Goal: Task Accomplishment & Management: Manage account settings

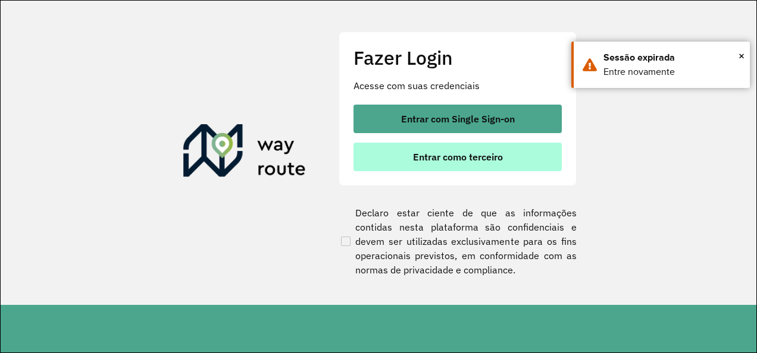
click at [432, 161] on span "Entrar como terceiro" at bounding box center [458, 157] width 90 height 10
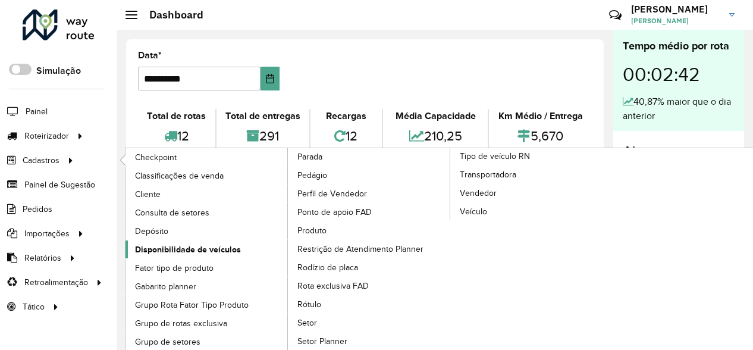
click at [197, 246] on span "Disponibilidade de veículos" at bounding box center [188, 249] width 106 height 12
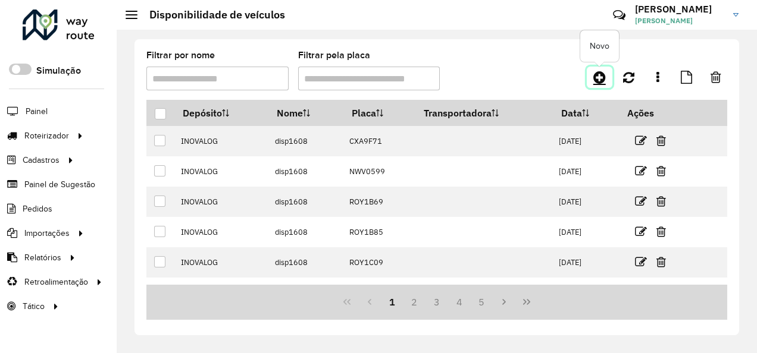
click at [599, 77] on icon at bounding box center [599, 77] width 12 height 14
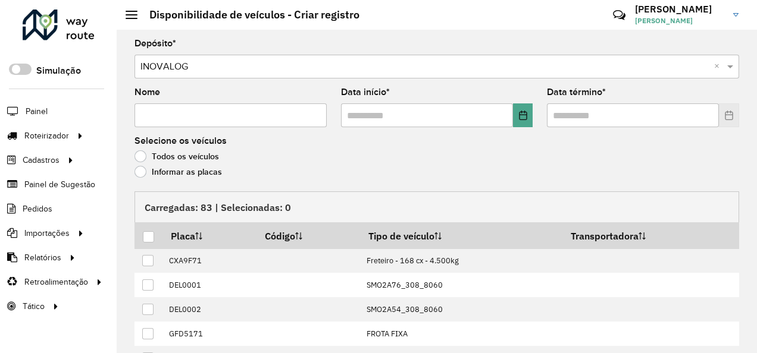
click at [171, 173] on label "Informar as placas" at bounding box center [177, 172] width 87 height 12
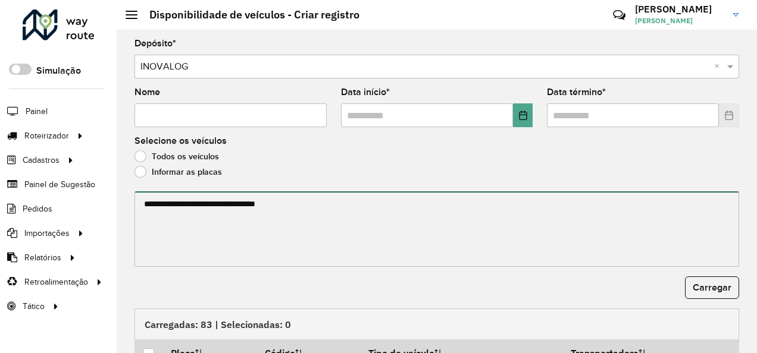
click at [173, 196] on textarea at bounding box center [436, 230] width 604 height 76
paste textarea "******* ******* ******* ******* ******* ******* ******* ******* ******* *******…"
type textarea "******* ******* ******* ******* ******* ******* ******* ******* ******* *******…"
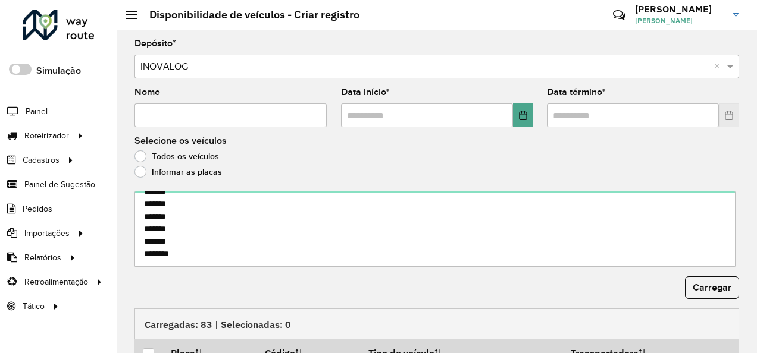
click at [214, 123] on input "Nome" at bounding box center [230, 116] width 192 height 24
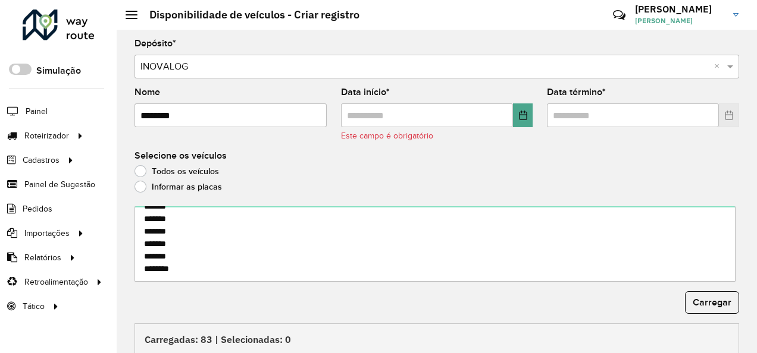
click at [167, 119] on input "********" at bounding box center [230, 116] width 192 height 24
type input "********"
click at [519, 112] on icon "Choose Date" at bounding box center [523, 116] width 8 height 10
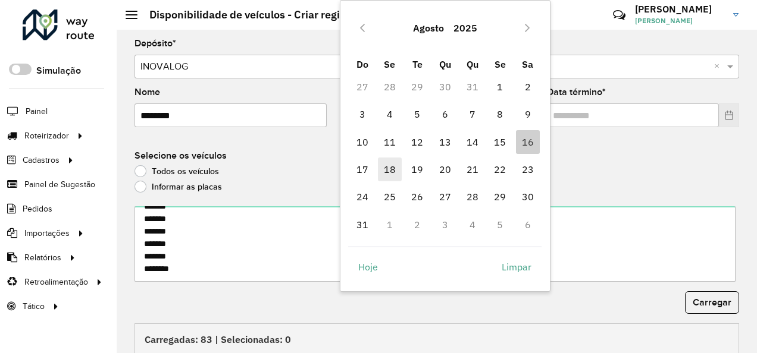
click at [389, 176] on span "18" at bounding box center [390, 170] width 24 height 24
type input "**********"
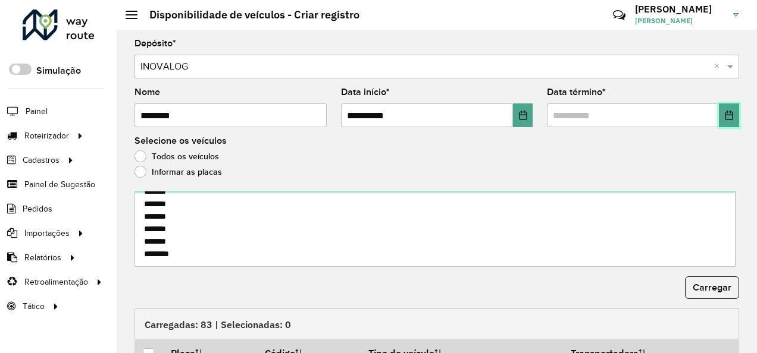
click at [723, 106] on button "Choose Date" at bounding box center [729, 116] width 20 height 24
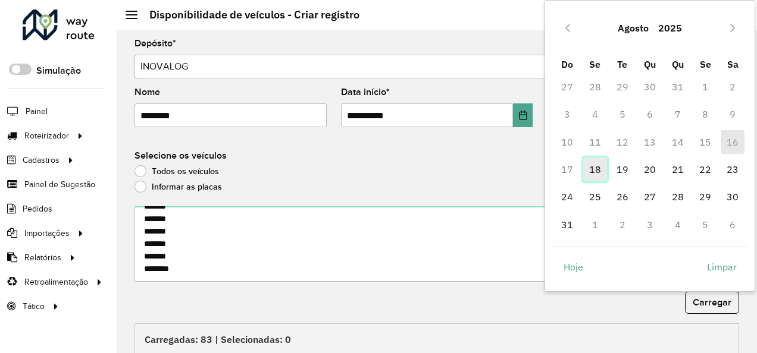
click at [595, 166] on span "18" at bounding box center [595, 170] width 24 height 24
type input "**********"
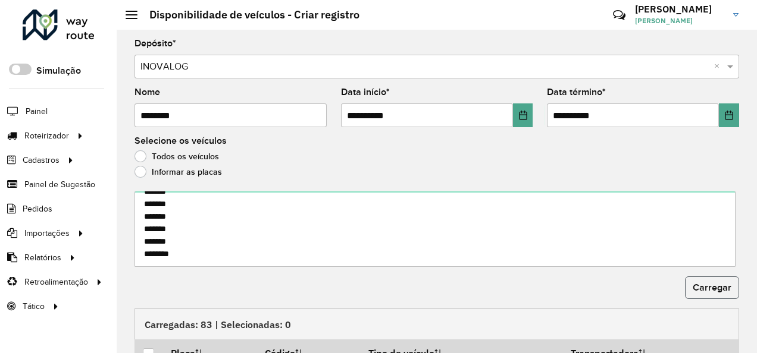
click at [713, 283] on span "Carregar" at bounding box center [711, 288] width 39 height 10
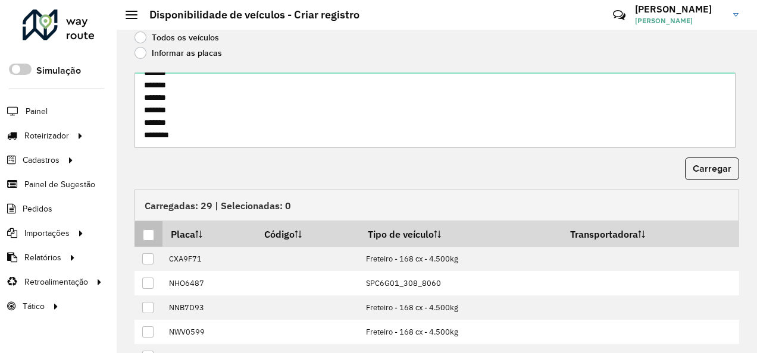
click at [149, 231] on div at bounding box center [148, 235] width 11 height 11
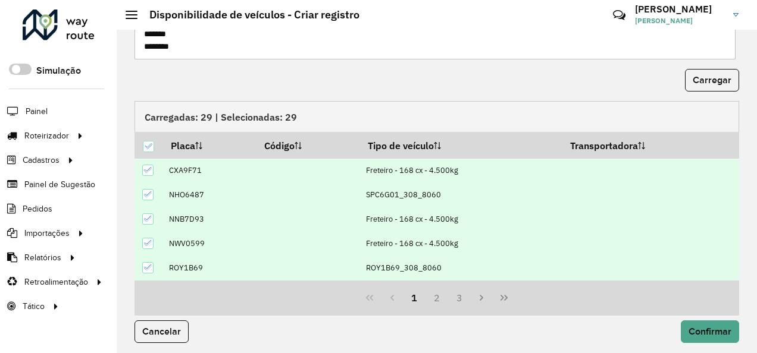
scroll to position [210, 0]
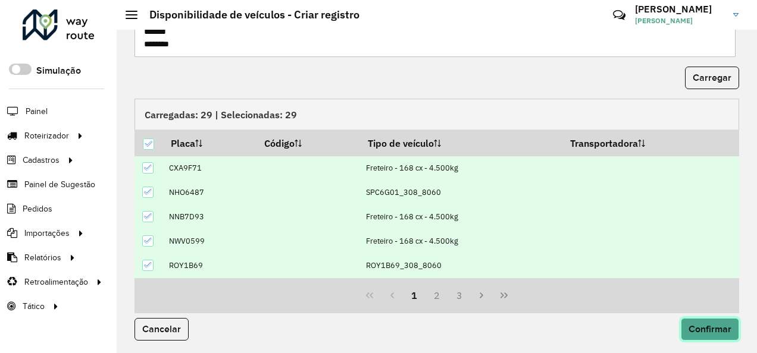
click at [719, 321] on button "Confirmar" at bounding box center [710, 329] width 58 height 23
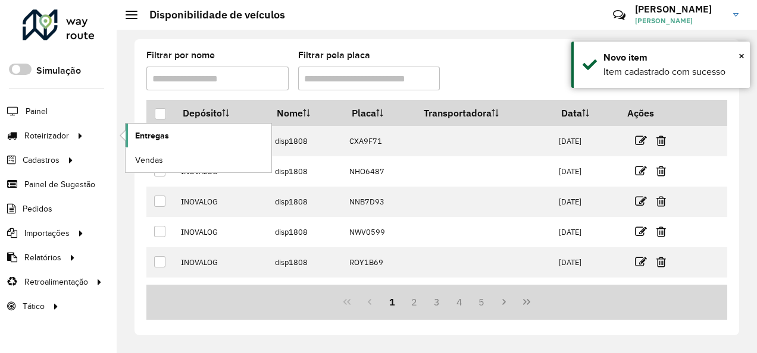
click at [180, 134] on link "Entregas" at bounding box center [199, 136] width 146 height 24
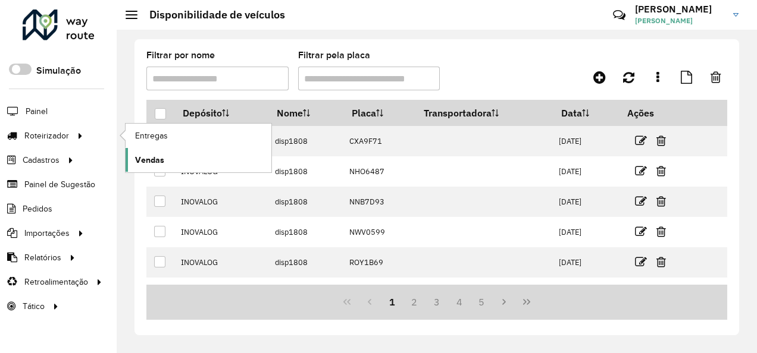
click at [158, 148] on link "Vendas" at bounding box center [199, 160] width 146 height 24
click at [148, 131] on span "Entregas" at bounding box center [152, 136] width 34 height 12
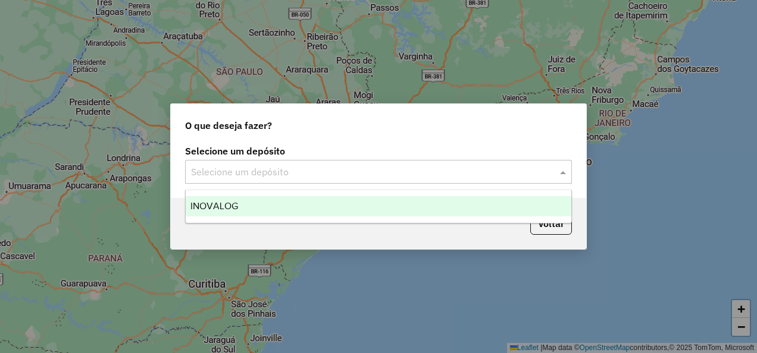
click at [217, 169] on input "text" at bounding box center [366, 172] width 351 height 14
click at [215, 201] on span "INOVALOG" at bounding box center [214, 206] width 48 height 10
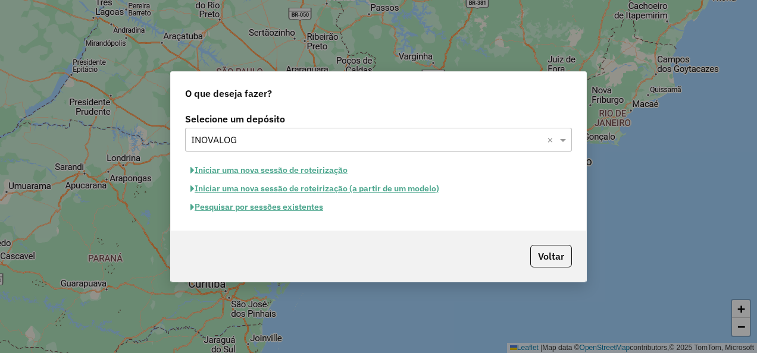
click at [273, 172] on button "Iniciar uma nova sessão de roteirização" at bounding box center [269, 170] width 168 height 18
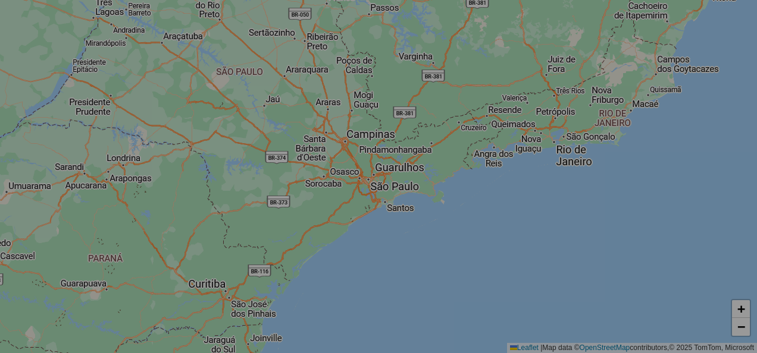
select select "*"
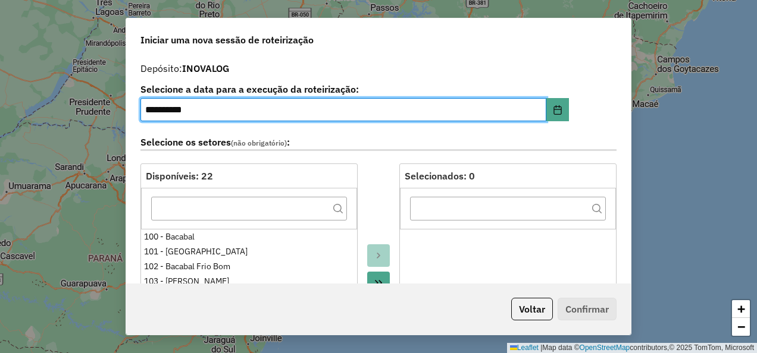
scroll to position [416, 0]
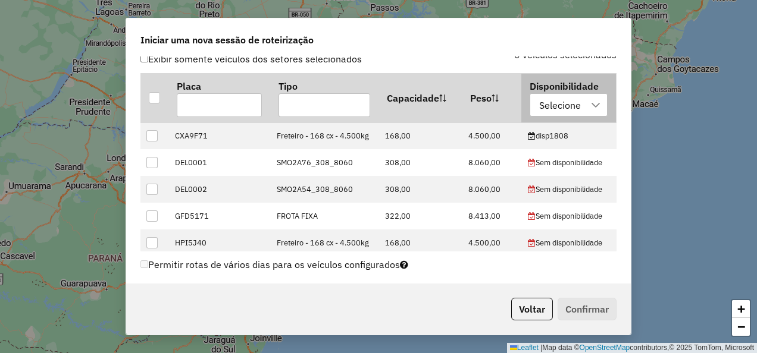
click at [572, 113] on div "Selecione" at bounding box center [560, 105] width 50 height 23
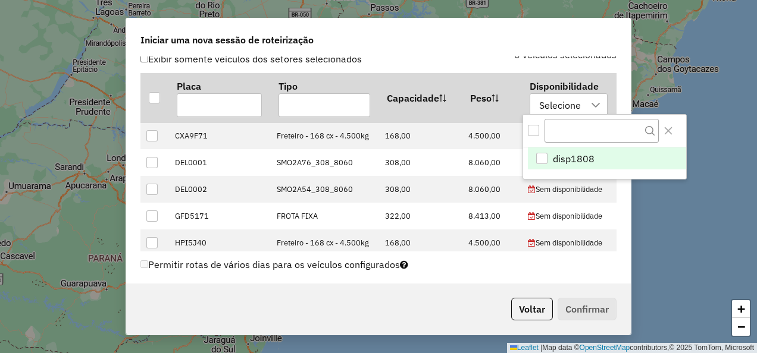
click at [576, 162] on span "disp1808" at bounding box center [574, 159] width 42 height 14
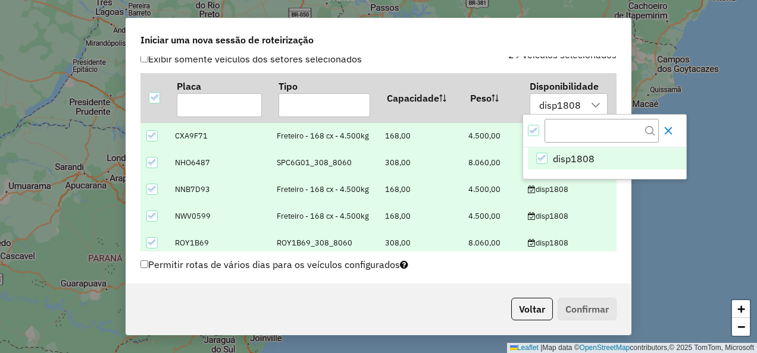
click at [673, 126] on icon "Close" at bounding box center [668, 131] width 10 height 10
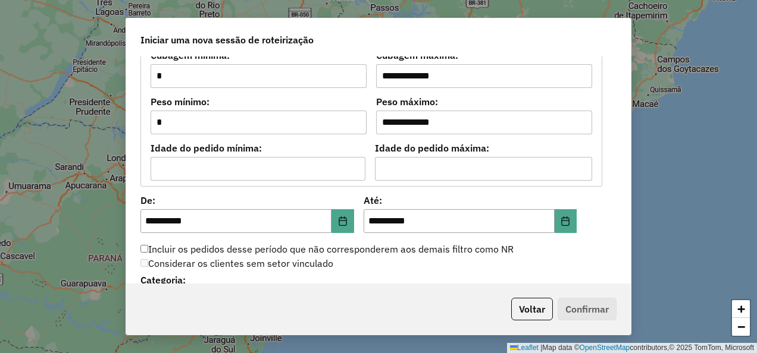
scroll to position [1130, 0]
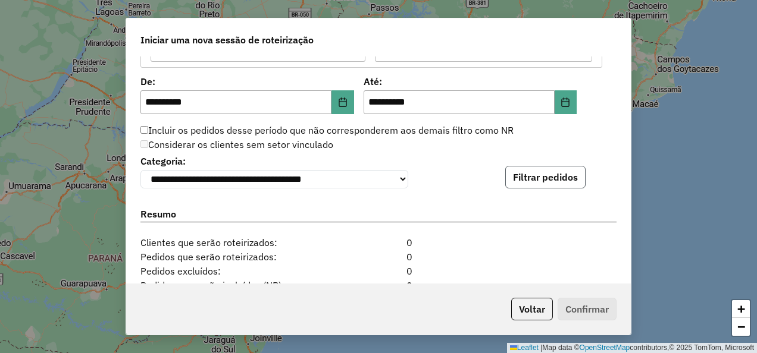
click at [570, 166] on button "Filtrar pedidos" at bounding box center [545, 177] width 80 height 23
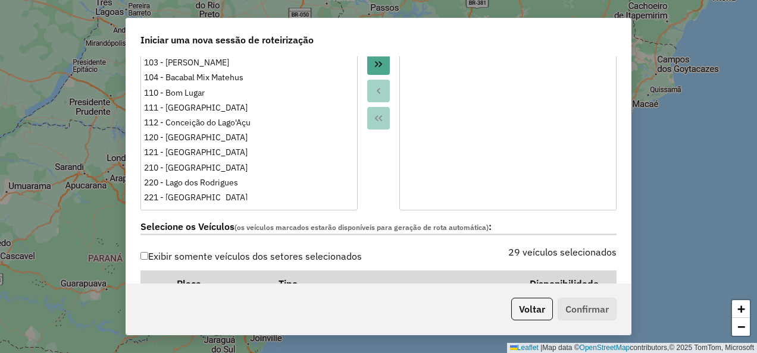
scroll to position [0, 0]
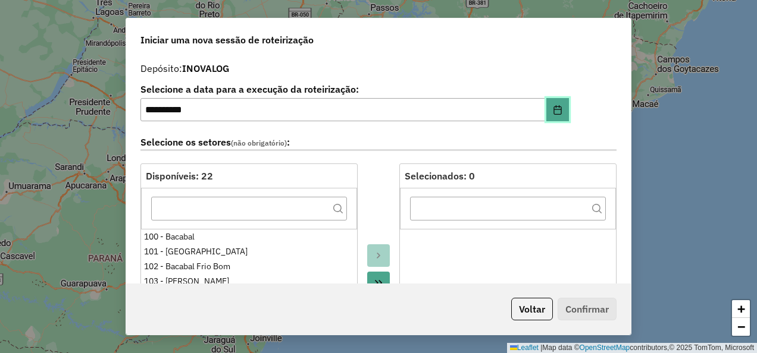
click at [553, 111] on icon "Choose Date" at bounding box center [558, 110] width 10 height 10
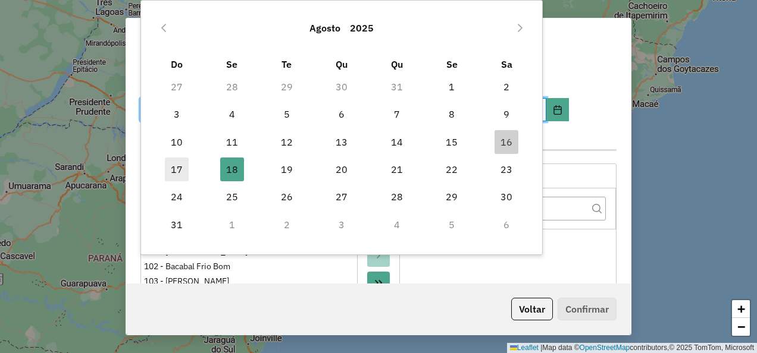
click at [172, 169] on span "17" at bounding box center [177, 170] width 24 height 24
type input "**********"
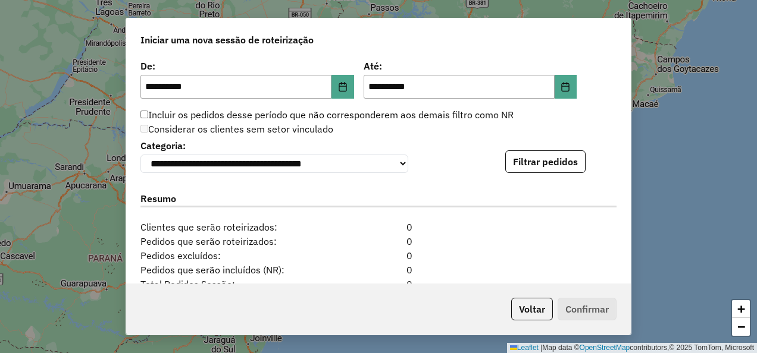
scroll to position [979, 0]
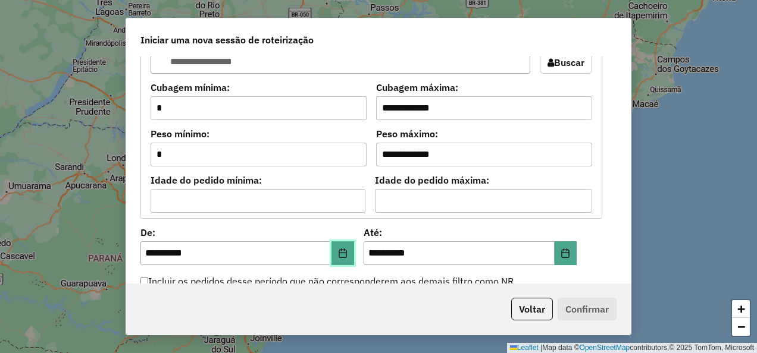
click at [338, 249] on icon "Choose Date" at bounding box center [342, 254] width 8 height 10
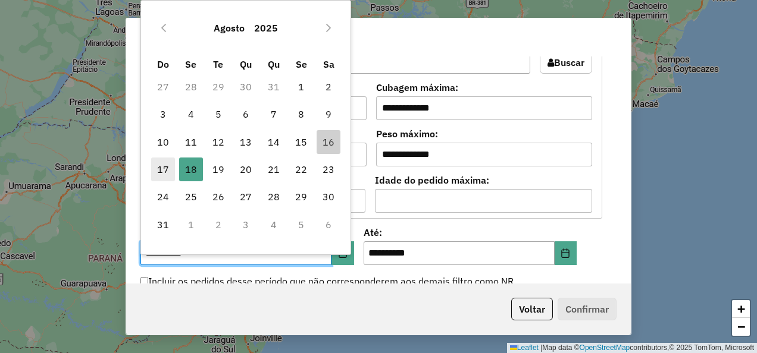
click at [158, 165] on span "17" at bounding box center [163, 170] width 24 height 24
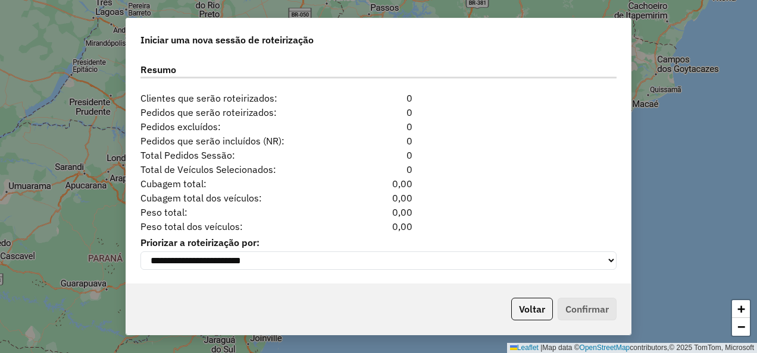
scroll to position [1217, 0]
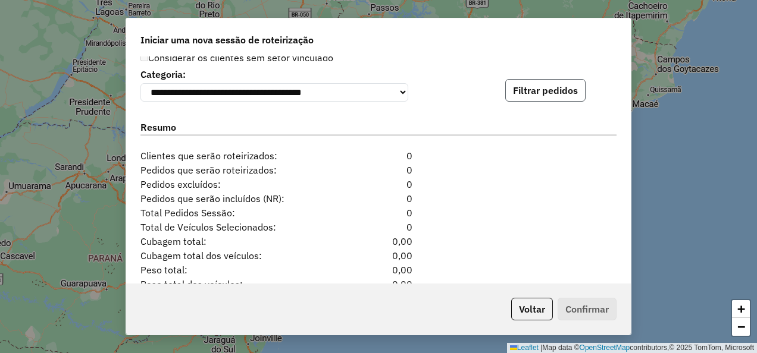
click at [551, 95] on button "Filtrar pedidos" at bounding box center [545, 90] width 80 height 23
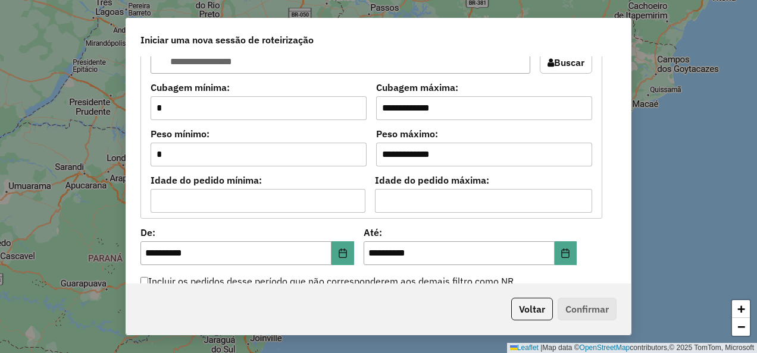
scroll to position [1039, 0]
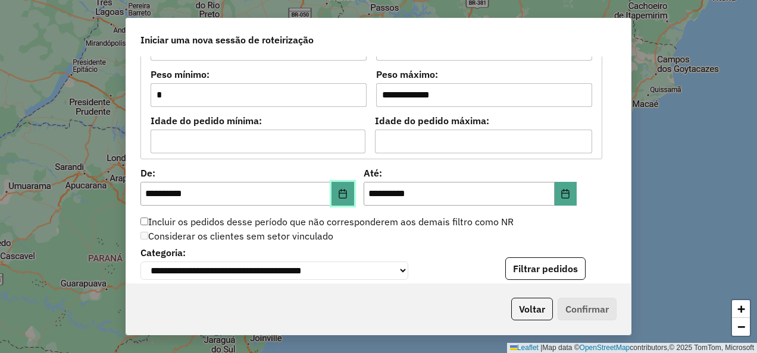
click at [339, 189] on icon "Choose Date" at bounding box center [342, 194] width 8 height 10
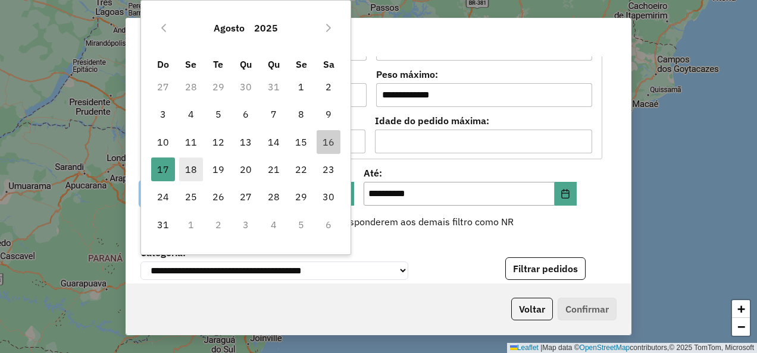
click at [196, 168] on span "18" at bounding box center [191, 170] width 24 height 24
type input "**********"
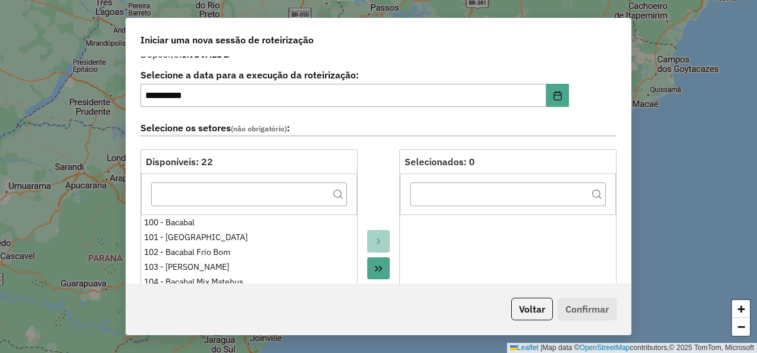
scroll to position [0, 0]
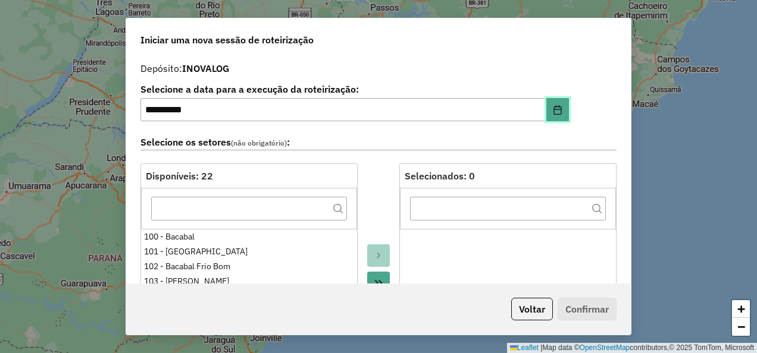
click at [559, 106] on icon "Choose Date" at bounding box center [558, 110] width 10 height 10
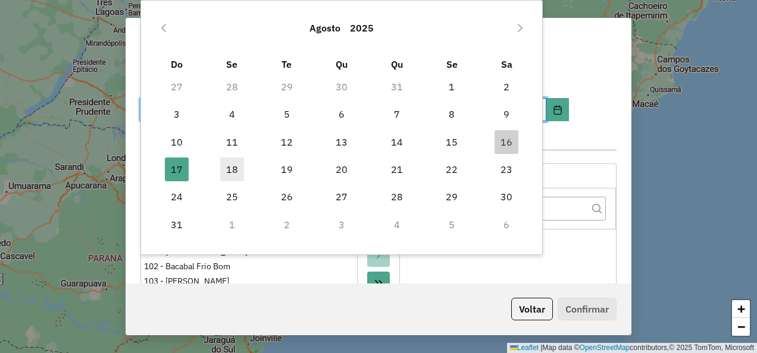
click at [228, 164] on span "18" at bounding box center [232, 170] width 24 height 24
type input "**********"
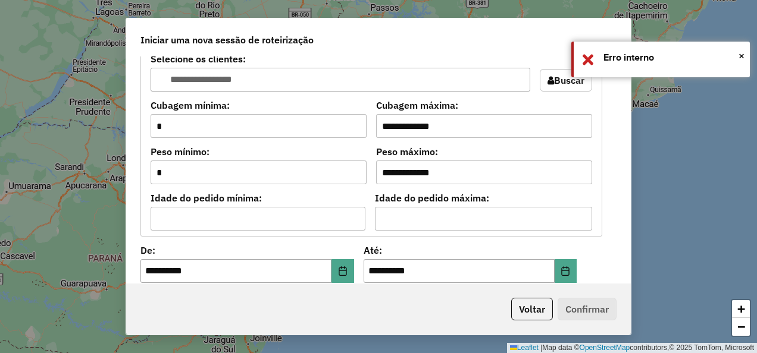
scroll to position [952, 0]
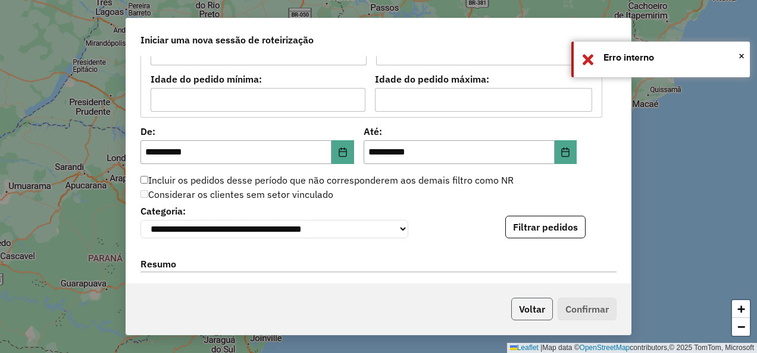
click at [544, 306] on button "Voltar" at bounding box center [532, 309] width 42 height 23
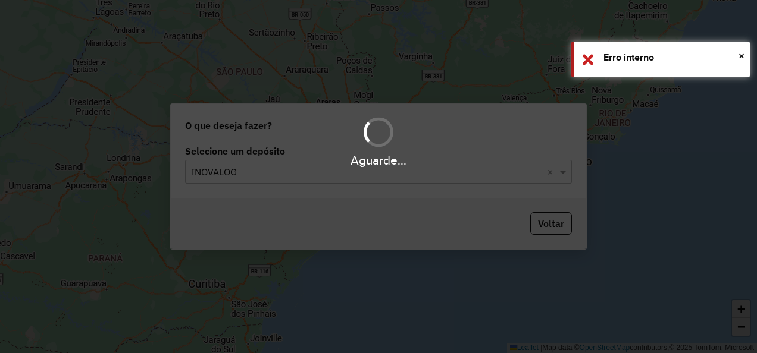
scroll to position [937, 0]
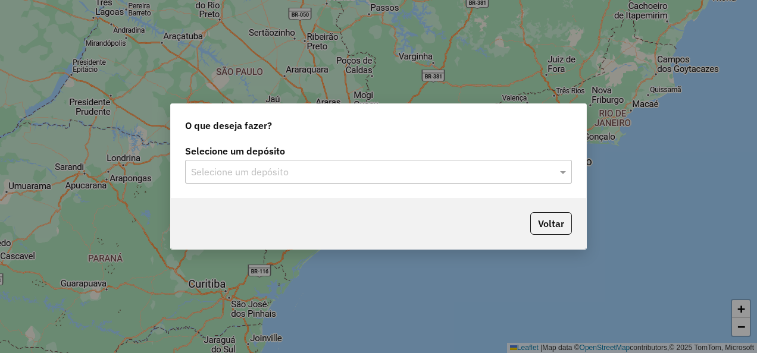
click at [301, 174] on input "text" at bounding box center [366, 172] width 351 height 14
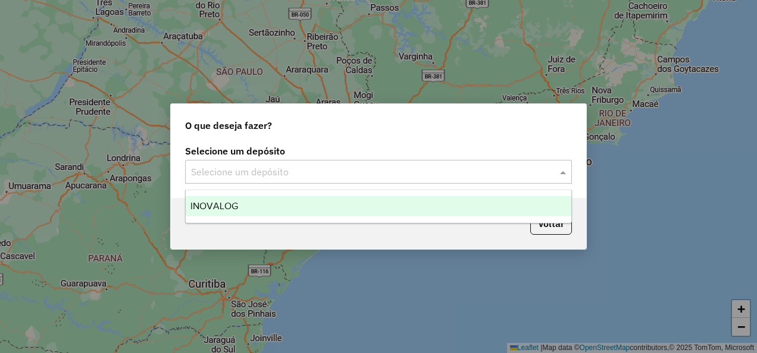
click at [300, 212] on div "INOVALOG" at bounding box center [378, 206] width 385 height 20
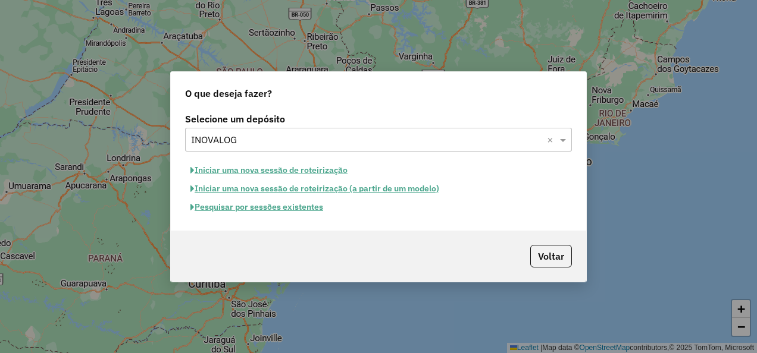
click at [318, 170] on button "Iniciar uma nova sessão de roteirização" at bounding box center [269, 170] width 168 height 18
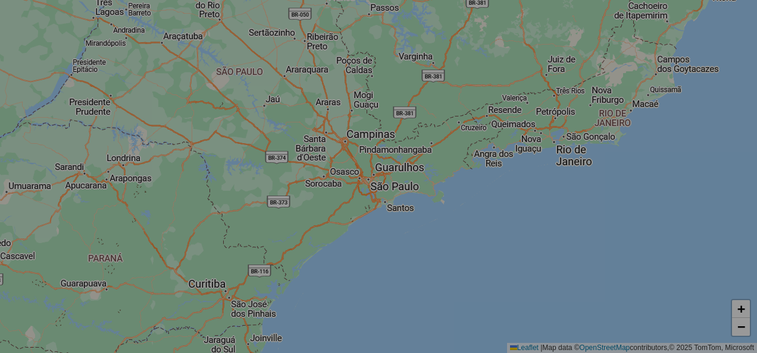
select select "*"
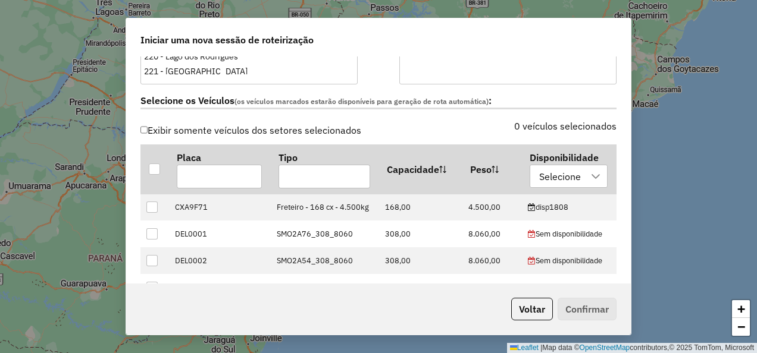
scroll to position [416, 0]
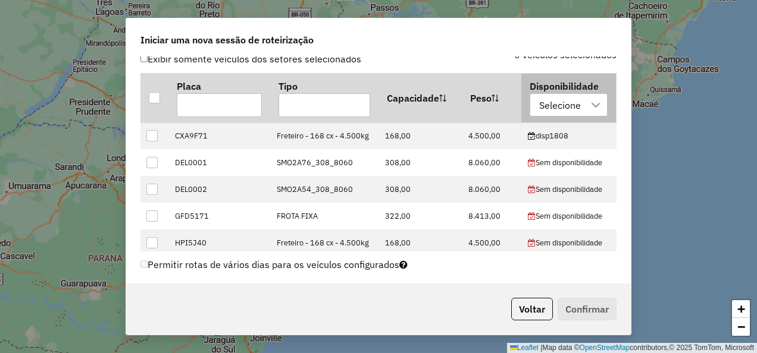
click at [554, 103] on div "Selecione" at bounding box center [560, 105] width 50 height 23
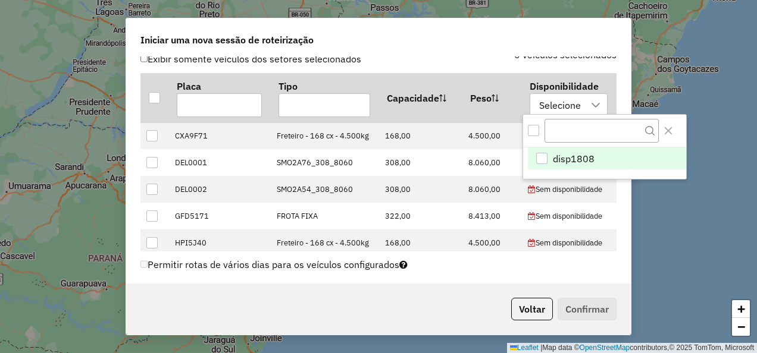
click at [576, 163] on span "disp1808" at bounding box center [574, 159] width 42 height 14
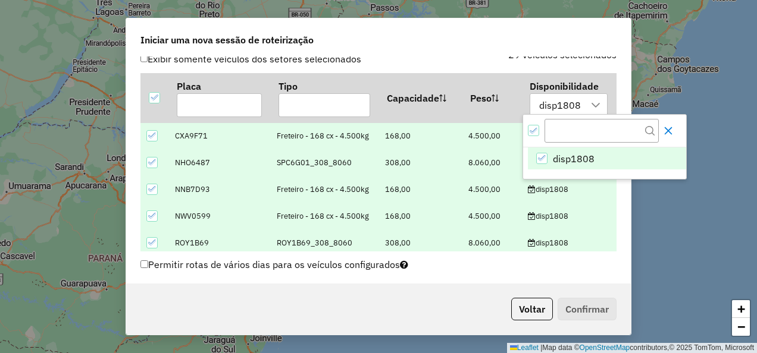
click at [673, 134] on icon "Close" at bounding box center [668, 131] width 10 height 10
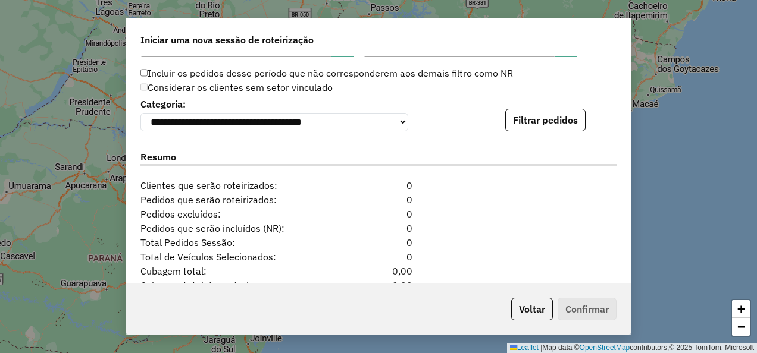
scroll to position [1190, 0]
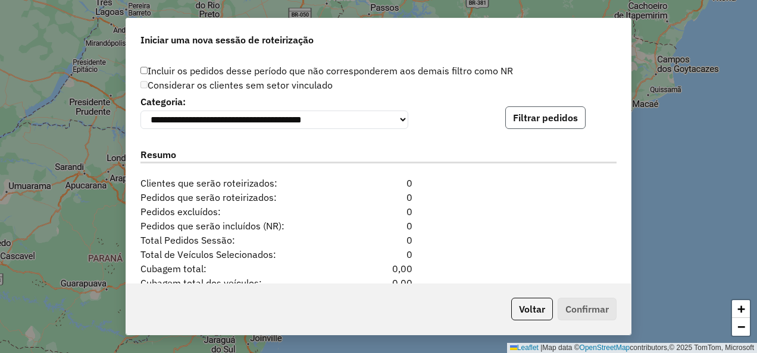
click at [552, 114] on button "Filtrar pedidos" at bounding box center [545, 117] width 80 height 23
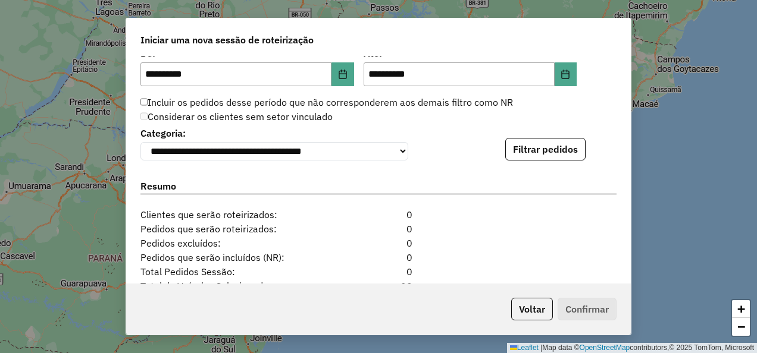
scroll to position [1158, 0]
click at [528, 151] on button "Filtrar pedidos" at bounding box center [545, 150] width 80 height 23
click at [534, 150] on button "Filtrar pedidos" at bounding box center [545, 150] width 80 height 23
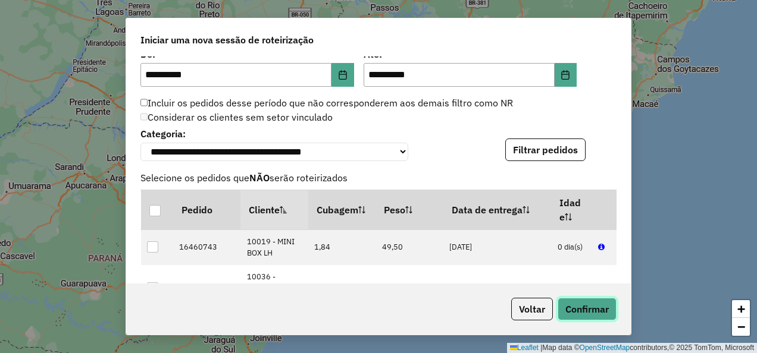
click at [591, 302] on button "Confirmar" at bounding box center [586, 309] width 59 height 23
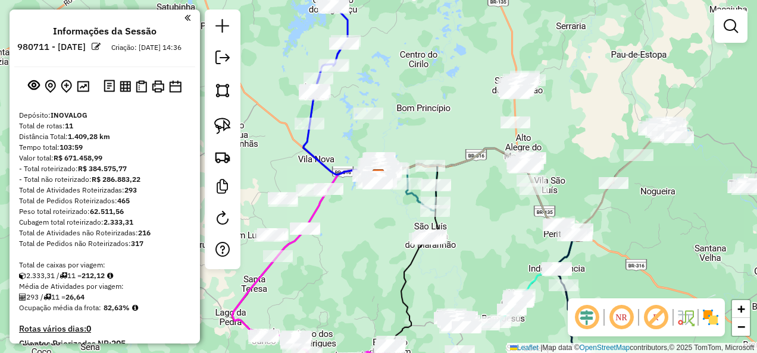
click at [583, 324] on em at bounding box center [586, 317] width 29 height 29
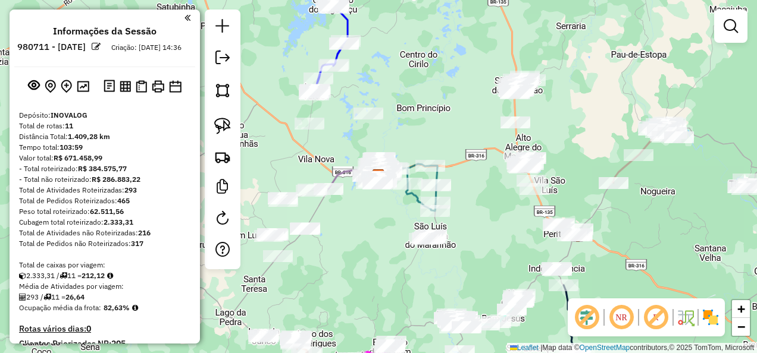
click at [660, 319] on em at bounding box center [655, 317] width 29 height 29
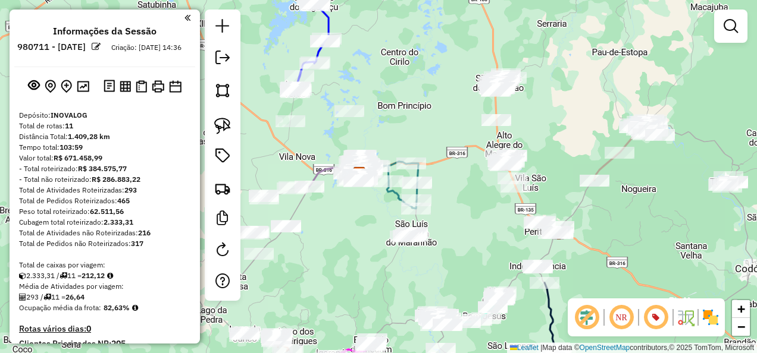
drag, startPoint x: 659, startPoint y: 250, endPoint x: 594, endPoint y: 228, distance: 69.0
click at [602, 230] on div "Janela de atendimento Grade de atendimento Capacidade Transportadoras Veículos …" at bounding box center [378, 176] width 757 height 353
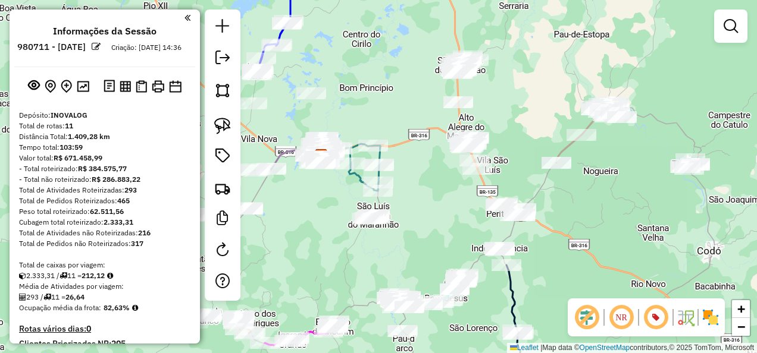
click at [596, 158] on div "Janela de atendimento Grade de atendimento Capacidade Transportadoras Veículos …" at bounding box center [378, 176] width 757 height 353
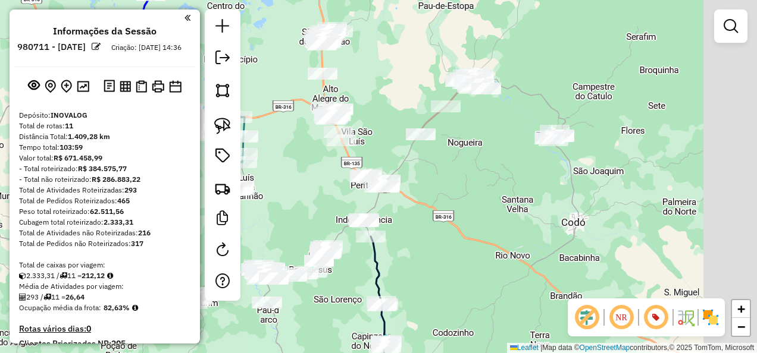
drag, startPoint x: 607, startPoint y: 193, endPoint x: 449, endPoint y: 171, distance: 160.3
click at [449, 171] on div "Janela de atendimento Grade de atendimento Capacidade Transportadoras Veículos …" at bounding box center [378, 176] width 757 height 353
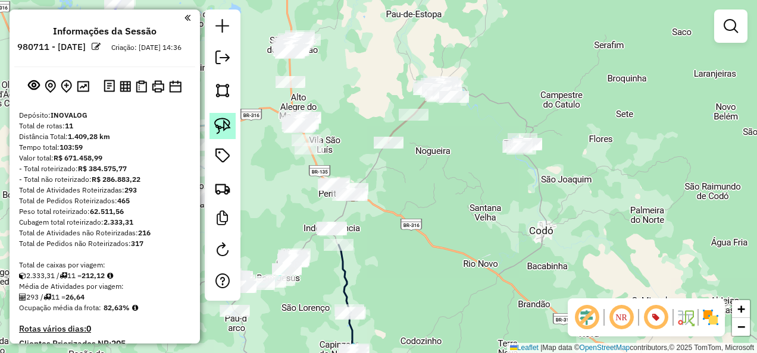
click at [225, 124] on img at bounding box center [222, 126] width 17 height 17
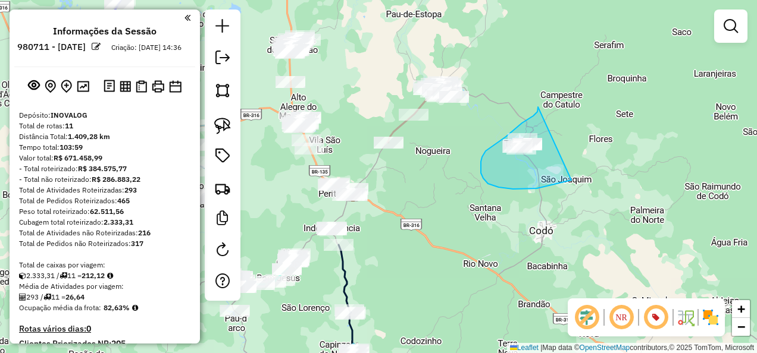
drag, startPoint x: 538, startPoint y: 107, endPoint x: 571, endPoint y: 180, distance: 80.4
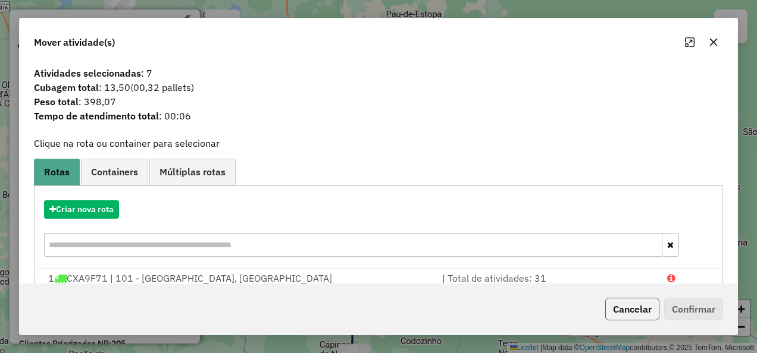
click at [640, 315] on button "Cancelar" at bounding box center [632, 309] width 54 height 23
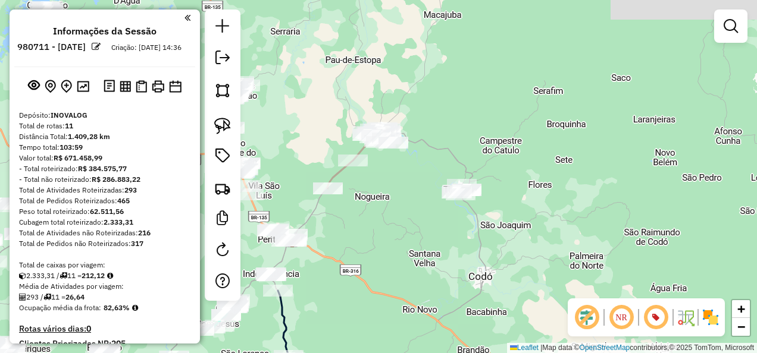
drag, startPoint x: 473, startPoint y: 218, endPoint x: 364, endPoint y: 286, distance: 127.9
click at [364, 286] on div "Janela de atendimento Grade de atendimento Capacidade Transportadoras Veículos …" at bounding box center [378, 176] width 757 height 353
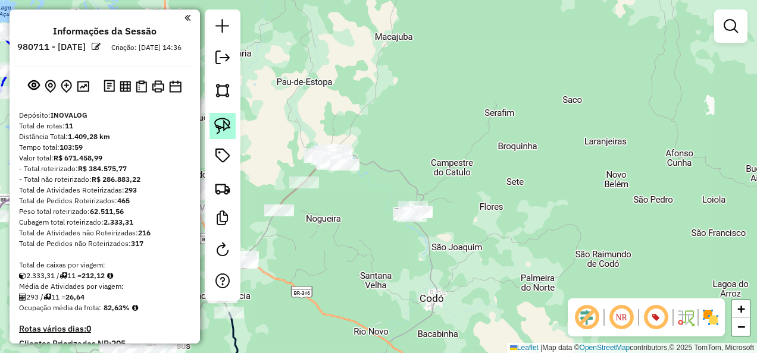
click at [226, 122] on img at bounding box center [222, 126] width 17 height 17
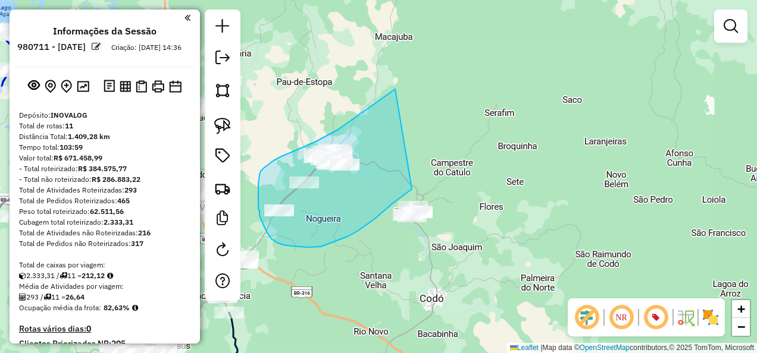
drag, startPoint x: 395, startPoint y: 89, endPoint x: 412, endPoint y: 189, distance: 101.3
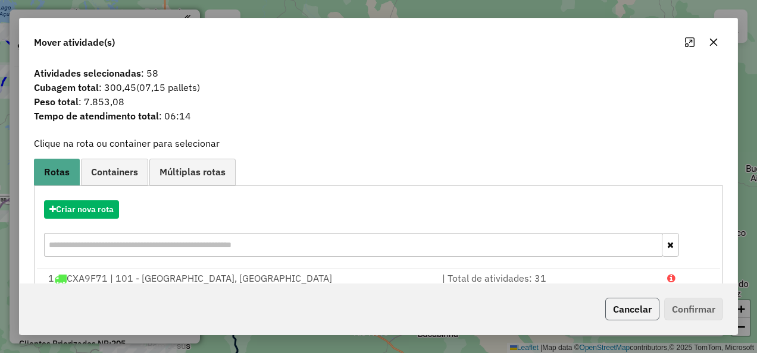
click at [626, 314] on button "Cancelar" at bounding box center [632, 309] width 54 height 23
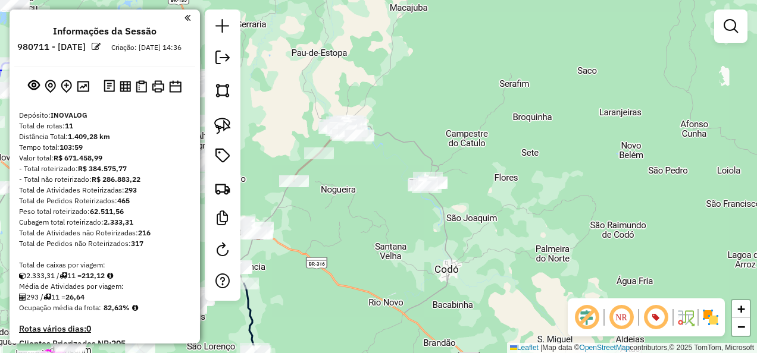
drag, startPoint x: 380, startPoint y: 257, endPoint x: 441, endPoint y: 196, distance: 86.2
click at [441, 196] on div "Janela de atendimento Grade de atendimento Capacidade Transportadoras Veículos …" at bounding box center [378, 176] width 757 height 353
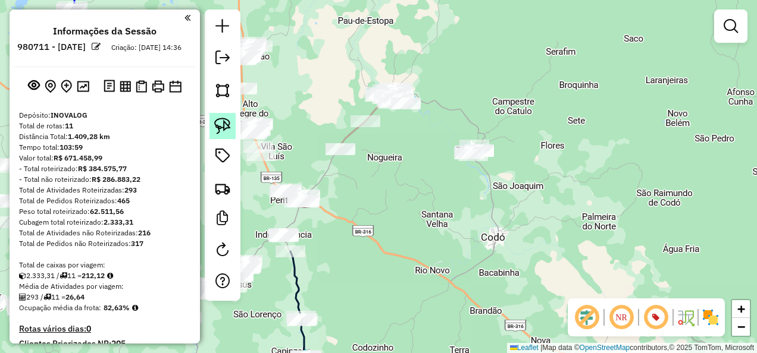
click at [221, 124] on img at bounding box center [222, 126] width 17 height 17
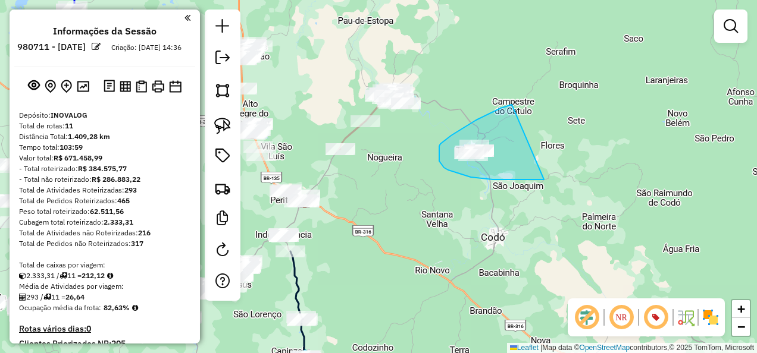
drag, startPoint x: 512, startPoint y: 105, endPoint x: 544, endPoint y: 180, distance: 81.5
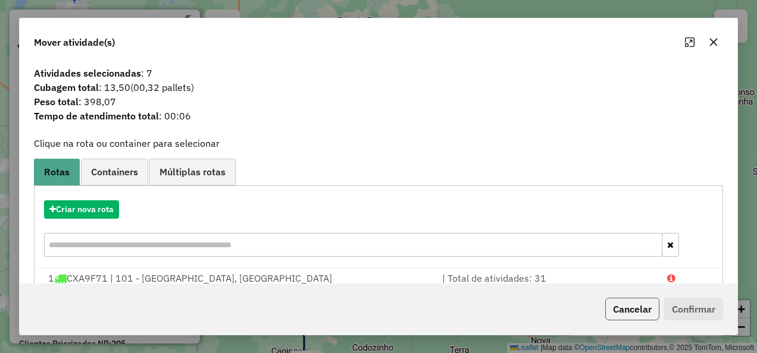
click at [638, 309] on button "Cancelar" at bounding box center [632, 309] width 54 height 23
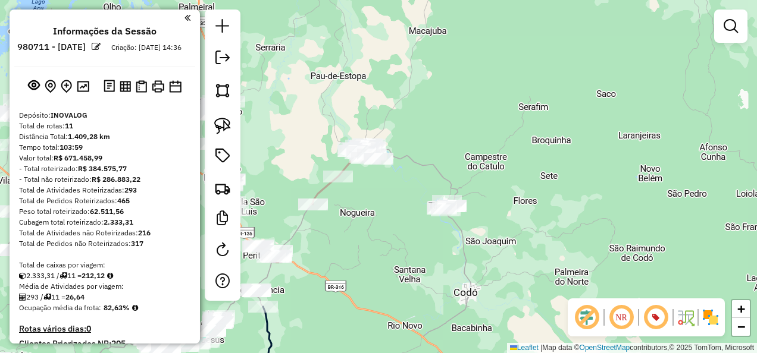
drag, startPoint x: 414, startPoint y: 203, endPoint x: 387, endPoint y: 259, distance: 62.3
click at [387, 259] on div "Janela de atendimento Grade de atendimento Capacidade Transportadoras Veículos …" at bounding box center [378, 176] width 757 height 353
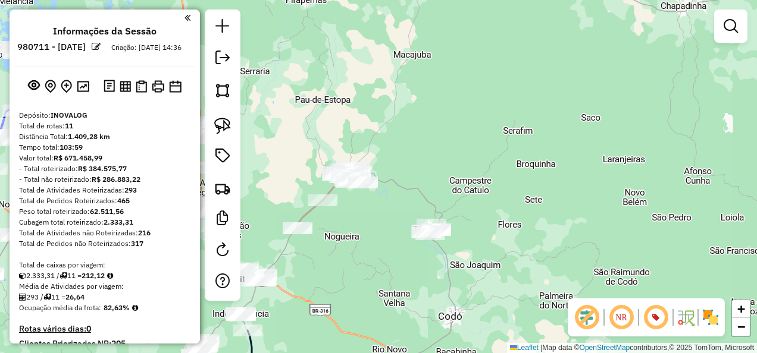
drag, startPoint x: 403, startPoint y: 204, endPoint x: 389, endPoint y: 225, distance: 25.2
click at [389, 225] on div "Janela de atendimento Grade de atendimento Capacidade Transportadoras Veículos …" at bounding box center [378, 176] width 757 height 353
click at [226, 124] on img at bounding box center [222, 126] width 17 height 17
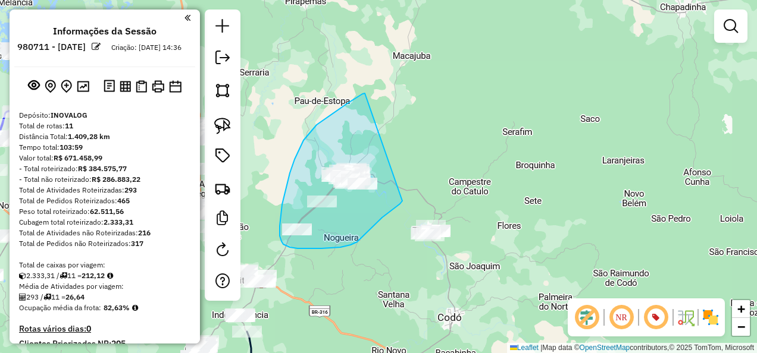
drag, startPoint x: 365, startPoint y: 93, endPoint x: 403, endPoint y: 201, distance: 114.2
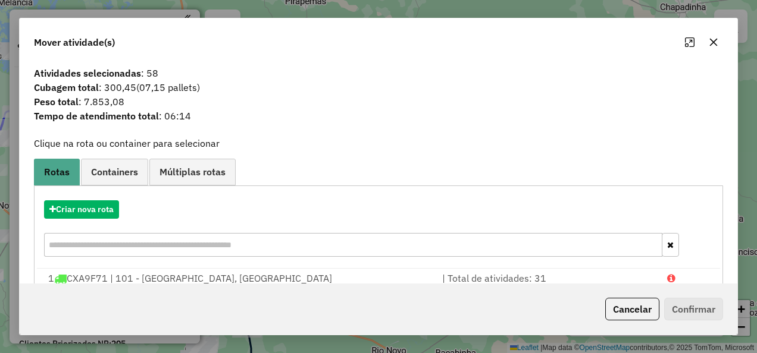
click at [648, 315] on button "Cancelar" at bounding box center [632, 309] width 54 height 23
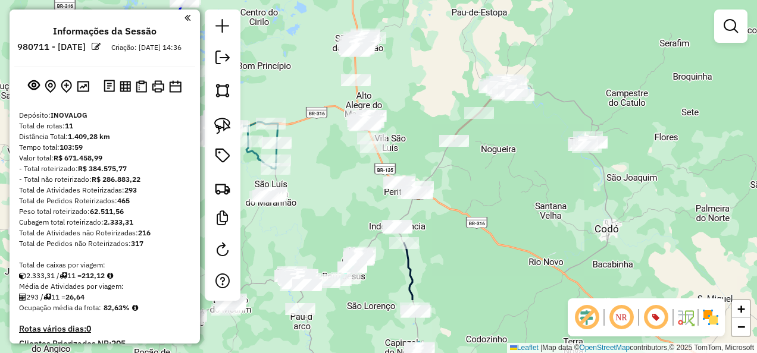
drag, startPoint x: 394, startPoint y: 268, endPoint x: 548, endPoint y: 180, distance: 176.6
click at [548, 180] on div "Janela de atendimento Grade de atendimento Capacidade Transportadoras Veículos …" at bounding box center [378, 176] width 757 height 353
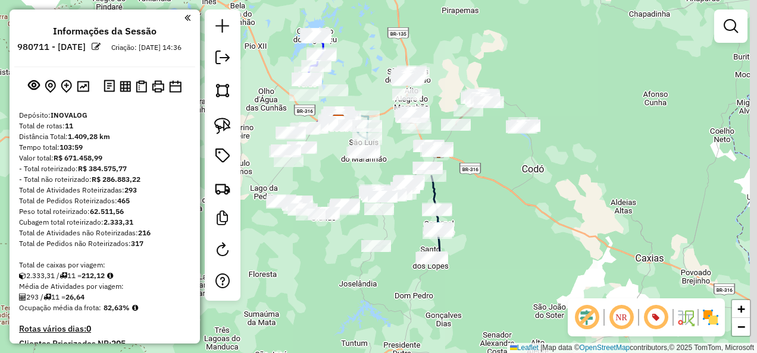
drag, startPoint x: 545, startPoint y: 277, endPoint x: 522, endPoint y: 249, distance: 36.4
click at [522, 249] on div "Janela de atendimento Grade de atendimento Capacidade Transportadoras Veículos …" at bounding box center [378, 176] width 757 height 353
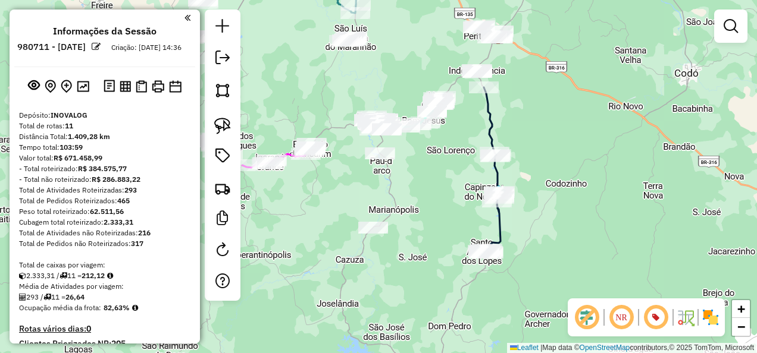
click at [371, 234] on div at bounding box center [373, 228] width 30 height 12
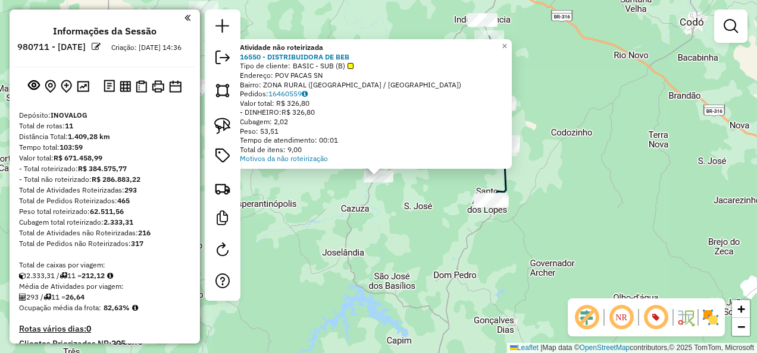
click at [419, 239] on div "Atividade não roteirizada 16550 - DISTRIBUIDORA DE BEB Tipo de cliente: BASIC -…" at bounding box center [378, 176] width 757 height 353
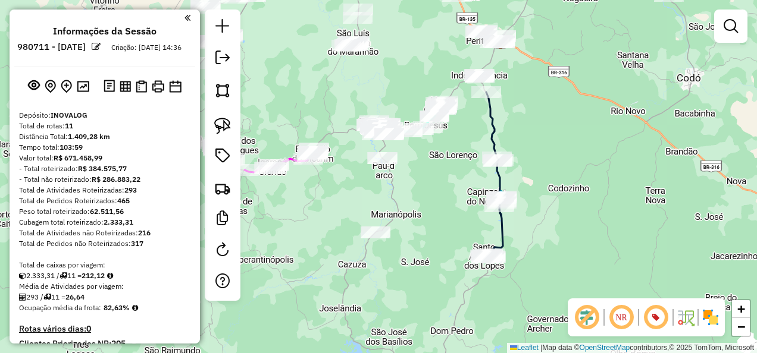
drag, startPoint x: 430, startPoint y: 225, endPoint x: 419, endPoint y: 291, distance: 66.4
click at [420, 290] on div "Janela de atendimento Grade de atendimento Capacidade Transportadoras Veículos …" at bounding box center [378, 176] width 757 height 353
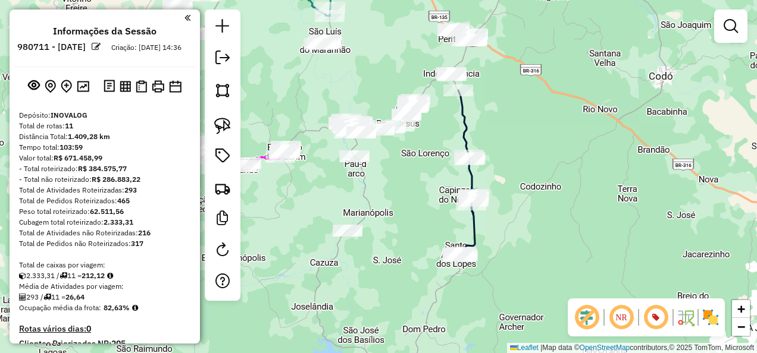
drag, startPoint x: 403, startPoint y: 284, endPoint x: 359, endPoint y: 242, distance: 61.0
click at [384, 272] on div "Janela de atendimento Grade de atendimento Capacidade Transportadoras Veículos …" at bounding box center [378, 176] width 757 height 353
click at [218, 122] on img at bounding box center [222, 126] width 17 height 17
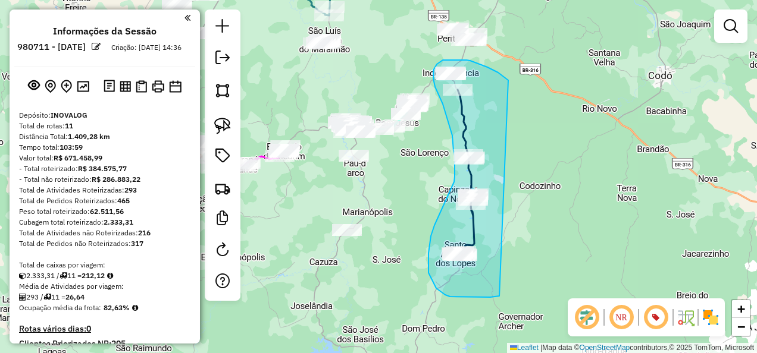
drag, startPoint x: 508, startPoint y: 80, endPoint x: 499, endPoint y: 296, distance: 216.1
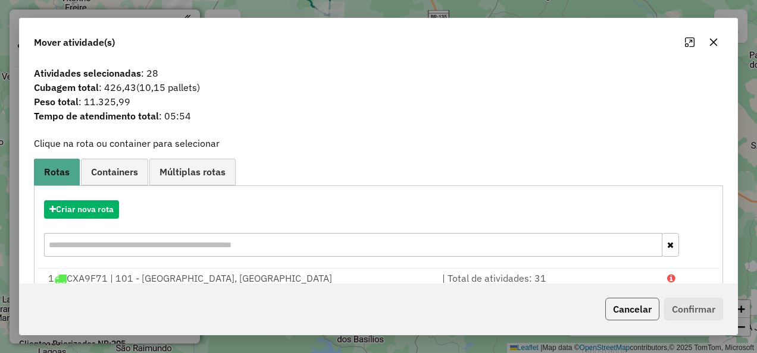
click at [636, 311] on button "Cancelar" at bounding box center [632, 309] width 54 height 23
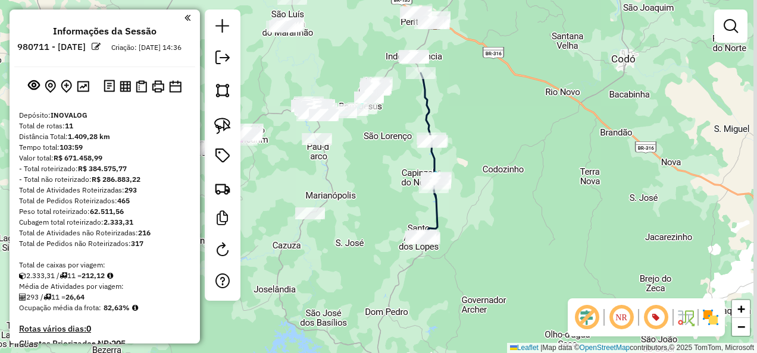
drag, startPoint x: 477, startPoint y: 249, endPoint x: 423, endPoint y: 224, distance: 59.6
click at [423, 224] on icon at bounding box center [429, 155] width 17 height 165
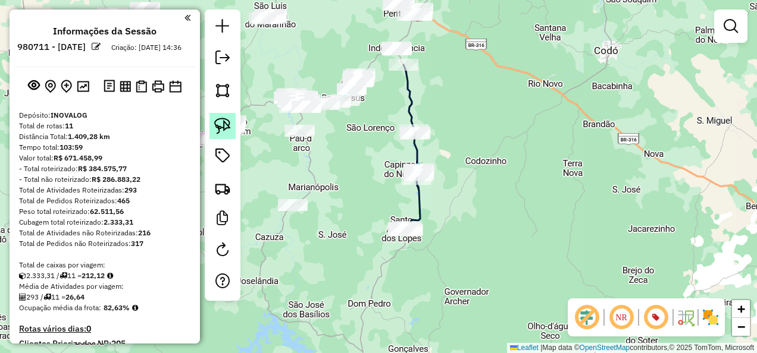
click at [222, 125] on img at bounding box center [222, 126] width 17 height 17
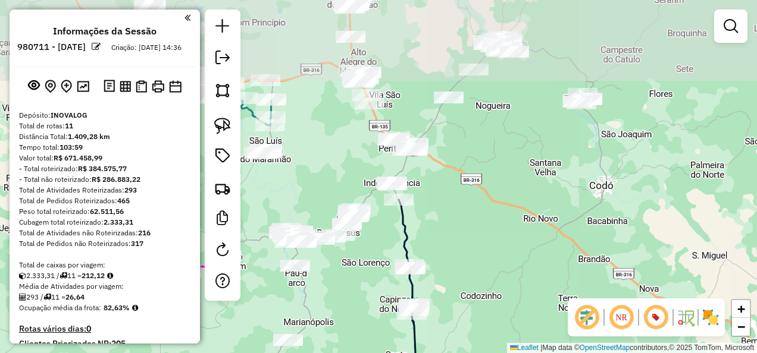
drag, startPoint x: 523, startPoint y: 121, endPoint x: 516, endPoint y: 263, distance: 141.7
click at [518, 259] on div "Janela de atendimento Grade de atendimento Capacidade Transportadoras Veículos …" at bounding box center [378, 176] width 757 height 353
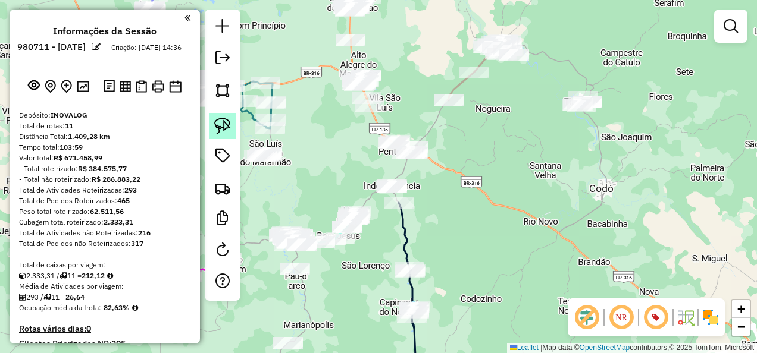
click at [220, 123] on img at bounding box center [222, 126] width 17 height 17
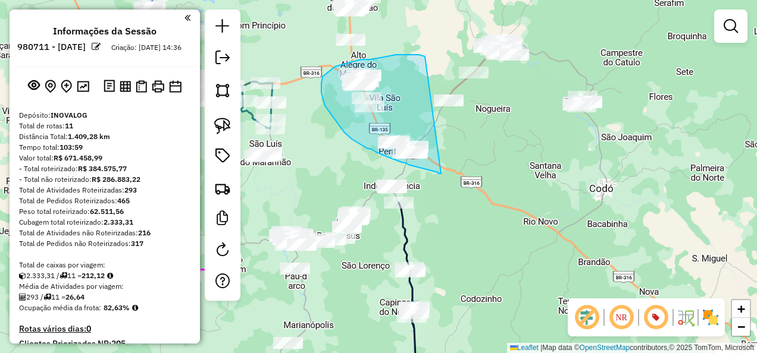
drag, startPoint x: 425, startPoint y: 57, endPoint x: 441, endPoint y: 174, distance: 118.3
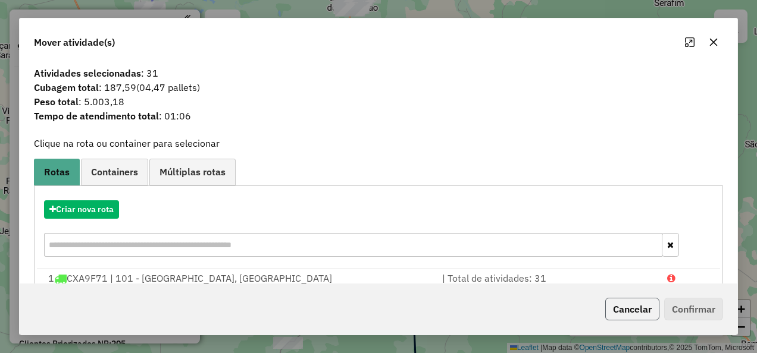
click at [628, 306] on button "Cancelar" at bounding box center [632, 309] width 54 height 23
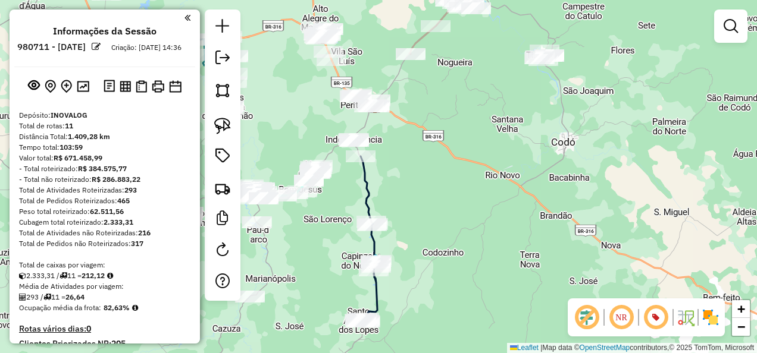
drag, startPoint x: 483, startPoint y: 270, endPoint x: 445, endPoint y: 224, distance: 60.0
click at [445, 224] on div "Janela de atendimento Grade de atendimento Capacidade Transportadoras Veículos …" at bounding box center [378, 176] width 757 height 353
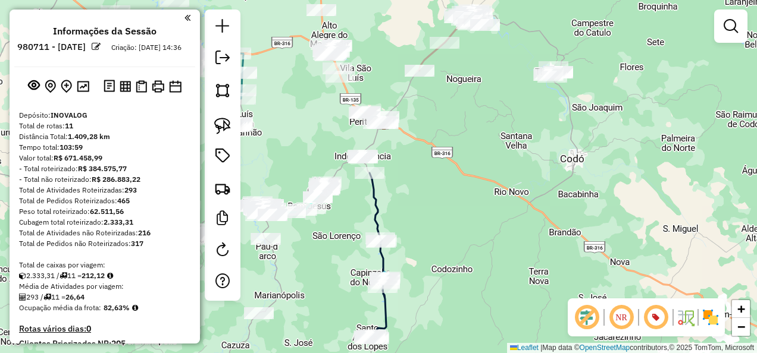
drag, startPoint x: 433, startPoint y: 221, endPoint x: 445, endPoint y: 258, distance: 38.2
click at [445, 257] on div "Janela de atendimento Grade de atendimento Capacidade Transportadoras Veículos …" at bounding box center [378, 176] width 757 height 353
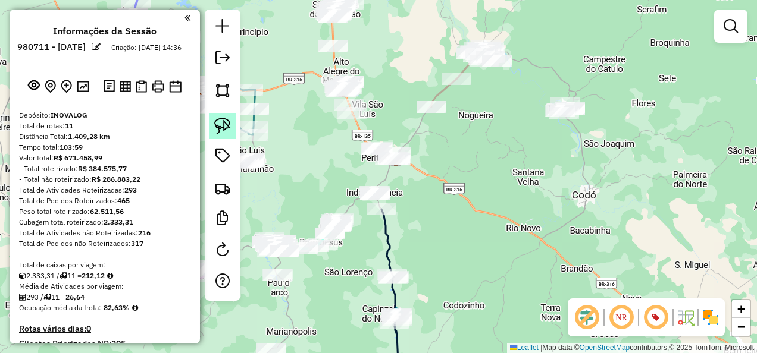
click at [218, 127] on img at bounding box center [222, 126] width 17 height 17
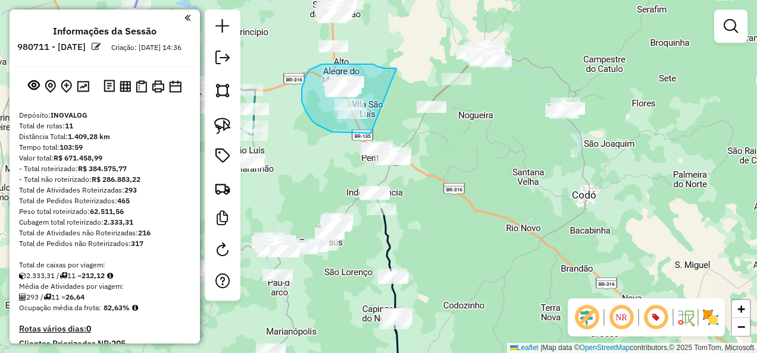
drag, startPoint x: 389, startPoint y: 68, endPoint x: 374, endPoint y: 133, distance: 66.7
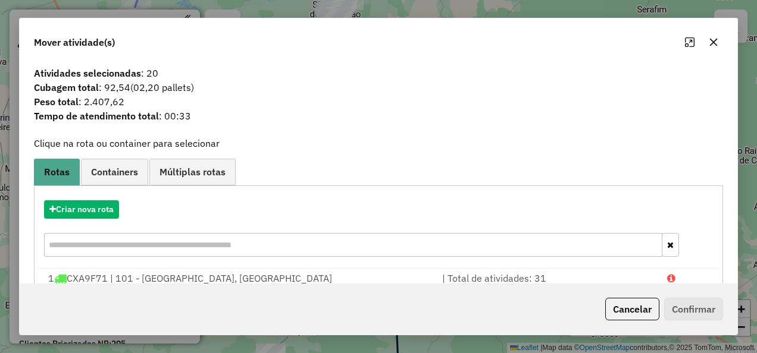
click at [629, 313] on button "Cancelar" at bounding box center [632, 309] width 54 height 23
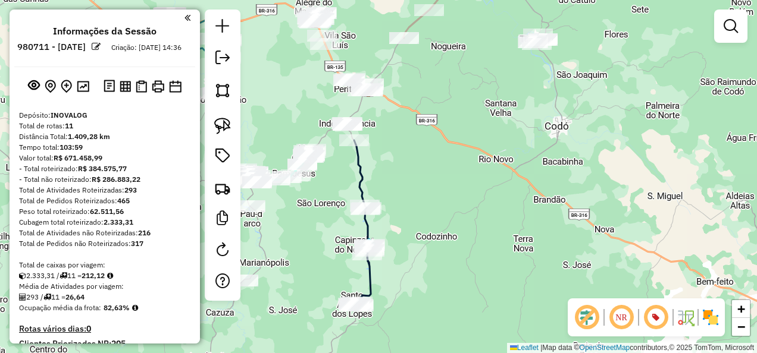
drag, startPoint x: 508, startPoint y: 260, endPoint x: 481, endPoint y: 195, distance: 70.1
click at [481, 195] on div "Janela de atendimento Grade de atendimento Capacidade Transportadoras Veículos …" at bounding box center [378, 176] width 757 height 353
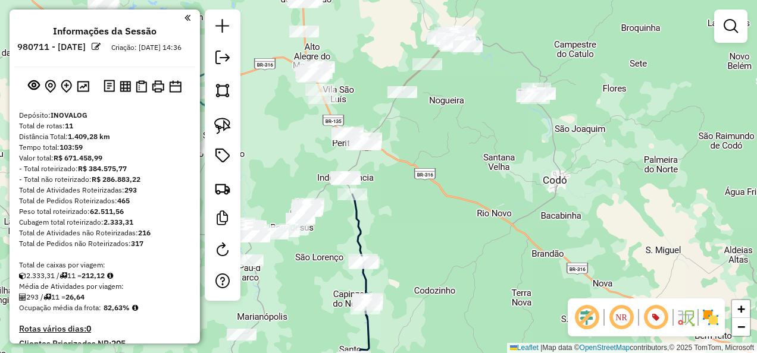
drag, startPoint x: 393, startPoint y: 178, endPoint x: 394, endPoint y: 302, distance: 123.7
click at [394, 302] on div "Janela de atendimento Grade de atendimento Capacidade Transportadoras Veículos …" at bounding box center [378, 176] width 757 height 353
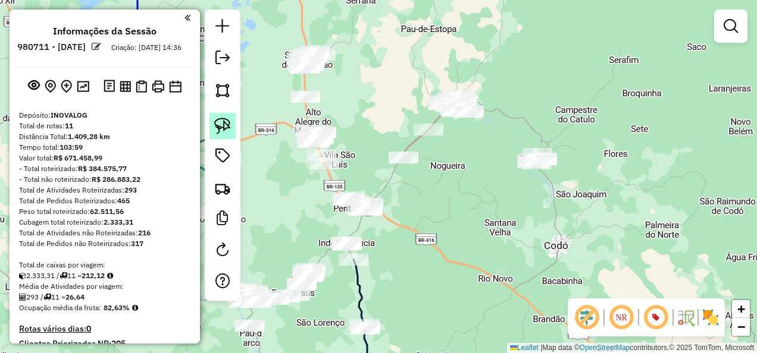
click at [226, 128] on img at bounding box center [222, 126] width 17 height 17
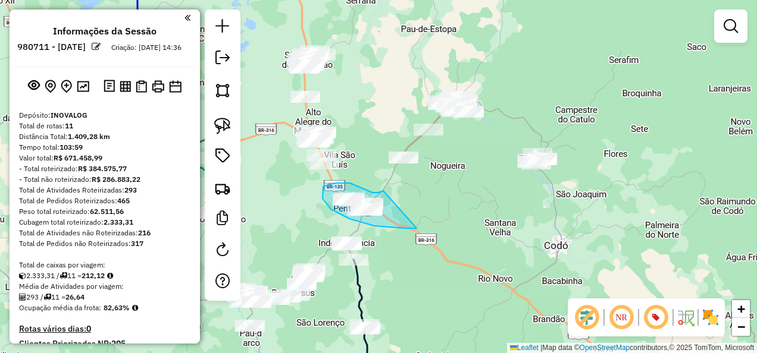
drag, startPoint x: 383, startPoint y: 191, endPoint x: 417, endPoint y: 228, distance: 50.5
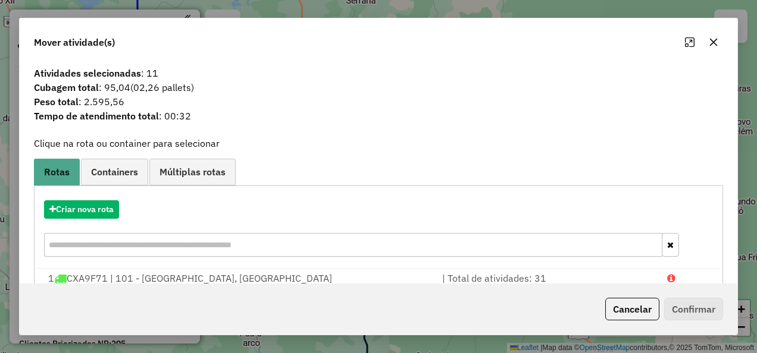
click at [628, 313] on button "Cancelar" at bounding box center [632, 309] width 54 height 23
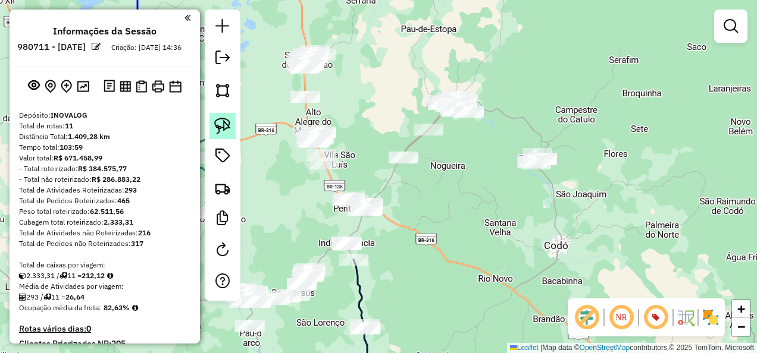
click at [224, 128] on img at bounding box center [222, 126] width 17 height 17
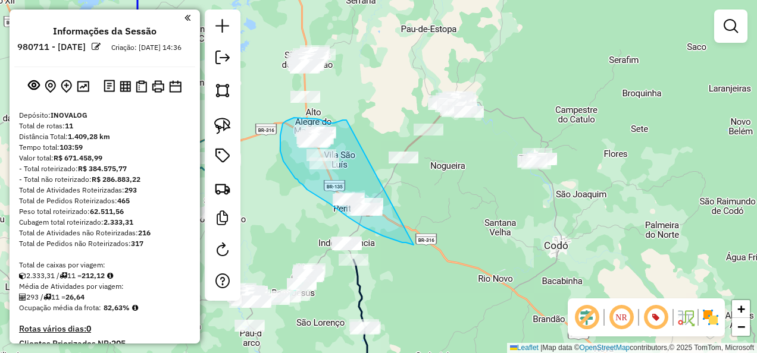
drag, startPoint x: 337, startPoint y: 122, endPoint x: 427, endPoint y: 249, distance: 155.3
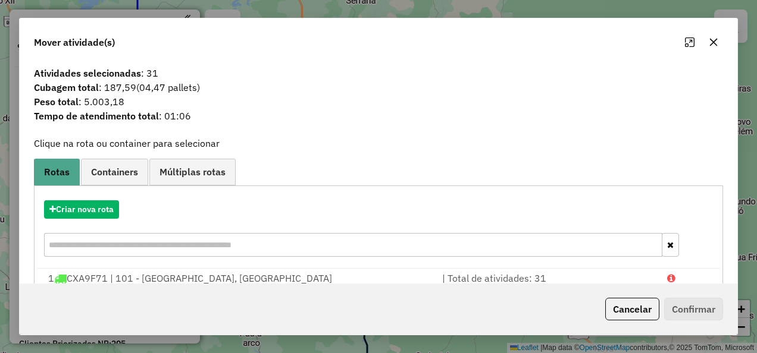
click at [102, 221] on div "Criar nova rota" at bounding box center [378, 230] width 683 height 77
click at [95, 213] on button "Criar nova rota" at bounding box center [81, 209] width 75 height 18
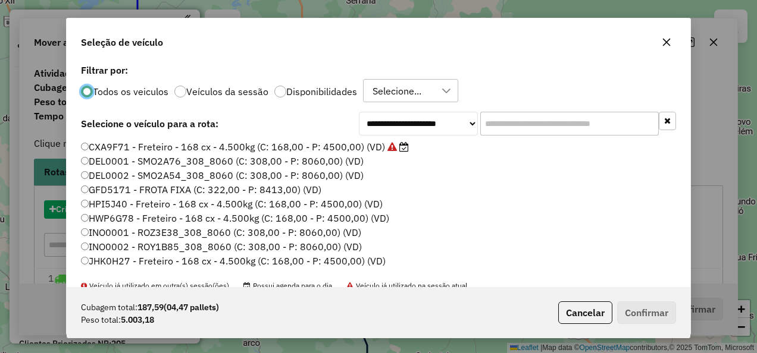
scroll to position [7, 4]
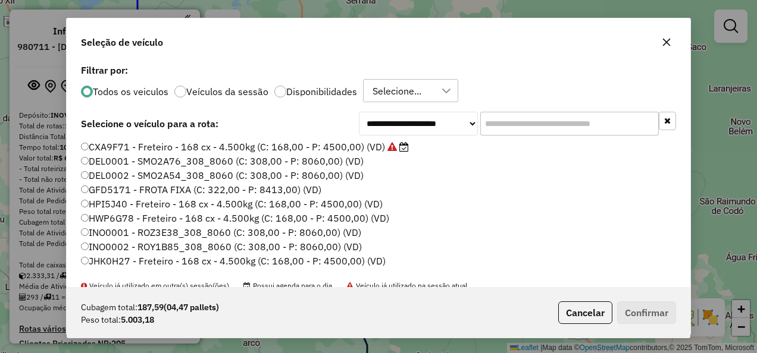
click at [508, 125] on input "text" at bounding box center [569, 124] width 178 height 24
paste input "*******"
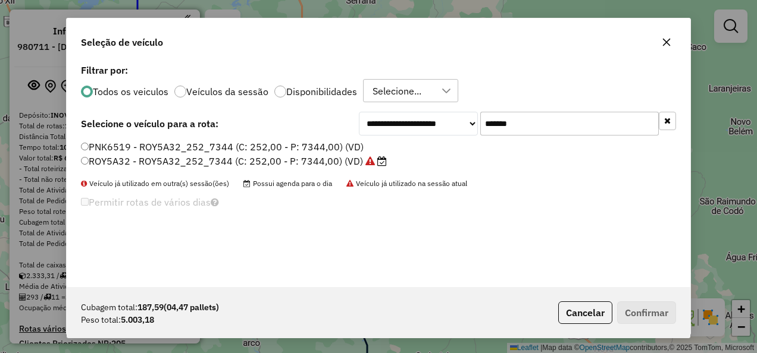
type input "*******"
click at [287, 164] on label "ROY5A32 - ROY5A32_252_7344 (C: 252,00 - P: 7344,00) (VD)" at bounding box center [234, 161] width 306 height 14
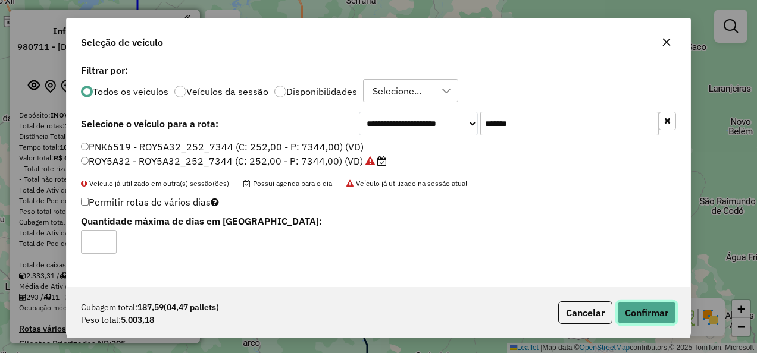
click at [658, 314] on button "Confirmar" at bounding box center [646, 313] width 59 height 23
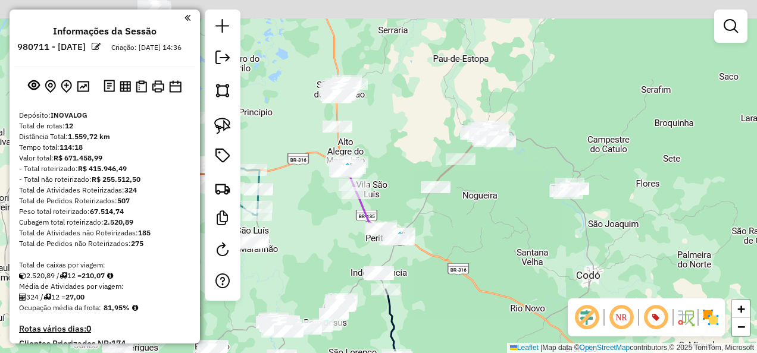
drag, startPoint x: 464, startPoint y: 194, endPoint x: 493, endPoint y: 230, distance: 45.7
click at [496, 225] on div "Janela de atendimento Grade de atendimento Capacidade Transportadoras Veículos …" at bounding box center [378, 176] width 757 height 353
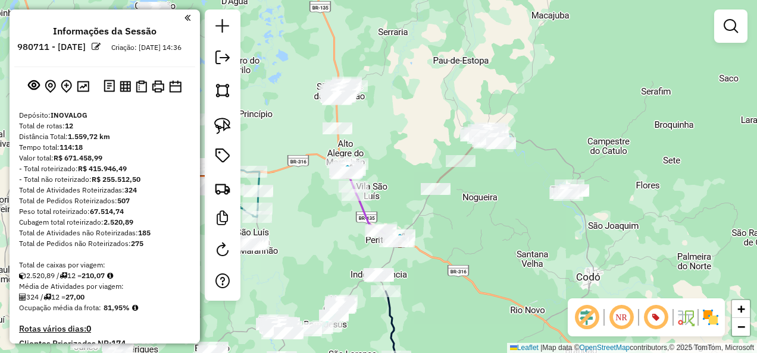
click at [359, 215] on icon at bounding box center [370, 202] width 59 height 80
select select "**********"
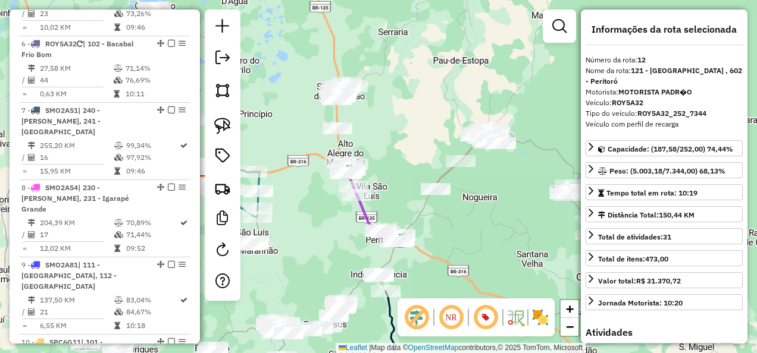
scroll to position [1174, 0]
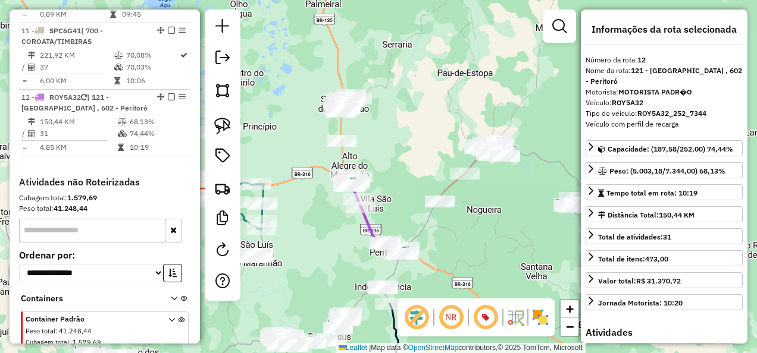
drag, startPoint x: 397, startPoint y: 132, endPoint x: 395, endPoint y: 174, distance: 42.3
click at [397, 168] on div "Janela de atendimento Grade de atendimento Capacidade Transportadoras Veículos …" at bounding box center [378, 176] width 757 height 353
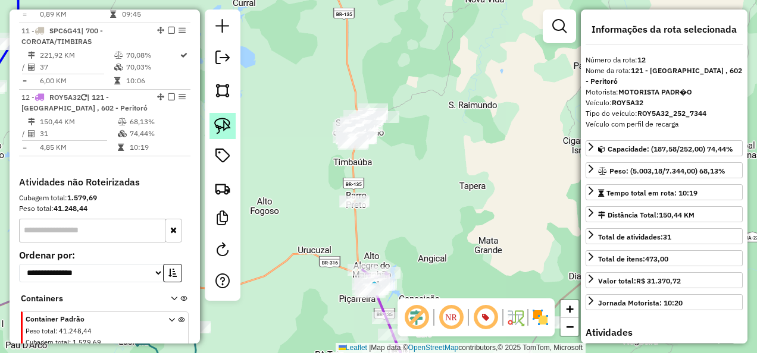
click at [221, 127] on img at bounding box center [222, 126] width 17 height 17
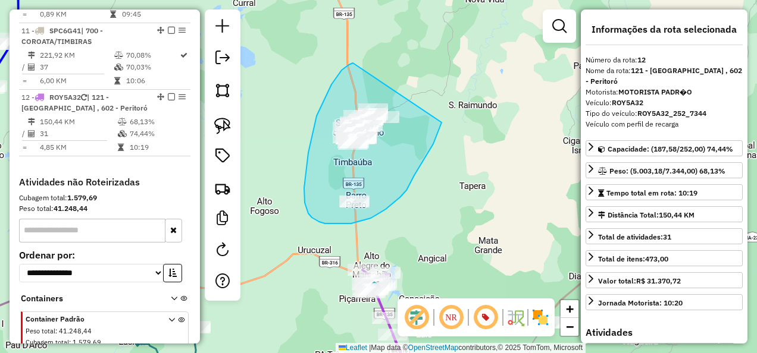
drag, startPoint x: 353, startPoint y: 63, endPoint x: 443, endPoint y: 113, distance: 102.8
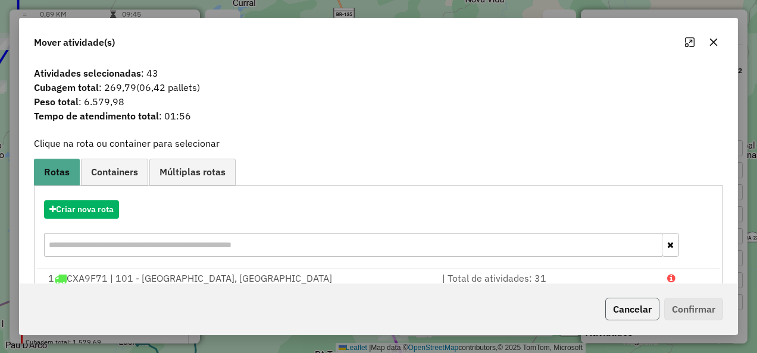
click at [644, 310] on button "Cancelar" at bounding box center [632, 309] width 54 height 23
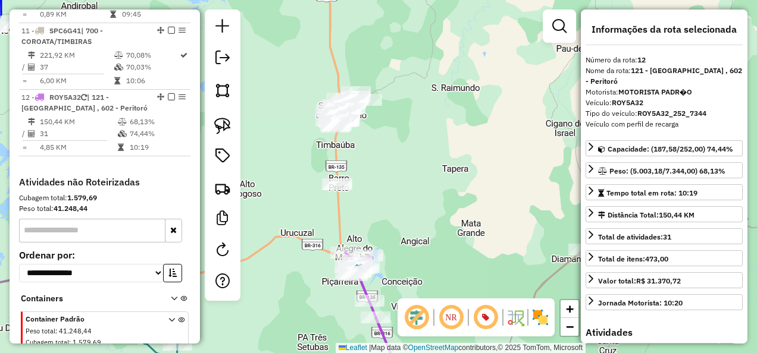
drag, startPoint x: 415, startPoint y: 222, endPoint x: 377, endPoint y: 186, distance: 53.0
click at [391, 194] on div "Janela de atendimento Grade de atendimento Capacidade Transportadoras Veículos …" at bounding box center [378, 176] width 757 height 353
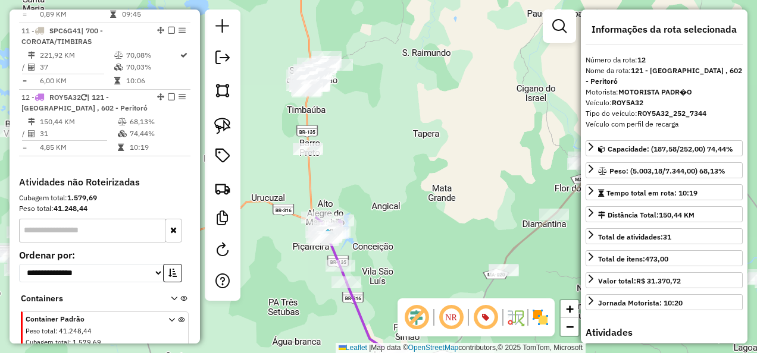
drag, startPoint x: 396, startPoint y: 246, endPoint x: 363, endPoint y: 171, distance: 81.8
click at [366, 180] on div "Janela de atendimento Grade de atendimento Capacidade Transportadoras Veículos …" at bounding box center [378, 176] width 757 height 353
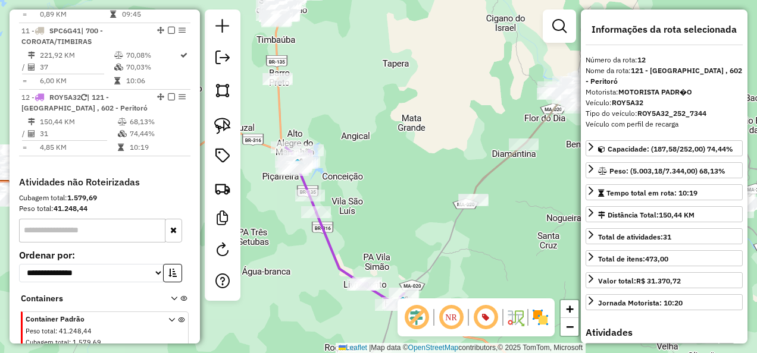
click at [335, 261] on icon at bounding box center [345, 227] width 118 height 158
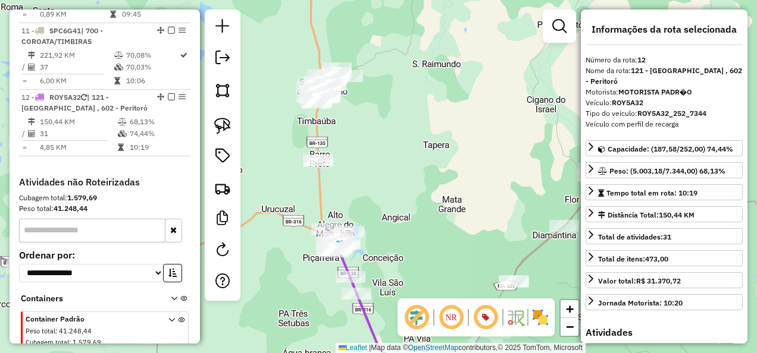
drag, startPoint x: 355, startPoint y: 237, endPoint x: 397, endPoint y: 323, distance: 95.5
click at [397, 323] on div "Janela de atendimento Grade de atendimento Capacidade Transportadoras Veículos …" at bounding box center [378, 176] width 757 height 353
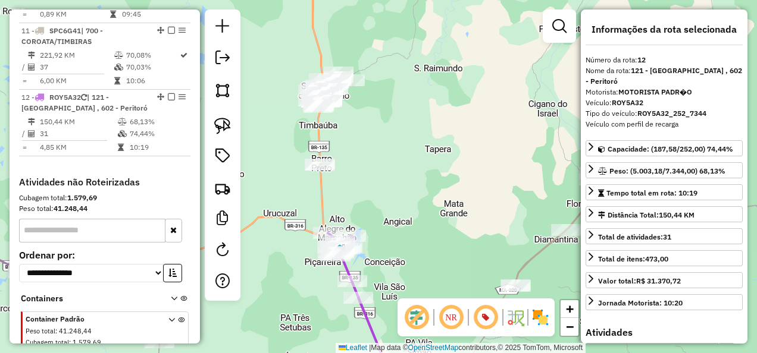
drag, startPoint x: 366, startPoint y: 170, endPoint x: 362, endPoint y: 198, distance: 28.4
click at [362, 197] on div "Janela de atendimento Grade de atendimento Capacidade Transportadoras Veículos …" at bounding box center [378, 176] width 757 height 353
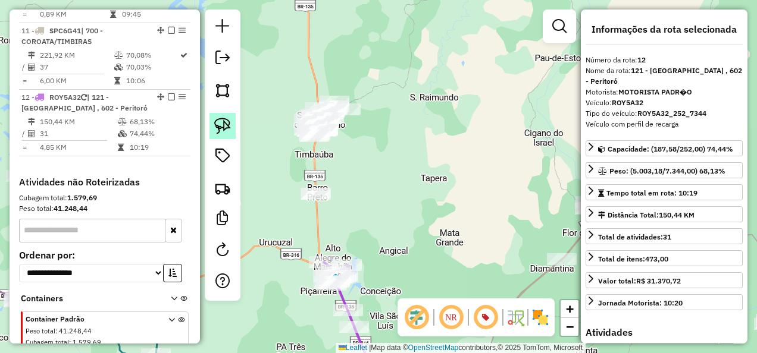
click at [224, 127] on img at bounding box center [222, 126] width 17 height 17
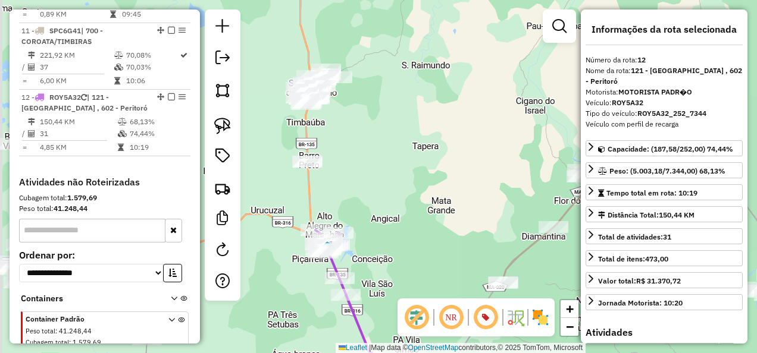
drag, startPoint x: 381, startPoint y: 115, endPoint x: 397, endPoint y: 250, distance: 135.4
click at [401, 240] on div "Janela de atendimento Grade de atendimento Capacidade Transportadoras Veículos …" at bounding box center [378, 176] width 757 height 353
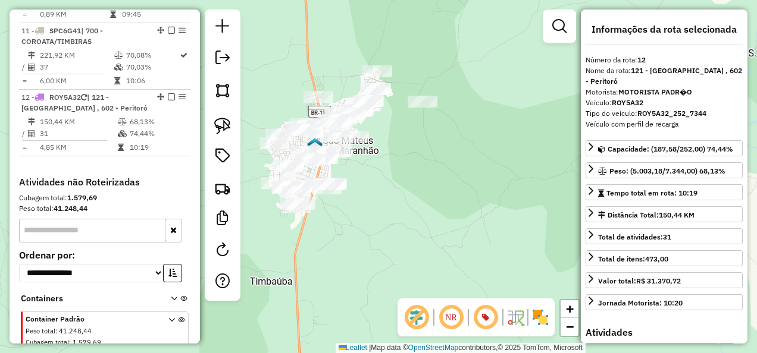
drag, startPoint x: 397, startPoint y: 204, endPoint x: 404, endPoint y: 219, distance: 16.8
click at [407, 218] on div "Janela de atendimento Grade de atendimento Capacidade Transportadoras Veículos …" at bounding box center [378, 176] width 757 height 353
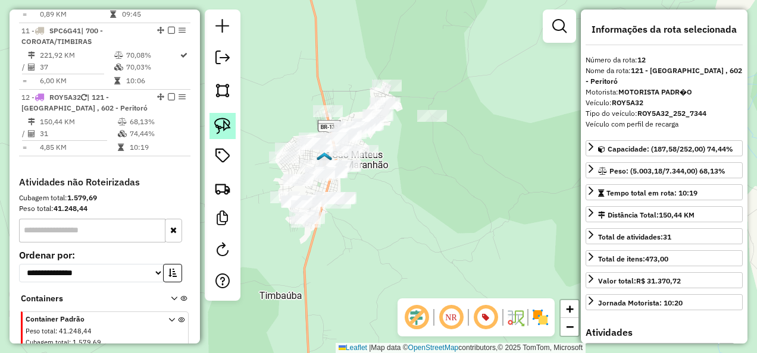
click at [225, 121] on img at bounding box center [222, 126] width 17 height 17
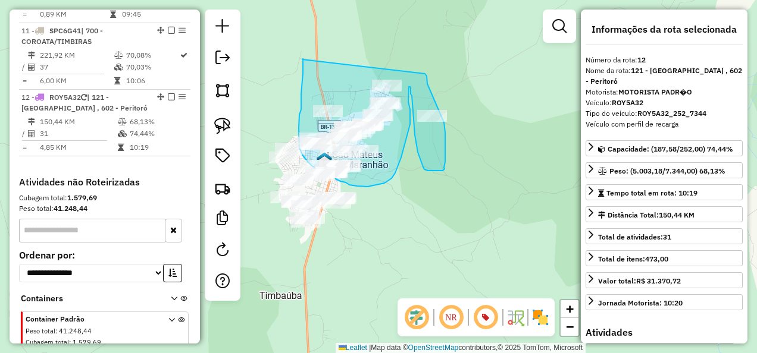
drag, startPoint x: 302, startPoint y: 59, endPoint x: 421, endPoint y: 67, distance: 119.2
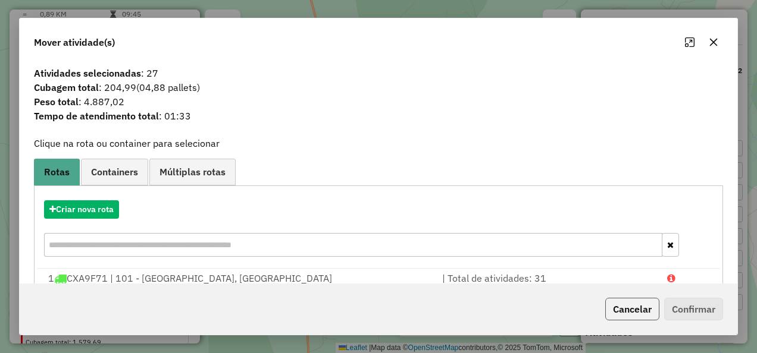
click at [639, 308] on button "Cancelar" at bounding box center [632, 309] width 54 height 23
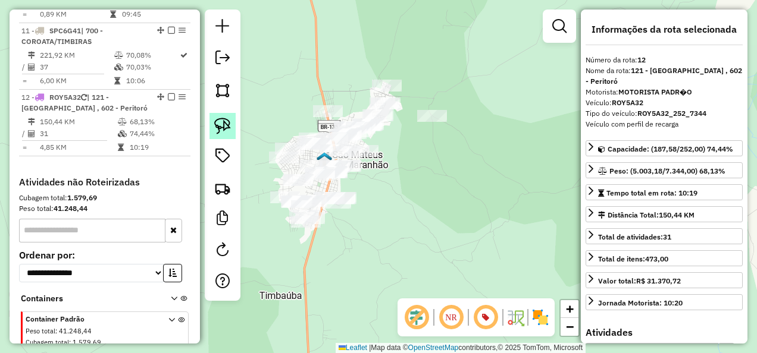
click at [227, 126] on img at bounding box center [222, 126] width 17 height 17
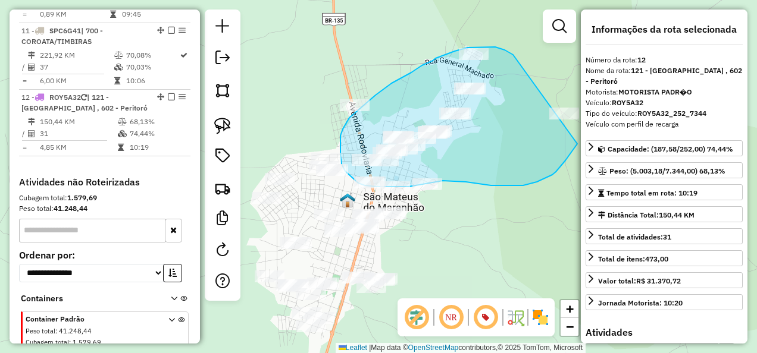
drag, startPoint x: 501, startPoint y: 49, endPoint x: 593, endPoint y: 95, distance: 102.7
click at [593, 95] on hb-router-mapa "Informações da Sessão 980711 - 18/08/2025 Criação: 16/08/2025 14:36 Depósito: I…" at bounding box center [378, 176] width 757 height 353
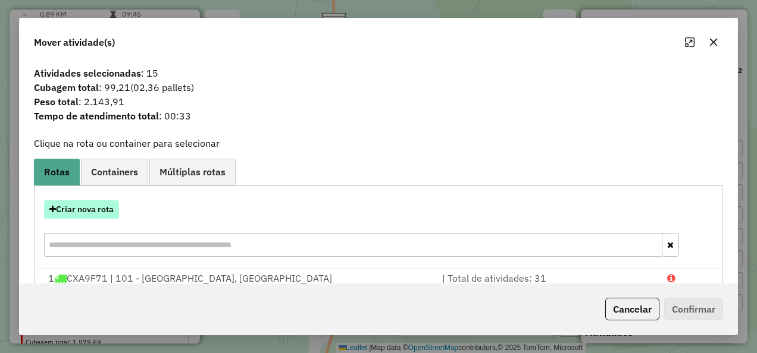
click at [108, 214] on button "Criar nova rota" at bounding box center [81, 209] width 75 height 18
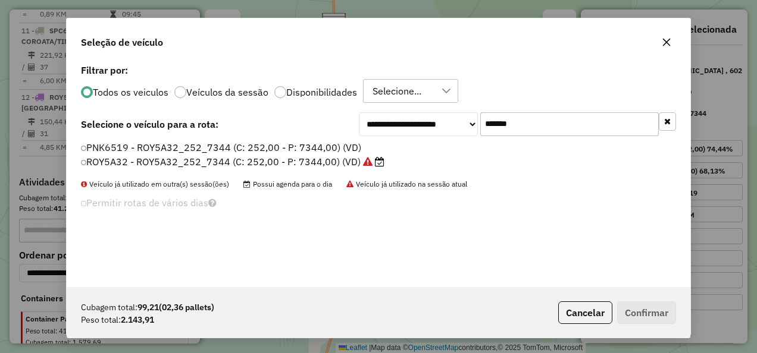
scroll to position [7, 4]
click at [268, 165] on label "ROY5A32 - ROY5A32_252_7344 (C: 252,00 - P: 7344,00) (VD)" at bounding box center [233, 161] width 305 height 14
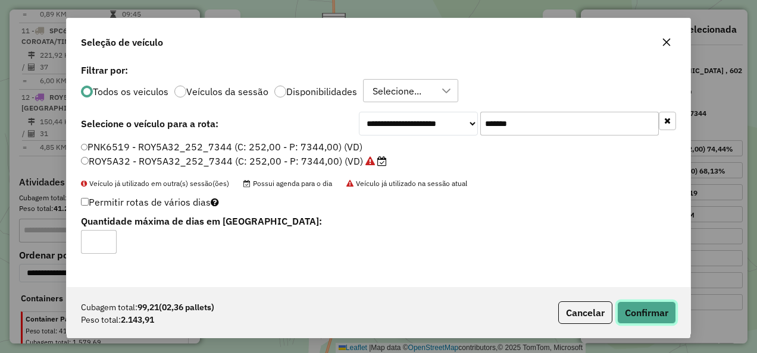
click at [652, 312] on button "Confirmar" at bounding box center [646, 313] width 59 height 23
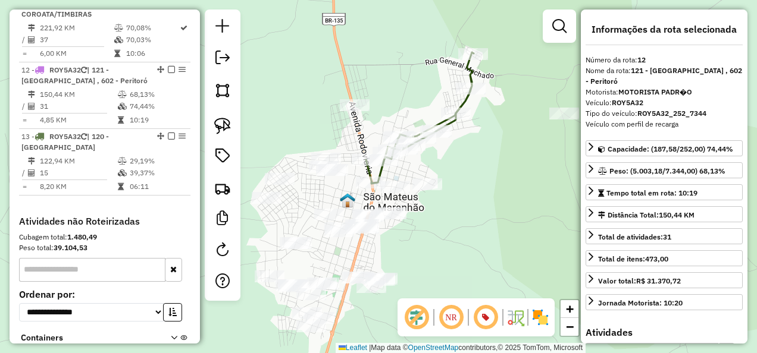
scroll to position [1208, 0]
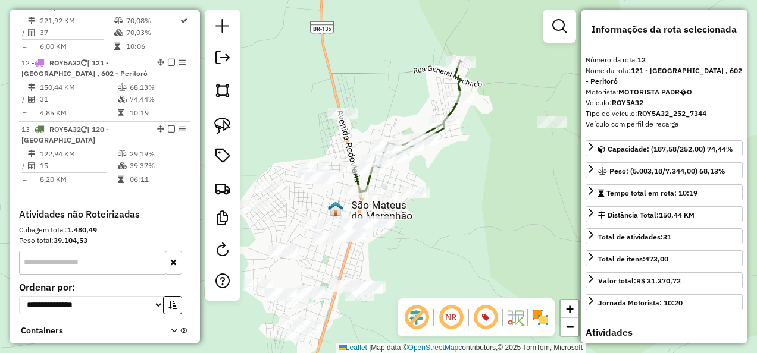
drag, startPoint x: 509, startPoint y: 154, endPoint x: 413, endPoint y: 189, distance: 102.6
click at [422, 197] on div "Janela de atendimento Grade de atendimento Capacidade Transportadoras Veículos …" at bounding box center [378, 176] width 757 height 353
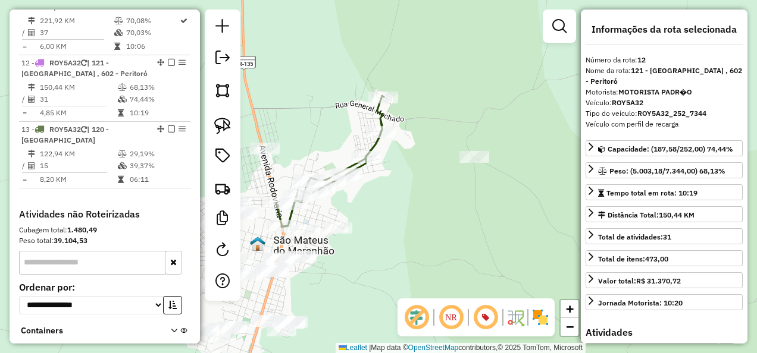
click at [375, 146] on icon at bounding box center [330, 161] width 108 height 131
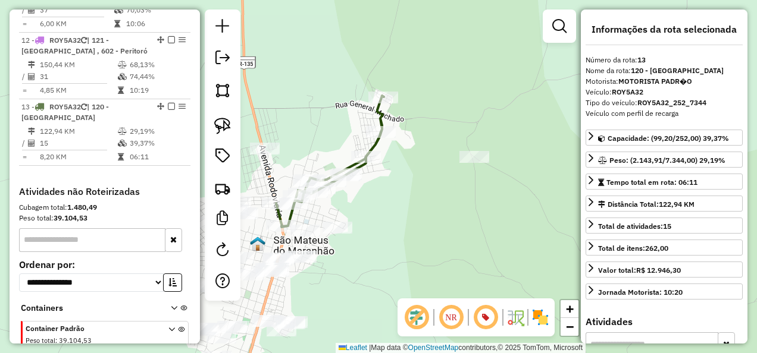
scroll to position [1240, 0]
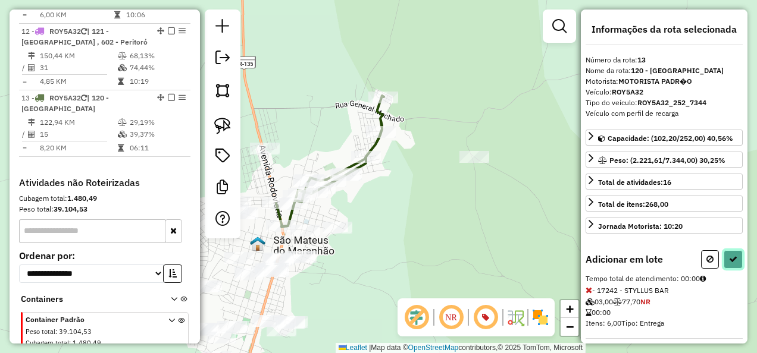
click at [723, 250] on button at bounding box center [732, 259] width 19 height 18
select select "**********"
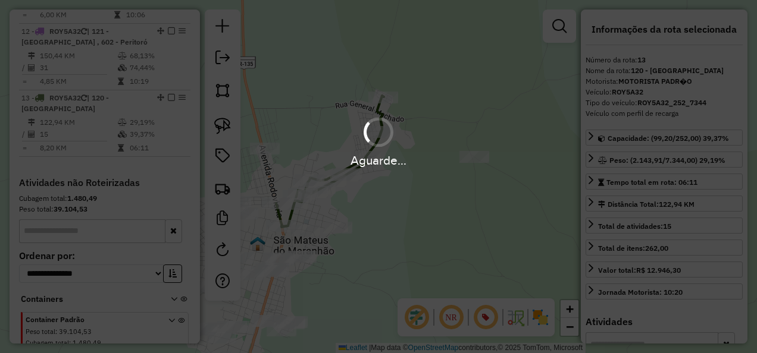
click at [384, 209] on div "Aguarde..." at bounding box center [378, 176] width 757 height 353
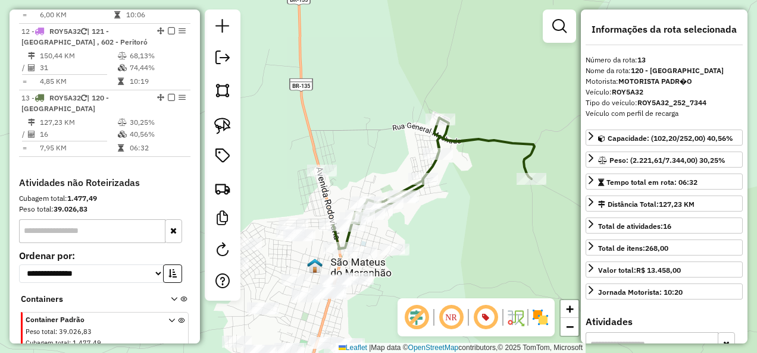
drag, startPoint x: 389, startPoint y: 207, endPoint x: 441, endPoint y: 232, distance: 58.0
click at [452, 232] on div "Janela de atendimento Grade de atendimento Capacidade Transportadoras Veículos …" at bounding box center [378, 176] width 757 height 353
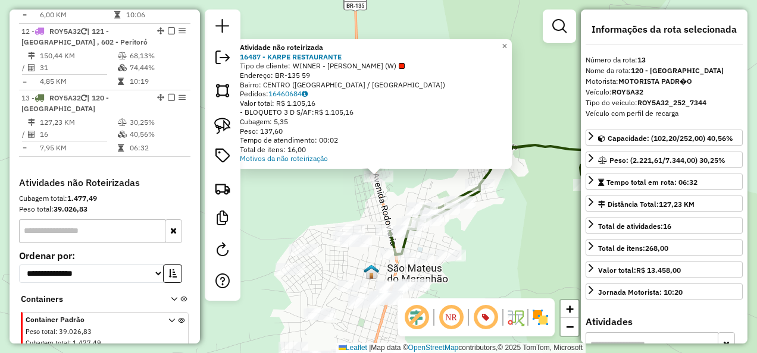
click at [388, 204] on div "Atividade não roteirizada 16487 - KARPE RESTAURANTE Tipo de cliente: WINNER - R…" at bounding box center [378, 176] width 757 height 353
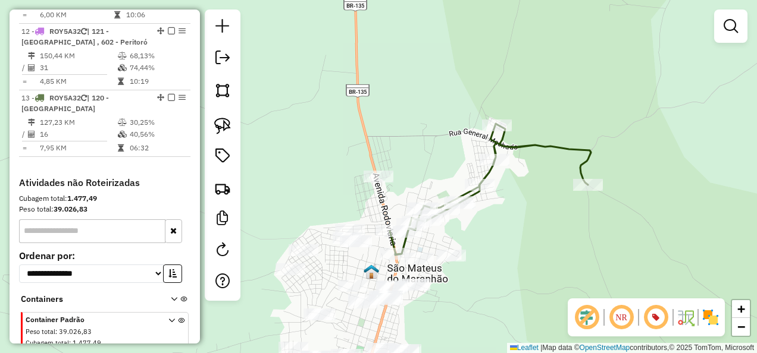
click at [488, 173] on icon at bounding box center [490, 189] width 201 height 131
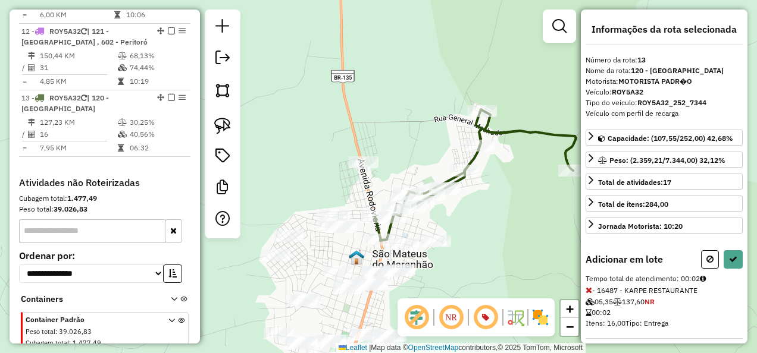
drag, startPoint x: 473, startPoint y: 246, endPoint x: 453, endPoint y: 206, distance: 44.4
click at [455, 209] on div "Janela de atendimento Grade de atendimento Capacidade Transportadoras Veículos …" at bounding box center [378, 176] width 757 height 353
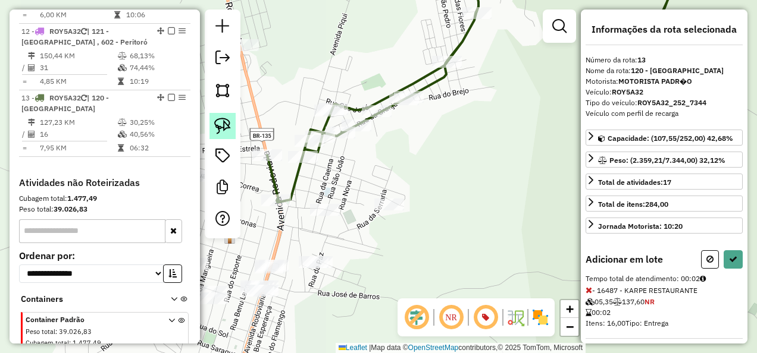
click at [227, 130] on img at bounding box center [222, 126] width 17 height 17
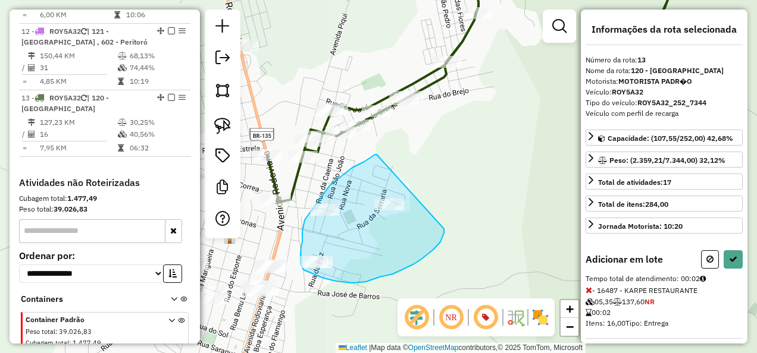
drag, startPoint x: 377, startPoint y: 155, endPoint x: 444, endPoint y: 229, distance: 100.2
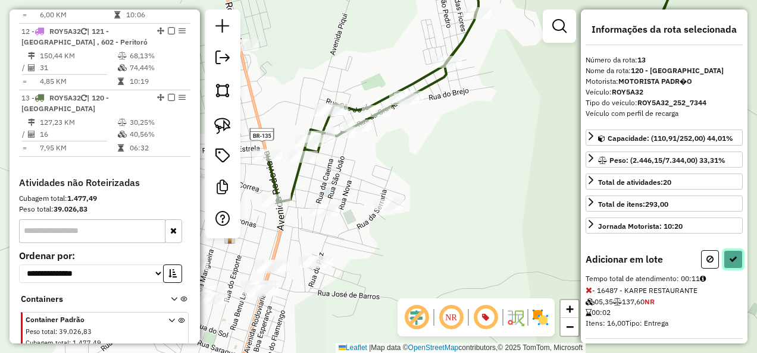
click at [729, 258] on icon at bounding box center [733, 259] width 8 height 8
select select "**********"
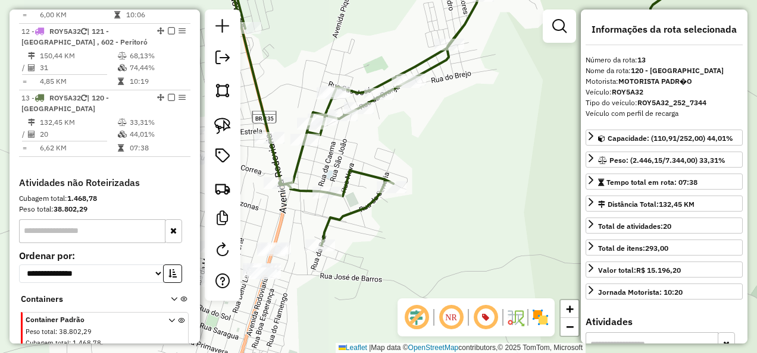
drag, startPoint x: 400, startPoint y: 244, endPoint x: 401, endPoint y: 158, distance: 86.3
click at [401, 167] on div "Janela de atendimento Grade de atendimento Capacidade Transportadoras Veículos …" at bounding box center [378, 176] width 757 height 353
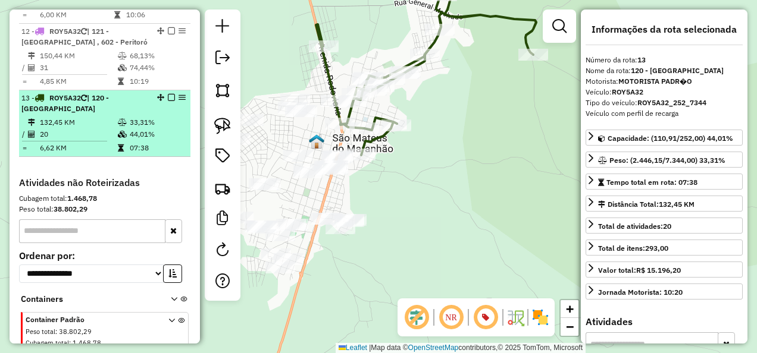
click at [169, 94] on em at bounding box center [171, 97] width 7 height 7
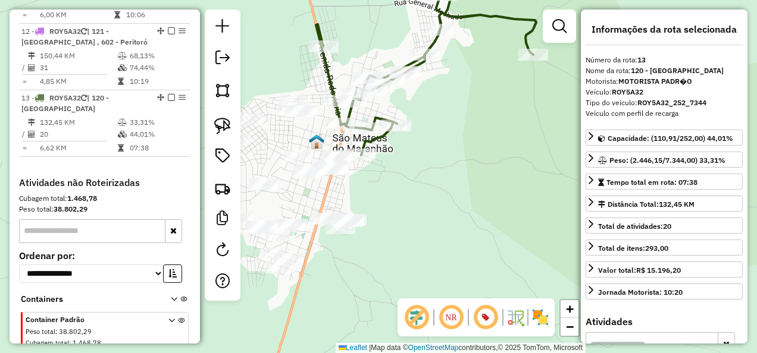
scroll to position [1190, 0]
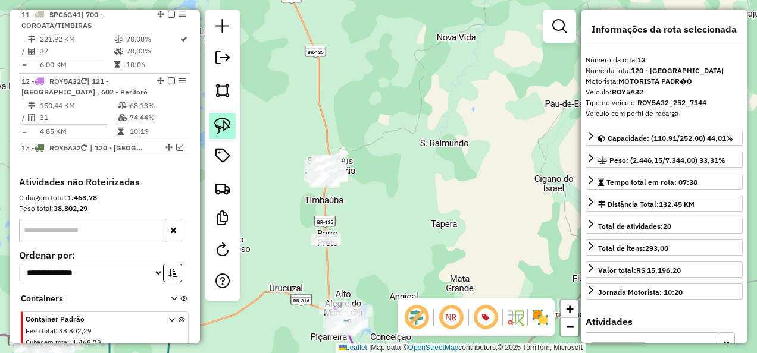
click at [215, 124] on img at bounding box center [222, 126] width 17 height 17
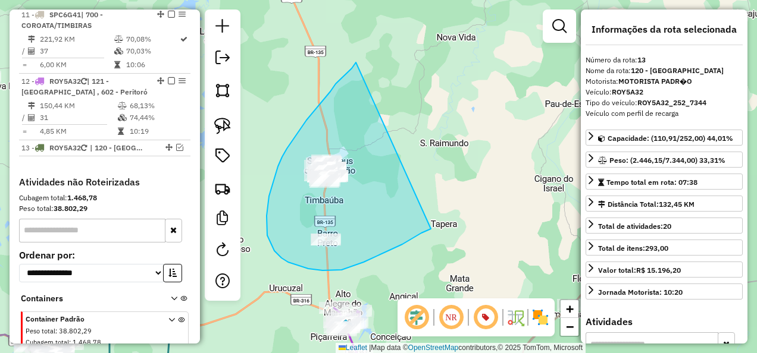
drag, startPoint x: 356, startPoint y: 62, endPoint x: 431, endPoint y: 228, distance: 182.3
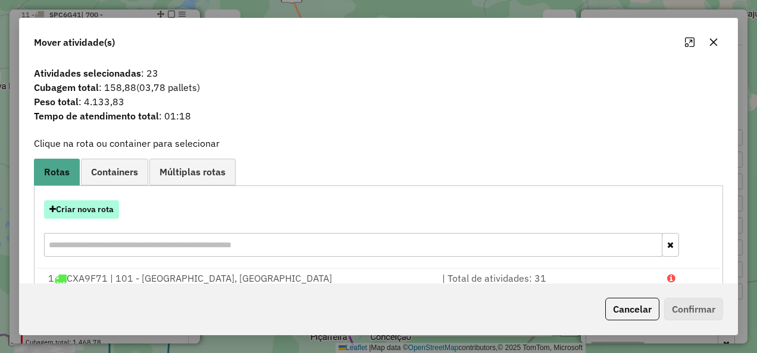
click at [99, 209] on button "Criar nova rota" at bounding box center [81, 209] width 75 height 18
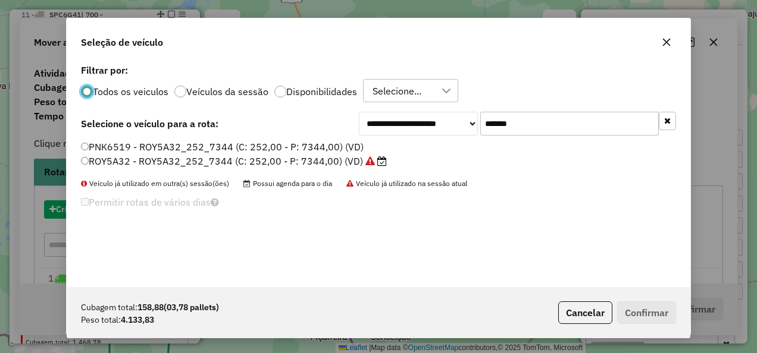
scroll to position [7, 4]
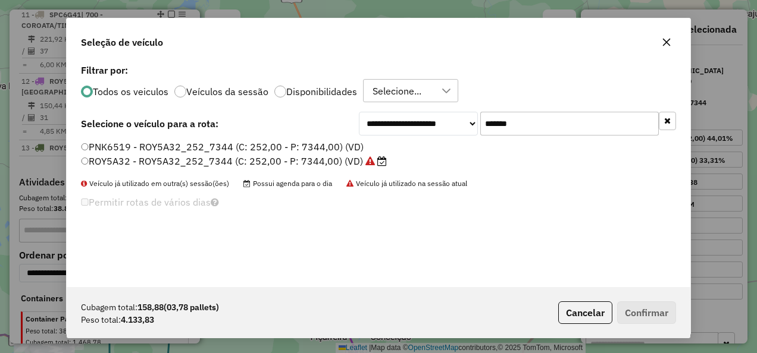
drag, startPoint x: 539, startPoint y: 127, endPoint x: 393, endPoint y: 148, distance: 147.8
click at [393, 148] on div "**********" at bounding box center [378, 174] width 623 height 226
paste input "text"
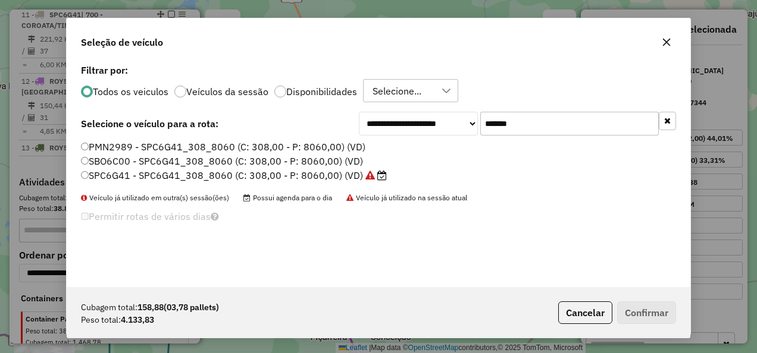
type input "*******"
click at [324, 177] on label "SPC6G41 - SPC6G41_308_8060 (C: 308,00 - P: 8060,00) (VD)" at bounding box center [234, 175] width 306 height 14
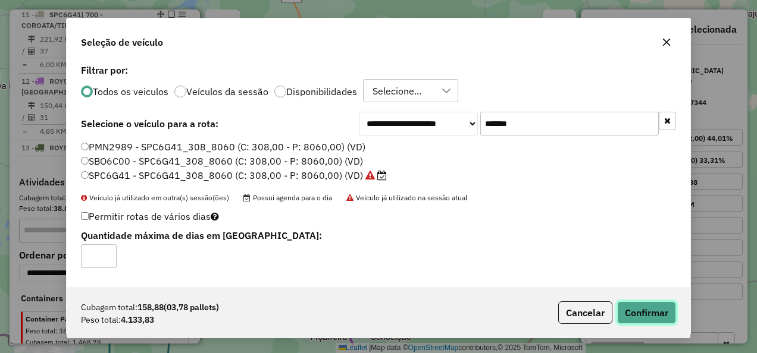
click at [666, 306] on button "Confirmar" at bounding box center [646, 313] width 59 height 23
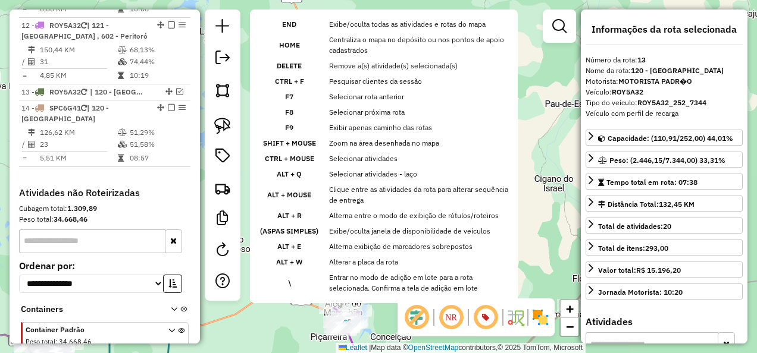
scroll to position [1256, 0]
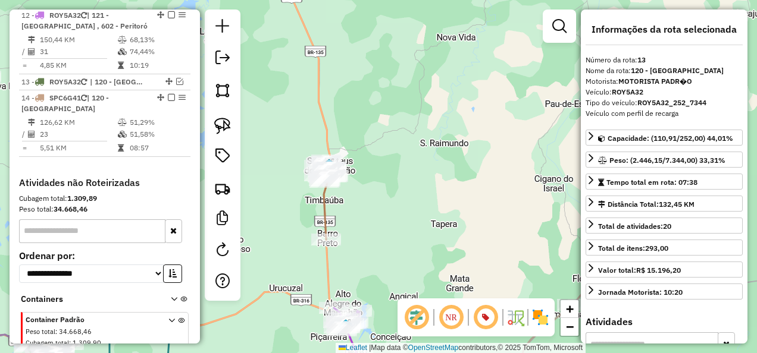
click at [324, 215] on icon at bounding box center [326, 200] width 14 height 79
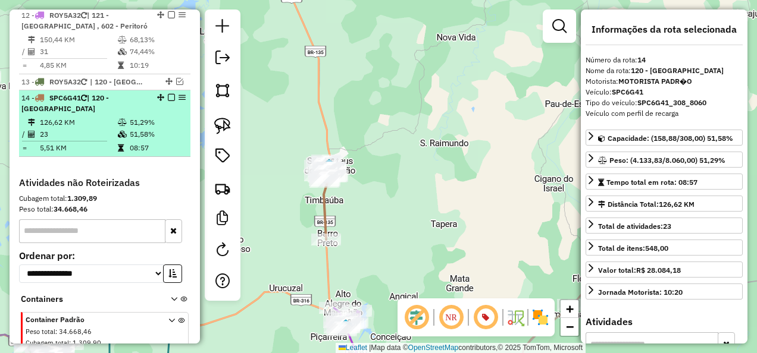
scroll to position [1137, 0]
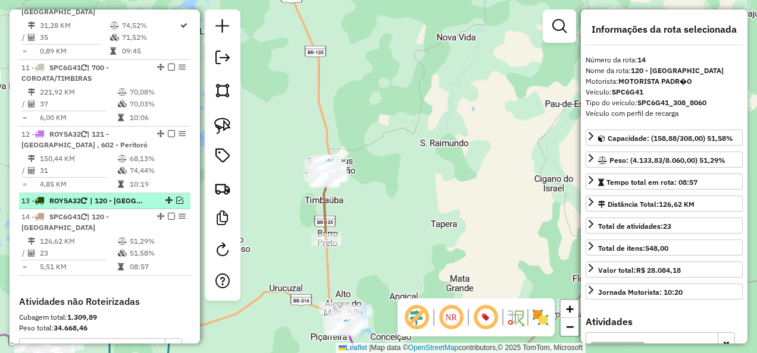
click at [177, 197] on em at bounding box center [179, 200] width 7 height 7
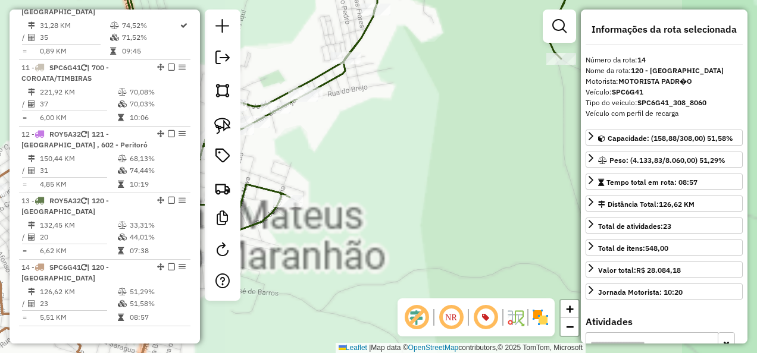
drag, startPoint x: 344, startPoint y: 181, endPoint x: 528, endPoint y: 177, distance: 184.4
click at [515, 177] on div "Janela de atendimento Grade de atendimento Capacidade Transportadoras Veículos …" at bounding box center [378, 176] width 757 height 353
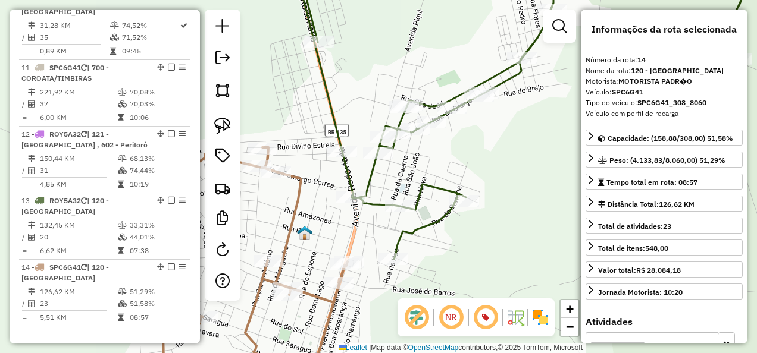
click at [365, 181] on icon at bounding box center [523, 112] width 440 height 294
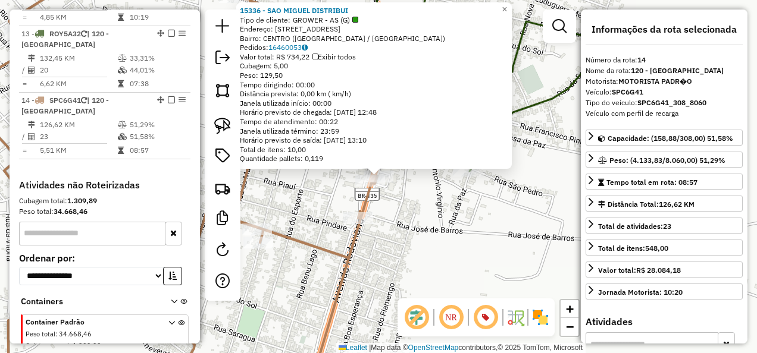
scroll to position [1306, 0]
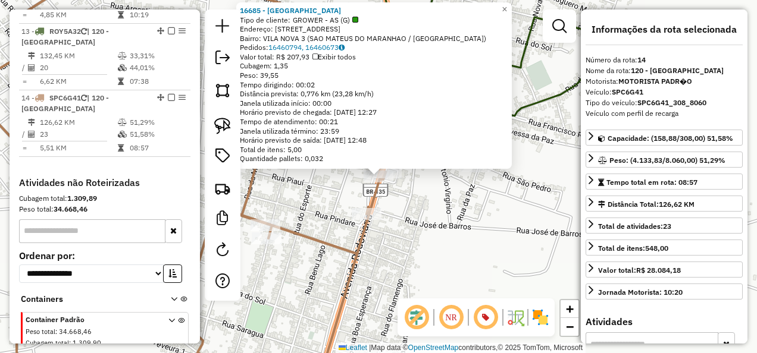
click at [428, 244] on div "Rota 14 - Placa SPC6G41 5573 - SUPERMER ATITUDE 16685 - MERC VILA NOVA Tipo de …" at bounding box center [378, 176] width 757 height 353
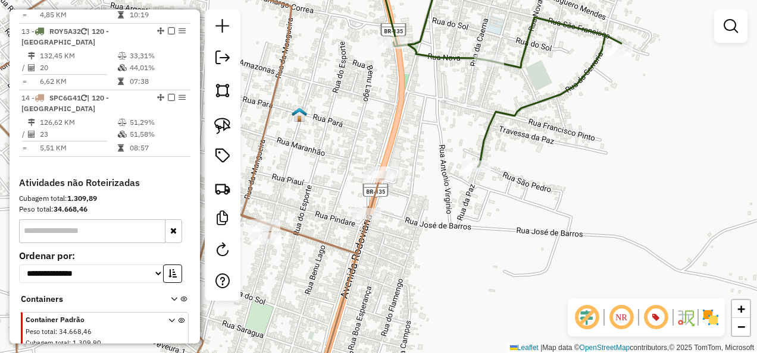
click at [486, 128] on icon at bounding box center [499, 66] width 244 height 202
select select "**********"
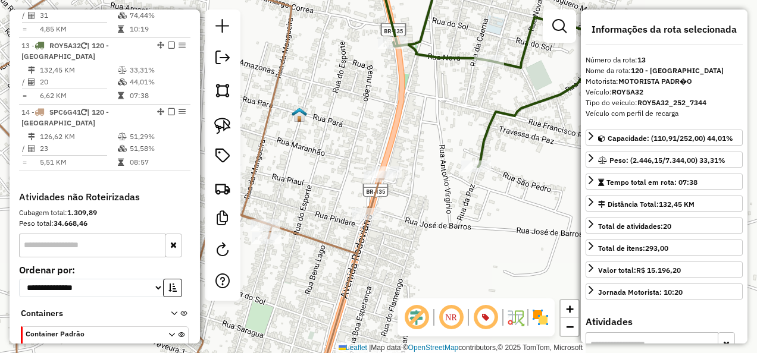
scroll to position [1275, 0]
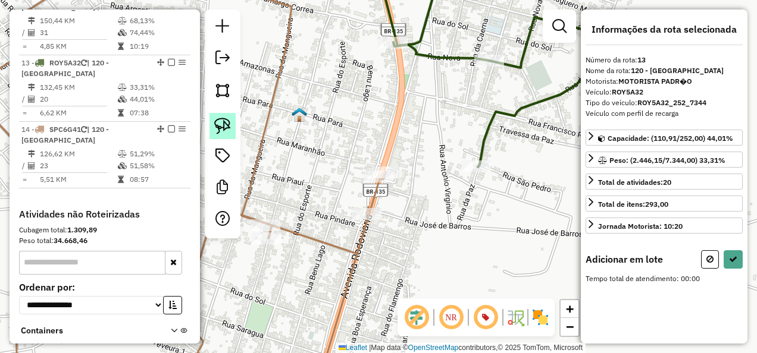
click at [227, 133] on img at bounding box center [222, 126] width 17 height 17
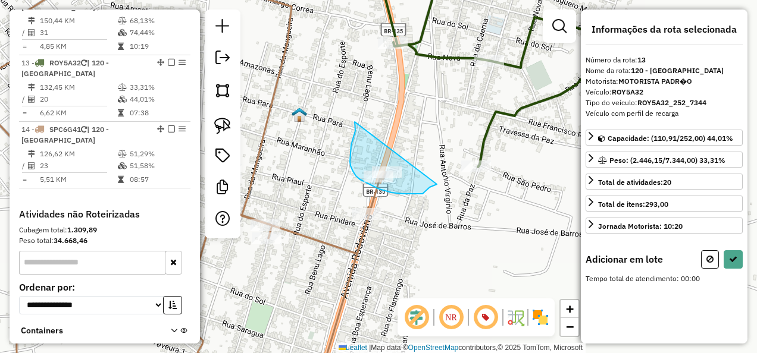
drag, startPoint x: 355, startPoint y: 122, endPoint x: 437, endPoint y: 184, distance: 103.1
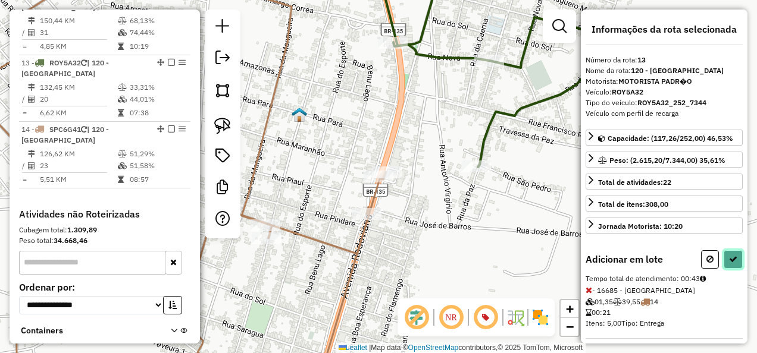
click at [729, 255] on icon at bounding box center [733, 259] width 8 height 8
select select "**********"
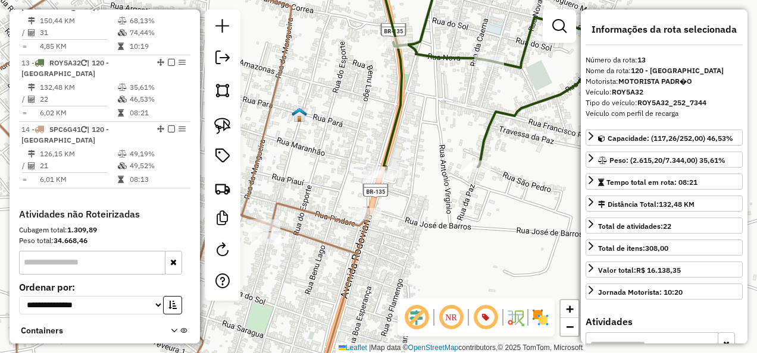
drag, startPoint x: 169, startPoint y: 14, endPoint x: 237, endPoint y: 43, distance: 73.6
click at [169, 59] on em at bounding box center [171, 62] width 7 height 7
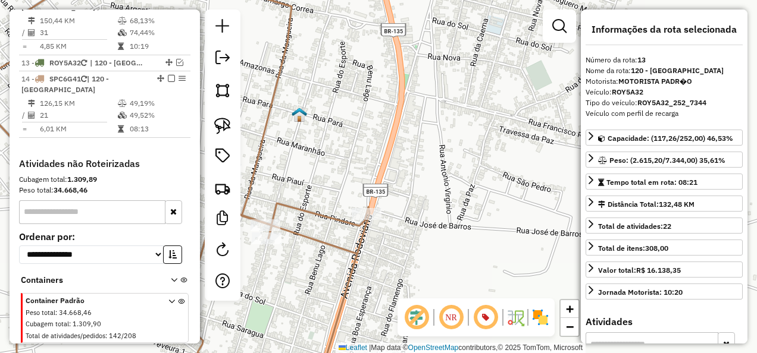
scroll to position [1256, 0]
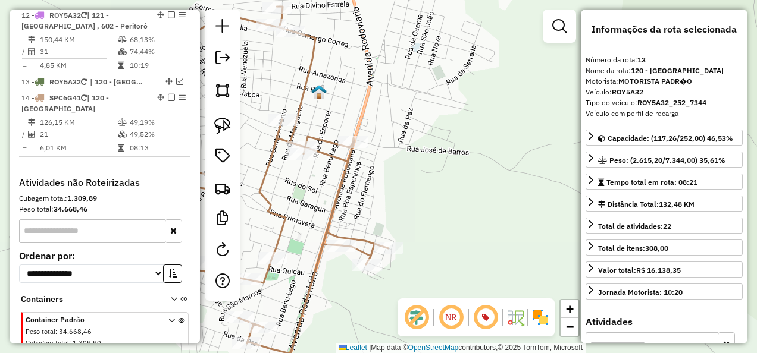
click at [303, 86] on icon at bounding box center [270, 198] width 236 height 382
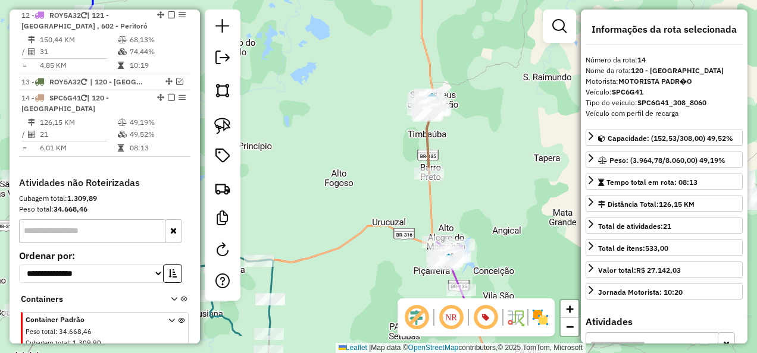
drag, startPoint x: 332, startPoint y: 239, endPoint x: 422, endPoint y: 149, distance: 127.0
click at [407, 161] on div "Janela de atendimento Grade de atendimento Capacidade Transportadoras Veículos …" at bounding box center [378, 176] width 757 height 353
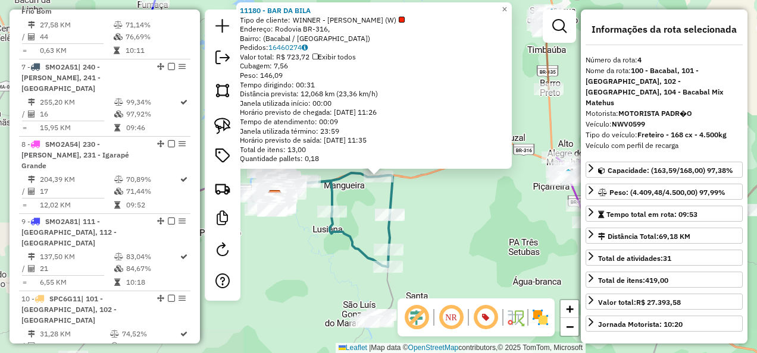
scroll to position [645, 0]
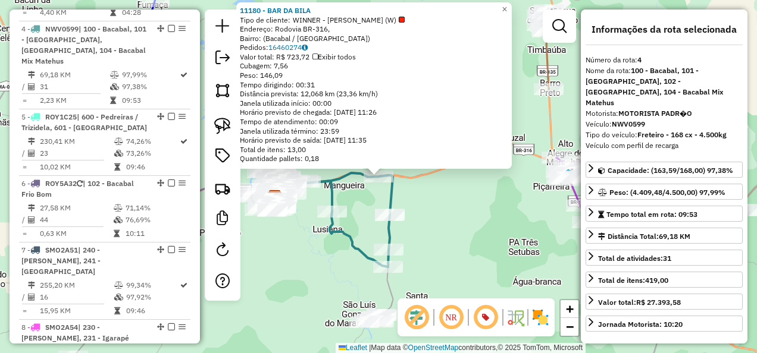
click at [295, 263] on div "11180 - BAR DA BILA Tipo de cliente: WINNER - ROTA (W) Endereço: Rodovia BR-316…" at bounding box center [378, 176] width 757 height 353
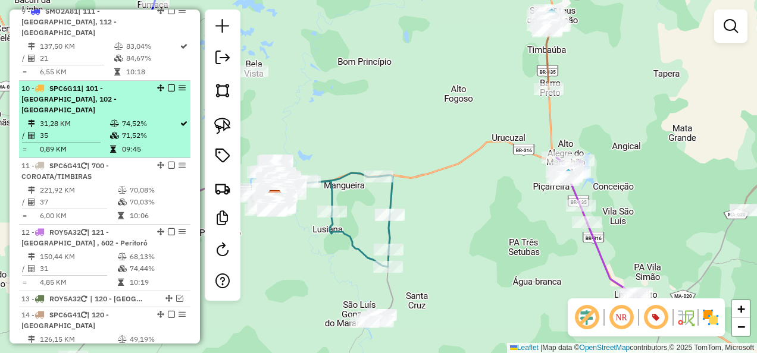
scroll to position [1121, 0]
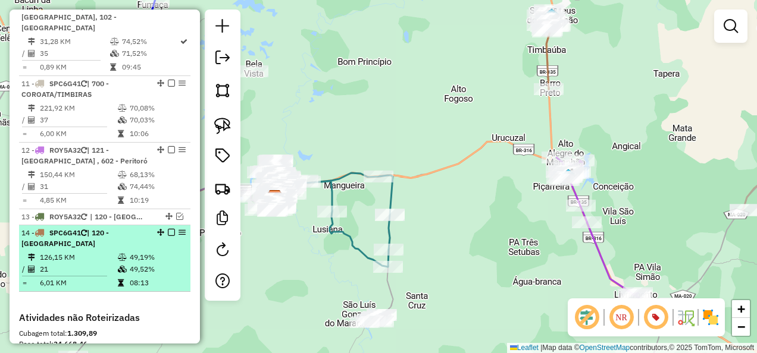
click at [168, 229] on em at bounding box center [171, 232] width 7 height 7
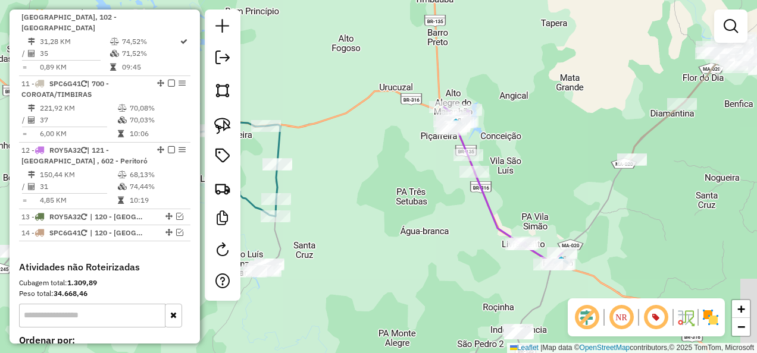
drag, startPoint x: 507, startPoint y: 227, endPoint x: 319, endPoint y: 149, distance: 203.5
click at [372, 164] on div "Janela de atendimento Grade de atendimento Capacidade Transportadoras Veículos …" at bounding box center [378, 176] width 757 height 353
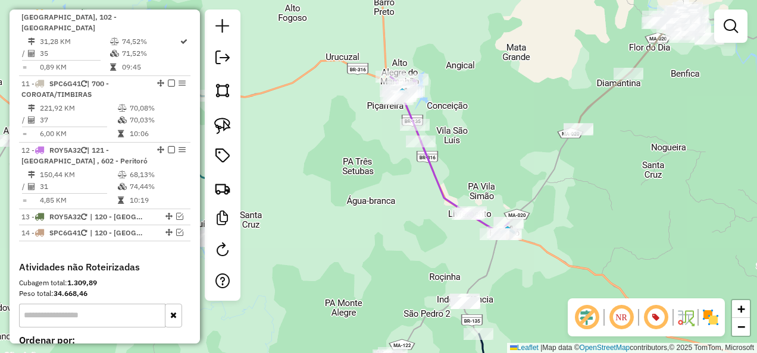
select select "**********"
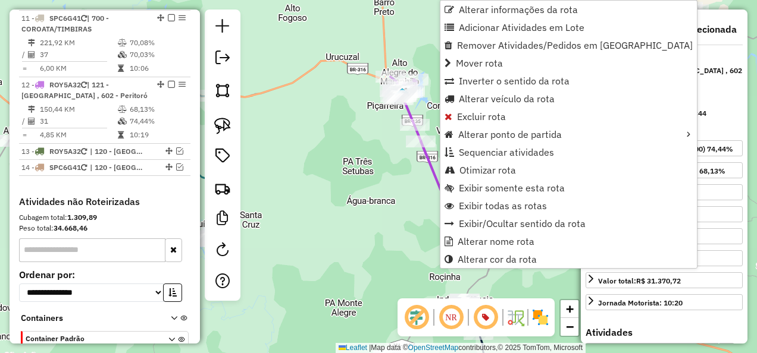
scroll to position [1205, 0]
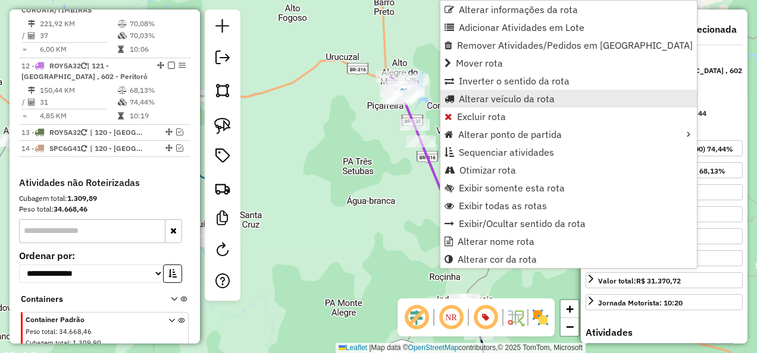
click at [502, 98] on span "Alterar veículo da rota" at bounding box center [507, 99] width 96 height 10
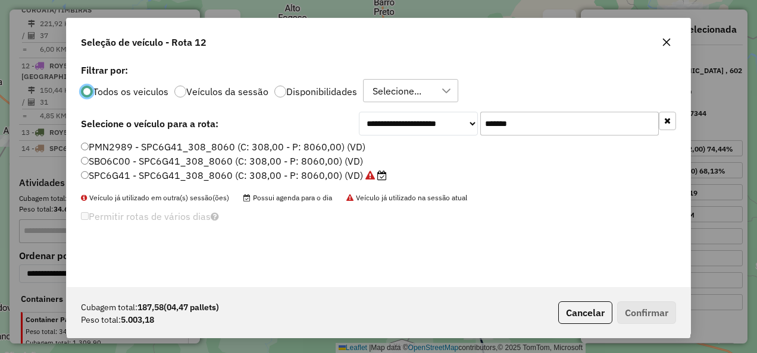
scroll to position [7, 4]
drag, startPoint x: 573, startPoint y: 115, endPoint x: 432, endPoint y: 162, distance: 149.0
click at [432, 162] on div "**********" at bounding box center [378, 174] width 623 height 226
paste input "text"
type input "*******"
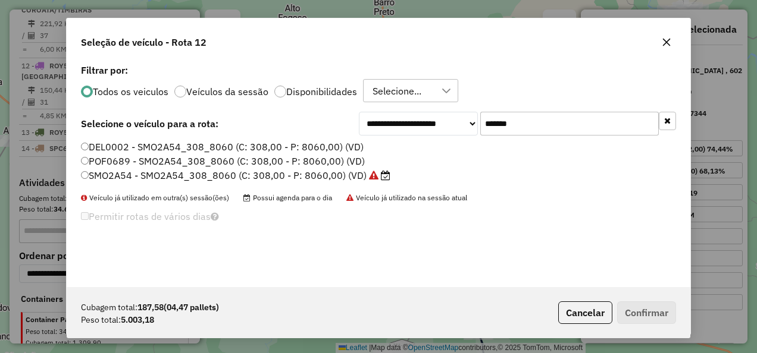
click at [344, 178] on label "SMO2A54 - SMO2A54_308_8060 (C: 308,00 - P: 8060,00) (VD)" at bounding box center [235, 175] width 309 height 14
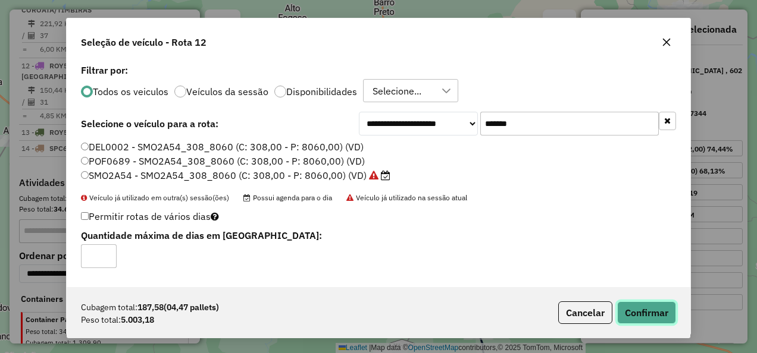
click at [628, 313] on button "Confirmar" at bounding box center [646, 313] width 59 height 23
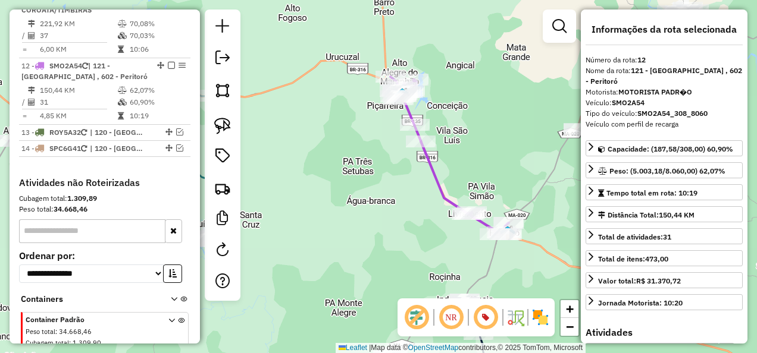
drag, startPoint x: 363, startPoint y: 268, endPoint x: 305, endPoint y: 122, distance: 157.3
click at [310, 141] on div "Janela de atendimento Grade de atendimento Capacidade Transportadoras Veículos …" at bounding box center [378, 176] width 757 height 353
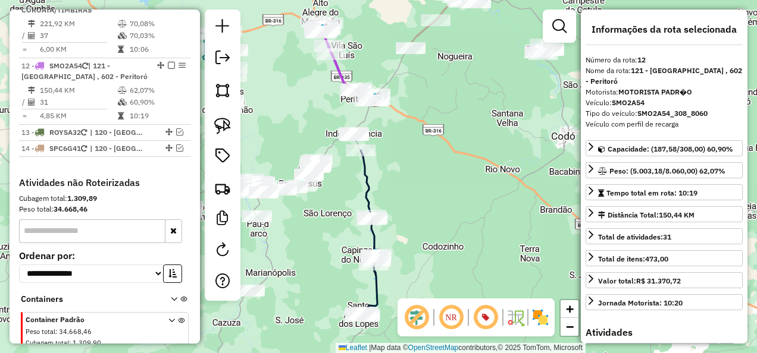
drag, startPoint x: 449, startPoint y: 229, endPoint x: 429, endPoint y: 200, distance: 34.8
click at [429, 200] on div "Janela de atendimento Grade de atendimento Capacidade Transportadoras Veículos …" at bounding box center [378, 176] width 757 height 353
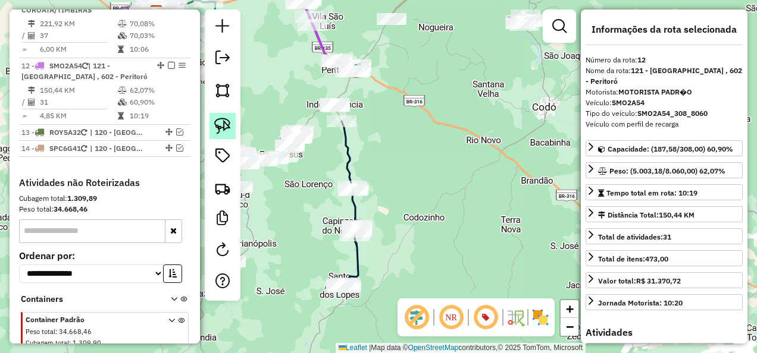
click at [220, 128] on img at bounding box center [222, 126] width 17 height 17
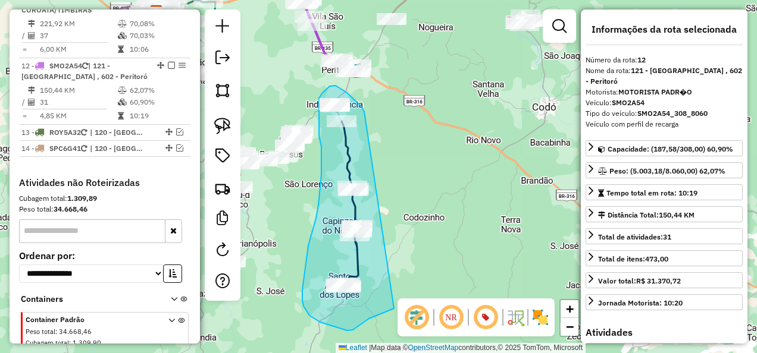
drag, startPoint x: 363, startPoint y: 109, endPoint x: 411, endPoint y: 301, distance: 198.1
click at [411, 301] on hb-router-mapa "Informações da Sessão 980711 - 18/08/2025 Criação: 16/08/2025 14:36 Depósito: I…" at bounding box center [378, 176] width 757 height 353
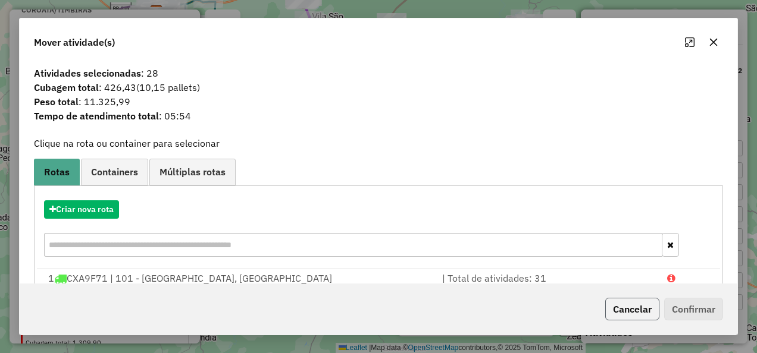
click at [643, 311] on button "Cancelar" at bounding box center [632, 309] width 54 height 23
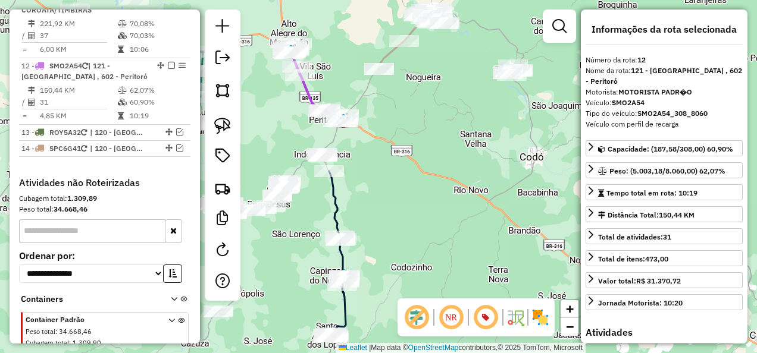
drag, startPoint x: 446, startPoint y: 167, endPoint x: 441, endPoint y: 259, distance: 91.8
click at [449, 258] on div "Janela de atendimento Grade de atendimento Capacidade Transportadoras Veículos …" at bounding box center [378, 176] width 757 height 353
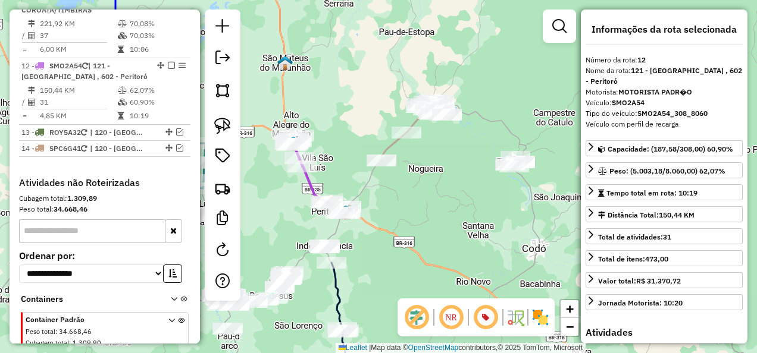
click at [309, 185] on icon at bounding box center [316, 174] width 59 height 80
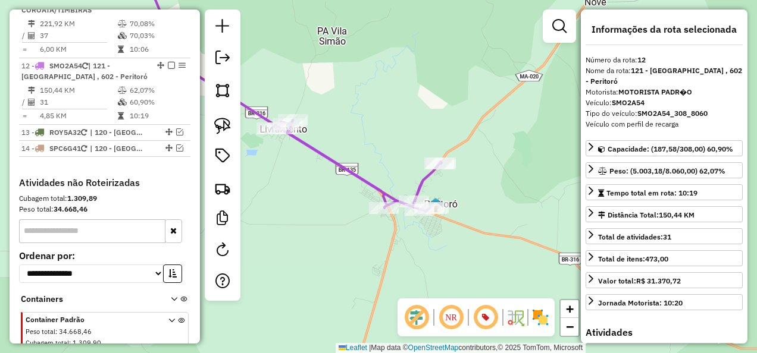
drag, startPoint x: 351, startPoint y: 244, endPoint x: 414, endPoint y: 308, distance: 90.0
click at [414, 308] on hb-router-mapa "Informações da Sessão 980711 - 18/08/2025 Criação: 16/08/2025 14:36 Depósito: I…" at bounding box center [378, 176] width 757 height 353
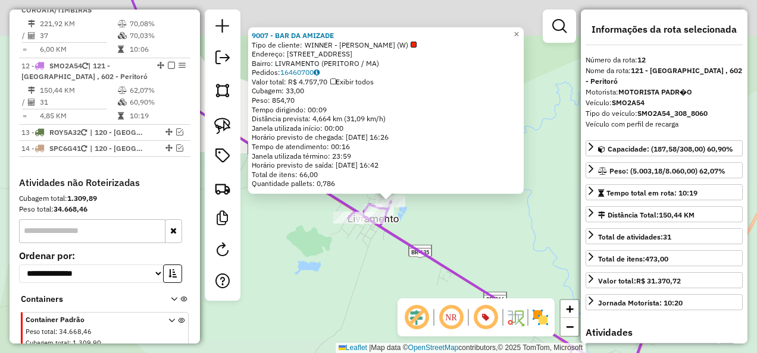
click at [368, 266] on div "9007 - BAR DA AMIZADE Tipo de cliente: WINNER - ROTA (W) Endereço: R RUA DA MAN…" at bounding box center [378, 176] width 757 height 353
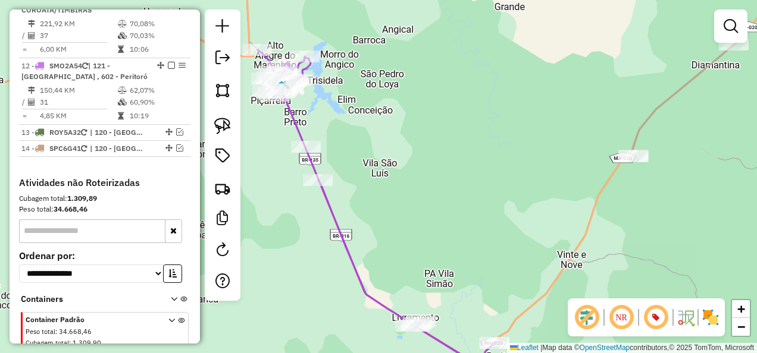
drag, startPoint x: 377, startPoint y: 172, endPoint x: 394, endPoint y: 238, distance: 68.1
click at [394, 222] on div "Janela de atendimento Grade de atendimento Capacidade Transportadoras Veículos …" at bounding box center [378, 176] width 757 height 353
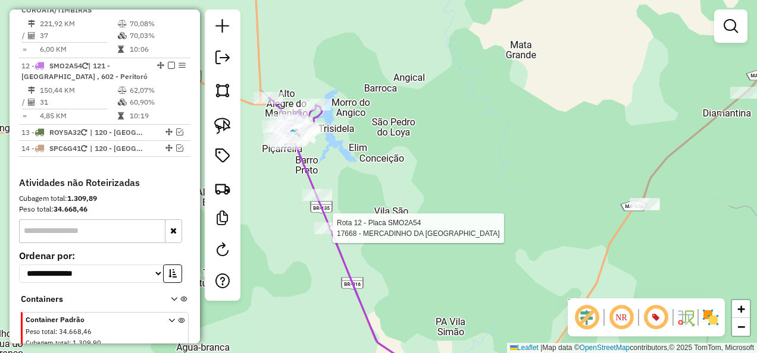
select select "**********"
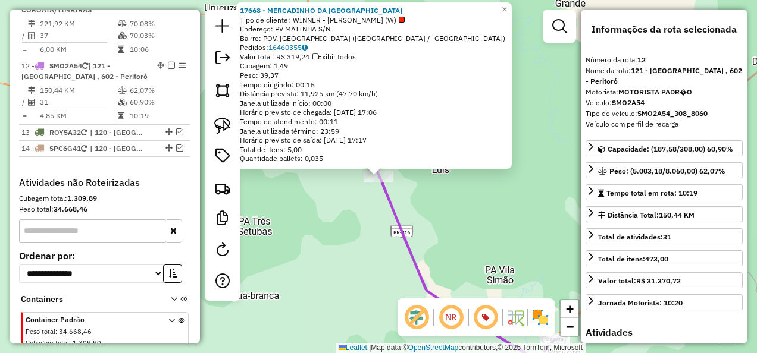
click at [321, 264] on div "17668 - MERCADINHO DA INDIA Tipo de cliente: WINNER - ROTA (W) Endereço: PV MAT…" at bounding box center [378, 176] width 757 height 353
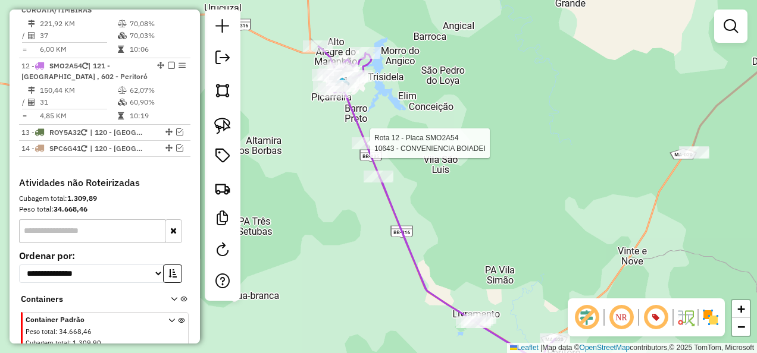
select select "**********"
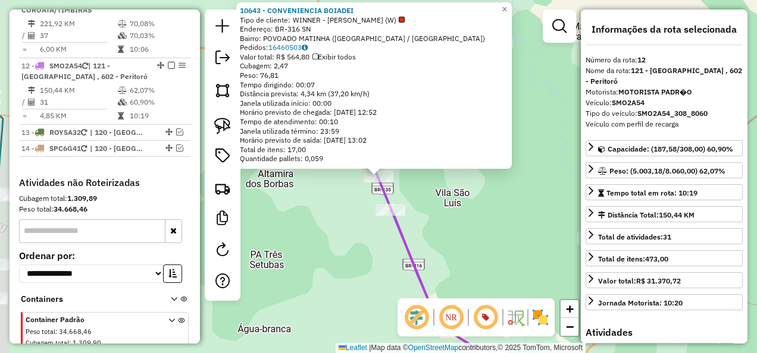
click at [326, 262] on div "Rota 12 - Placa SMO2A54 10643 - CONVENIENCIA BOIADEI 10643 - CONVENIENCIA BOIAD…" at bounding box center [378, 176] width 757 height 353
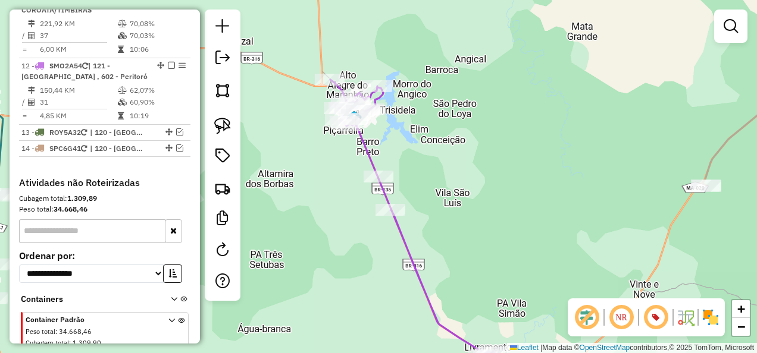
click at [407, 252] on icon at bounding box center [448, 234] width 237 height 309
select select "**********"
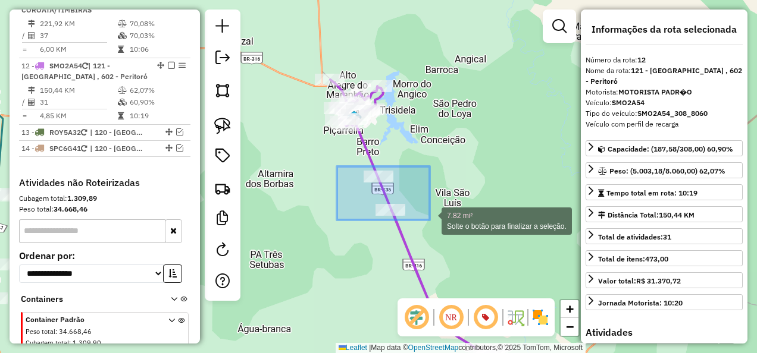
drag, startPoint x: 337, startPoint y: 167, endPoint x: 429, endPoint y: 220, distance: 107.1
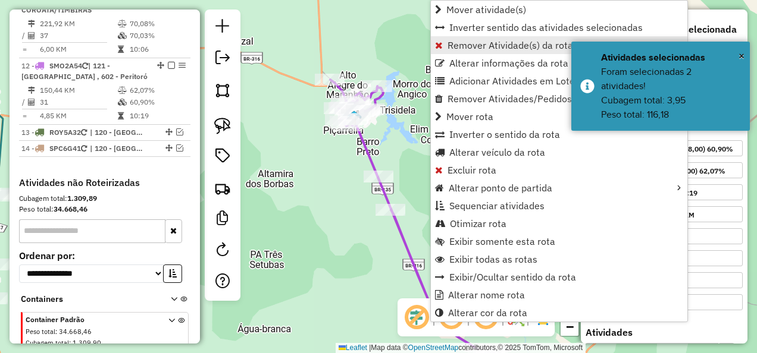
click at [479, 49] on span "Remover Atividade(s) da rota" at bounding box center [510, 45] width 126 height 10
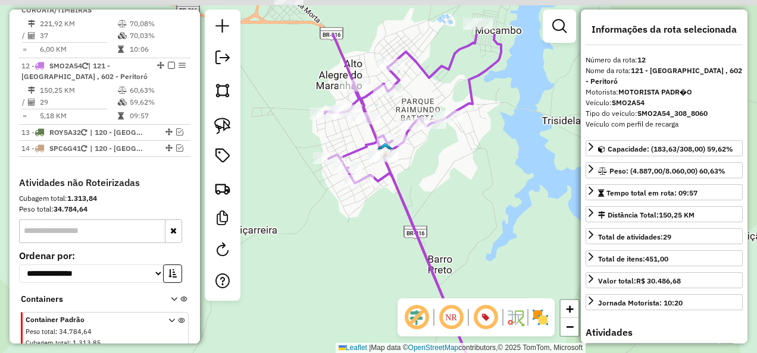
drag, startPoint x: 382, startPoint y: 150, endPoint x: 444, endPoint y: 227, distance: 98.6
click at [437, 222] on div "Janela de atendimento Grade de atendimento Capacidade Transportadoras Veículos …" at bounding box center [378, 176] width 757 height 353
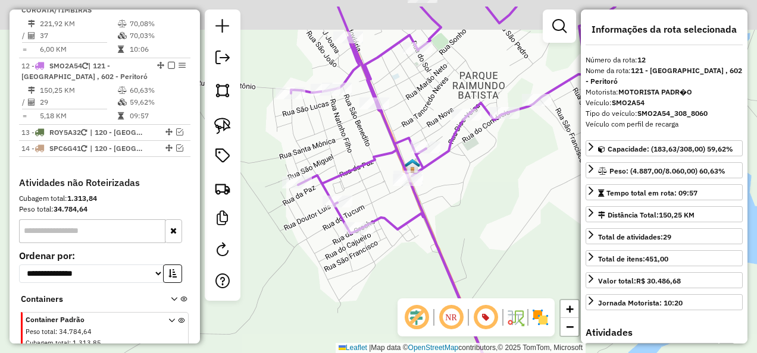
drag, startPoint x: 458, startPoint y: 157, endPoint x: 437, endPoint y: 222, distance: 68.1
click at [440, 219] on div "Janela de atendimento Grade de atendimento Capacidade Transportadoras Veículos …" at bounding box center [378, 176] width 757 height 353
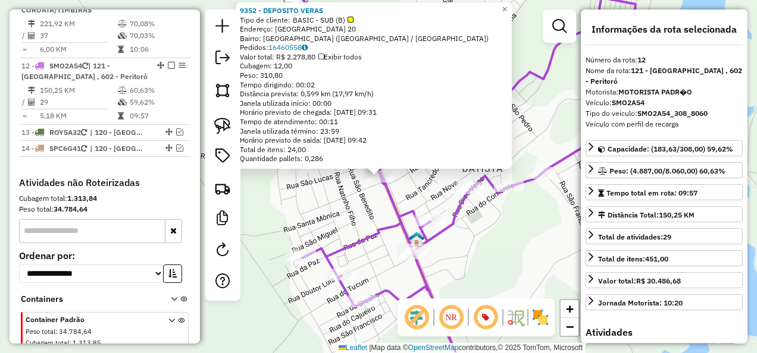
click at [357, 218] on div "9352 - DEPOSITO VERAS Tipo de cliente: BASIC - SUB (B) Endereço: SANTA LUZIA 20…" at bounding box center [378, 176] width 757 height 353
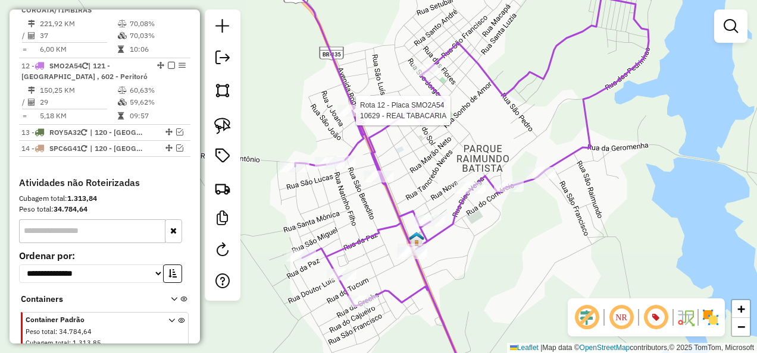
select select "**********"
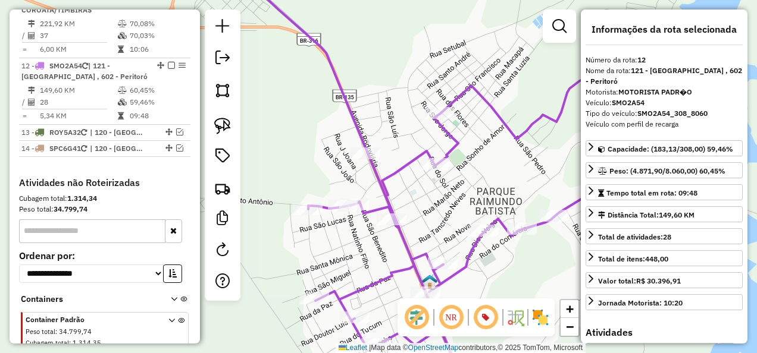
drag, startPoint x: 428, startPoint y: 223, endPoint x: 389, endPoint y: 123, distance: 107.9
click at [391, 126] on div "Janela de atendimento Grade de atendimento Capacidade Transportadoras Veículos …" at bounding box center [378, 176] width 757 height 353
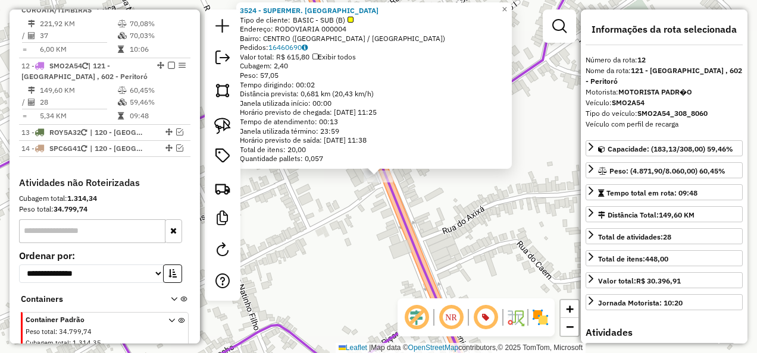
click at [384, 231] on div "Rota 12 - Placa SMO2A54 3524 - SUPERMER. SANTA RITA × 3524 - SUPERMER. SANTA RI…" at bounding box center [378, 176] width 757 height 353
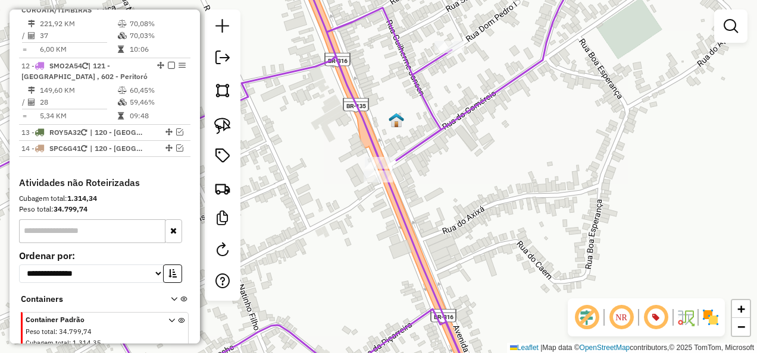
click at [416, 231] on div "Janela de atendimento Grade de atendimento Capacidade Transportadoras Veículos …" at bounding box center [378, 176] width 757 height 353
click at [409, 234] on icon at bounding box center [262, 177] width 642 height 424
select select "**********"
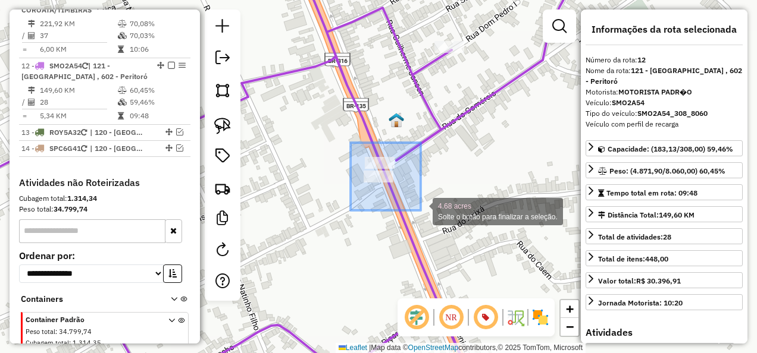
drag, startPoint x: 350, startPoint y: 143, endPoint x: 421, endPoint y: 211, distance: 97.6
click at [421, 211] on div "4.68 acres Solte o botão para finalizar a seleção. Janela de atendimento Grade …" at bounding box center [378, 176] width 757 height 353
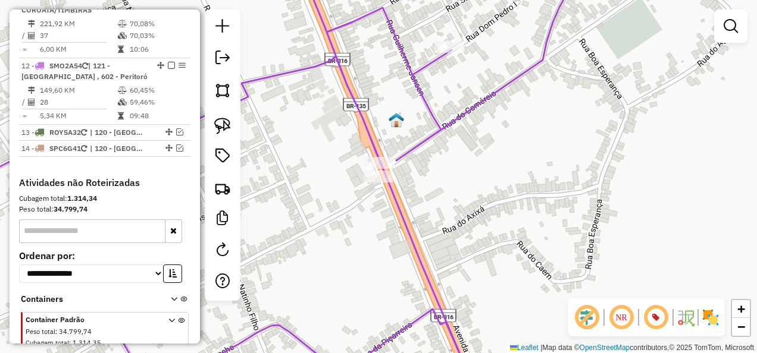
drag, startPoint x: 409, startPoint y: 239, endPoint x: 380, endPoint y: 183, distance: 63.1
click at [409, 239] on icon at bounding box center [262, 177] width 642 height 424
select select "**********"
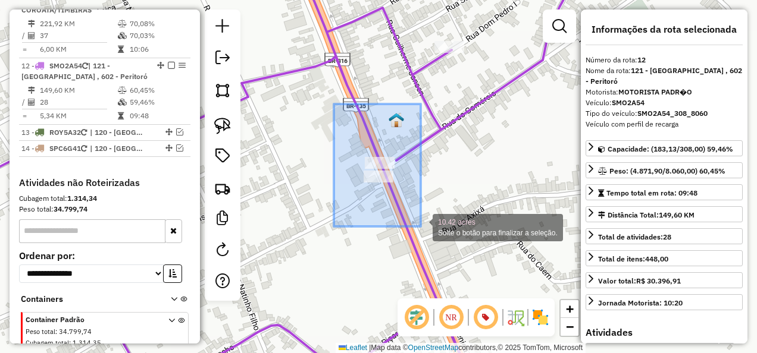
drag, startPoint x: 334, startPoint y: 104, endPoint x: 421, endPoint y: 227, distance: 150.2
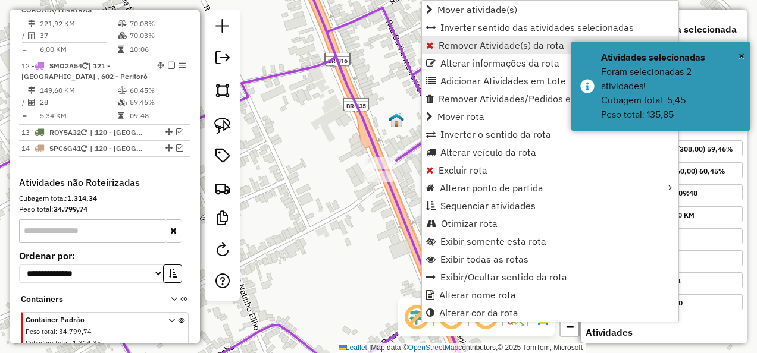
click at [459, 44] on span "Remover Atividade(s) da rota" at bounding box center [501, 45] width 126 height 10
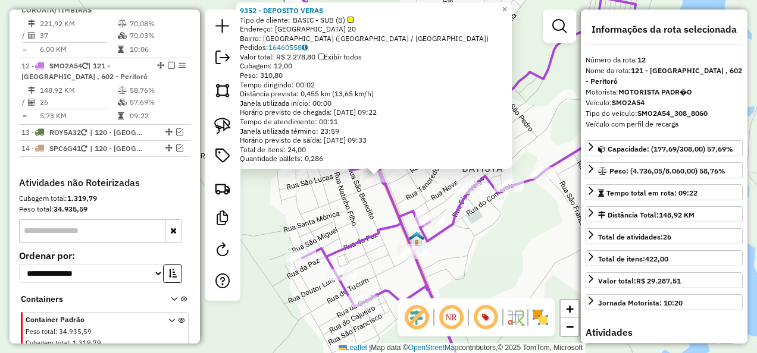
click at [349, 212] on div "9352 - DEPOSITO VERAS Tipo de cliente: BASIC - SUB (B) Endereço: SANTA LUZIA 20…" at bounding box center [378, 176] width 757 height 353
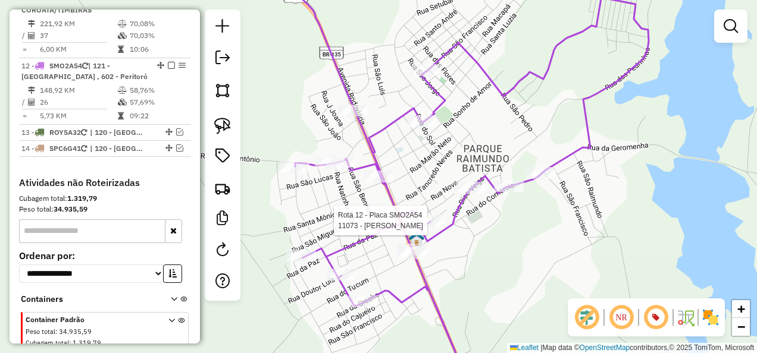
select select "**********"
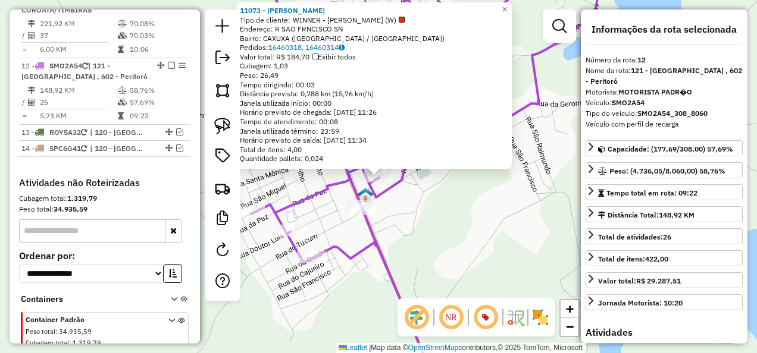
click at [444, 264] on div "11073 - FRED CHOPP Tipo de cliente: WINNER - ROTA (W) Endereço: R SAO FRNCISCO …" at bounding box center [378, 176] width 757 height 353
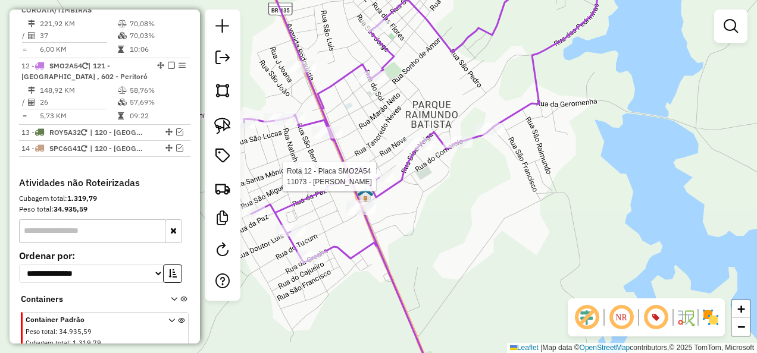
select select "**********"
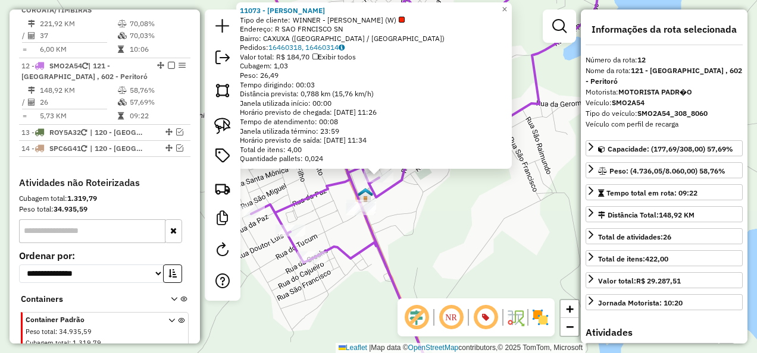
click at [431, 252] on div "Rota 12 - Placa SMO2A54 11073 - FRED CHOPP 11073 - FRED CHOPP Tipo de cliente: …" at bounding box center [378, 176] width 757 height 353
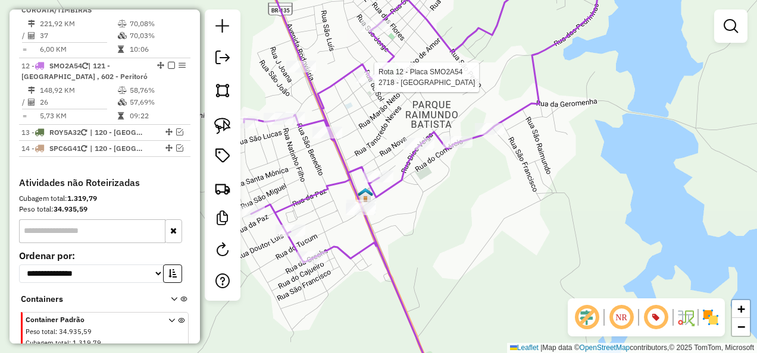
select select "**********"
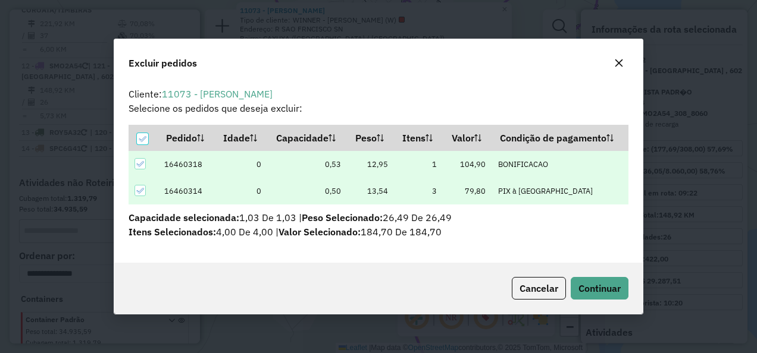
scroll to position [0, 0]
click at [587, 303] on div "Cancelar Continuar" at bounding box center [378, 288] width 528 height 51
click at [594, 278] on button "Continuar" at bounding box center [599, 288] width 58 height 23
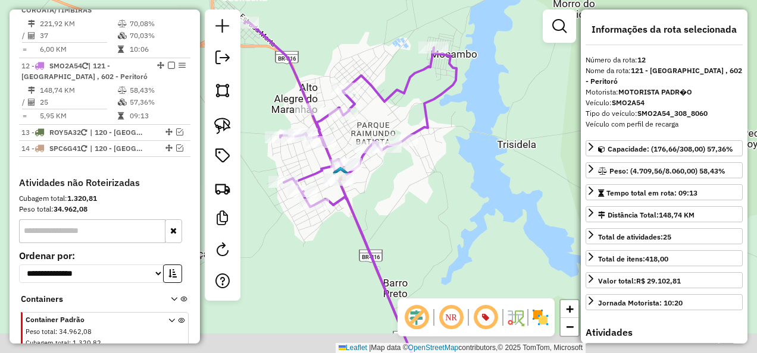
drag, startPoint x: 415, startPoint y: 228, endPoint x: 372, endPoint y: 131, distance: 105.8
click at [380, 151] on div "Janela de atendimento Grade de atendimento Capacidade Transportadoras Veículos …" at bounding box center [378, 176] width 757 height 353
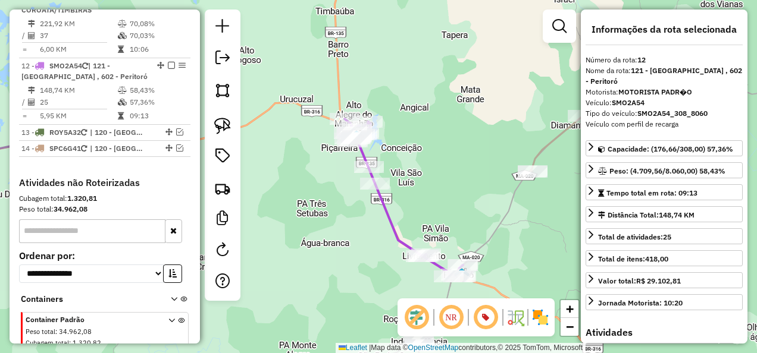
drag, startPoint x: 370, startPoint y: 247, endPoint x: 328, endPoint y: 155, distance: 102.0
click at [331, 170] on div "Janela de atendimento Grade de atendimento Capacidade Transportadoras Veículos …" at bounding box center [378, 176] width 757 height 353
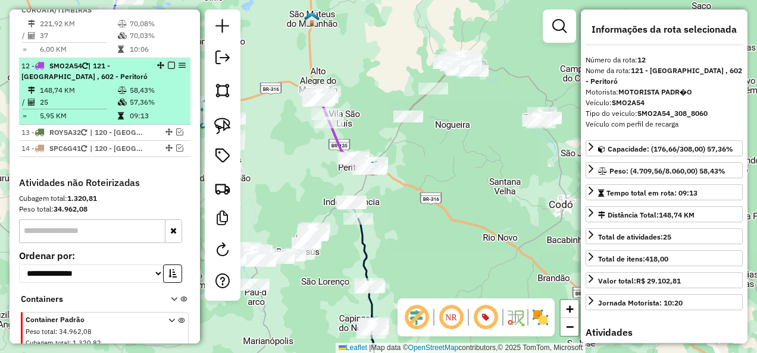
click at [168, 62] on em at bounding box center [171, 65] width 7 height 7
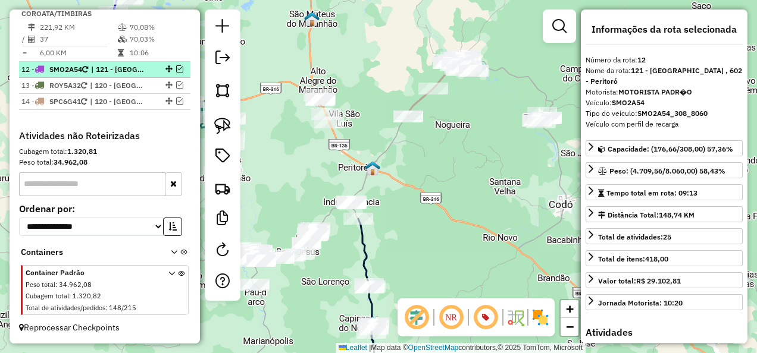
scroll to position [1155, 0]
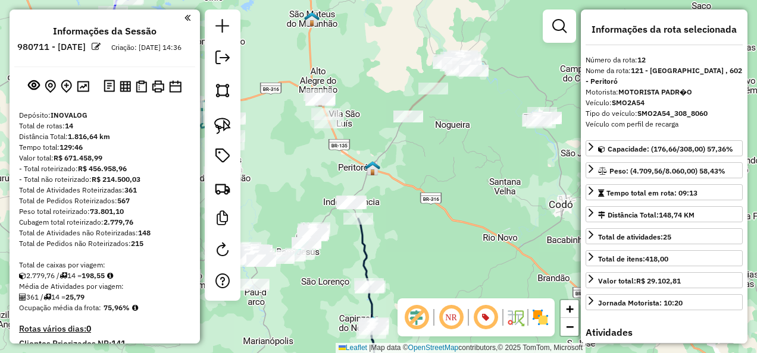
select select "**********"
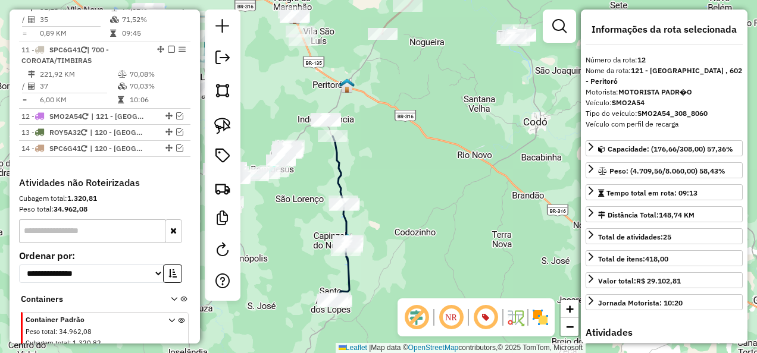
drag, startPoint x: 437, startPoint y: 219, endPoint x: 421, endPoint y: 157, distance: 64.3
click at [421, 157] on div "Janela de atendimento Grade de atendimento Capacidade Transportadoras Veículos …" at bounding box center [378, 176] width 757 height 353
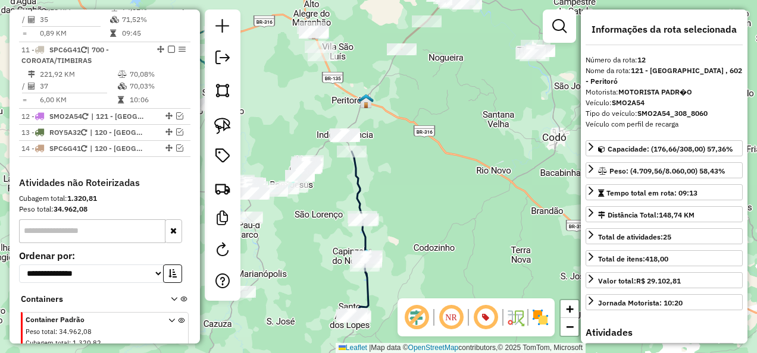
drag, startPoint x: 319, startPoint y: 113, endPoint x: 328, endPoint y: 109, distance: 9.6
click at [328, 109] on div "Janela de atendimento Grade de atendimento Capacidade Transportadoras Veículos …" at bounding box center [378, 176] width 757 height 353
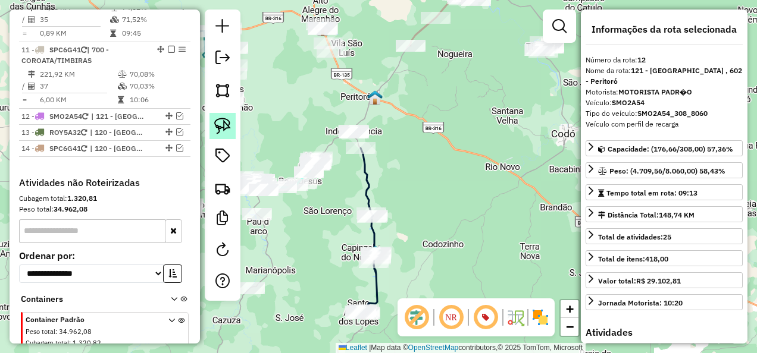
drag, startPoint x: 226, startPoint y: 121, endPoint x: 235, endPoint y: 120, distance: 8.9
click at [226, 121] on img at bounding box center [222, 126] width 17 height 17
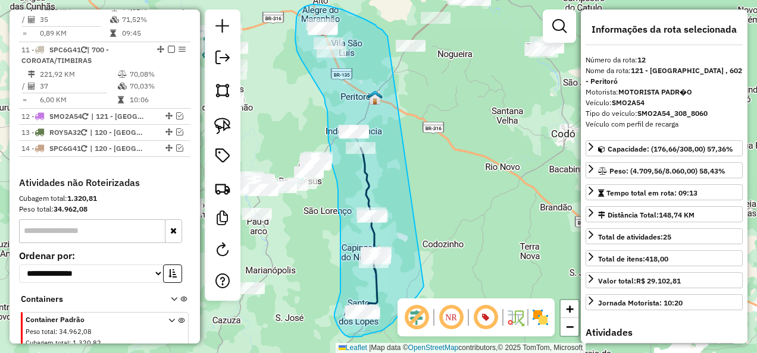
drag, startPoint x: 385, startPoint y: 33, endPoint x: 424, endPoint y: 287, distance: 256.3
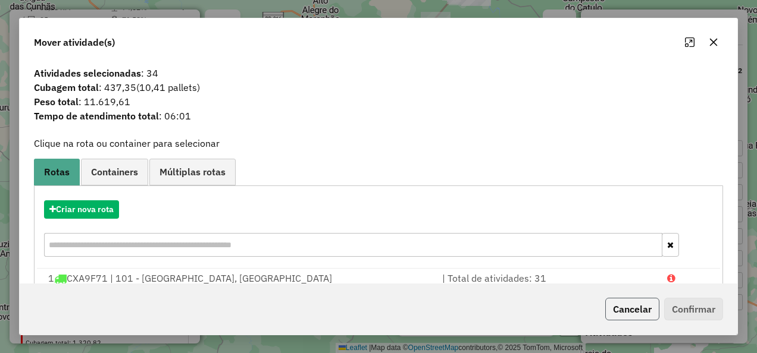
click at [622, 306] on button "Cancelar" at bounding box center [632, 309] width 54 height 23
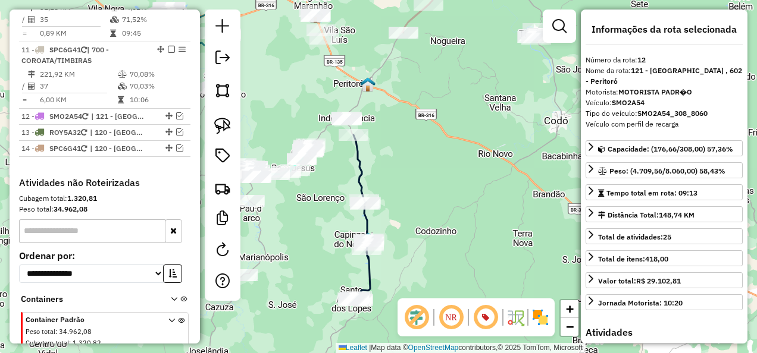
drag, startPoint x: 487, startPoint y: 231, endPoint x: 459, endPoint y: 121, distance: 113.0
click at [460, 123] on div "Janela de atendimento Grade de atendimento Capacidade Transportadoras Veículos …" at bounding box center [378, 176] width 757 height 353
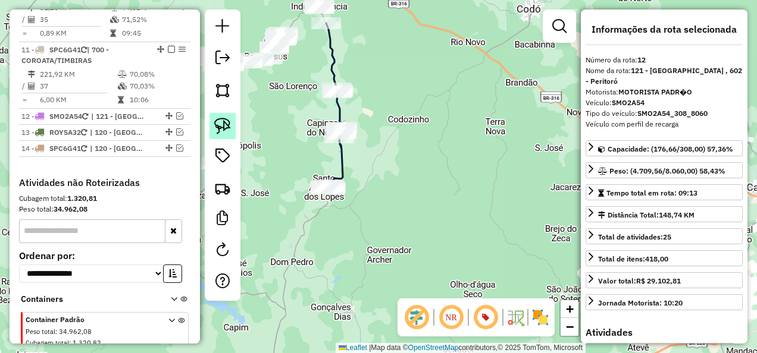
click at [224, 126] on img at bounding box center [222, 126] width 17 height 17
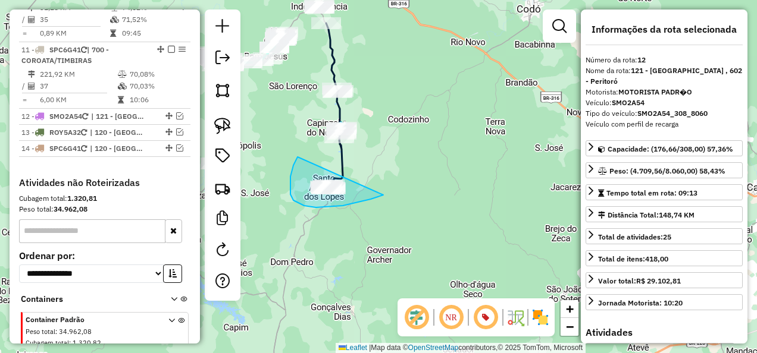
drag, startPoint x: 297, startPoint y: 157, endPoint x: 383, endPoint y: 195, distance: 93.7
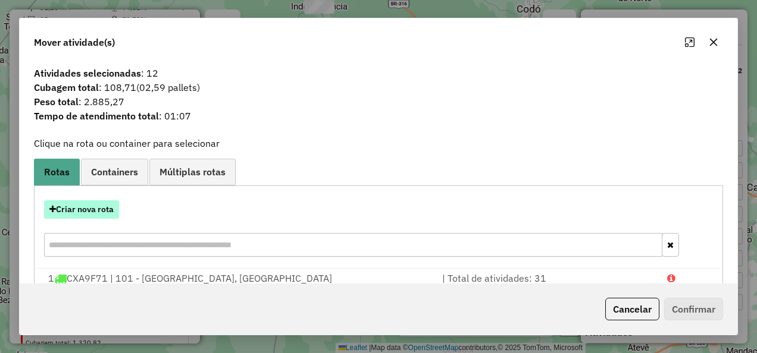
click at [98, 208] on button "Criar nova rota" at bounding box center [81, 209] width 75 height 18
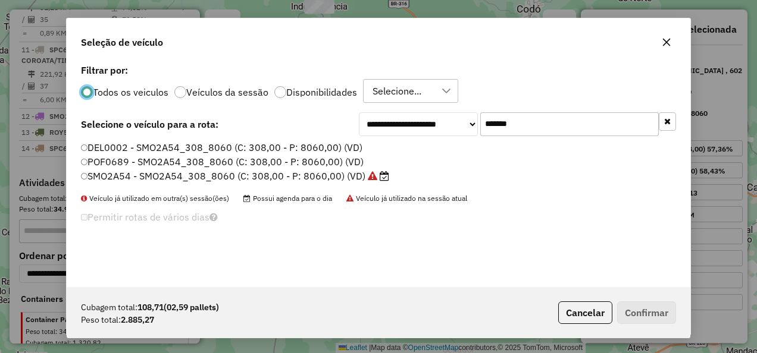
scroll to position [7, 4]
drag, startPoint x: 532, startPoint y: 120, endPoint x: 469, endPoint y: 137, distance: 65.4
click at [469, 137] on div "**********" at bounding box center [378, 174] width 623 height 226
paste input "text"
type input "*******"
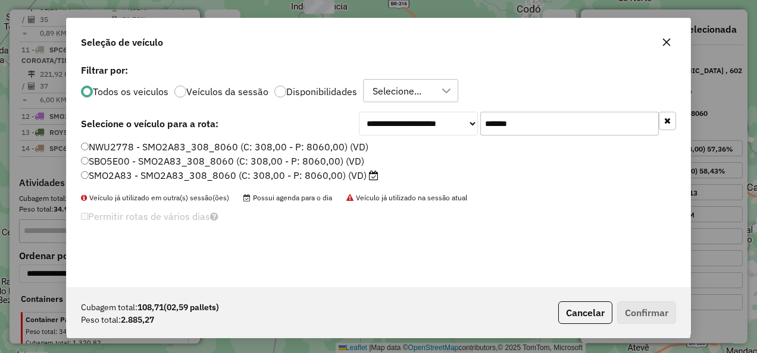
click at [324, 178] on label "SMO2A83 - SMO2A83_308_8060 (C: 308,00 - P: 8060,00) (VD)" at bounding box center [229, 175] width 297 height 14
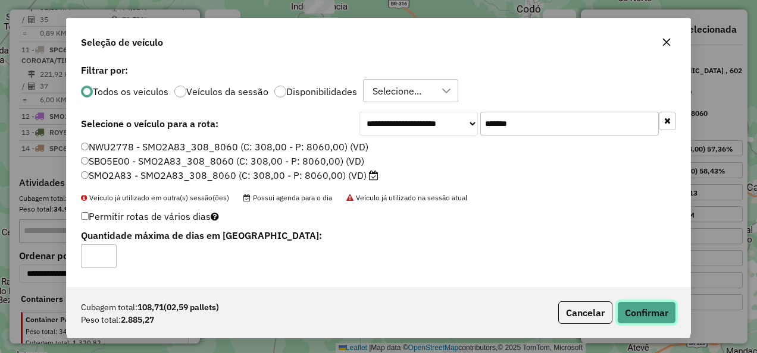
click at [652, 312] on button "Confirmar" at bounding box center [646, 313] width 59 height 23
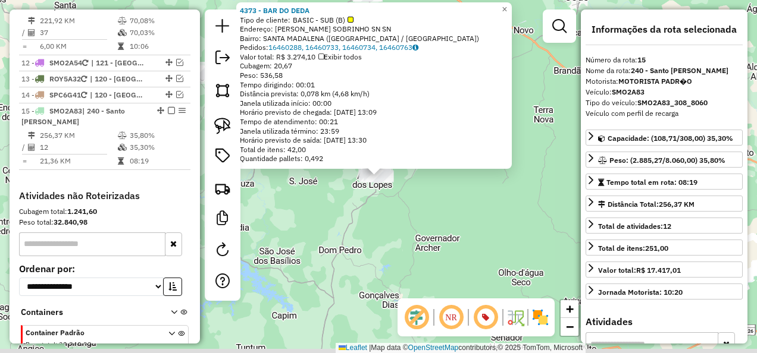
scroll to position [1221, 0]
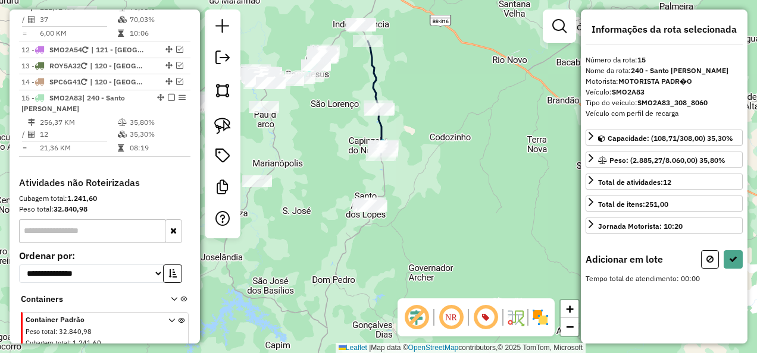
drag, startPoint x: 468, startPoint y: 170, endPoint x: 444, endPoint y: 275, distance: 107.8
click at [445, 274] on div "Janela de atendimento Grade de atendimento Capacidade Transportadoras Veículos …" at bounding box center [378, 176] width 757 height 353
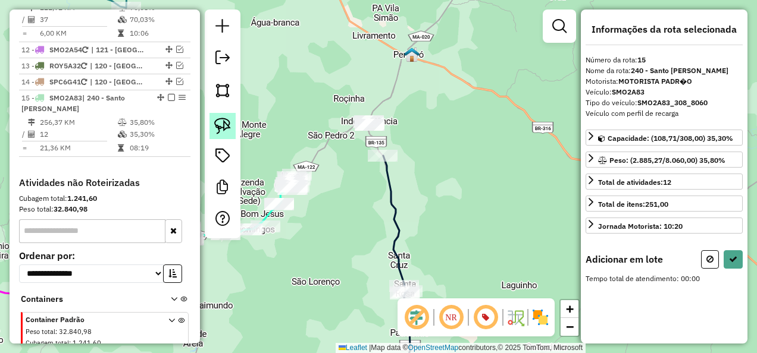
click at [218, 119] on img at bounding box center [222, 126] width 17 height 17
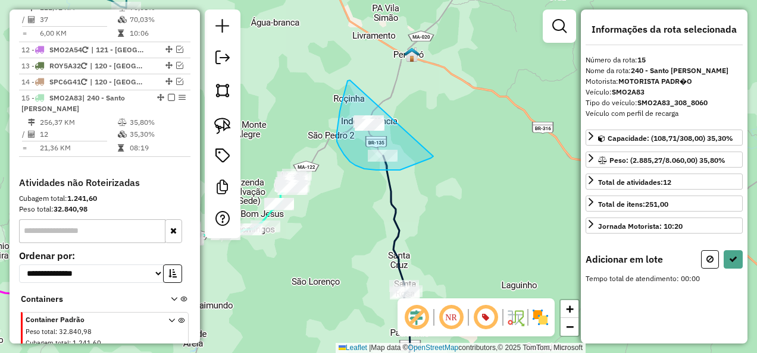
drag, startPoint x: 350, startPoint y: 80, endPoint x: 433, endPoint y: 156, distance: 112.8
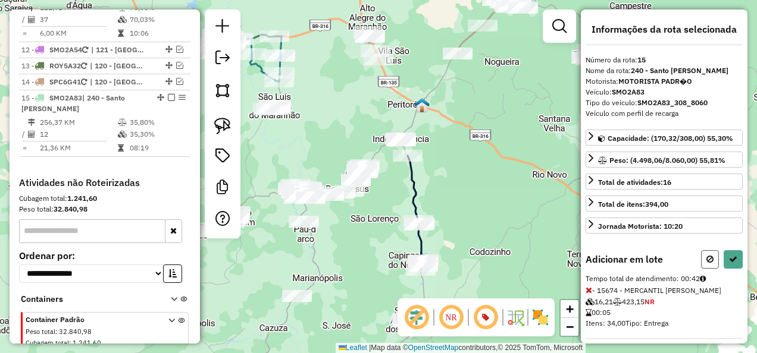
click at [705, 261] on button at bounding box center [710, 259] width 18 height 18
select select "**********"
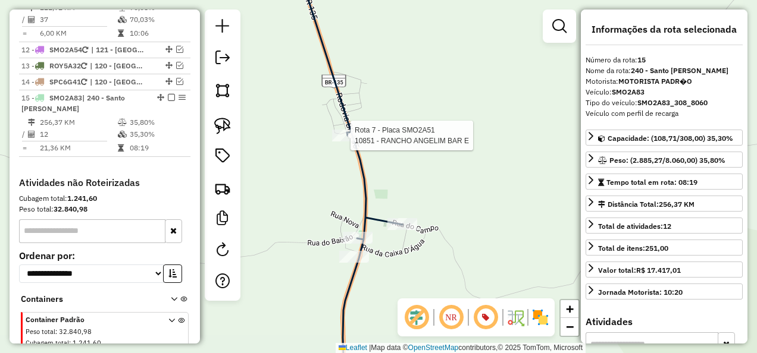
click at [353, 142] on div at bounding box center [347, 136] width 30 height 12
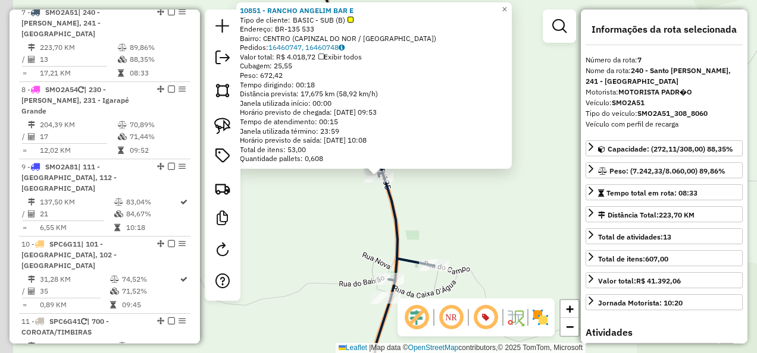
scroll to position [866, 0]
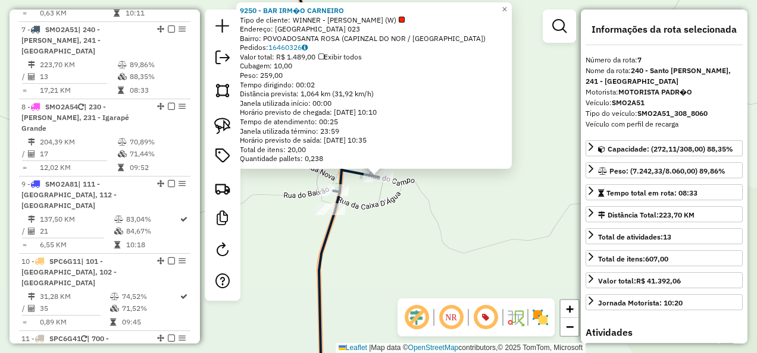
click at [395, 253] on div "9250 - BAR IRM�O CARNEIRO Tipo de cliente: WINNER - ROTA (W) Endereço: R RUA DO…" at bounding box center [378, 176] width 757 height 353
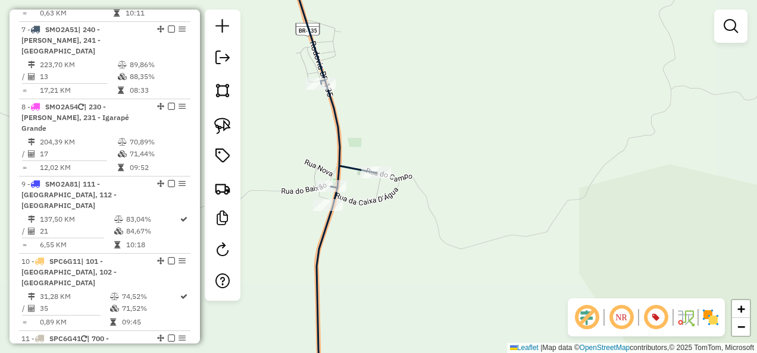
drag, startPoint x: 422, startPoint y: 287, endPoint x: 400, endPoint y: 173, distance: 116.9
click at [400, 201] on div "Janela de atendimento Grade de atendimento Capacidade Transportadoras Veículos …" at bounding box center [378, 176] width 757 height 353
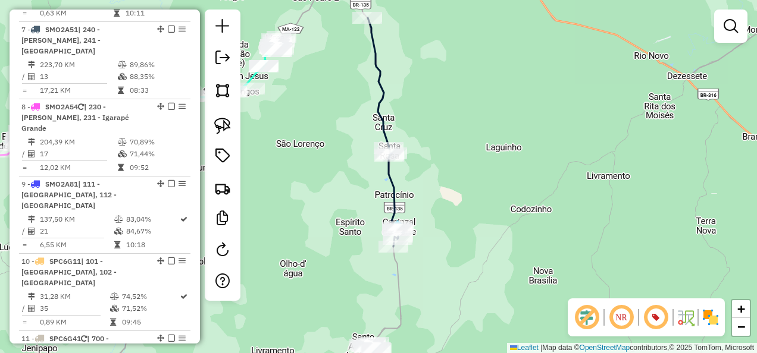
drag, startPoint x: 453, startPoint y: 271, endPoint x: 411, endPoint y: 205, distance: 78.4
click at [415, 214] on div "Janela de atendimento Grade de atendimento Capacidade Transportadoras Veículos …" at bounding box center [378, 176] width 757 height 353
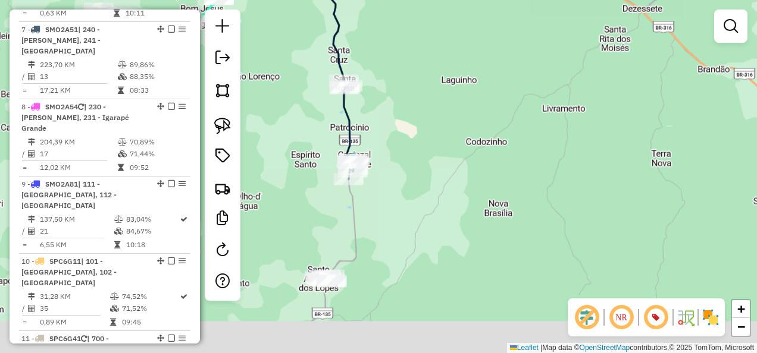
drag, startPoint x: 353, startPoint y: 283, endPoint x: 338, endPoint y: 287, distance: 14.7
click at [347, 286] on div "Janela de atendimento Grade de atendimento Capacidade Transportadoras Veículos …" at bounding box center [378, 176] width 757 height 353
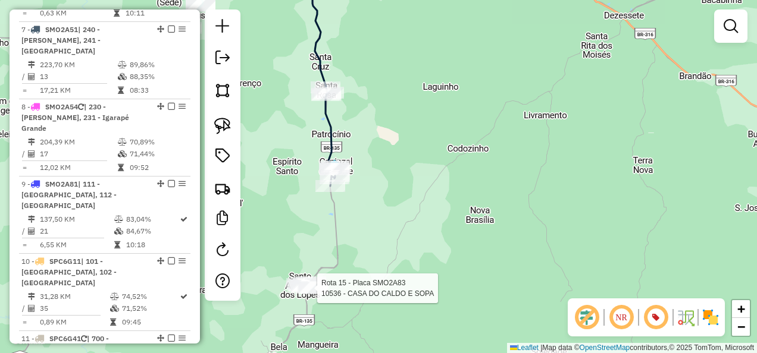
select select "**********"
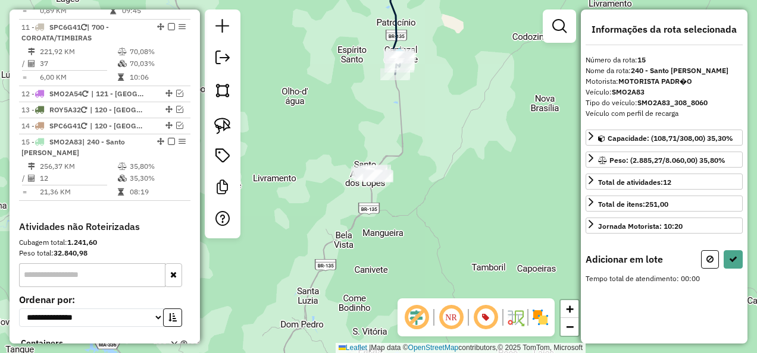
scroll to position [1221, 0]
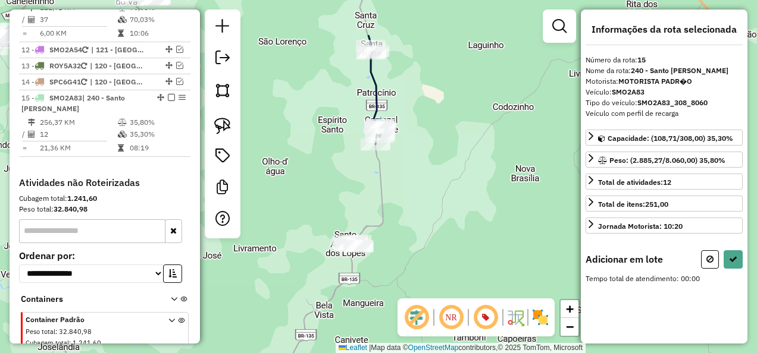
drag, startPoint x: 493, startPoint y: 184, endPoint x: 442, endPoint y: 256, distance: 87.8
click at [467, 265] on div "Janela de atendimento Grade de atendimento Capacidade Transportadoras Veículos …" at bounding box center [378, 176] width 757 height 353
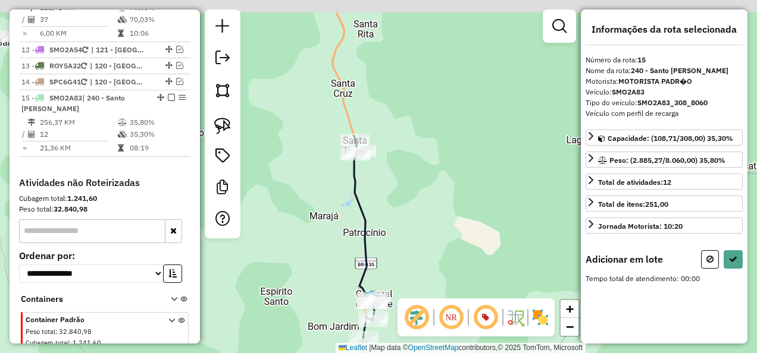
drag, startPoint x: 441, startPoint y: 65, endPoint x: 401, endPoint y: 257, distance: 196.3
click at [419, 223] on div "Janela de atendimento Grade de atendimento Capacidade Transportadoras Veículos …" at bounding box center [378, 176] width 757 height 353
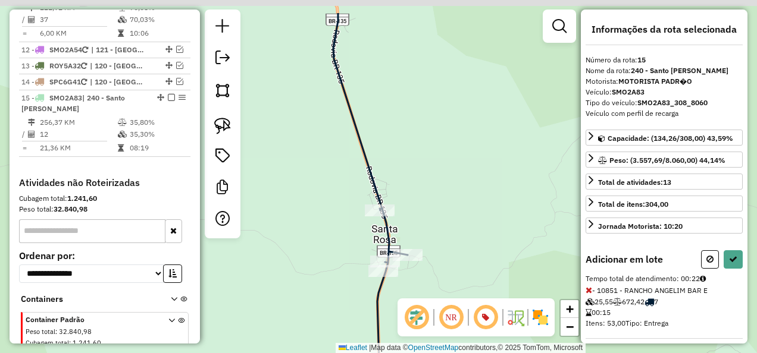
drag, startPoint x: 504, startPoint y: 144, endPoint x: 465, endPoint y: 280, distance: 141.8
click at [465, 280] on div "Janela de atendimento Grade de atendimento Capacidade Transportadoras Veículos …" at bounding box center [378, 176] width 757 height 353
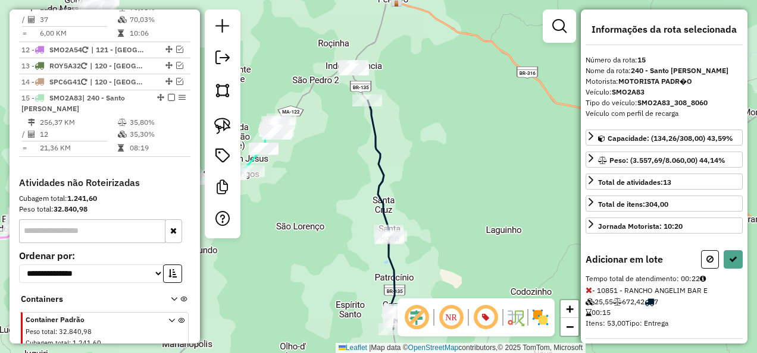
drag, startPoint x: 409, startPoint y: 168, endPoint x: 371, endPoint y: 232, distance: 74.7
click at [377, 229] on div "Janela de atendimento Grade de atendimento Capacidade Transportadoras Veículos …" at bounding box center [378, 176] width 757 height 353
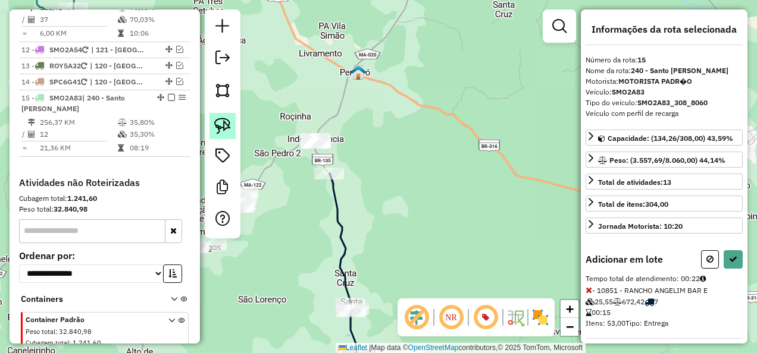
click at [230, 123] on link at bounding box center [222, 126] width 26 height 26
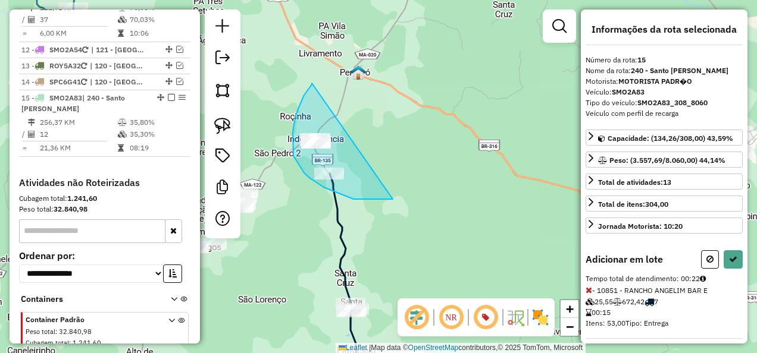
drag, startPoint x: 308, startPoint y: 90, endPoint x: 393, endPoint y: 199, distance: 138.6
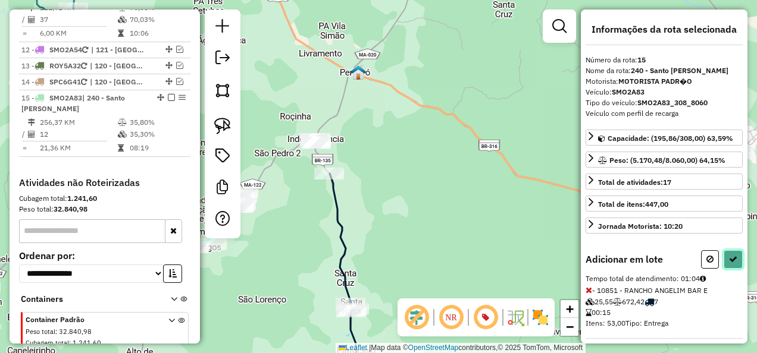
click at [729, 256] on icon at bounding box center [733, 259] width 8 height 8
select select "**********"
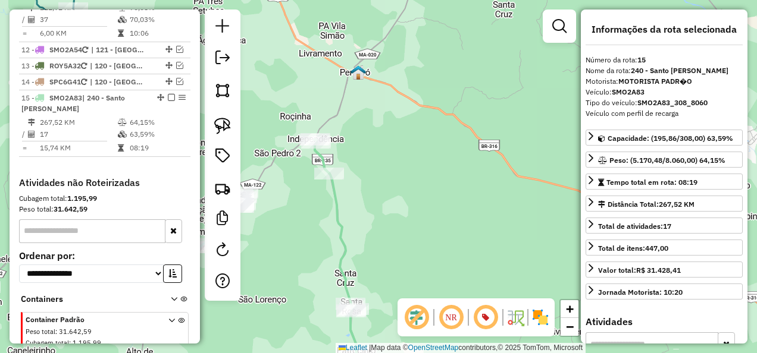
click at [321, 157] on icon at bounding box center [335, 264] width 42 height 250
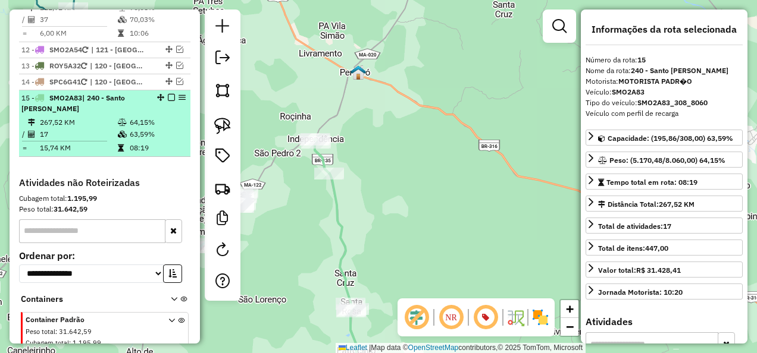
click at [168, 94] on em at bounding box center [171, 97] width 7 height 7
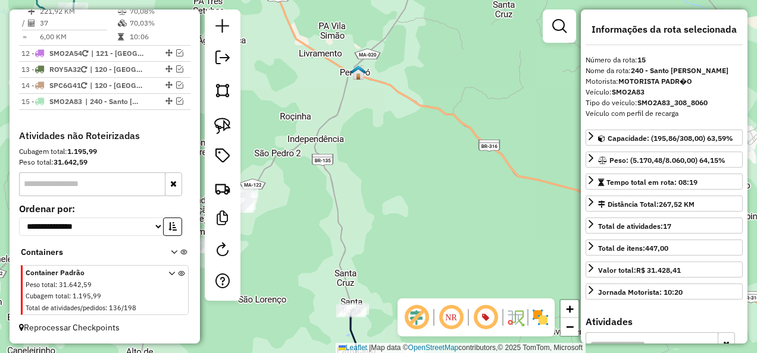
scroll to position [1171, 0]
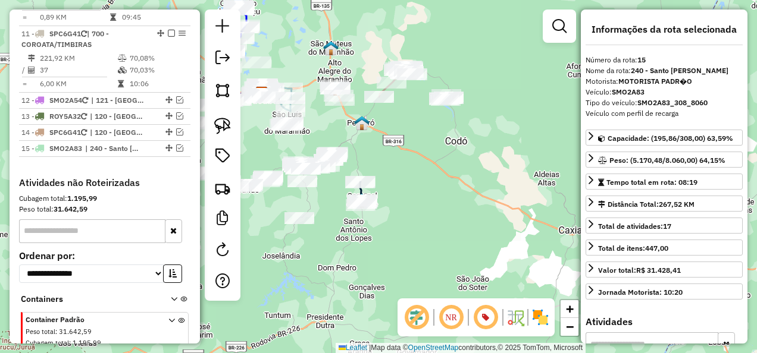
drag, startPoint x: 419, startPoint y: 164, endPoint x: 408, endPoint y: 184, distance: 22.7
click at [408, 184] on div "Janela de atendimento Grade de atendimento Capacidade Transportadoras Veículos …" at bounding box center [378, 176] width 757 height 353
click at [225, 125] on img at bounding box center [222, 126] width 17 height 17
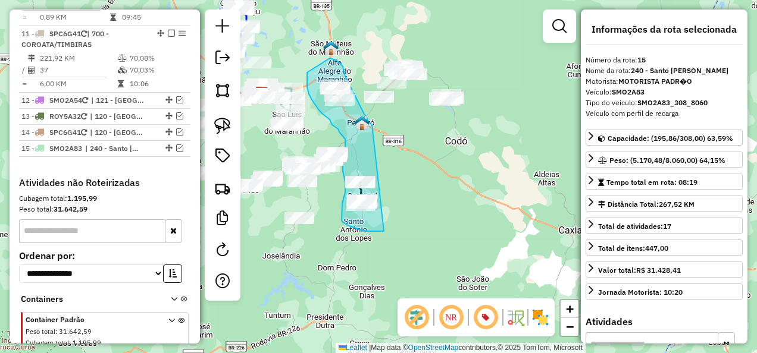
drag, startPoint x: 372, startPoint y: 125, endPoint x: 384, endPoint y: 231, distance: 107.1
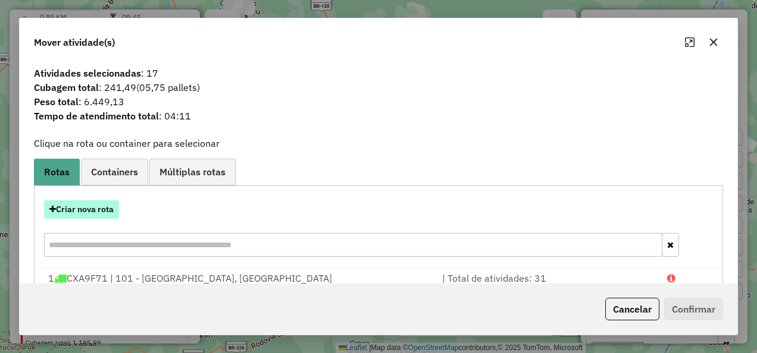
click at [96, 207] on button "Criar nova rota" at bounding box center [81, 209] width 75 height 18
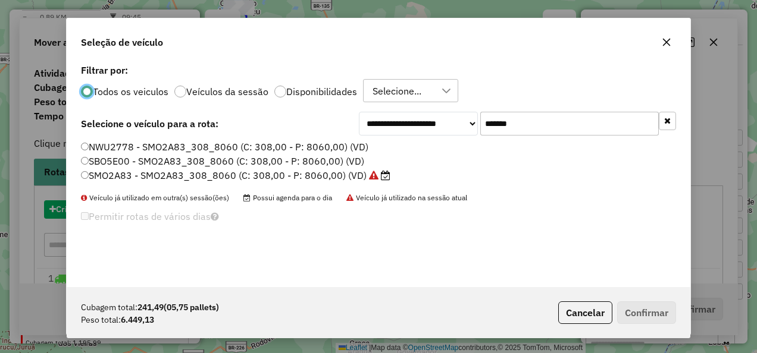
scroll to position [7, 4]
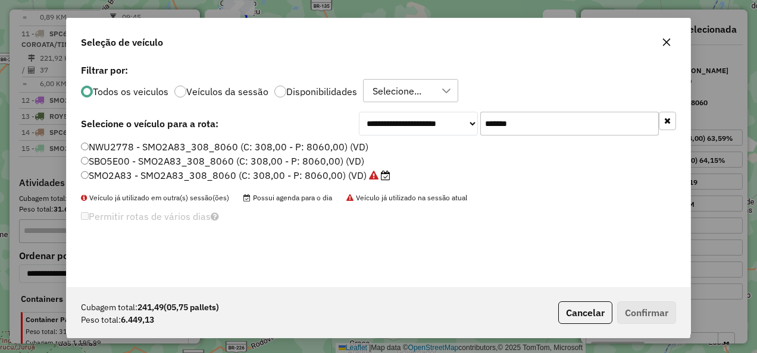
click at [428, 138] on div "**********" at bounding box center [378, 174] width 623 height 226
paste input "text"
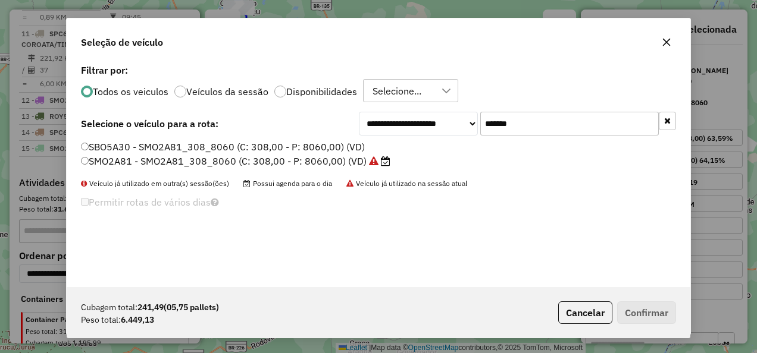
type input "*******"
click at [298, 161] on label "SMO2A81 - SMO2A81_308_8060 (C: 308,00 - P: 8060,00) (VD)" at bounding box center [235, 161] width 309 height 14
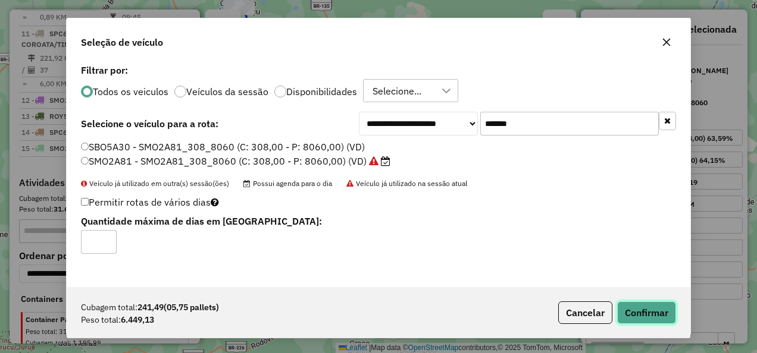
click at [657, 312] on button "Confirmar" at bounding box center [646, 313] width 59 height 23
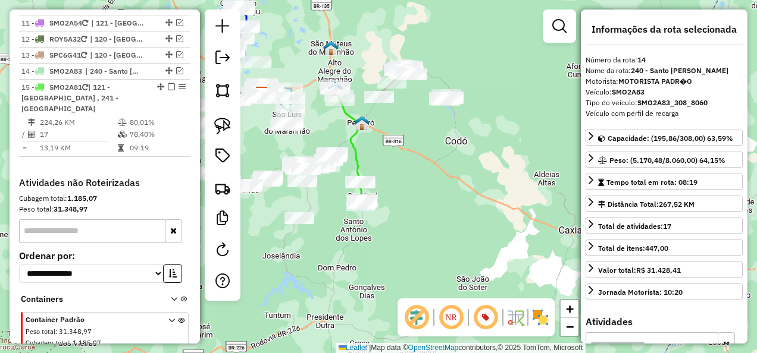
scroll to position [1171, 0]
click at [356, 159] on icon at bounding box center [348, 145] width 28 height 119
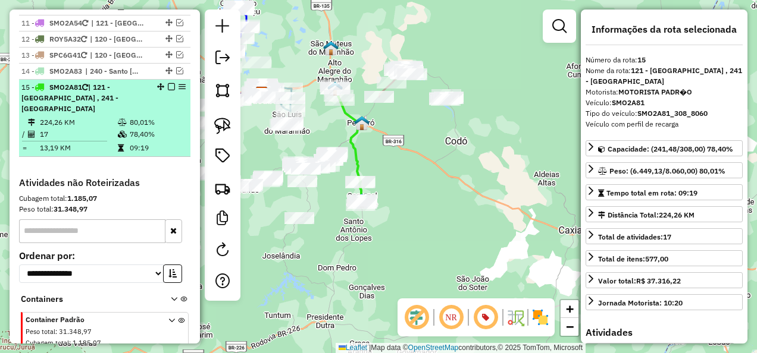
click at [169, 83] on em at bounding box center [171, 86] width 7 height 7
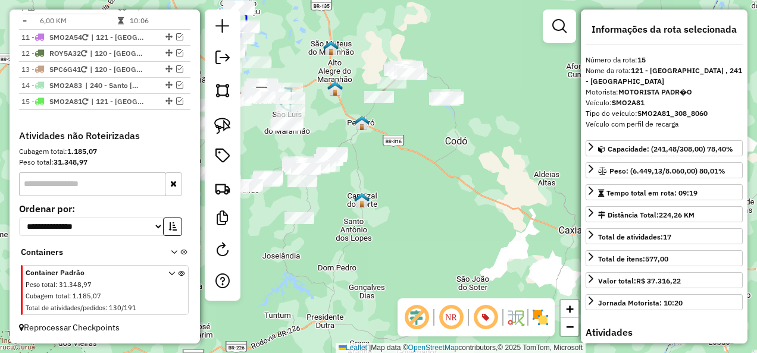
scroll to position [1109, 0]
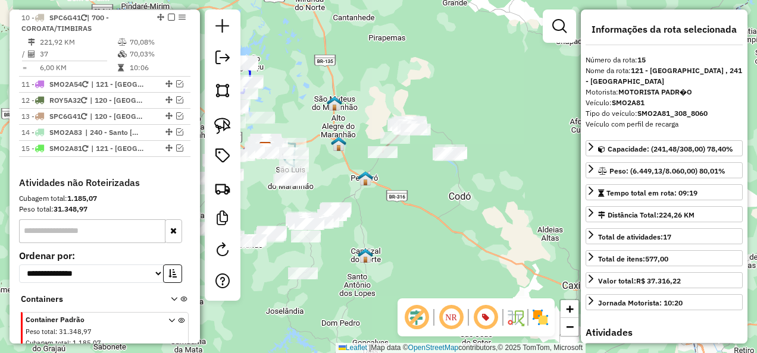
drag, startPoint x: 443, startPoint y: 137, endPoint x: 446, endPoint y: 193, distance: 56.0
click at [446, 193] on div "Janela de atendimento Grade de atendimento Capacidade Transportadoras Veículos …" at bounding box center [378, 176] width 757 height 353
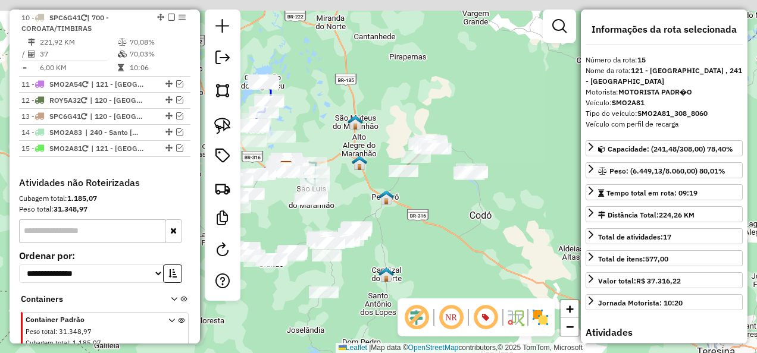
drag, startPoint x: 426, startPoint y: 262, endPoint x: 439, endPoint y: 276, distance: 19.4
click at [439, 276] on div "Janela de atendimento Grade de atendimento Capacidade Transportadoras Veículos …" at bounding box center [378, 176] width 757 height 353
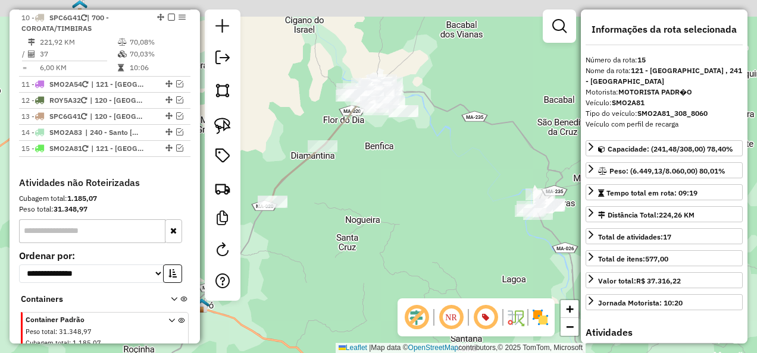
drag, startPoint x: 403, startPoint y: 176, endPoint x: 453, endPoint y: 206, distance: 58.7
click at [446, 203] on div "Janela de atendimento Grade de atendimento Capacidade Transportadoras Veículos …" at bounding box center [378, 176] width 757 height 353
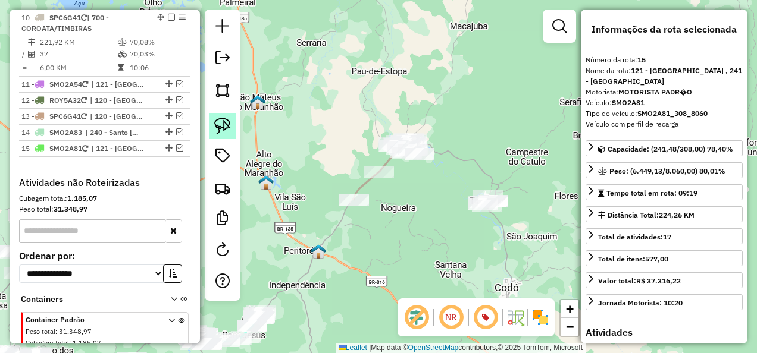
click at [224, 130] on img at bounding box center [222, 126] width 17 height 17
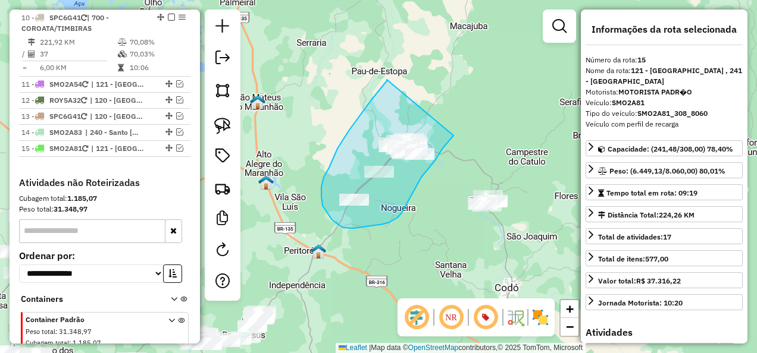
drag, startPoint x: 387, startPoint y: 80, endPoint x: 453, endPoint y: 136, distance: 87.0
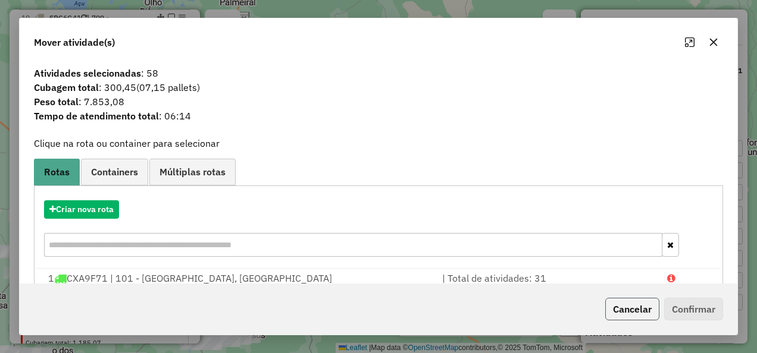
click at [634, 307] on button "Cancelar" at bounding box center [632, 309] width 54 height 23
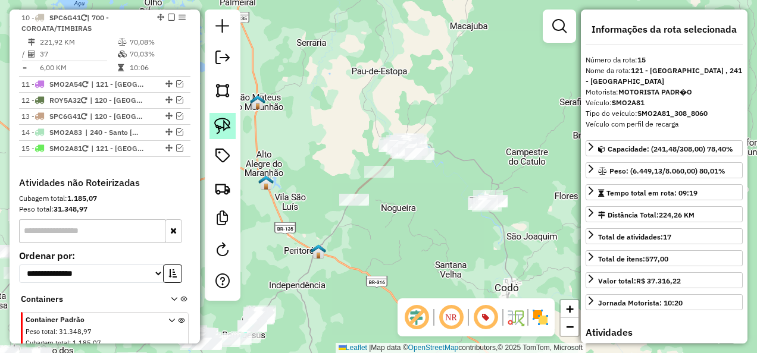
click at [221, 126] on img at bounding box center [222, 126] width 17 height 17
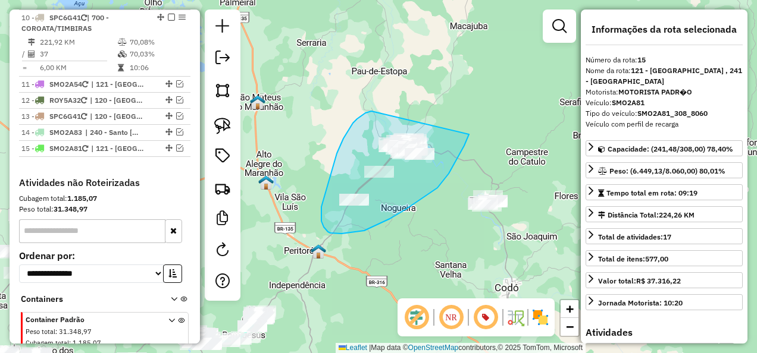
drag, startPoint x: 371, startPoint y: 111, endPoint x: 469, endPoint y: 134, distance: 100.7
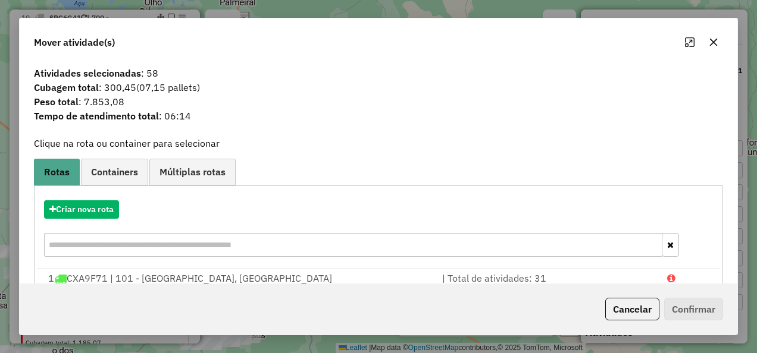
click at [638, 306] on button "Cancelar" at bounding box center [632, 309] width 54 height 23
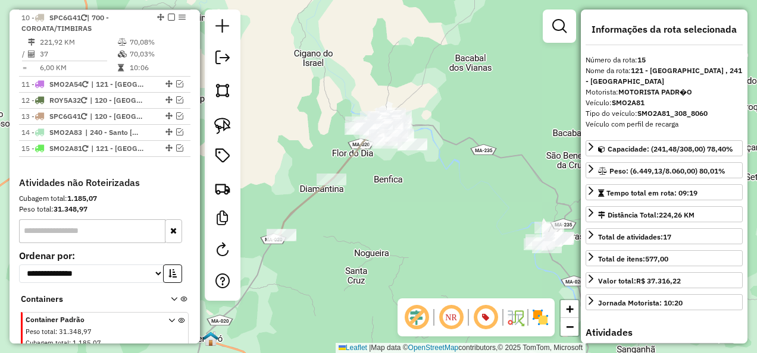
drag, startPoint x: 355, startPoint y: 206, endPoint x: 413, endPoint y: 184, distance: 62.1
click at [413, 184] on div "Janela de atendimento Grade de atendimento Capacidade Transportadoras Veículos …" at bounding box center [378, 176] width 757 height 353
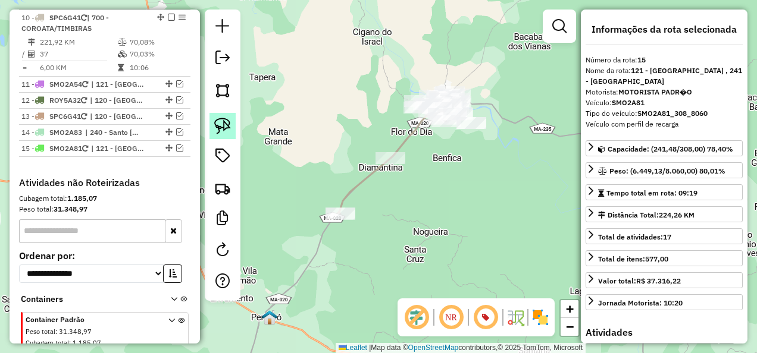
click at [231, 127] on link at bounding box center [222, 126] width 26 height 26
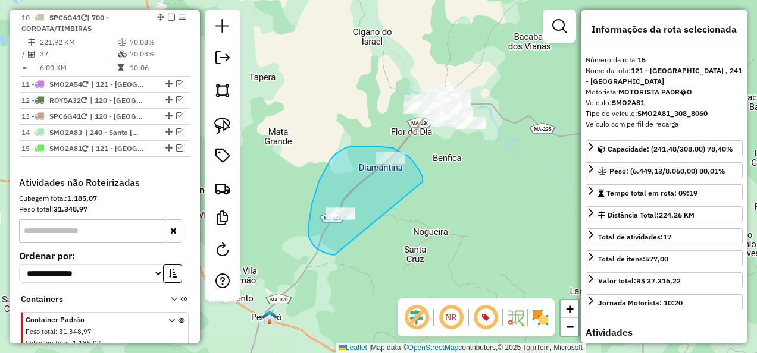
drag, startPoint x: 422, startPoint y: 182, endPoint x: 334, endPoint y: 255, distance: 114.5
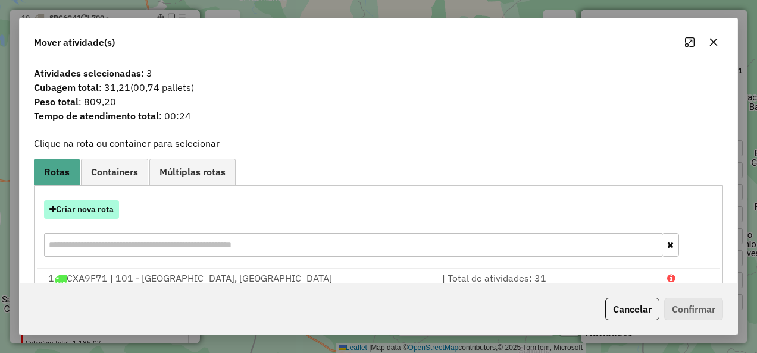
click at [105, 214] on button "Criar nova rota" at bounding box center [81, 209] width 75 height 18
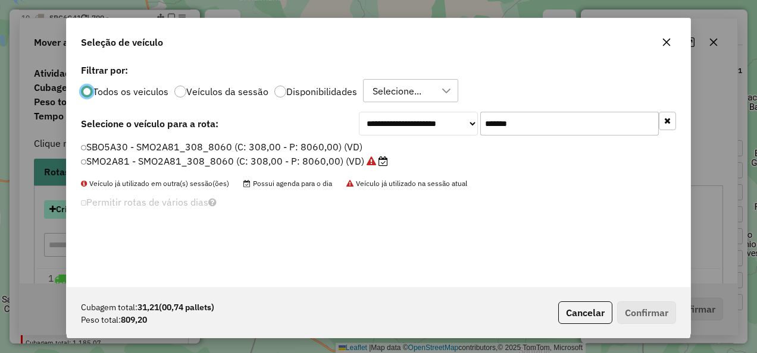
scroll to position [7, 4]
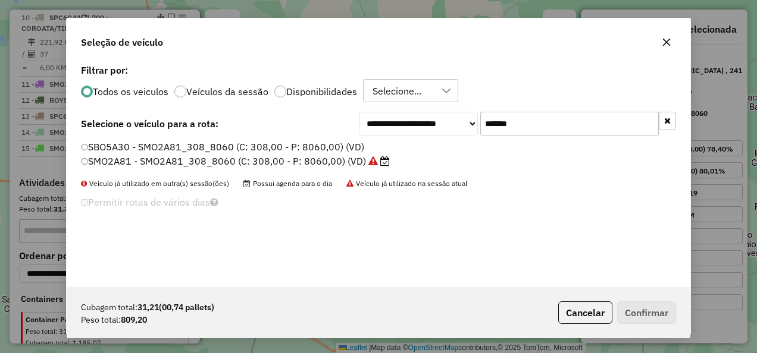
drag, startPoint x: 546, startPoint y: 131, endPoint x: 431, endPoint y: 162, distance: 119.6
click at [431, 162] on div "**********" at bounding box center [378, 174] width 623 height 226
paste input "text"
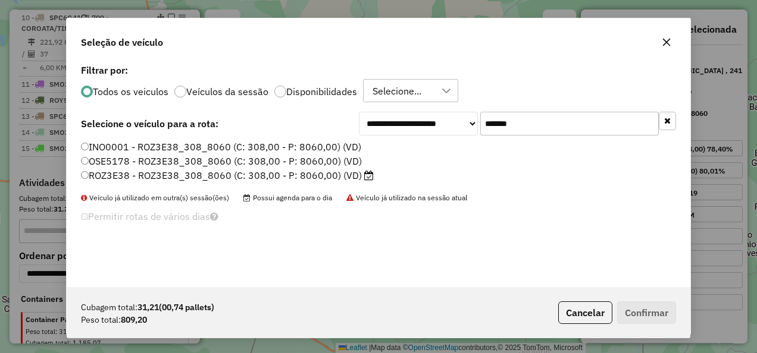
type input "*******"
click at [320, 171] on label "ROZ3E38 - ROZ3E38_308_8060 (C: 308,00 - P: 8060,00) (VD)" at bounding box center [227, 175] width 293 height 14
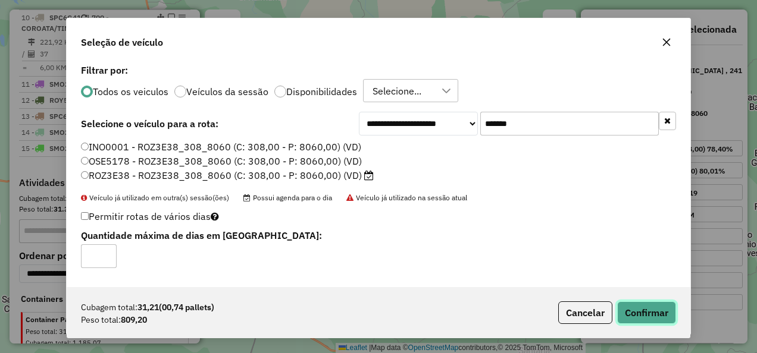
click at [645, 306] on button "Confirmar" at bounding box center [646, 313] width 59 height 23
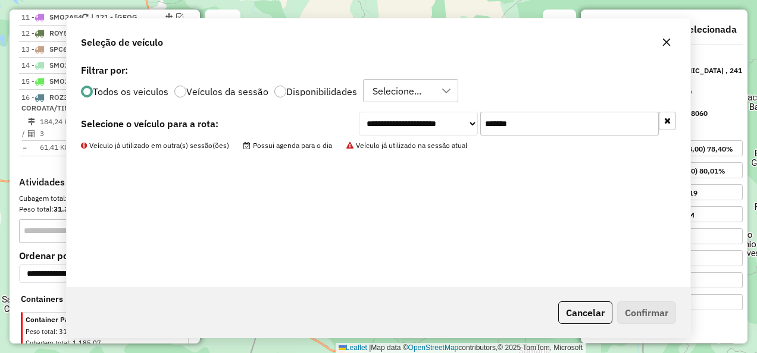
scroll to position [1191, 0]
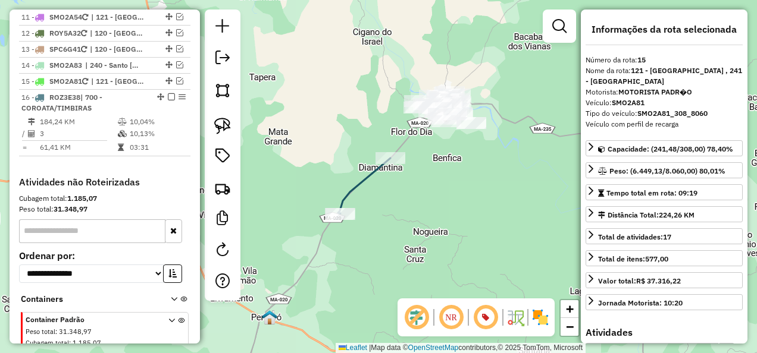
click at [363, 177] on icon at bounding box center [364, 185] width 52 height 55
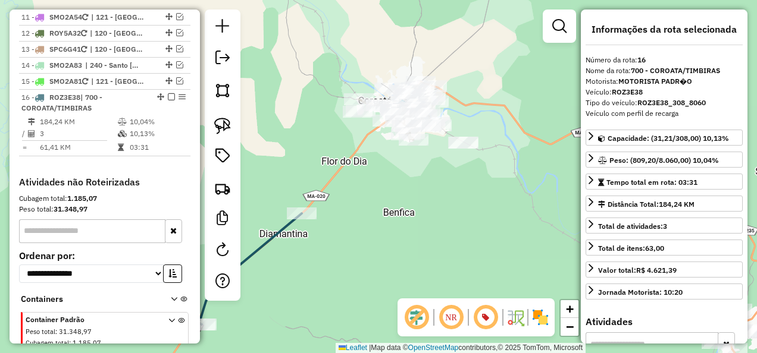
drag, startPoint x: 462, startPoint y: 183, endPoint x: 446, endPoint y: 227, distance: 46.9
click at [447, 225] on div "Janela de atendimento Grade de atendimento Capacidade Transportadoras Veículos …" at bounding box center [378, 176] width 757 height 353
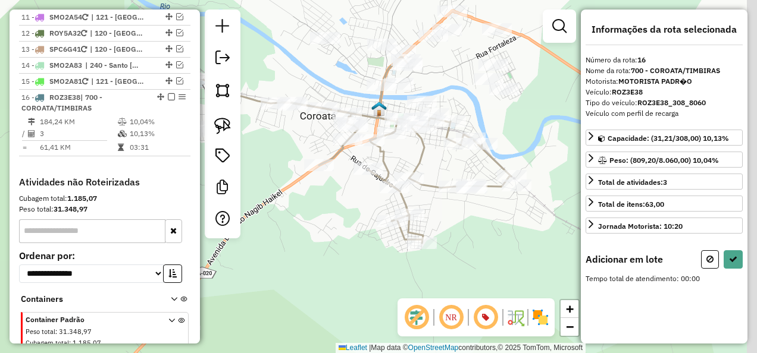
drag, startPoint x: 364, startPoint y: 221, endPoint x: 317, endPoint y: 201, distance: 51.2
click at [317, 201] on div "Janela de atendimento Grade de atendimento Capacidade Transportadoras Veículos …" at bounding box center [378, 176] width 757 height 353
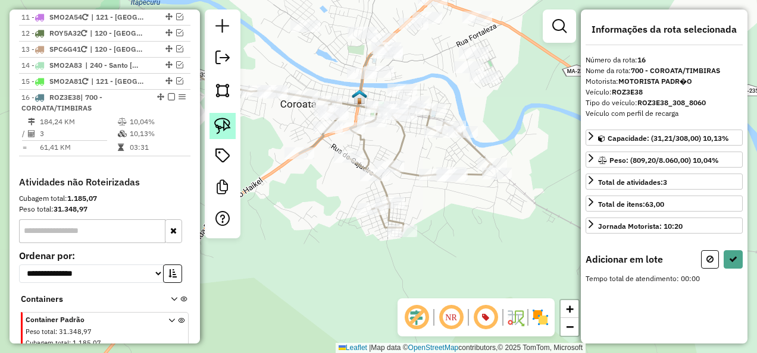
click at [219, 124] on img at bounding box center [222, 126] width 17 height 17
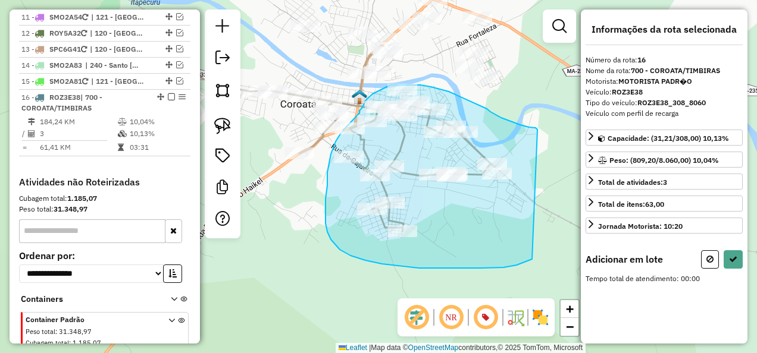
drag, startPoint x: 516, startPoint y: 123, endPoint x: 532, endPoint y: 259, distance: 137.2
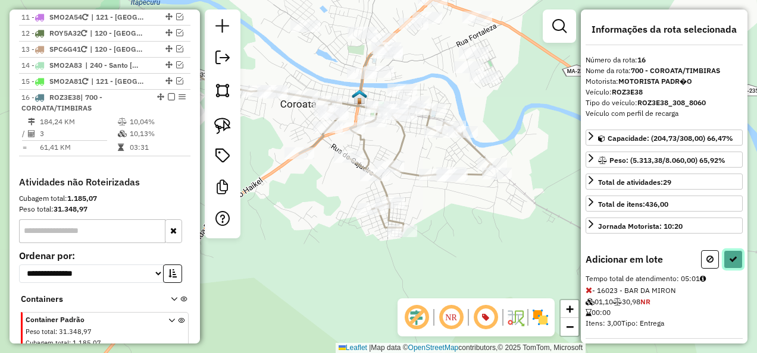
click at [732, 250] on button at bounding box center [732, 259] width 19 height 18
select select "**********"
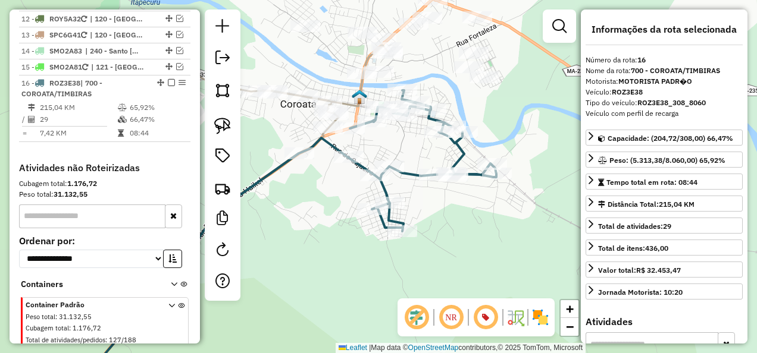
scroll to position [1175, 0]
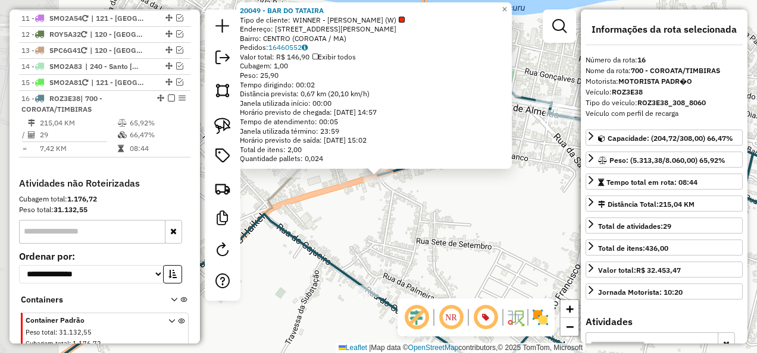
click at [400, 224] on div "20049 - BAR DO TATAIRA Tipo de cliente: WINNER - ROTA (W) Endereço: AVENIDA NAG…" at bounding box center [378, 176] width 757 height 353
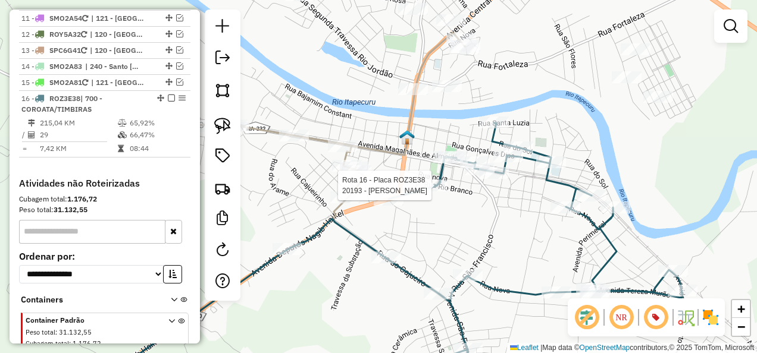
select select "**********"
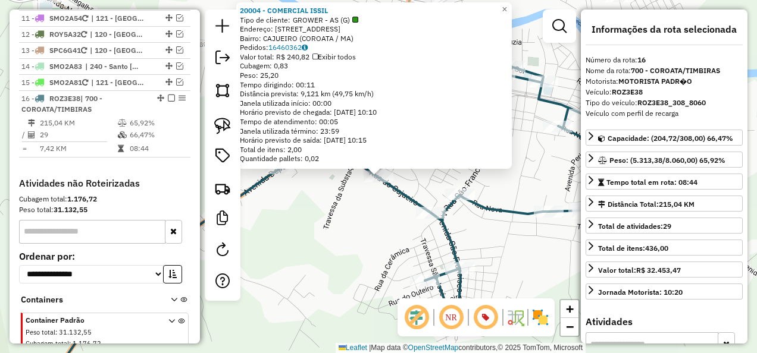
click at [387, 263] on div "Rota 16 - Placa ROZ3E38 20004 - COMERCIAL ISSIL 20004 - COMERCIAL ISSIL Tipo de…" at bounding box center [378, 176] width 757 height 353
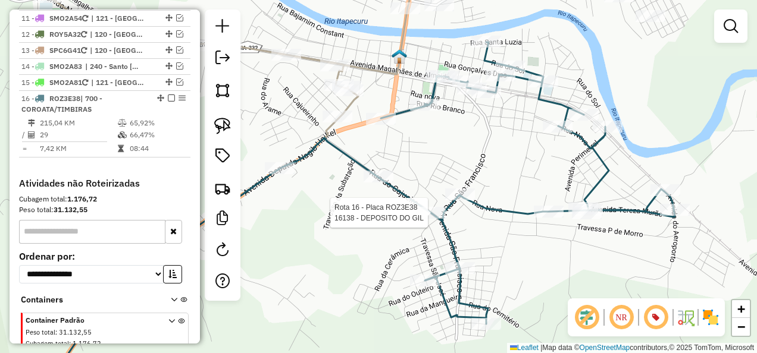
select select "**********"
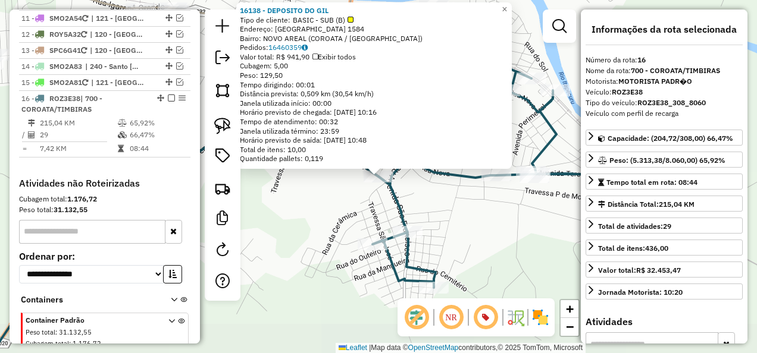
click at [476, 230] on div "16138 - DEPOSITO DO GIL Tipo de cliente: BASIC - SUB (B) Endereço: Rua do Cajue…" at bounding box center [378, 176] width 757 height 353
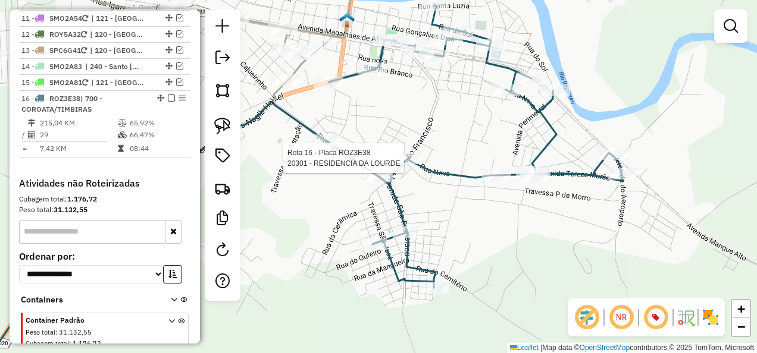
select select "**********"
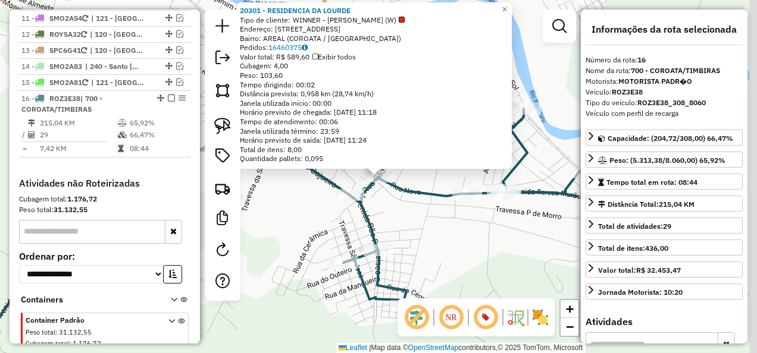
click at [421, 237] on div "Rota 16 - Placa ROZ3E38 20301 - RESIDENCIA DA LOURDE 20301 - RESIDENCIA DA LOUR…" at bounding box center [378, 176] width 757 height 353
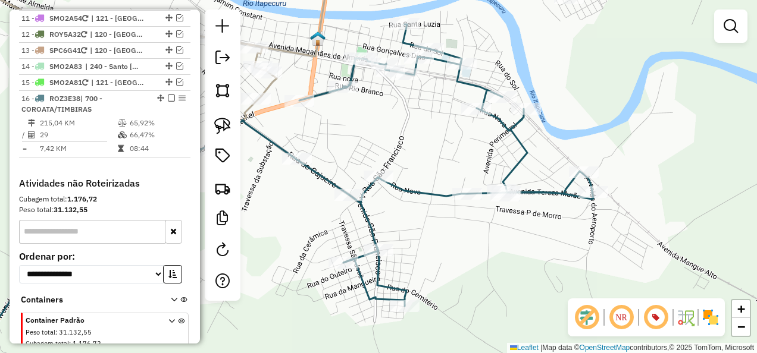
drag, startPoint x: 432, startPoint y: 163, endPoint x: 424, endPoint y: 248, distance: 85.5
click at [424, 247] on div "Janela de atendimento Grade de atendimento Capacidade Transportadoras Veículos …" at bounding box center [378, 176] width 757 height 353
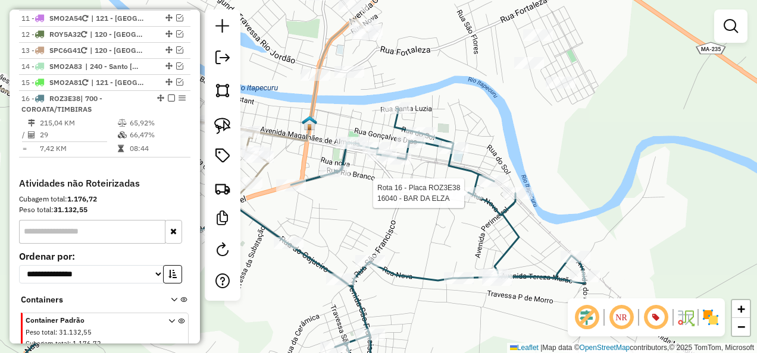
click at [471, 199] on div at bounding box center [468, 193] width 30 height 12
select select "**********"
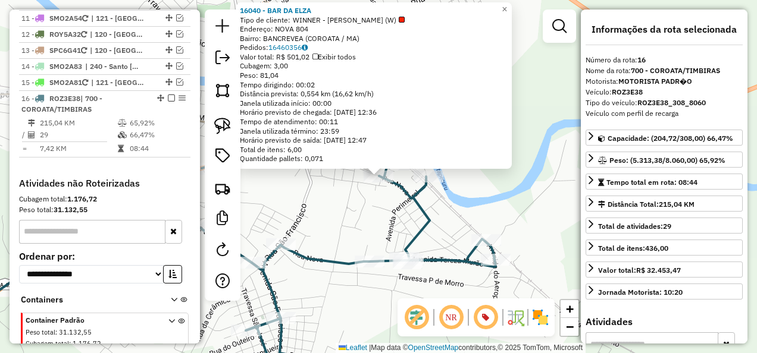
click at [391, 233] on div "16040 - BAR DA ELZA Tipo de cliente: WINNER - ROTA (W) Endereço: NOVA 804 Bairr…" at bounding box center [378, 176] width 757 height 353
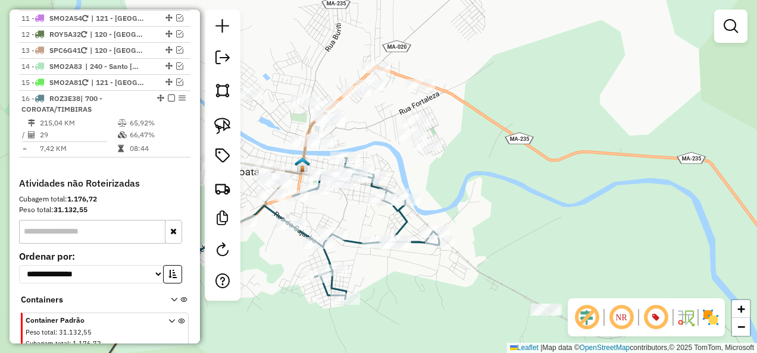
click at [417, 240] on icon at bounding box center [258, 273] width 362 height 231
select select "**********"
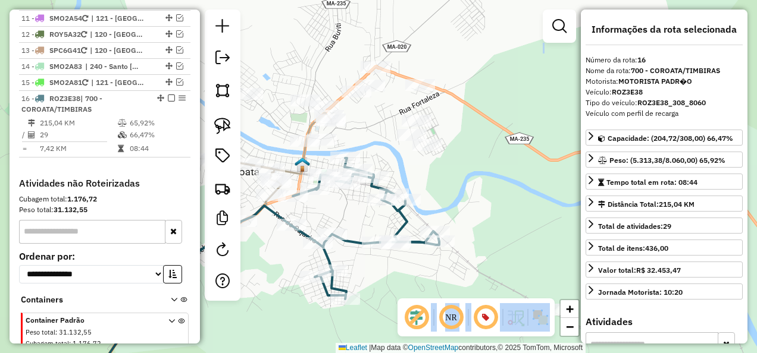
drag, startPoint x: 431, startPoint y: 293, endPoint x: 364, endPoint y: 220, distance: 98.5
click at [364, 220] on hb-router-mapa "Informações da Sessão 980711 - 18/08/2025 Criação: 16/08/2025 14:36 Depósito: I…" at bounding box center [378, 176] width 757 height 353
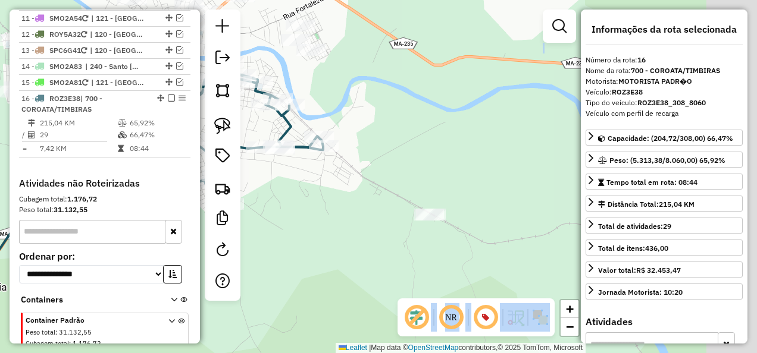
drag, startPoint x: 364, startPoint y: 220, endPoint x: 387, endPoint y: 145, distance: 78.9
click at [387, 145] on div "Janela de atendimento Grade de atendimento Capacidade Transportadoras Veículos …" at bounding box center [378, 176] width 757 height 353
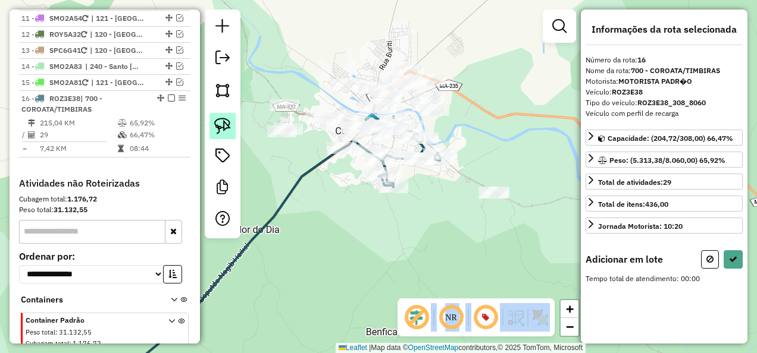
click at [221, 129] on img at bounding box center [222, 126] width 17 height 17
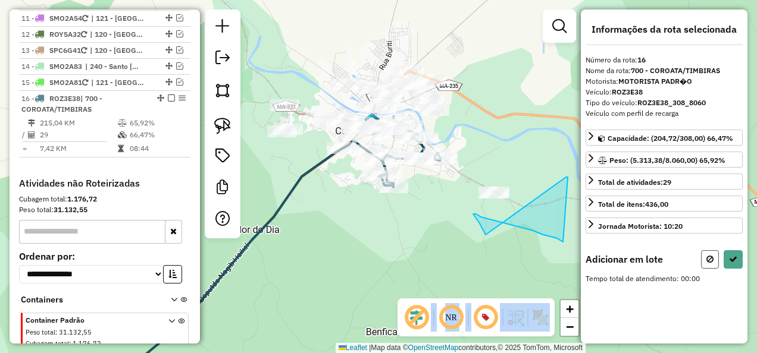
click at [707, 256] on icon at bounding box center [709, 259] width 7 height 8
select select "**********"
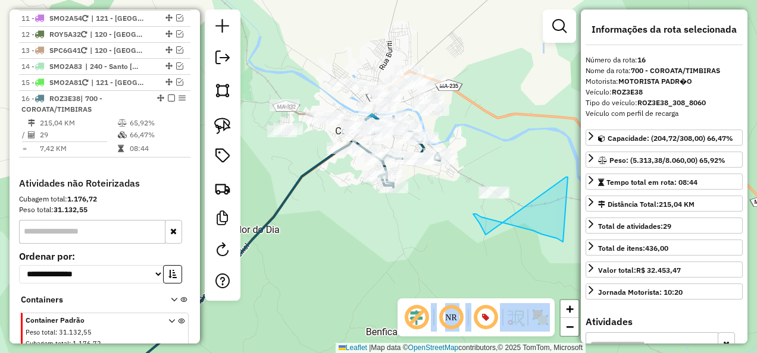
click at [437, 221] on div "Janela de atendimento Grade de atendimento Capacidade Transportadoras Veículos …" at bounding box center [378, 176] width 757 height 353
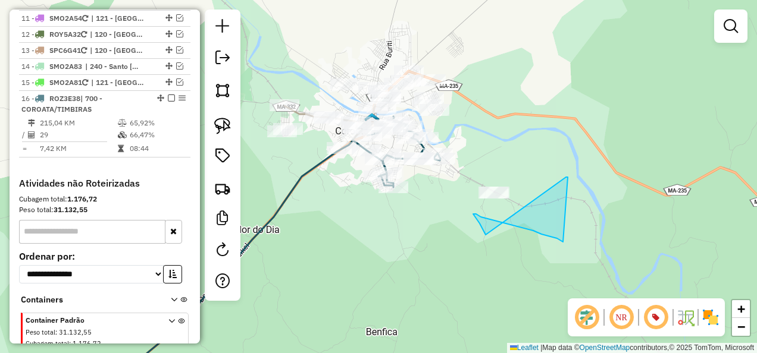
click at [307, 171] on icon at bounding box center [272, 253] width 336 height 272
select select "**********"
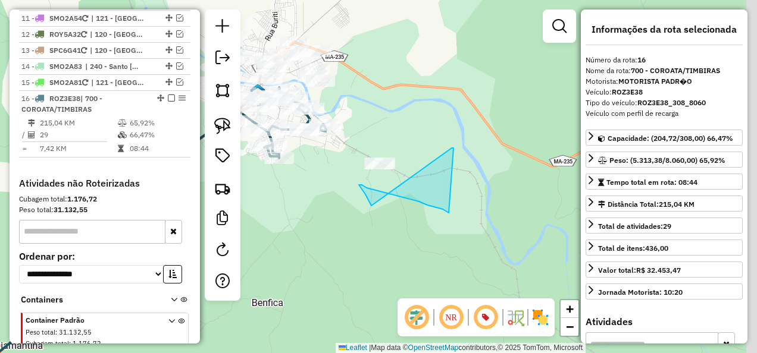
drag, startPoint x: 419, startPoint y: 239, endPoint x: 302, endPoint y: 208, distance: 121.2
click at [302, 208] on div "Janela de atendimento Grade de atendimento Capacidade Transportadoras Veículos …" at bounding box center [378, 176] width 757 height 353
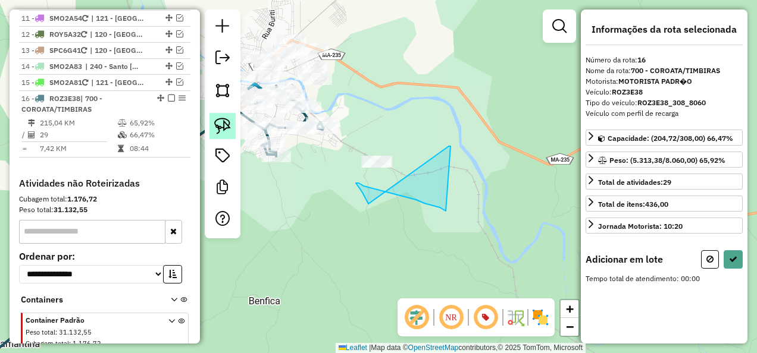
click at [216, 126] on img at bounding box center [222, 126] width 17 height 17
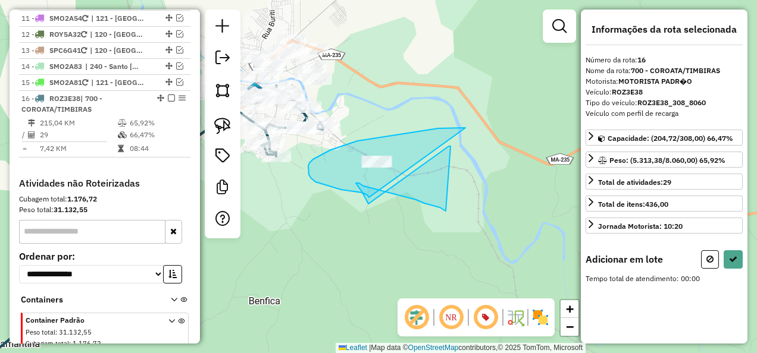
drag, startPoint x: 438, startPoint y: 128, endPoint x: 372, endPoint y: 200, distance: 96.8
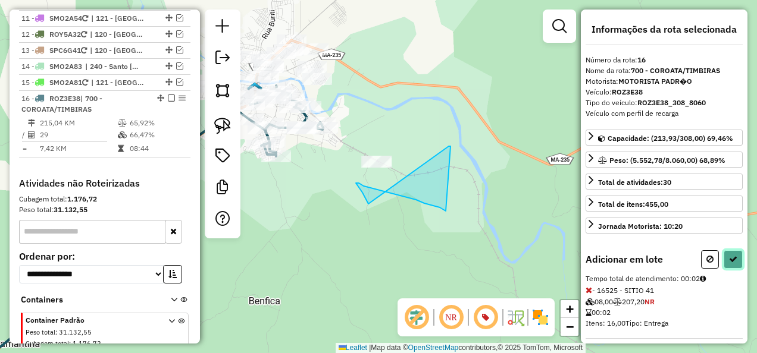
click at [732, 255] on icon at bounding box center [733, 259] width 8 height 8
select select "**********"
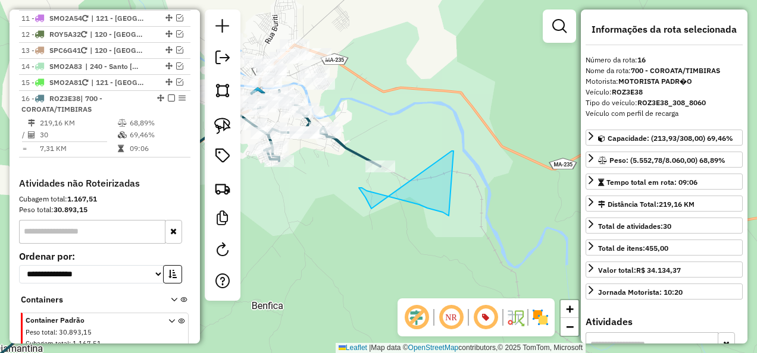
drag, startPoint x: 436, startPoint y: 62, endPoint x: 510, endPoint y: 153, distance: 117.1
click at [500, 148] on div "Janela de atendimento Grade de atendimento Capacidade Transportadoras Veículos …" at bounding box center [378, 176] width 757 height 353
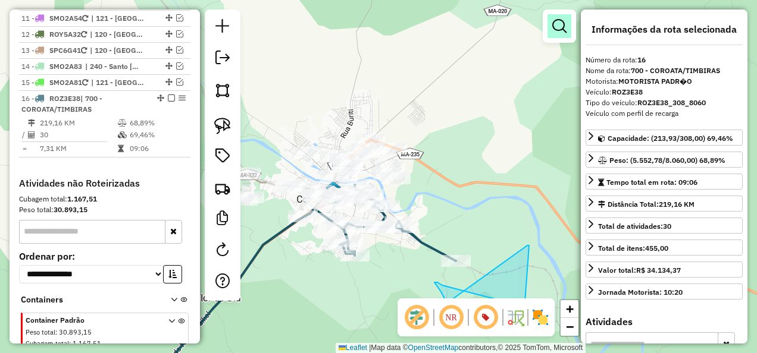
click at [566, 30] on link at bounding box center [559, 26] width 24 height 24
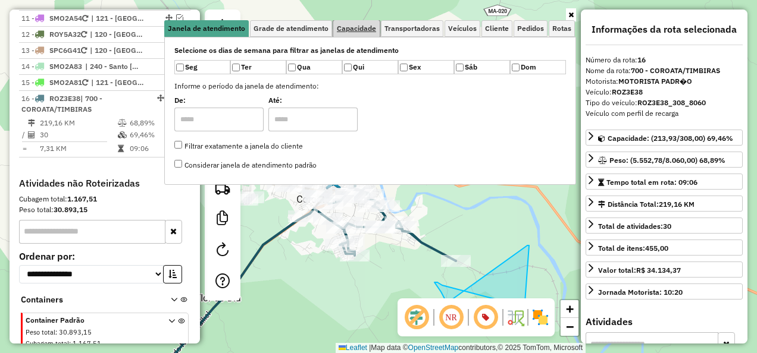
click at [352, 30] on span "Capacidade" at bounding box center [356, 28] width 39 height 7
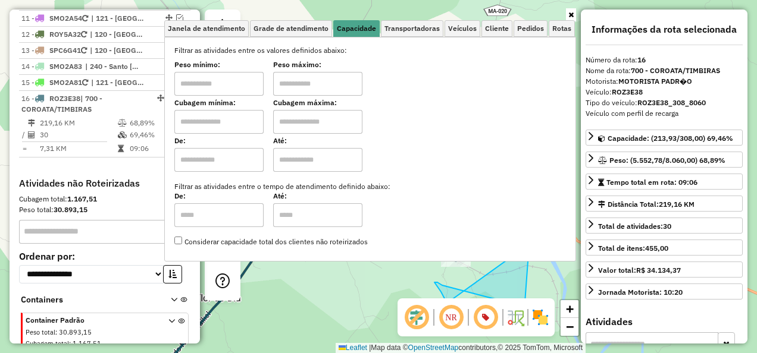
click at [189, 123] on input "text" at bounding box center [218, 122] width 89 height 24
type input "*****"
type input "********"
click at [335, 291] on div "Limpar filtros Janela de atendimento Grade de atendimento Capacidade Transporta…" at bounding box center [378, 176] width 757 height 353
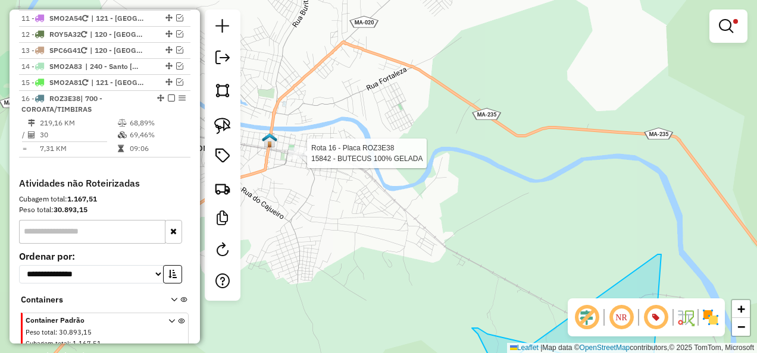
select select "**********"
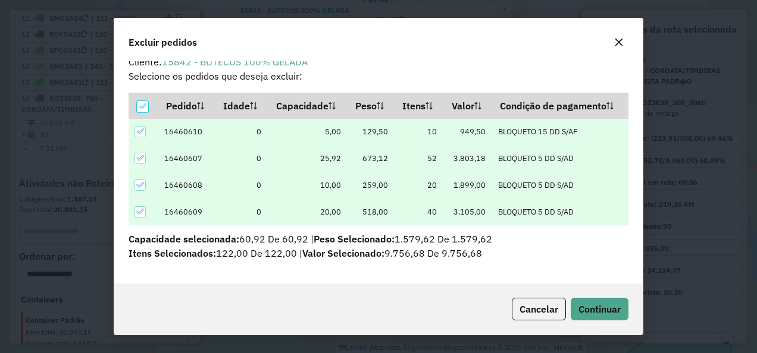
scroll to position [11, 0]
click at [613, 314] on span "Continuar" at bounding box center [599, 309] width 42 height 12
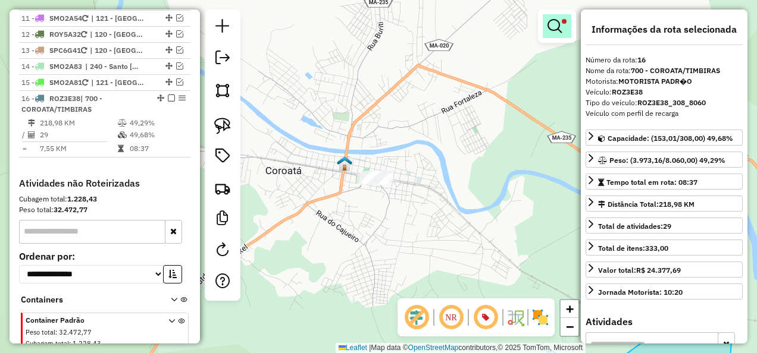
click at [545, 29] on link at bounding box center [557, 26] width 29 height 24
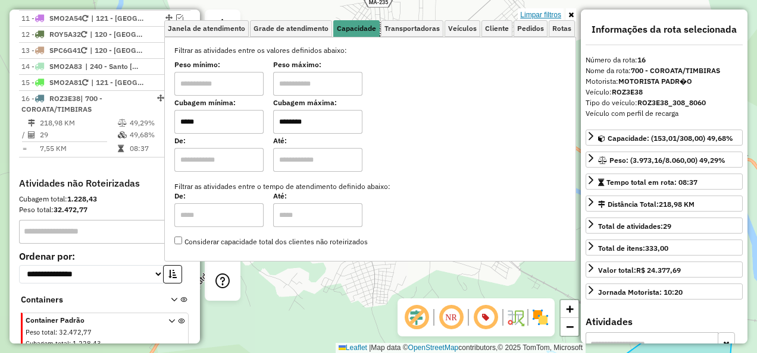
click at [544, 11] on link "Limpar filtros" at bounding box center [541, 14] width 46 height 13
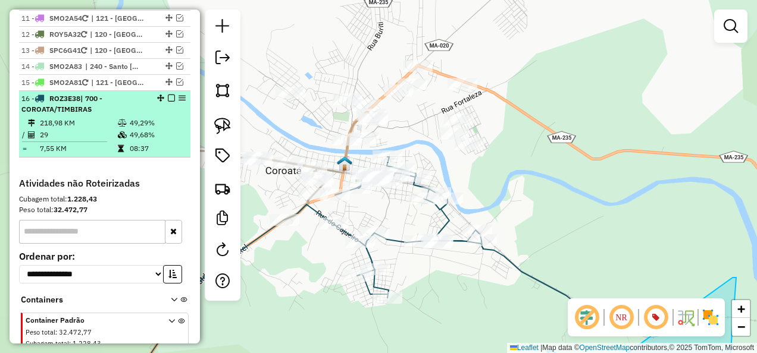
click at [168, 95] on em at bounding box center [171, 98] width 7 height 7
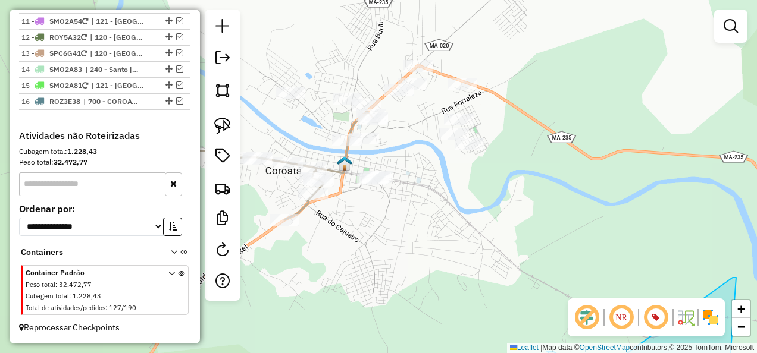
scroll to position [1125, 0]
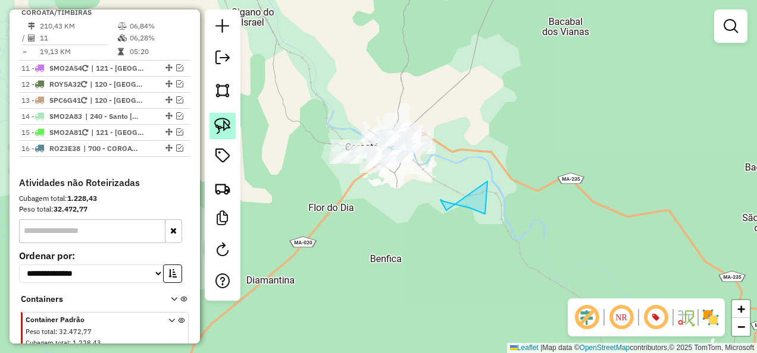
click at [218, 125] on img at bounding box center [222, 126] width 17 height 17
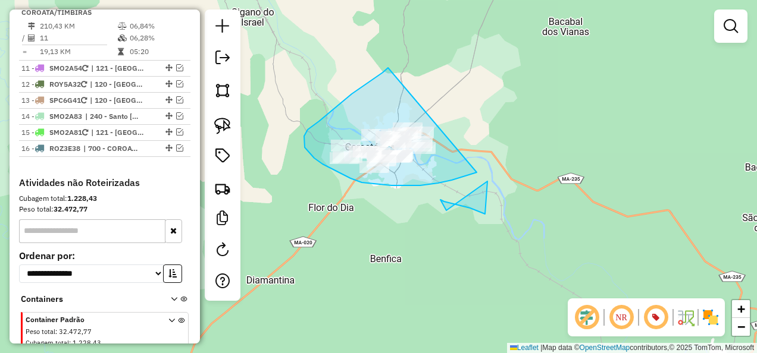
drag, startPoint x: 388, startPoint y: 68, endPoint x: 520, endPoint y: 157, distance: 159.9
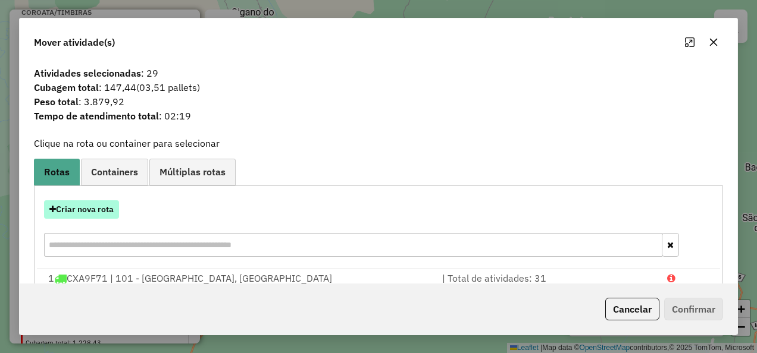
click at [107, 214] on button "Criar nova rota" at bounding box center [81, 209] width 75 height 18
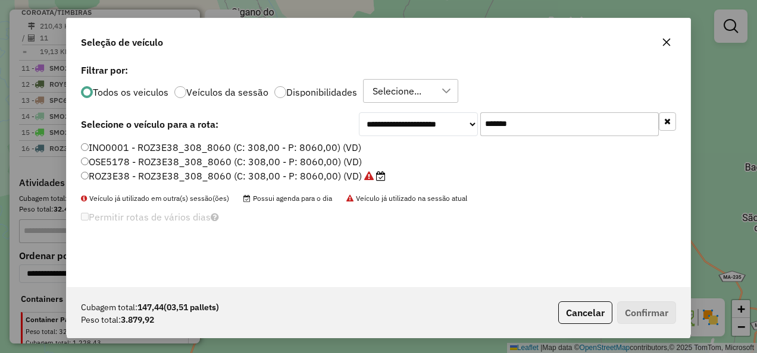
scroll to position [7, 4]
drag, startPoint x: 562, startPoint y: 129, endPoint x: 431, endPoint y: 159, distance: 134.3
click at [431, 159] on div "**********" at bounding box center [378, 174] width 623 height 226
paste input "text"
type input "*******"
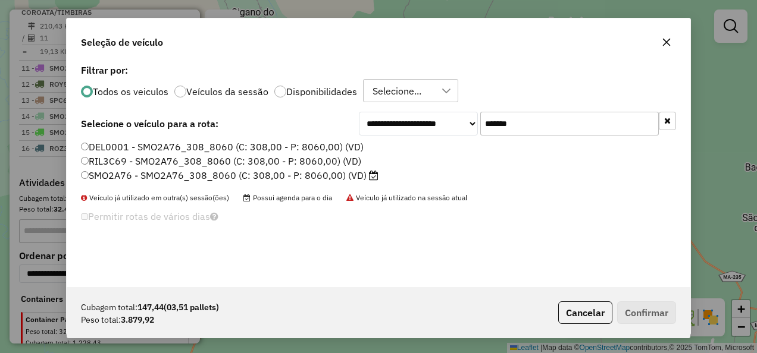
click at [301, 177] on label "SMO2A76 - SMO2A76_308_8060 (C: 308,00 - P: 8060,00) (VD)" at bounding box center [229, 175] width 297 height 14
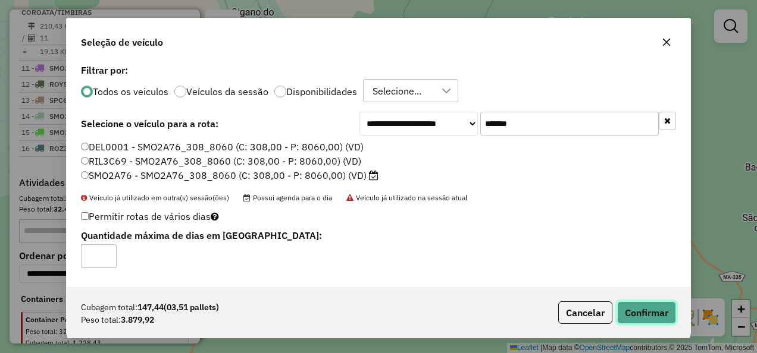
click at [644, 307] on button "Confirmar" at bounding box center [646, 313] width 59 height 23
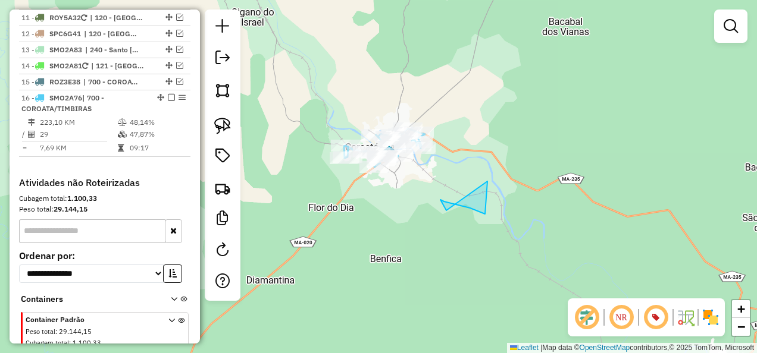
scroll to position [1109, 0]
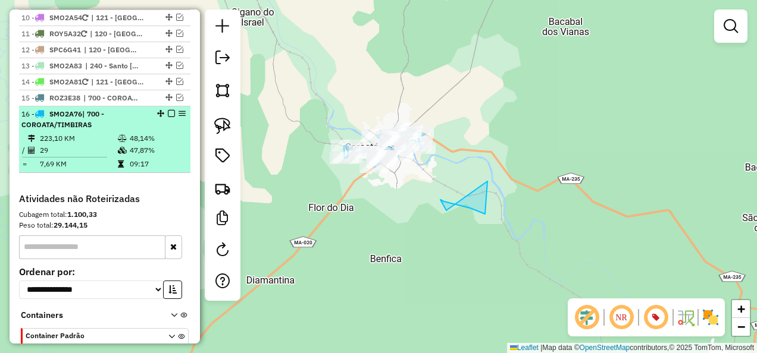
click at [168, 110] on em at bounding box center [171, 113] width 7 height 7
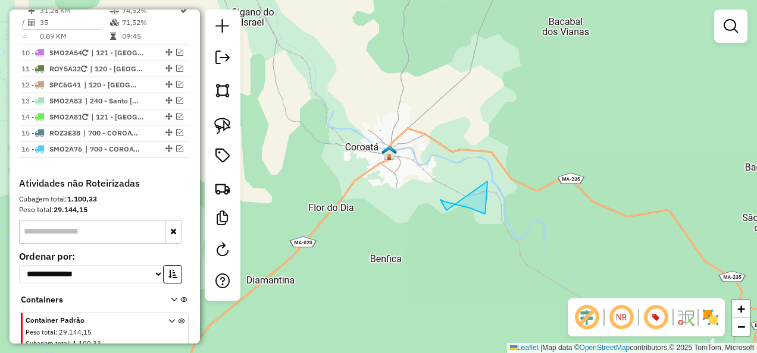
scroll to position [1015, 0]
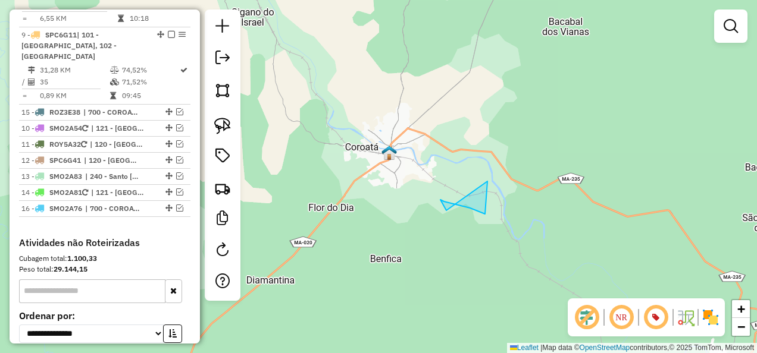
drag, startPoint x: 166, startPoint y: 146, endPoint x: 150, endPoint y: 59, distance: 88.2
drag, startPoint x: 167, startPoint y: 163, endPoint x: 164, endPoint y: 80, distance: 82.7
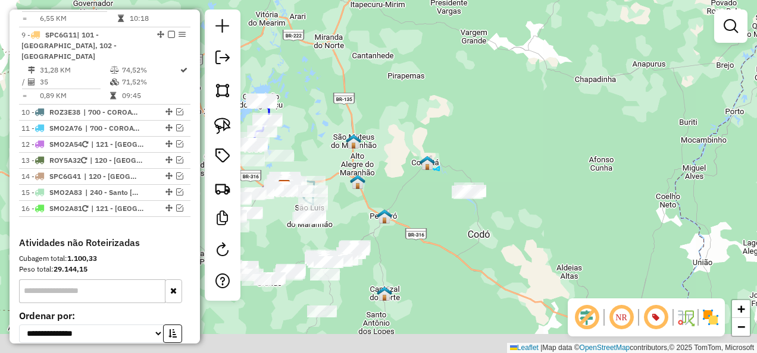
drag, startPoint x: 411, startPoint y: 272, endPoint x: 485, endPoint y: 184, distance: 115.2
click at [485, 185] on div "Janela de atendimento Grade de atendimento Capacidade Transportadoras Veículos …" at bounding box center [378, 176] width 757 height 353
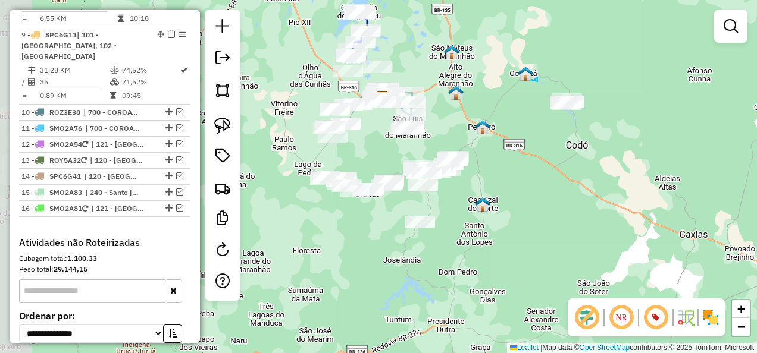
drag, startPoint x: 424, startPoint y: 217, endPoint x: 480, endPoint y: 185, distance: 64.7
click at [480, 185] on div "Janela de atendimento Grade de atendimento Capacidade Transportadoras Veículos …" at bounding box center [378, 176] width 757 height 353
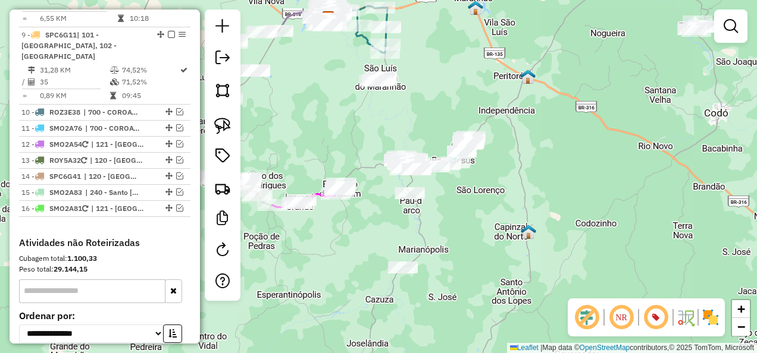
drag, startPoint x: 535, startPoint y: 219, endPoint x: 460, endPoint y: 218, distance: 75.0
click at [464, 215] on div "Janela de atendimento Grade de atendimento Capacidade Transportadoras Veículos …" at bounding box center [378, 176] width 757 height 353
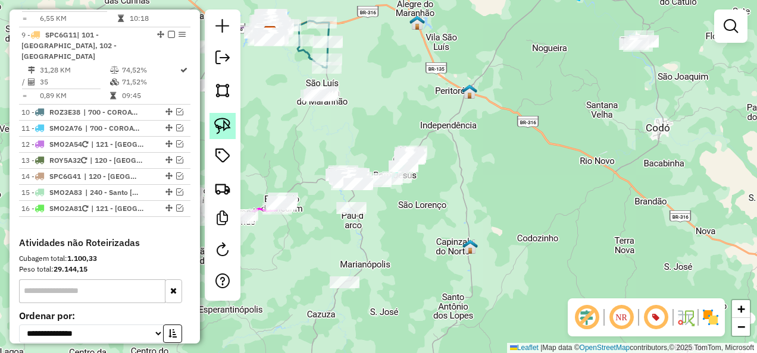
click at [222, 128] on img at bounding box center [222, 126] width 17 height 17
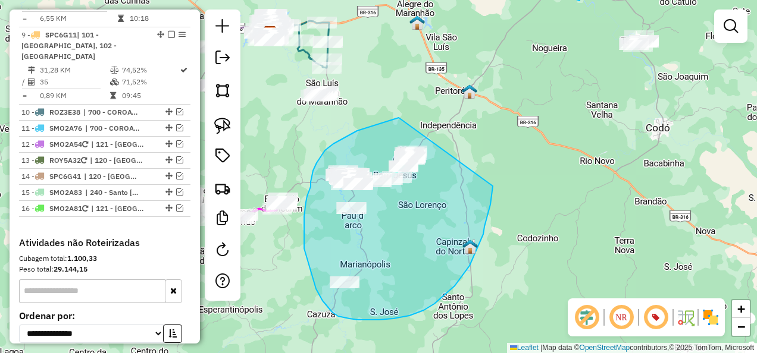
drag, startPoint x: 396, startPoint y: 118, endPoint x: 493, endPoint y: 186, distance: 117.8
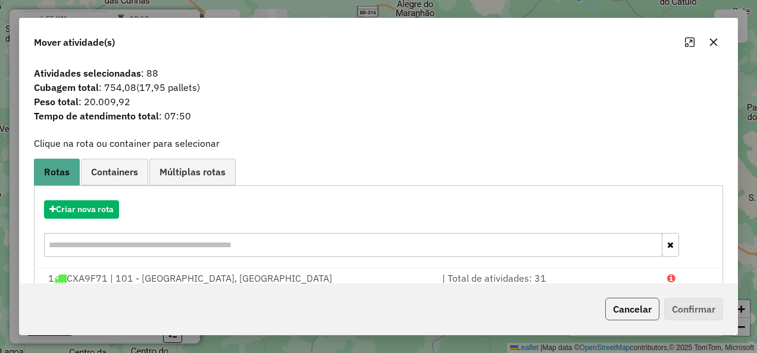
click at [631, 318] on button "Cancelar" at bounding box center [632, 309] width 54 height 23
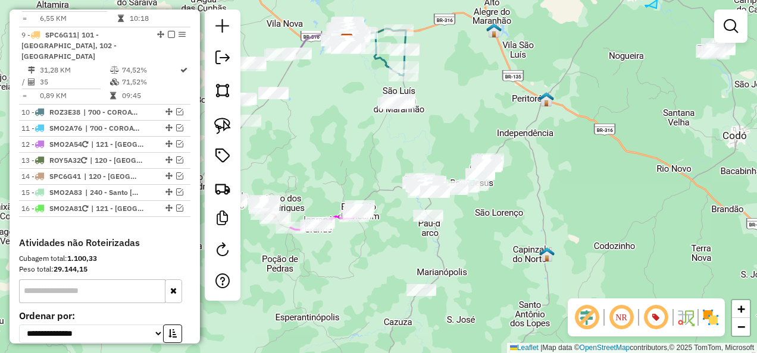
drag, startPoint x: 460, startPoint y: 242, endPoint x: 625, endPoint y: 242, distance: 164.2
click at [625, 242] on div "Janela de atendimento Grade de atendimento Capacidade Transportadoras Veículos …" at bounding box center [378, 176] width 757 height 353
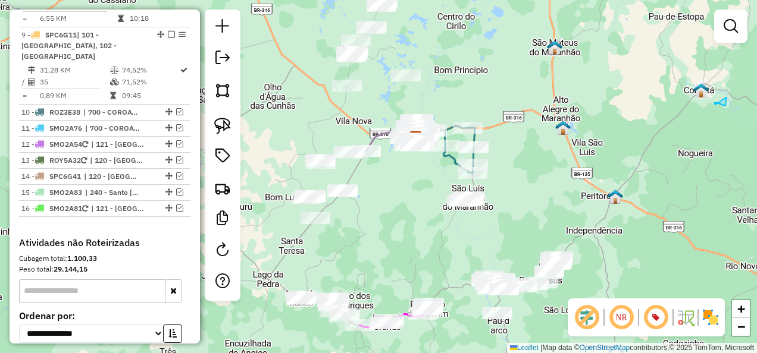
drag, startPoint x: 409, startPoint y: 256, endPoint x: 387, endPoint y: 383, distance: 129.2
click at [387, 353] on html "Aguarde... Pop-up bloqueado! Seu navegador bloqueou automáticamente a abertura …" at bounding box center [378, 176] width 757 height 353
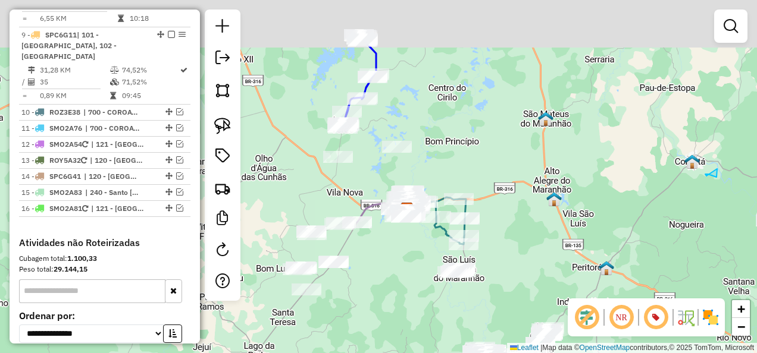
drag, startPoint x: 400, startPoint y: 234, endPoint x: 391, endPoint y: 287, distance: 53.0
click at [391, 287] on div "Janela de atendimento Grade de atendimento Capacidade Transportadoras Veículos …" at bounding box center [378, 176] width 757 height 353
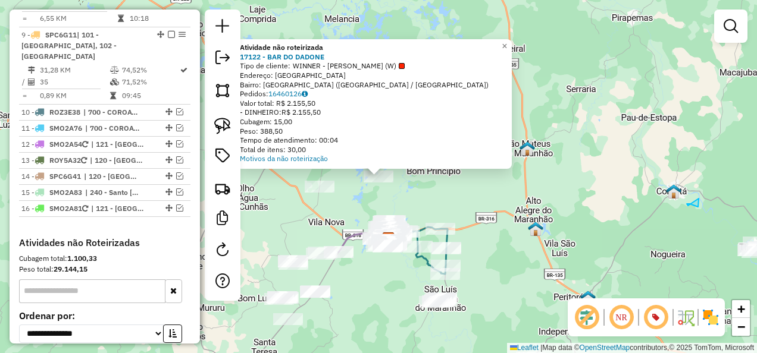
click at [510, 217] on div "Atividade não roteirizada 17122 - BAR DO DADONE Tipo de cliente: WINNER - ROTA …" at bounding box center [378, 176] width 757 height 353
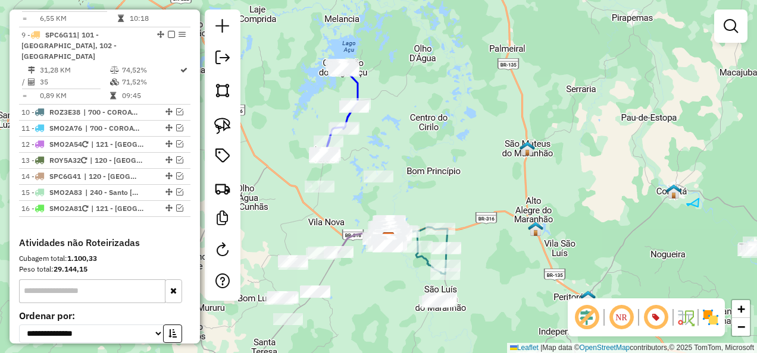
drag, startPoint x: 224, startPoint y: 127, endPoint x: 258, endPoint y: 118, distance: 35.5
click at [224, 127] on img at bounding box center [222, 126] width 17 height 17
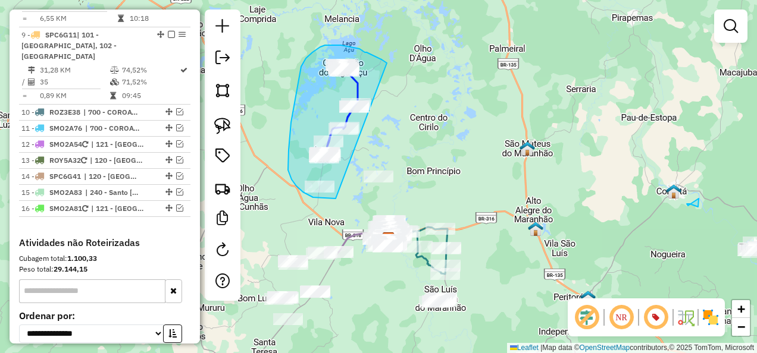
drag, startPoint x: 387, startPoint y: 63, endPoint x: 335, endPoint y: 199, distance: 145.0
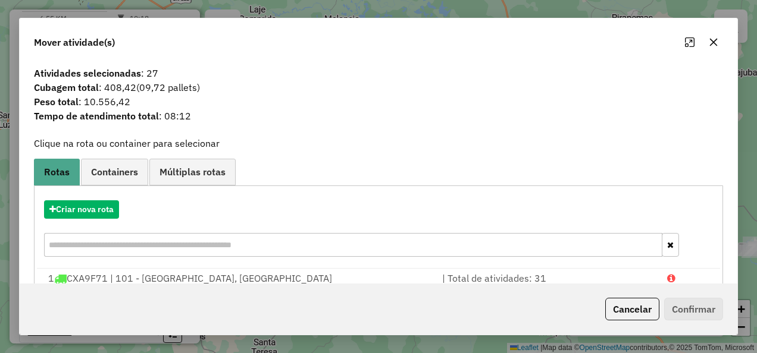
click at [629, 305] on button "Cancelar" at bounding box center [632, 309] width 54 height 23
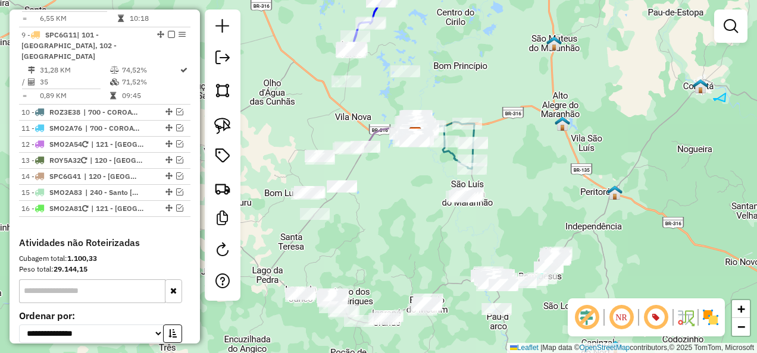
drag, startPoint x: 400, startPoint y: 290, endPoint x: 435, endPoint y: 89, distance: 204.0
click at [436, 89] on div "Janela de atendimento Grade de atendimento Capacidade Transportadoras Veículos …" at bounding box center [378, 176] width 757 height 353
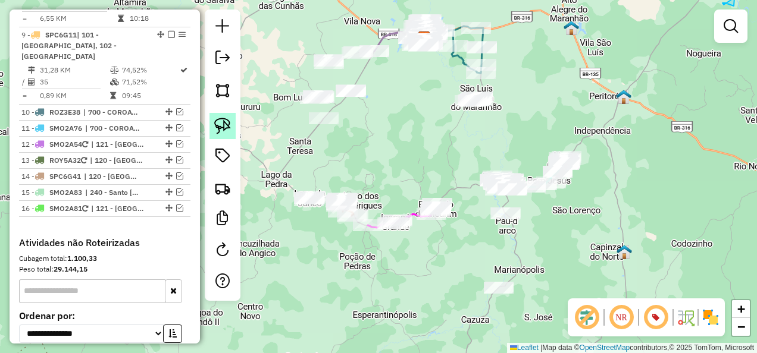
click at [220, 128] on img at bounding box center [222, 126] width 17 height 17
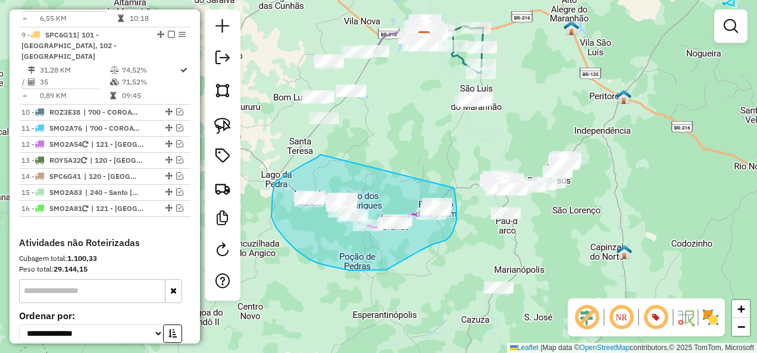
drag, startPoint x: 320, startPoint y: 155, endPoint x: 453, endPoint y: 188, distance: 137.3
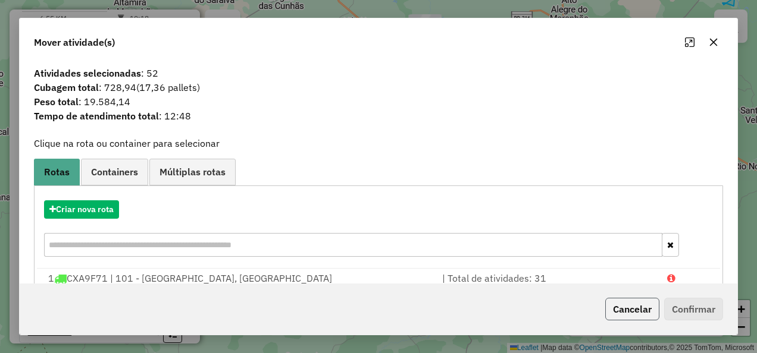
click at [626, 308] on button "Cancelar" at bounding box center [632, 309] width 54 height 23
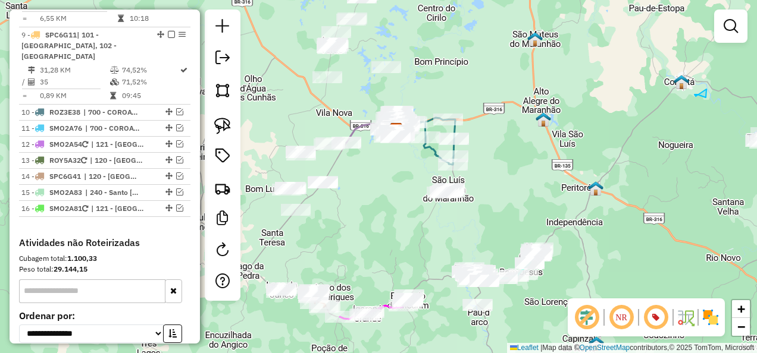
drag, startPoint x: 390, startPoint y: 149, endPoint x: 360, endPoint y: 244, distance: 99.5
click at [360, 244] on div "Janela de atendimento Grade de atendimento Capacidade Transportadoras Veículos …" at bounding box center [378, 176] width 757 height 353
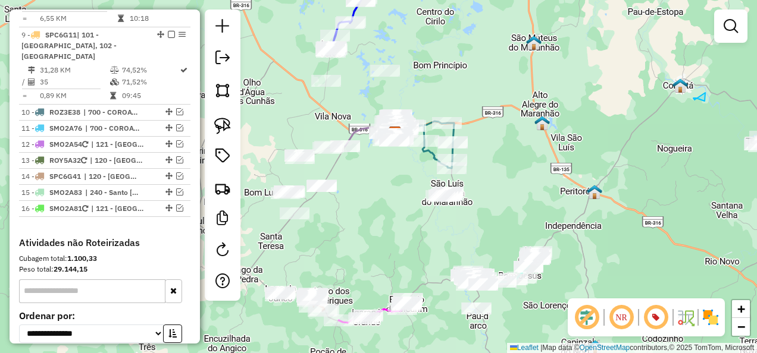
click at [384, 248] on div "Janela de atendimento Grade de atendimento Capacidade Transportadoras Veículos …" at bounding box center [378, 176] width 757 height 353
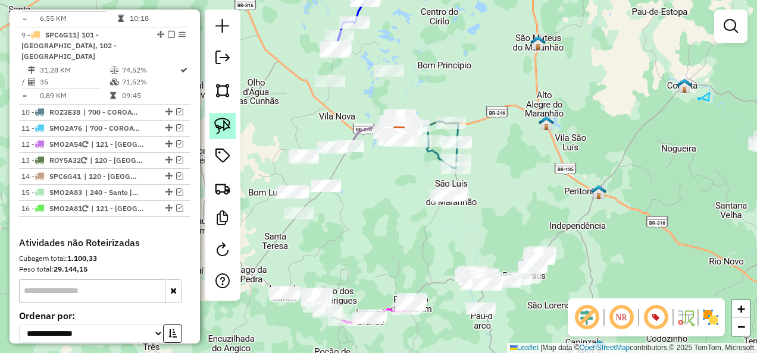
click at [226, 123] on img at bounding box center [222, 126] width 17 height 17
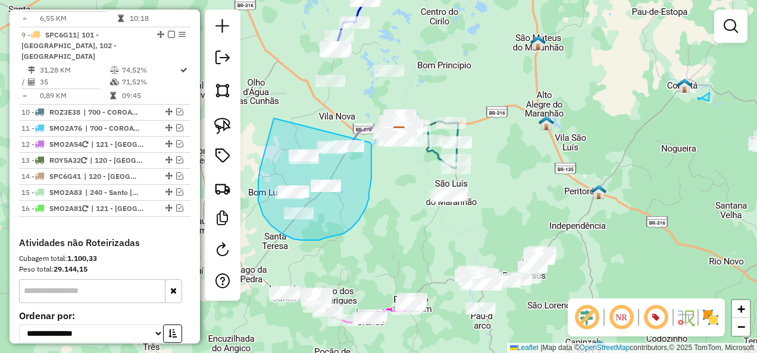
drag, startPoint x: 261, startPoint y: 164, endPoint x: 370, endPoint y: 143, distance: 110.9
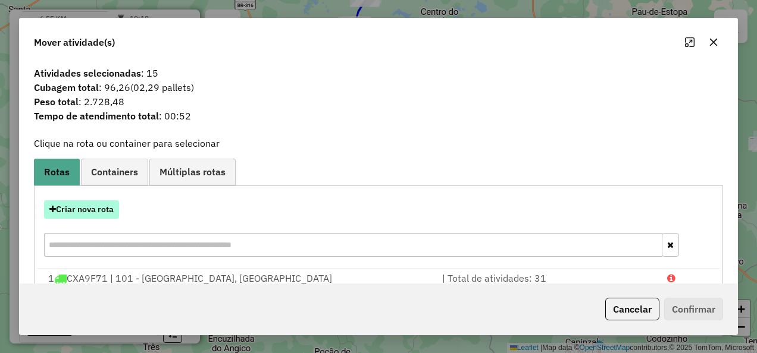
click at [96, 204] on button "Criar nova rota" at bounding box center [81, 209] width 75 height 18
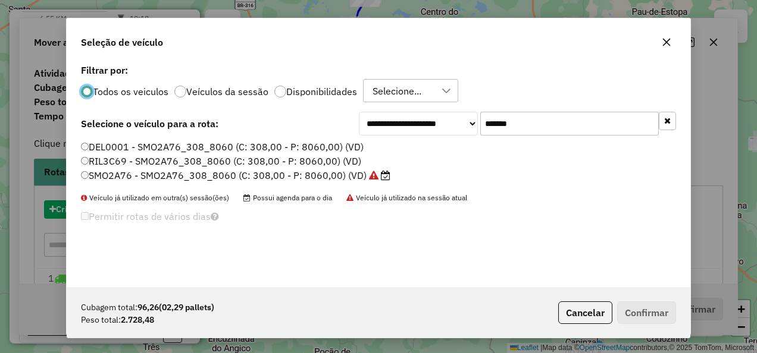
scroll to position [7, 4]
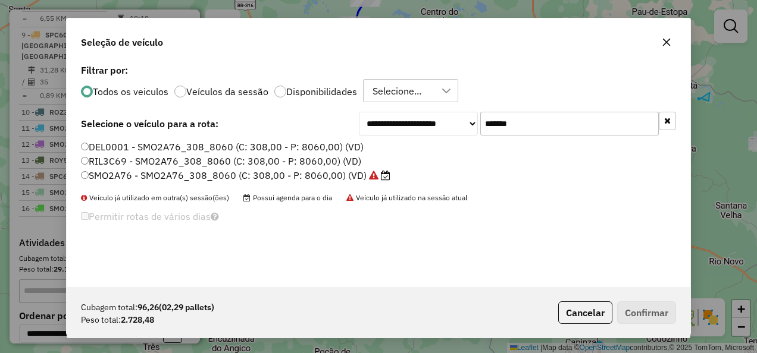
drag, startPoint x: 529, startPoint y: 119, endPoint x: 277, endPoint y: 194, distance: 263.1
click at [277, 194] on div "**********" at bounding box center [378, 174] width 623 height 226
paste input "text"
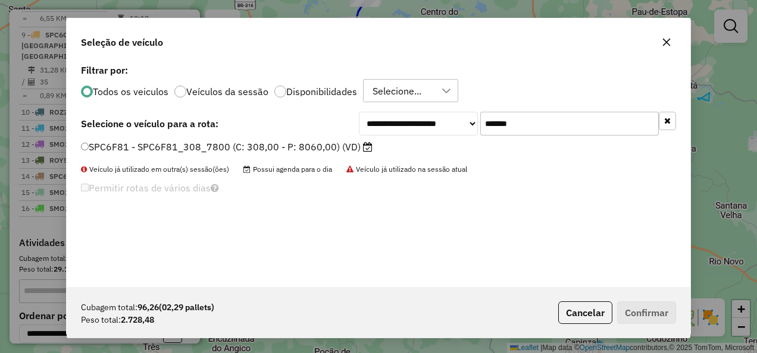
type input "*******"
click at [268, 151] on label "SPC6F81 - SPC6F81_308_7800 (C: 308,00 - P: 8060,00) (VD)" at bounding box center [226, 147] width 291 height 14
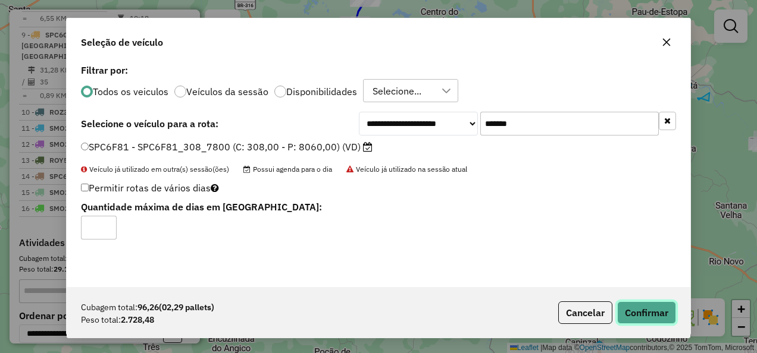
click at [644, 306] on button "Confirmar" at bounding box center [646, 313] width 59 height 23
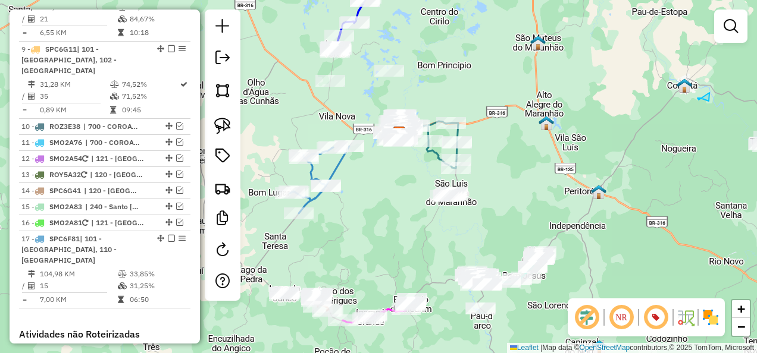
scroll to position [1030, 0]
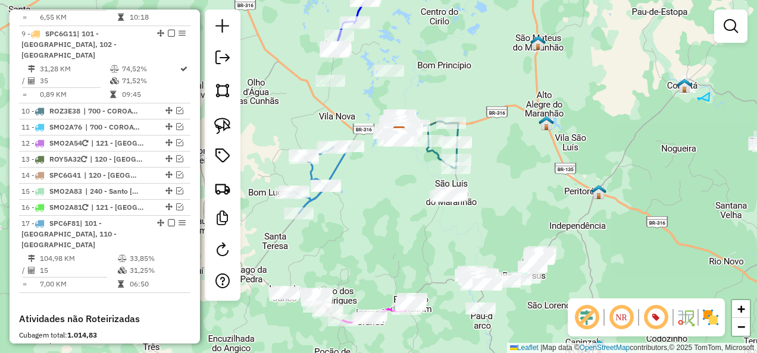
click at [330, 170] on icon at bounding box center [319, 179] width 59 height 67
select select "**********"
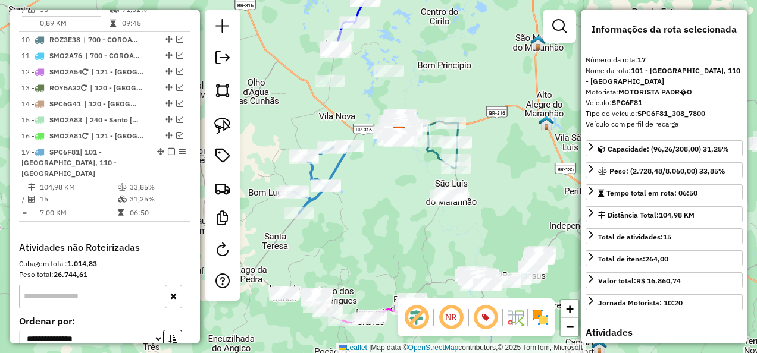
scroll to position [1156, 0]
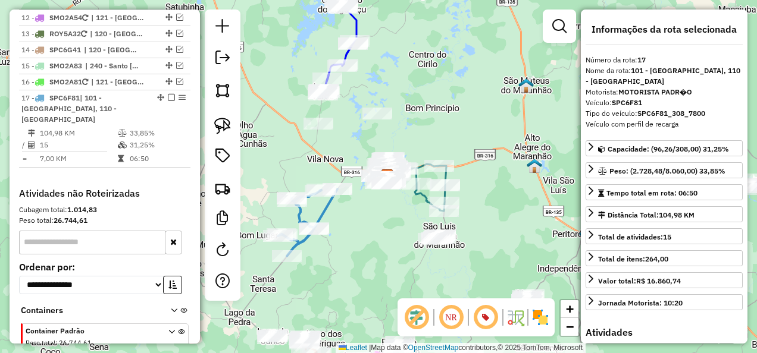
drag, startPoint x: 389, startPoint y: 199, endPoint x: 377, endPoint y: 241, distance: 43.3
click at [377, 241] on div "Janela de atendimento Grade de atendimento Capacidade Transportadoras Veículos …" at bounding box center [378, 176] width 757 height 353
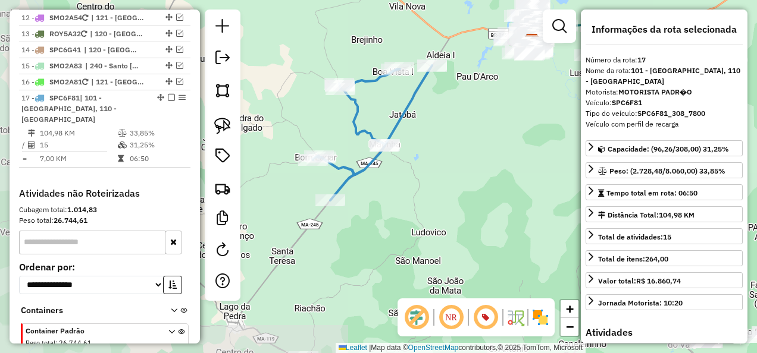
drag, startPoint x: 343, startPoint y: 237, endPoint x: 460, endPoint y: 114, distance: 169.6
click at [460, 114] on div "Janela de atendimento Grade de atendimento Capacidade Transportadoras Veículos …" at bounding box center [378, 176] width 757 height 353
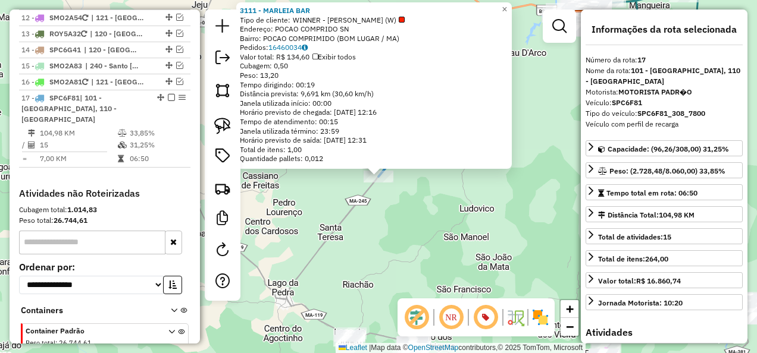
click at [393, 228] on div "3111 - MARLEIA BAR Tipo de cliente: WINNER - ROTA (W) Endereço: POCAO COMPRIDO …" at bounding box center [378, 176] width 757 height 353
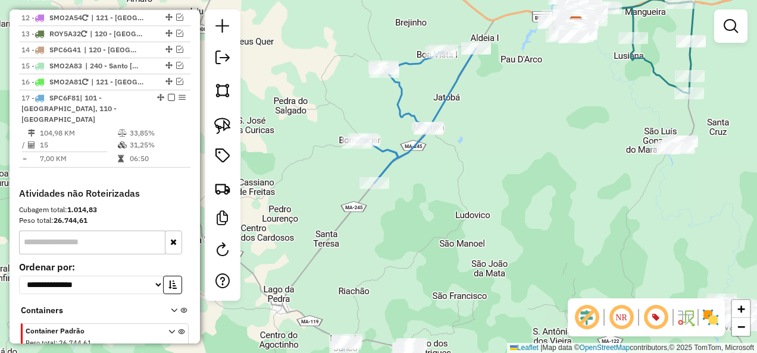
drag, startPoint x: 517, startPoint y: 180, endPoint x: 455, endPoint y: 269, distance: 108.1
click at [456, 269] on div "Janela de atendimento Grade de atendimento Capacidade Transportadoras Veículos …" at bounding box center [378, 176] width 757 height 353
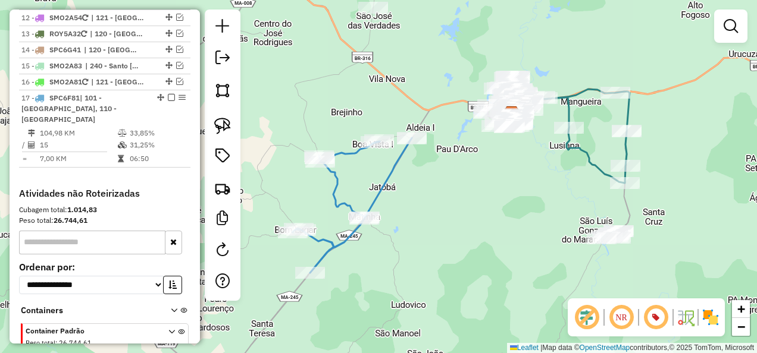
click at [383, 185] on icon at bounding box center [352, 205] width 120 height 135
select select "**********"
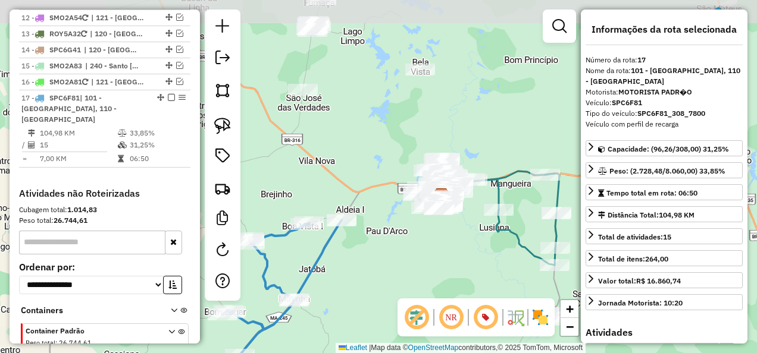
drag, startPoint x: 456, startPoint y: 186, endPoint x: 389, endPoint y: 256, distance: 96.3
click at [389, 256] on div "Janela de atendimento Grade de atendimento Capacidade Transportadoras Veículos …" at bounding box center [378, 176] width 757 height 353
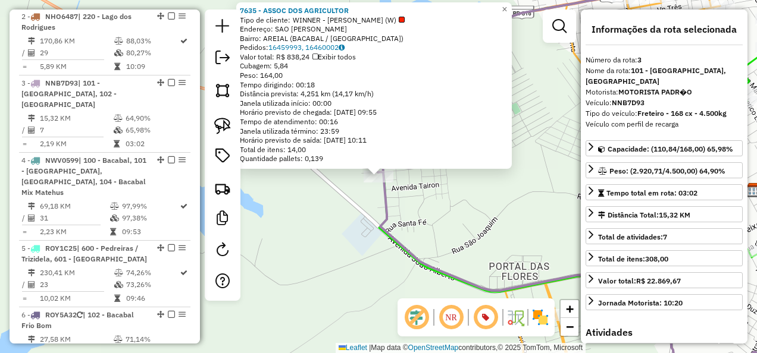
scroll to position [593, 0]
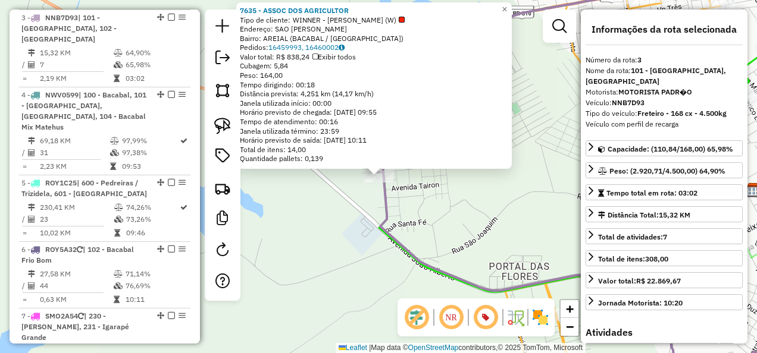
click at [365, 234] on div "7635 - ASSOC DOS AGRICULTOR Tipo de cliente: WINNER - ROTA (W) Endereço: SAO JO…" at bounding box center [378, 176] width 757 height 353
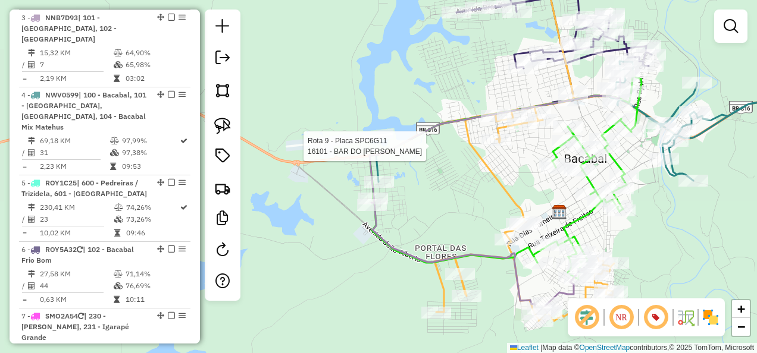
select select "**********"
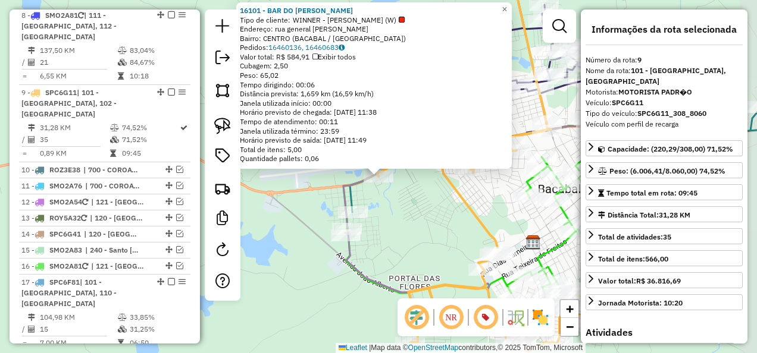
scroll to position [1013, 0]
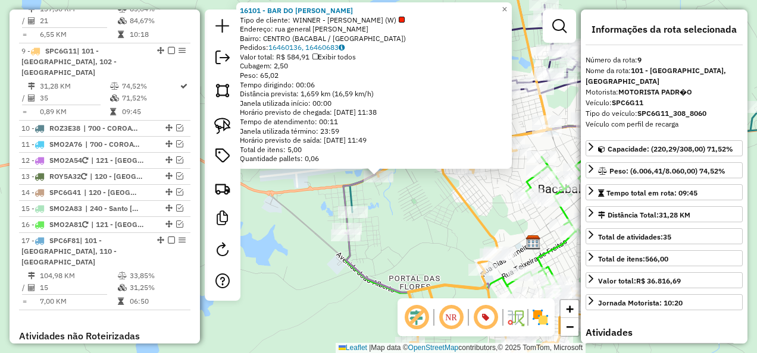
click at [401, 242] on div "16101 - BAR DO GUSTAVO Tipo de cliente: WINNER - ROTA (W) Endereço: rua general…" at bounding box center [378, 176] width 757 height 353
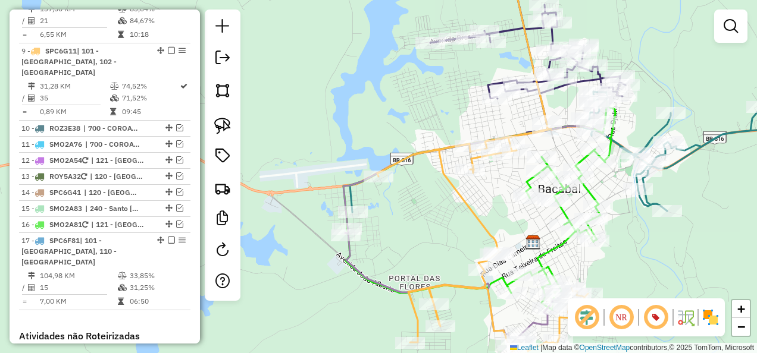
drag, startPoint x: 420, startPoint y: 262, endPoint x: 386, endPoint y: 209, distance: 63.4
click at [387, 211] on div "Janela de atendimento Grade de atendimento Capacidade Transportadoras Veículos …" at bounding box center [378, 176] width 757 height 353
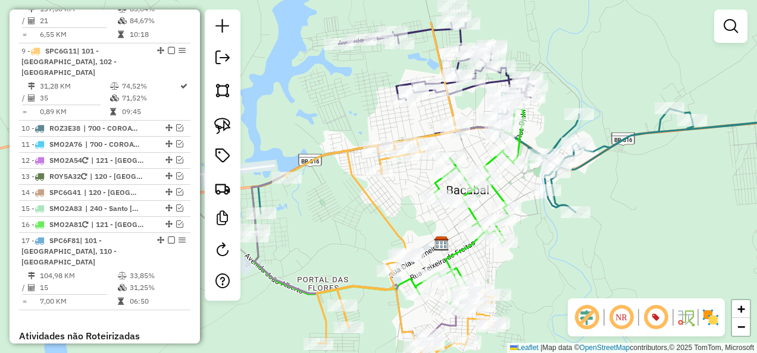
drag, startPoint x: 437, startPoint y: 238, endPoint x: 382, endPoint y: 295, distance: 79.5
click at [382, 295] on icon at bounding box center [391, 187] width 211 height 331
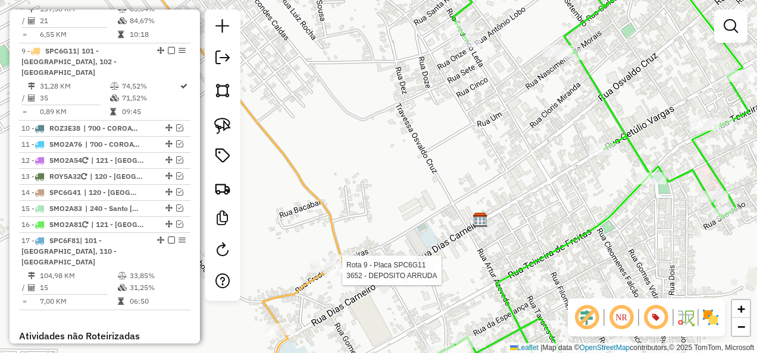
select select "**********"
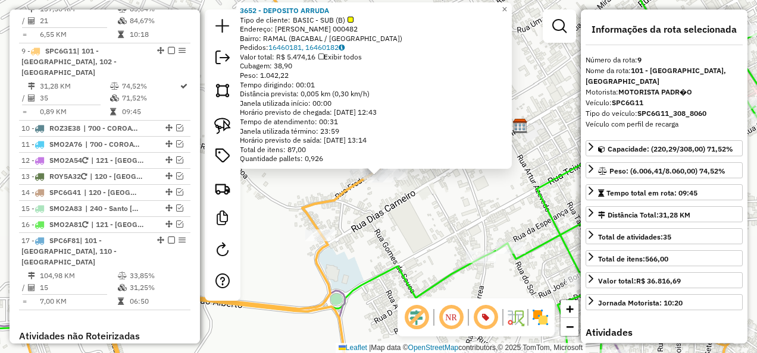
click at [398, 253] on div "3652 - DEPOSITO ARRUDA Tipo de cliente: BASIC - SUB (B) Endereço: GOMES DE SOUS…" at bounding box center [378, 176] width 757 height 353
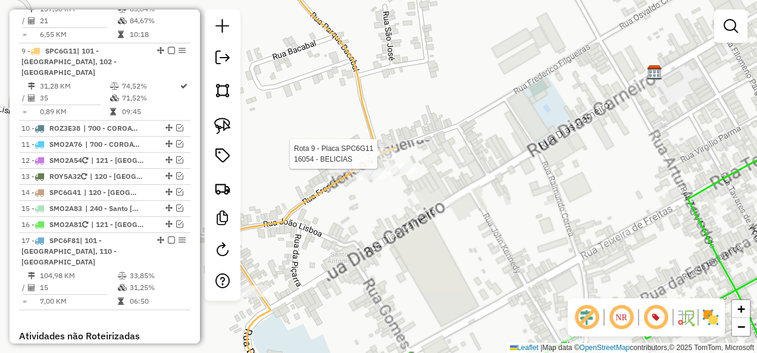
select select "**********"
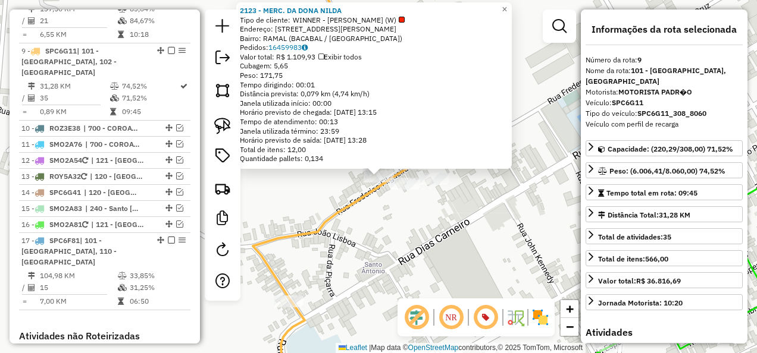
click at [438, 245] on div "2123 - MERC. DA DONA NILDA Tipo de cliente: WINNER - ROTA (W) Endereço: RUA FRE…" at bounding box center [378, 176] width 757 height 353
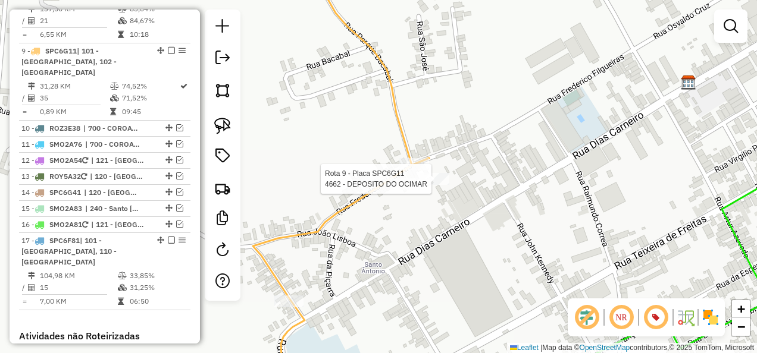
select select "**********"
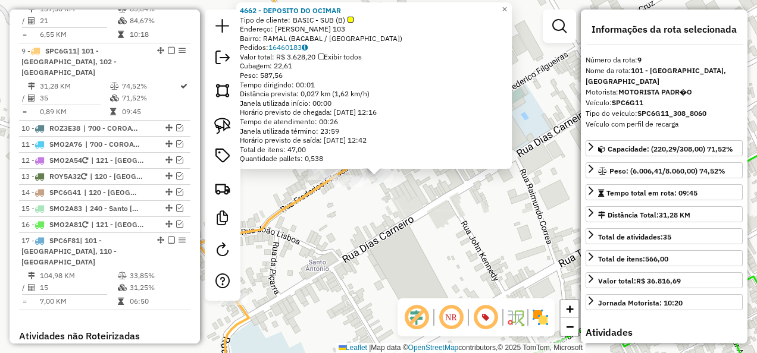
click at [456, 217] on div "Rota 9 - Placa SPC6G11 4662 - DEPOSITO DO OCIMAR 4662 - DEPOSITO DO OCIMAR Tipo…" at bounding box center [378, 176] width 757 height 353
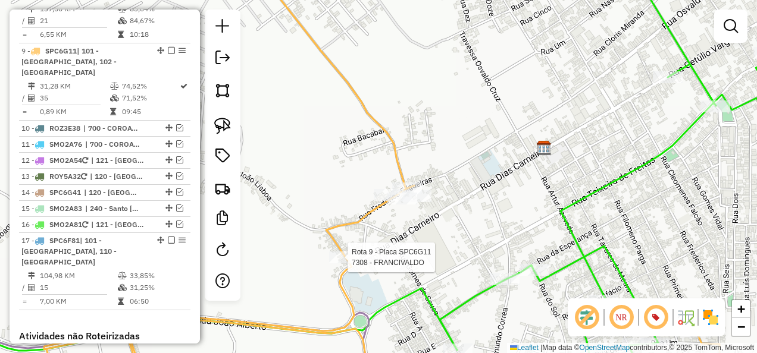
select select "**********"
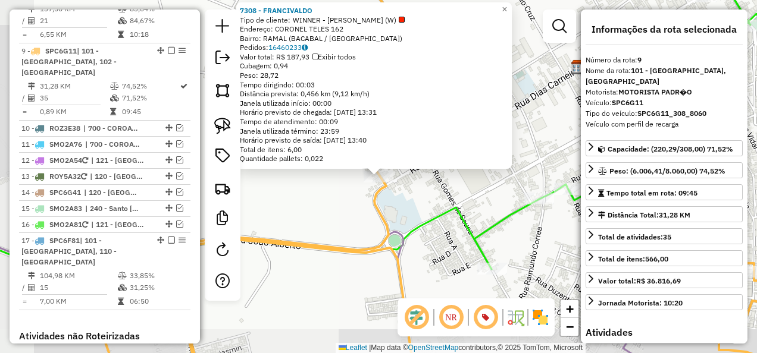
click at [353, 268] on div "7308 - FRANCIVALDO Tipo de cliente: WINNER - ROTA (W) Endereço: CORONEL TELES 1…" at bounding box center [378, 176] width 757 height 353
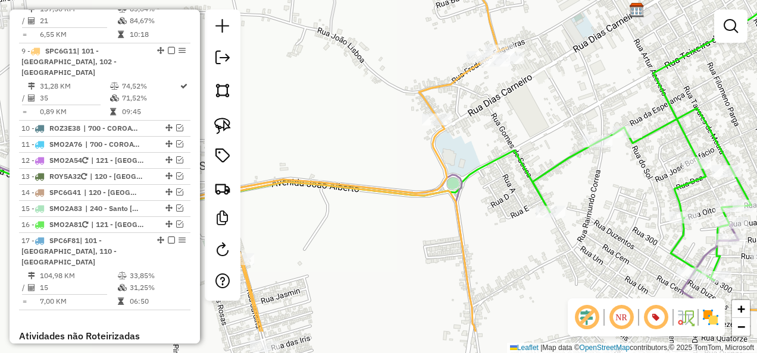
drag, startPoint x: 343, startPoint y: 293, endPoint x: 470, endPoint y: 177, distance: 172.2
click at [452, 196] on div "Janela de atendimento Grade de atendimento Capacidade Transportadoras Veículos …" at bounding box center [378, 176] width 757 height 353
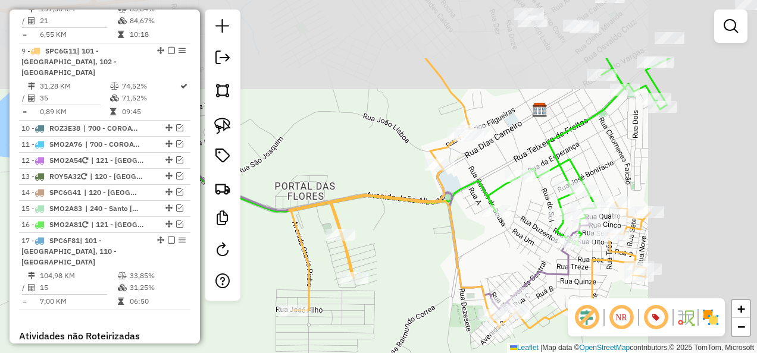
drag, startPoint x: 515, startPoint y: 149, endPoint x: 397, endPoint y: 244, distance: 151.1
click at [397, 244] on div "Janela de atendimento Grade de atendimento Capacidade Transportadoras Veículos …" at bounding box center [378, 176] width 757 height 353
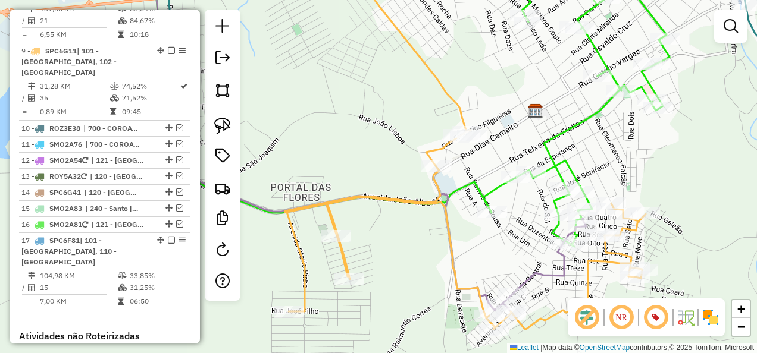
drag, startPoint x: 225, startPoint y: 123, endPoint x: 269, endPoint y: 115, distance: 45.2
click at [225, 123] on img at bounding box center [222, 126] width 17 height 17
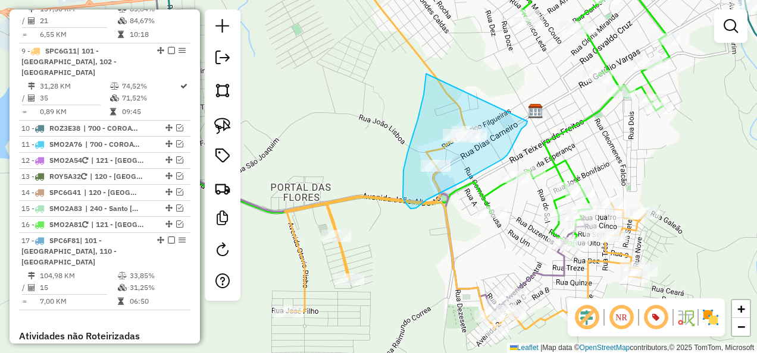
drag, startPoint x: 426, startPoint y: 74, endPoint x: 527, endPoint y: 121, distance: 111.8
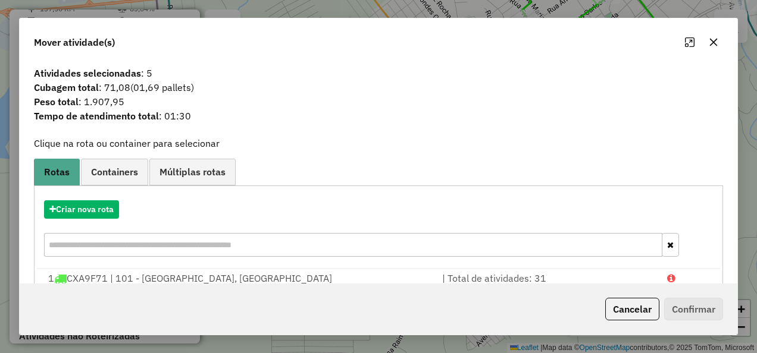
click at [625, 309] on button "Cancelar" at bounding box center [632, 309] width 54 height 23
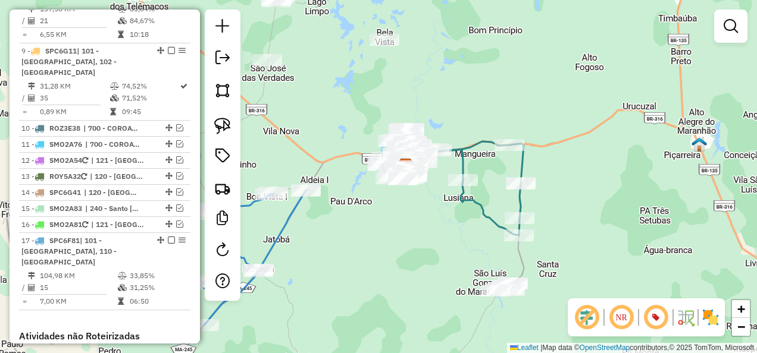
click at [278, 231] on icon at bounding box center [246, 257] width 120 height 135
select select "**********"
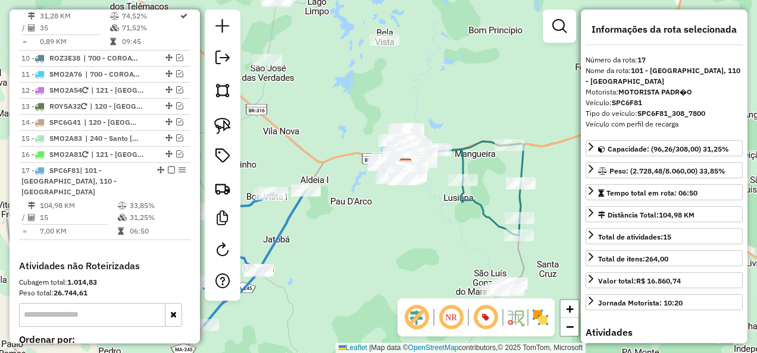
scroll to position [1156, 0]
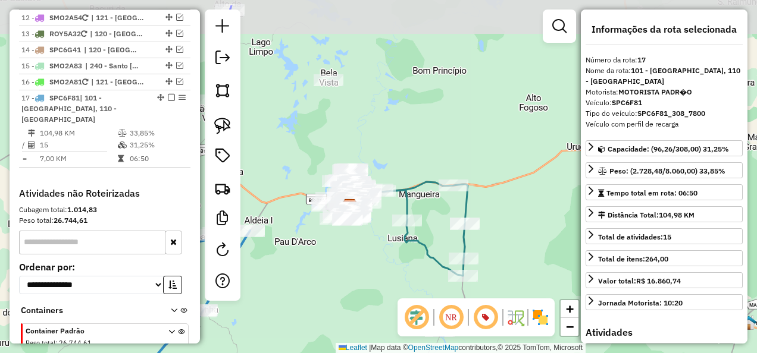
drag, startPoint x: 366, startPoint y: 220, endPoint x: 311, endPoint y: 259, distance: 68.3
click at [311, 259] on div "Janela de atendimento Grade de atendimento Capacidade Transportadoras Veículos …" at bounding box center [378, 176] width 757 height 353
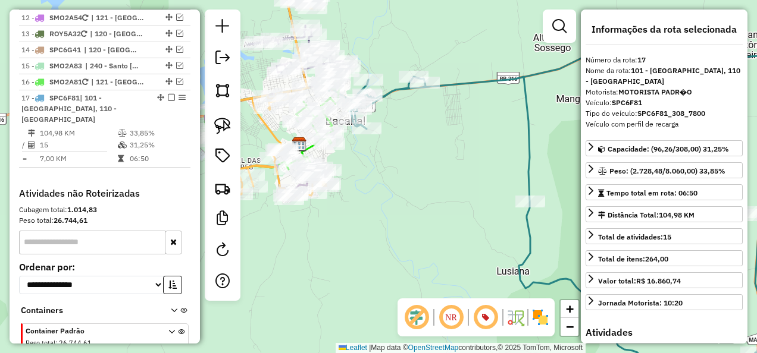
drag, startPoint x: 358, startPoint y: 277, endPoint x: 339, endPoint y: 217, distance: 63.6
click at [340, 221] on div "Janela de atendimento Grade de atendimento Capacidade Transportadoras Veículos …" at bounding box center [378, 176] width 757 height 353
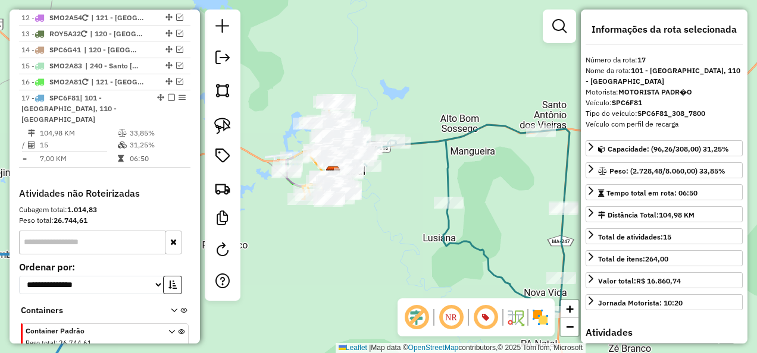
drag, startPoint x: 338, startPoint y: 215, endPoint x: 368, endPoint y: 232, distance: 34.6
click at [365, 230] on div "Janela de atendimento Grade de atendimento Capacidade Transportadoras Veículos …" at bounding box center [378, 176] width 757 height 353
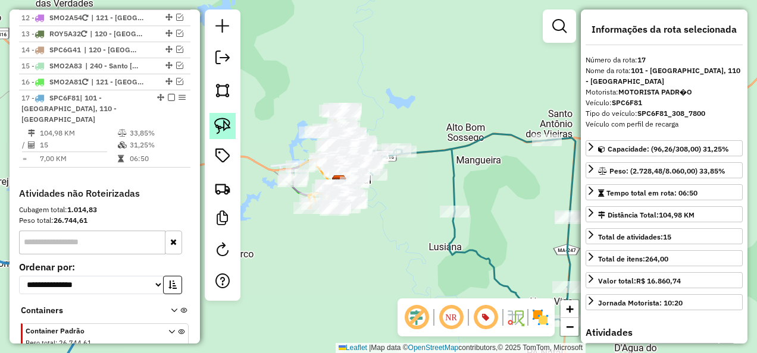
click at [222, 126] on img at bounding box center [222, 126] width 17 height 17
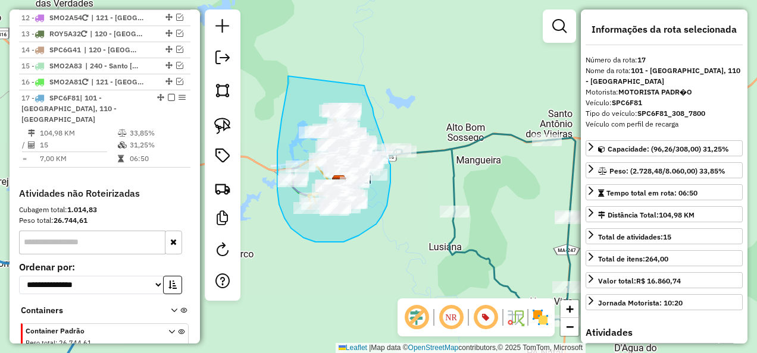
drag, startPoint x: 288, startPoint y: 76, endPoint x: 364, endPoint y: 86, distance: 76.7
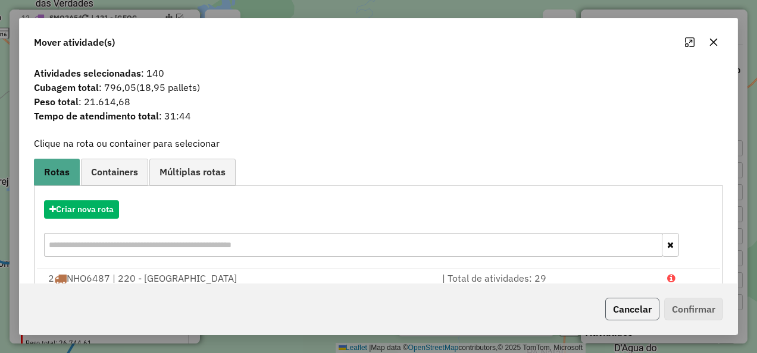
click at [620, 313] on button "Cancelar" at bounding box center [632, 309] width 54 height 23
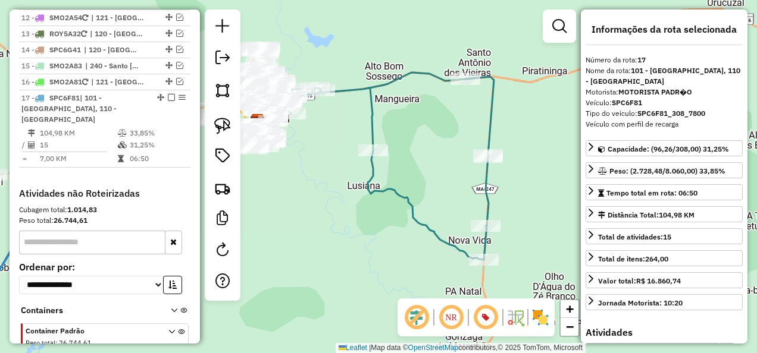
drag, startPoint x: 444, startPoint y: 264, endPoint x: 333, endPoint y: 178, distance: 139.9
click at [343, 187] on div "Janela de atendimento Grade de atendimento Capacidade Transportadoras Veículos …" at bounding box center [378, 176] width 757 height 353
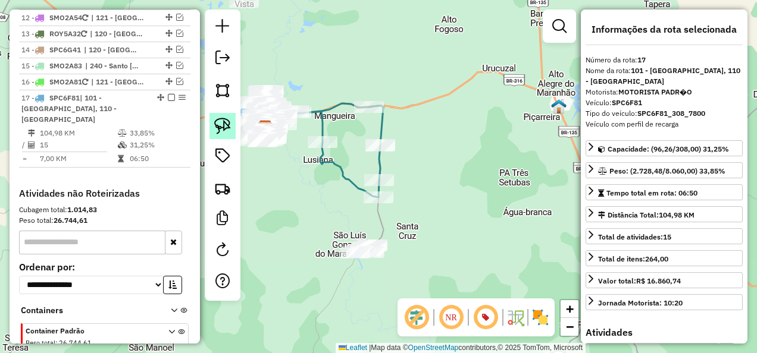
click at [233, 117] on link at bounding box center [222, 126] width 26 height 26
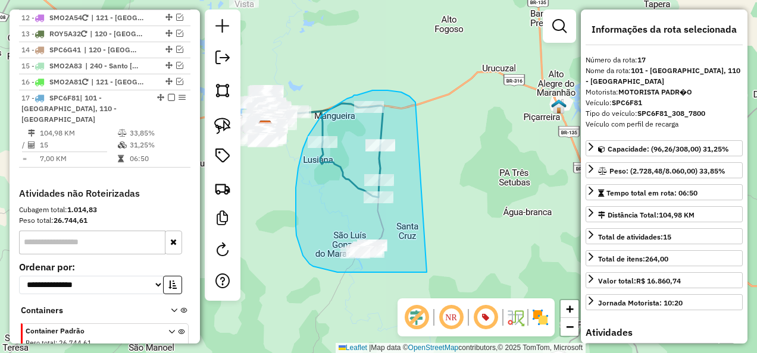
drag, startPoint x: 413, startPoint y: 100, endPoint x: 427, endPoint y: 272, distance: 173.0
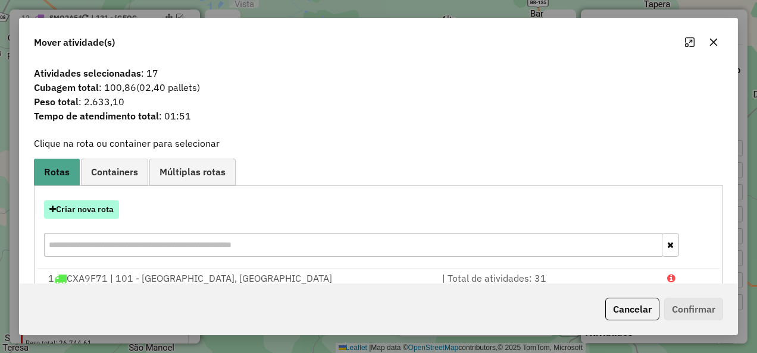
click at [98, 209] on button "Criar nova rota" at bounding box center [81, 209] width 75 height 18
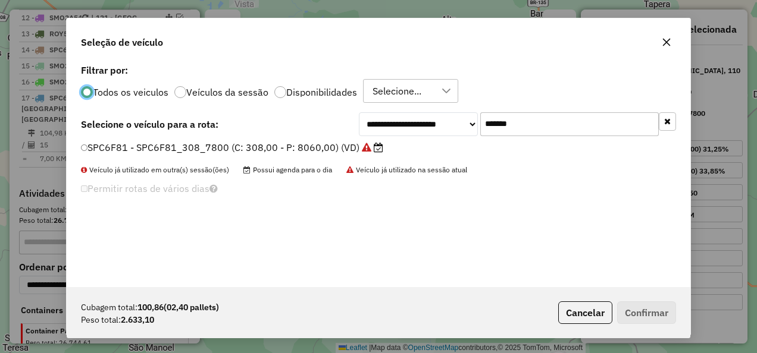
scroll to position [7, 4]
drag, startPoint x: 532, startPoint y: 126, endPoint x: 443, endPoint y: 149, distance: 91.5
click at [443, 149] on div "**********" at bounding box center [378, 174] width 623 height 226
paste input "text"
type input "*******"
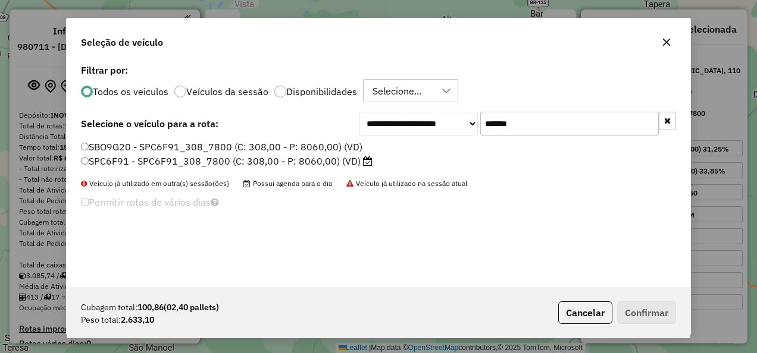
select select "**********"
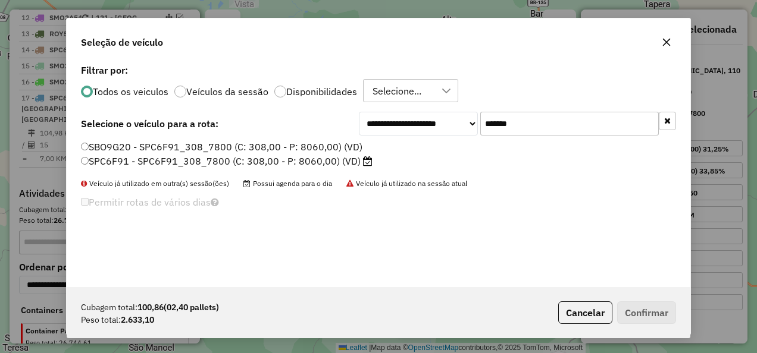
type input "*******"
click at [321, 159] on label "SPC6F91 - SPC6F91_308_7800 (C: 308,00 - P: 8060,00) (VD)" at bounding box center [226, 161] width 291 height 14
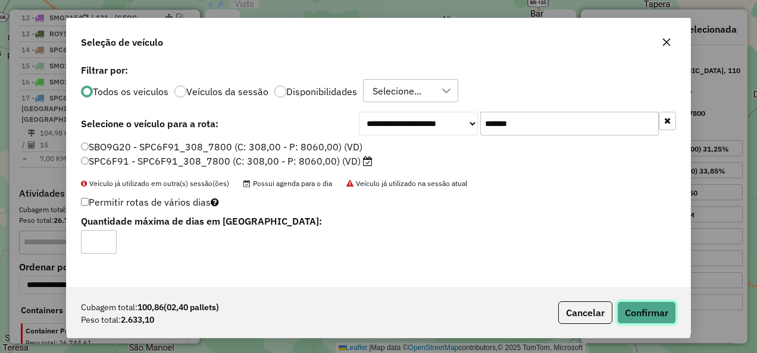
click at [669, 312] on button "Confirmar" at bounding box center [646, 313] width 59 height 23
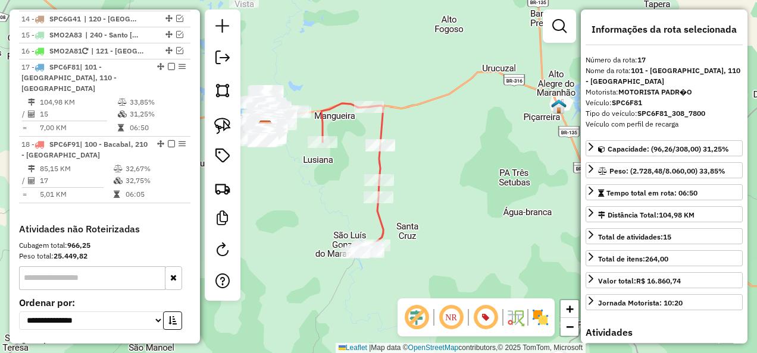
scroll to position [1190, 0]
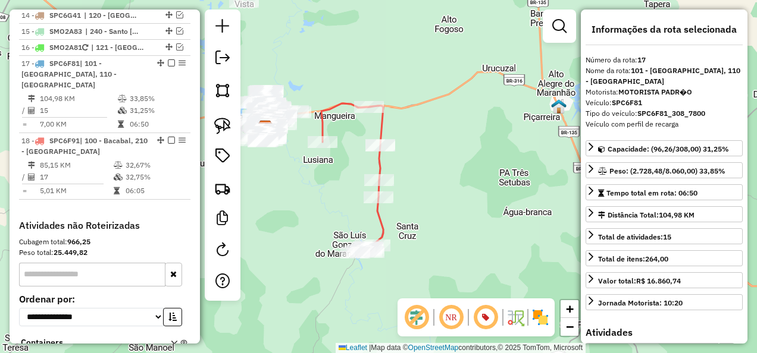
click at [380, 165] on icon at bounding box center [352, 178] width 62 height 149
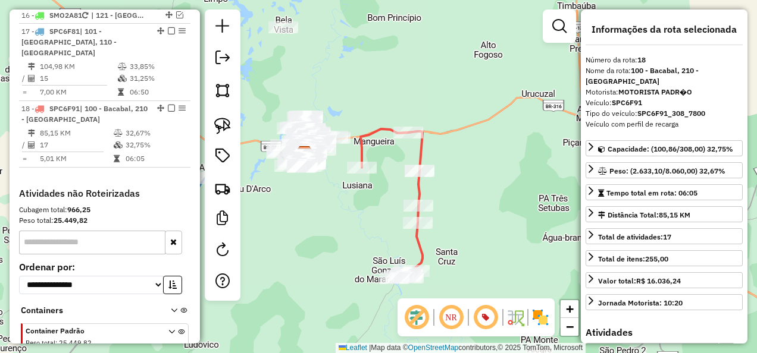
drag, startPoint x: 340, startPoint y: 212, endPoint x: 374, endPoint y: 239, distance: 43.1
click at [374, 239] on div "Janela de atendimento Grade de atendimento Capacidade Transportadoras Veículos …" at bounding box center [378, 176] width 757 height 353
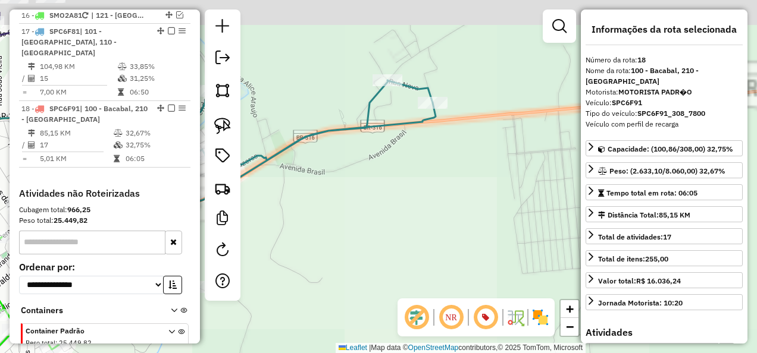
drag, startPoint x: 349, startPoint y: 171, endPoint x: 291, endPoint y: 247, distance: 95.1
click at [291, 247] on div "Janela de atendimento Grade de atendimento Capacidade Transportadoras Veículos …" at bounding box center [378, 176] width 757 height 353
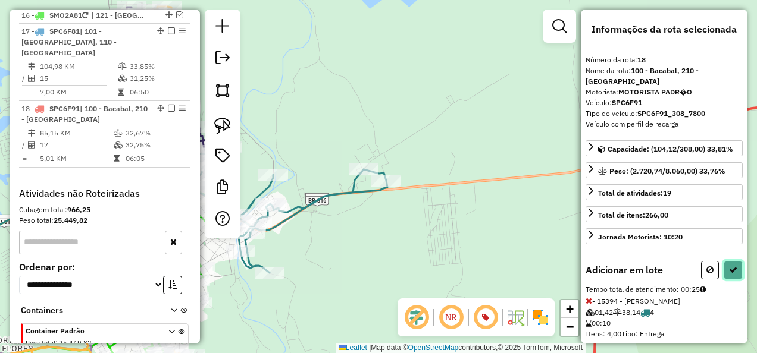
click at [729, 266] on icon at bounding box center [733, 270] width 8 height 8
select select "**********"
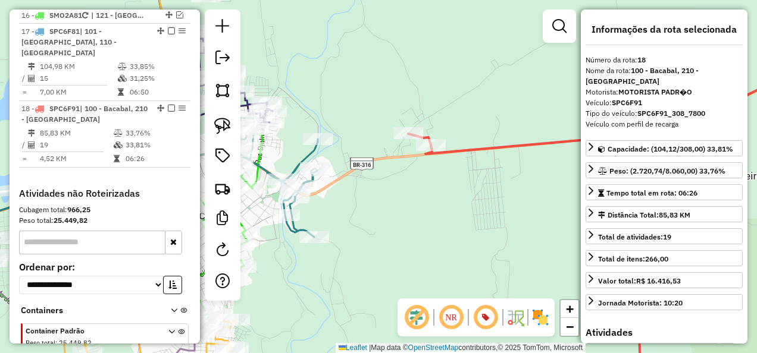
drag, startPoint x: 323, startPoint y: 261, endPoint x: 401, endPoint y: 206, distance: 95.6
click at [399, 208] on div "Janela de atendimento Grade de atendimento Capacidade Transportadoras Veículos …" at bounding box center [378, 176] width 757 height 353
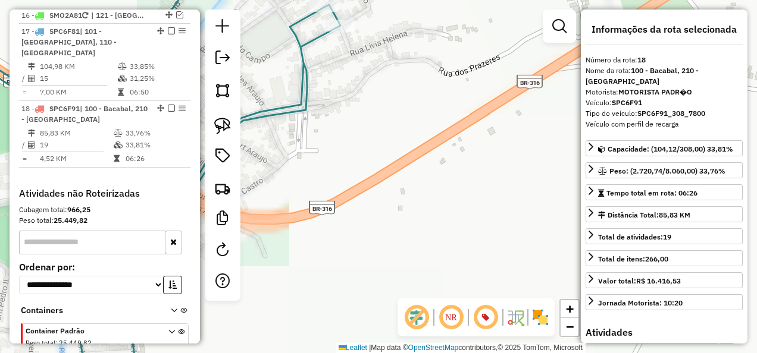
drag, startPoint x: 340, startPoint y: 175, endPoint x: 492, endPoint y: 135, distance: 157.6
click at [492, 135] on div "Janela de atendimento Grade de atendimento Capacidade Transportadoras Veículos …" at bounding box center [378, 176] width 757 height 353
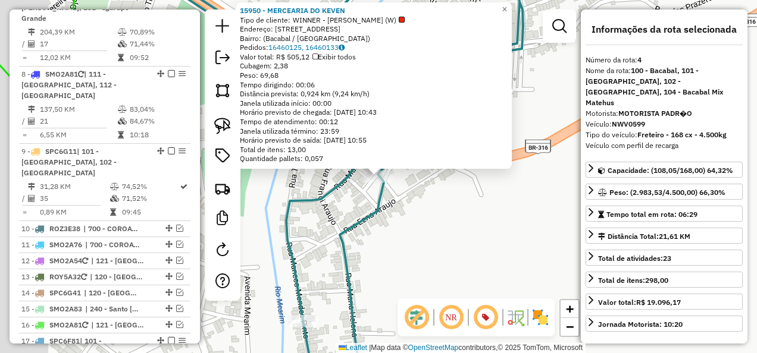
scroll to position [660, 0]
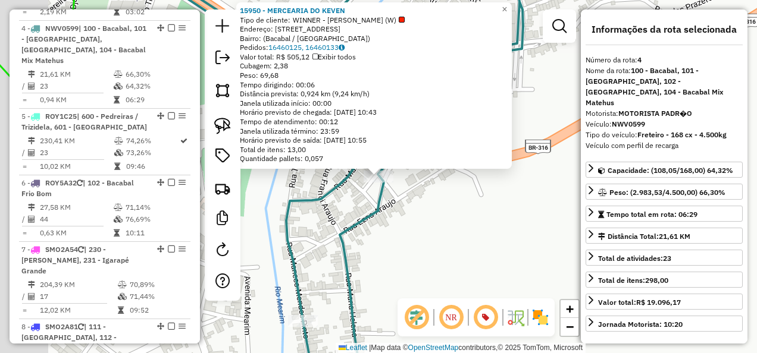
click at [408, 240] on div "15950 - MERCEARIA DO KEVEN Tipo de cliente: WINNER - ROTA (W) Endereço: Rua Cap…" at bounding box center [378, 176] width 757 height 353
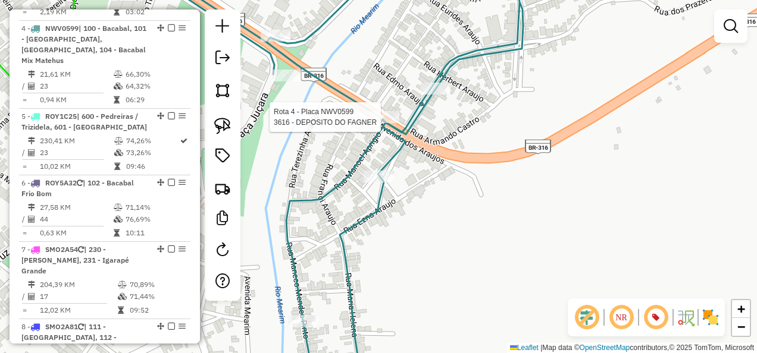
select select "**********"
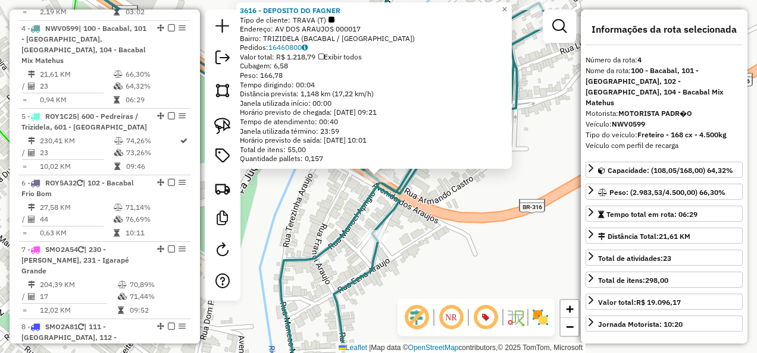
click at [454, 241] on div "Rota 4 - Placa NWV0599 3616 - DEPOSITO DO FAGNER 3616 - DEPOSITO DO FAGNER Tipo…" at bounding box center [378, 176] width 757 height 353
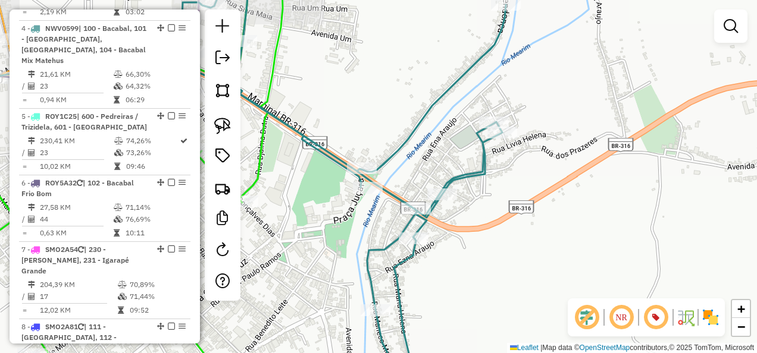
click at [372, 197] on div "Janela de atendimento Grade de atendimento Capacidade Transportadoras Veículos …" at bounding box center [378, 176] width 757 height 353
click at [369, 194] on div at bounding box center [368, 188] width 30 height 12
select select "**********"
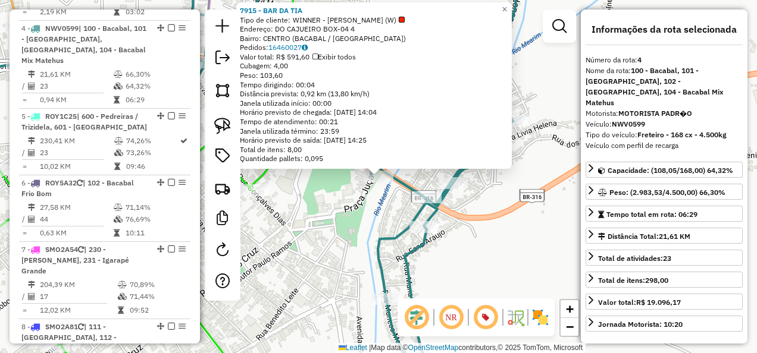
click at [354, 221] on div "7915 - BAR DA TIA Tipo de cliente: WINNER - ROTA (W) Endereço: DO CAJUEIRO BOX-…" at bounding box center [378, 176] width 757 height 353
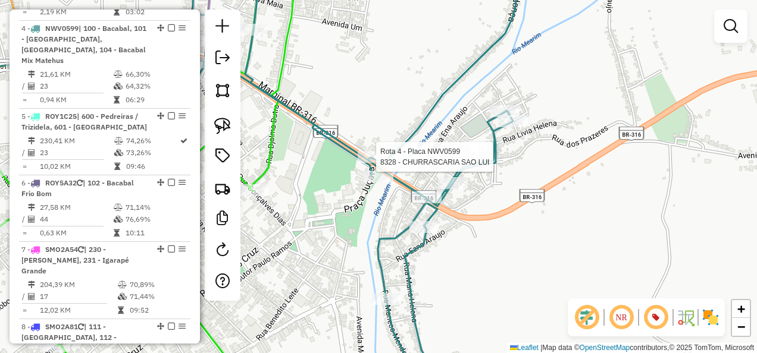
select select "**********"
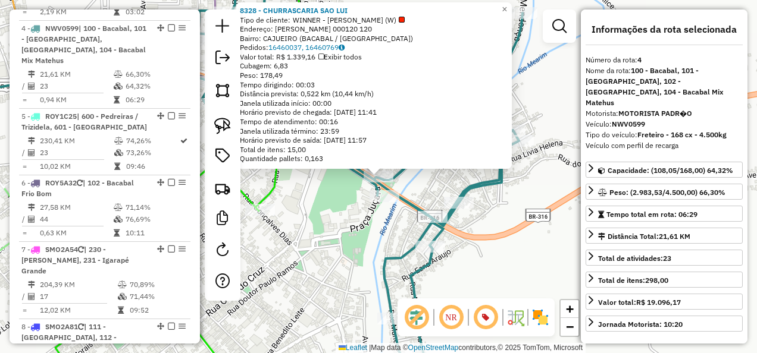
click at [350, 222] on div "Rota 4 - Placa NWV0599 8328 - CHURRASCARIA SAO LUI 8328 - CHURRASCARIA SAO LUI …" at bounding box center [378, 176] width 757 height 353
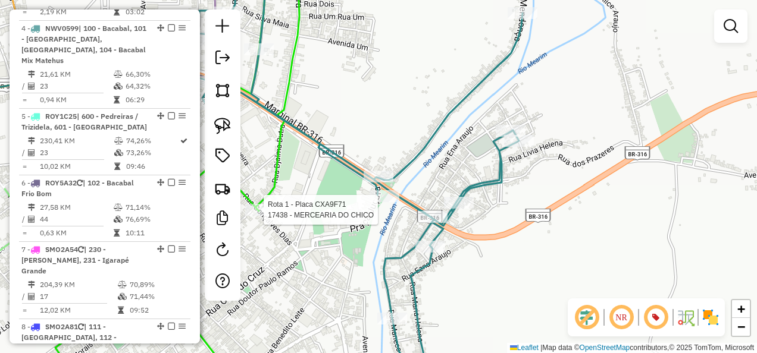
select select "**********"
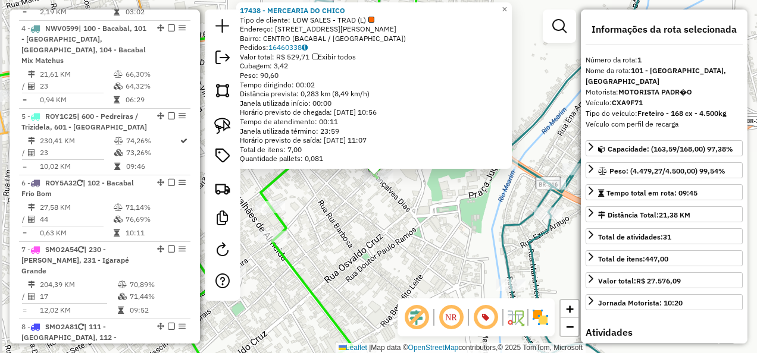
scroll to position [460, 0]
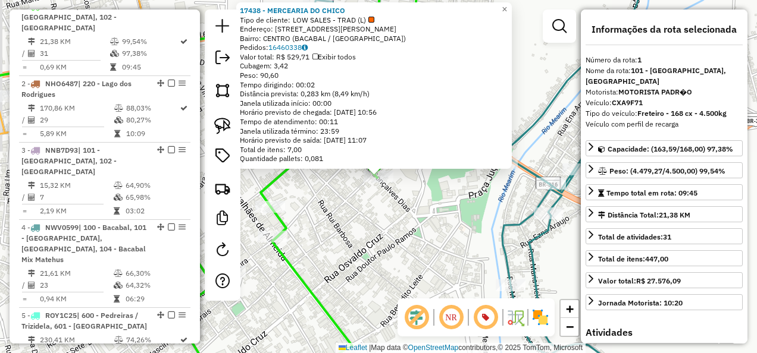
drag, startPoint x: 399, startPoint y: 258, endPoint x: 411, endPoint y: 255, distance: 12.7
click at [399, 258] on div "17438 - MERCEARIA DO CHICO Tipo de cliente: LOW SALES - TRAD (L) Endereço: Rua …" at bounding box center [378, 176] width 757 height 353
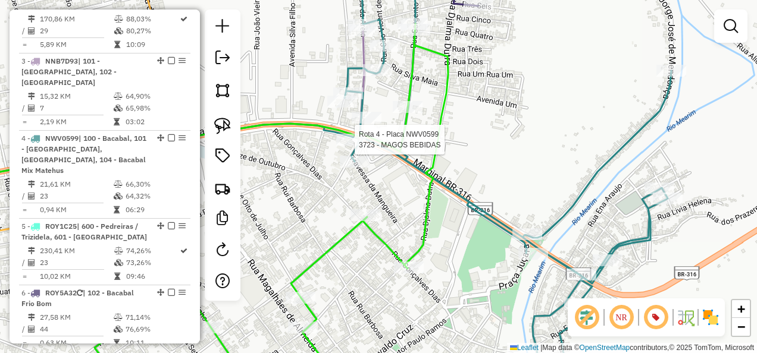
select select "**********"
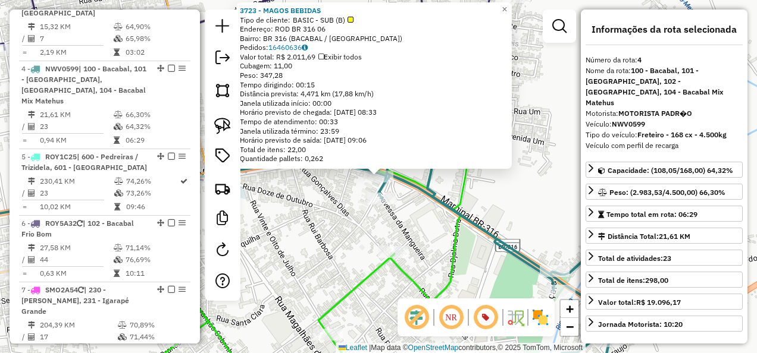
scroll to position [660, 0]
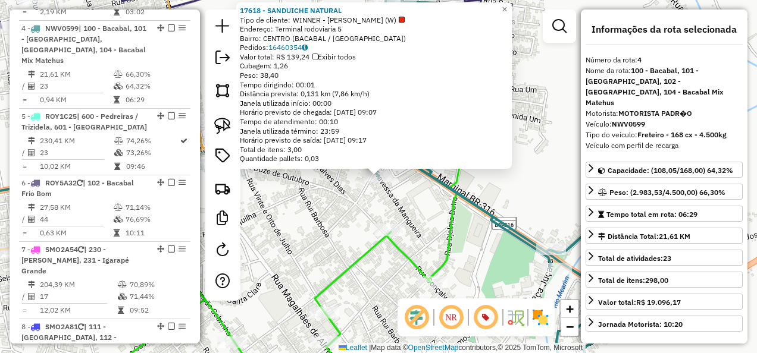
click at [419, 231] on div "17618 - SANDUICHE NATURAL Tipo de cliente: WINNER - ROTA (W) Endereço: Terminal…" at bounding box center [378, 176] width 757 height 353
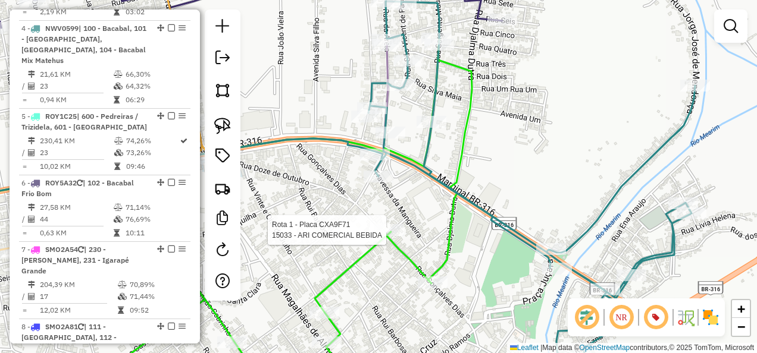
select select "**********"
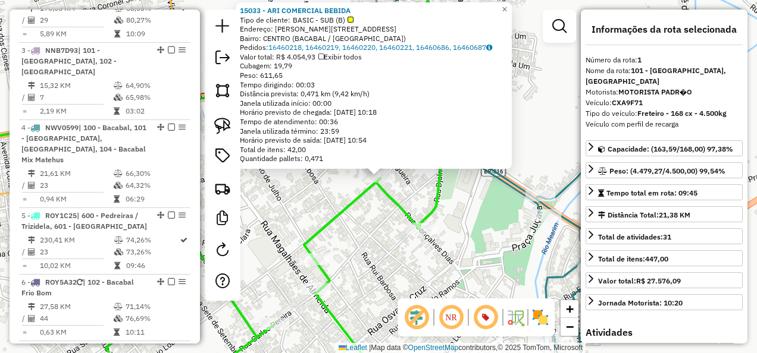
scroll to position [460, 0]
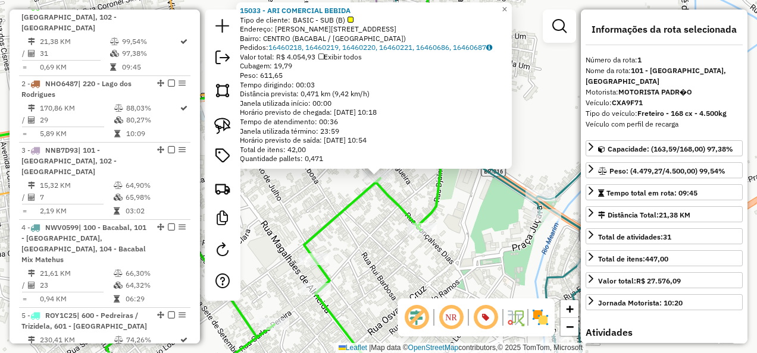
click at [374, 256] on div "15033 - ARI COMERCIAL BEBIDA Tipo de cliente: BASIC - SUB (B) Endereço: ANTONIO…" at bounding box center [378, 176] width 757 height 353
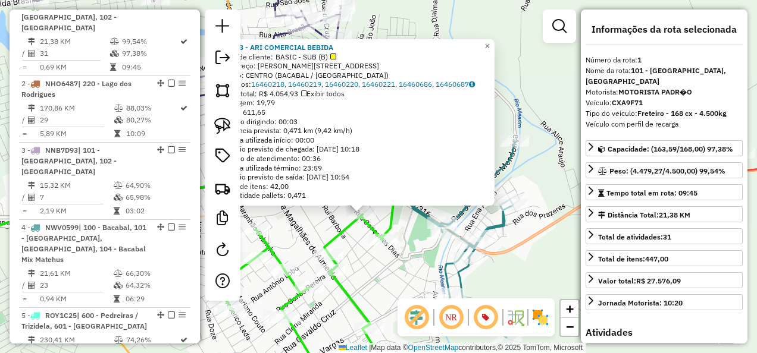
click at [387, 274] on div "15033 - ARI COMERCIAL BEBIDA Tipo de cliente: BASIC - SUB (B) Endereço: ANTONIO…" at bounding box center [378, 176] width 757 height 353
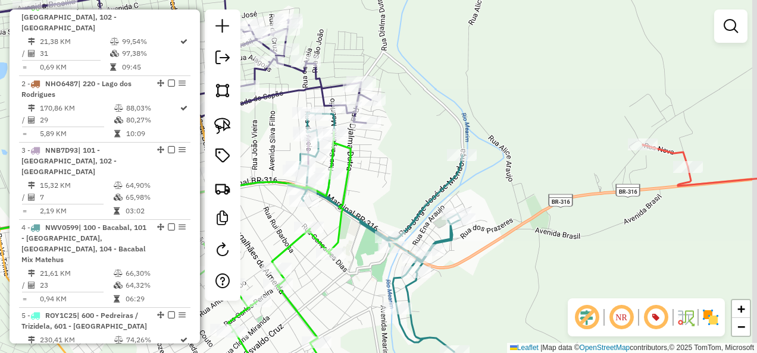
drag, startPoint x: 659, startPoint y: 233, endPoint x: 565, endPoint y: 256, distance: 96.8
click at [565, 256] on div "Janela de atendimento Grade de atendimento Capacidade Transportadoras Veículos …" at bounding box center [378, 176] width 757 height 353
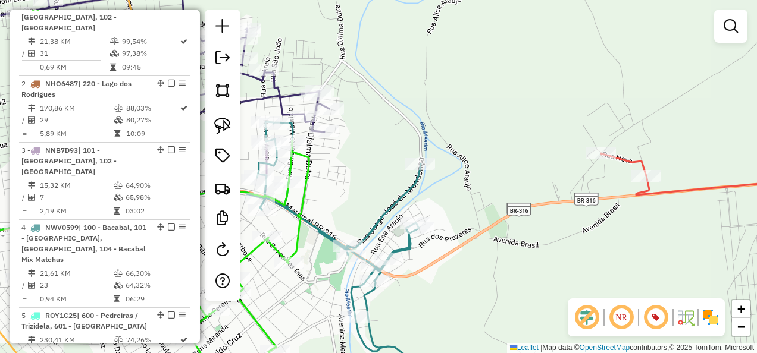
click at [650, 192] on icon at bounding box center [716, 174] width 231 height 42
select select "**********"
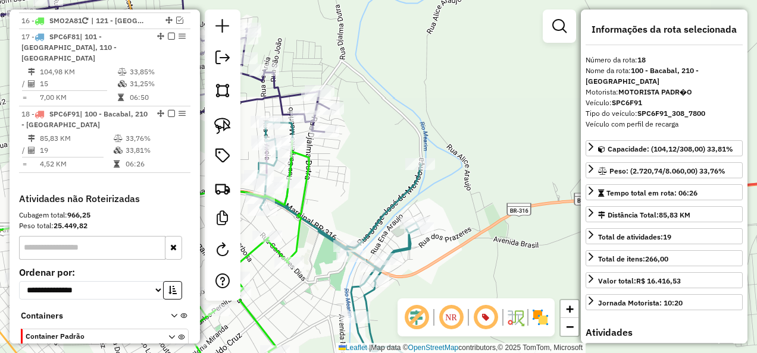
scroll to position [1222, 0]
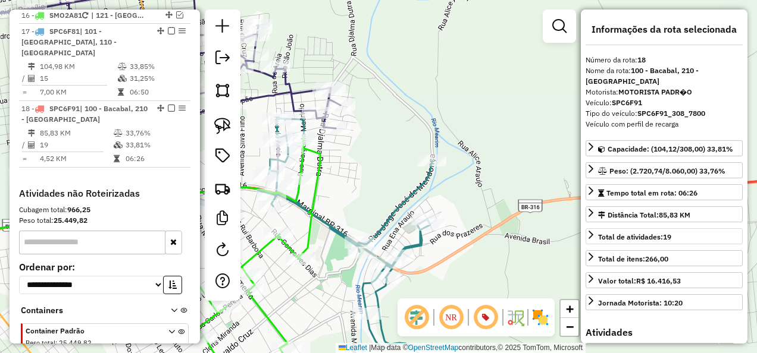
drag, startPoint x: 500, startPoint y: 261, endPoint x: 621, endPoint y: 239, distance: 122.7
click at [621, 239] on hb-router-mapa "Informações da Sessão 980711 - 18/08/2025 Criação: 16/08/2025 14:36 Depósito: I…" at bounding box center [378, 176] width 757 height 353
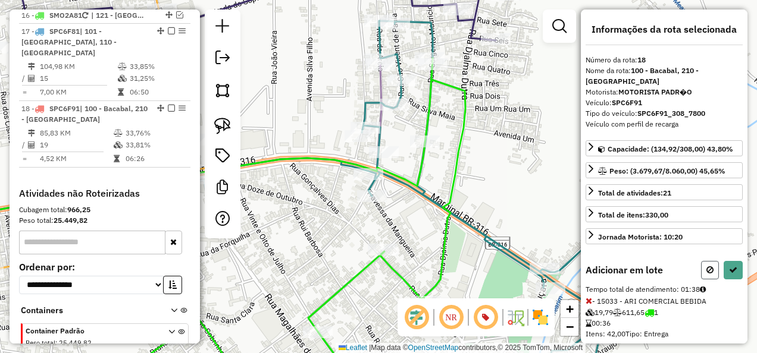
click at [706, 270] on icon at bounding box center [709, 270] width 7 height 8
select select "**********"
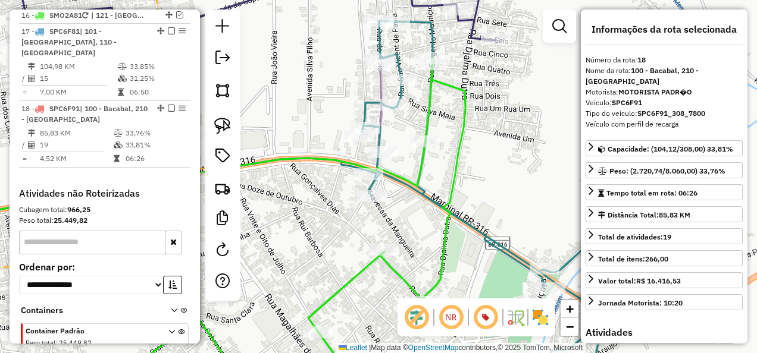
drag, startPoint x: 491, startPoint y: 190, endPoint x: 464, endPoint y: 237, distance: 53.6
click at [465, 236] on div "Janela de atendimento Grade de atendimento Capacidade Transportadoras Veículos …" at bounding box center [378, 176] width 757 height 353
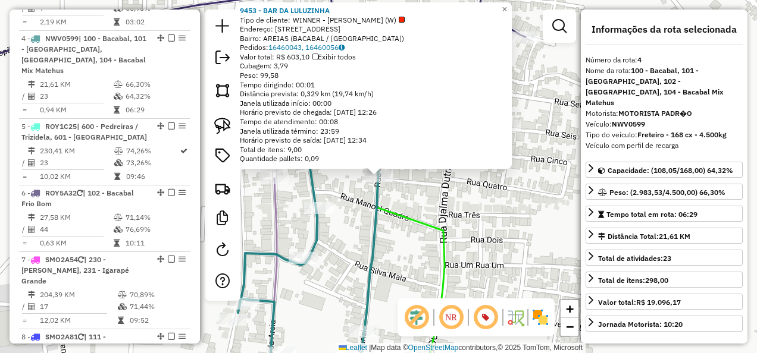
click at [429, 216] on div "9453 - BAR DA LULUZINHA Tipo de cliente: WINNER - ROTA (W) Endereço: 081 RUA SG…" at bounding box center [378, 176] width 757 height 353
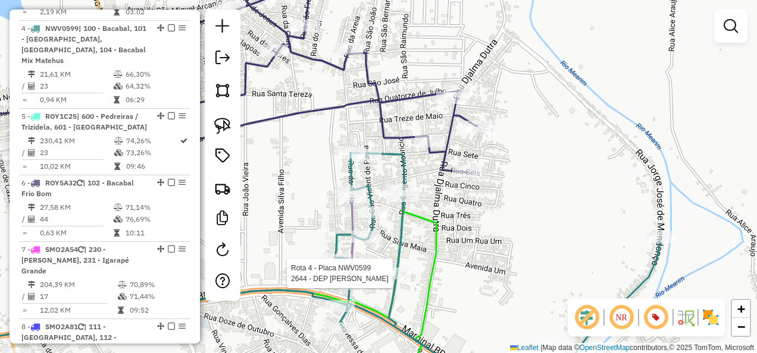
select select "**********"
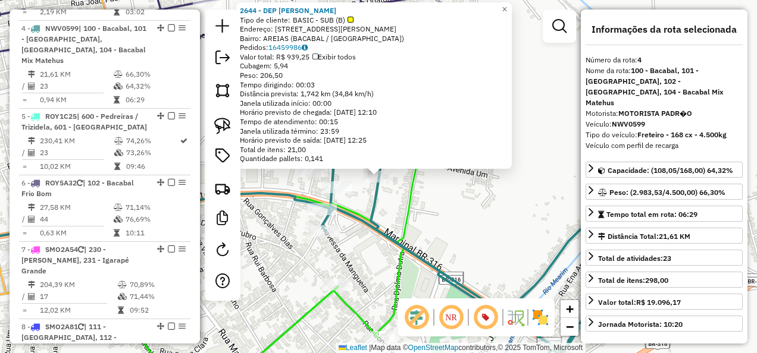
click at [462, 239] on div "2644 - DEP ANT RODRIGUES Tipo de cliente: BASIC - SUB (B) Endereço: R SARGENTO …" at bounding box center [378, 176] width 757 height 353
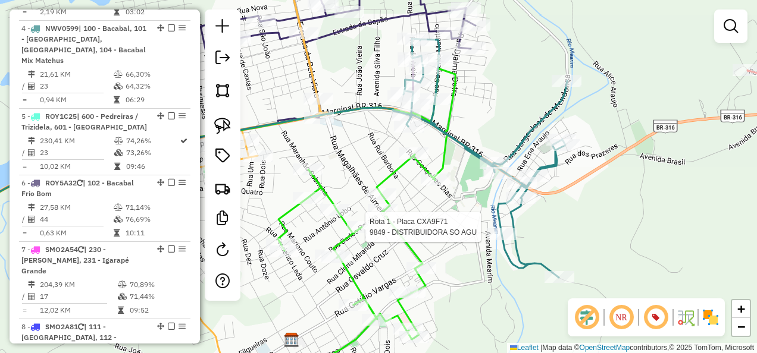
select select "**********"
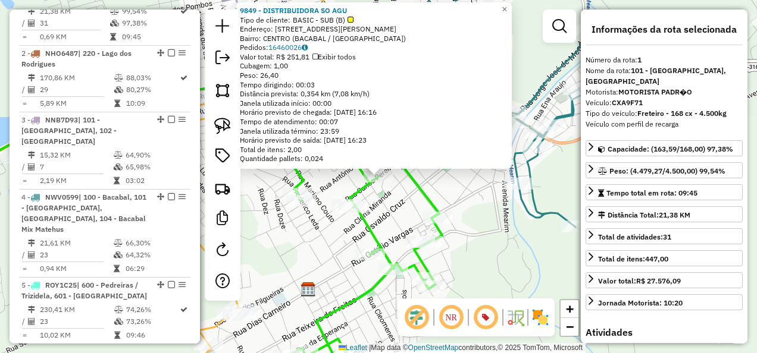
scroll to position [460, 0]
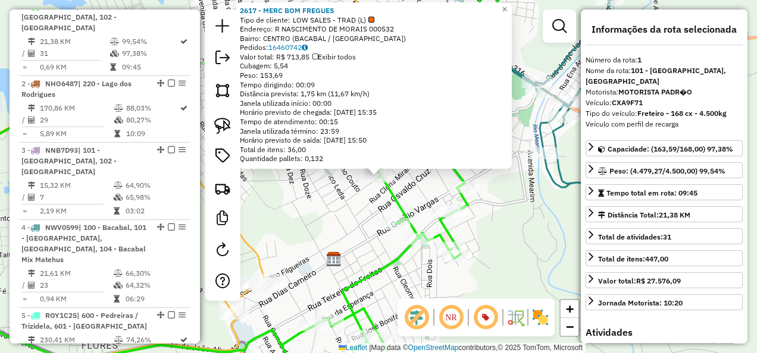
drag, startPoint x: 350, startPoint y: 246, endPoint x: 360, endPoint y: 222, distance: 25.6
click at [350, 246] on div "2617 - MERC BOM FREGUES Tipo de cliente: LOW SALES - TRAD (L) Endereço: R NASCI…" at bounding box center [378, 176] width 757 height 353
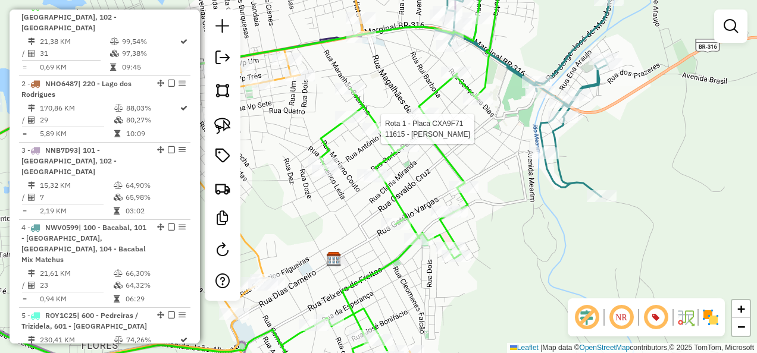
select select "**********"
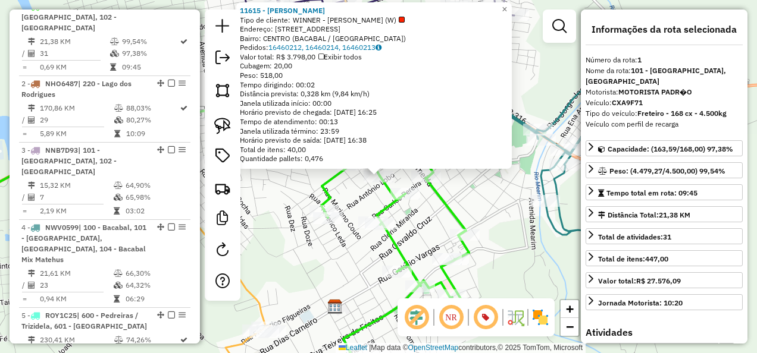
click at [272, 257] on div "11615 - MARCELINO BEBIDAS Tipo de cliente: WINNER - ROTA (W) Endereço: RUA MARA…" at bounding box center [378, 176] width 757 height 353
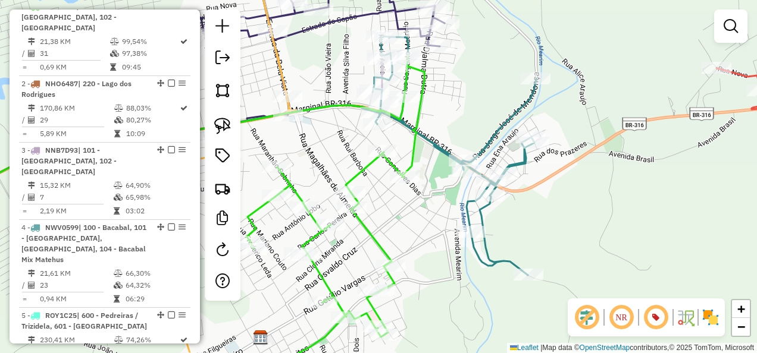
drag, startPoint x: 463, startPoint y: 213, endPoint x: 383, endPoint y: 212, distance: 79.7
click at [395, 218] on div "Janela de atendimento Grade de atendimento Capacidade Transportadoras Veículos …" at bounding box center [378, 176] width 757 height 353
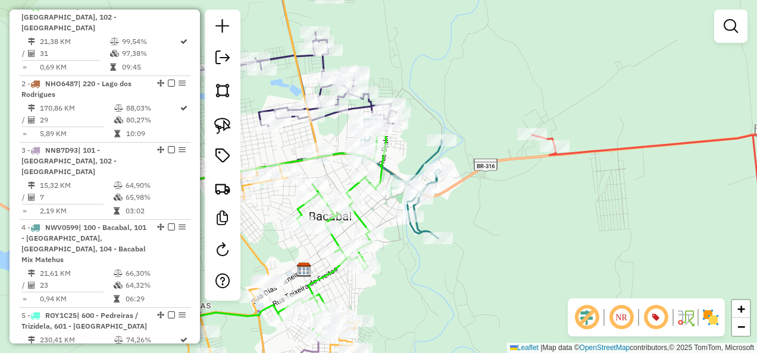
click at [585, 151] on icon at bounding box center [682, 250] width 300 height 270
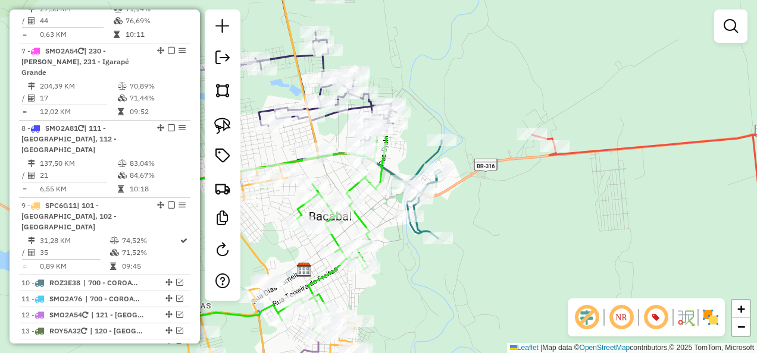
select select "**********"
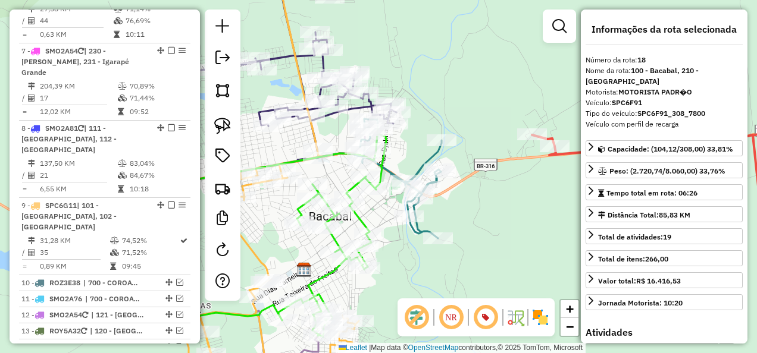
scroll to position [1222, 0]
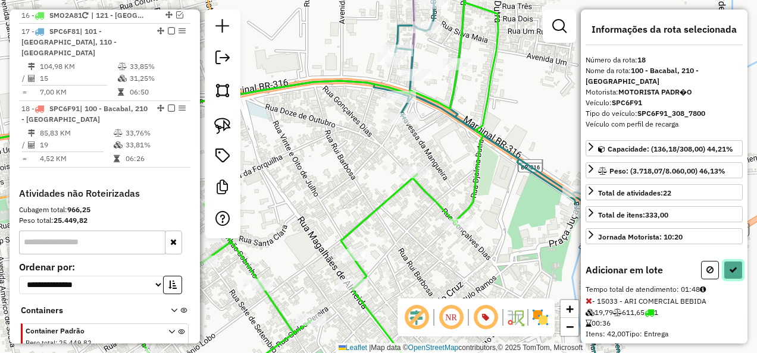
click at [729, 266] on icon at bounding box center [733, 270] width 8 height 8
select select "**********"
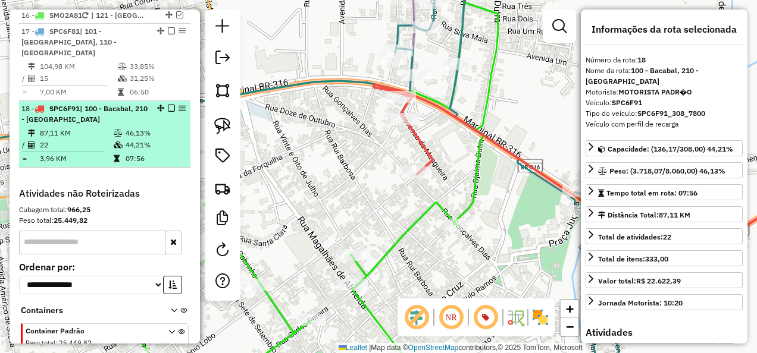
click at [169, 105] on em at bounding box center [171, 108] width 7 height 7
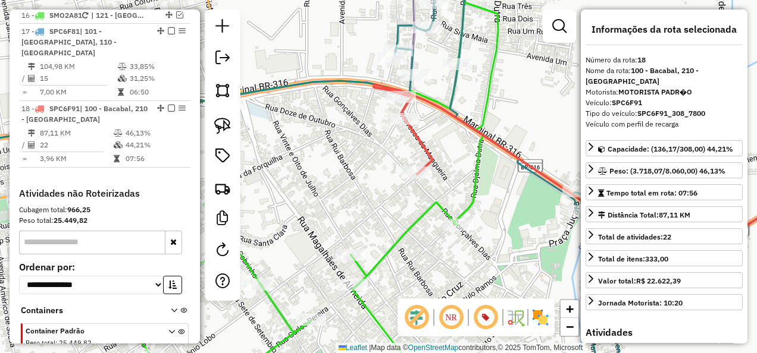
scroll to position [1172, 0]
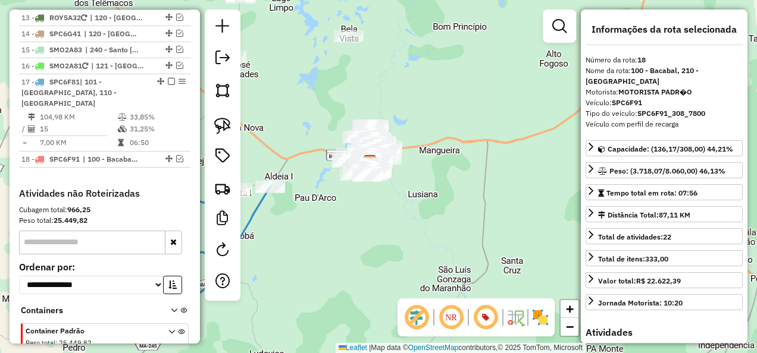
drag, startPoint x: 218, startPoint y: 123, endPoint x: 272, endPoint y: 120, distance: 54.8
click at [218, 122] on img at bounding box center [222, 126] width 17 height 17
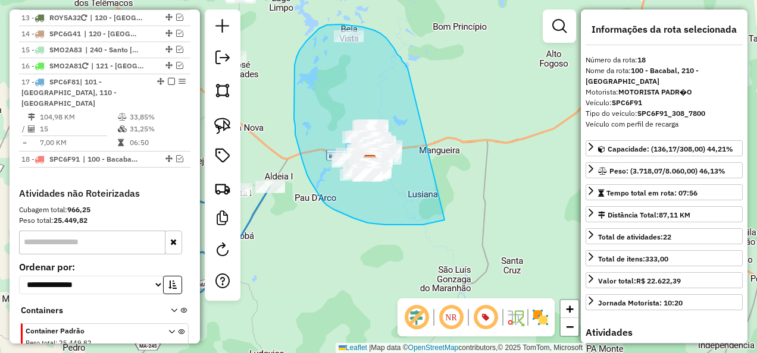
drag, startPoint x: 407, startPoint y: 68, endPoint x: 444, endPoint y: 220, distance: 156.1
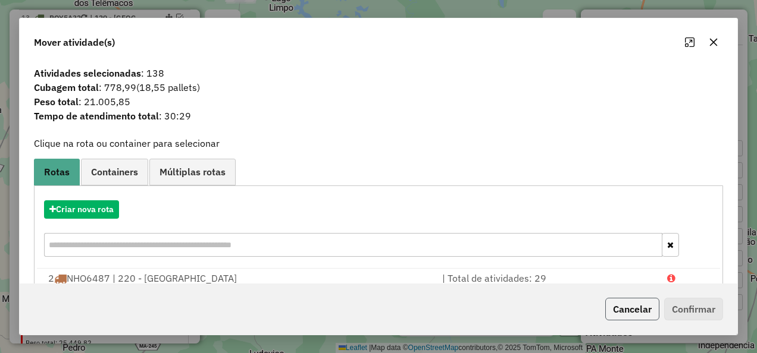
click at [632, 305] on button "Cancelar" at bounding box center [632, 309] width 54 height 23
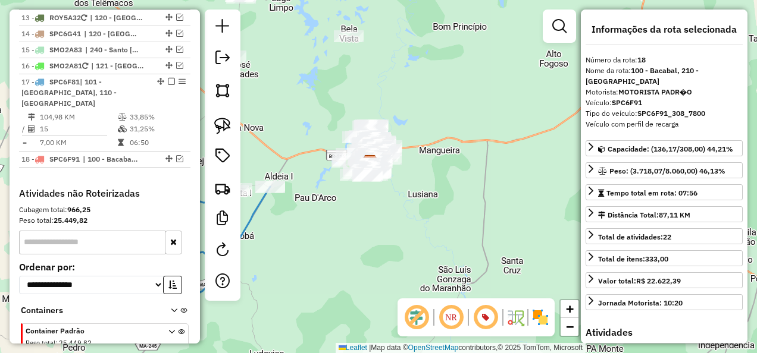
drag, startPoint x: 318, startPoint y: 218, endPoint x: 366, endPoint y: 247, distance: 56.6
click at [363, 247] on div "Janela de atendimento Grade de atendimento Capacidade Transportadoras Veículos …" at bounding box center [378, 176] width 757 height 353
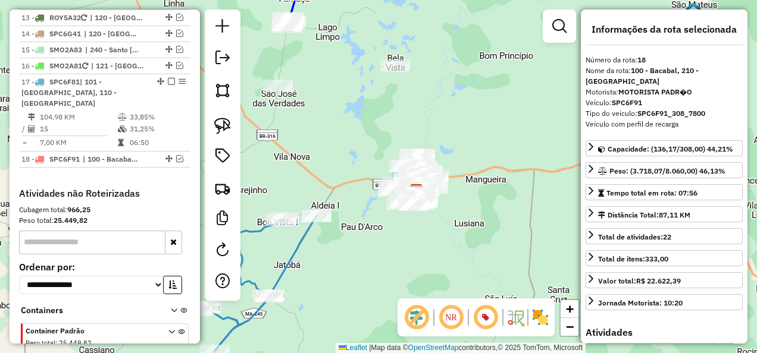
click at [305, 237] on icon at bounding box center [257, 283] width 120 height 135
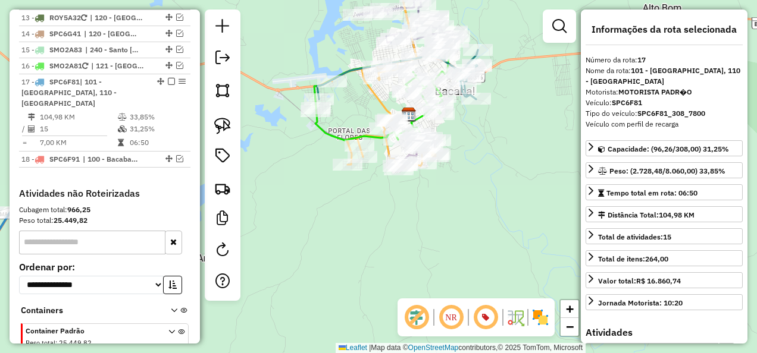
click at [391, 222] on div "Janela de atendimento Grade de atendimento Capacidade Transportadoras Veículos …" at bounding box center [378, 176] width 757 height 353
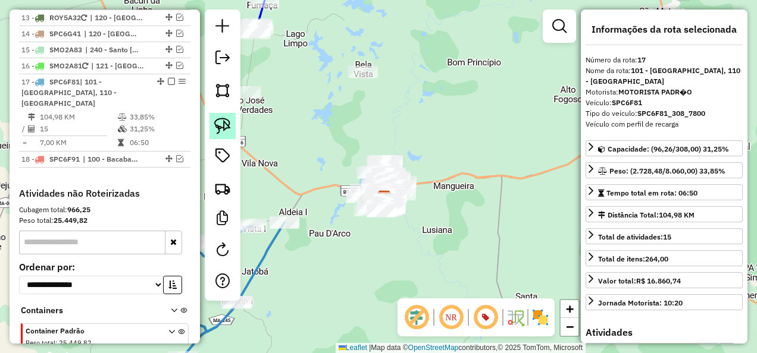
click at [226, 123] on img at bounding box center [222, 126] width 17 height 17
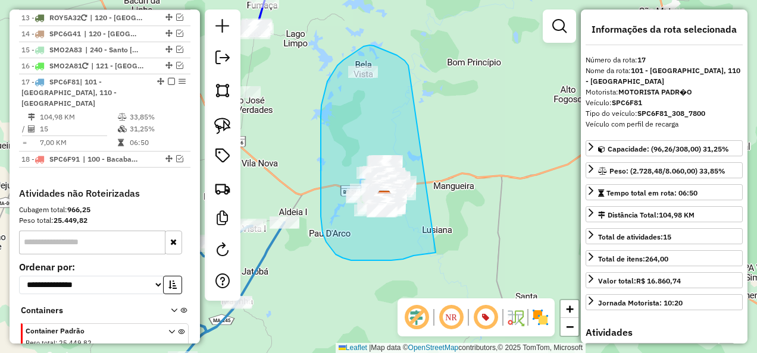
drag, startPoint x: 399, startPoint y: 57, endPoint x: 437, endPoint y: 253, distance: 200.0
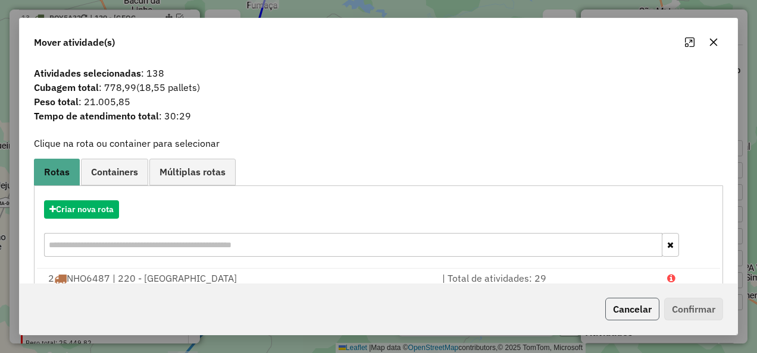
click at [636, 310] on button "Cancelar" at bounding box center [632, 309] width 54 height 23
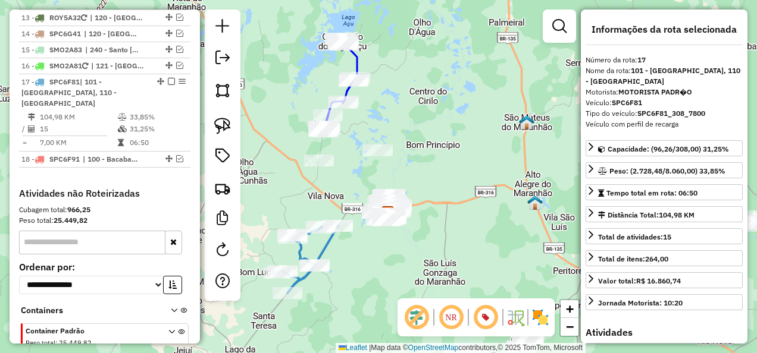
drag, startPoint x: 396, startPoint y: 262, endPoint x: 355, endPoint y: 208, distance: 67.6
click at [356, 209] on div "Janela de atendimento Grade de atendimento Capacidade Transportadoras Veículos …" at bounding box center [378, 176] width 757 height 353
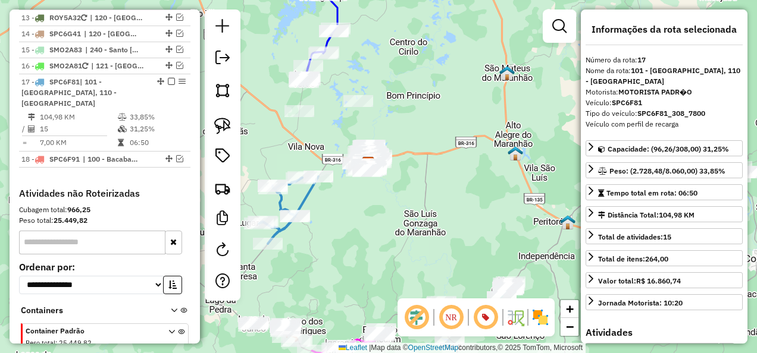
drag, startPoint x: 380, startPoint y: 211, endPoint x: 372, endPoint y: 217, distance: 9.3
click at [383, 213] on div "Janela de atendimento Grade de atendimento Capacidade Transportadoras Veículos …" at bounding box center [378, 176] width 757 height 353
click at [306, 199] on icon at bounding box center [288, 210] width 59 height 67
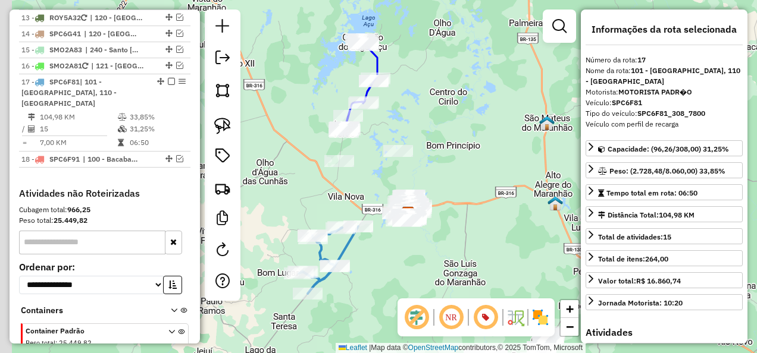
drag, startPoint x: 351, startPoint y: 219, endPoint x: 397, endPoint y: 280, distance: 76.4
click at [397, 279] on div "Janela de atendimento Grade de atendimento Capacidade Transportadoras Veículos …" at bounding box center [378, 176] width 757 height 353
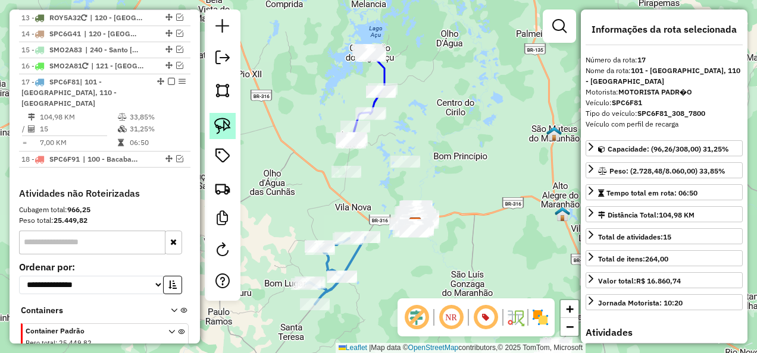
click at [226, 134] on img at bounding box center [222, 126] width 17 height 17
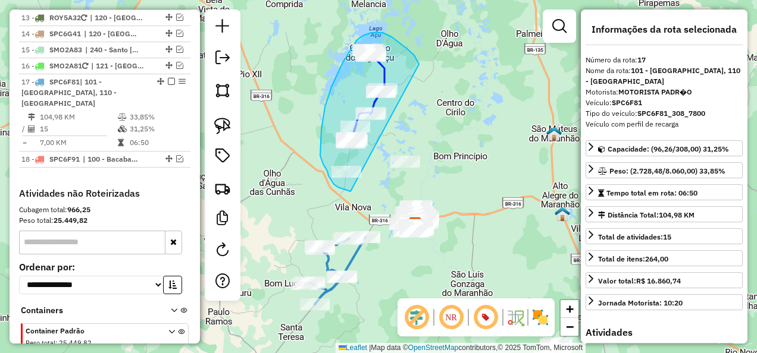
drag, startPoint x: 418, startPoint y: 61, endPoint x: 350, endPoint y: 192, distance: 147.1
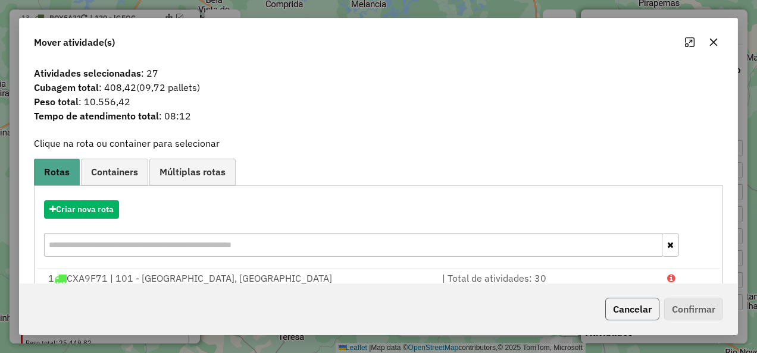
click at [620, 312] on button "Cancelar" at bounding box center [632, 309] width 54 height 23
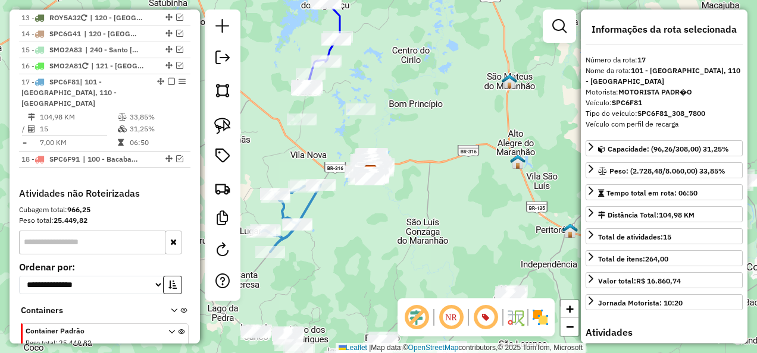
drag, startPoint x: 423, startPoint y: 269, endPoint x: 337, endPoint y: 133, distance: 161.2
click at [337, 133] on div "Janela de atendimento Grade de atendimento Capacidade Transportadoras Veículos …" at bounding box center [378, 176] width 757 height 353
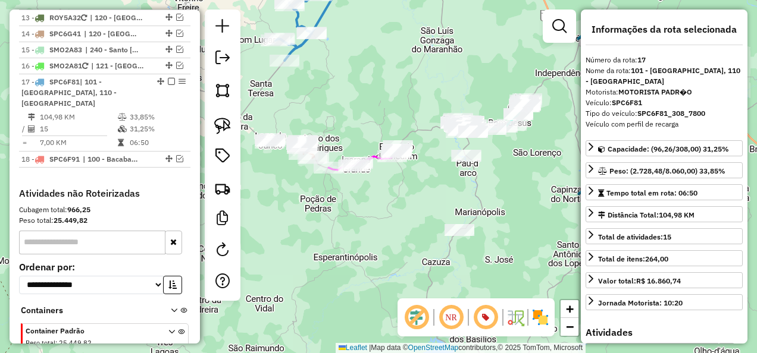
drag, startPoint x: 347, startPoint y: 220, endPoint x: 413, endPoint y: 199, distance: 68.8
click at [413, 199] on div "Janela de atendimento Grade de atendimento Capacidade Transportadoras Veículos …" at bounding box center [378, 176] width 757 height 353
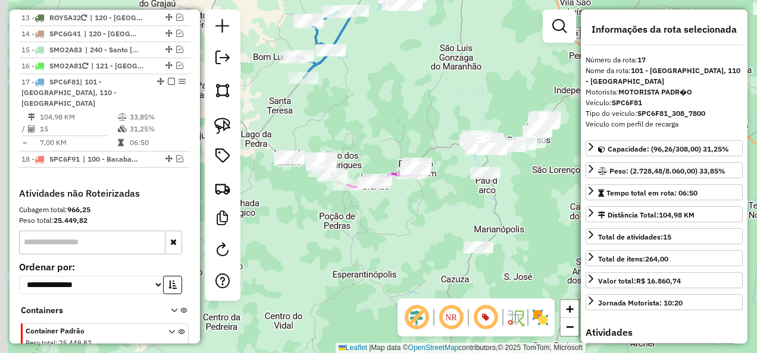
drag, startPoint x: 383, startPoint y: 184, endPoint x: 400, endPoint y: 203, distance: 25.3
click at [400, 203] on div "Janela de atendimento Grade de atendimento Capacidade Transportadoras Veículos …" at bounding box center [378, 176] width 757 height 353
click at [231, 125] on link at bounding box center [222, 126] width 26 height 26
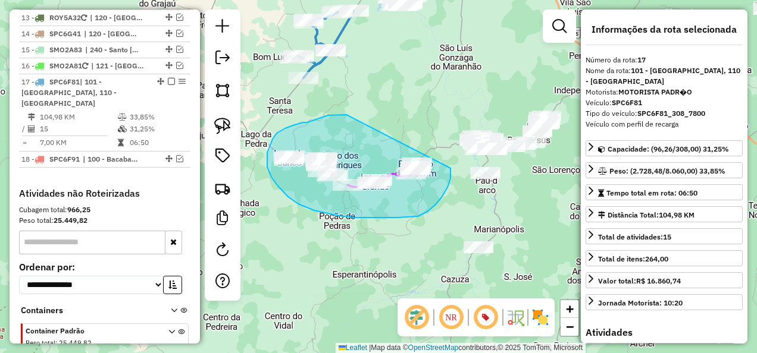
drag, startPoint x: 346, startPoint y: 115, endPoint x: 450, endPoint y: 168, distance: 117.1
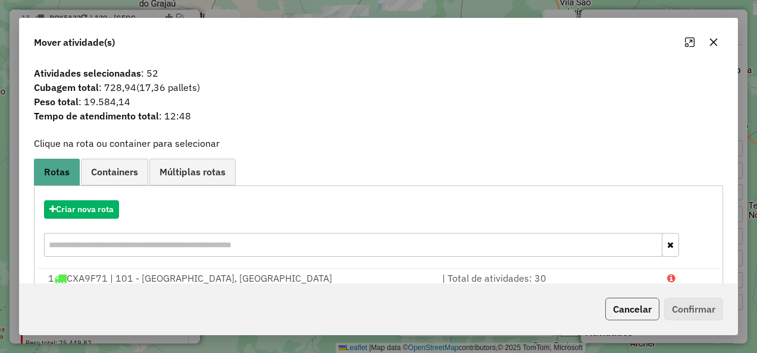
click at [642, 313] on button "Cancelar" at bounding box center [632, 309] width 54 height 23
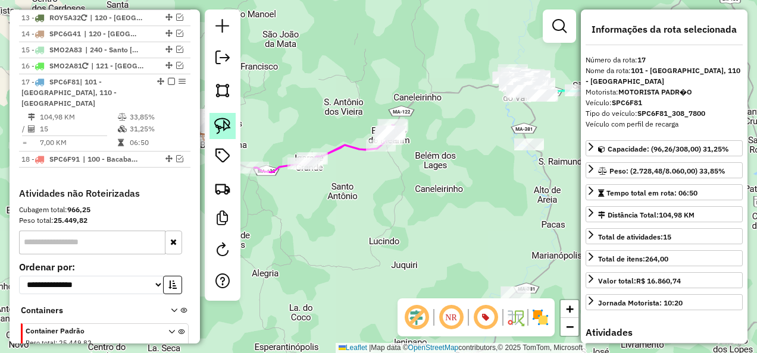
click at [224, 124] on img at bounding box center [222, 126] width 17 height 17
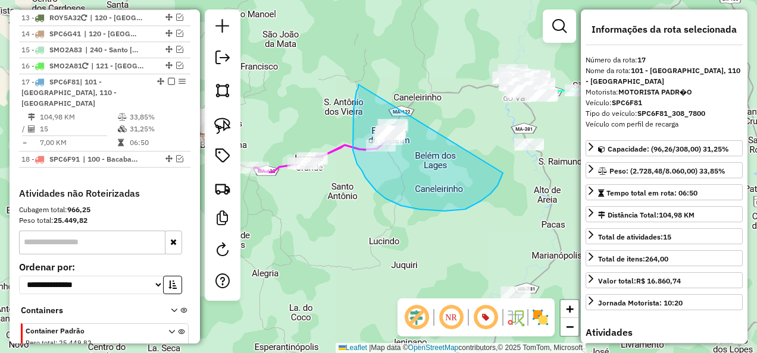
drag, startPoint x: 359, startPoint y: 84, endPoint x: 505, endPoint y: 151, distance: 160.8
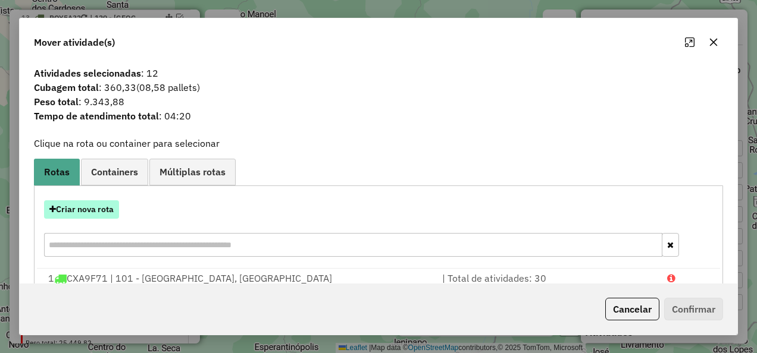
click at [104, 207] on button "Criar nova rota" at bounding box center [81, 209] width 75 height 18
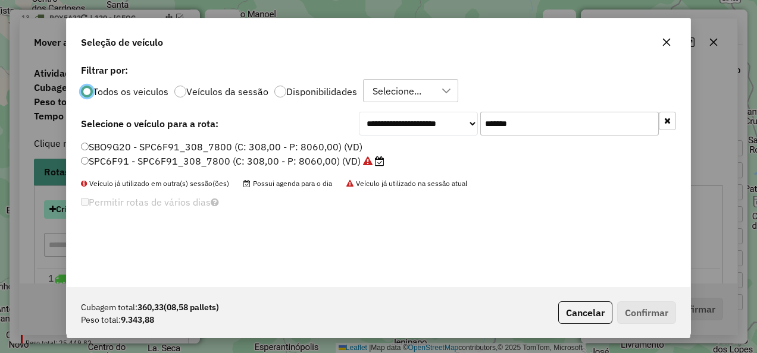
scroll to position [7, 4]
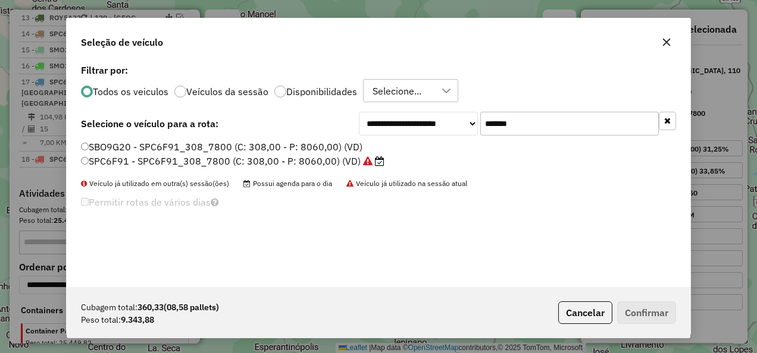
drag, startPoint x: 551, startPoint y: 127, endPoint x: 453, endPoint y: 138, distance: 98.1
click at [453, 138] on div "**********" at bounding box center [378, 174] width 623 height 226
paste input "text"
type input "*******"
click at [367, 161] on label "SMN6C08 - SMN6C08_420_11995 (C: 420,00 - P: 11995,00) (VD)" at bounding box center [235, 161] width 309 height 14
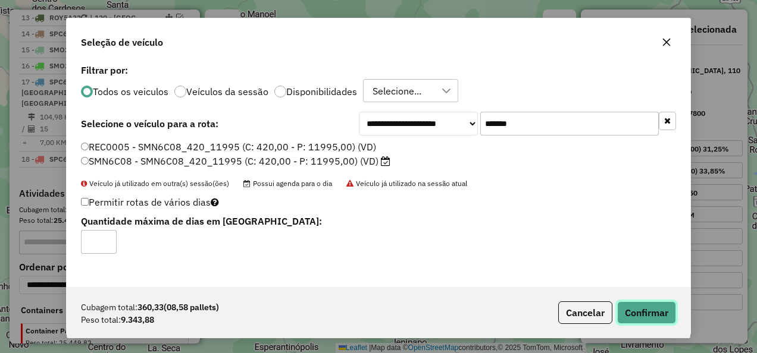
click at [642, 308] on button "Confirmar" at bounding box center [646, 313] width 59 height 23
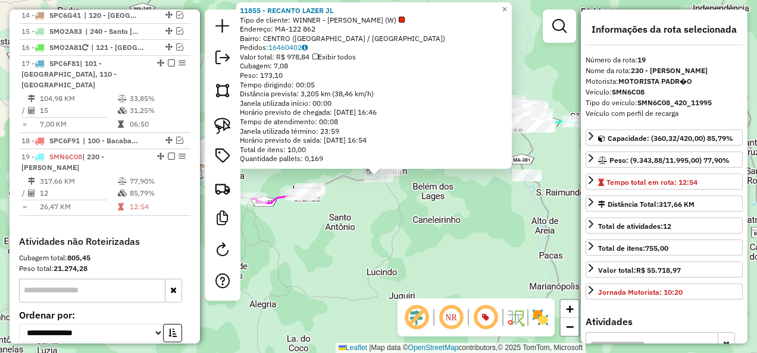
scroll to position [1238, 0]
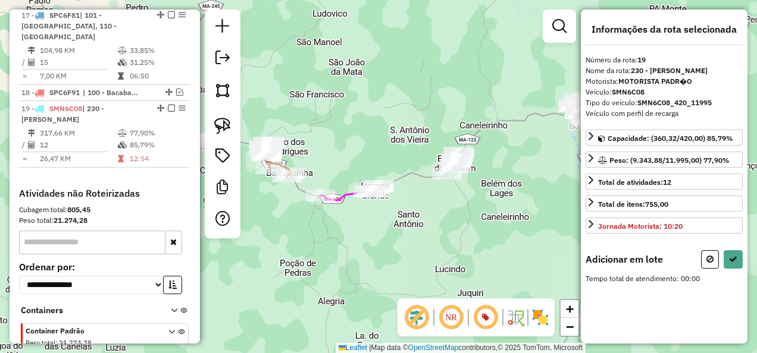
drag, startPoint x: 345, startPoint y: 227, endPoint x: 413, endPoint y: 224, distance: 68.5
click at [413, 224] on div "Janela de atendimento Grade de atendimento Capacidade Transportadoras Veículos …" at bounding box center [378, 176] width 757 height 353
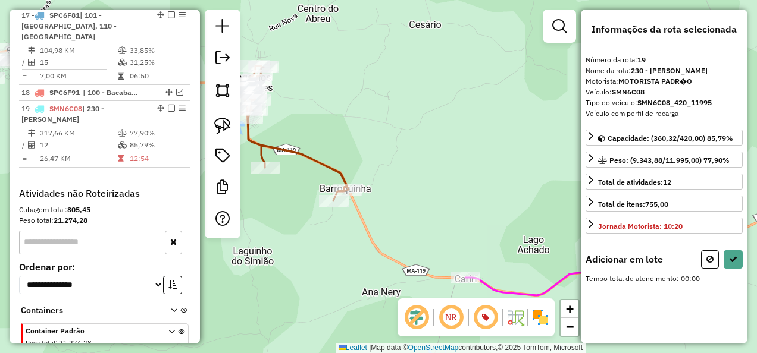
drag, startPoint x: 295, startPoint y: 125, endPoint x: 406, endPoint y: 205, distance: 136.4
click at [404, 203] on div "Janela de atendimento Grade de atendimento Capacidade Transportadoras Veículos …" at bounding box center [378, 176] width 757 height 353
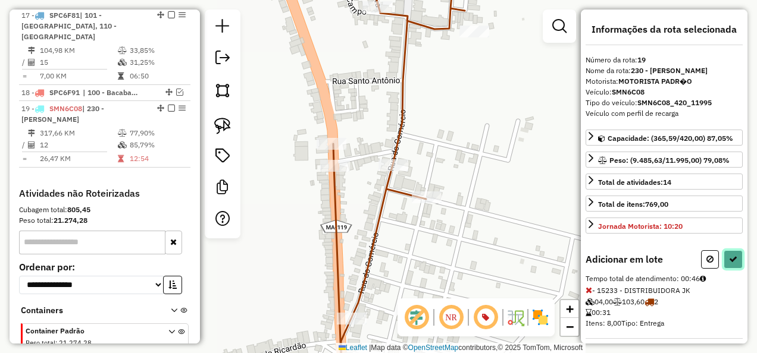
click at [729, 256] on icon at bounding box center [733, 259] width 8 height 8
select select "**********"
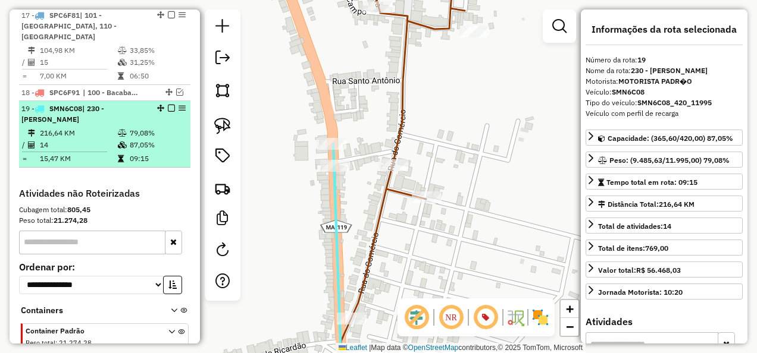
click at [168, 105] on em at bounding box center [171, 108] width 7 height 7
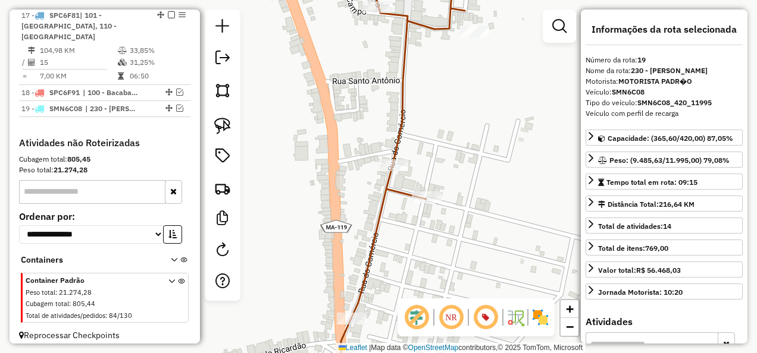
scroll to position [1187, 0]
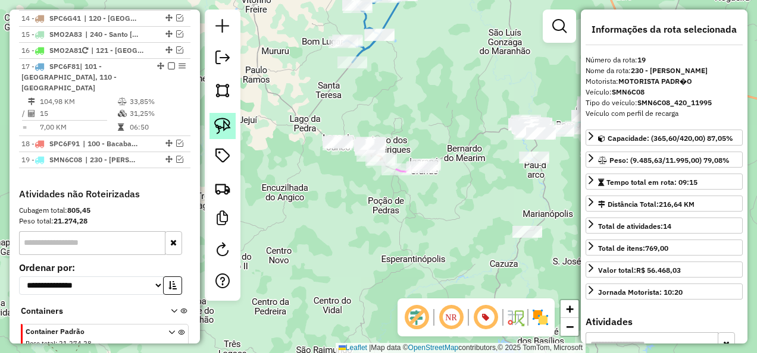
click at [227, 126] on img at bounding box center [222, 126] width 17 height 17
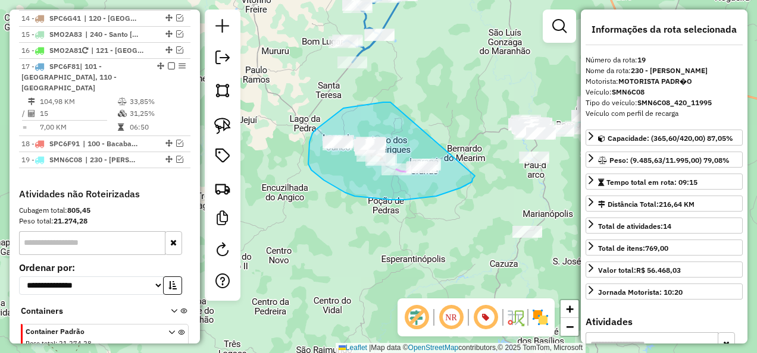
drag, startPoint x: 390, startPoint y: 102, endPoint x: 475, endPoint y: 176, distance: 112.1
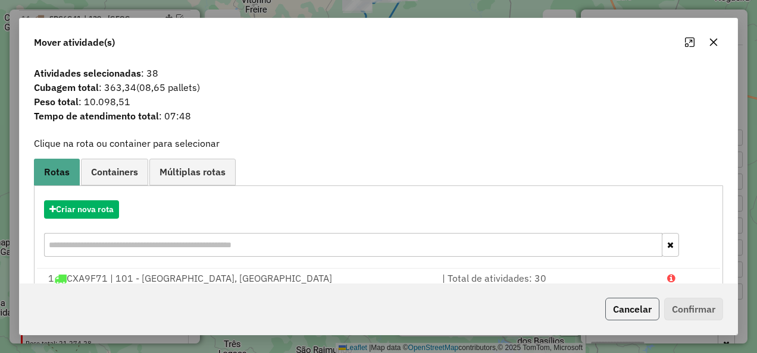
click at [636, 307] on button "Cancelar" at bounding box center [632, 309] width 54 height 23
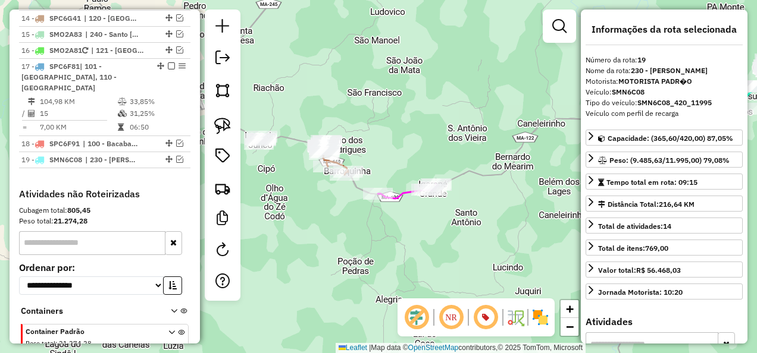
drag, startPoint x: 413, startPoint y: 177, endPoint x: 380, endPoint y: 240, distance: 70.8
click at [381, 240] on div "Janela de atendimento Grade de atendimento Capacidade Transportadoras Veículos …" at bounding box center [378, 176] width 757 height 353
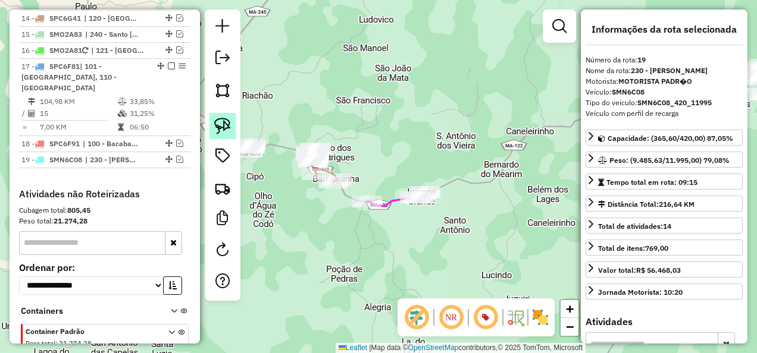
click at [228, 127] on img at bounding box center [222, 126] width 17 height 17
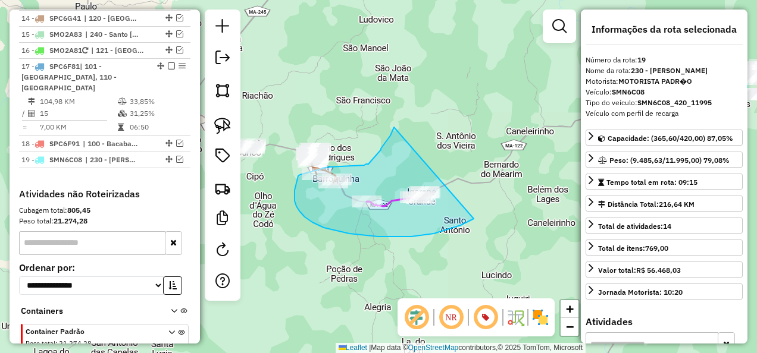
drag, startPoint x: 394, startPoint y: 127, endPoint x: 473, endPoint y: 219, distance: 121.4
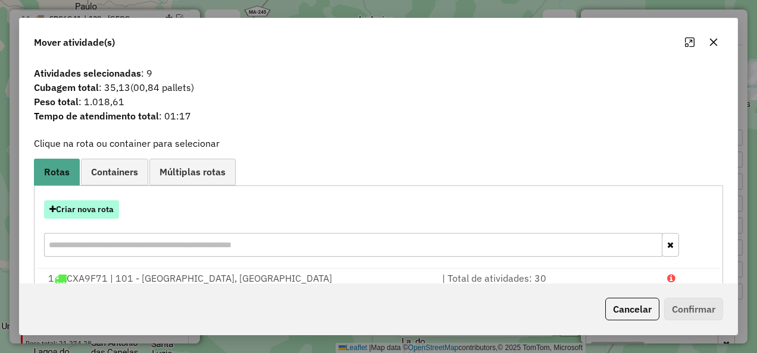
click at [94, 208] on button "Criar nova rota" at bounding box center [81, 209] width 75 height 18
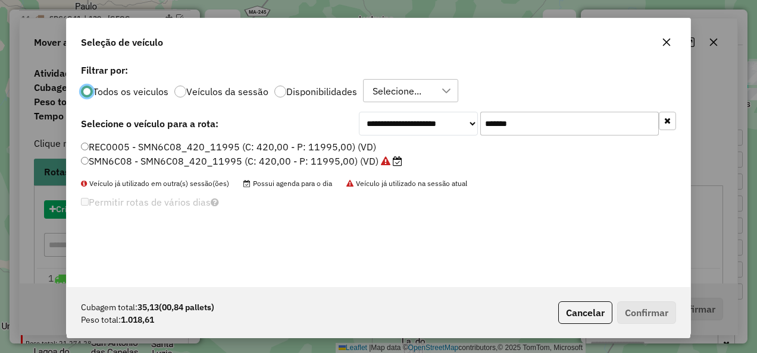
scroll to position [7, 4]
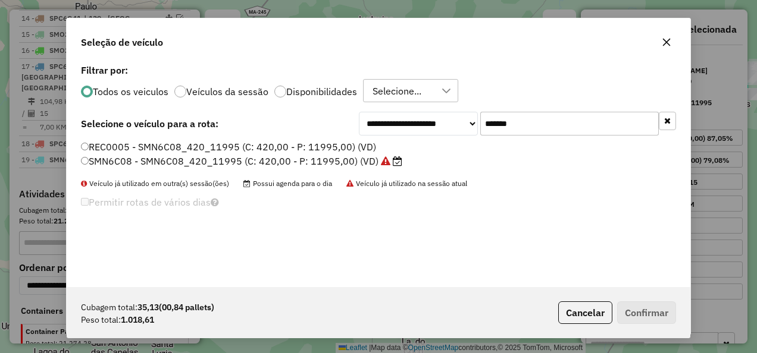
drag, startPoint x: 541, startPoint y: 120, endPoint x: 445, endPoint y: 148, distance: 100.5
click at [445, 148] on div "**********" at bounding box center [378, 174] width 623 height 226
paste input "text"
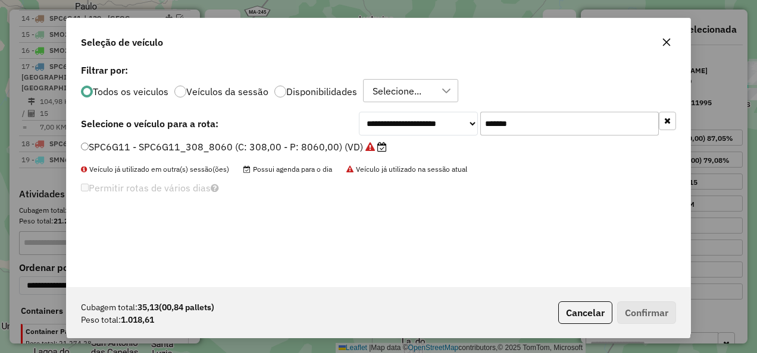
type input "*******"
click at [292, 150] on label "SPC6G11 - SPC6G11_308_8060 (C: 308,00 - P: 8060,00) (VD)" at bounding box center [234, 147] width 306 height 14
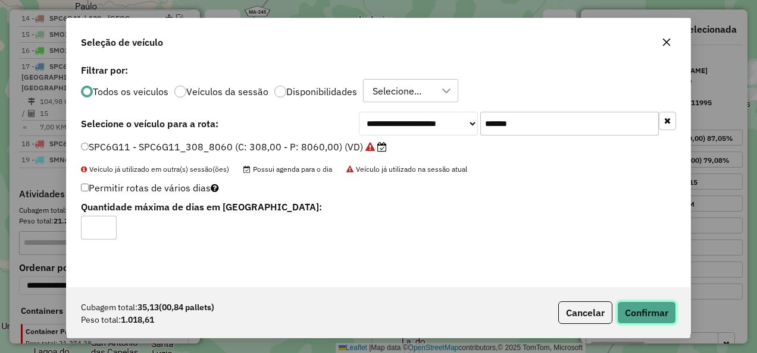
click at [633, 308] on button "Confirmar" at bounding box center [646, 313] width 59 height 23
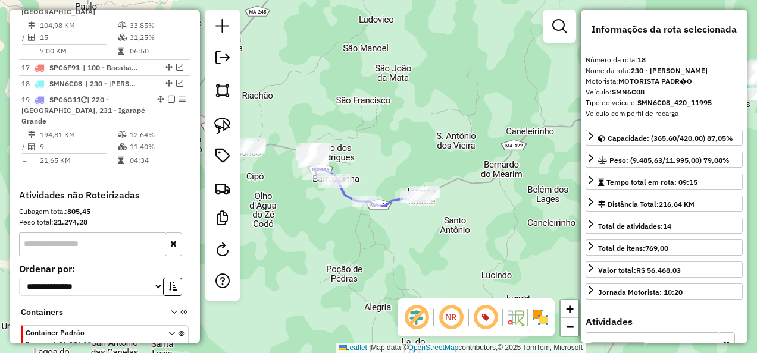
scroll to position [1187, 0]
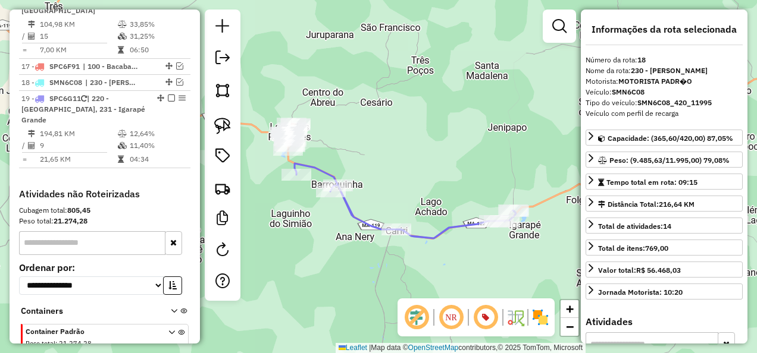
click at [355, 212] on icon at bounding box center [404, 201] width 221 height 75
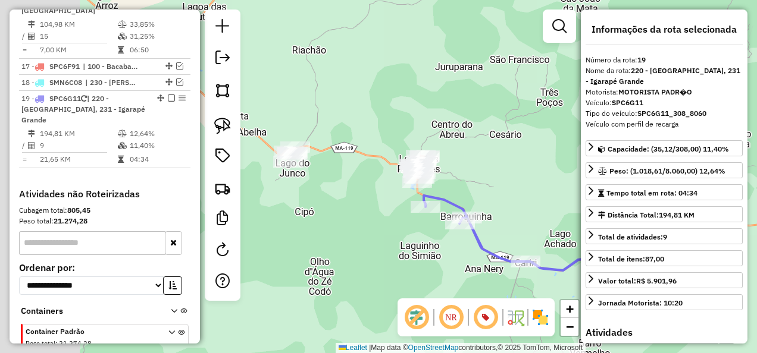
drag, startPoint x: 322, startPoint y: 221, endPoint x: 451, endPoint y: 253, distance: 133.0
click at [451, 253] on div "Janela de atendimento Grade de atendimento Capacidade Transportadoras Veículos …" at bounding box center [378, 176] width 757 height 353
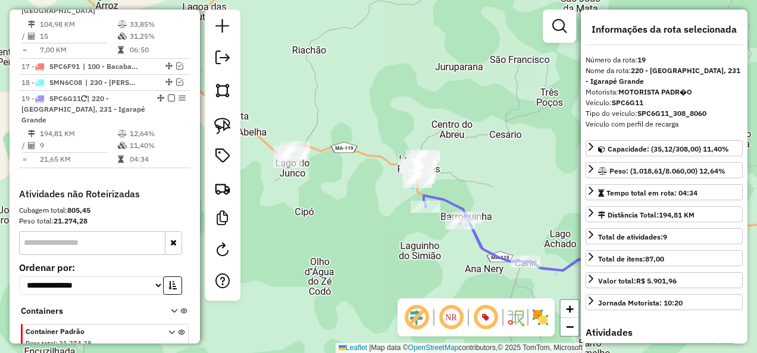
drag, startPoint x: 227, startPoint y: 124, endPoint x: 242, endPoint y: 117, distance: 16.2
click at [227, 124] on img at bounding box center [222, 126] width 17 height 17
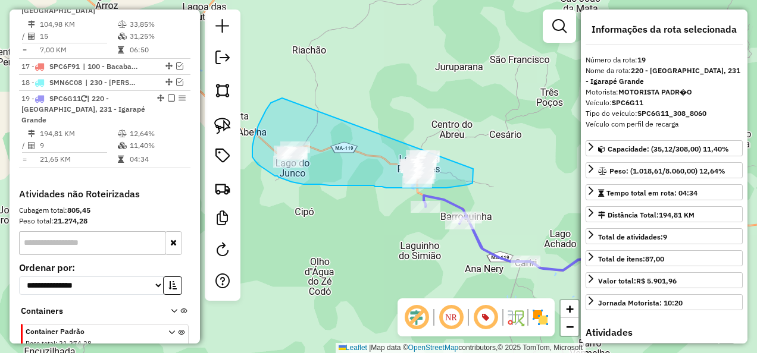
drag, startPoint x: 282, startPoint y: 98, endPoint x: 473, endPoint y: 150, distance: 198.6
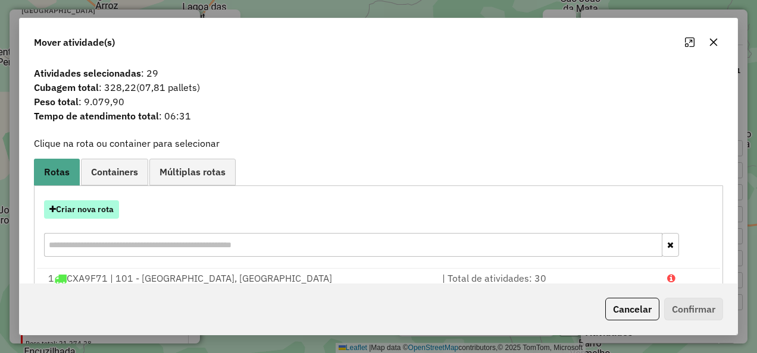
click at [96, 214] on button "Criar nova rota" at bounding box center [81, 209] width 75 height 18
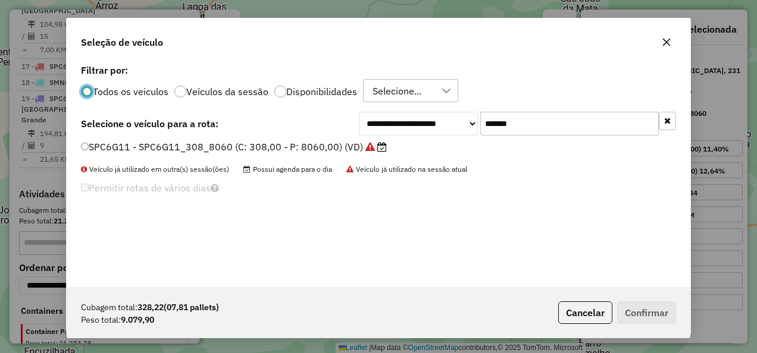
scroll to position [7, 4]
drag, startPoint x: 384, startPoint y: 175, endPoint x: 369, endPoint y: 182, distance: 16.5
click at [369, 182] on div "**********" at bounding box center [378, 174] width 623 height 226
paste input "text"
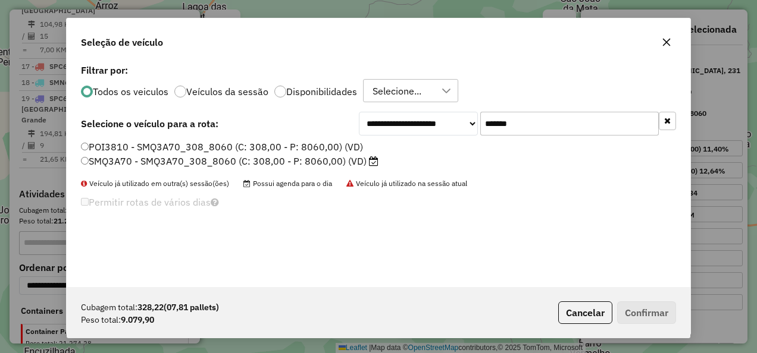
type input "*******"
click at [346, 163] on label "SMQ3A70 - SMQ3A70_308_8060 (C: 308,00 - P: 8060,00) (VD)" at bounding box center [229, 161] width 297 height 14
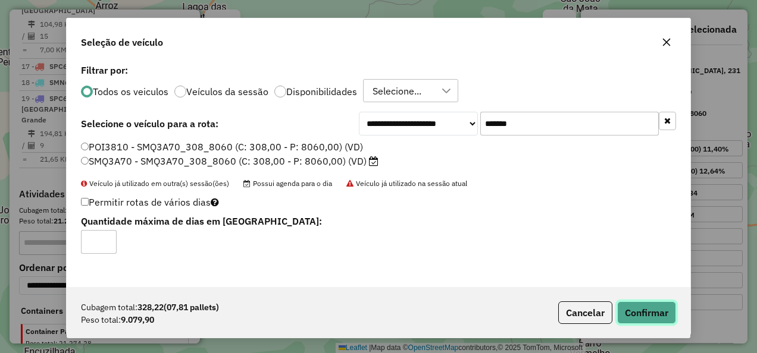
click at [651, 305] on button "Confirmar" at bounding box center [646, 313] width 59 height 23
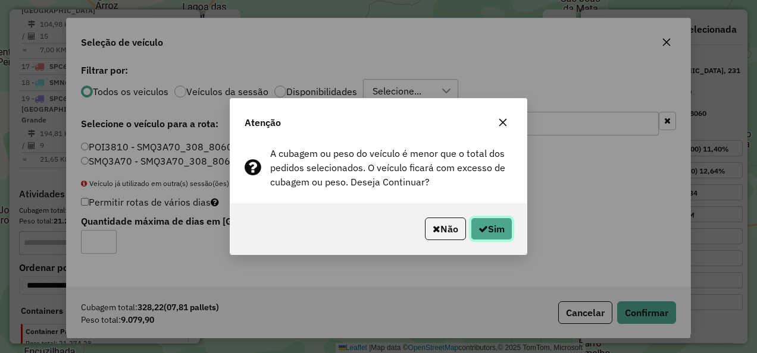
click at [482, 227] on icon "button" at bounding box center [483, 229] width 10 height 10
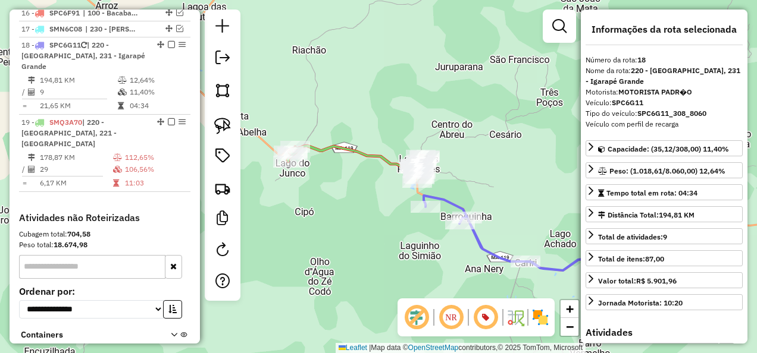
scroll to position [1187, 0]
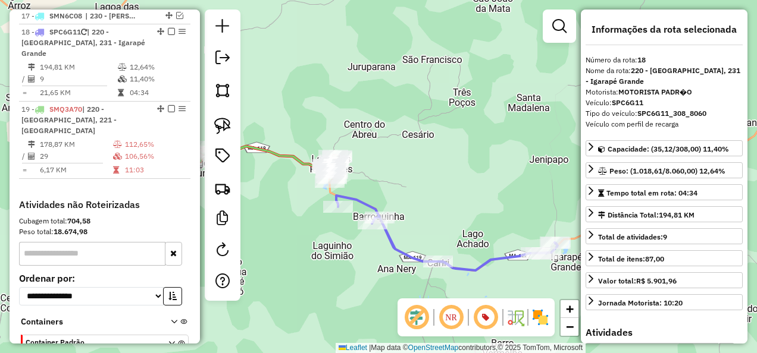
drag, startPoint x: 407, startPoint y: 257, endPoint x: 319, endPoint y: 257, distance: 87.4
click at [319, 257] on div "Janela de atendimento Grade de atendimento Capacidade Transportadoras Veículos …" at bounding box center [378, 176] width 757 height 353
click at [366, 203] on icon at bounding box center [446, 233] width 221 height 75
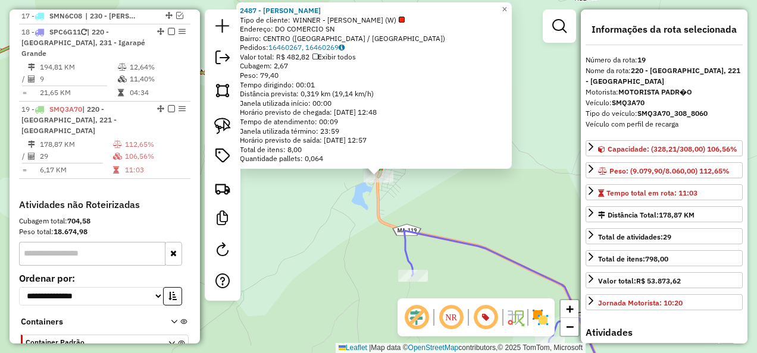
click at [292, 203] on div "2487 - LUIS RAMOS SILVA Tipo de cliente: WINNER - ROTA (W) Endereço: DO COMERCI…" at bounding box center [378, 176] width 757 height 353
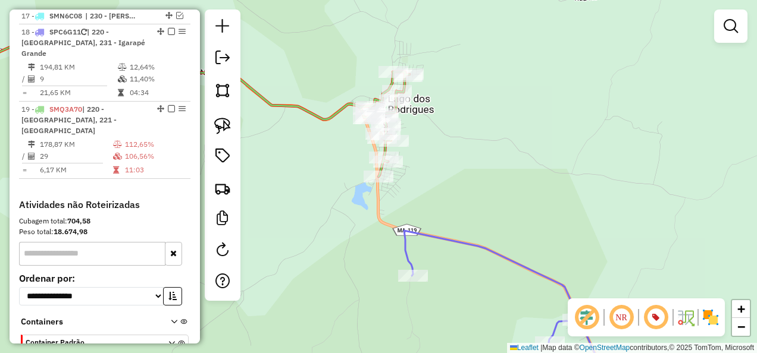
click at [421, 231] on icon at bounding box center [507, 310] width 206 height 158
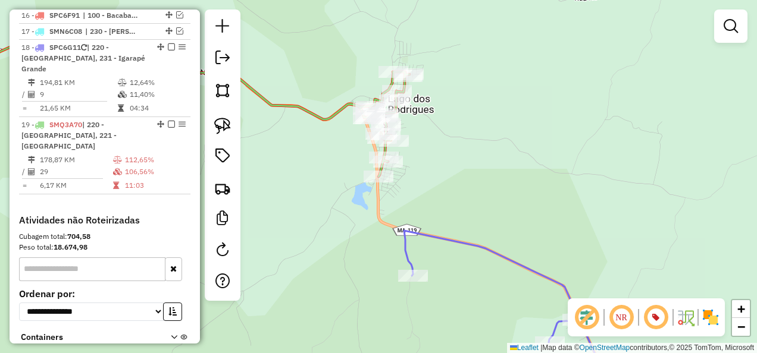
select select "**********"
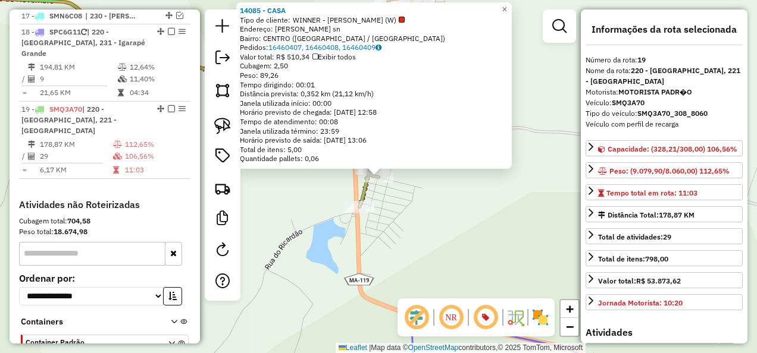
click at [406, 211] on div "Rota 19 - Placa SMQ3A70 14085 - CASA × 14085 - CASA Tipo de cliente: WINNER - R…" at bounding box center [378, 176] width 757 height 353
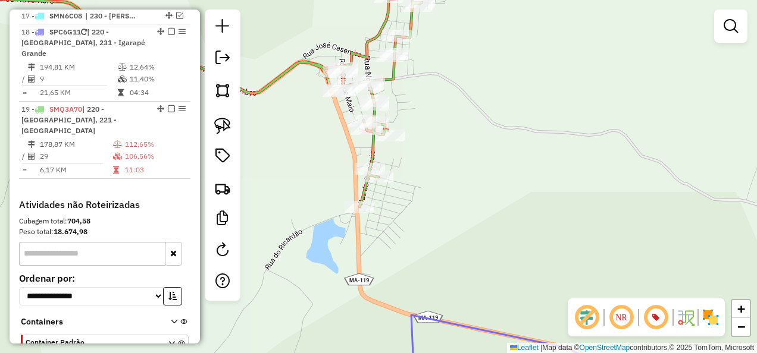
drag, startPoint x: 423, startPoint y: 252, endPoint x: 382, endPoint y: 217, distance: 54.4
click at [390, 226] on div "Janela de atendimento Grade de atendimento Capacidade Transportadoras Veículos …" at bounding box center [378, 176] width 757 height 353
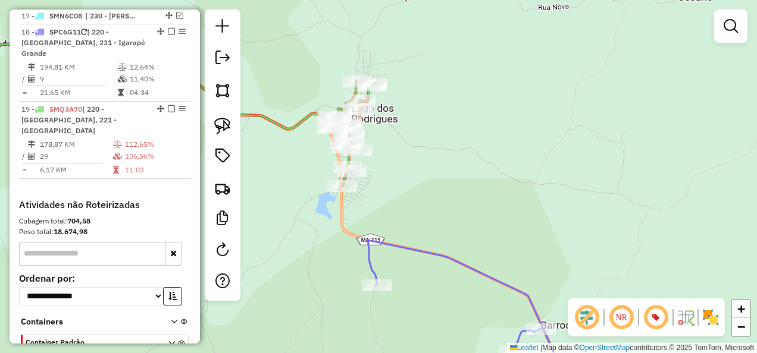
click at [388, 240] on icon at bounding box center [469, 314] width 202 height 149
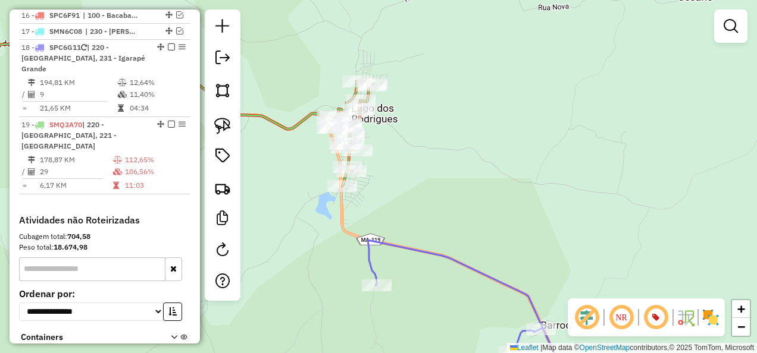
select select "**********"
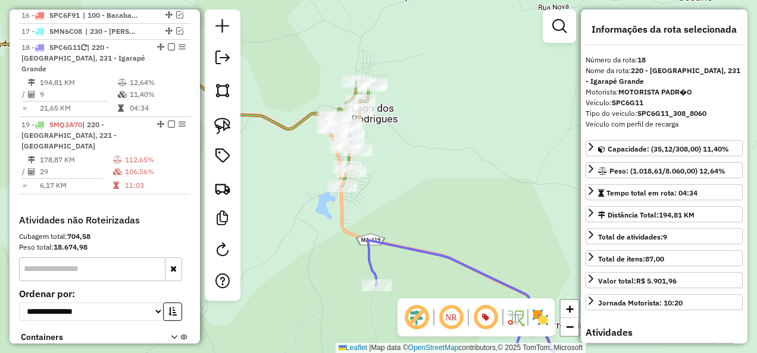
scroll to position [1156, 0]
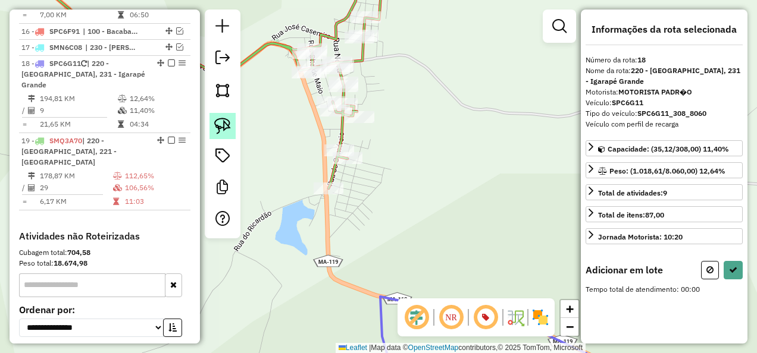
click at [213, 128] on link at bounding box center [222, 126] width 26 height 26
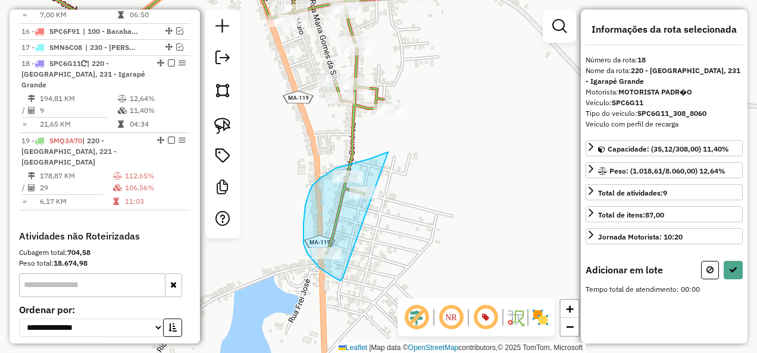
drag, startPoint x: 388, startPoint y: 152, endPoint x: 349, endPoint y: 283, distance: 136.6
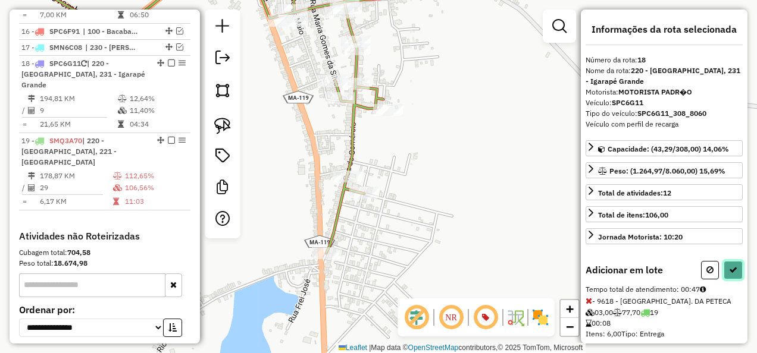
click at [724, 262] on button at bounding box center [732, 270] width 19 height 18
select select "**********"
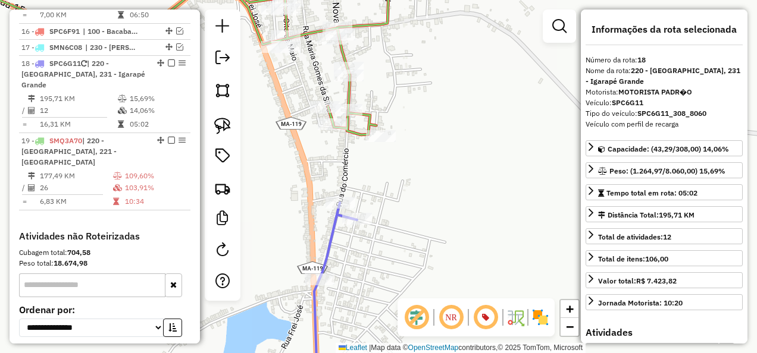
drag, startPoint x: 427, startPoint y: 152, endPoint x: 390, endPoint y: 251, distance: 105.4
click at [390, 251] on div "Janela de atendimento Grade de atendimento Capacidade Transportadoras Veículos …" at bounding box center [378, 176] width 757 height 353
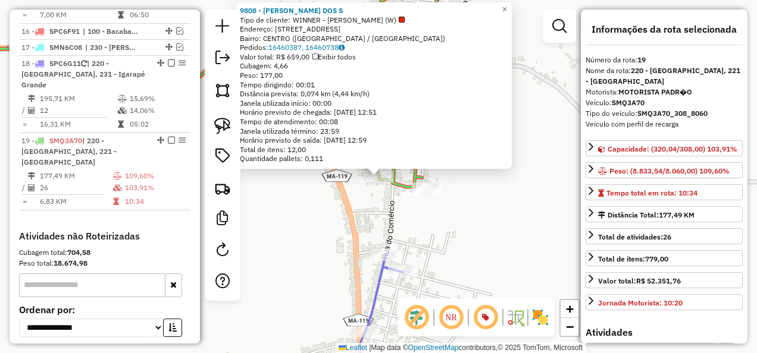
scroll to position [1187, 0]
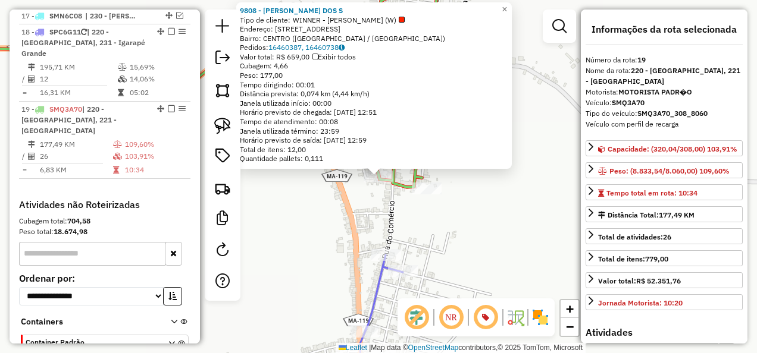
click at [310, 221] on div "9808 - ROSANGELA LIMA DOS S Tipo de cliente: WINNER - ROTA (W) Endereço: 081 RU…" at bounding box center [378, 176] width 757 height 353
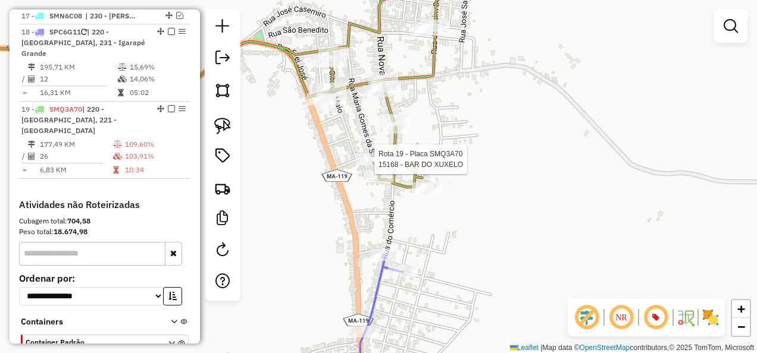
select select "**********"
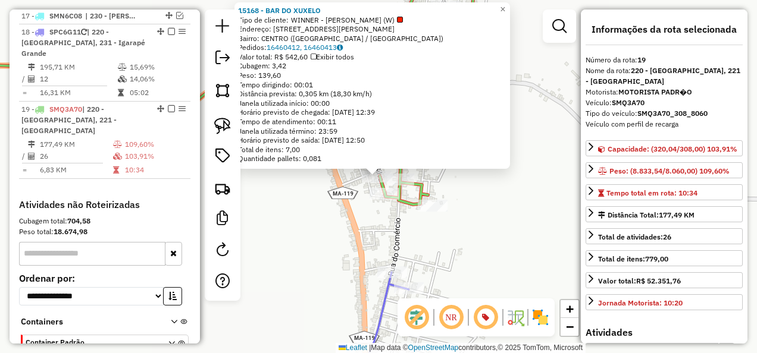
click at [426, 263] on div "15168 - BAR DO XUXELO Tipo de cliente: WINNER - ROTA (W) Endereço: RUA MARIA GO…" at bounding box center [378, 176] width 757 height 353
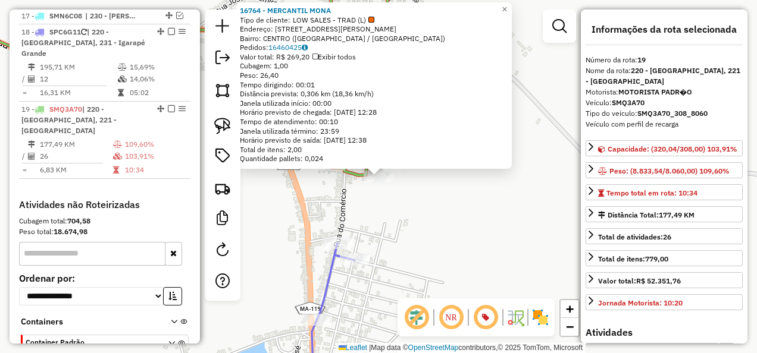
click at [418, 217] on div "Rota 19 - Placa SMQ3A70 16764 - MERCANTIL MONA × 16764 - MERCANTIL MONA Tipo de…" at bounding box center [378, 176] width 757 height 353
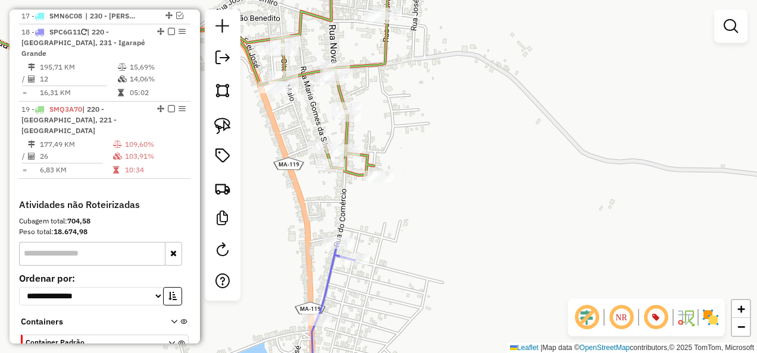
drag, startPoint x: 447, startPoint y: 248, endPoint x: 451, endPoint y: 279, distance: 31.2
click at [451, 277] on div "Janela de atendimento Grade de atendimento Capacidade Transportadoras Veículos …" at bounding box center [378, 176] width 757 height 353
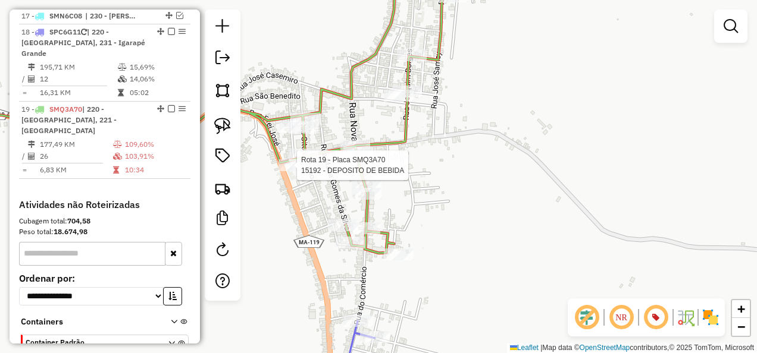
click at [302, 171] on div at bounding box center [293, 165] width 30 height 12
select select "**********"
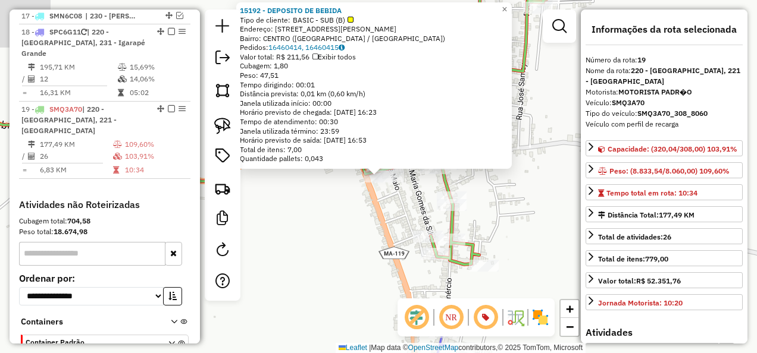
click at [328, 236] on div "Rota 19 - Placa SMQ3A70 15192 - DEPOSITO DE BEBIDA 15192 - DEPOSITO DE BEBIDA T…" at bounding box center [378, 176] width 757 height 353
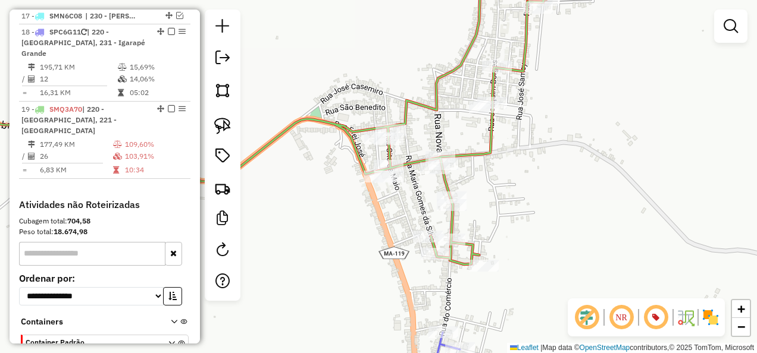
select select "**********"
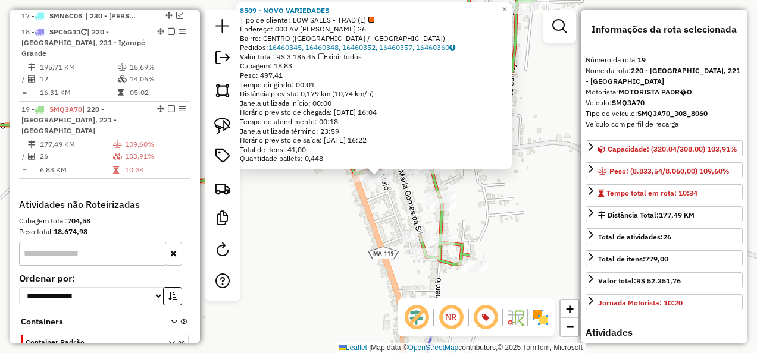
click at [365, 203] on div "Rota 19 - Placa SMQ3A70 8509 - NOVO VARIEDADES 8509 - NOVO VARIEDADES Tipo de c…" at bounding box center [378, 176] width 757 height 353
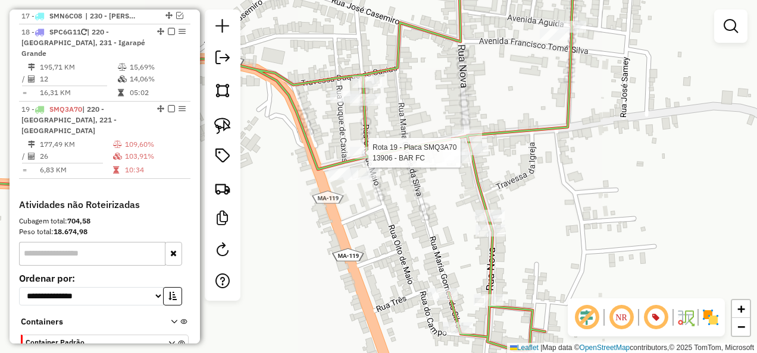
select select "**********"
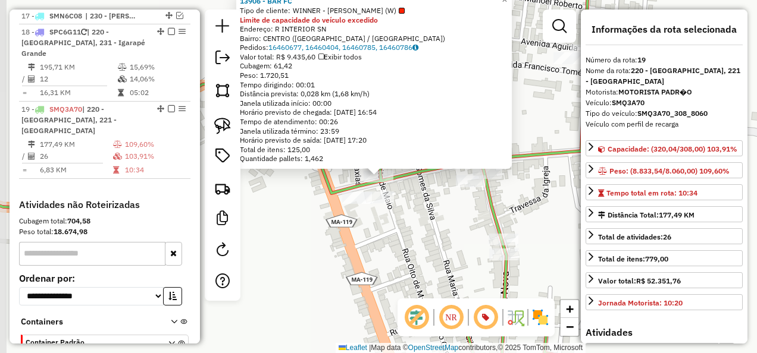
click at [325, 265] on div "Rota 19 - Placa SMQ3A70 15192 - DEPOSITO DE BEBIDA 13906 - BAR FC Tipo de clien…" at bounding box center [378, 176] width 757 height 353
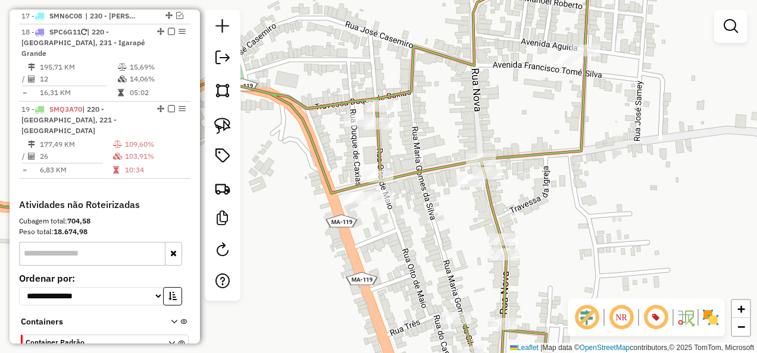
drag, startPoint x: 393, startPoint y: 271, endPoint x: 356, endPoint y: 193, distance: 86.5
click at [358, 199] on div "Janela de atendimento Grade de atendimento Capacidade Transportadoras Veículos …" at bounding box center [378, 176] width 757 height 353
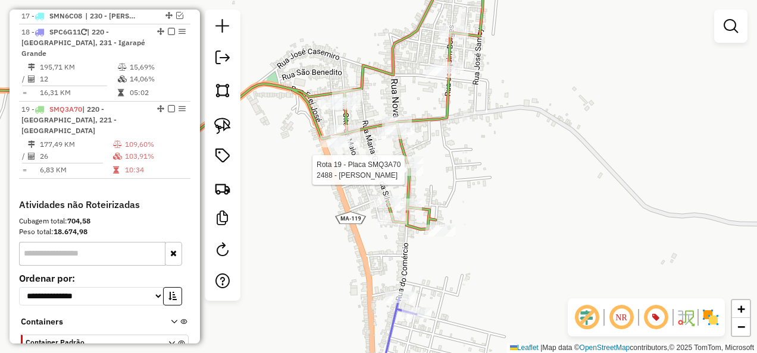
select select "**********"
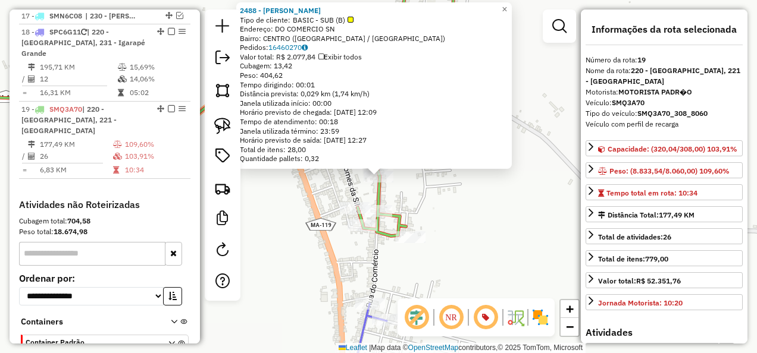
click at [441, 201] on div "2488 - NIVALDO Tipo de cliente: BASIC - SUB (B) Endereço: DO COMERCIO SN Bairro…" at bounding box center [378, 176] width 757 height 353
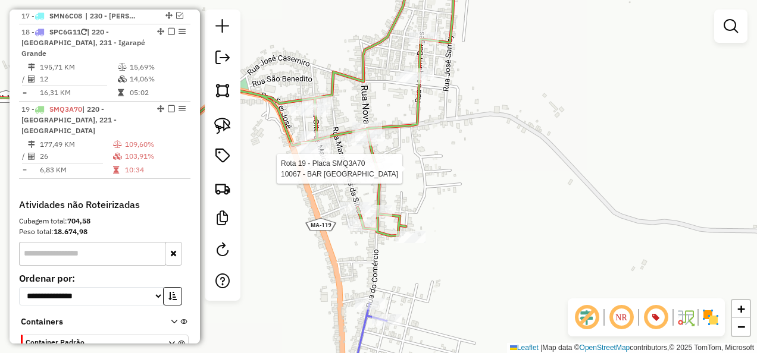
select select "**********"
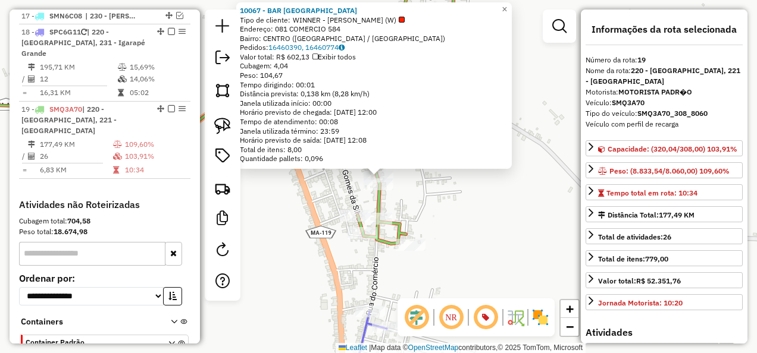
click at [428, 218] on div "10067 - BAR SANTA MARIA Tipo de cliente: WINNER - ROTA (W) Endereço: 081 COMERC…" at bounding box center [378, 176] width 757 height 353
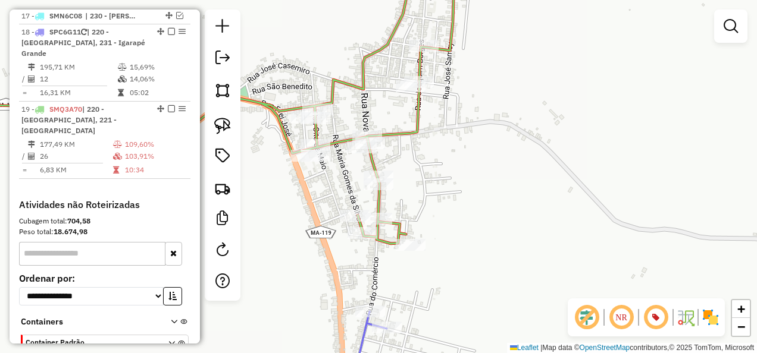
drag, startPoint x: 474, startPoint y: 169, endPoint x: 437, endPoint y: 240, distance: 80.6
click at [443, 227] on div "Janela de atendimento Grade de atendimento Capacidade Transportadoras Veículos …" at bounding box center [378, 176] width 757 height 353
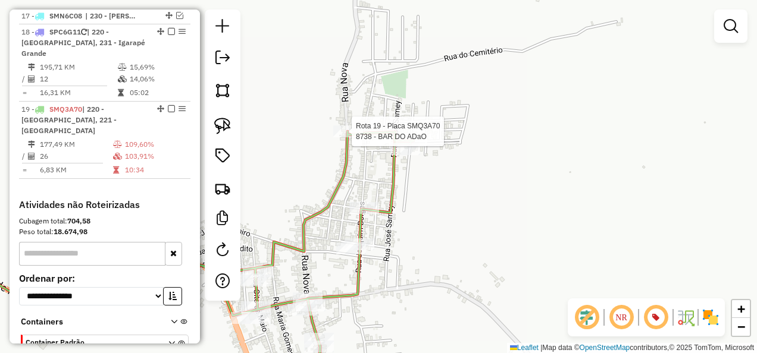
select select "**********"
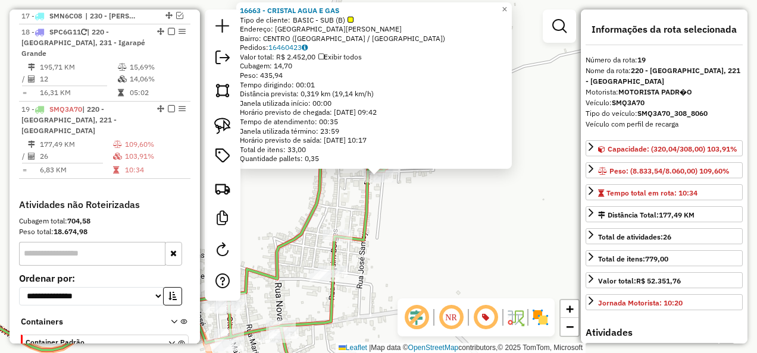
click at [432, 245] on div "16663 - CRISTAL AGUA E GAS Tipo de cliente: BASIC - SUB (B) Endereço: Rua Jose …" at bounding box center [378, 176] width 757 height 353
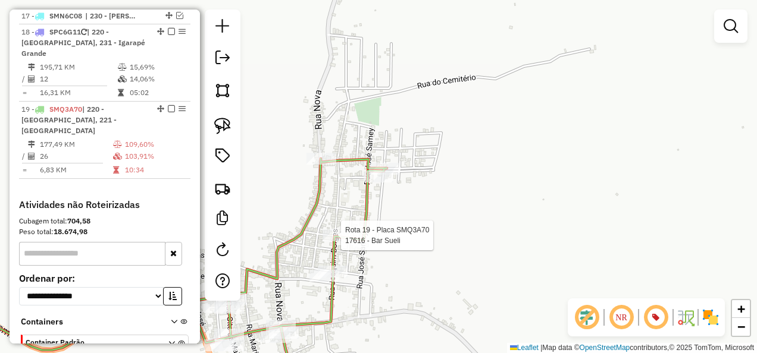
select select "**********"
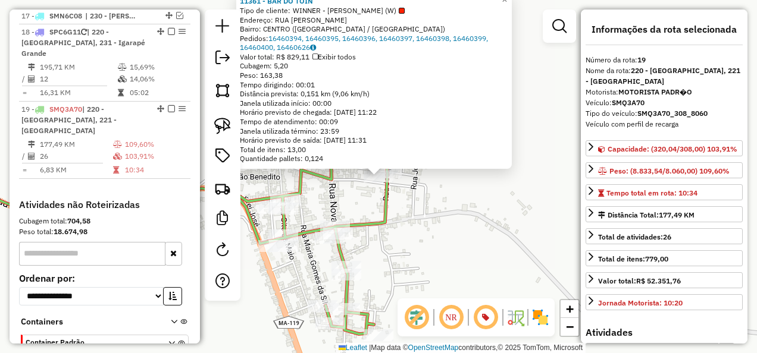
click at [438, 231] on div "Rota 19 - Placa SMQ3A70 11361 - BAR DO TOIN 11361 - BAR DO TOIN Tipo de cliente…" at bounding box center [378, 176] width 757 height 353
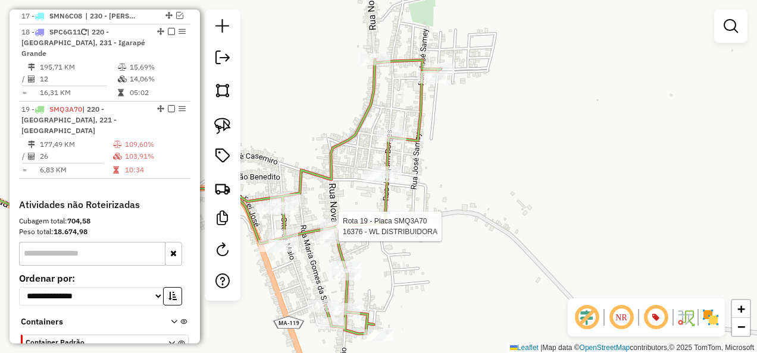
select select "**********"
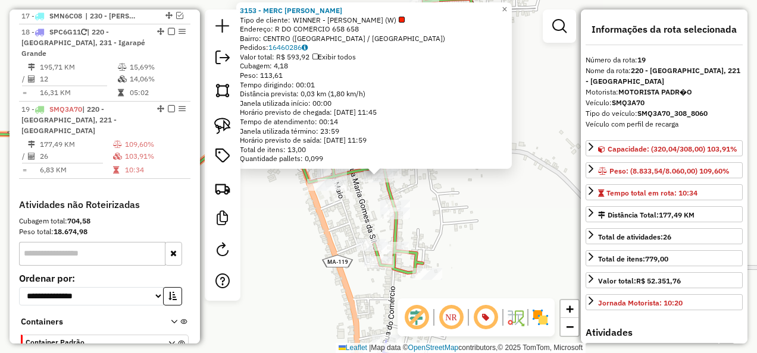
click at [306, 236] on div "Rota 19 - Placa SMQ3A70 3153 - MERC SaO GERARDO 3153 - MERC SaO GERARDO Tipo de…" at bounding box center [378, 176] width 757 height 353
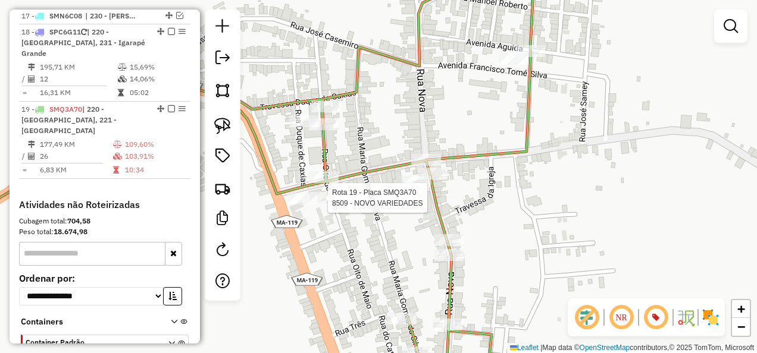
select select "**********"
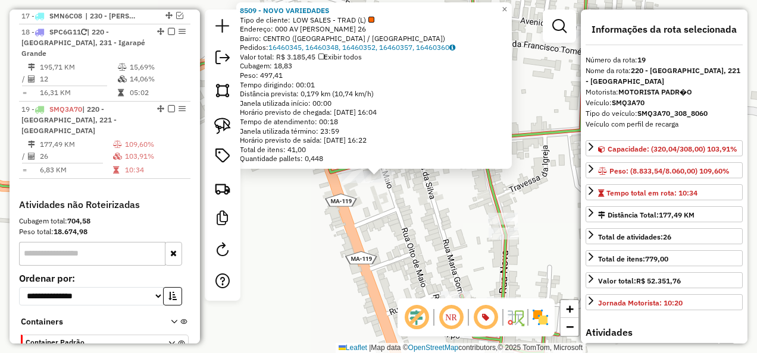
click at [330, 261] on div "8509 - NOVO VARIEDADES Tipo de cliente: LOW SALES - TRAD (L) Endereço: 000 AV A…" at bounding box center [378, 176] width 757 height 353
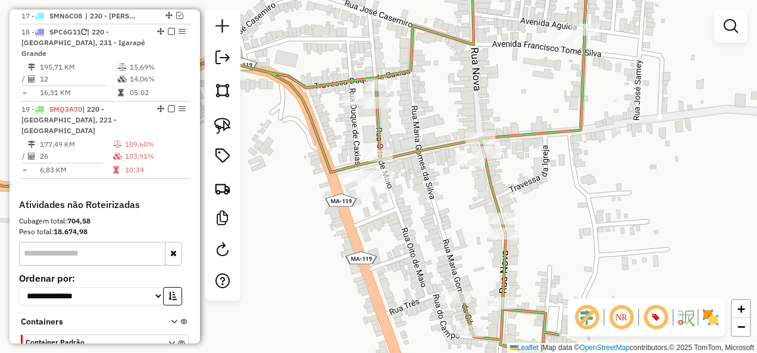
click at [308, 250] on div "Janela de atendimento Grade de atendimento Capacidade Transportadoras Veículos …" at bounding box center [378, 176] width 757 height 353
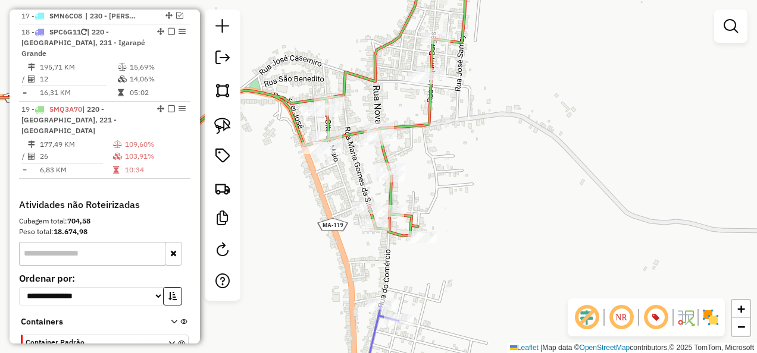
drag, startPoint x: 519, startPoint y: 290, endPoint x: 438, endPoint y: 205, distance: 117.4
click at [450, 222] on div "Janela de atendimento Grade de atendimento Capacidade Transportadoras Veículos …" at bounding box center [378, 176] width 757 height 353
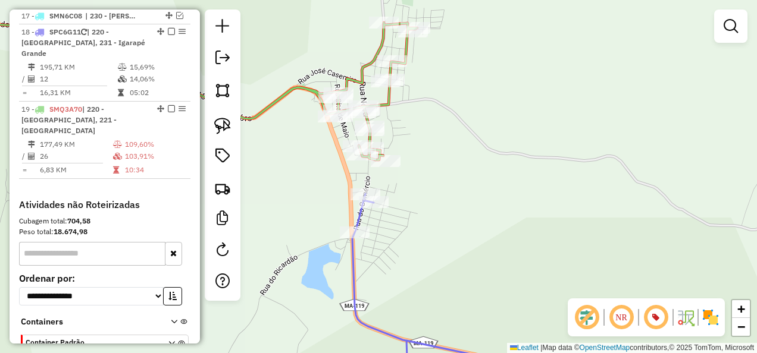
click at [352, 257] on icon at bounding box center [473, 291] width 242 height 195
select select "**********"
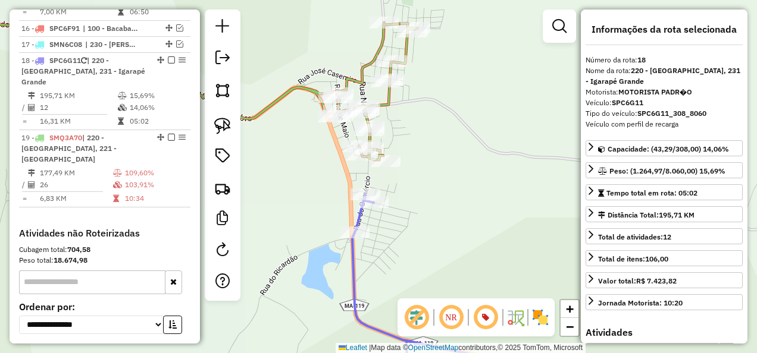
scroll to position [1156, 0]
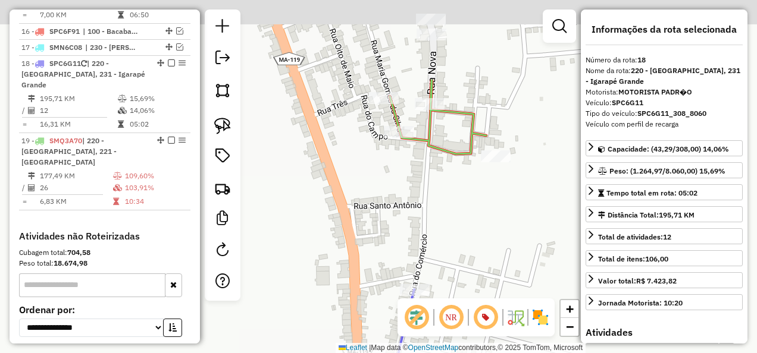
drag, startPoint x: 345, startPoint y: 64, endPoint x: 332, endPoint y: 260, distance: 196.1
click at [332, 238] on div "Janela de atendimento Grade de atendimento Capacidade Transportadoras Veículos …" at bounding box center [378, 176] width 757 height 353
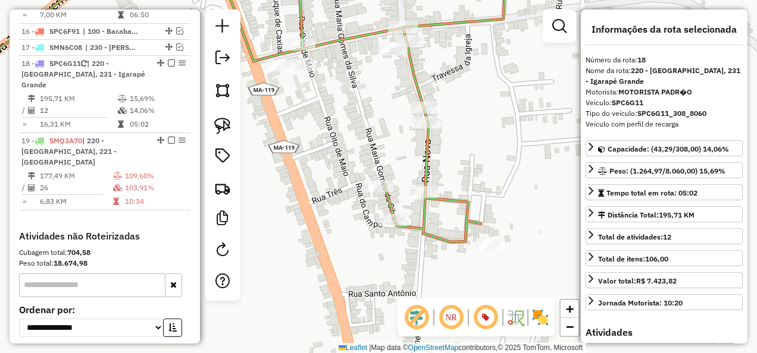
drag, startPoint x: 333, startPoint y: 131, endPoint x: 339, endPoint y: 214, distance: 82.9
click at [339, 214] on div "Janela de atendimento Grade de atendimento Capacidade Transportadoras Veículos …" at bounding box center [378, 176] width 757 height 353
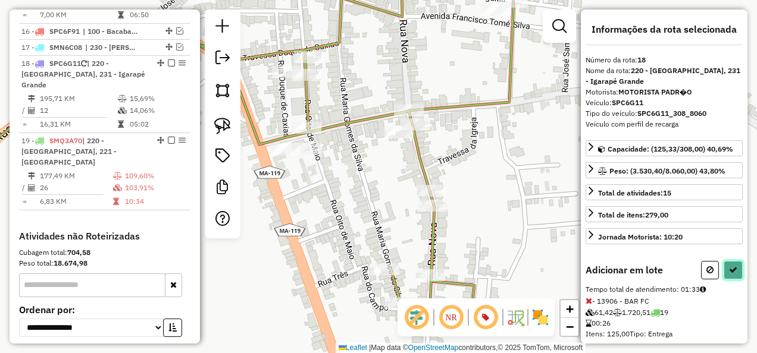
click at [729, 272] on button at bounding box center [732, 270] width 19 height 18
select select "**********"
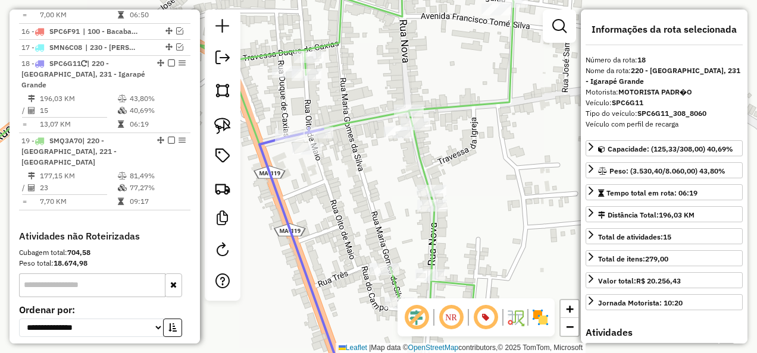
click at [424, 169] on icon at bounding box center [219, 145] width 591 height 360
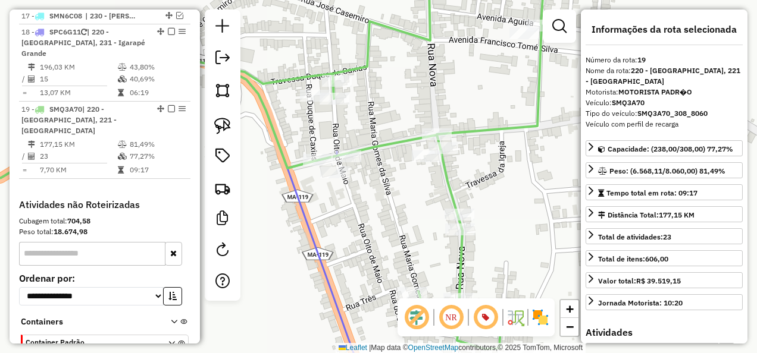
drag, startPoint x: 360, startPoint y: 193, endPoint x: 388, endPoint y: 217, distance: 36.7
click at [388, 217] on div "Janela de atendimento Grade de atendimento Capacidade Transportadoras Veículos …" at bounding box center [378, 176] width 757 height 353
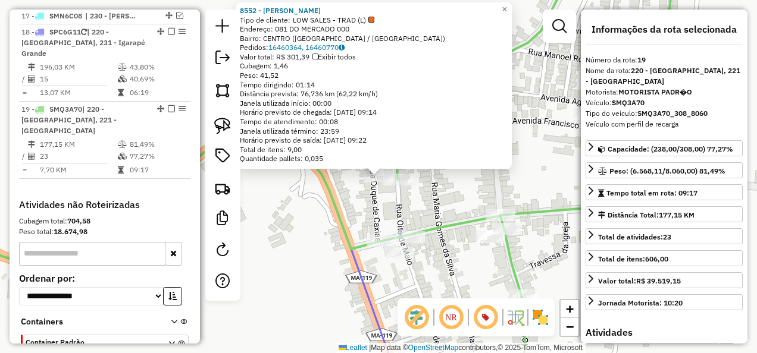
click at [400, 186] on div at bounding box center [398, 180] width 30 height 12
drag, startPoint x: 407, startPoint y: 199, endPoint x: 410, endPoint y: 187, distance: 12.4
click at [407, 199] on div "8552 - MER COSTA Tipo de cliente: LOW SALES - TRAD (L) Endereço: 081 DO MERCADO…" at bounding box center [378, 176] width 757 height 353
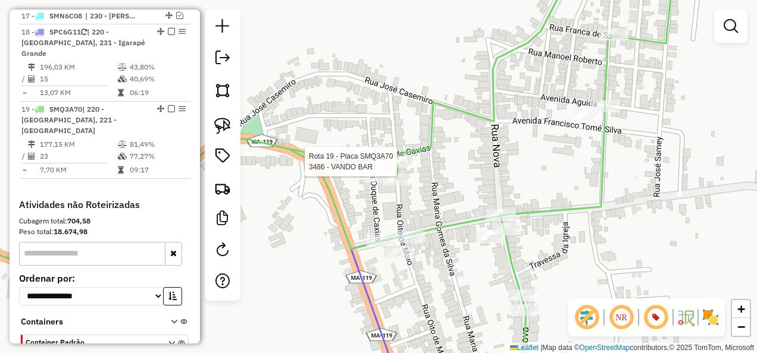
select select "**********"
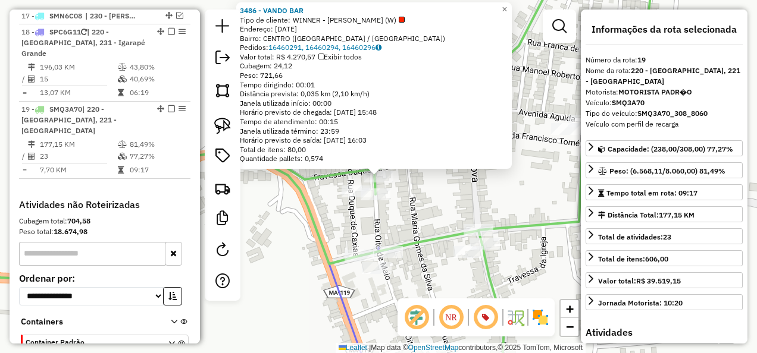
click at [413, 218] on div "3486 - VANDO BAR Tipo de cliente: WINNER - ROTA (W) Endereço: 08 DE MAIO 28 Bai…" at bounding box center [378, 176] width 757 height 353
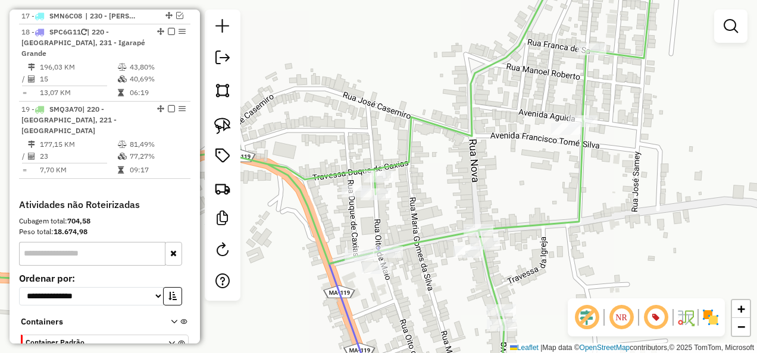
click at [338, 289] on icon at bounding box center [361, 318] width 64 height 142
select select "**********"
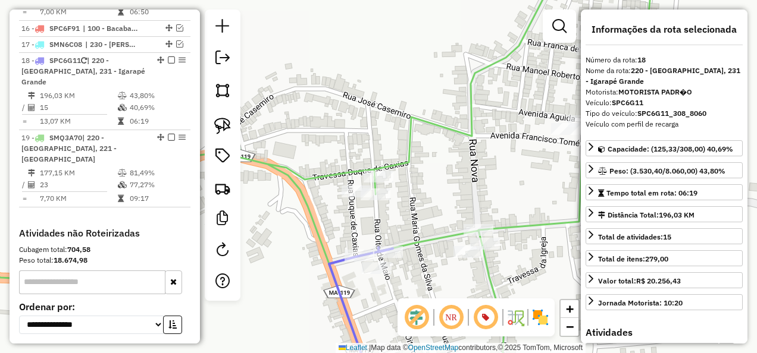
scroll to position [1156, 0]
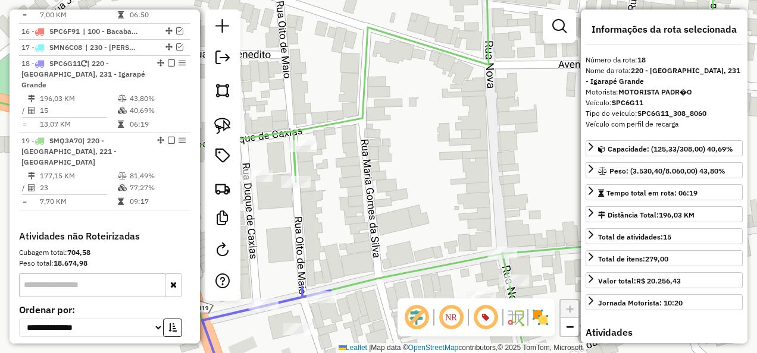
drag, startPoint x: 441, startPoint y: 234, endPoint x: 371, endPoint y: 155, distance: 106.6
click at [377, 168] on div "Janela de atendimento Grade de atendimento Capacidade Transportadoras Veículos …" at bounding box center [378, 176] width 757 height 353
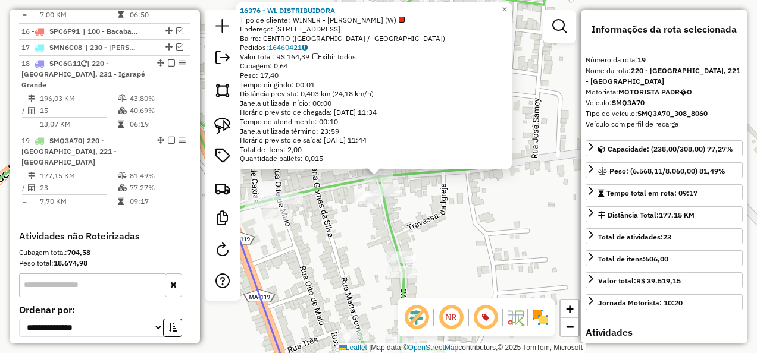
scroll to position [1187, 0]
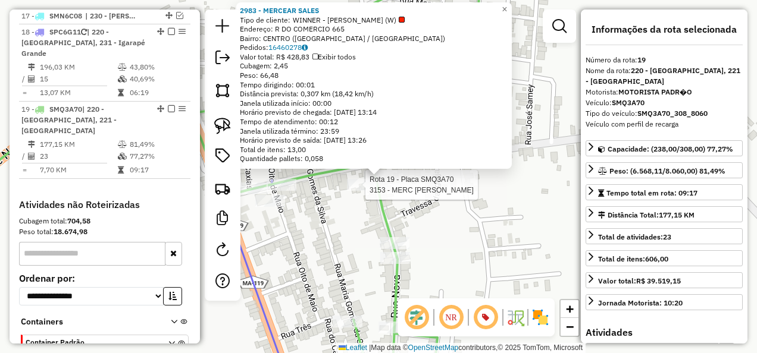
click at [365, 191] on div at bounding box center [362, 185] width 30 height 12
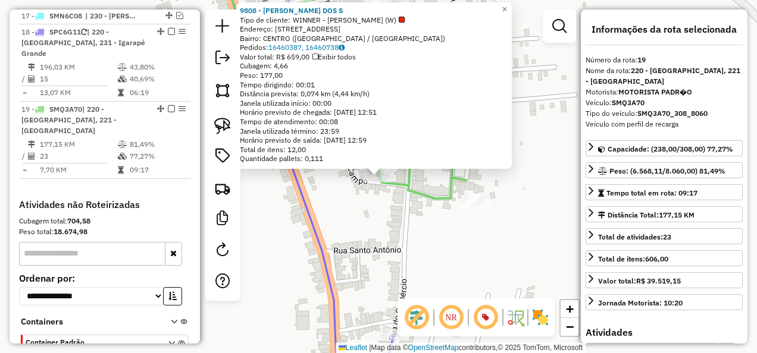
click at [384, 239] on div "Rota 19 - Placa SMQ3A70 9808 - ROSANGELA LIMA DOS S × 9808 - ROSANGELA LIMA DOS…" at bounding box center [378, 176] width 757 height 353
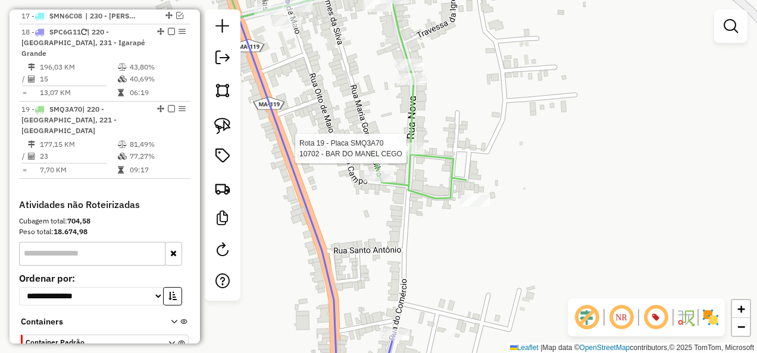
select select "**********"
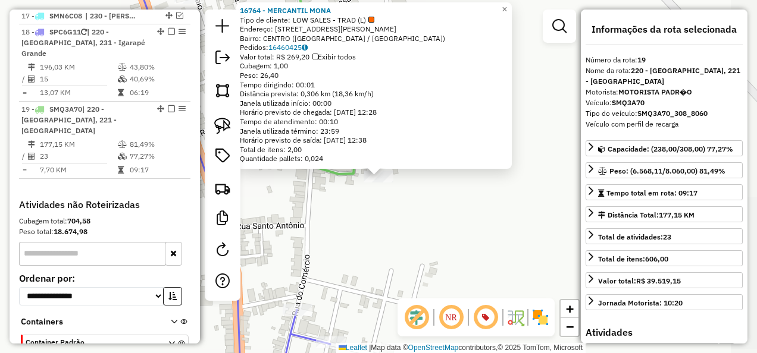
click at [409, 224] on div "16764 - MERCANTIL MONA Tipo de cliente: LOW SALES - TRAD (L) Endereço: Rua Jose…" at bounding box center [378, 176] width 757 height 353
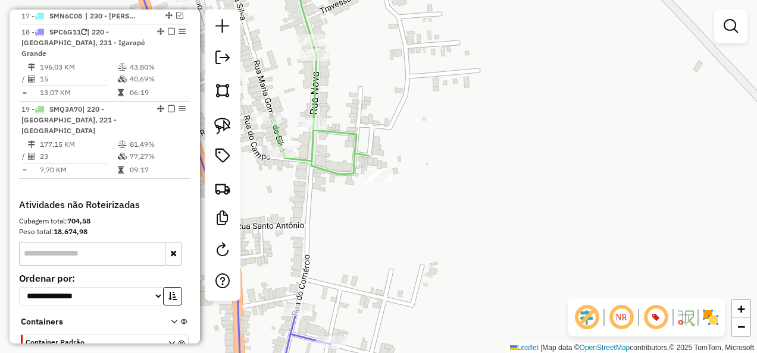
drag, startPoint x: 444, startPoint y: 239, endPoint x: 532, endPoint y: 282, distance: 98.2
click at [526, 280] on div "Janela de atendimento Grade de atendimento Capacidade Transportadoras Veículos …" at bounding box center [378, 176] width 757 height 353
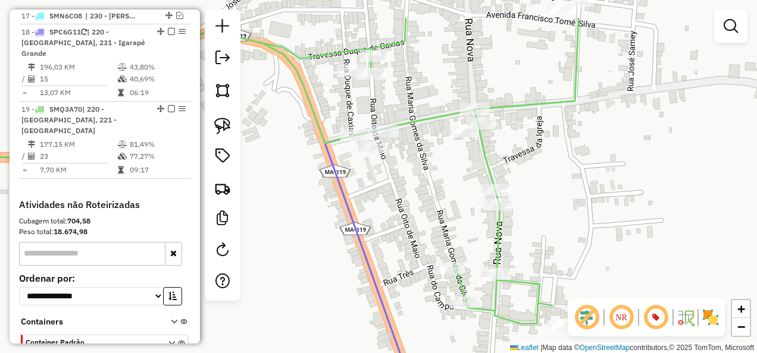
drag, startPoint x: 418, startPoint y: 150, endPoint x: 412, endPoint y: 203, distance: 53.3
click at [412, 203] on div "Janela de atendimento Grade de atendimento Capacidade Transportadoras Veículos …" at bounding box center [378, 176] width 757 height 353
click at [347, 203] on icon at bounding box center [368, 258] width 86 height 262
select select "**********"
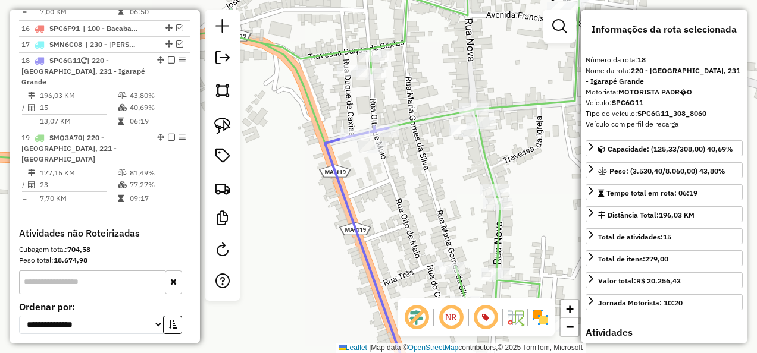
scroll to position [1156, 0]
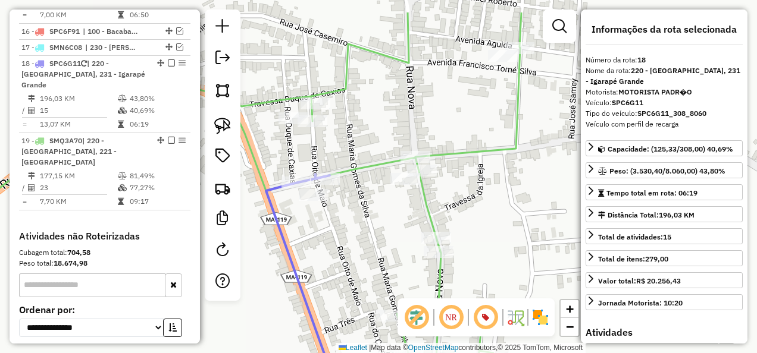
drag, startPoint x: 412, startPoint y: 187, endPoint x: 353, endPoint y: 235, distance: 75.7
click at [353, 235] on div "Janela de atendimento Grade de atendimento Capacidade Transportadoras Veículos …" at bounding box center [378, 176] width 757 height 353
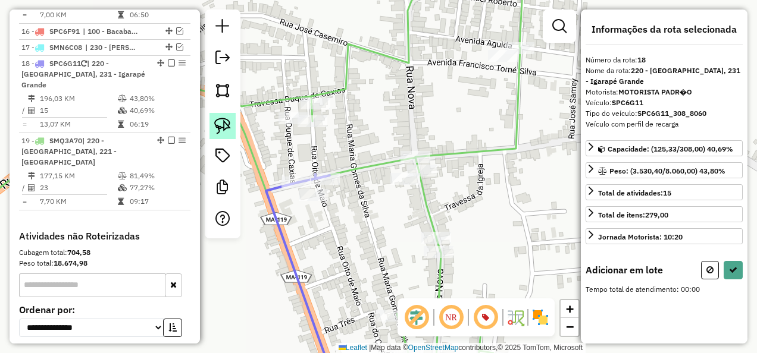
click at [221, 128] on img at bounding box center [222, 126] width 17 height 17
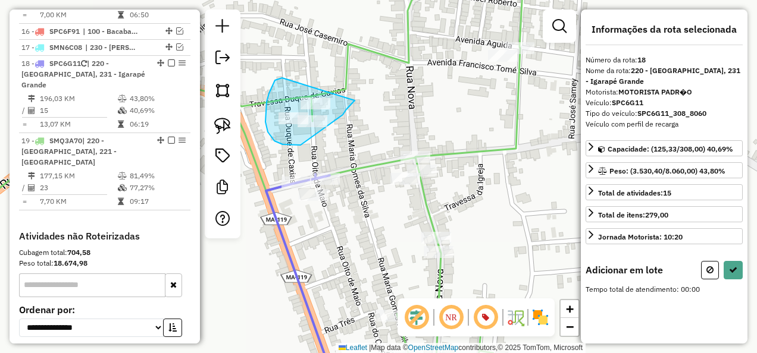
drag, startPoint x: 265, startPoint y: 122, endPoint x: 355, endPoint y: 101, distance: 91.8
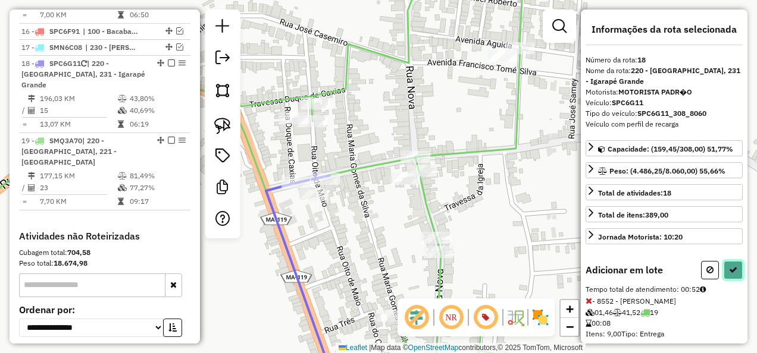
click at [729, 266] on icon at bounding box center [733, 270] width 8 height 8
select select "**********"
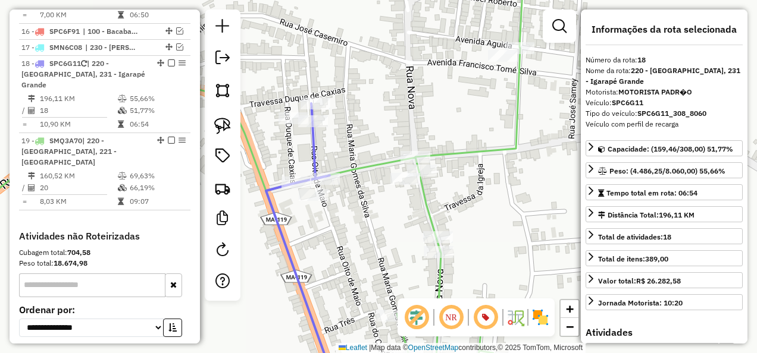
click at [309, 142] on icon at bounding box center [301, 247] width 71 height 286
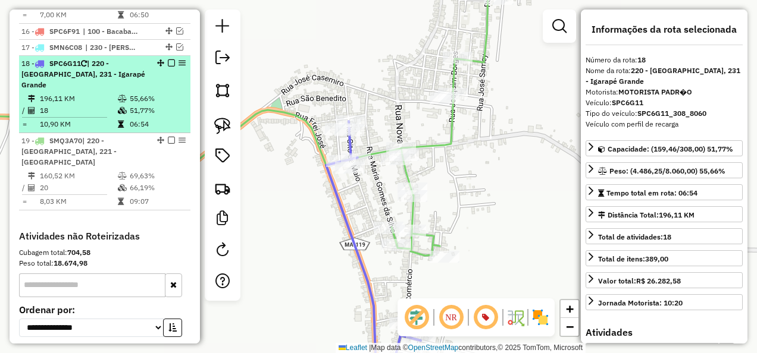
click at [169, 59] on em at bounding box center [171, 62] width 7 height 7
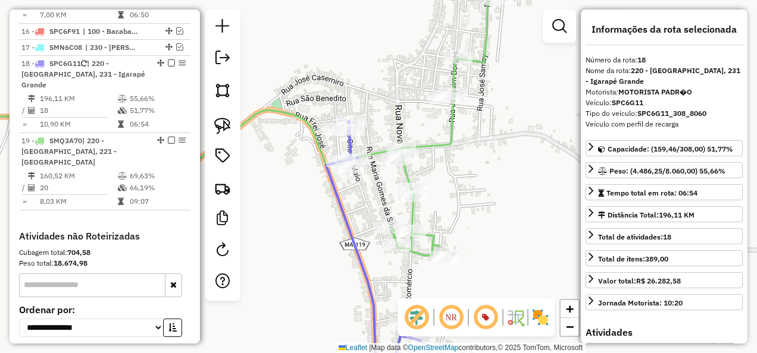
scroll to position [1137, 0]
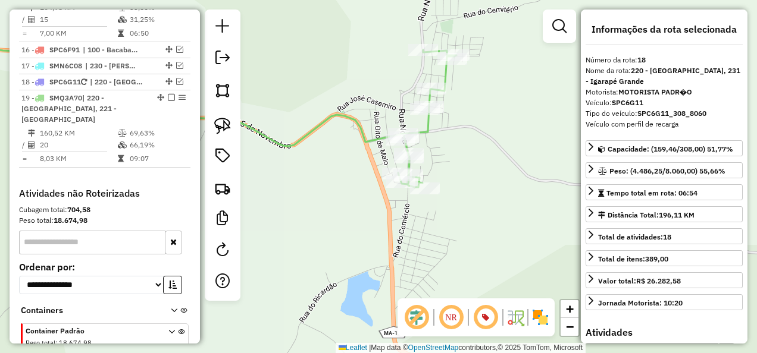
click at [355, 124] on icon at bounding box center [190, 104] width 532 height 165
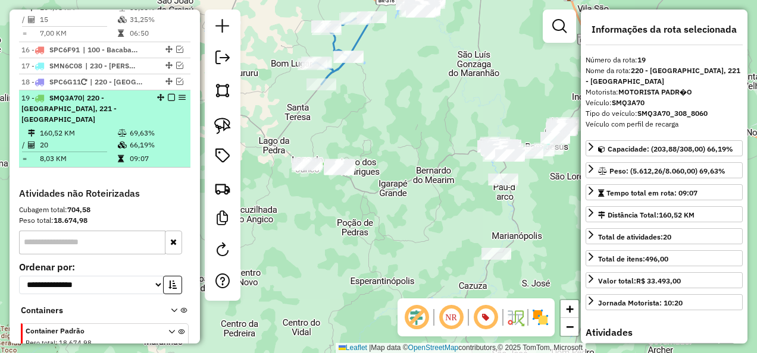
click at [168, 94] on em at bounding box center [171, 97] width 7 height 7
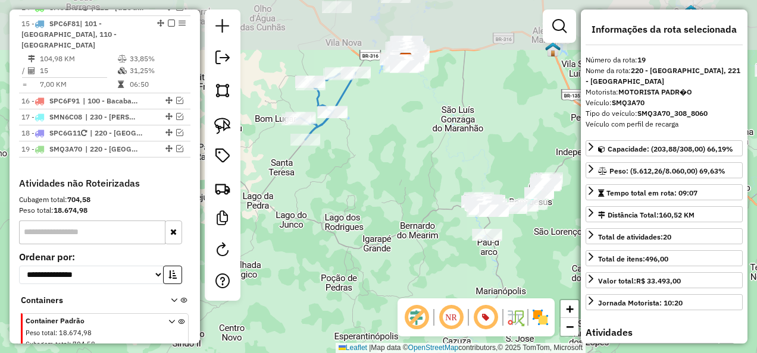
drag, startPoint x: 388, startPoint y: 158, endPoint x: 363, endPoint y: 236, distance: 81.8
click at [365, 233] on div "Janela de atendimento Grade de atendimento Capacidade Transportadoras Veículos …" at bounding box center [378, 176] width 757 height 353
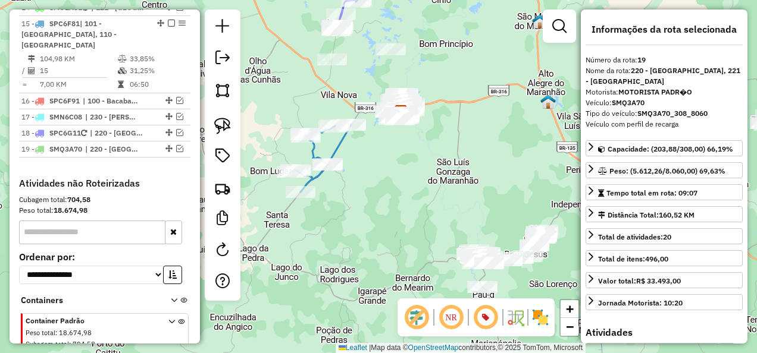
drag, startPoint x: 352, startPoint y: 192, endPoint x: 355, endPoint y: 253, distance: 60.7
click at [355, 253] on div "Janela de atendimento Grade de atendimento Capacidade Transportadoras Veículos …" at bounding box center [378, 176] width 757 height 353
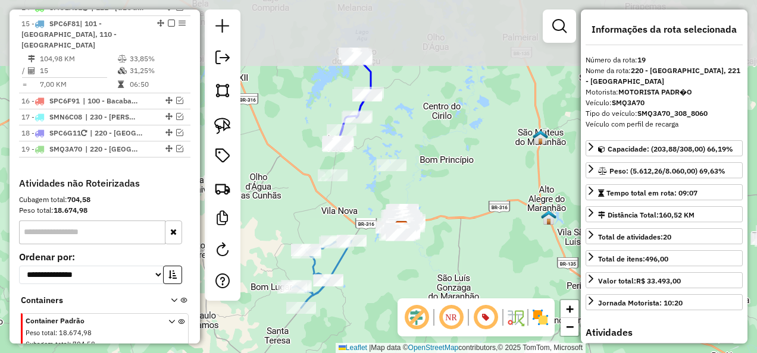
drag, startPoint x: 383, startPoint y: 205, endPoint x: 351, endPoint y: 265, distance: 68.7
click at [380, 292] on div "Janela de atendimento Grade de atendimento Capacidade Transportadoras Veículos …" at bounding box center [378, 176] width 757 height 353
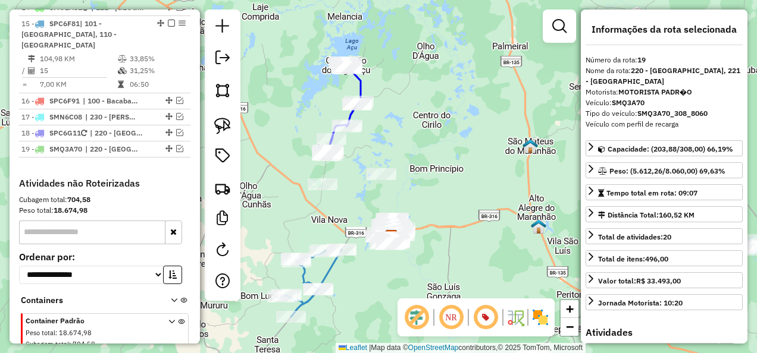
click at [299, 209] on div "Janela de atendimento Grade de atendimento Capacidade Transportadoras Veículos …" at bounding box center [378, 176] width 757 height 353
click at [218, 126] on img at bounding box center [222, 126] width 17 height 17
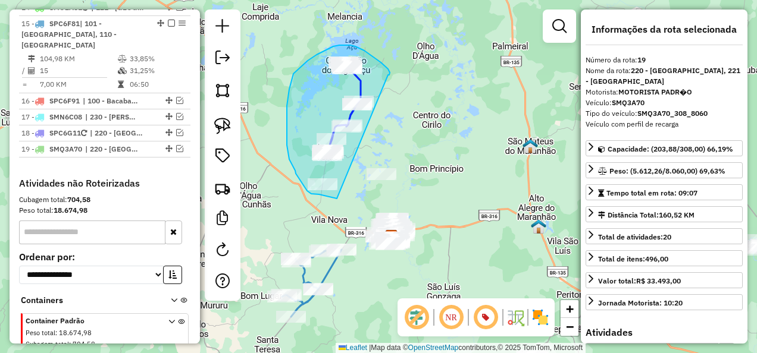
drag, startPoint x: 389, startPoint y: 75, endPoint x: 337, endPoint y: 199, distance: 134.3
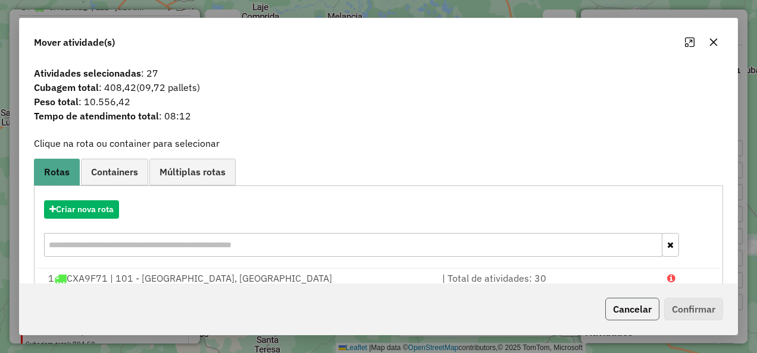
click at [638, 311] on button "Cancelar" at bounding box center [632, 309] width 54 height 23
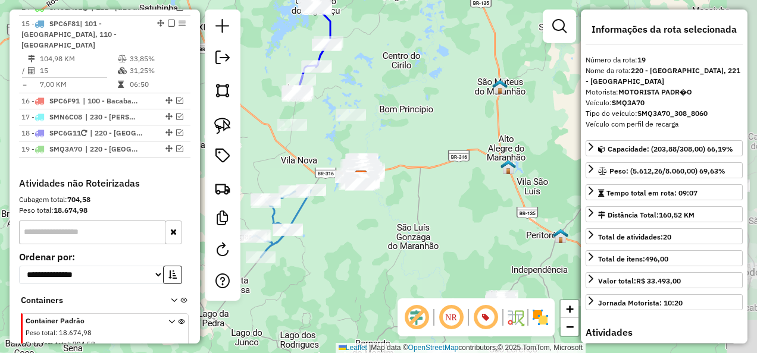
drag, startPoint x: 353, startPoint y: 219, endPoint x: 332, endPoint y: 168, distance: 55.5
click at [338, 181] on div "Janela de atendimento Grade de atendimento Capacidade Transportadoras Veículos …" at bounding box center [378, 176] width 757 height 353
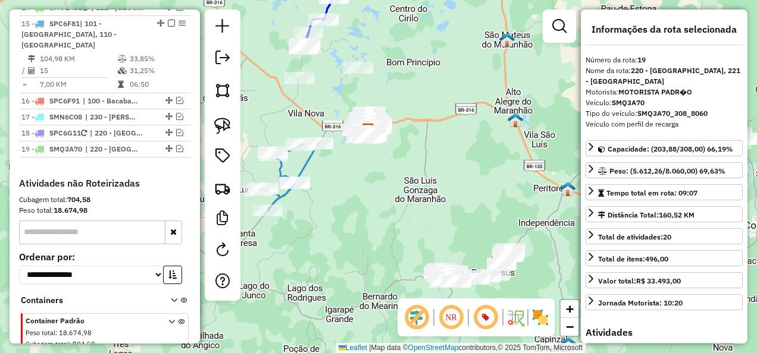
drag, startPoint x: 345, startPoint y: 178, endPoint x: 387, endPoint y: 205, distance: 49.5
click at [387, 205] on div "Janela de atendimento Grade de atendimento Capacidade Transportadoras Veículos …" at bounding box center [378, 176] width 757 height 353
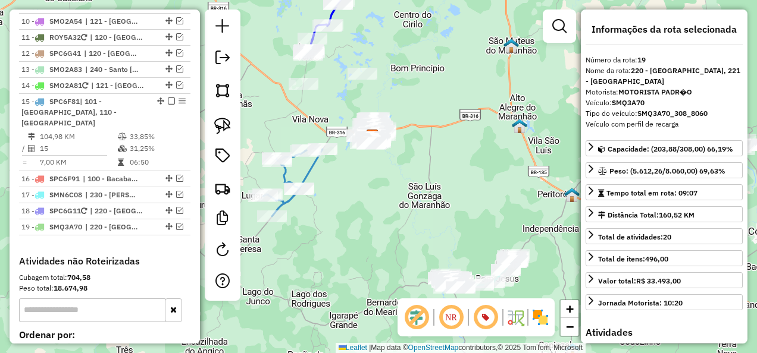
scroll to position [967, 0]
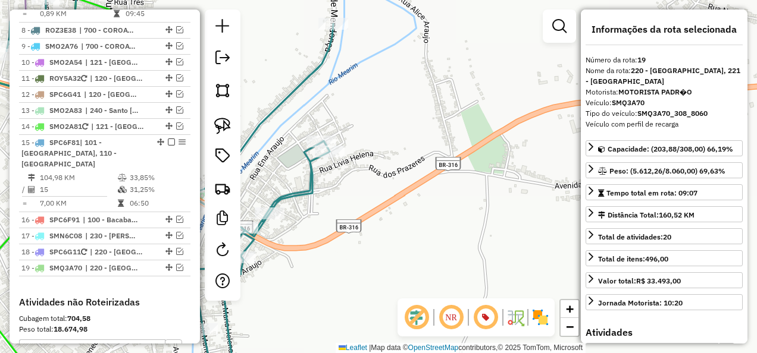
drag, startPoint x: 348, startPoint y: 208, endPoint x: 375, endPoint y: 209, distance: 26.8
click at [375, 209] on div "Janela de atendimento Grade de atendimento Capacidade Transportadoras Veículos …" at bounding box center [378, 176] width 757 height 353
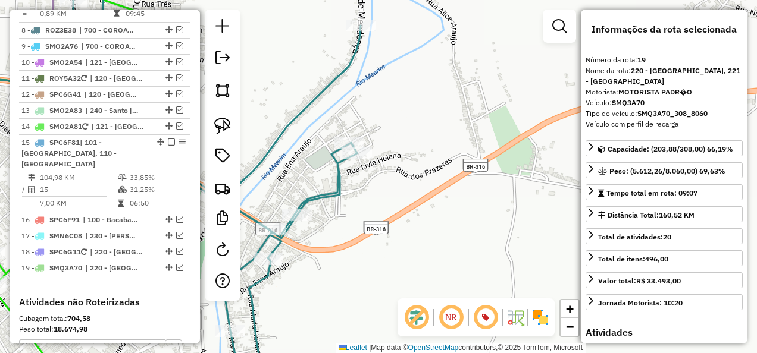
click at [339, 136] on div "Janela de atendimento Grade de atendimento Capacidade Transportadoras Veículos …" at bounding box center [378, 176] width 757 height 353
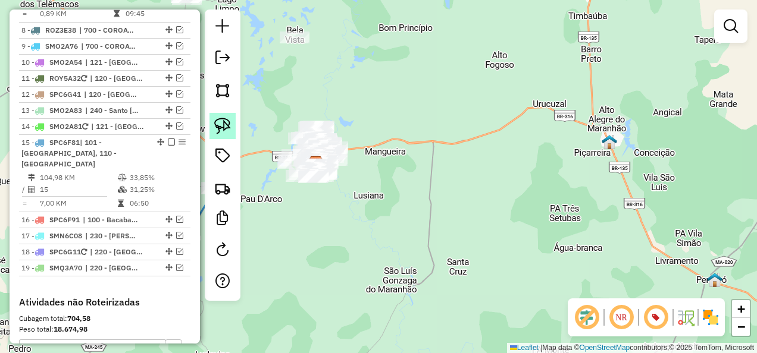
click at [221, 123] on img at bounding box center [222, 126] width 17 height 17
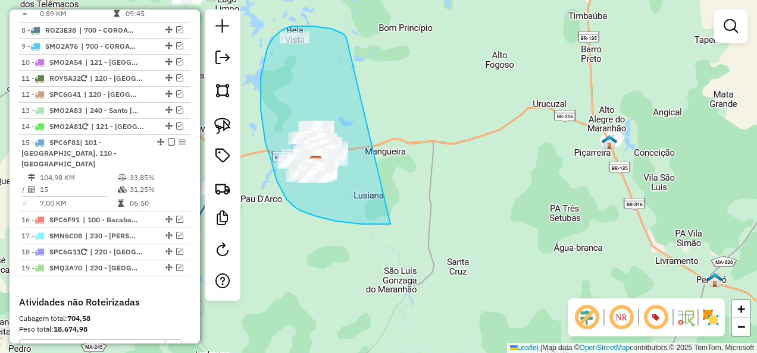
drag, startPoint x: 346, startPoint y: 38, endPoint x: 408, endPoint y: 224, distance: 196.2
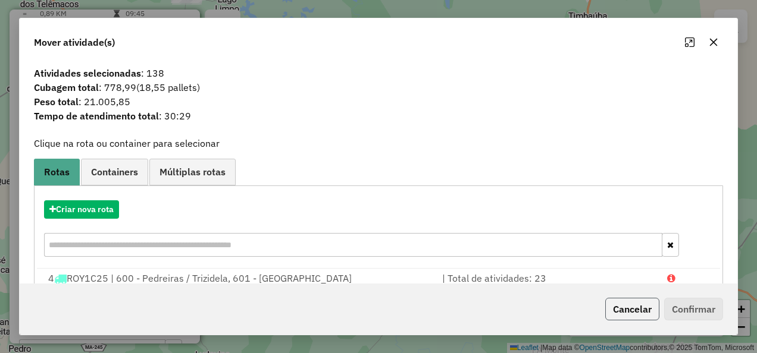
click at [639, 308] on button "Cancelar" at bounding box center [632, 309] width 54 height 23
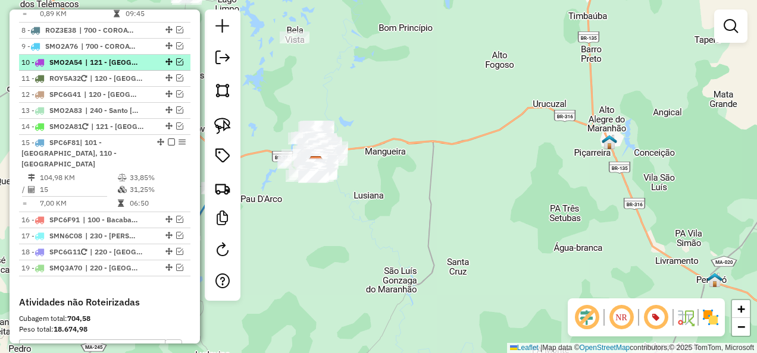
scroll to position [908, 0]
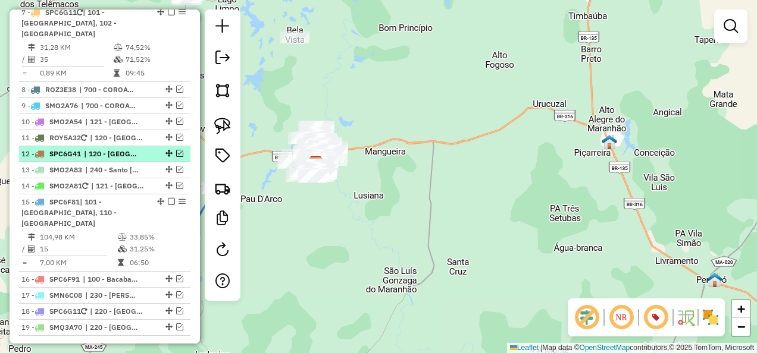
click at [113, 149] on span "| 120 - São Mateus do Maranhão" at bounding box center [111, 154] width 55 height 11
select select "**********"
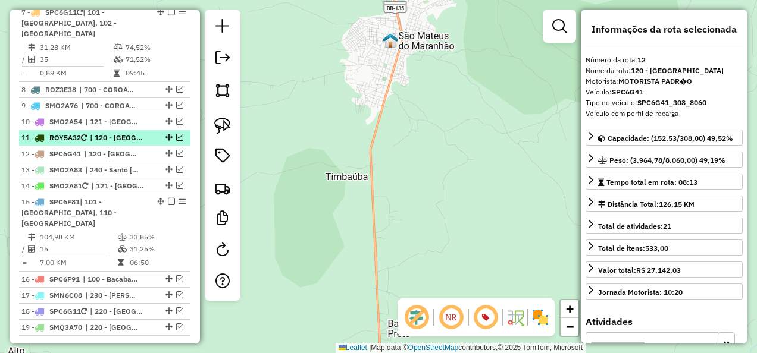
click at [151, 134] on div at bounding box center [168, 137] width 36 height 7
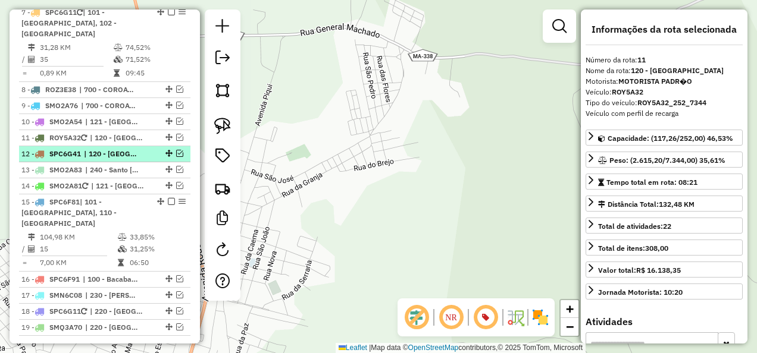
click at [176, 150] on em at bounding box center [179, 153] width 7 height 7
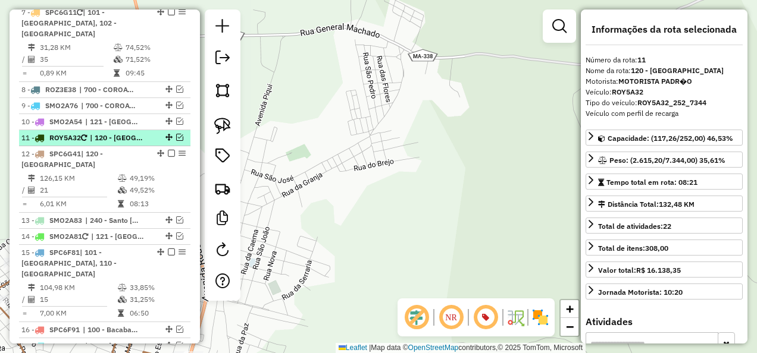
click at [176, 134] on em at bounding box center [179, 137] width 7 height 7
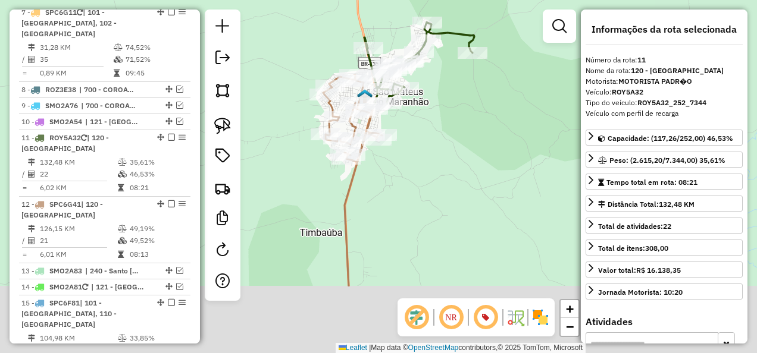
drag, startPoint x: 371, startPoint y: 297, endPoint x: 417, endPoint y: 117, distance: 186.5
click at [410, 143] on div "Janela de atendimento Grade de atendimento Capacidade Transportadoras Veículos …" at bounding box center [378, 176] width 757 height 353
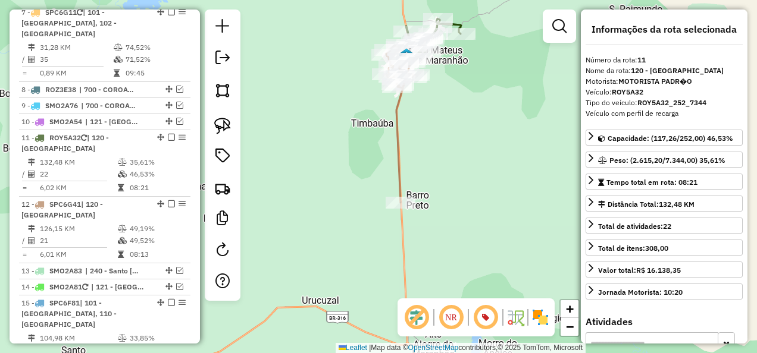
drag, startPoint x: 316, startPoint y: 271, endPoint x: 371, endPoint y: 128, distance: 152.9
click at [369, 143] on div "Janela de atendimento Grade de atendimento Capacidade Transportadoras Veículos …" at bounding box center [378, 176] width 757 height 353
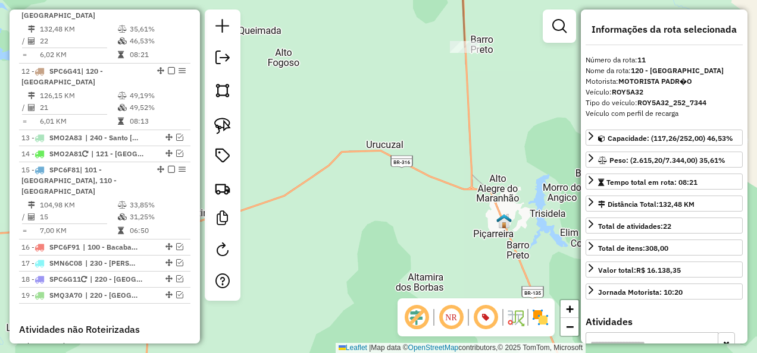
scroll to position [1146, 0]
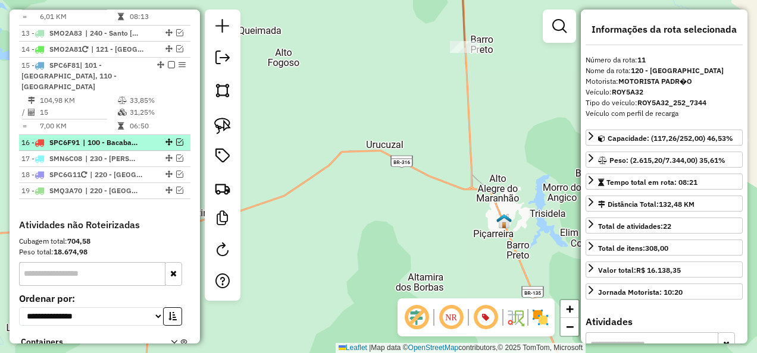
click at [176, 139] on em at bounding box center [179, 142] width 7 height 7
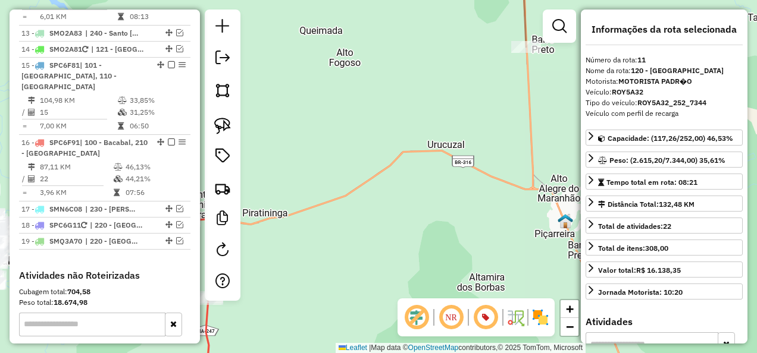
drag, startPoint x: 292, startPoint y: 218, endPoint x: 477, endPoint y: 187, distance: 187.6
click at [478, 193] on div "Janela de atendimento Grade de atendimento Capacidade Transportadoras Veículos …" at bounding box center [378, 176] width 757 height 353
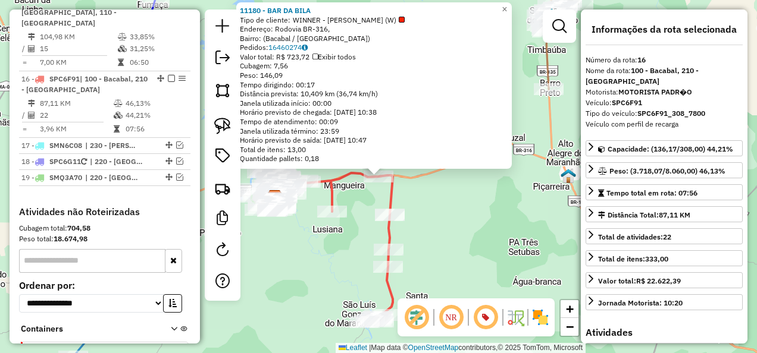
scroll to position [1225, 0]
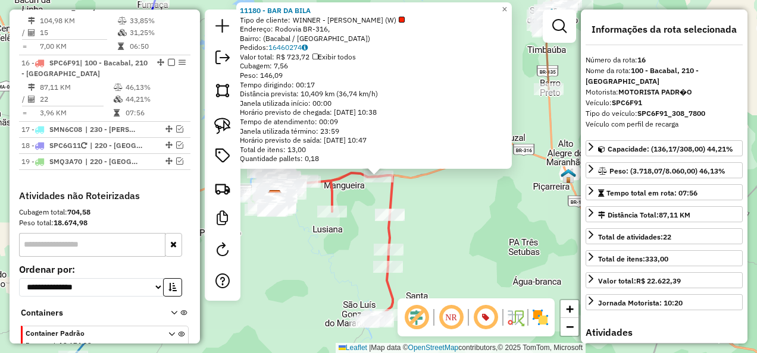
click at [337, 237] on div "11180 - BAR DA BILA Tipo de cliente: WINNER - ROTA (W) Endereço: Rodovia BR-316…" at bounding box center [378, 176] width 757 height 353
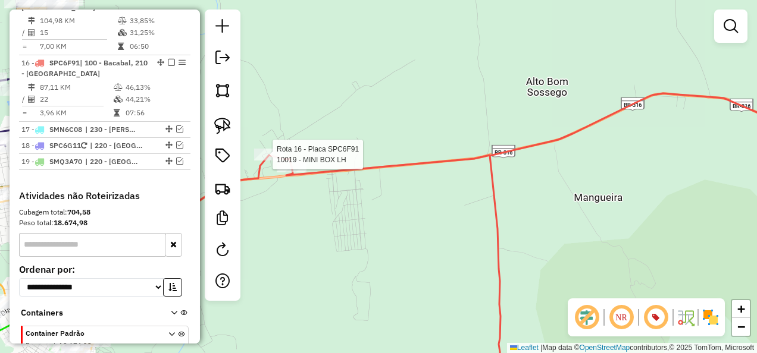
select select "**********"
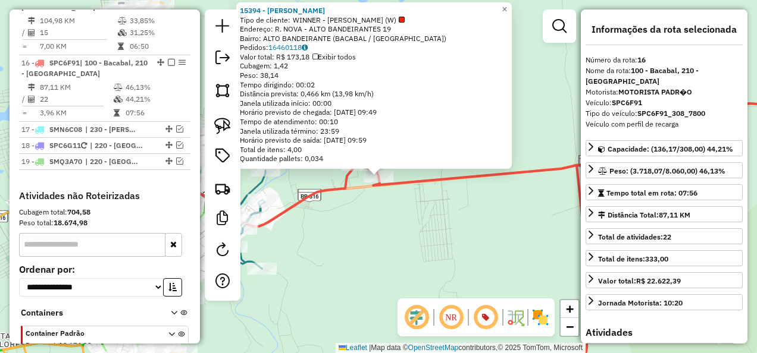
click at [399, 213] on div "15394 - MARCIO Tipo de cliente: WINNER - ROTA (W) Endereço: R. NOVA - ALTO BAND…" at bounding box center [378, 176] width 757 height 353
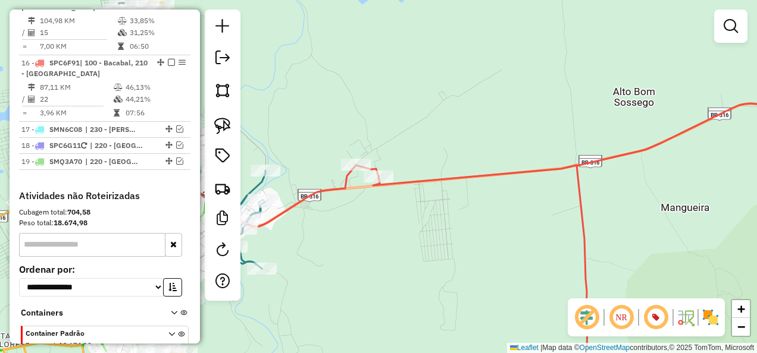
click at [427, 178] on icon at bounding box center [505, 247] width 654 height 286
select select "**********"
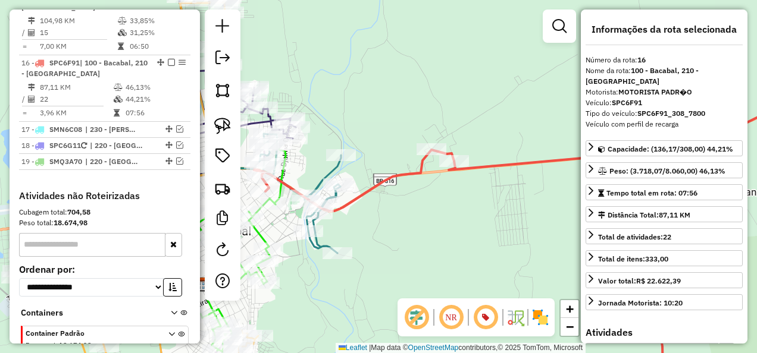
drag, startPoint x: 399, startPoint y: 231, endPoint x: 525, endPoint y: 200, distance: 129.8
click at [509, 203] on div "Janela de atendimento Grade de atendimento Capacidade Transportadoras Veículos …" at bounding box center [378, 176] width 757 height 353
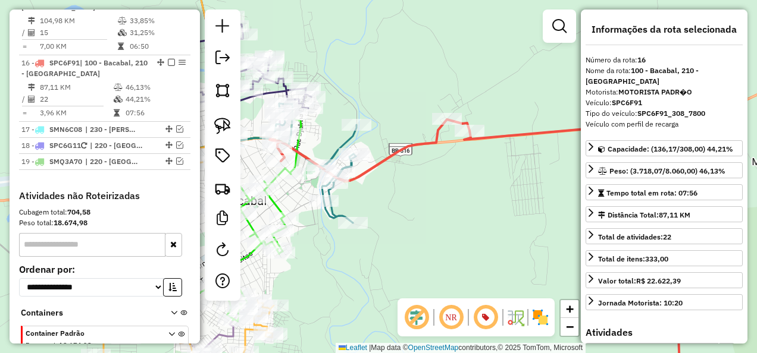
drag, startPoint x: 519, startPoint y: 222, endPoint x: 387, endPoint y: 244, distance: 133.3
click at [388, 243] on div "Janela de atendimento Grade de atendimento Capacidade Transportadoras Veículos …" at bounding box center [378, 176] width 757 height 353
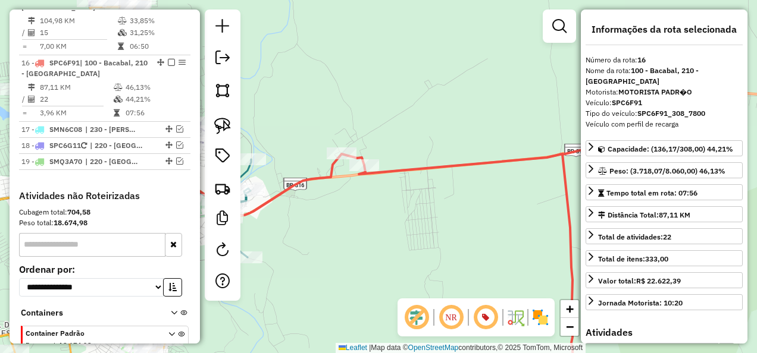
drag, startPoint x: 468, startPoint y: 184, endPoint x: 363, endPoint y: 219, distance: 109.7
click at [363, 219] on div "Janela de atendimento Grade de atendimento Capacidade Transportadoras Veículos …" at bounding box center [378, 176] width 757 height 353
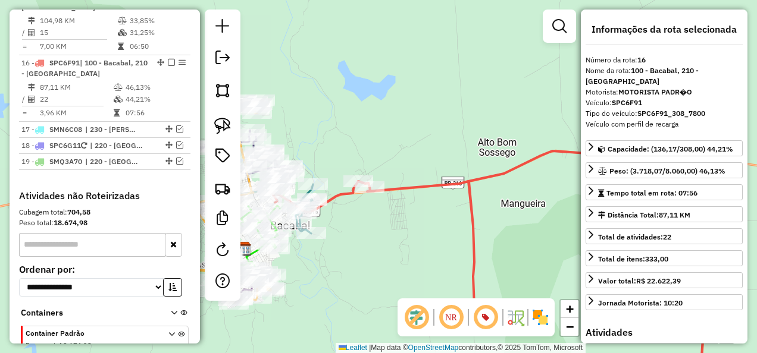
drag, startPoint x: 385, startPoint y: 228, endPoint x: 459, endPoint y: 221, distance: 74.1
click at [459, 221] on div "Janela de atendimento Grade de atendimento Capacidade Transportadoras Veículos …" at bounding box center [378, 176] width 757 height 353
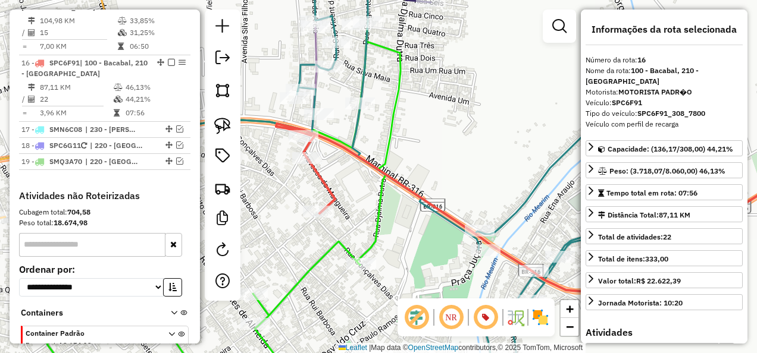
click at [329, 184] on icon at bounding box center [554, 208] width 556 height 168
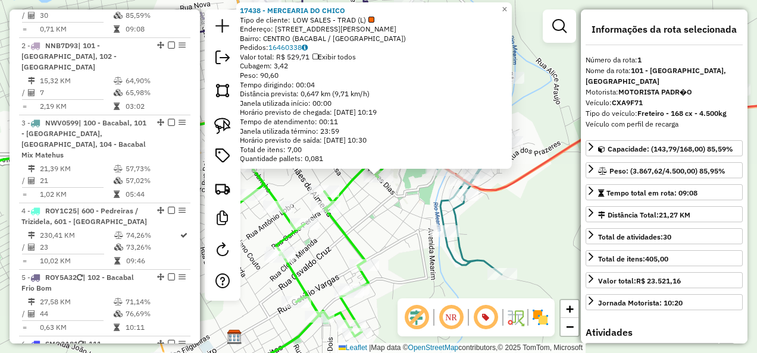
scroll to position [460, 0]
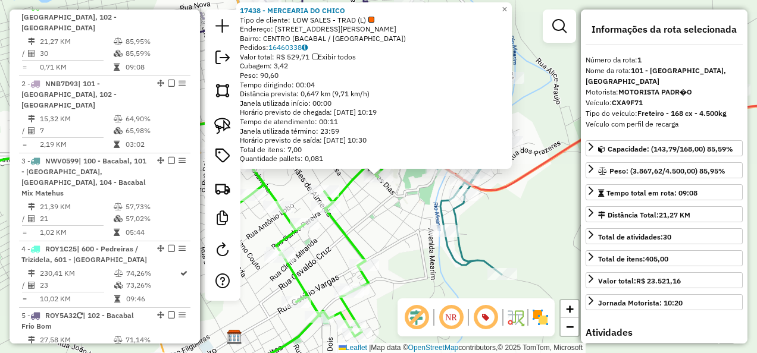
click at [365, 234] on div "17438 - MERCEARIA DO CHICO Tipo de cliente: LOW SALES - TRAD (L) Endereço: Rua …" at bounding box center [378, 176] width 757 height 353
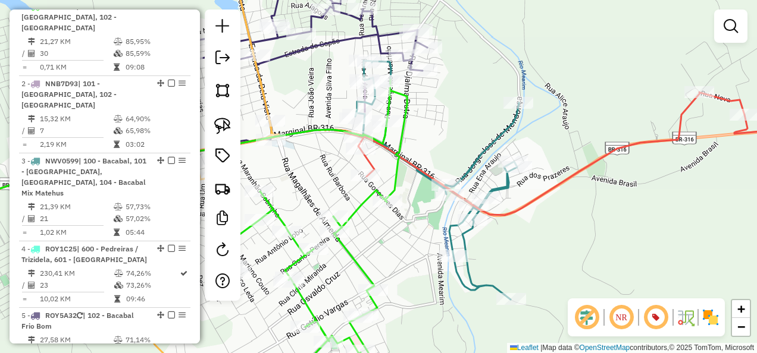
drag, startPoint x: 404, startPoint y: 244, endPoint x: 403, endPoint y: 269, distance: 25.0
click at [403, 269] on div "Janela de atendimento Grade de atendimento Capacidade Transportadoras Veículos …" at bounding box center [378, 176] width 757 height 353
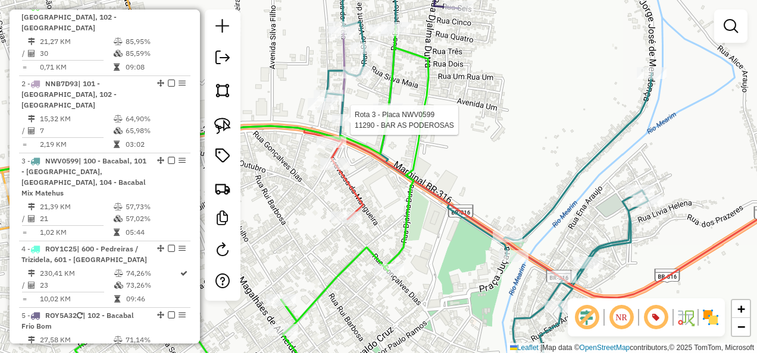
select select "**********"
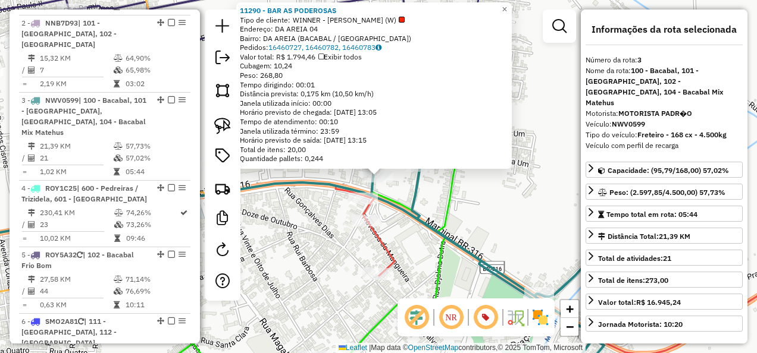
scroll to position [593, 0]
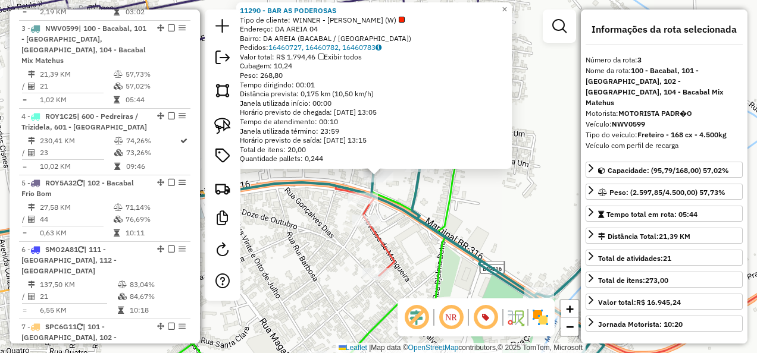
click at [419, 212] on icon at bounding box center [303, 217] width 758 height 344
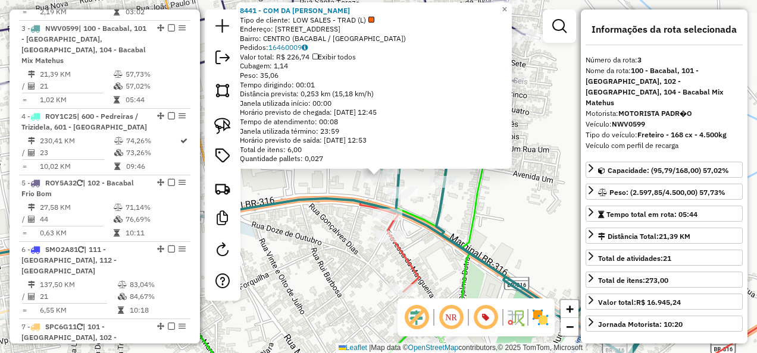
click at [346, 214] on div "8441 - COM DA RITA Tipo de cliente: LOW SALES - TRAD (L) Endereço: R SANTA TERE…" at bounding box center [378, 176] width 757 height 353
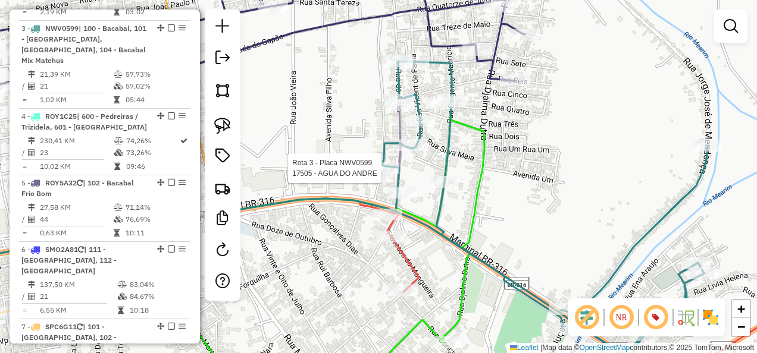
select select "**********"
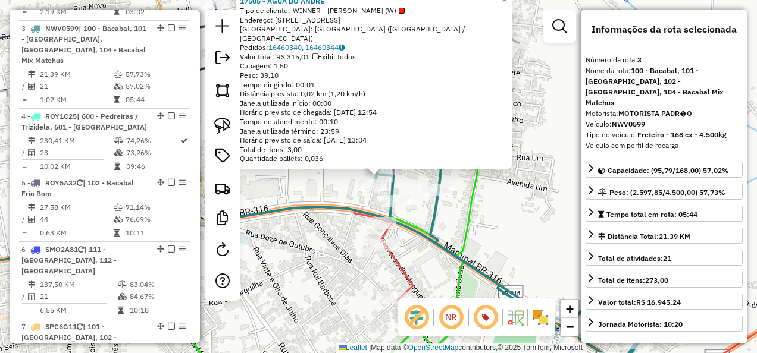
click at [441, 266] on div "17505 - AGUA DO ANDRE Tipo de cliente: WINNER - ROTA (W) Endereço: Rua Santa Te…" at bounding box center [378, 176] width 757 height 353
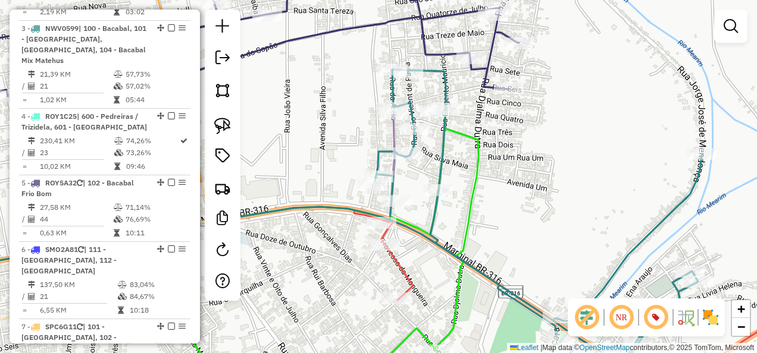
click at [400, 266] on icon at bounding box center [593, 295] width 478 height 168
select select "**********"
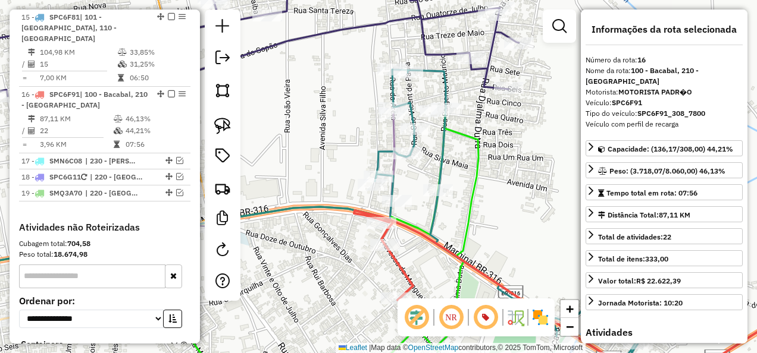
scroll to position [1225, 0]
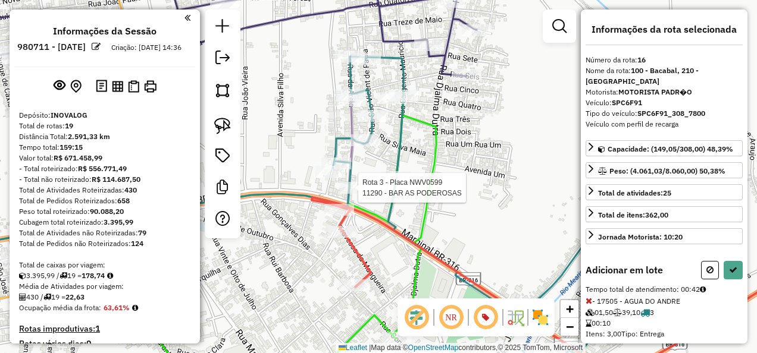
scroll to position [1225, 0]
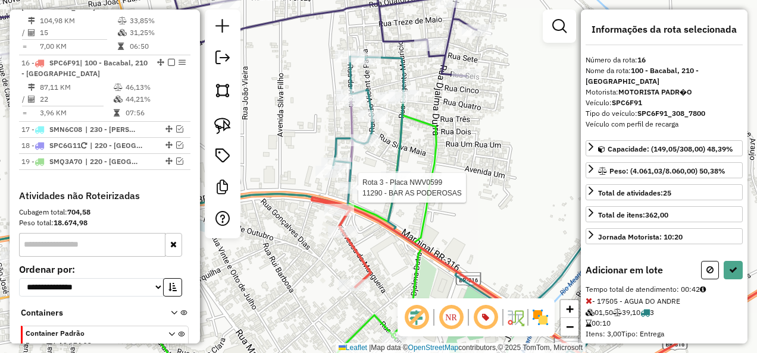
click at [350, 194] on div at bounding box center [355, 188] width 30 height 12
click at [729, 266] on icon at bounding box center [733, 270] width 8 height 8
select select "**********"
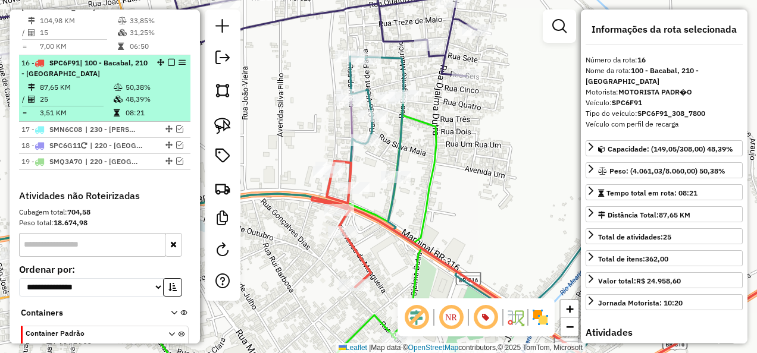
click at [169, 59] on em at bounding box center [171, 62] width 7 height 7
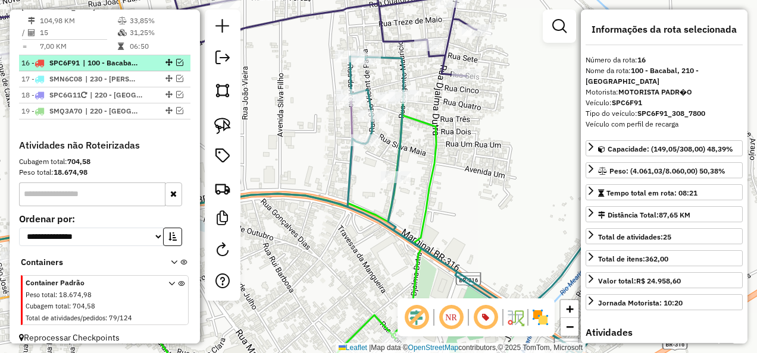
scroll to position [1175, 0]
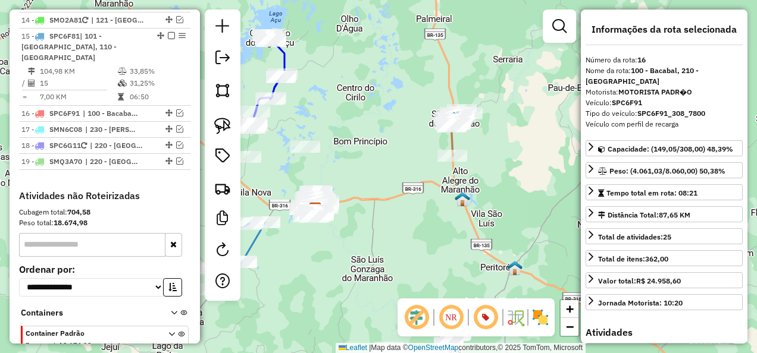
drag, startPoint x: 485, startPoint y: 206, endPoint x: 440, endPoint y: 236, distance: 54.1
click at [440, 236] on div "Janela de atendimento Grade de atendimento Capacidade Transportadoras Veículos …" at bounding box center [378, 176] width 757 height 353
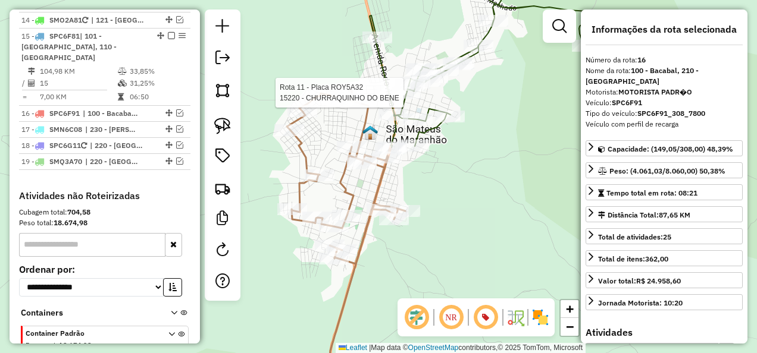
click at [404, 99] on div at bounding box center [406, 93] width 30 height 12
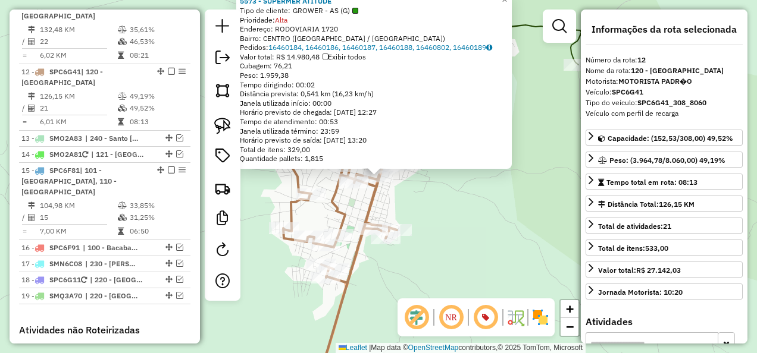
scroll to position [1061, 0]
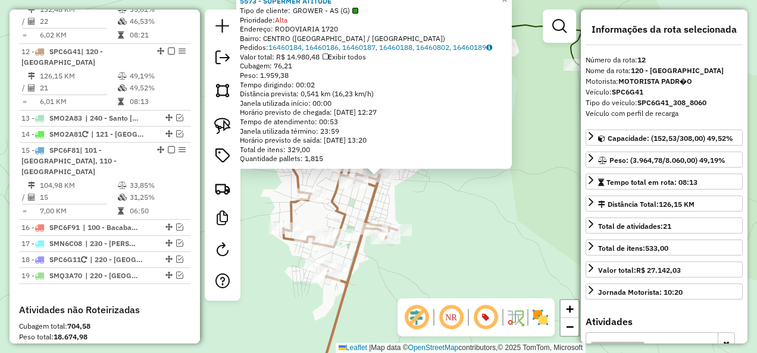
click at [447, 215] on div "Rota 12 - Placa SPC6G41 16016 - MERCEARIA GE Rota 12 - Placa SPC6G41 9556 - Bot…" at bounding box center [378, 176] width 757 height 353
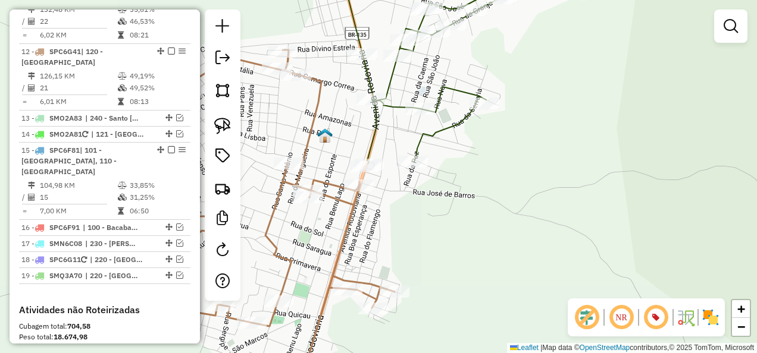
click at [368, 195] on div "Janela de atendimento Grade de atendimento Capacidade Transportadoras Veículos …" at bounding box center [378, 176] width 757 height 353
select select "**********"
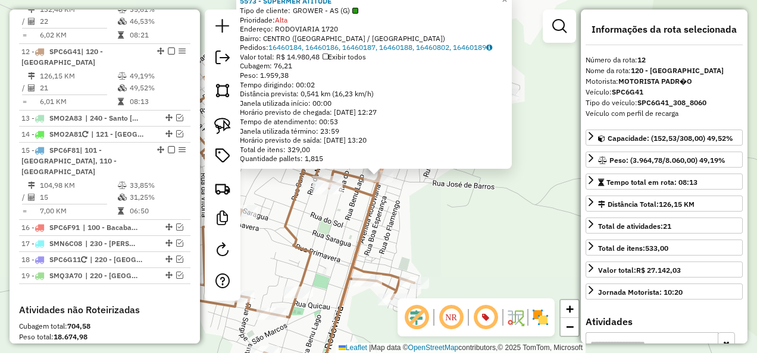
click at [412, 215] on div "5573 - SUPERMER ATITUDE Tipo de cliente: GROWER - AS (G) Prioridade: Alta Ender…" at bounding box center [378, 176] width 757 height 353
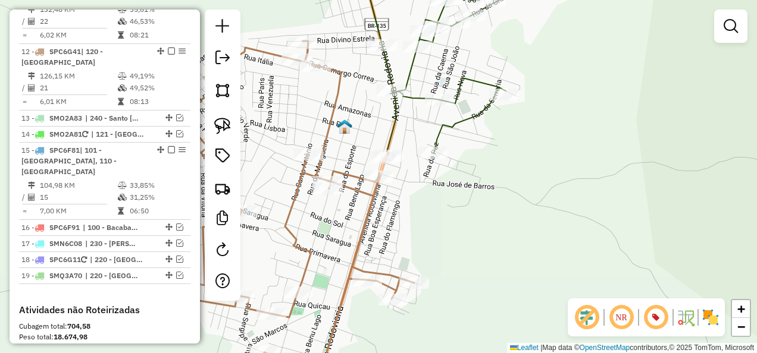
drag, startPoint x: 446, startPoint y: 187, endPoint x: 466, endPoint y: 247, distance: 64.0
click at [466, 247] on div "Janela de atendimento Grade de atendimento Capacidade Transportadoras Veículos …" at bounding box center [378, 176] width 757 height 353
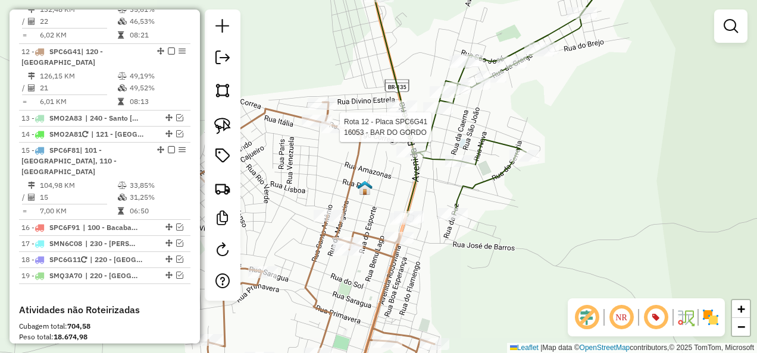
select select "**********"
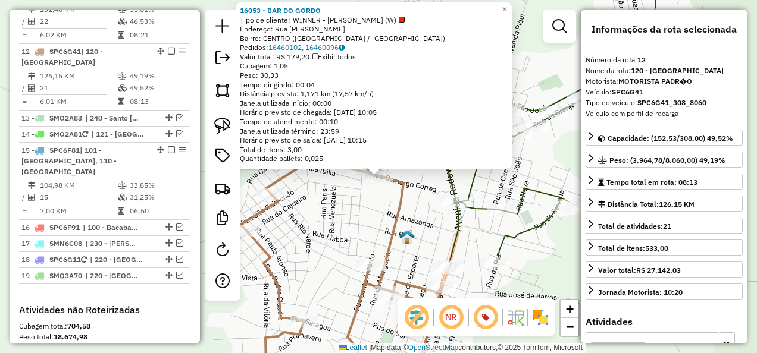
drag, startPoint x: 344, startPoint y: 204, endPoint x: 357, endPoint y: 185, distance: 23.1
click at [345, 204] on div "16053 - BAR DO GORDO Tipo de cliente: WINNER - ROTA (W) Endereço: Rua [PERSON_N…" at bounding box center [378, 176] width 757 height 353
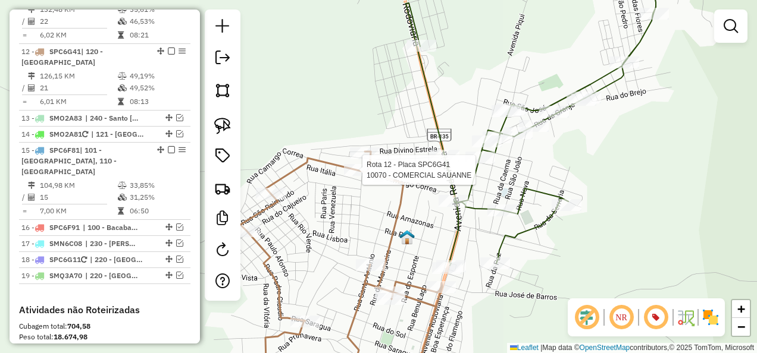
select select "**********"
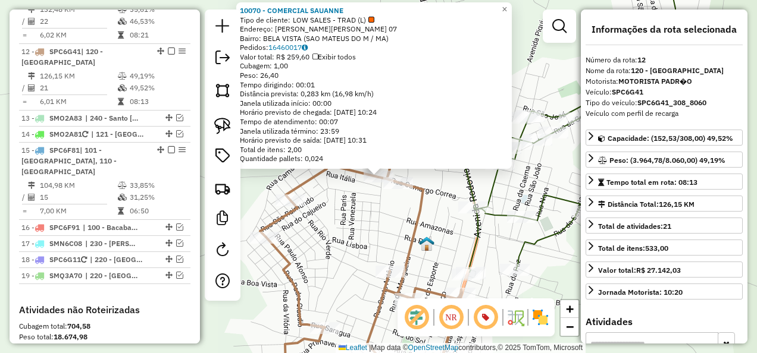
click at [353, 214] on div "Rota 12 - Placa SPC6G41 10070 - COMERCIAL SAUANNE 10070 - COMERCIAL SAUANNE Tip…" at bounding box center [378, 176] width 757 height 353
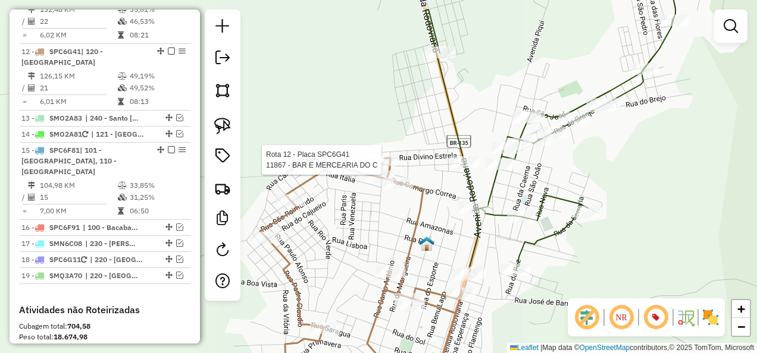
select select "**********"
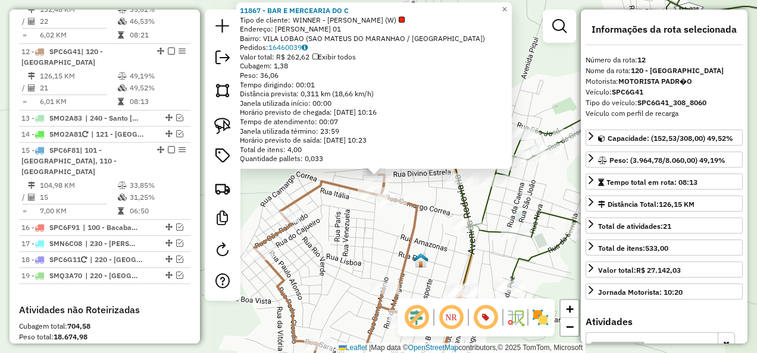
click at [353, 228] on div "Rota 12 - Placa SPC6G41 10070 - COMERCIAL SAUANNE 11867 - BAR E MERCEARIA DO C …" at bounding box center [378, 176] width 757 height 353
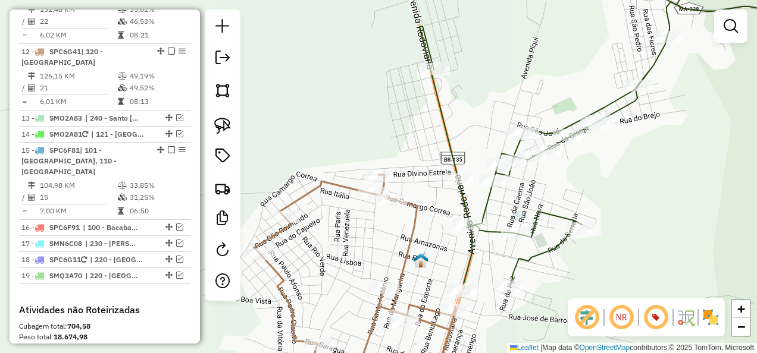
click at [466, 201] on icon at bounding box center [625, 127] width 413 height 324
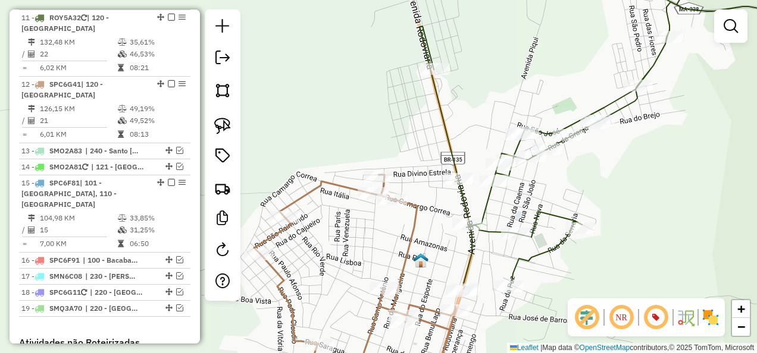
select select "**********"
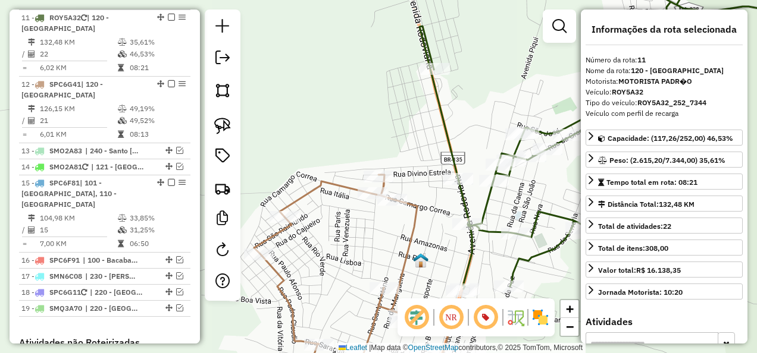
scroll to position [994, 0]
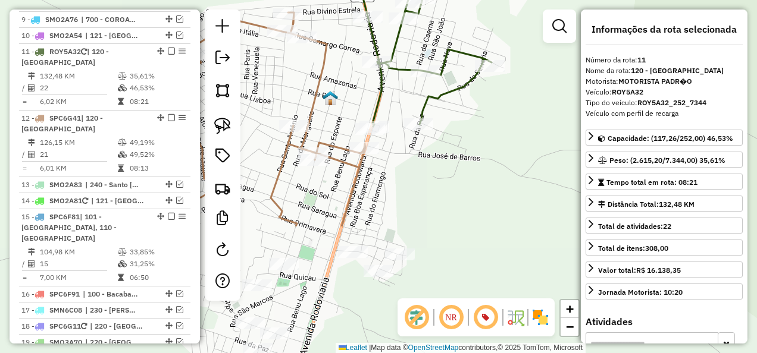
drag, startPoint x: 426, startPoint y: 225, endPoint x: 335, endPoint y: 63, distance: 185.9
click at [335, 63] on div "Janela de atendimento Grade de atendimento Capacidade Transportadoras Veículos …" at bounding box center [378, 176] width 757 height 353
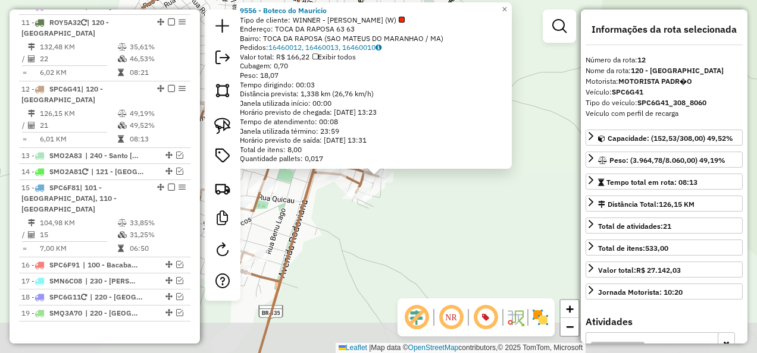
scroll to position [1061, 0]
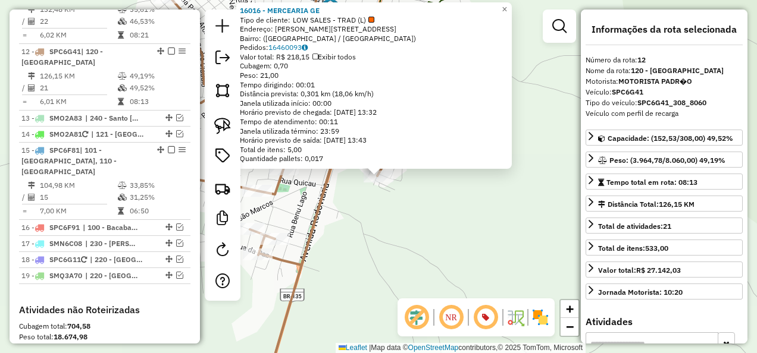
click at [387, 246] on div "16016 - MERCEARIA GE Tipo de cliente: LOW SALES - TRAD (L) Endereço: [PERSON_NA…" at bounding box center [378, 176] width 757 height 353
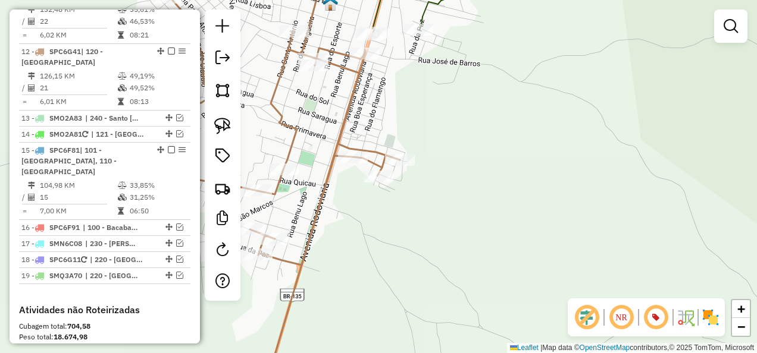
drag, startPoint x: 436, startPoint y: 121, endPoint x: 424, endPoint y: 127, distance: 13.8
click at [432, 139] on div "Janela de atendimento Grade de atendimento Capacidade Transportadoras Veículos …" at bounding box center [378, 176] width 757 height 353
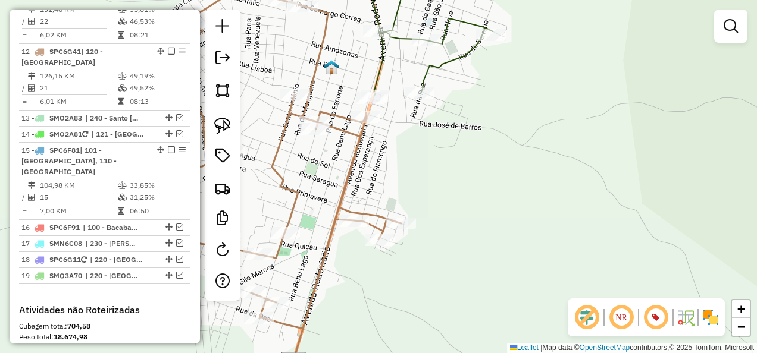
click at [420, 72] on icon at bounding box center [427, 30] width 129 height 131
select select "**********"
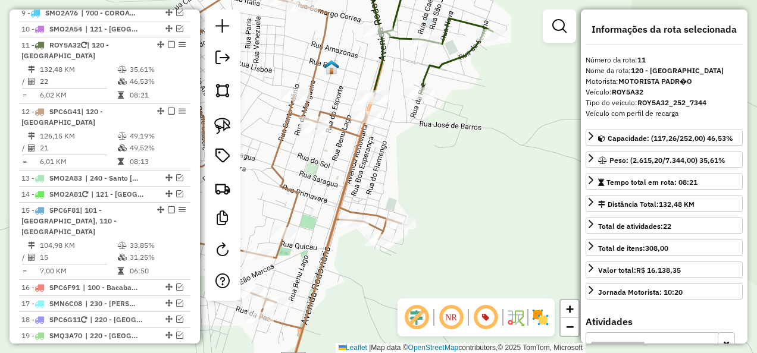
scroll to position [994, 0]
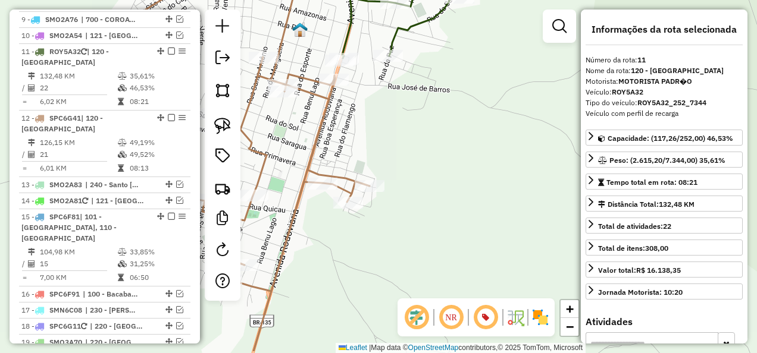
drag, startPoint x: 420, startPoint y: 146, endPoint x: 415, endPoint y: 136, distance: 11.2
click at [415, 136] on div "Janela de atendimento Grade de atendimento Capacidade Transportadoras Veículos …" at bounding box center [378, 176] width 757 height 353
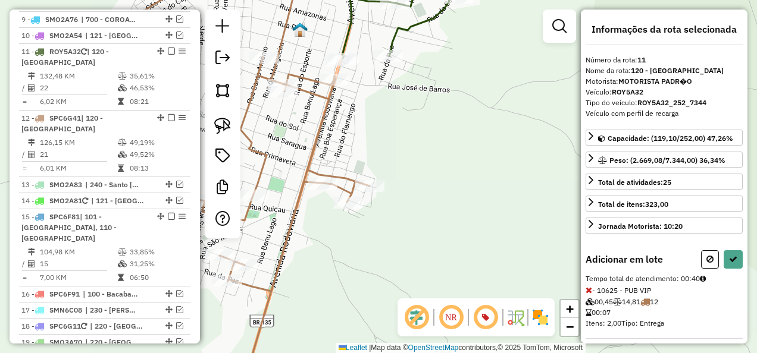
drag, startPoint x: 379, startPoint y: 268, endPoint x: 381, endPoint y: 207, distance: 60.7
click at [381, 213] on div "Janela de atendimento Grade de atendimento Capacidade Transportadoras Veículos …" at bounding box center [378, 176] width 757 height 353
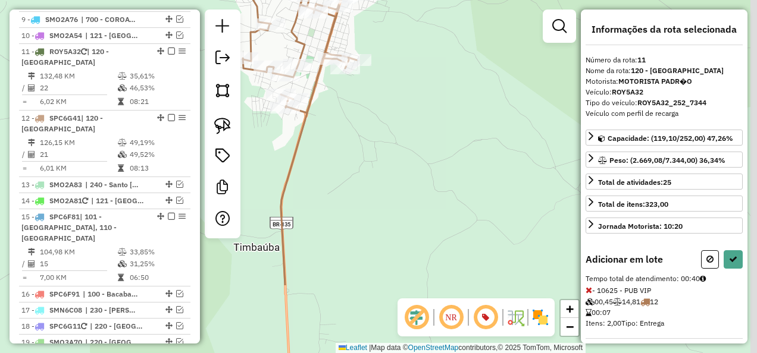
drag, startPoint x: 377, startPoint y: 245, endPoint x: 355, endPoint y: 117, distance: 130.4
click at [355, 123] on div "Janela de atendimento Grade de atendimento Capacidade Transportadoras Veículos …" at bounding box center [378, 176] width 757 height 353
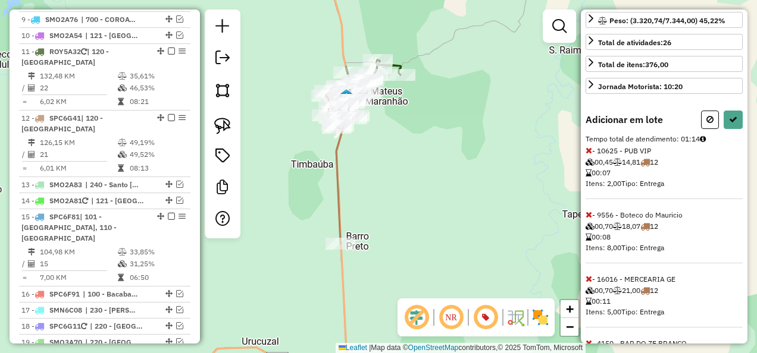
scroll to position [197, 0]
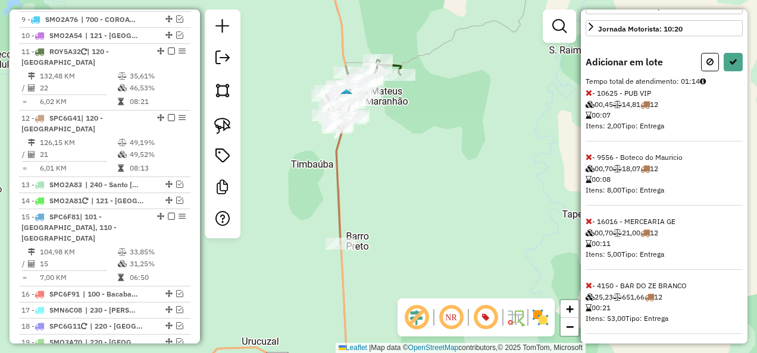
click at [590, 283] on icon at bounding box center [588, 285] width 7 height 8
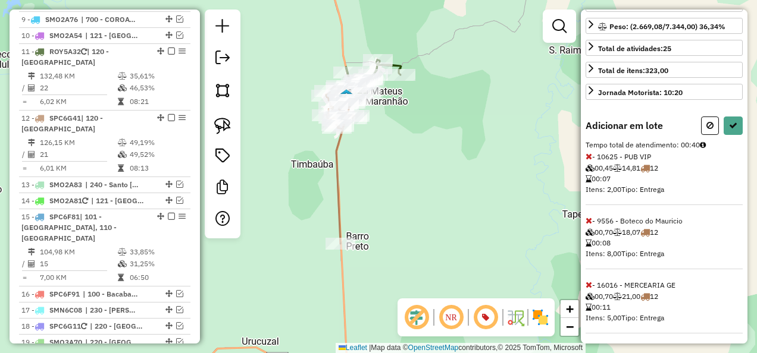
scroll to position [0, 0]
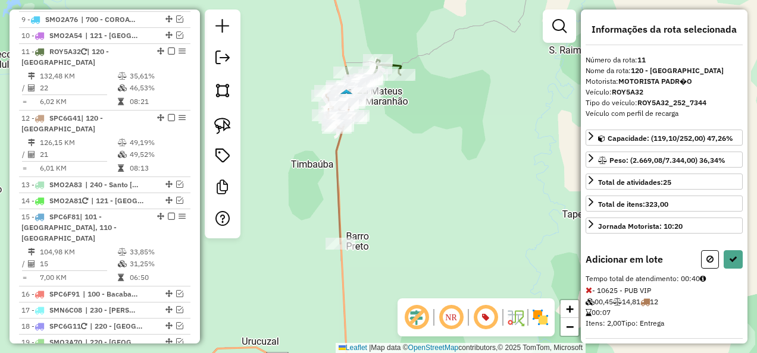
click at [720, 255] on div at bounding box center [722, 259] width 42 height 18
click at [726, 250] on button at bounding box center [732, 259] width 19 height 18
select select "**********"
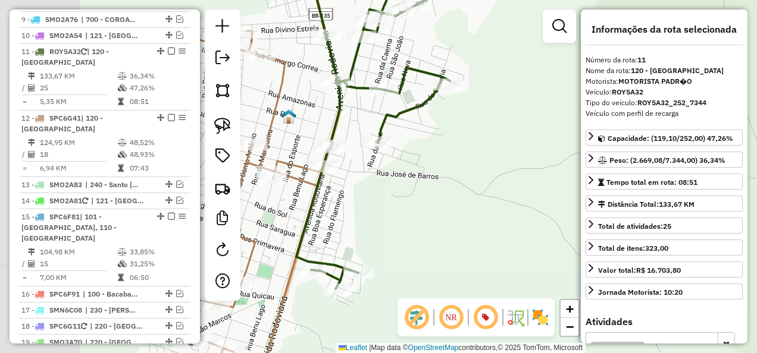
drag, startPoint x: 416, startPoint y: 180, endPoint x: 498, endPoint y: 163, distance: 83.8
click at [488, 169] on div "Janela de atendimento Grade de atendimento Capacidade Transportadoras Veículos …" at bounding box center [378, 176] width 757 height 353
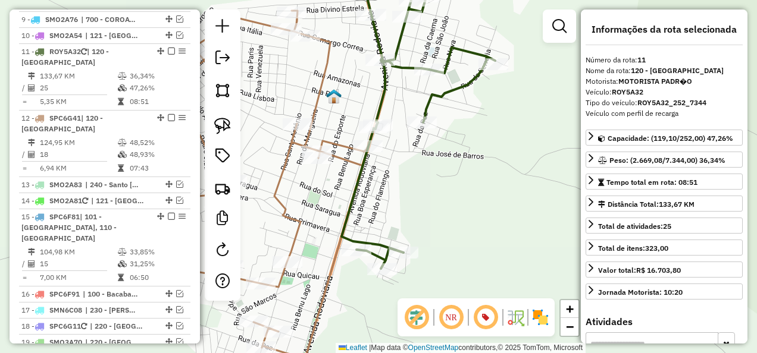
click at [315, 107] on icon at bounding box center [268, 200] width 202 height 378
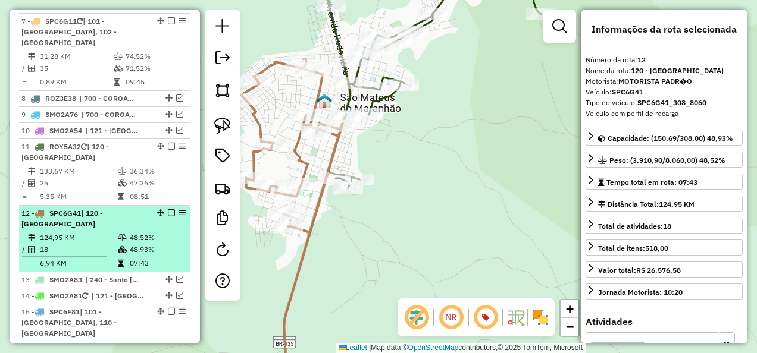
scroll to position [882, 0]
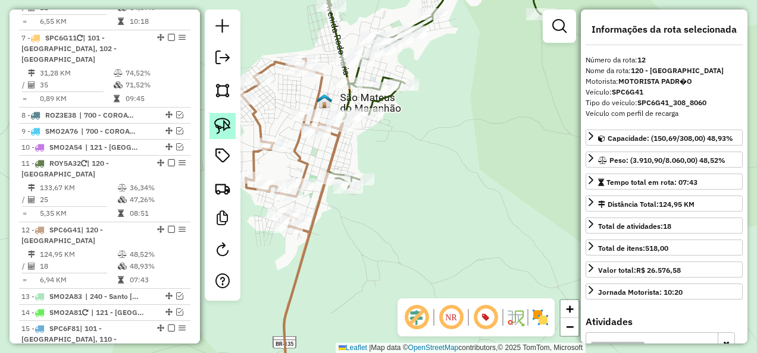
drag, startPoint x: 168, startPoint y: 128, endPoint x: 211, endPoint y: 131, distance: 42.3
click at [168, 159] on em at bounding box center [171, 162] width 7 height 7
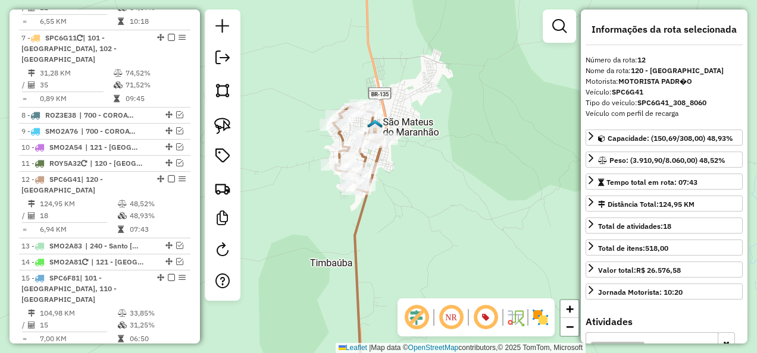
click at [352, 233] on icon at bounding box center [358, 247] width 50 height 284
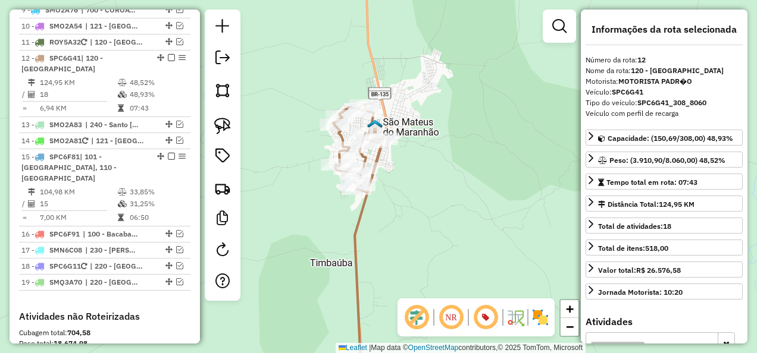
scroll to position [1010, 0]
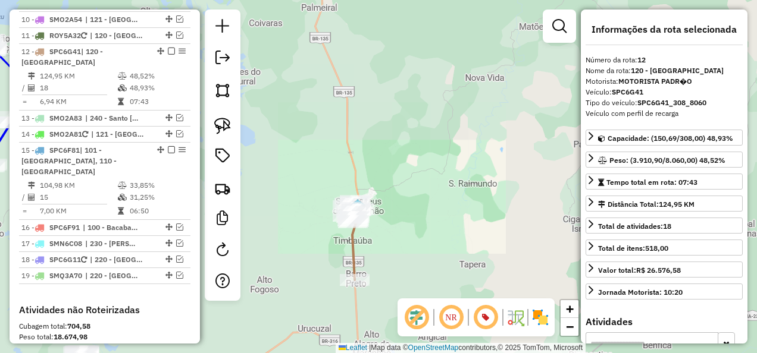
drag, startPoint x: 434, startPoint y: 256, endPoint x: 472, endPoint y: 138, distance: 124.0
click at [453, 174] on div "Janela de atendimento Grade de atendimento Capacidade Transportadoras Veículos …" at bounding box center [378, 176] width 757 height 353
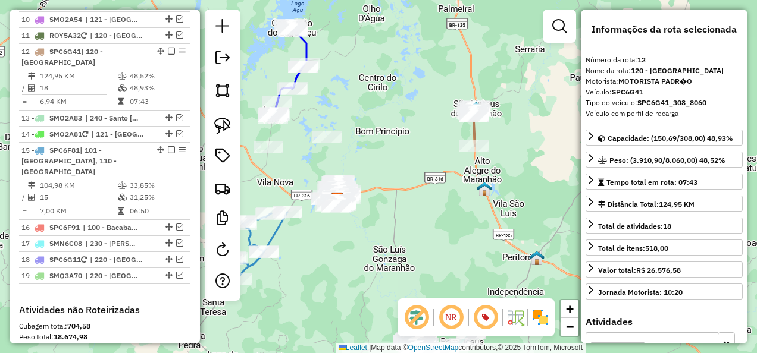
drag, startPoint x: 372, startPoint y: 224, endPoint x: 394, endPoint y: 220, distance: 21.8
click at [394, 220] on div "Janela de atendimento Grade de atendimento Capacidade Transportadoras Veículos …" at bounding box center [378, 176] width 757 height 353
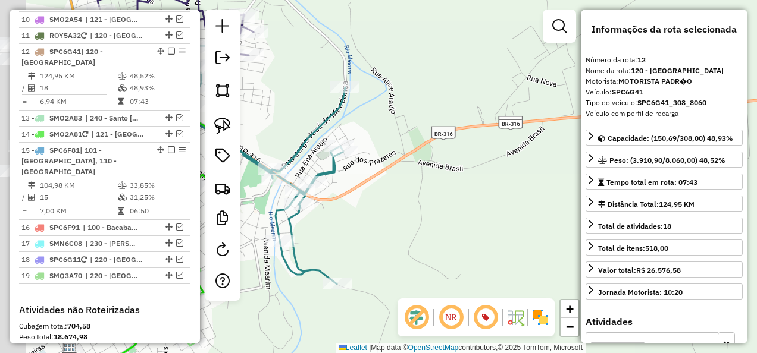
drag, startPoint x: 305, startPoint y: 192, endPoint x: 440, endPoint y: 212, distance: 137.1
click at [440, 212] on div "Janela de atendimento Grade de atendimento Capacidade Transportadoras Veículos …" at bounding box center [378, 176] width 757 height 353
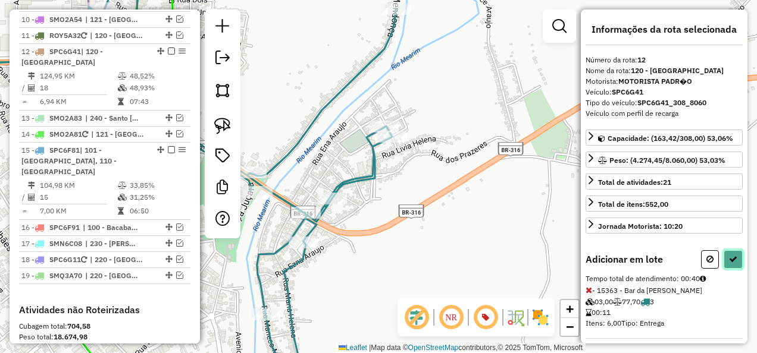
click at [729, 256] on icon at bounding box center [733, 259] width 8 height 8
select select "**********"
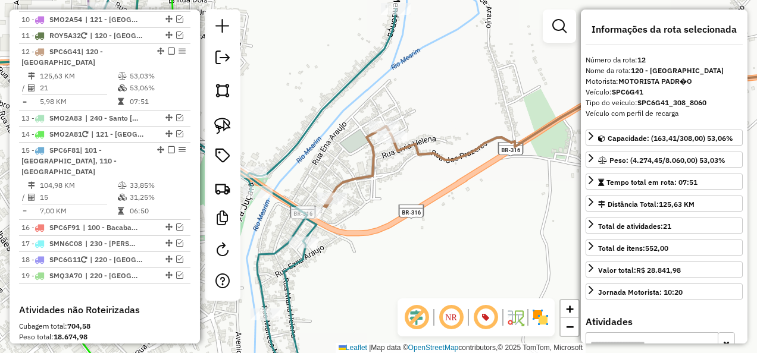
click at [372, 169] on icon at bounding box center [578, 138] width 508 height 137
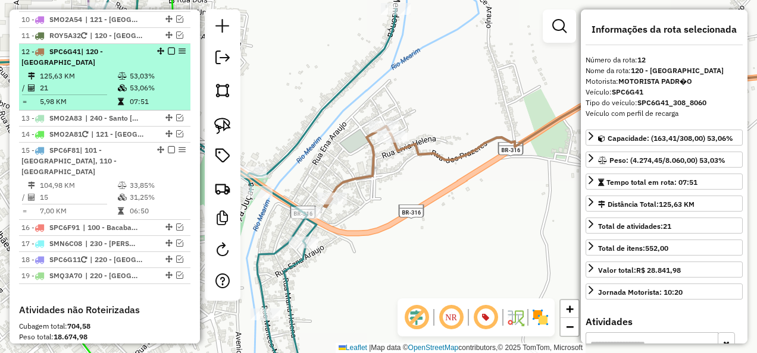
click at [169, 48] on em at bounding box center [171, 51] width 7 height 7
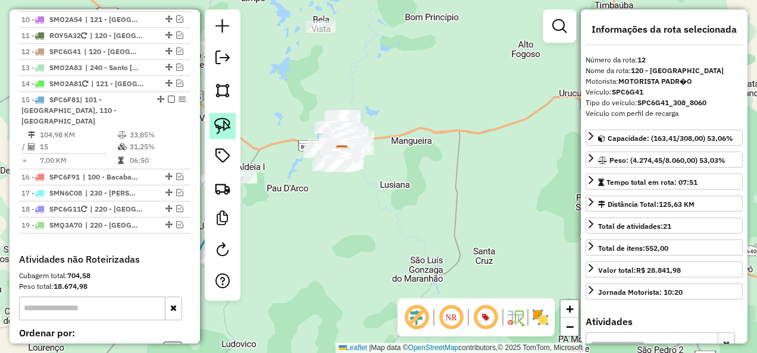
click at [227, 130] on img at bounding box center [222, 126] width 17 height 17
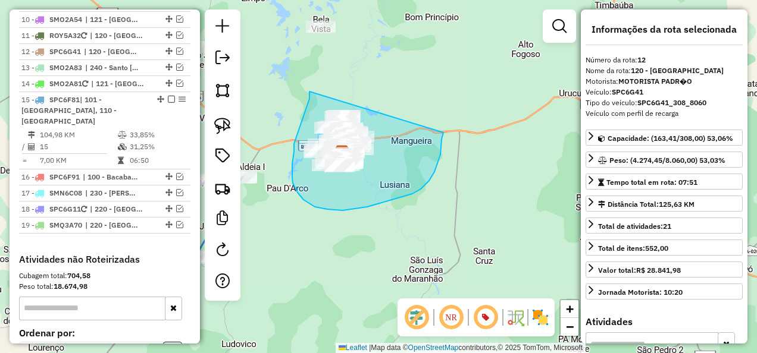
drag, startPoint x: 309, startPoint y: 92, endPoint x: 443, endPoint y: 132, distance: 139.8
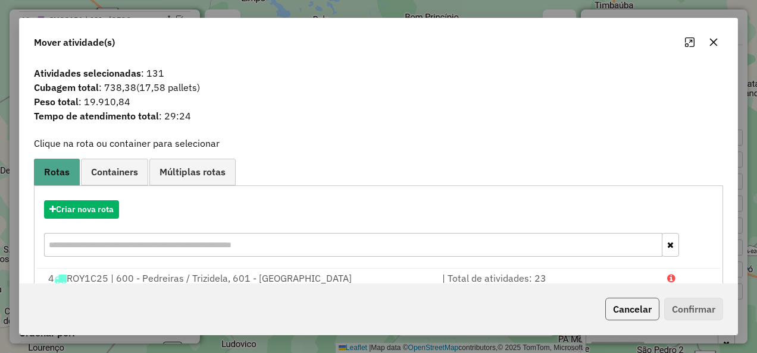
click at [644, 313] on button "Cancelar" at bounding box center [632, 309] width 54 height 23
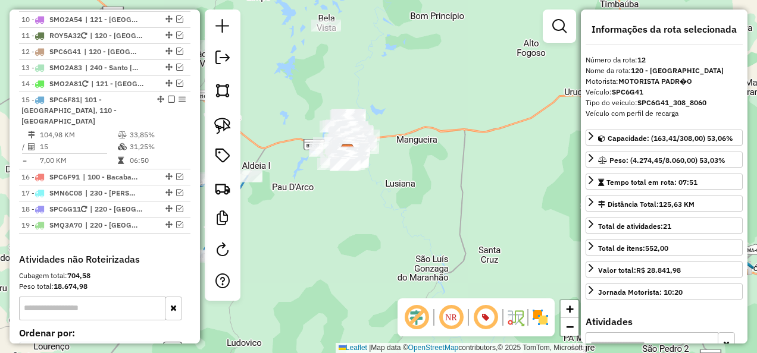
drag, startPoint x: 391, startPoint y: 246, endPoint x: 493, endPoint y: 260, distance: 103.2
click at [493, 260] on div "Janela de atendimento Grade de atendimento Capacidade Transportadoras Veículos …" at bounding box center [378, 176] width 757 height 353
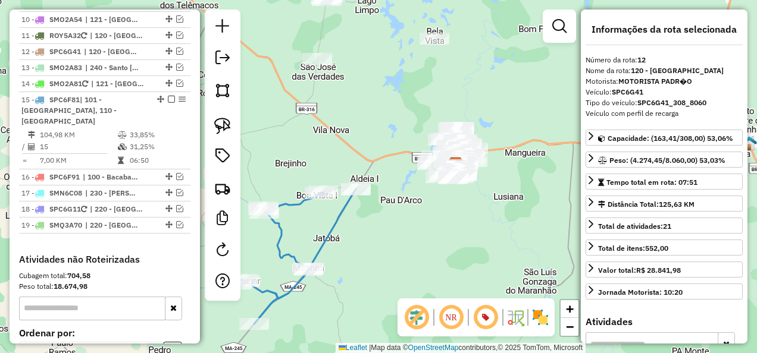
click at [330, 224] on icon at bounding box center [296, 256] width 120 height 135
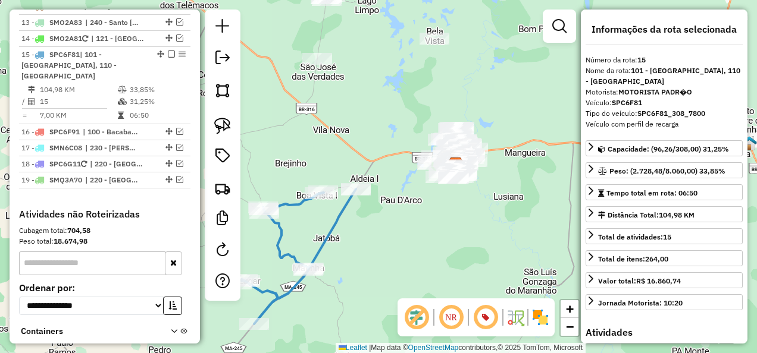
scroll to position [1058, 0]
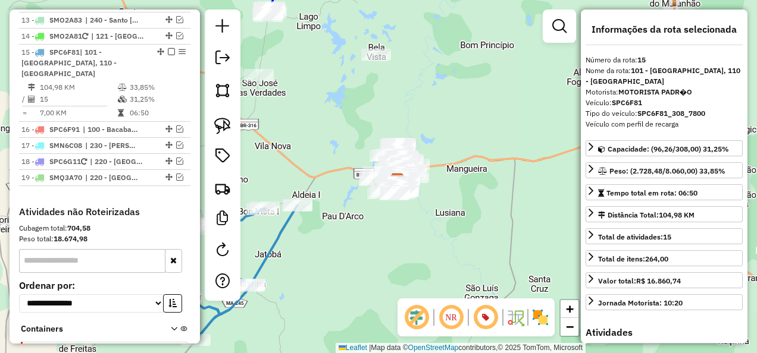
drag, startPoint x: 407, startPoint y: 236, endPoint x: 380, endPoint y: 244, distance: 28.6
click at [345, 252] on div "Janela de atendimento Grade de atendimento Capacidade Transportadoras Veículos …" at bounding box center [378, 176] width 757 height 353
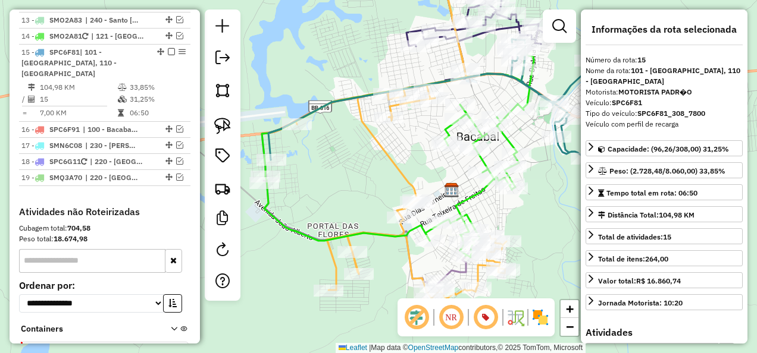
drag, startPoint x: 314, startPoint y: 232, endPoint x: 312, endPoint y: 224, distance: 8.7
click at [312, 224] on div "Janela de atendimento Grade de atendimento Capacidade Transportadoras Veículos …" at bounding box center [378, 176] width 757 height 353
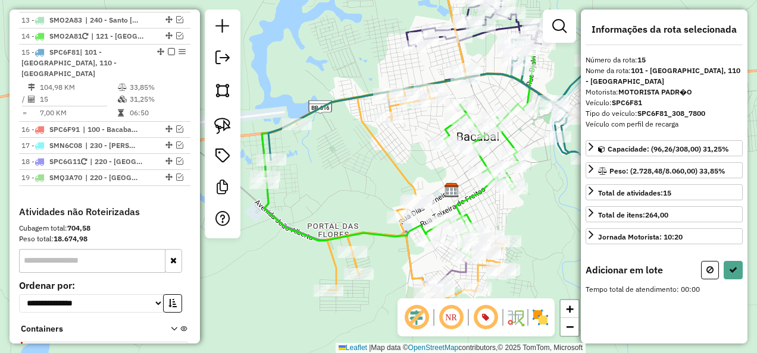
drag, startPoint x: 218, startPoint y: 131, endPoint x: 238, endPoint y: 124, distance: 20.9
click at [218, 131] on img at bounding box center [222, 126] width 17 height 17
drag, startPoint x: 305, startPoint y: 94, endPoint x: 249, endPoint y: 146, distance: 76.2
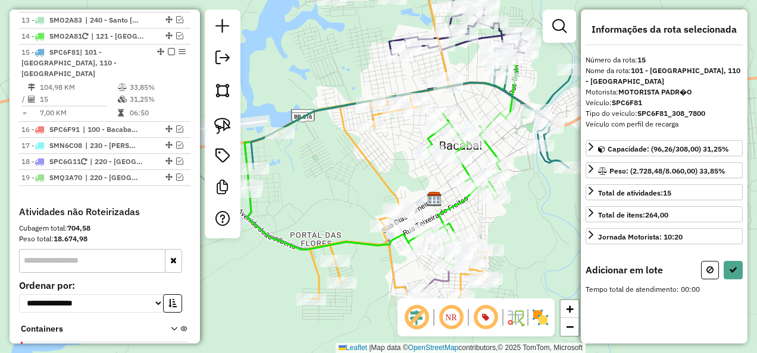
drag, startPoint x: 388, startPoint y: 210, endPoint x: 371, endPoint y: 219, distance: 18.9
click at [371, 219] on div "Janela de atendimento Grade de atendimento Capacidade Transportadoras Veículos …" at bounding box center [378, 176] width 757 height 353
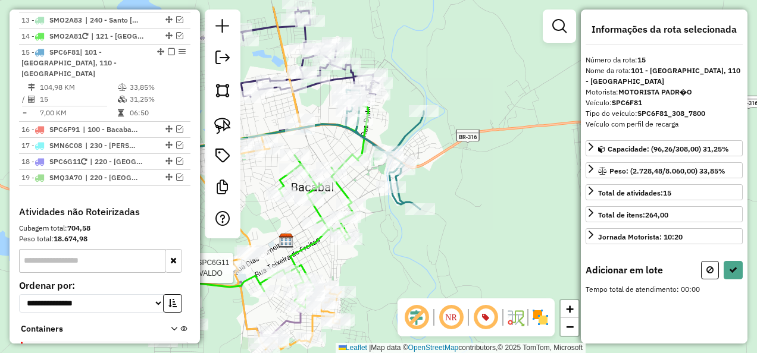
drag, startPoint x: 403, startPoint y: 174, endPoint x: 255, endPoint y: 215, distance: 153.9
click at [255, 215] on div "Rota 7 - Placa SPC6G11 7308 - FRANCIVALDO Janela de atendimento Grade de atendi…" at bounding box center [378, 176] width 757 height 353
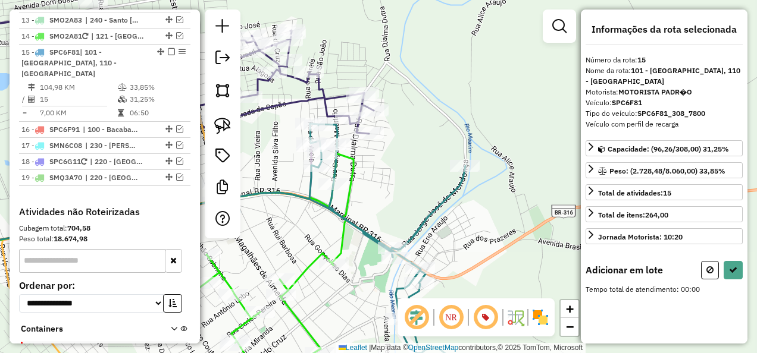
drag, startPoint x: 375, startPoint y: 123, endPoint x: 381, endPoint y: 190, distance: 66.8
click at [381, 182] on div "Rota 7 - Placa SPC6G11 7308 - FRANCIVALDO Janela de atendimento Grade de atendi…" at bounding box center [378, 176] width 757 height 353
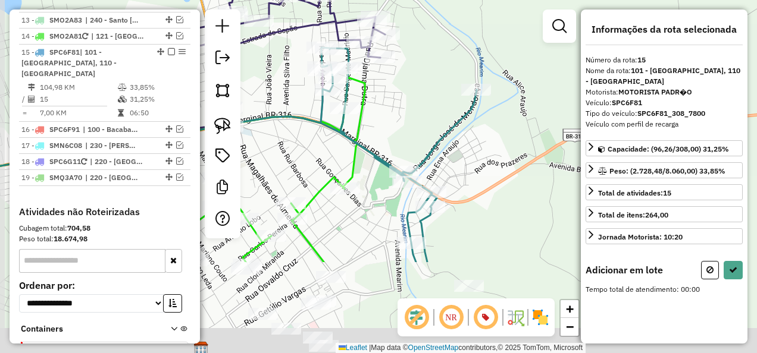
drag, startPoint x: 397, startPoint y: 239, endPoint x: 406, endPoint y: 95, distance: 143.6
click at [404, 98] on div "Rota 7 - Placa SPC6G11 7308 - FRANCIVALDO Janela de atendimento Grade de atendi…" at bounding box center [378, 176] width 757 height 353
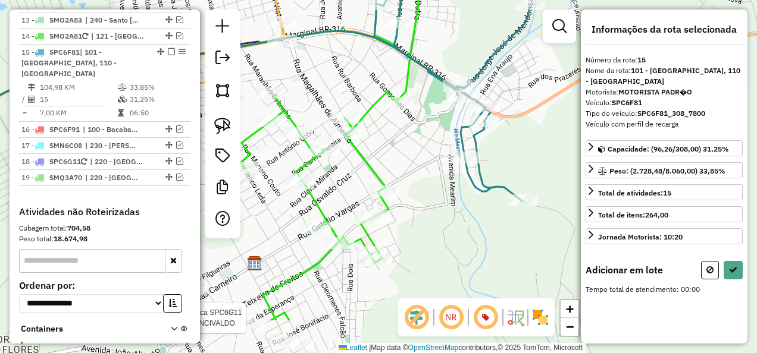
drag, startPoint x: 374, startPoint y: 258, endPoint x: 463, endPoint y: 195, distance: 108.4
click at [452, 199] on div "Rota 7 - Placa SPC6G11 7308 - FRANCIVALDO Janela de atendimento Grade de atendi…" at bounding box center [378, 176] width 757 height 353
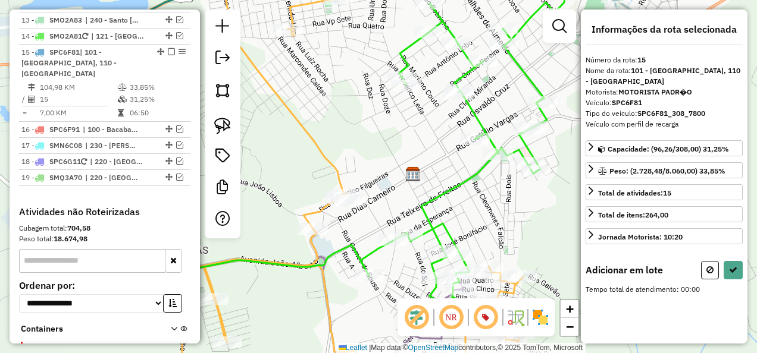
drag, startPoint x: 218, startPoint y: 128, endPoint x: 239, endPoint y: 131, distance: 21.0
click at [218, 128] on img at bounding box center [222, 126] width 17 height 17
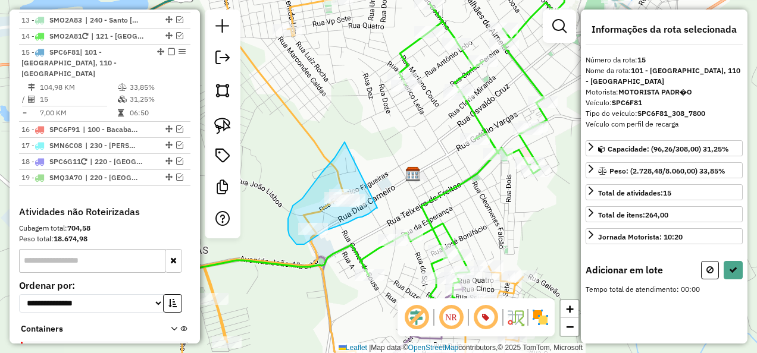
drag, startPoint x: 328, startPoint y: 165, endPoint x: 378, endPoint y: 205, distance: 63.5
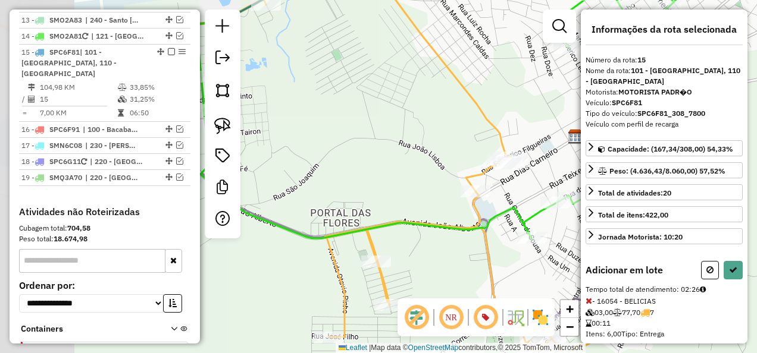
drag, startPoint x: 303, startPoint y: 296, endPoint x: 479, endPoint y: 252, distance: 181.6
click at [479, 252] on div "Janela de atendimento Grade de atendimento Capacidade Transportadoras Veículos …" at bounding box center [378, 176] width 757 height 353
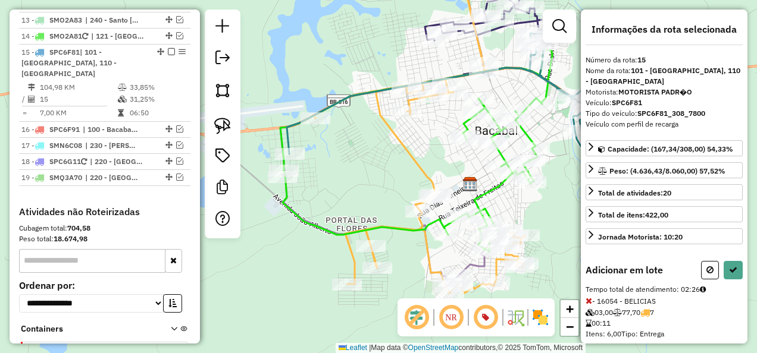
drag, startPoint x: 357, startPoint y: 229, endPoint x: 324, endPoint y: 157, distance: 79.3
click at [324, 158] on div "Janela de atendimento Grade de atendimento Capacidade Transportadoras Veículos …" at bounding box center [378, 176] width 757 height 353
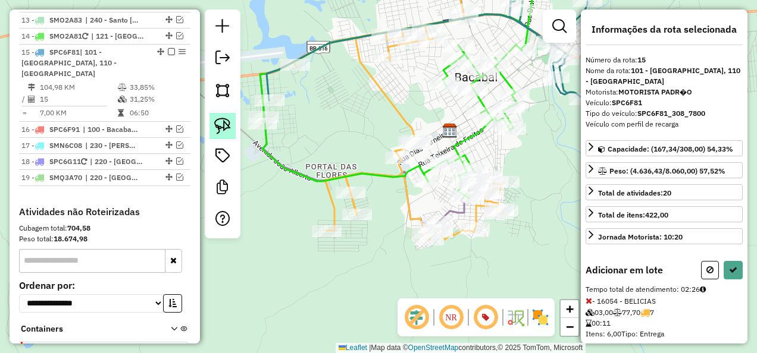
click at [226, 127] on img at bounding box center [222, 126] width 17 height 17
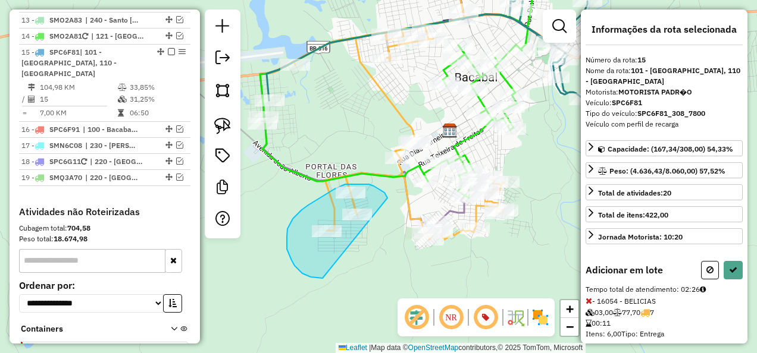
drag, startPoint x: 383, startPoint y: 192, endPoint x: 322, endPoint y: 278, distance: 105.5
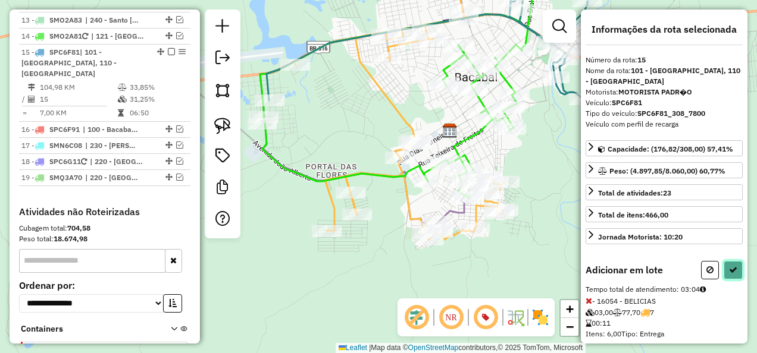
click at [729, 271] on button at bounding box center [732, 270] width 19 height 18
select select "**********"
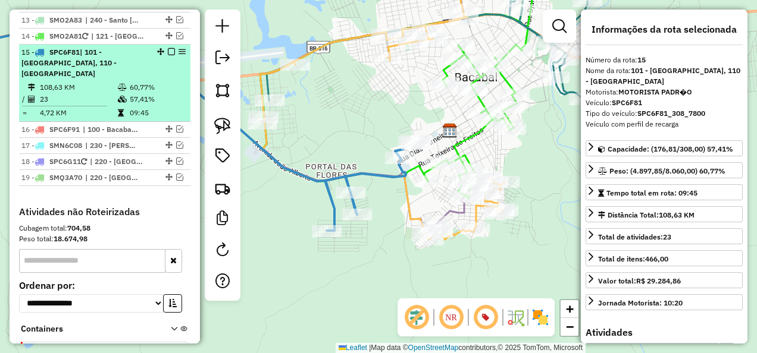
click at [169, 48] on em at bounding box center [171, 51] width 7 height 7
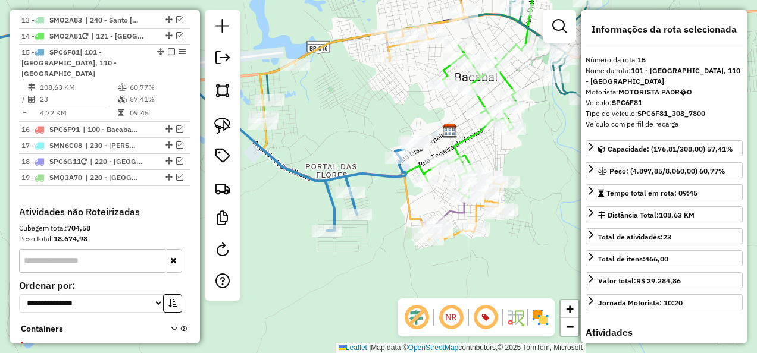
scroll to position [1036, 0]
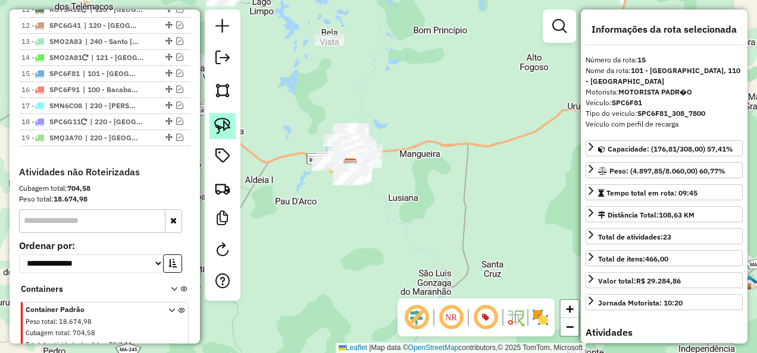
click at [226, 126] on img at bounding box center [222, 126] width 17 height 17
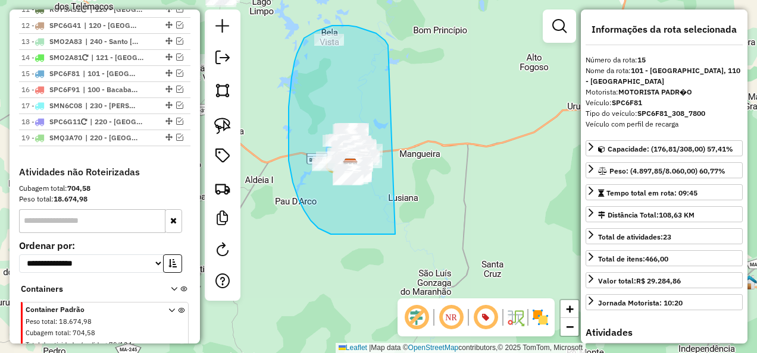
drag, startPoint x: 366, startPoint y: 30, endPoint x: 395, endPoint y: 234, distance: 206.6
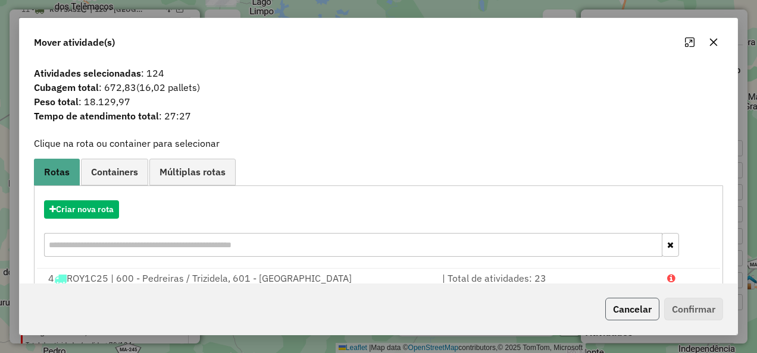
click at [620, 316] on button "Cancelar" at bounding box center [632, 309] width 54 height 23
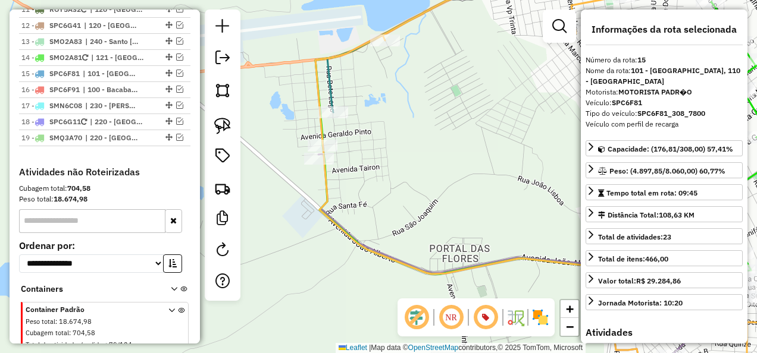
drag, startPoint x: 393, startPoint y: 130, endPoint x: 368, endPoint y: 211, distance: 84.7
click at [368, 211] on div "Janela de atendimento Grade de atendimento Capacidade Transportadoras Veículos …" at bounding box center [378, 176] width 757 height 353
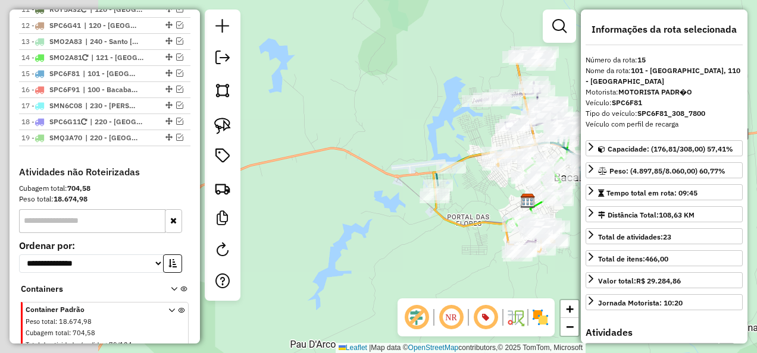
drag, startPoint x: 368, startPoint y: 282, endPoint x: 454, endPoint y: 236, distance: 97.9
click at [453, 243] on div "Janela de atendimento Grade de atendimento Capacidade Transportadoras Veículos …" at bounding box center [378, 176] width 757 height 353
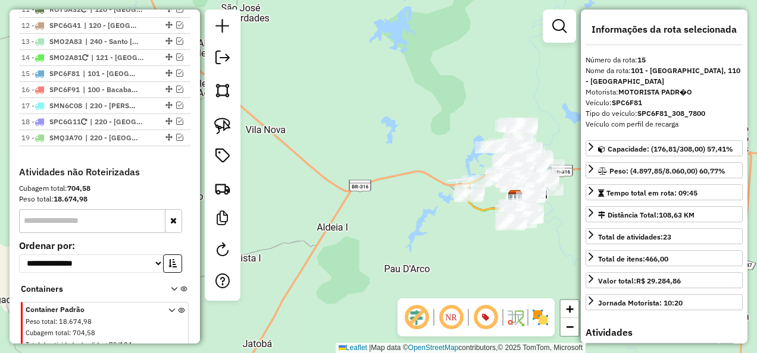
drag, startPoint x: 400, startPoint y: 152, endPoint x: 413, endPoint y: 108, distance: 45.5
click at [412, 112] on div "Janela de atendimento Grade de atendimento Capacidade Transportadoras Veículos …" at bounding box center [378, 176] width 757 height 353
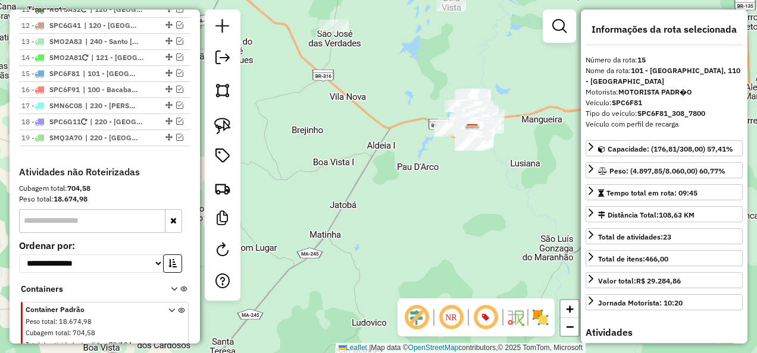
drag, startPoint x: 360, startPoint y: 222, endPoint x: 355, endPoint y: 331, distance: 109.0
click at [357, 325] on div "Janela de atendimento Grade de atendimento Capacidade Transportadoras Veículos …" at bounding box center [378, 176] width 757 height 353
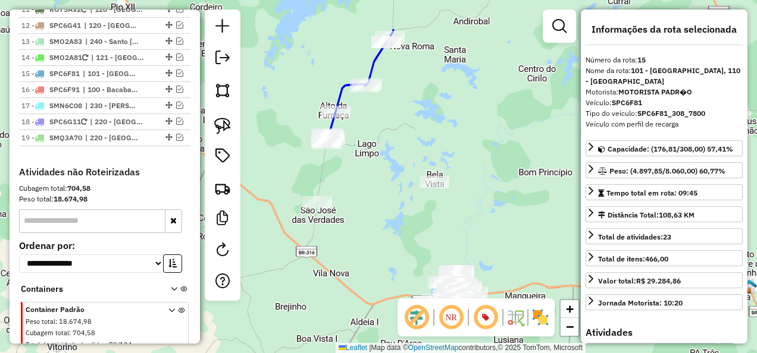
drag, startPoint x: 370, startPoint y: 230, endPoint x: 346, endPoint y: 331, distance: 103.3
click at [346, 331] on div "Janela de atendimento Grade de atendimento Capacidade Transportadoras Veículos …" at bounding box center [378, 176] width 757 height 353
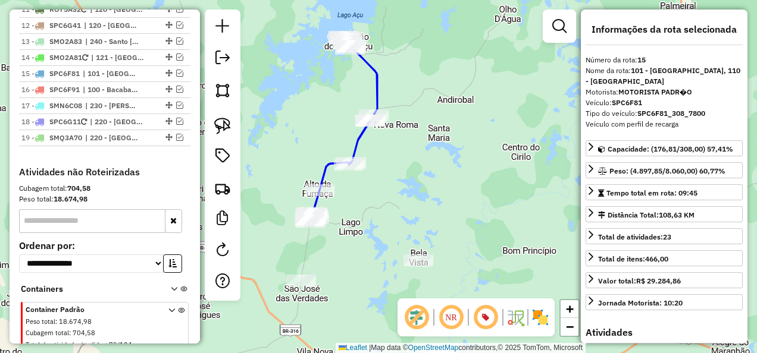
drag, startPoint x: 385, startPoint y: 209, endPoint x: 381, endPoint y: 253, distance: 44.2
click at [382, 251] on div "Janela de atendimento Grade de atendimento Capacidade Transportadoras Veículos …" at bounding box center [378, 176] width 757 height 353
click at [313, 130] on div "Janela de atendimento Grade de atendimento Capacidade Transportadoras Veículos …" at bounding box center [378, 176] width 757 height 353
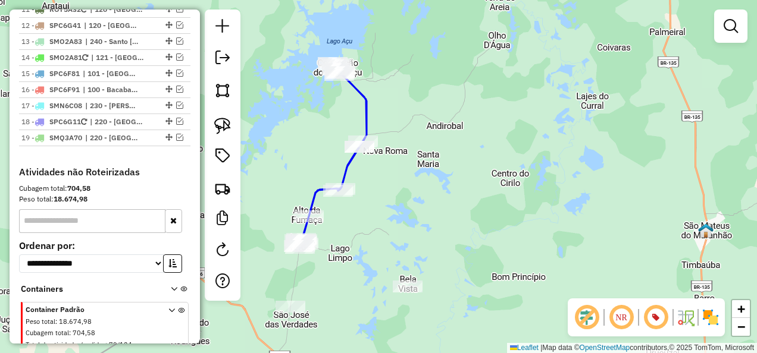
drag, startPoint x: 414, startPoint y: 194, endPoint x: 383, endPoint y: 265, distance: 77.3
click at [383, 265] on div "Janela de atendimento Grade de atendimento Capacidade Transportadoras Veículos …" at bounding box center [378, 176] width 757 height 353
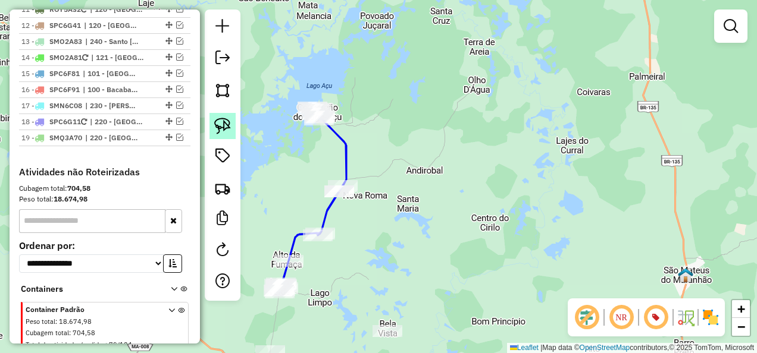
click at [219, 123] on img at bounding box center [222, 126] width 17 height 17
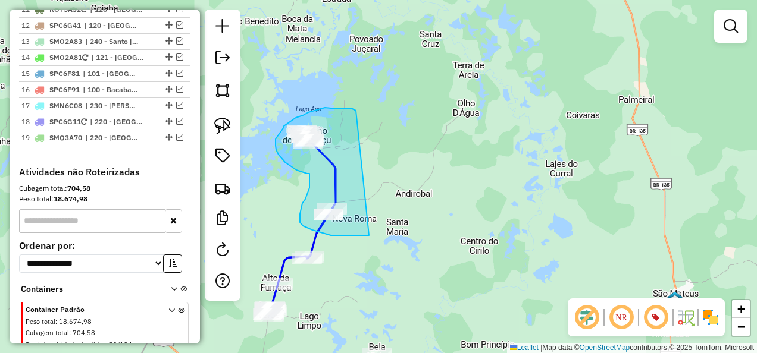
drag, startPoint x: 356, startPoint y: 111, endPoint x: 369, endPoint y: 236, distance: 125.6
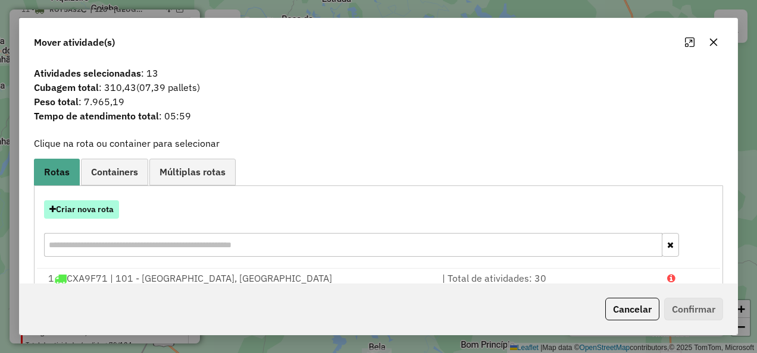
click at [100, 206] on button "Criar nova rota" at bounding box center [81, 209] width 75 height 18
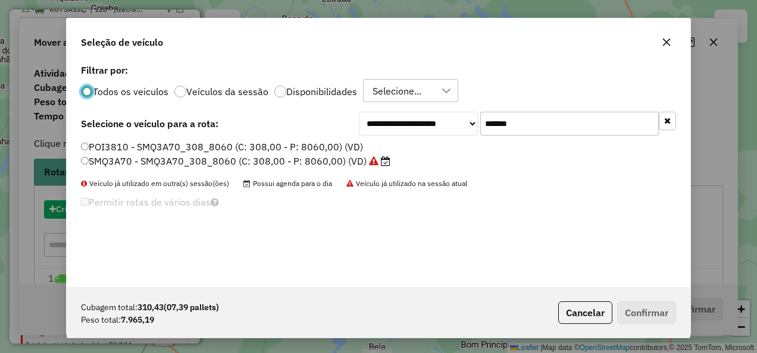
scroll to position [7, 4]
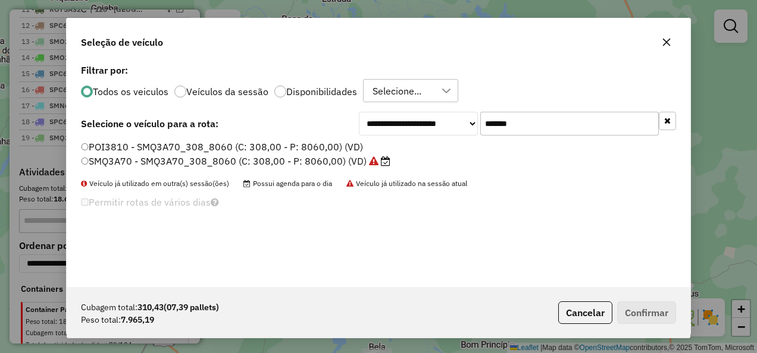
drag, startPoint x: 544, startPoint y: 123, endPoint x: 473, endPoint y: 137, distance: 72.2
click at [473, 137] on div "**********" at bounding box center [378, 174] width 623 height 226
paste input "text"
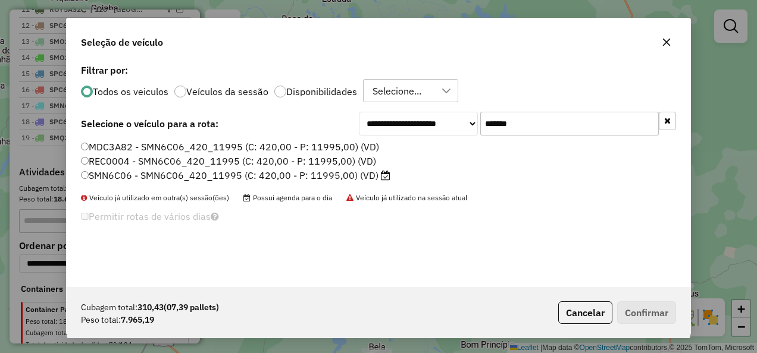
type input "*******"
click at [270, 177] on label "SMN6C06 - SMN6C06_420_11995 (C: 420,00 - P: 11995,00) (VD)" at bounding box center [235, 175] width 309 height 14
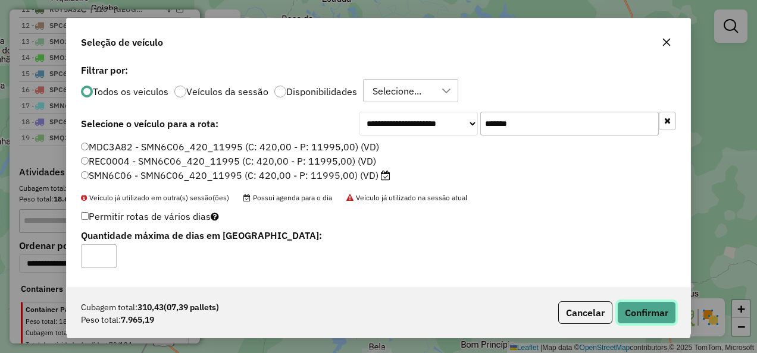
click at [646, 313] on button "Confirmar" at bounding box center [646, 313] width 59 height 23
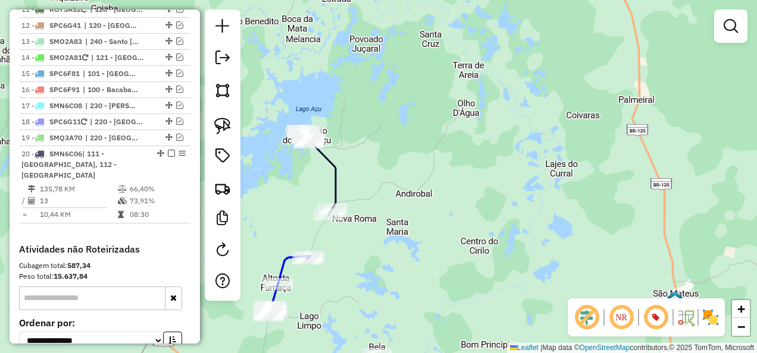
scroll to position [1058, 0]
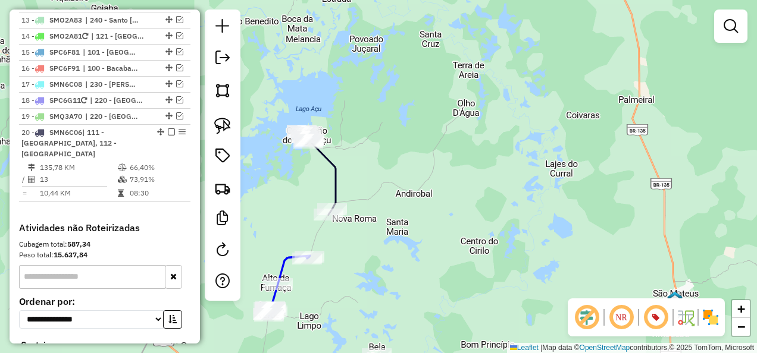
click at [334, 183] on icon at bounding box center [319, 173] width 34 height 84
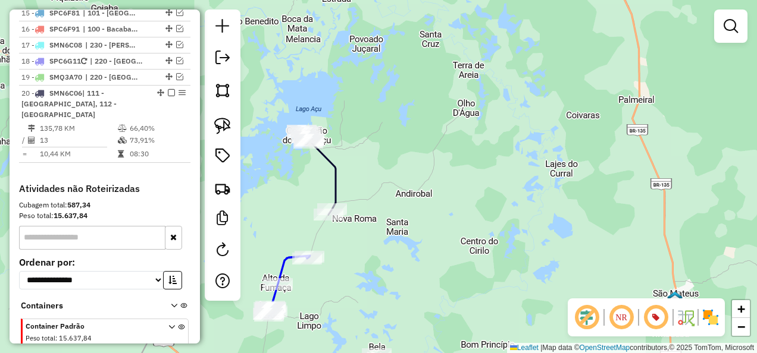
select select "**********"
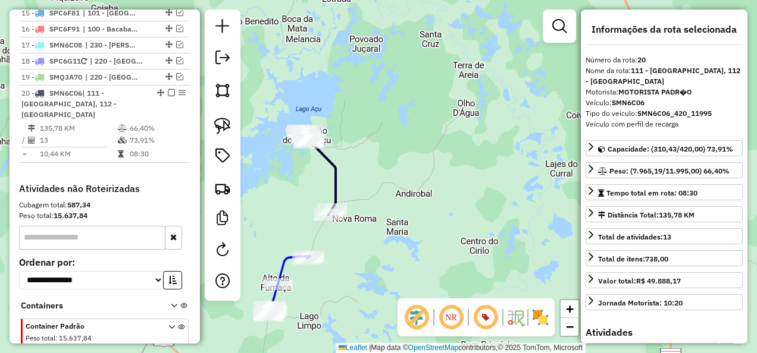
scroll to position [1102, 0]
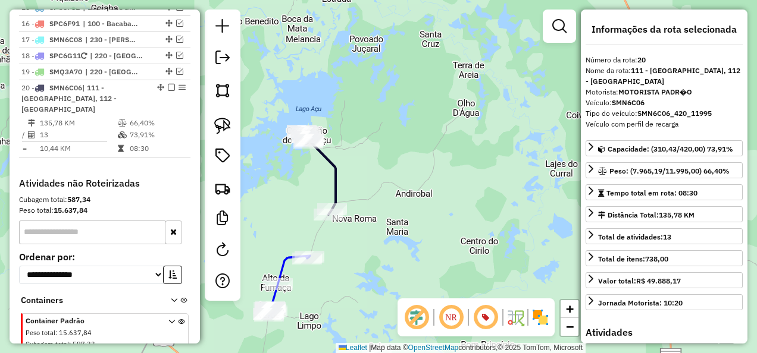
drag, startPoint x: 356, startPoint y: 261, endPoint x: 351, endPoint y: 183, distance: 77.5
click at [350, 188] on div "Janela de atendimento Grade de atendimento Capacidade Transportadoras Veículos …" at bounding box center [378, 176] width 757 height 353
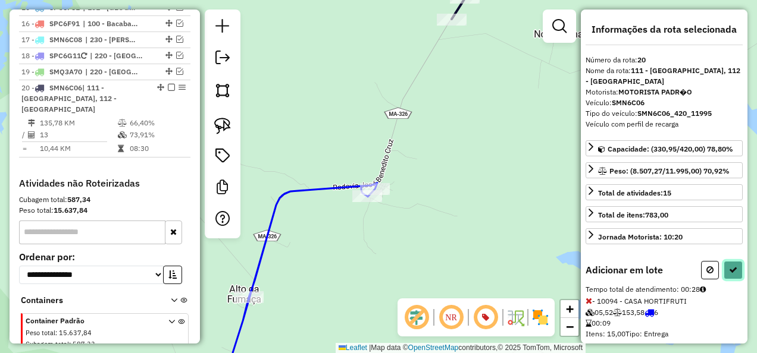
click at [736, 270] on button at bounding box center [732, 270] width 19 height 18
select select "**********"
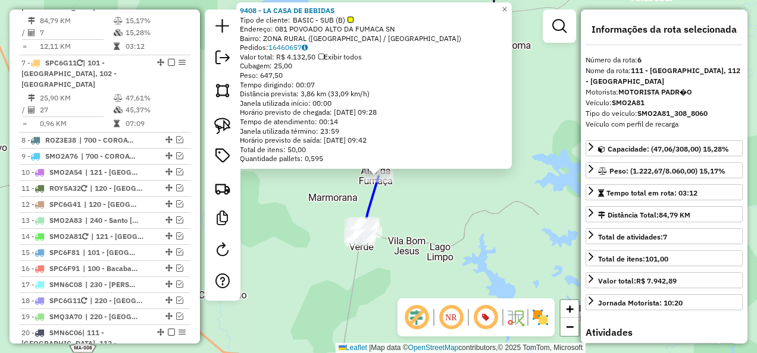
scroll to position [814, 0]
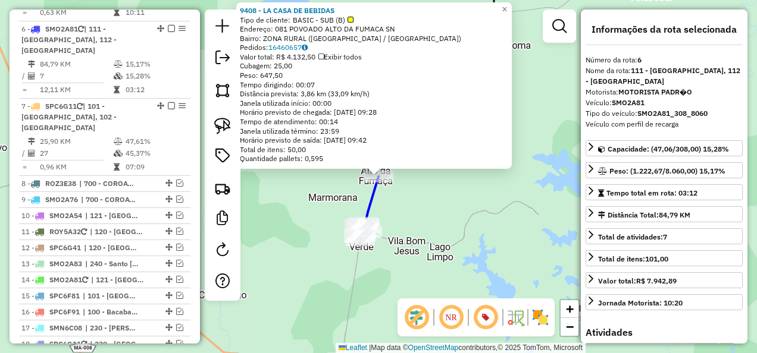
click at [466, 250] on div "9408 - LA CASA DE BEBIDAS Tipo de cliente: BASIC - SUB (B) Endereço: 081 POVOAD…" at bounding box center [378, 176] width 757 height 353
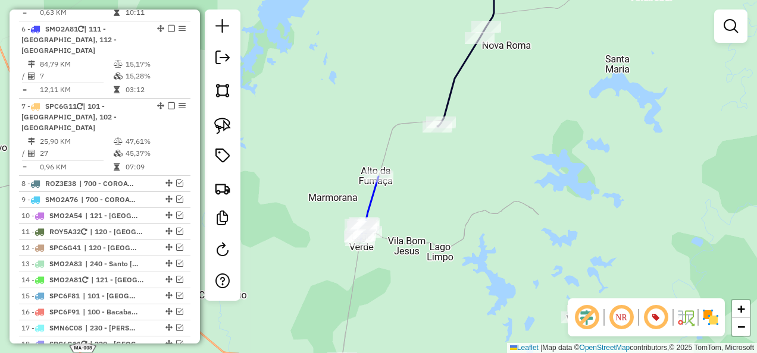
drag, startPoint x: 463, startPoint y: 250, endPoint x: 416, endPoint y: 205, distance: 65.2
click at [428, 215] on div "Janela de atendimento Grade de atendimento Capacidade Transportadoras Veículos …" at bounding box center [378, 176] width 757 height 353
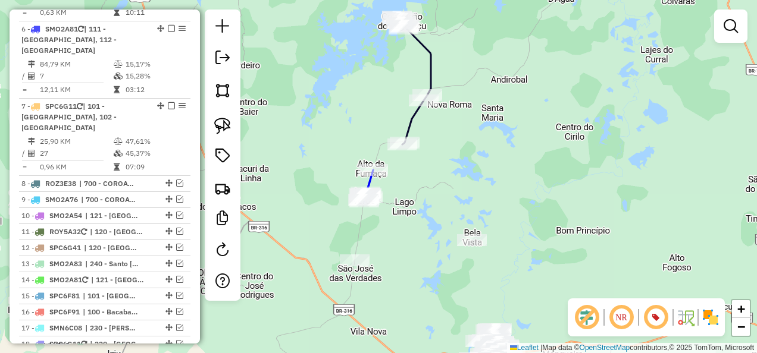
click at [408, 120] on icon at bounding box center [414, 81] width 34 height 128
select select "**********"
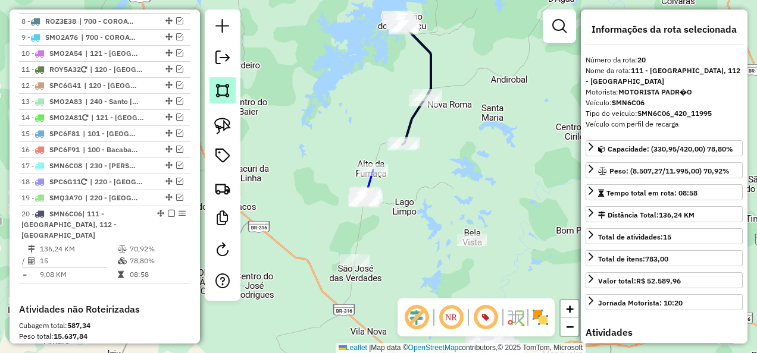
scroll to position [1102, 0]
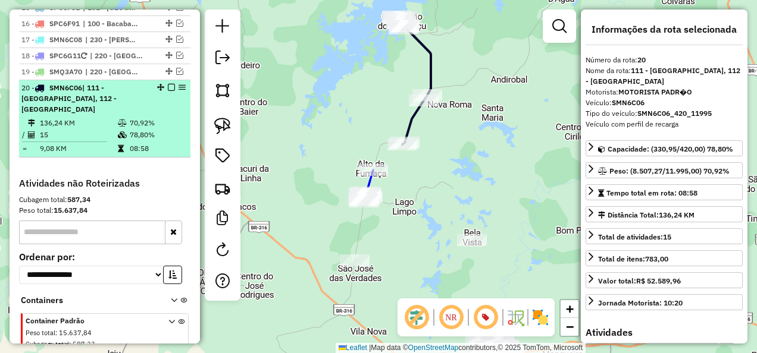
click at [168, 84] on em at bounding box center [171, 87] width 7 height 7
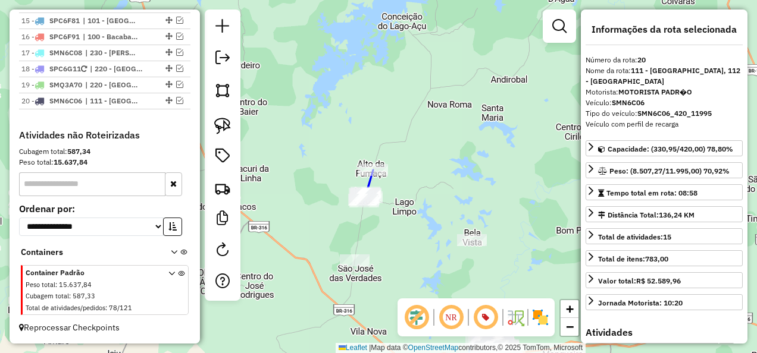
scroll to position [1052, 0]
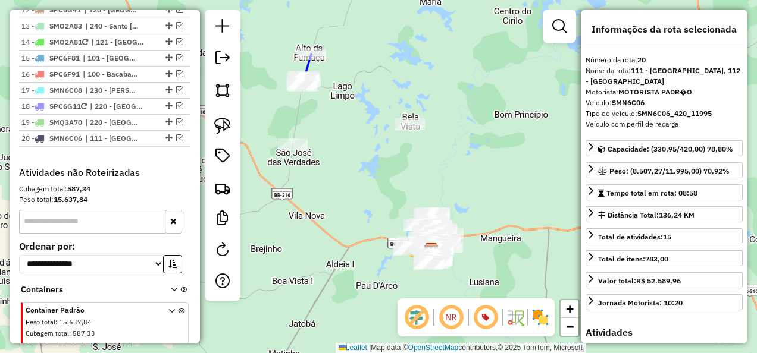
drag, startPoint x: 399, startPoint y: 231, endPoint x: 337, endPoint y: 115, distance: 131.5
click at [337, 115] on div "Janela de atendimento Grade de atendimento Capacidade Transportadoras Veículos …" at bounding box center [378, 176] width 757 height 353
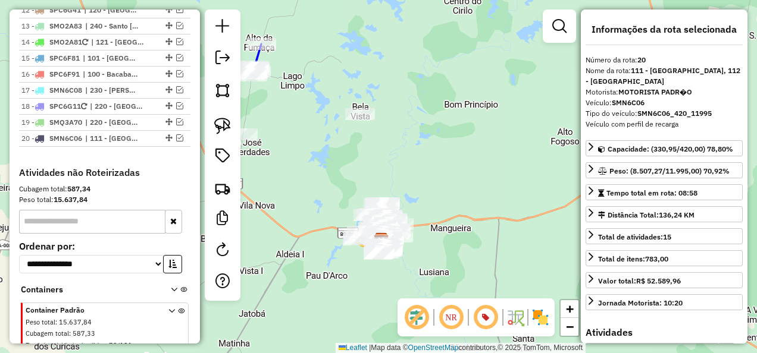
drag, startPoint x: 366, startPoint y: 49, endPoint x: 379, endPoint y: 84, distance: 37.3
click at [374, 84] on div "Janela de atendimento Grade de atendimento Capacidade Transportadoras Veículos …" at bounding box center [378, 176] width 757 height 353
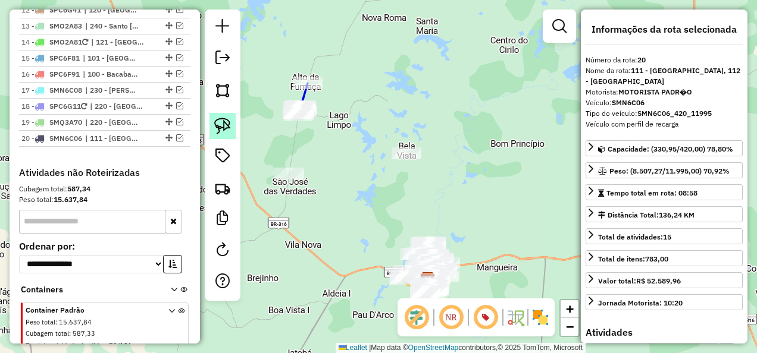
click at [227, 126] on img at bounding box center [222, 126] width 17 height 17
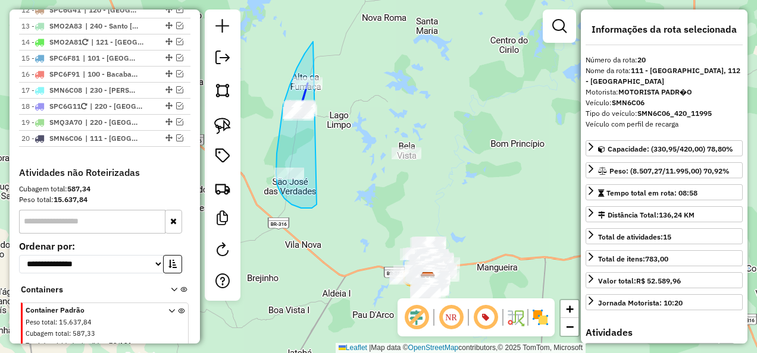
drag, startPoint x: 313, startPoint y: 42, endPoint x: 316, endPoint y: 205, distance: 163.0
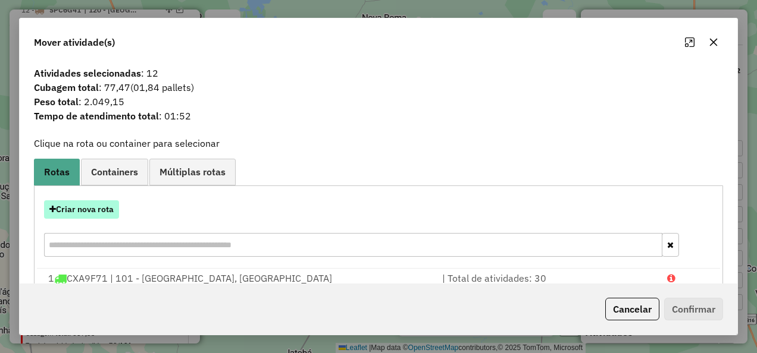
click at [77, 207] on button "Criar nova rota" at bounding box center [81, 209] width 75 height 18
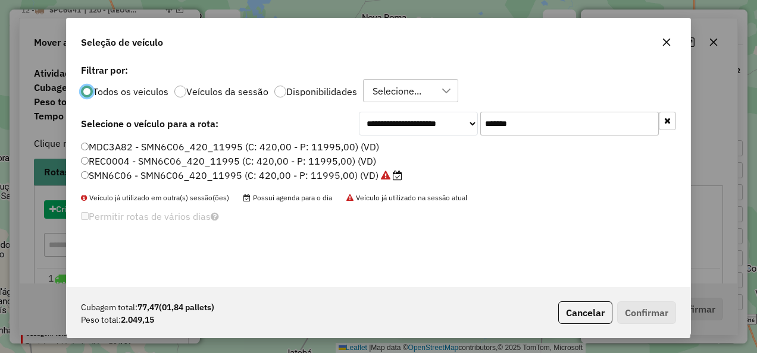
scroll to position [7, 4]
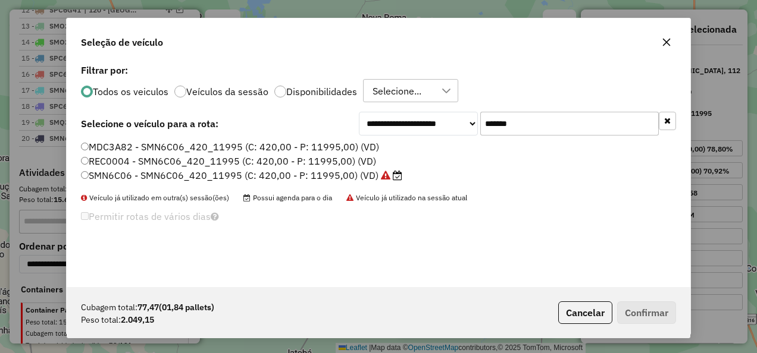
drag, startPoint x: 534, startPoint y: 127, endPoint x: 469, endPoint y: 137, distance: 66.2
click at [469, 137] on div "**********" at bounding box center [378, 174] width 623 height 226
paste input "text"
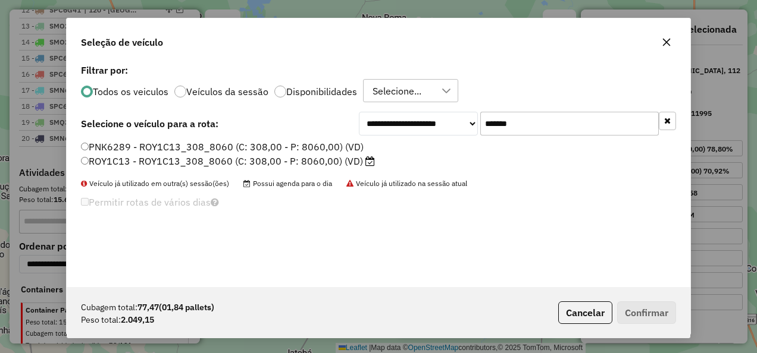
type input "*******"
click at [337, 162] on label "ROY1C13 - ROY1C13_308_8060 (C: 308,00 - P: 8060,00) (VD)" at bounding box center [228, 161] width 294 height 14
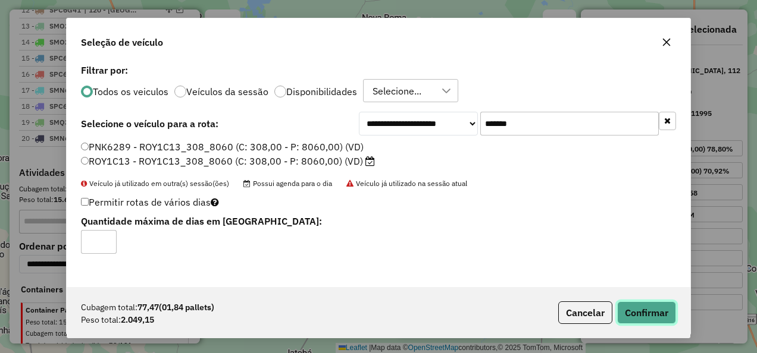
click at [639, 318] on button "Confirmar" at bounding box center [646, 313] width 59 height 23
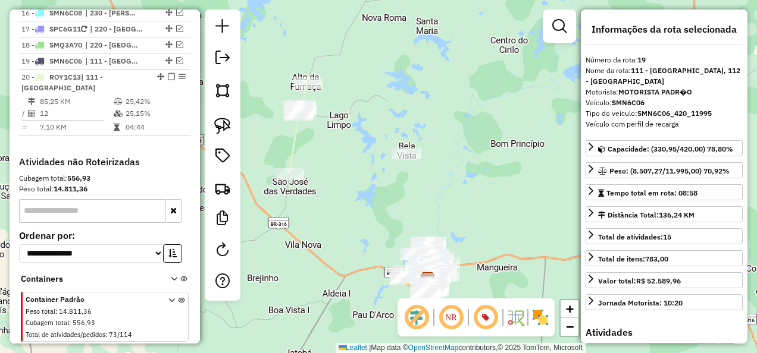
scroll to position [1041, 0]
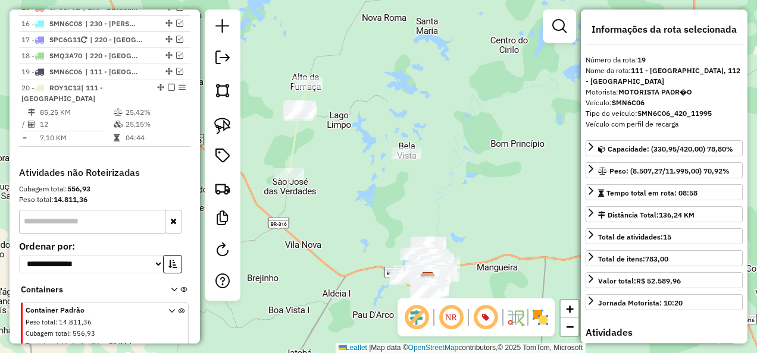
click at [290, 156] on icon at bounding box center [298, 128] width 18 height 90
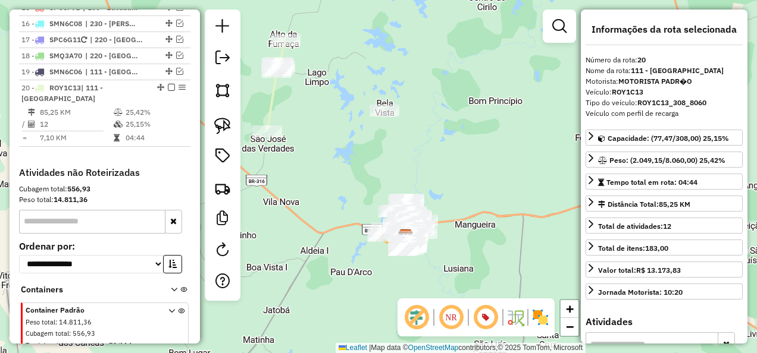
drag, startPoint x: 337, startPoint y: 248, endPoint x: 318, endPoint y: 188, distance: 63.0
click at [312, 194] on div "Janela de atendimento Grade de atendimento Capacidade Transportadoras Veículos …" at bounding box center [378, 176] width 757 height 353
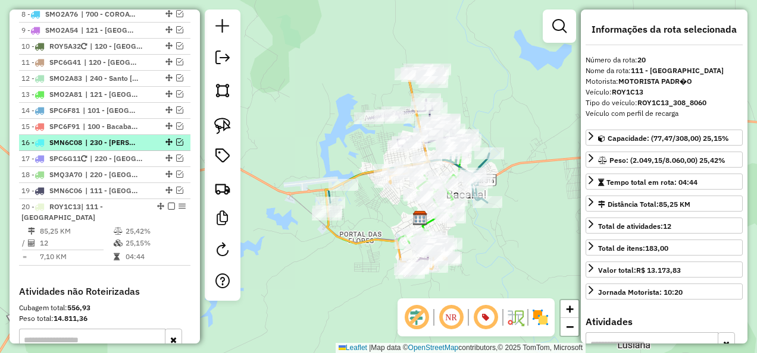
scroll to position [863, 0]
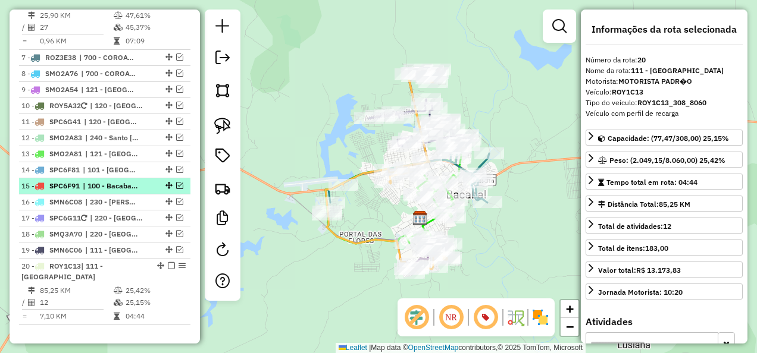
click at [176, 182] on em at bounding box center [179, 185] width 7 height 7
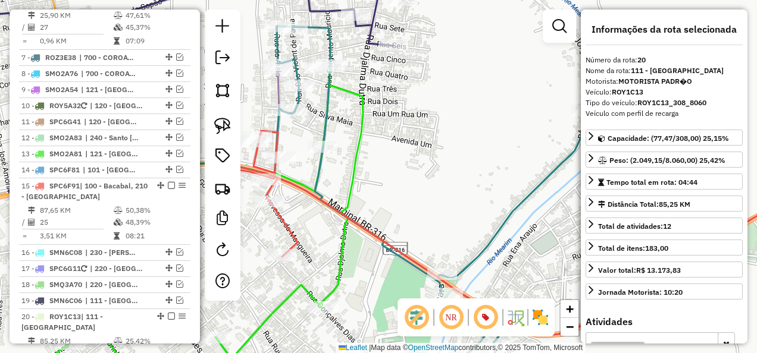
drag, startPoint x: 315, startPoint y: 188, endPoint x: 350, endPoint y: 194, distance: 35.0
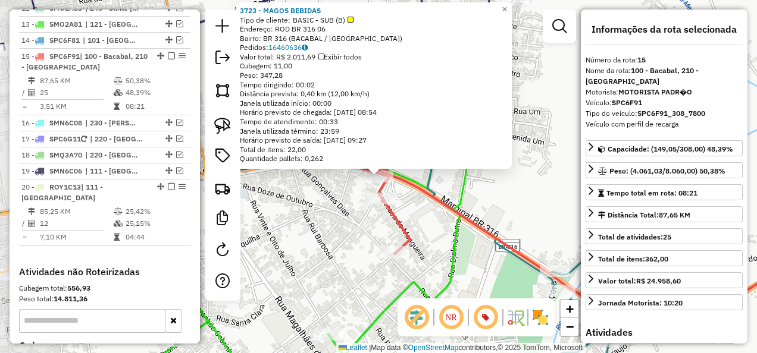
scroll to position [1007, 0]
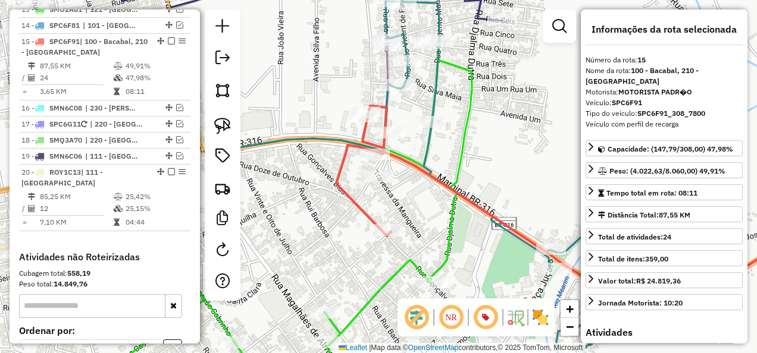
click at [359, 209] on icon at bounding box center [584, 208] width 496 height 205
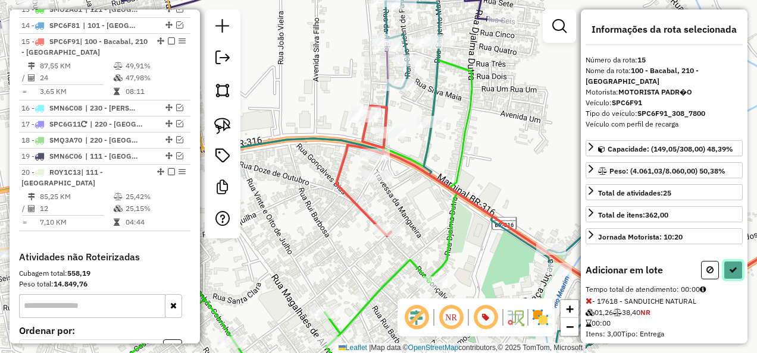
click at [734, 263] on button at bounding box center [732, 270] width 19 height 18
select select "**********"
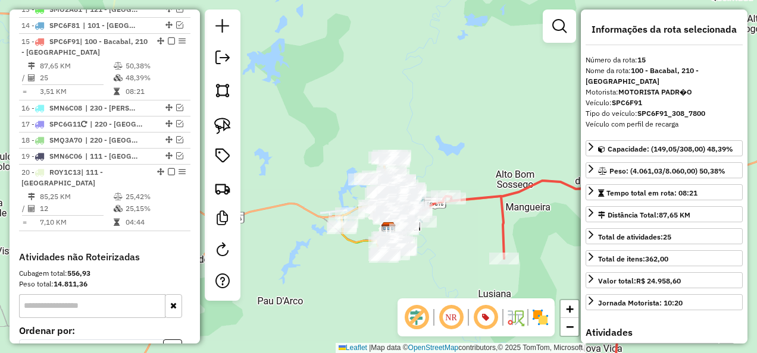
drag, startPoint x: 472, startPoint y: 255, endPoint x: 402, endPoint y: 181, distance: 101.8
click at [414, 193] on div "Janela de atendimento Grade de atendimento Capacidade Transportadoras Veículos …" at bounding box center [378, 176] width 757 height 353
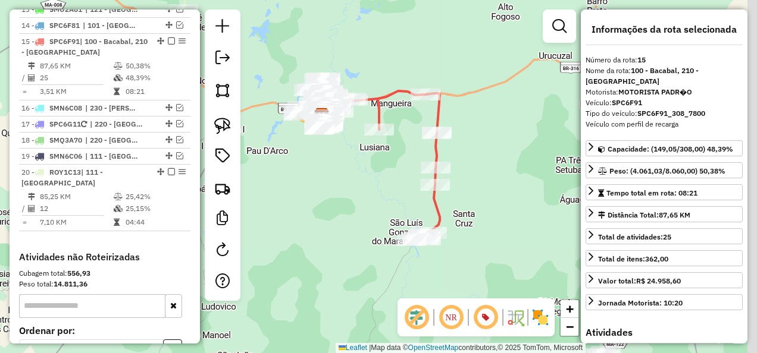
drag, startPoint x: 493, startPoint y: 263, endPoint x: 451, endPoint y: 207, distance: 69.4
click at [452, 208] on div "Janela de atendimento Grade de atendimento Capacidade Transportadoras Veículos …" at bounding box center [378, 176] width 757 height 353
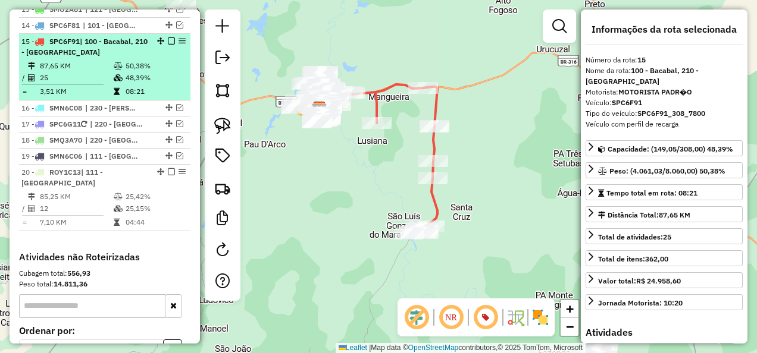
click at [168, 37] on em at bounding box center [171, 40] width 7 height 7
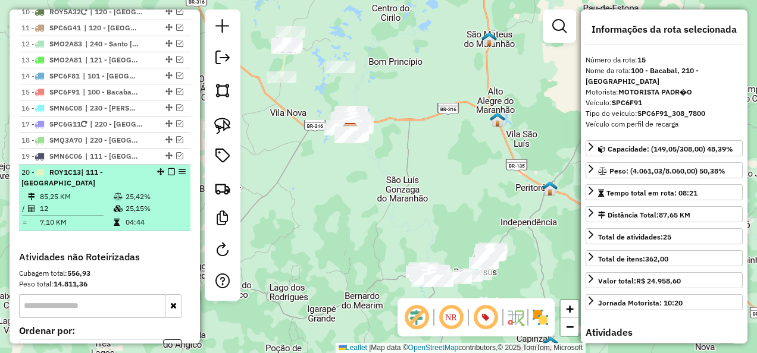
scroll to position [897, 0]
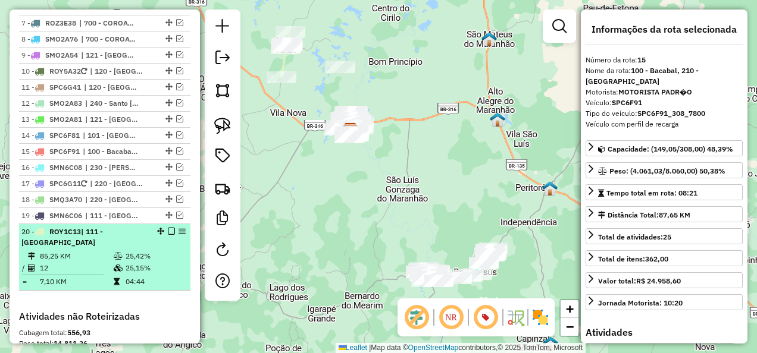
click at [134, 250] on td "25,42%" at bounding box center [155, 256] width 60 height 12
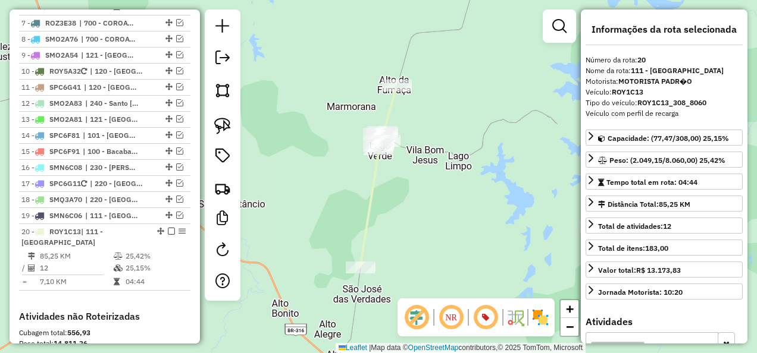
drag, startPoint x: 437, startPoint y: 236, endPoint x: 335, endPoint y: 91, distance: 177.1
click at [345, 108] on div "Janela de atendimento Grade de atendimento Capacidade Transportadoras Veículos …" at bounding box center [378, 176] width 757 height 353
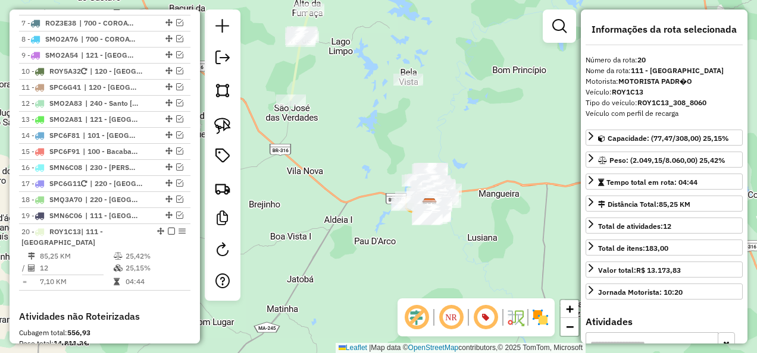
click at [291, 73] on icon at bounding box center [300, 55] width 18 height 90
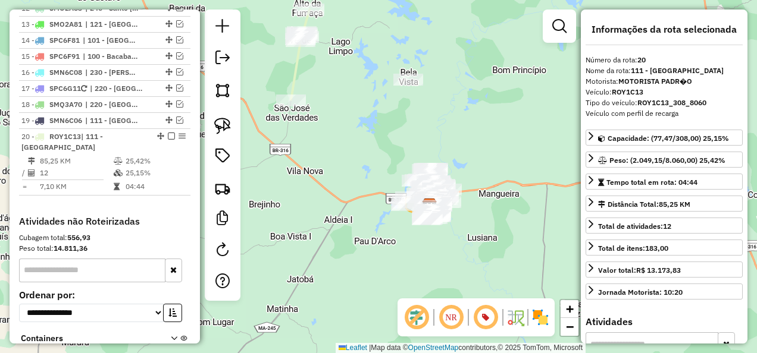
scroll to position [1041, 0]
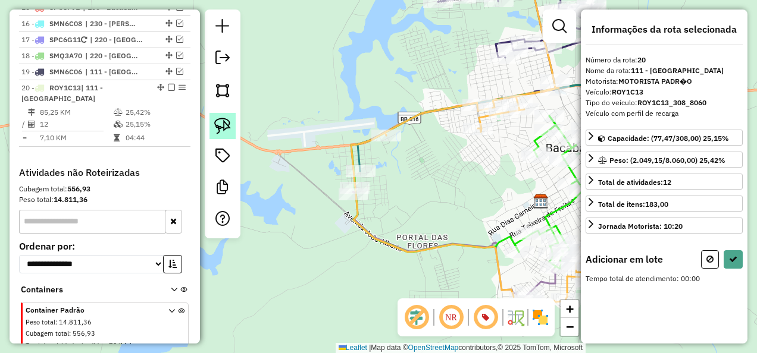
click at [224, 125] on img at bounding box center [222, 126] width 17 height 17
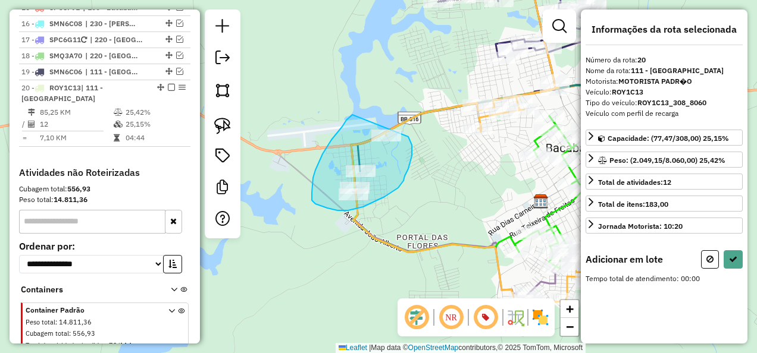
drag, startPoint x: 331, startPoint y: 140, endPoint x: 408, endPoint y: 137, distance: 76.8
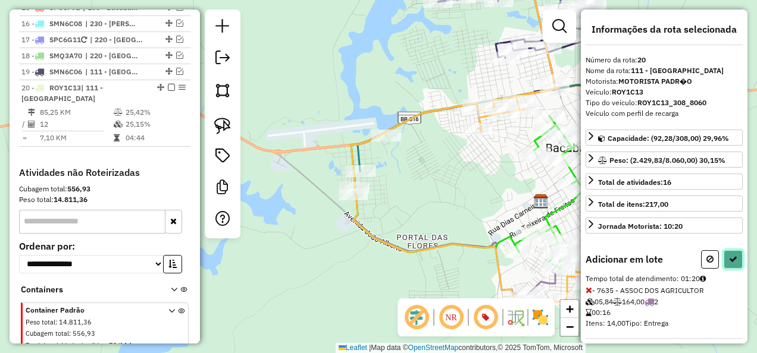
click at [730, 259] on icon at bounding box center [733, 259] width 8 height 8
select select "**********"
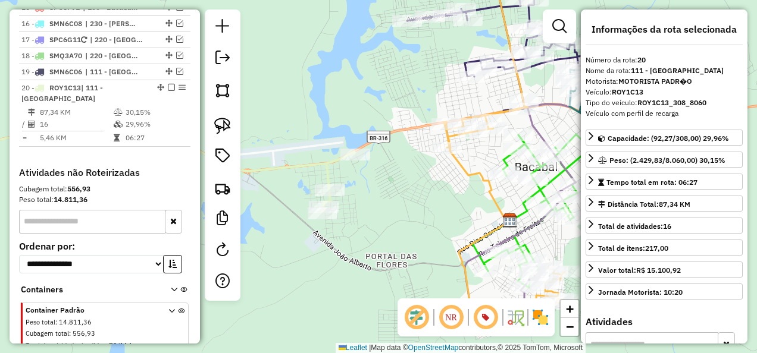
drag, startPoint x: 478, startPoint y: 173, endPoint x: 380, endPoint y: 215, distance: 106.3
click at [394, 212] on div "Janela de atendimento Grade de atendimento Capacidade Transportadoras Veículos …" at bounding box center [378, 176] width 757 height 353
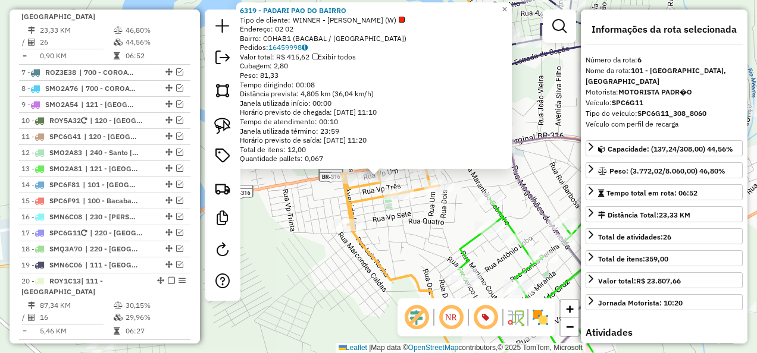
scroll to position [814, 0]
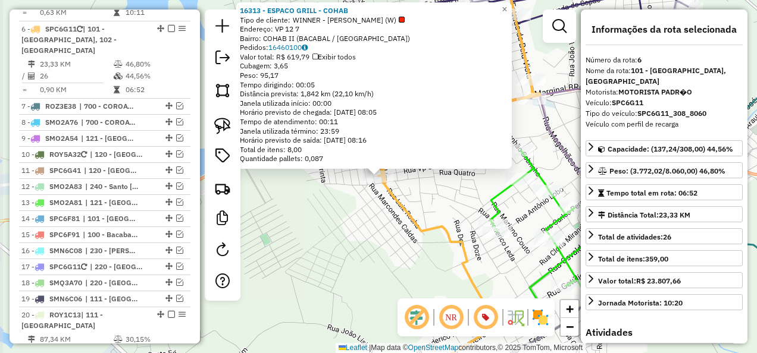
click at [337, 226] on div "Rota 6 - Placa SPC6G11 16313 - ESPACO GRILL - COHAB × 16313 - ESPACO GRILL - CO…" at bounding box center [378, 176] width 757 height 353
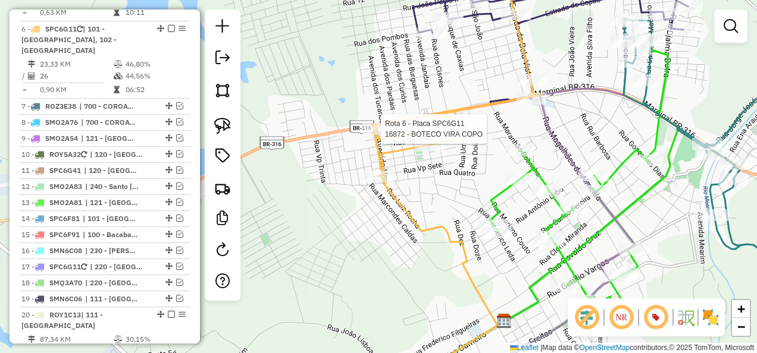
select select "**********"
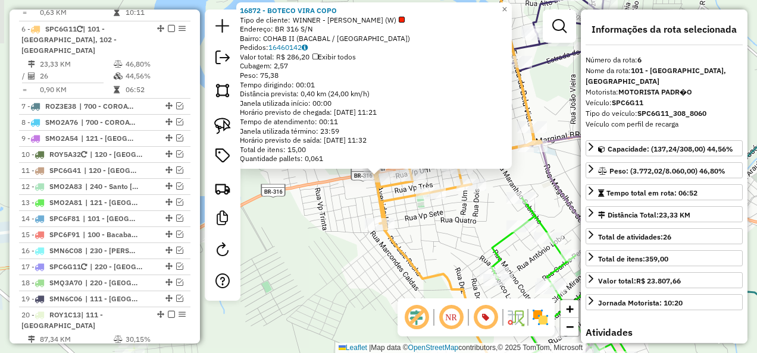
click at [329, 200] on div "16872 - BOTECO VIRA COPO Tipo de cliente: WINNER - ROTA (W) Endereço: BR 316 S/…" at bounding box center [378, 176] width 757 height 353
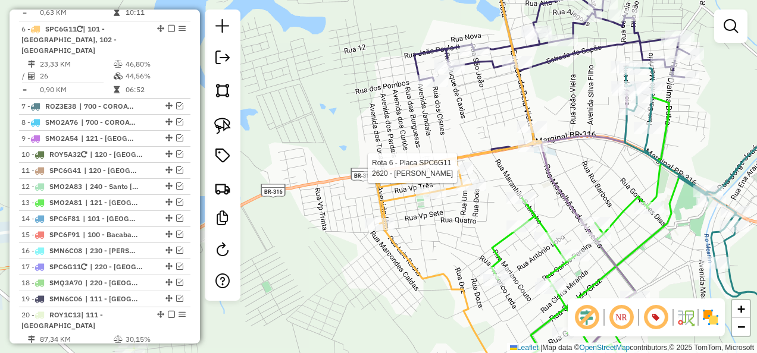
select select "**********"
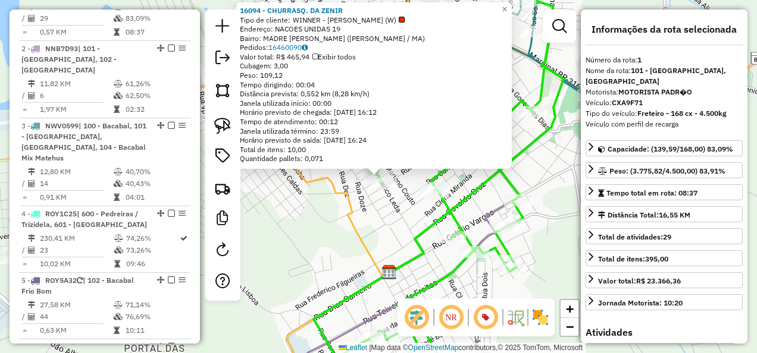
scroll to position [460, 0]
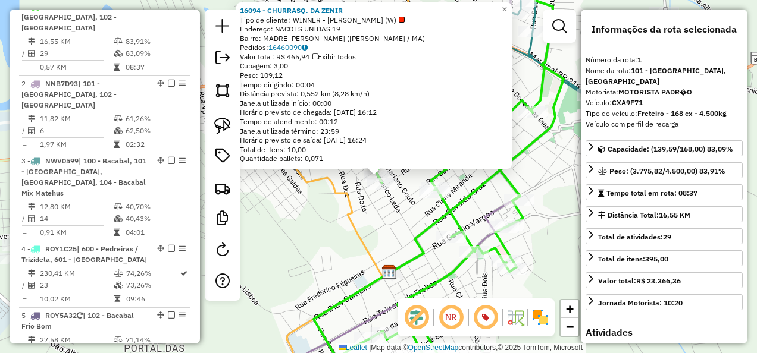
click at [396, 201] on div "16094 - CHURRASQ. DA ZENIR Tipo de cliente: WINNER - ROTA (W) Endereço: NACOES …" at bounding box center [378, 176] width 757 height 353
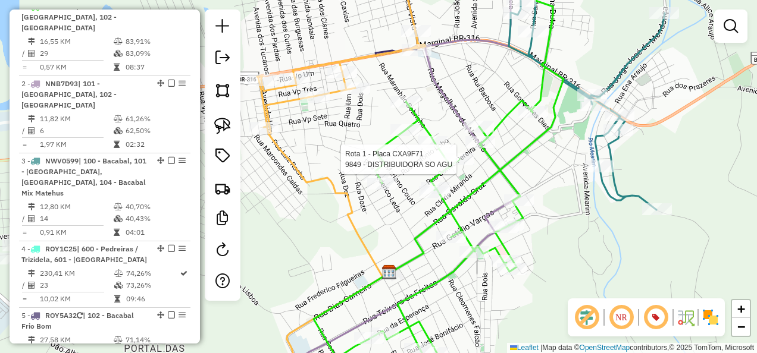
click at [464, 165] on div at bounding box center [459, 159] width 30 height 12
select select "**********"
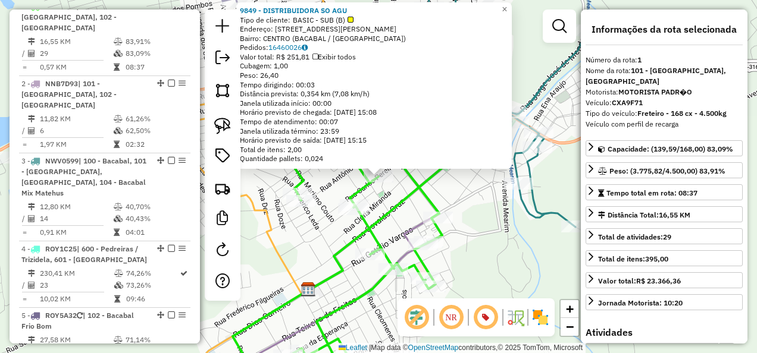
click at [404, 209] on div "9849 - DISTRIBUIDORA SO AGU Tipo de cliente: BASIC - SUB (B) Endereço: RUA CARL…" at bounding box center [378, 176] width 757 height 353
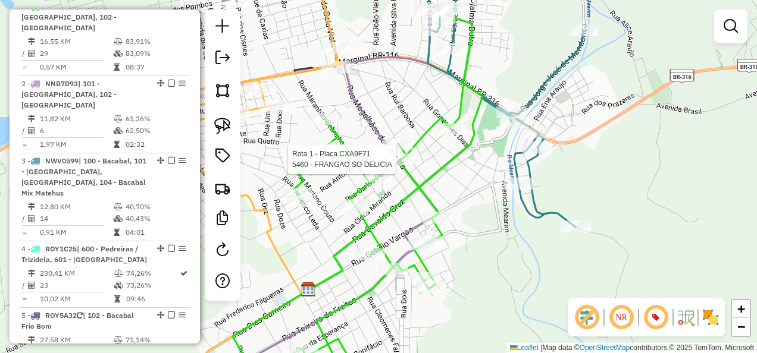
select select "**********"
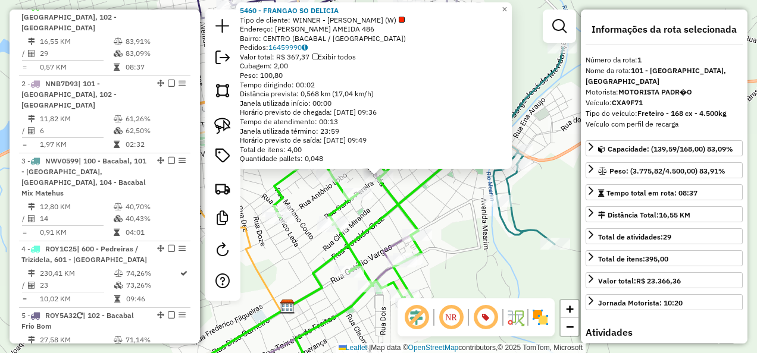
click at [415, 189] on icon at bounding box center [337, 206] width 250 height 365
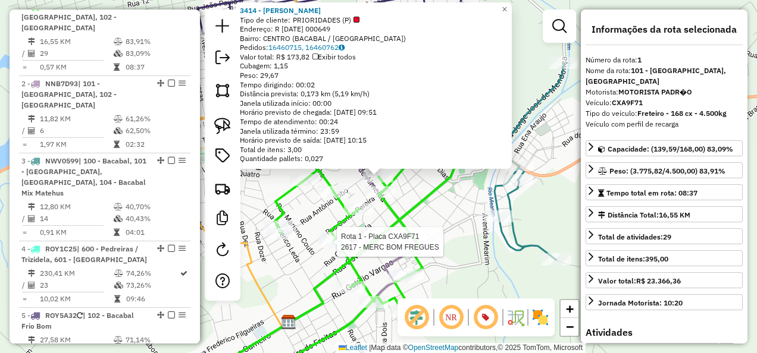
click at [334, 248] on div at bounding box center [333, 242] width 30 height 12
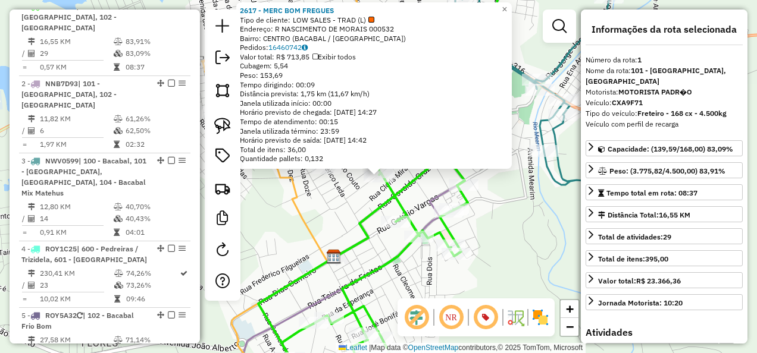
click at [318, 231] on icon at bounding box center [323, 177] width 242 height 424
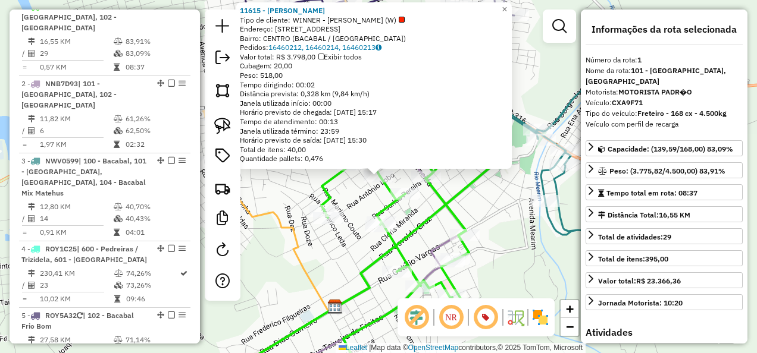
click at [335, 184] on icon at bounding box center [384, 206] width 250 height 365
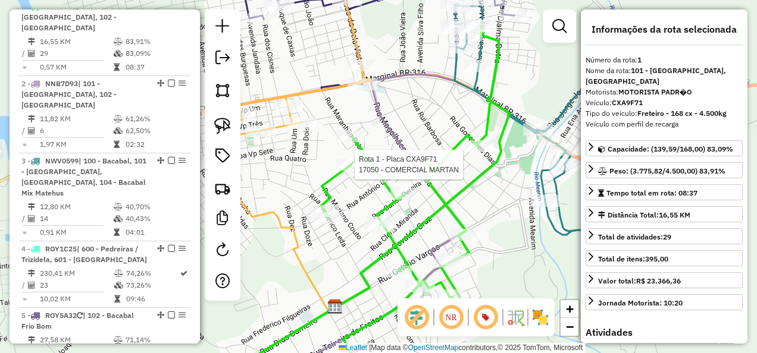
click at [347, 171] on div at bounding box center [351, 165] width 30 height 12
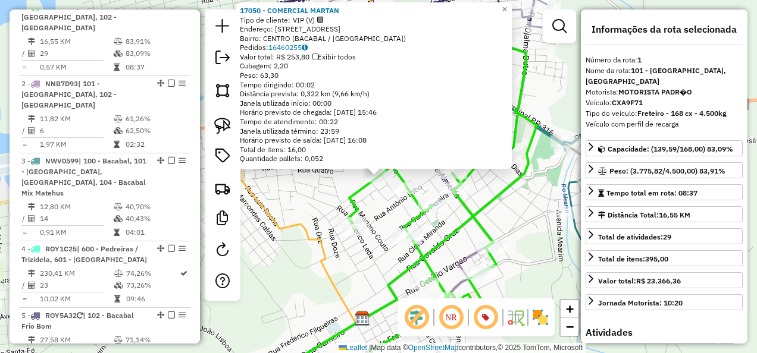
click at [326, 184] on div "17050 - COMERCIAL MARTAN Tipo de cliente: VIP (V) Endereço: Rua Castelo Branco …" at bounding box center [378, 176] width 757 height 353
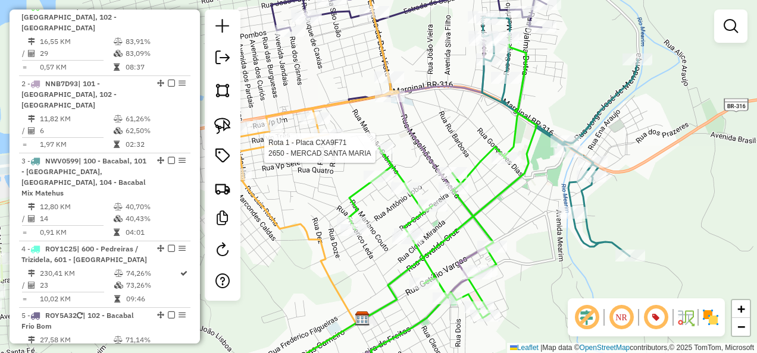
select select "**********"
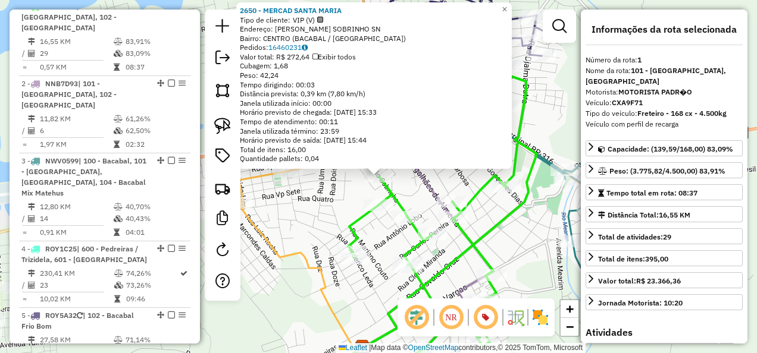
click at [339, 190] on div "2650 - MERCAD SANTA MARIA Tipo de cliente: VIP (V) Endereço: R MARANHAO SOBRINH…" at bounding box center [378, 176] width 757 height 353
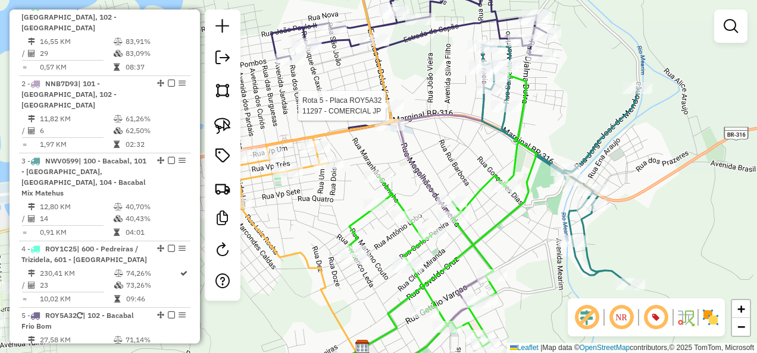
select select "**********"
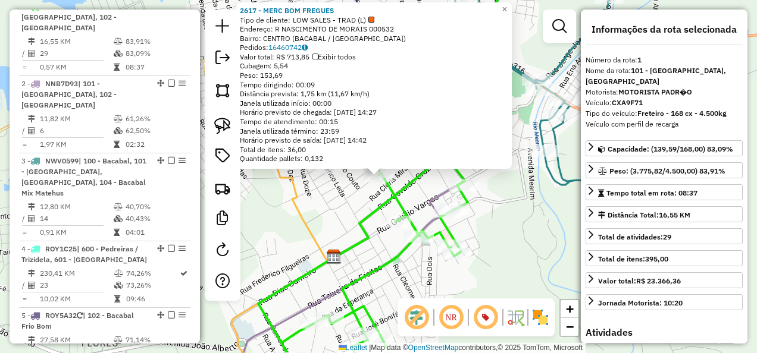
click at [331, 225] on div "2617 - MERC BOM FREGUES Tipo de cliente: LOW SALES - TRAD (L) Endereço: R NASCI…" at bounding box center [378, 176] width 757 height 353
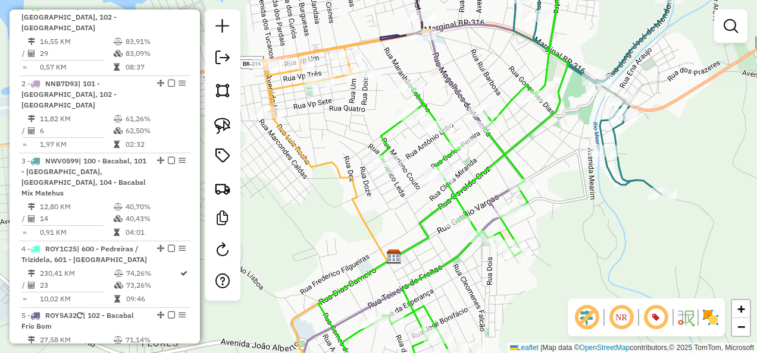
drag, startPoint x: 313, startPoint y: 226, endPoint x: 519, endPoint y: 192, distance: 208.7
click at [492, 203] on icon at bounding box center [383, 177] width 242 height 424
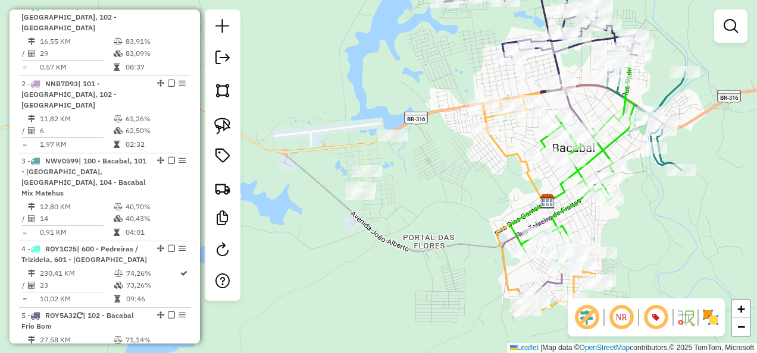
click at [346, 144] on icon at bounding box center [158, 144] width 468 height 96
select select "**********"
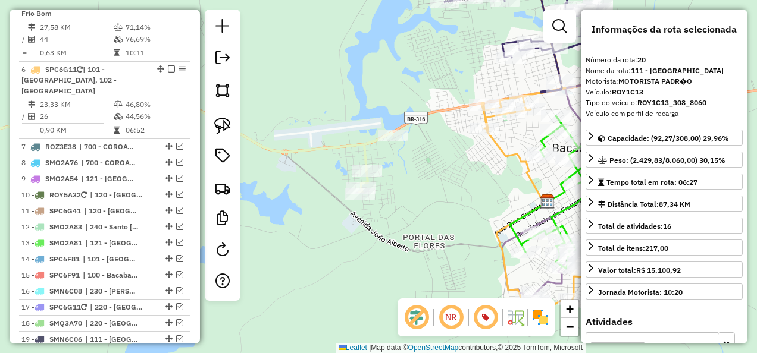
scroll to position [1041, 0]
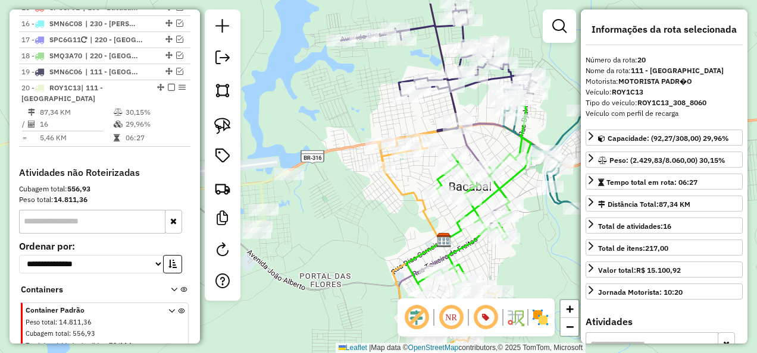
drag, startPoint x: 434, startPoint y: 185, endPoint x: 330, endPoint y: 224, distance: 111.6
click at [330, 224] on div "Janela de atendimento Grade de atendimento Capacidade Transportadoras Veículos …" at bounding box center [378, 176] width 757 height 353
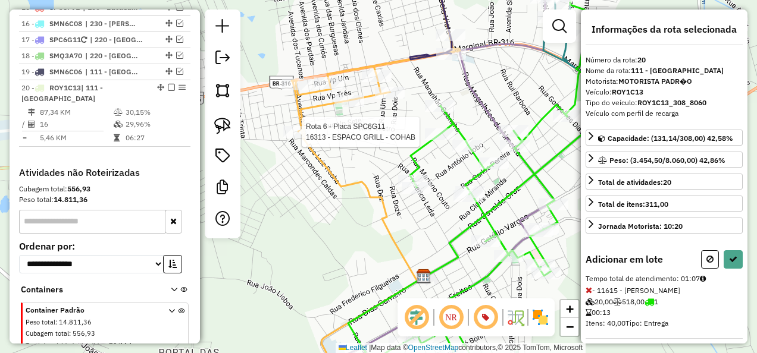
click at [300, 138] on div at bounding box center [298, 132] width 30 height 12
click at [733, 255] on button at bounding box center [732, 259] width 19 height 18
select select "**********"
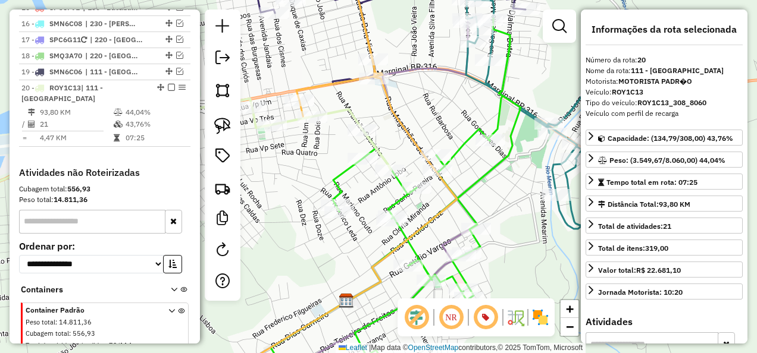
drag, startPoint x: 341, startPoint y: 205, endPoint x: 266, endPoint y: 242, distance: 83.5
click at [266, 239] on div "Janela de atendimento Grade de atendimento Capacidade Transportadoras Veículos …" at bounding box center [378, 176] width 757 height 353
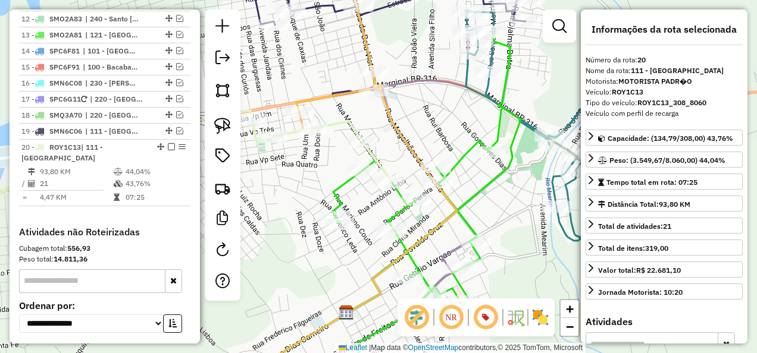
scroll to position [922, 0]
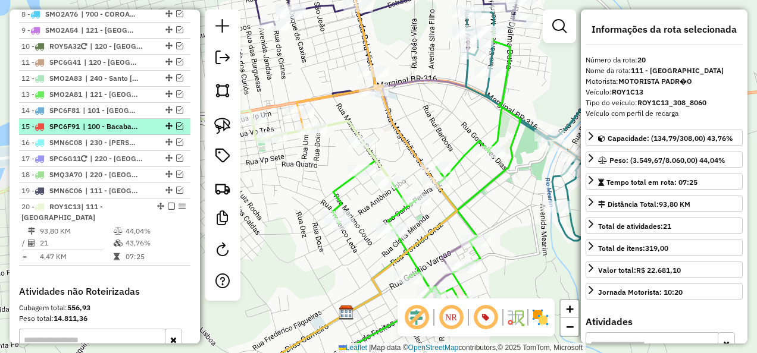
click at [176, 123] on em at bounding box center [179, 126] width 7 height 7
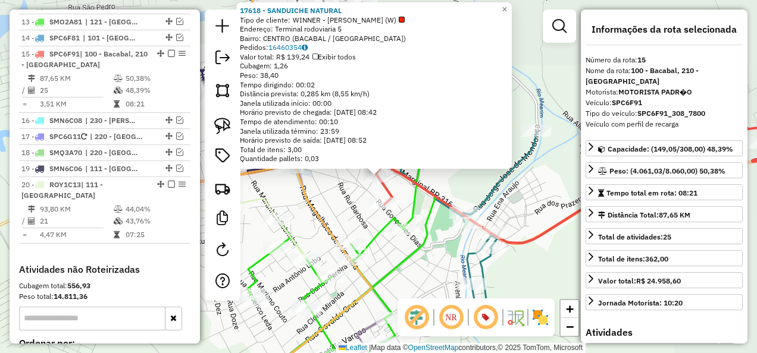
scroll to position [1007, 0]
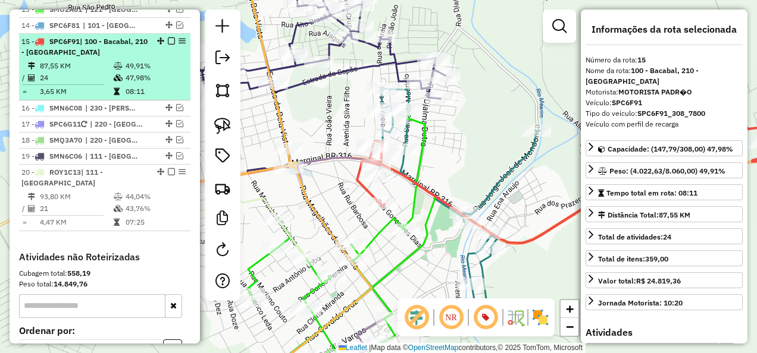
click at [168, 37] on em at bounding box center [171, 40] width 7 height 7
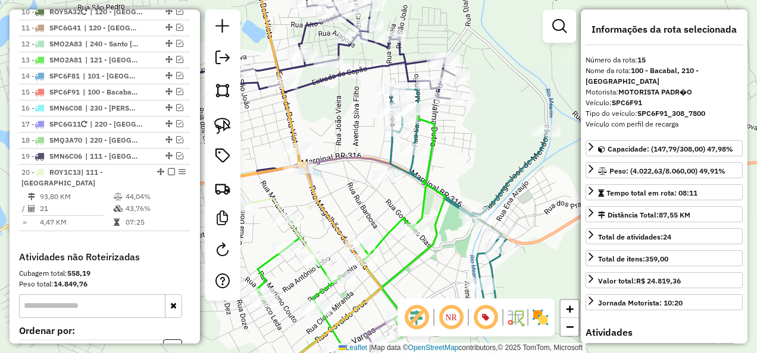
drag, startPoint x: 333, startPoint y: 199, endPoint x: 413, endPoint y: 163, distance: 87.9
click at [412, 164] on div "Janela de atendimento Grade de atendimento Capacidade Transportadoras Veículos …" at bounding box center [378, 176] width 757 height 353
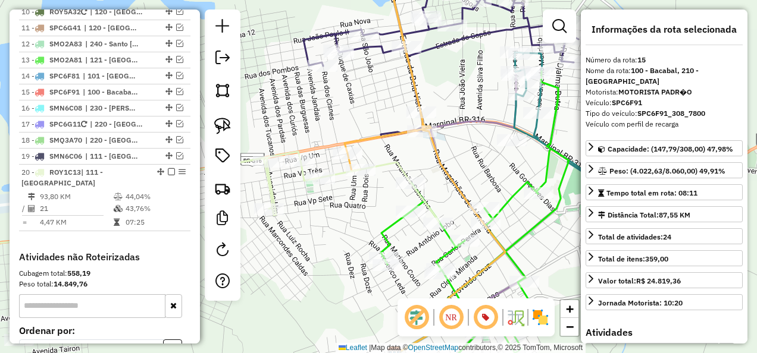
drag, startPoint x: 346, startPoint y: 200, endPoint x: 372, endPoint y: 195, distance: 27.4
click at [372, 195] on div "Janela de atendimento Grade de atendimento Capacidade Transportadoras Veículos …" at bounding box center [378, 176] width 757 height 353
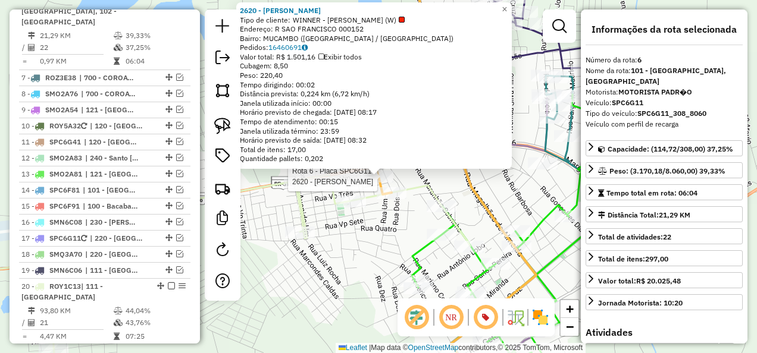
scroll to position [814, 0]
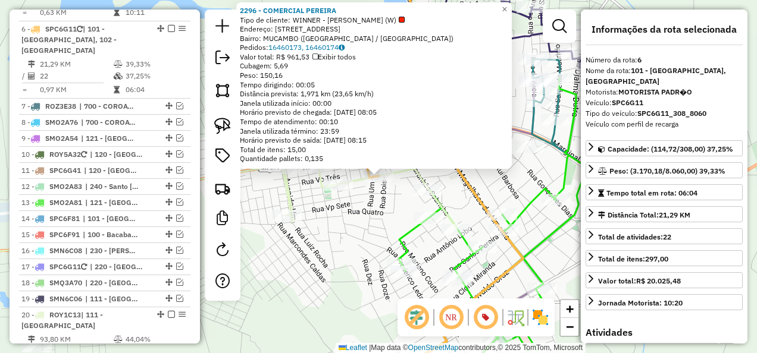
click at [372, 231] on div "2296 - COMERCIAL PEREIRA Tipo de cliente: WINNER - ROTA (W) Endereço: AV SAO FR…" at bounding box center [378, 176] width 757 height 353
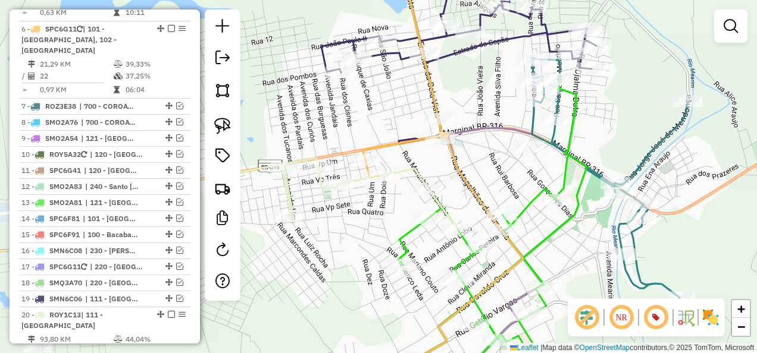
drag, startPoint x: 365, startPoint y: 240, endPoint x: 377, endPoint y: 219, distance: 24.5
click at [364, 231] on div "Janela de atendimento Grade de atendimento Capacidade Transportadoras Veículos …" at bounding box center [378, 176] width 757 height 353
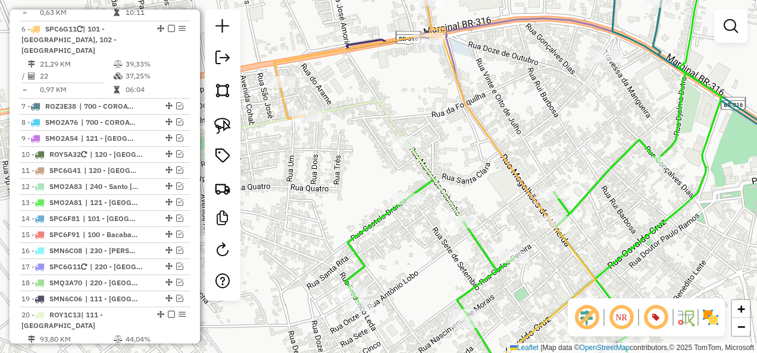
click at [450, 199] on icon at bounding box center [193, 150] width 538 height 142
select select "**********"
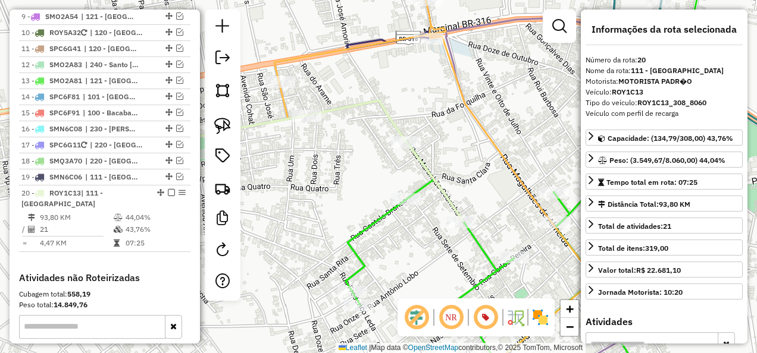
scroll to position [1041, 0]
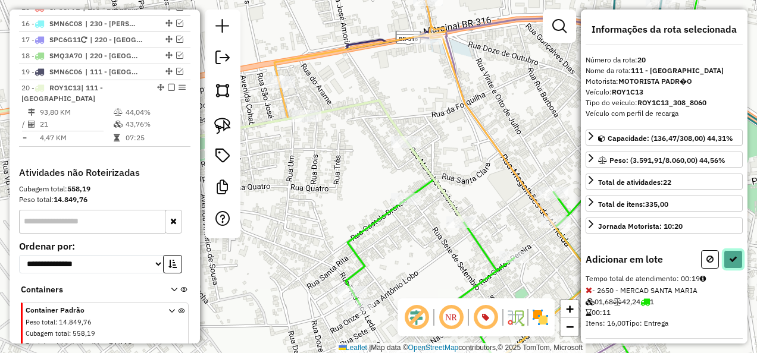
click at [733, 255] on button at bounding box center [732, 259] width 19 height 18
select select "**********"
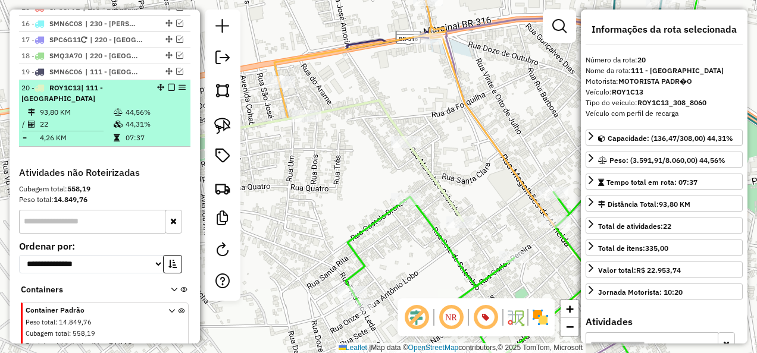
click at [169, 84] on em at bounding box center [171, 87] width 7 height 7
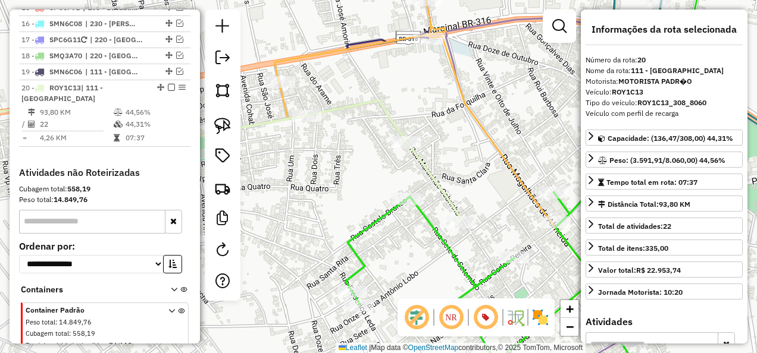
scroll to position [1001, 0]
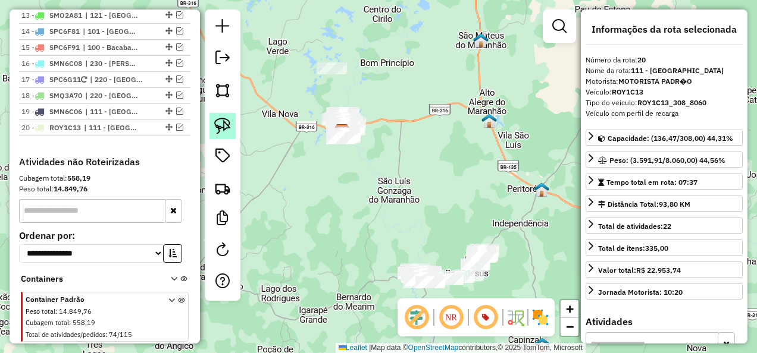
click at [228, 121] on img at bounding box center [222, 126] width 17 height 17
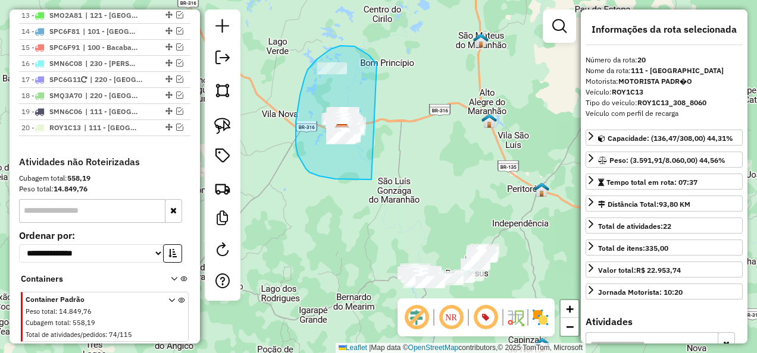
drag, startPoint x: 376, startPoint y: 63, endPoint x: 371, endPoint y: 180, distance: 116.7
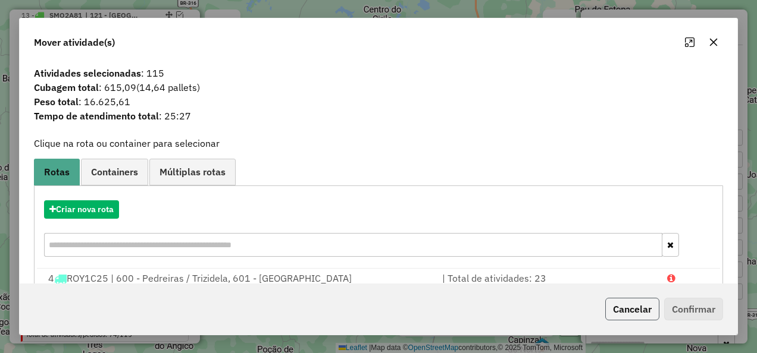
click at [642, 306] on button "Cancelar" at bounding box center [632, 309] width 54 height 23
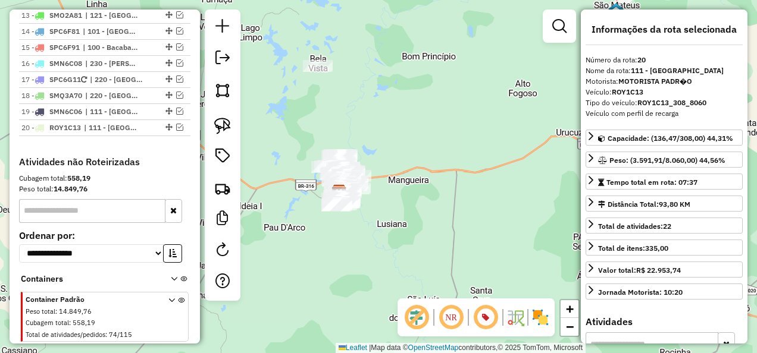
drag, startPoint x: 349, startPoint y: 105, endPoint x: 350, endPoint y: 128, distance: 23.2
click at [351, 126] on div "Janela de atendimento Grade de atendimento Capacidade Transportadoras Veículos …" at bounding box center [378, 176] width 757 height 353
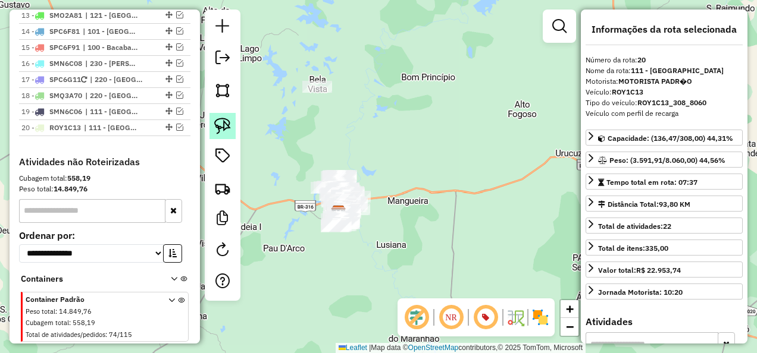
click at [224, 121] on img at bounding box center [222, 126] width 17 height 17
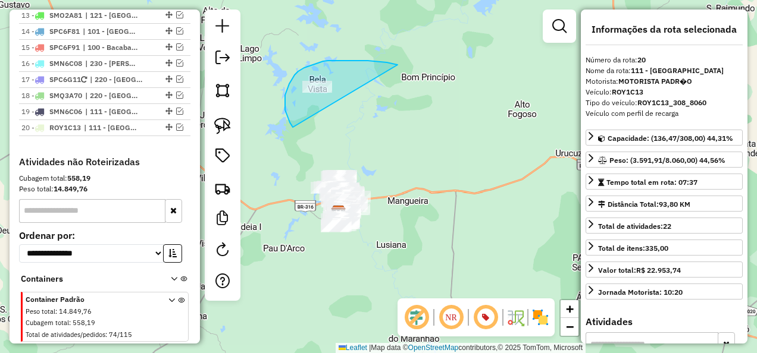
drag, startPoint x: 396, startPoint y: 65, endPoint x: 294, endPoint y: 128, distance: 120.5
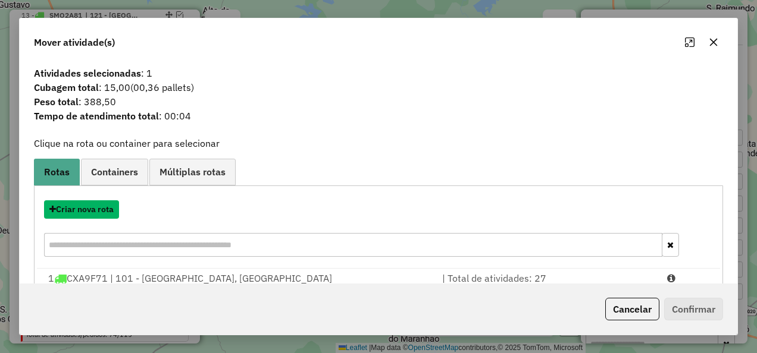
click at [98, 211] on button "Criar nova rota" at bounding box center [81, 209] width 75 height 18
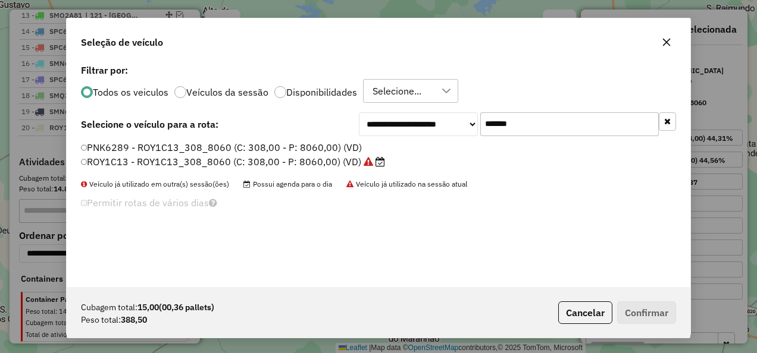
scroll to position [7, 4]
drag, startPoint x: 548, startPoint y: 127, endPoint x: 451, endPoint y: 142, distance: 98.8
click at [451, 142] on div "**********" at bounding box center [378, 174] width 623 height 226
paste input "text"
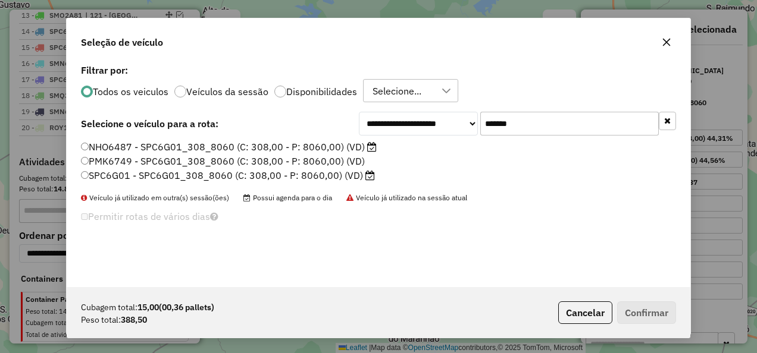
type input "*******"
click at [313, 178] on label "SPC6G01 - SPC6G01_308_8060 (C: 308,00 - P: 8060,00) (VD)" at bounding box center [228, 175] width 294 height 14
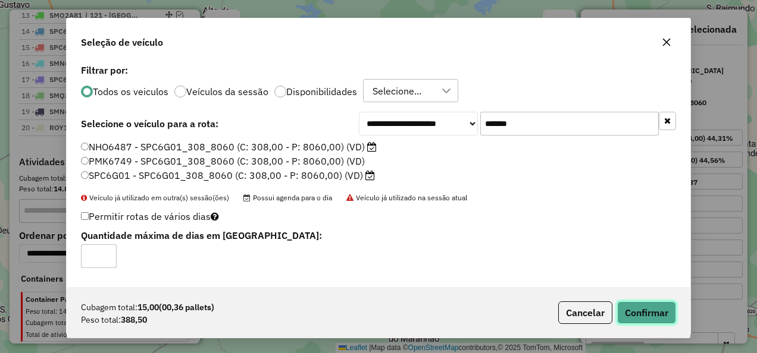
click at [658, 305] on button "Confirmar" at bounding box center [646, 313] width 59 height 23
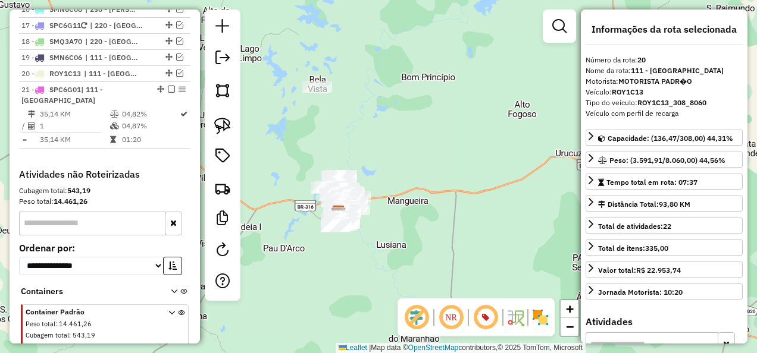
scroll to position [1068, 0]
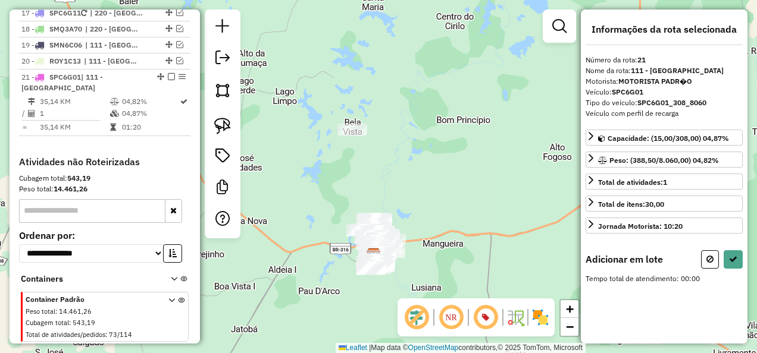
drag, startPoint x: 418, startPoint y: 184, endPoint x: 407, endPoint y: 156, distance: 29.9
click at [407, 158] on div "Janela de atendimento Grade de atendimento Capacidade Transportadoras Veículos …" at bounding box center [378, 176] width 757 height 353
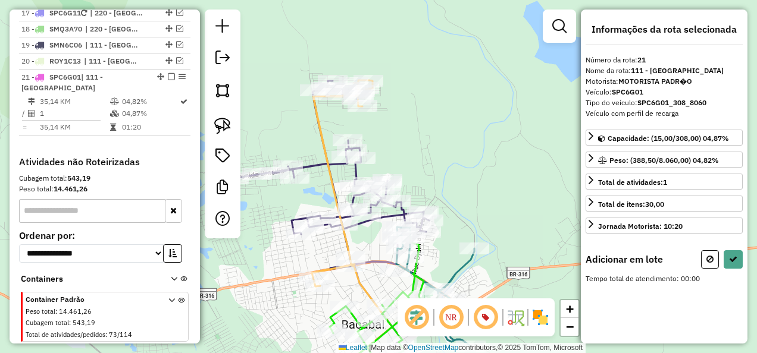
drag, startPoint x: 392, startPoint y: 84, endPoint x: 470, endPoint y: 187, distance: 128.6
click at [470, 186] on div "Janela de atendimento Grade de atendimento Capacidade Transportadoras Veículos …" at bounding box center [378, 176] width 757 height 353
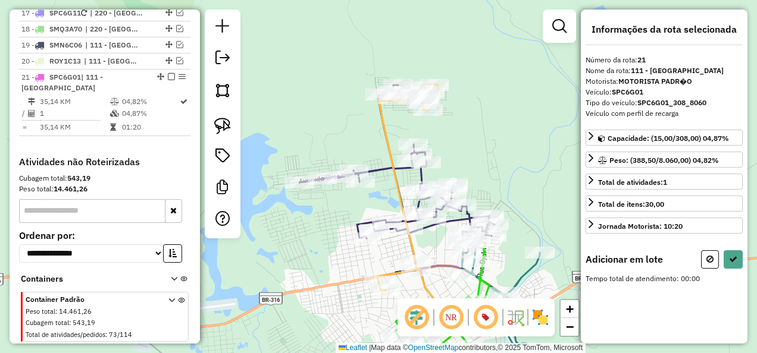
drag, startPoint x: 278, startPoint y: 158, endPoint x: 328, endPoint y: 106, distance: 71.9
click at [328, 106] on div "Janela de atendimento Grade de atendimento Capacidade Transportadoras Veículos …" at bounding box center [378, 176] width 757 height 353
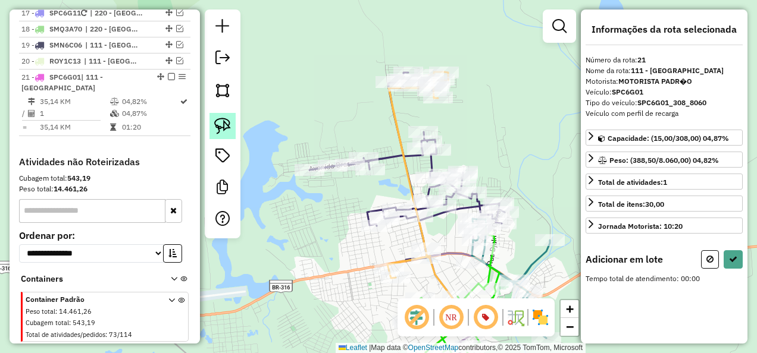
click at [226, 117] on link at bounding box center [222, 126] width 26 height 26
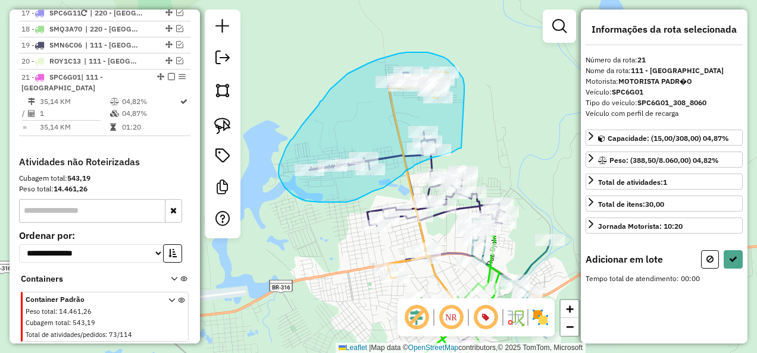
drag, startPoint x: 463, startPoint y: 81, endPoint x: 461, endPoint y: 148, distance: 67.3
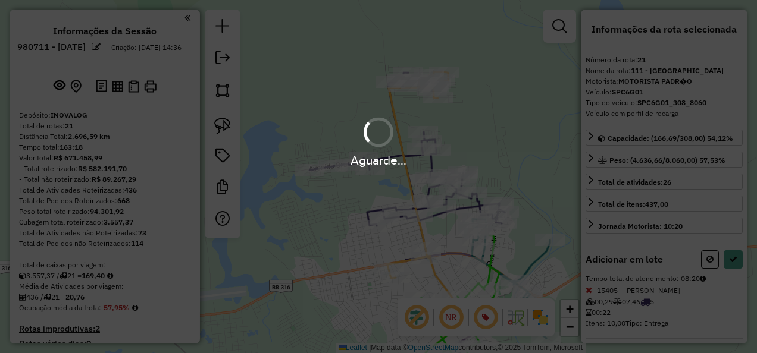
scroll to position [1068, 0]
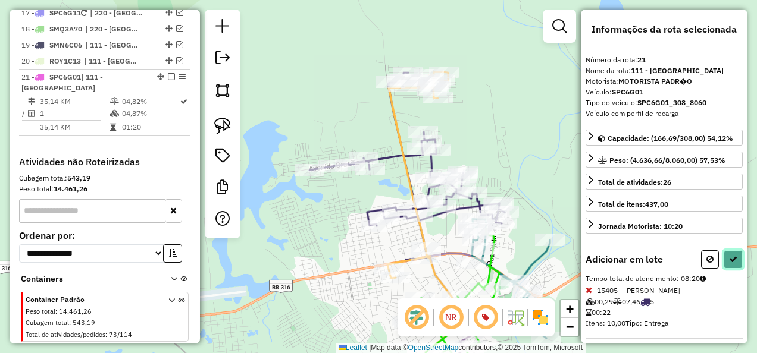
click at [732, 255] on icon at bounding box center [733, 259] width 8 height 8
select select "**********"
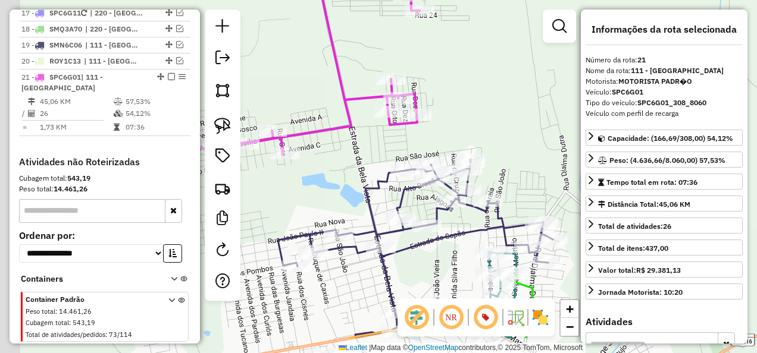
drag, startPoint x: 349, startPoint y: 185, endPoint x: 374, endPoint y: 126, distance: 63.7
click at [375, 129] on div "Janela de atendimento Grade de atendimento Capacidade Transportadoras Veículos …" at bounding box center [378, 176] width 757 height 353
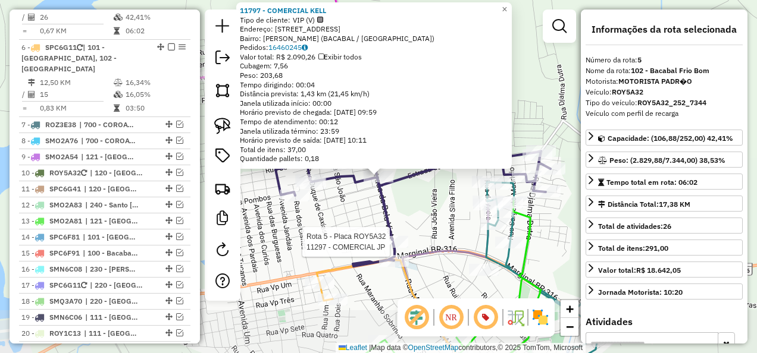
scroll to position [747, 0]
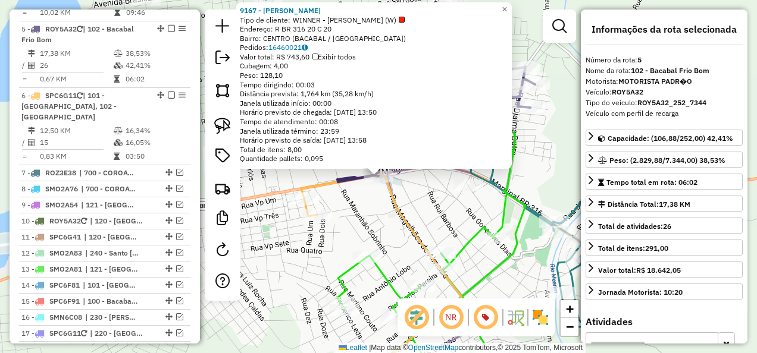
click at [372, 219] on div "Rota 5 - Placa ROY5A32 9167 - IRMAOS LANCHES 9167 - IRMAOS LANCHES Tipo de clie…" at bounding box center [378, 176] width 757 height 353
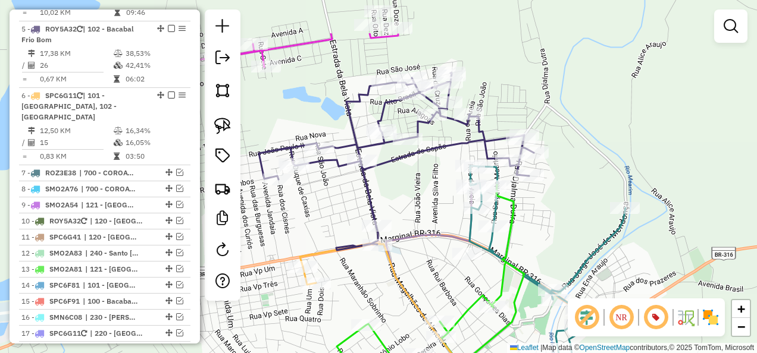
drag, startPoint x: 412, startPoint y: 129, endPoint x: 399, endPoint y: 230, distance: 101.4
click at [401, 222] on div "Janela de atendimento Grade de atendimento Capacidade Transportadoras Veículos …" at bounding box center [378, 176] width 757 height 353
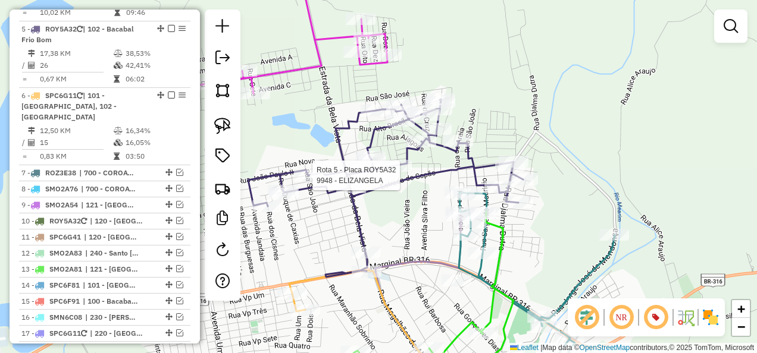
select select "**********"
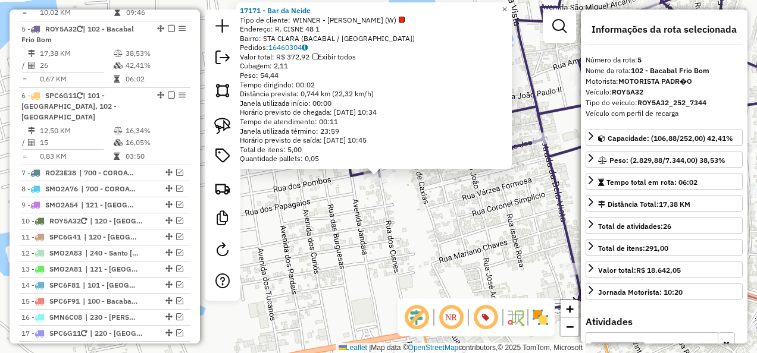
click at [351, 236] on div "Rota 5 - Placa ROY5A32 17171 - Bar da Neide × 17171 - Bar da Neide Tipo de clie…" at bounding box center [378, 176] width 757 height 353
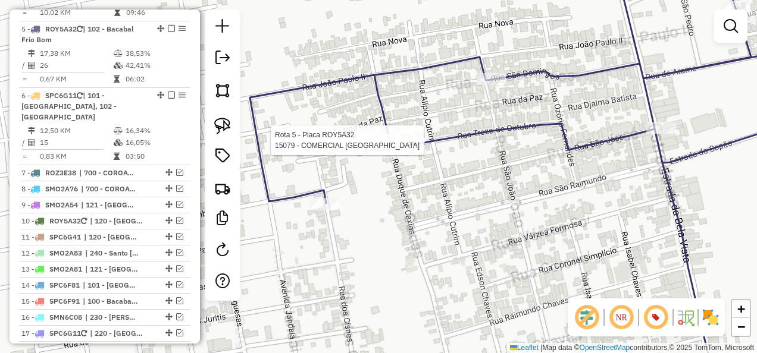
select select "**********"
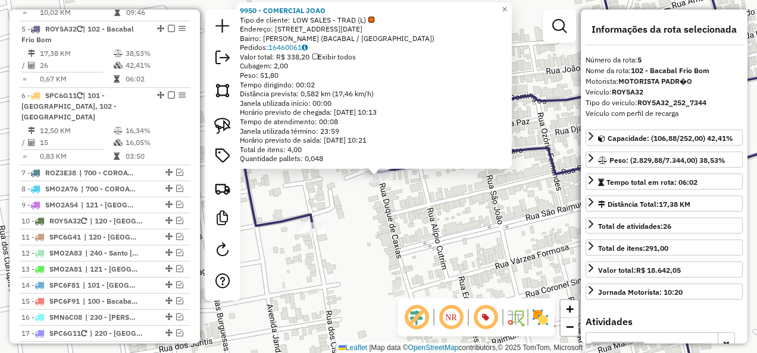
click at [396, 238] on div "9950 - COMERCIAL JOAO Tipo de cliente: LOW SALES - TRAD (L) Endereço: [STREET_A…" at bounding box center [378, 176] width 757 height 353
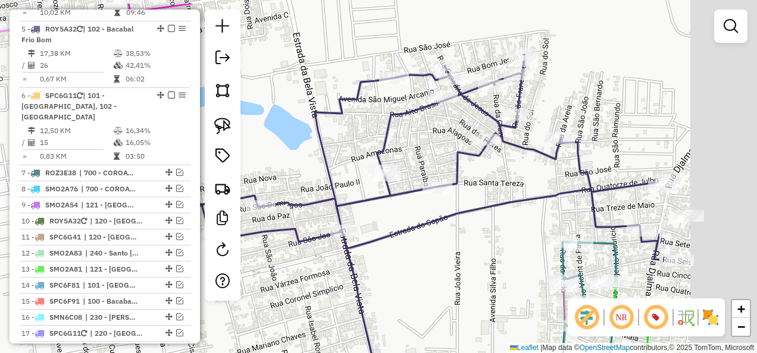
drag, startPoint x: 546, startPoint y: 238, endPoint x: 424, endPoint y: 259, distance: 124.3
click at [424, 259] on div "Janela de atendimento Grade de atendimento Capacidade Transportadoras Veículos …" at bounding box center [378, 176] width 757 height 353
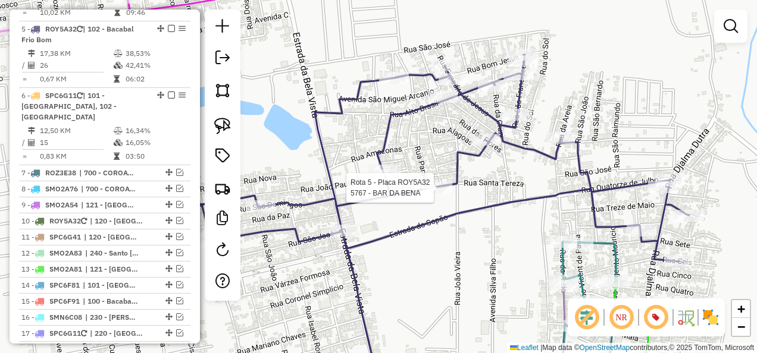
select select "**********"
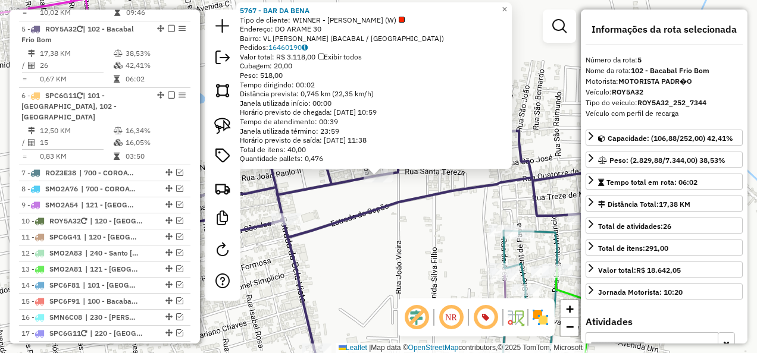
drag, startPoint x: 412, startPoint y: 242, endPoint x: 399, endPoint y: 236, distance: 14.9
click at [412, 242] on div "Rota 5 - Placa ROY5A32 5767 - BAR DA BENA 5767 - BAR DA BENA Tipo de cliente: W…" at bounding box center [378, 176] width 757 height 353
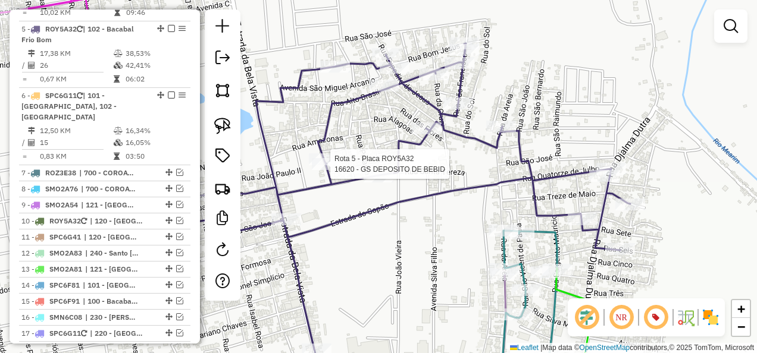
select select "**********"
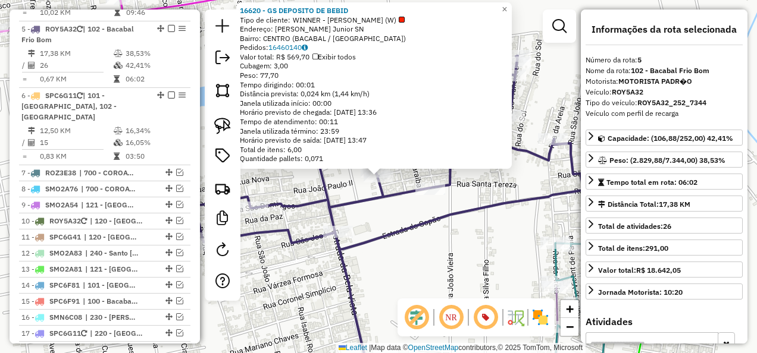
click at [339, 217] on div "Rota 5 - Placa ROY5A32 16620 - GS DEPOSITO DE BEBID 16620 - GS DEPOSITO DE BEBI…" at bounding box center [378, 176] width 757 height 353
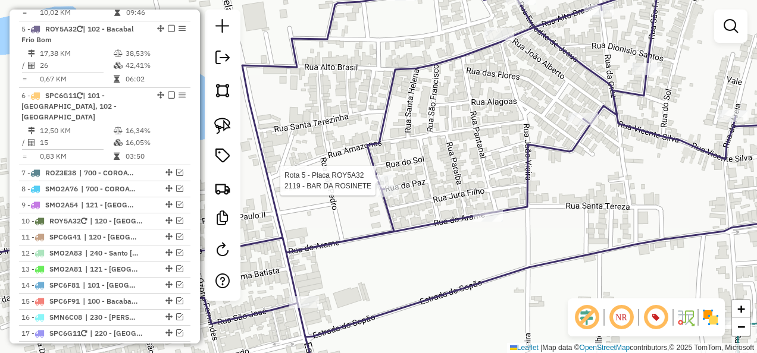
select select "**********"
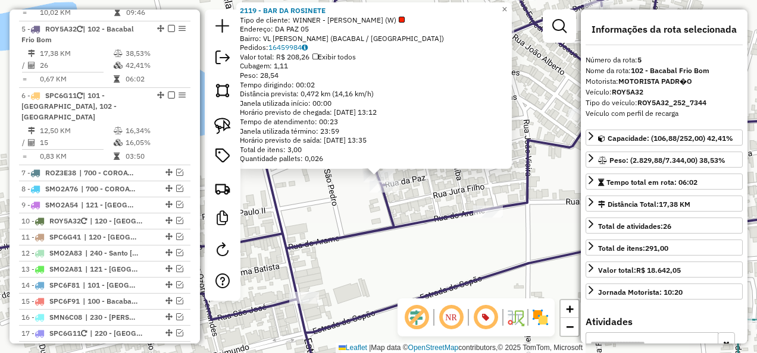
click at [383, 234] on icon at bounding box center [378, 177] width 908 height 424
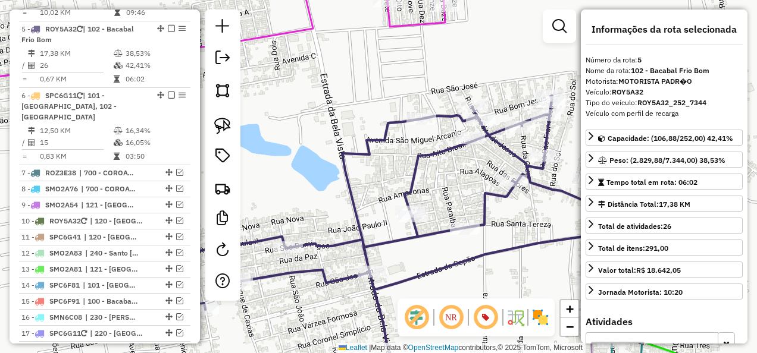
drag, startPoint x: 364, startPoint y: 121, endPoint x: 416, endPoint y: 142, distance: 55.8
click at [415, 142] on div "Janela de atendimento Grade de atendimento Capacidade Transportadoras Veículos …" at bounding box center [378, 176] width 757 height 353
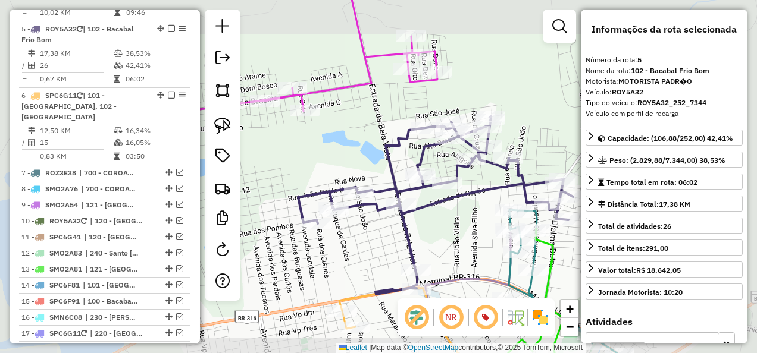
click at [363, 80] on icon at bounding box center [311, 38] width 256 height 147
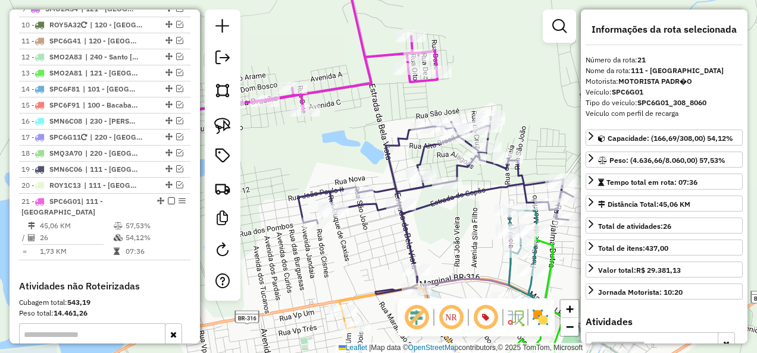
scroll to position [1068, 0]
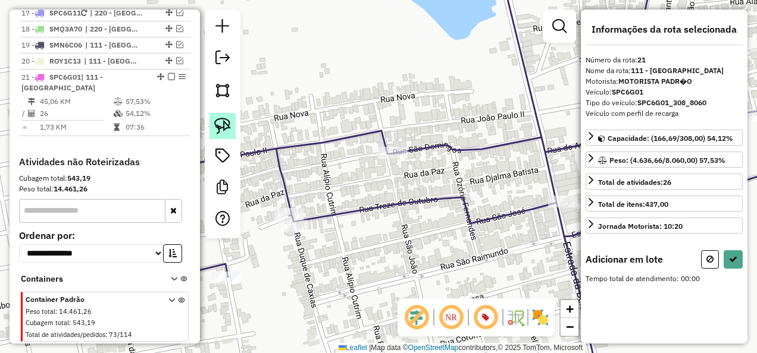
click at [222, 120] on img at bounding box center [222, 126] width 17 height 17
drag, startPoint x: 274, startPoint y: 181, endPoint x: 332, endPoint y: 233, distance: 77.6
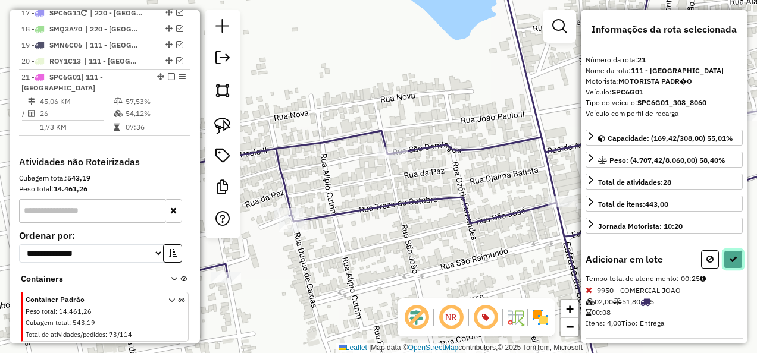
click at [729, 258] on icon at bounding box center [733, 259] width 8 height 8
select select "**********"
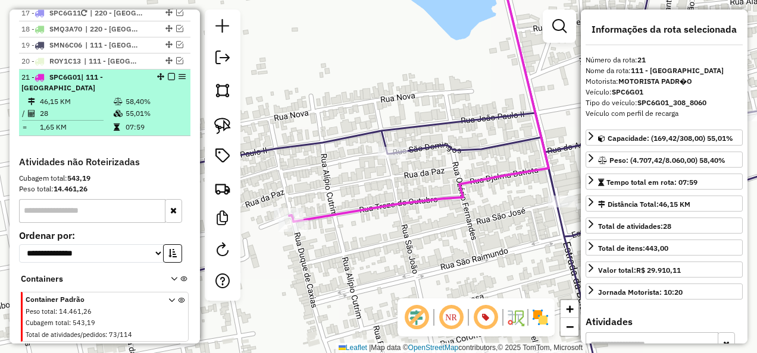
click at [170, 73] on em at bounding box center [171, 76] width 7 height 7
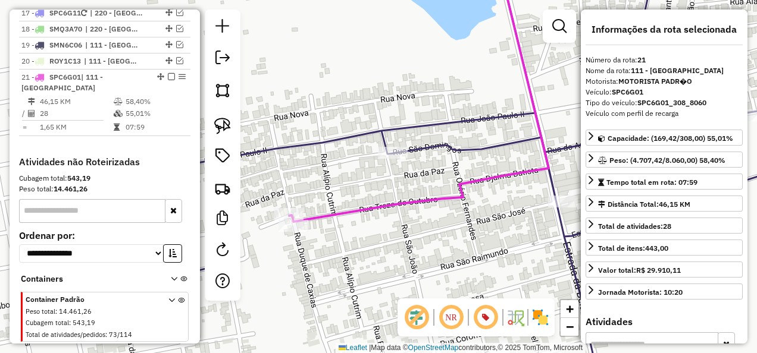
scroll to position [1017, 0]
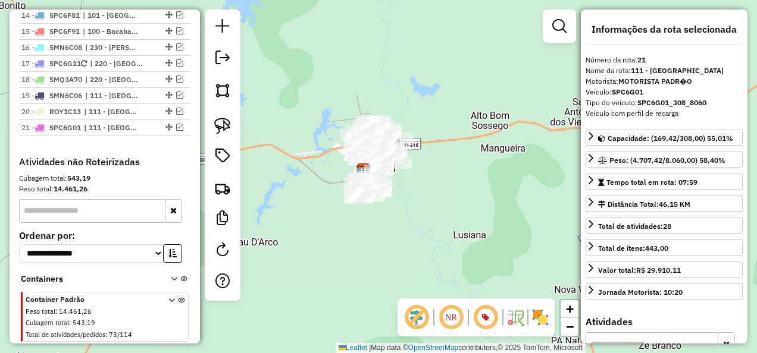
drag, startPoint x: 441, startPoint y: 227, endPoint x: 397, endPoint y: 211, distance: 47.1
click at [399, 212] on div "Janela de atendimento Grade de atendimento Capacidade Transportadoras Veículos …" at bounding box center [378, 176] width 757 height 353
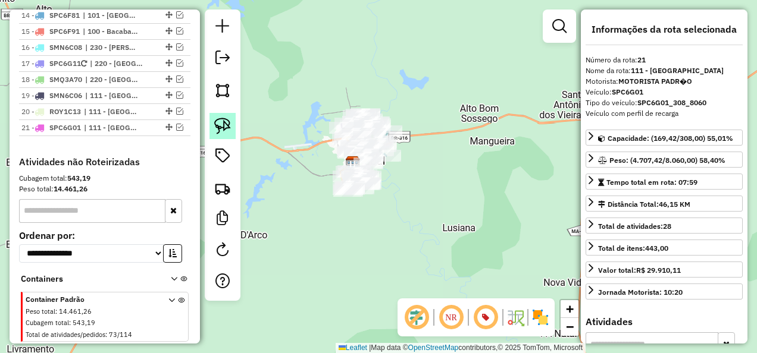
click at [230, 130] on img at bounding box center [222, 126] width 17 height 17
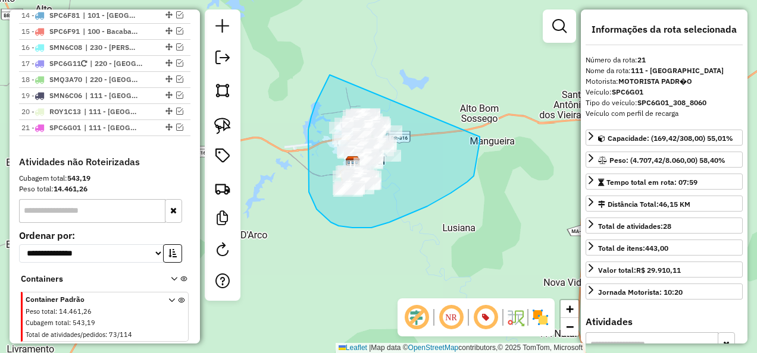
drag, startPoint x: 330, startPoint y: 75, endPoint x: 479, endPoint y: 137, distance: 162.2
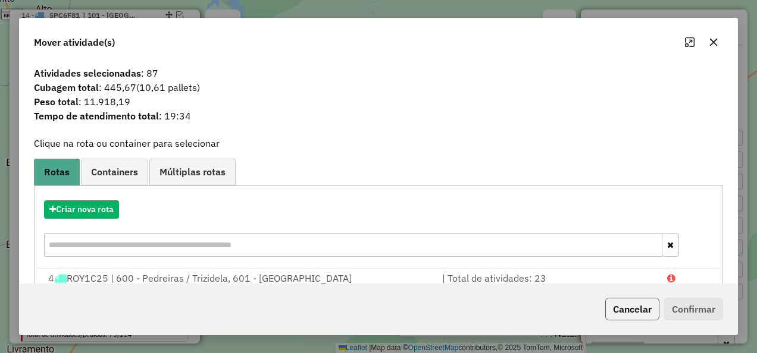
click at [641, 309] on button "Cancelar" at bounding box center [632, 309] width 54 height 23
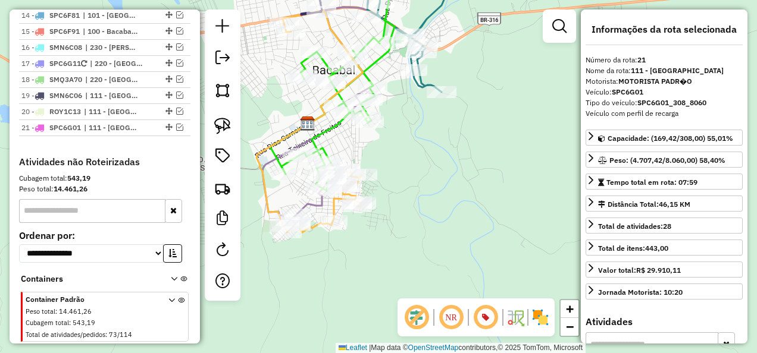
drag, startPoint x: 397, startPoint y: 181, endPoint x: 428, endPoint y: 142, distance: 49.6
click at [435, 153] on div "Janela de atendimento Grade de atendimento Capacidade Transportadoras Veículos …" at bounding box center [378, 176] width 757 height 353
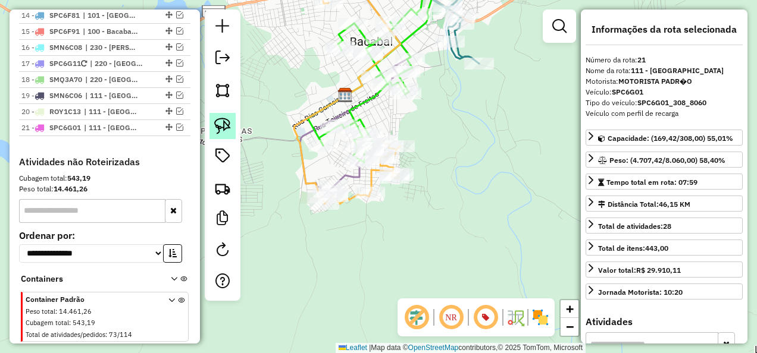
click at [228, 121] on img at bounding box center [222, 126] width 17 height 17
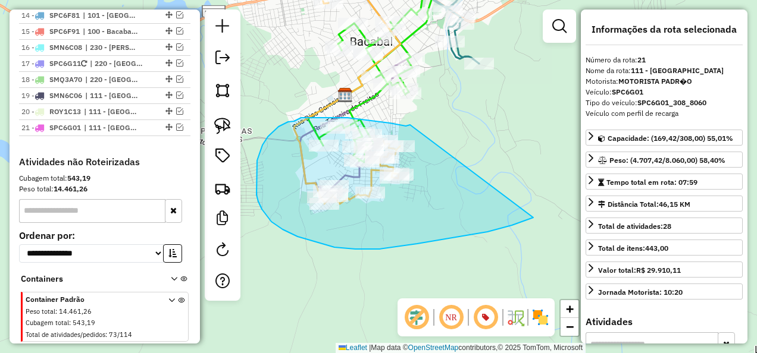
drag, startPoint x: 410, startPoint y: 125, endPoint x: 533, endPoint y: 218, distance: 154.2
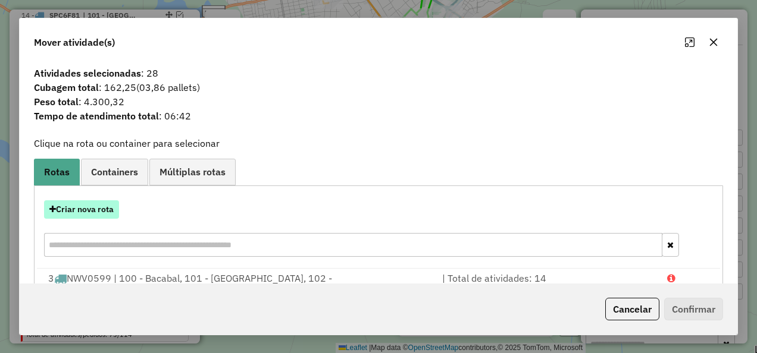
click at [93, 203] on button "Criar nova rota" at bounding box center [81, 209] width 75 height 18
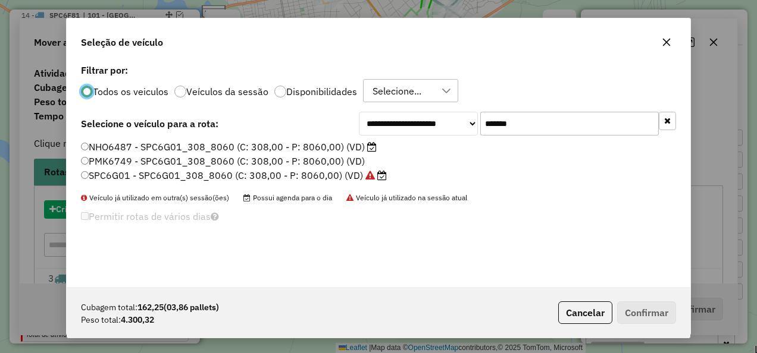
scroll to position [7, 4]
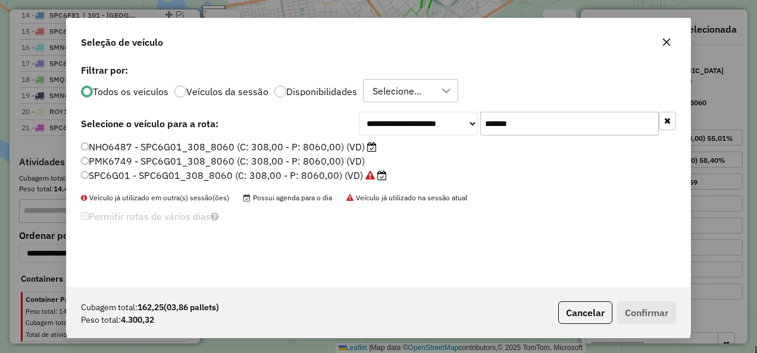
drag, startPoint x: 556, startPoint y: 125, endPoint x: 434, endPoint y: 144, distance: 122.8
click at [434, 144] on div "**********" at bounding box center [378, 174] width 623 height 226
paste input "text"
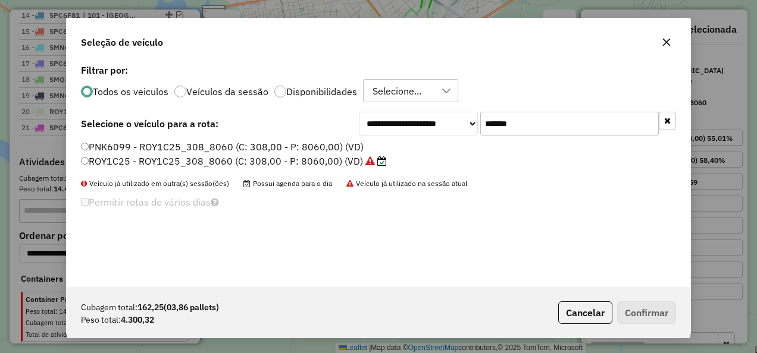
type input "*******"
click at [327, 159] on label "ROY1C25 - ROY1C25_308_8060 (C: 308,00 - P: 8060,00) (VD)" at bounding box center [234, 161] width 306 height 14
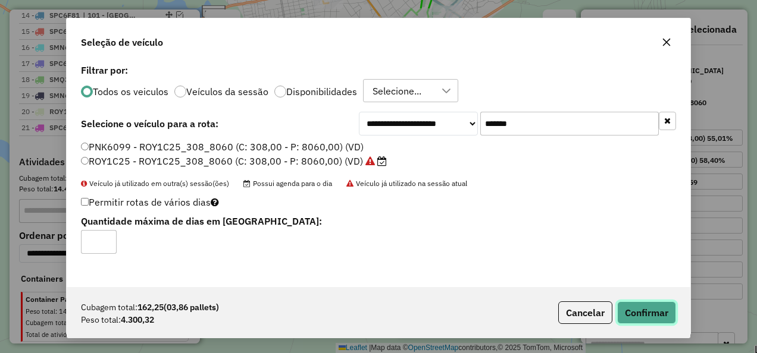
click at [638, 313] on button "Confirmar" at bounding box center [646, 313] width 59 height 23
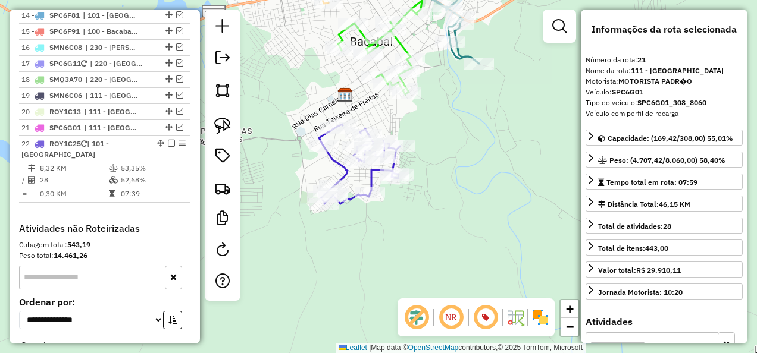
scroll to position [1084, 0]
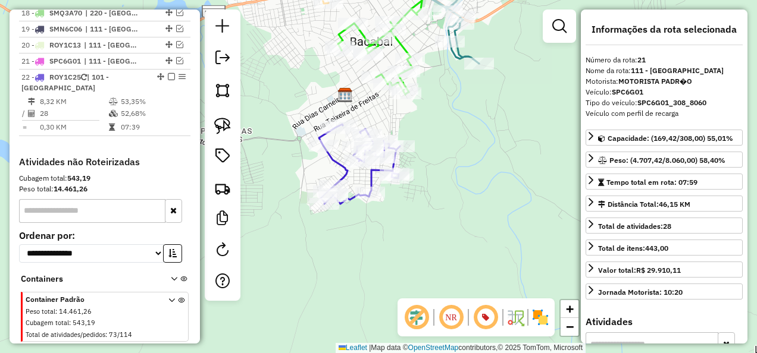
click at [347, 173] on icon at bounding box center [359, 164] width 81 height 80
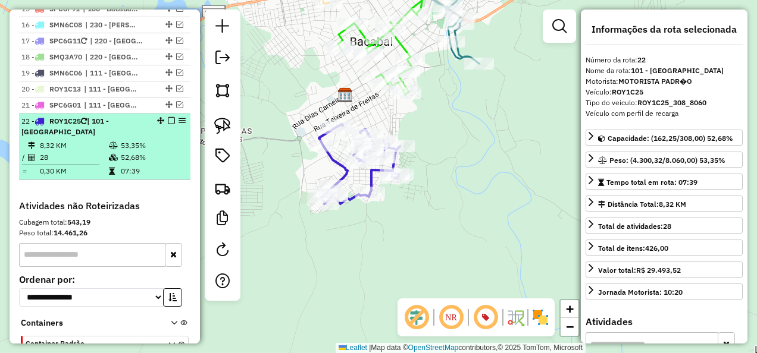
scroll to position [1024, 0]
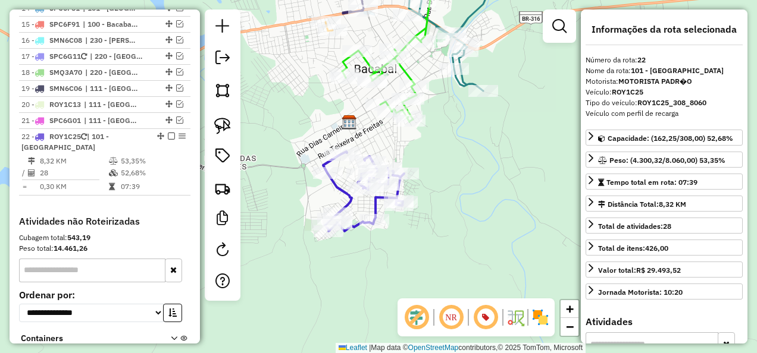
drag, startPoint x: 411, startPoint y: 133, endPoint x: 415, endPoint y: 186, distance: 53.1
click at [412, 177] on div "Janela de atendimento Grade de atendimento Capacidade Transportadoras Veículos …" at bounding box center [378, 176] width 757 height 353
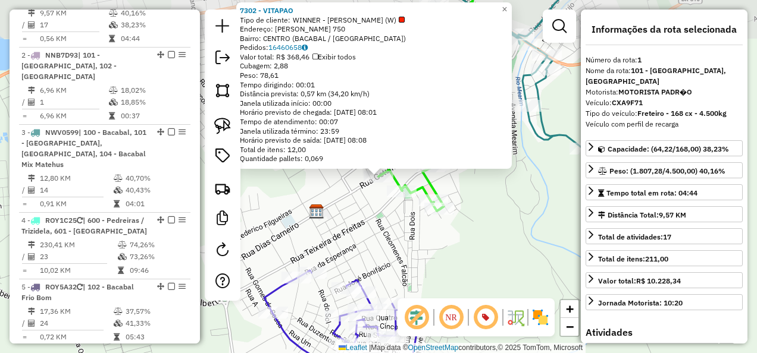
scroll to position [460, 0]
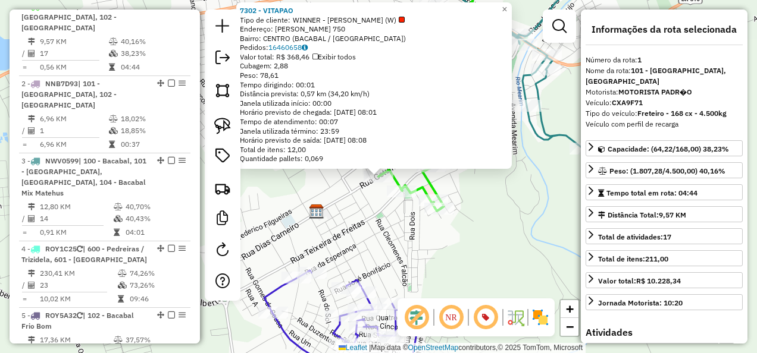
click at [364, 239] on div "7302 - VITAPAO Tipo de cliente: WINNER - ROTA (W) Endereço: R GETULIO VARGAS 75…" at bounding box center [378, 176] width 757 height 353
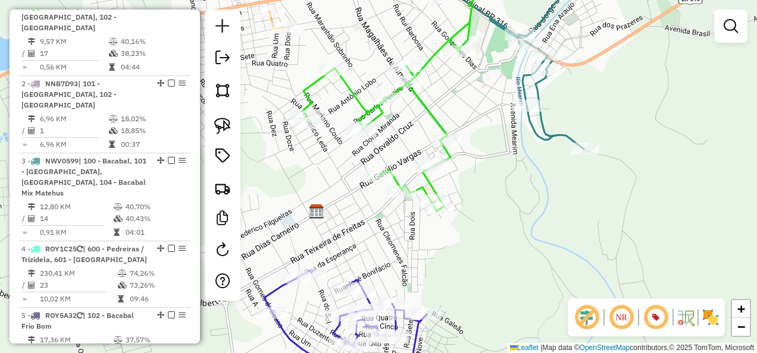
click at [276, 287] on icon at bounding box center [345, 330] width 162 height 118
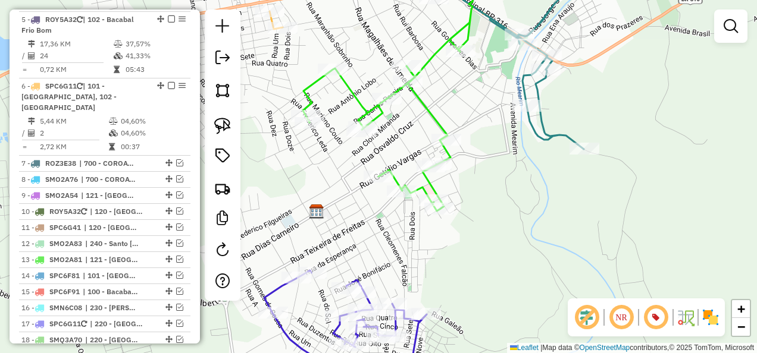
select select "**********"
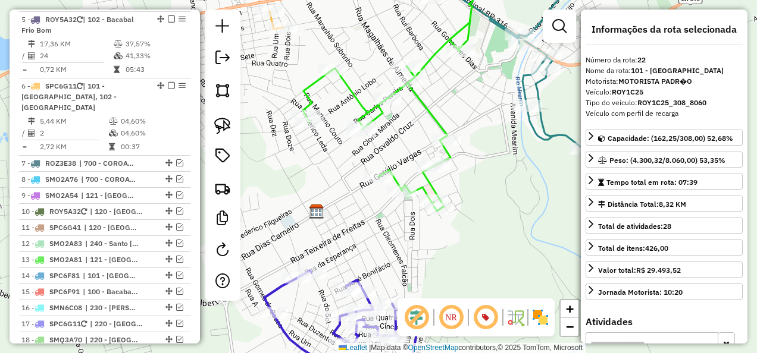
scroll to position [1084, 0]
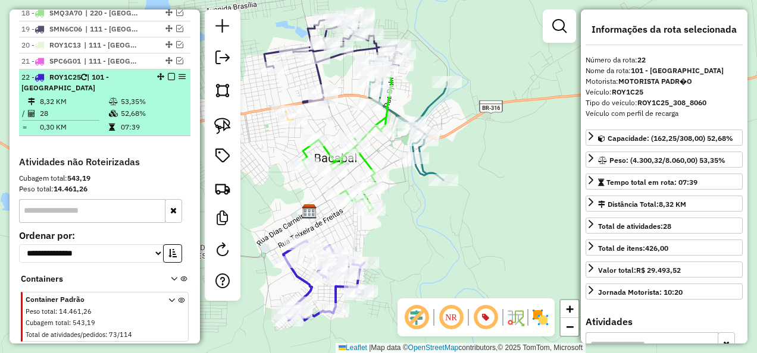
click at [168, 73] on em at bounding box center [171, 76] width 7 height 7
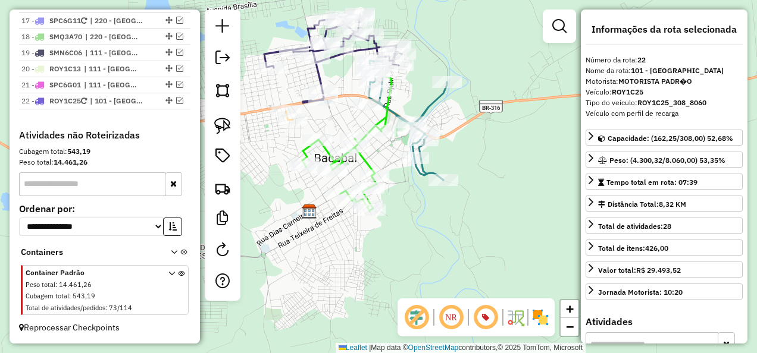
scroll to position [1033, 0]
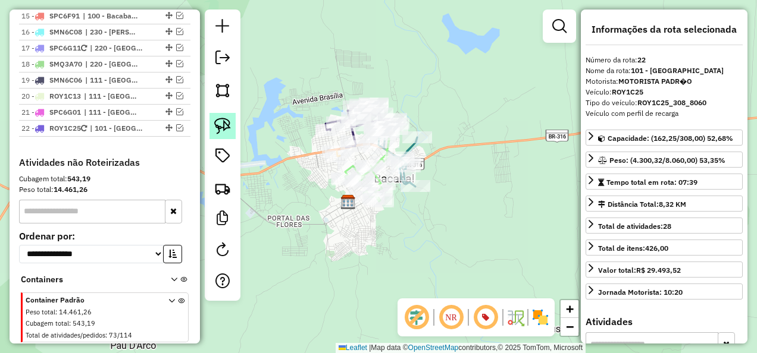
click at [227, 122] on img at bounding box center [222, 126] width 17 height 17
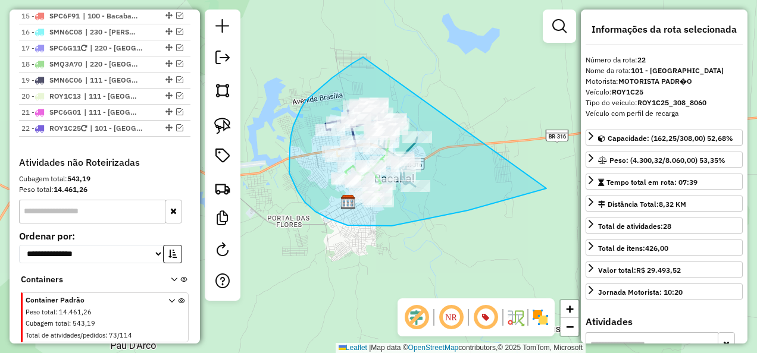
drag, startPoint x: 363, startPoint y: 57, endPoint x: 546, endPoint y: 189, distance: 225.5
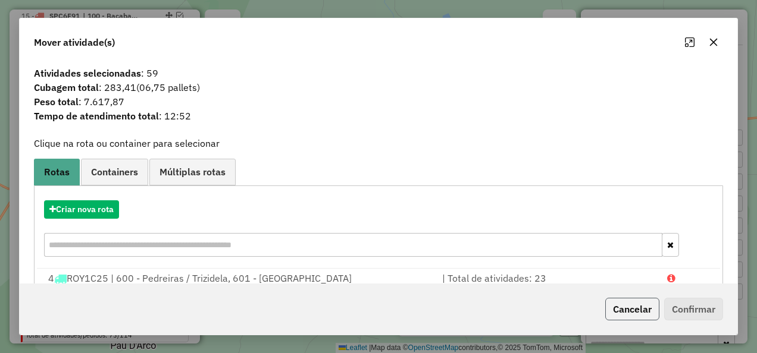
click at [647, 310] on button "Cancelar" at bounding box center [632, 309] width 54 height 23
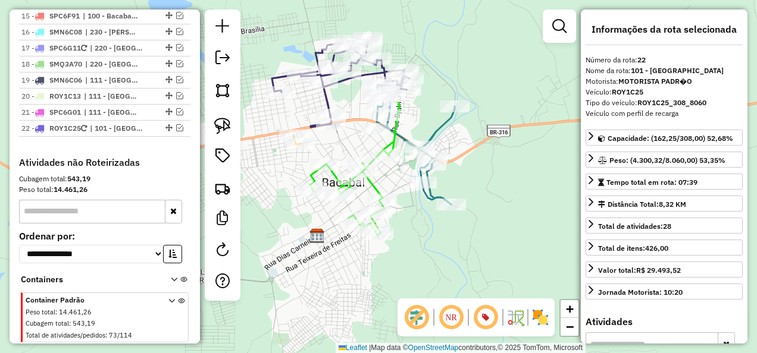
drag, startPoint x: 343, startPoint y: 146, endPoint x: 371, endPoint y: 178, distance: 43.0
click at [371, 175] on div "Janela de atendimento Grade de atendimento Capacidade Transportadoras Veículos …" at bounding box center [378, 176] width 757 height 353
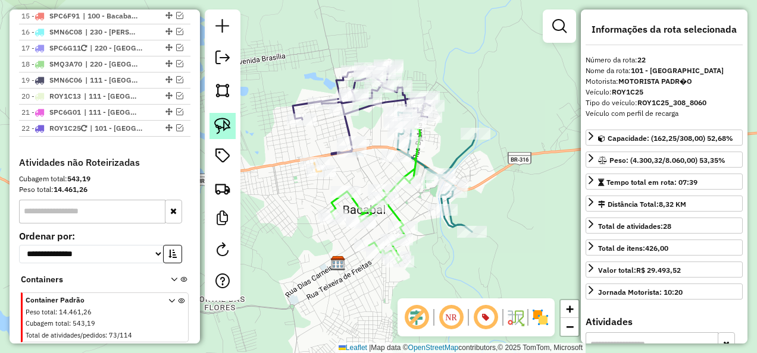
click at [227, 121] on img at bounding box center [222, 126] width 17 height 17
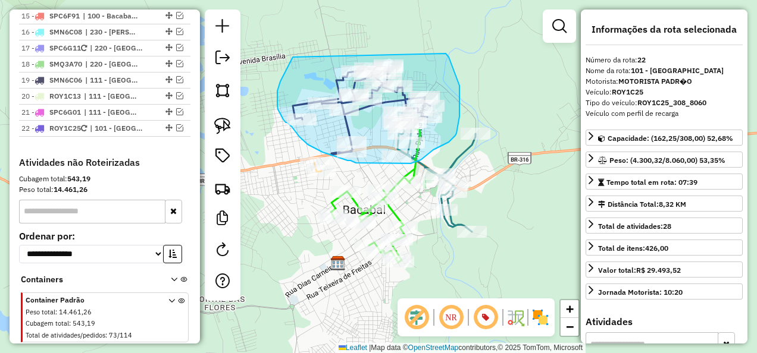
drag, startPoint x: 293, startPoint y: 57, endPoint x: 446, endPoint y: 54, distance: 152.9
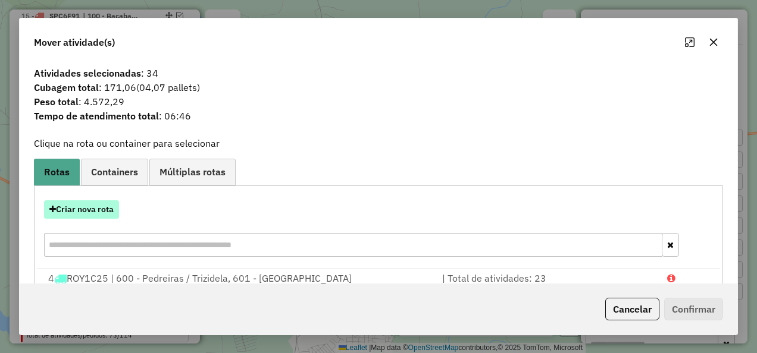
click at [99, 211] on button "Criar nova rota" at bounding box center [81, 209] width 75 height 18
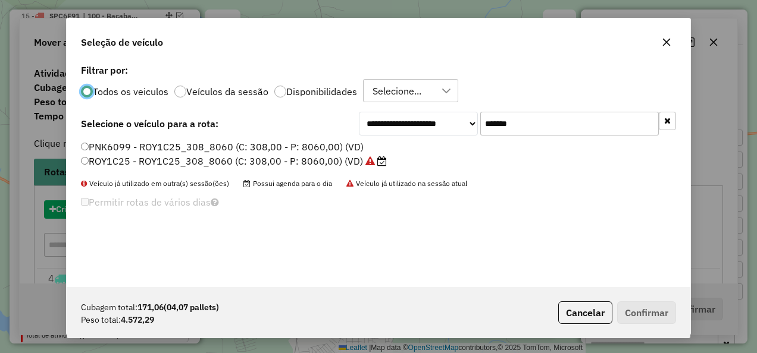
scroll to position [7, 4]
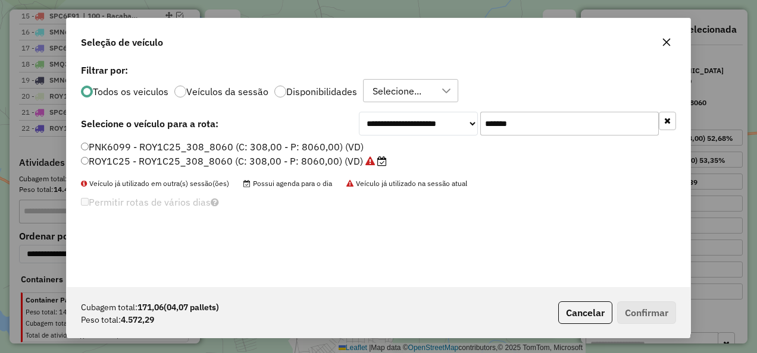
drag, startPoint x: 529, startPoint y: 126, endPoint x: 460, endPoint y: 147, distance: 72.6
click at [460, 147] on div "**********" at bounding box center [378, 174] width 623 height 226
paste input "text"
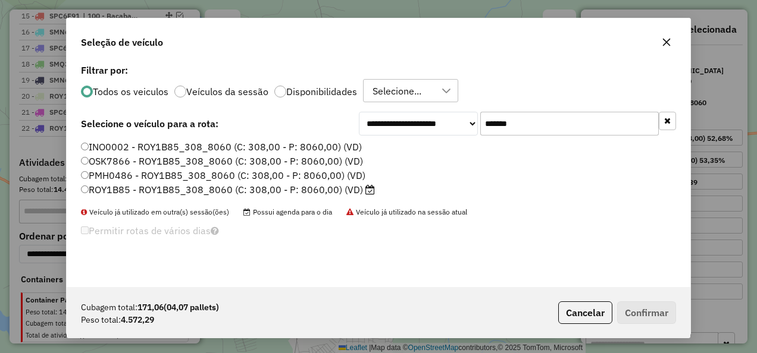
type input "*******"
click at [357, 187] on label "ROY1B85 - ROY1B85_308_8060 (C: 308,00 - P: 8060,00) (VD)" at bounding box center [228, 190] width 294 height 14
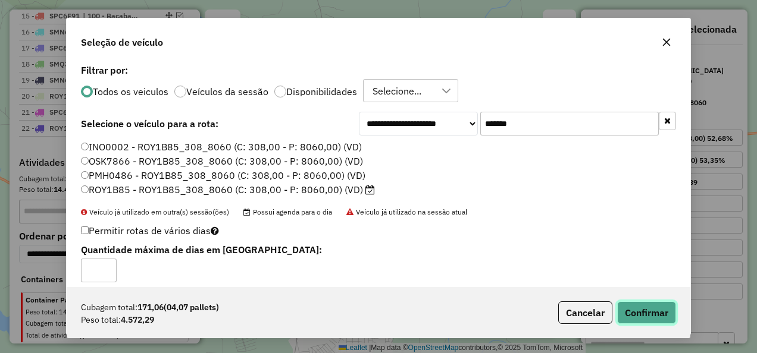
click at [629, 308] on button "Confirmar" at bounding box center [646, 313] width 59 height 23
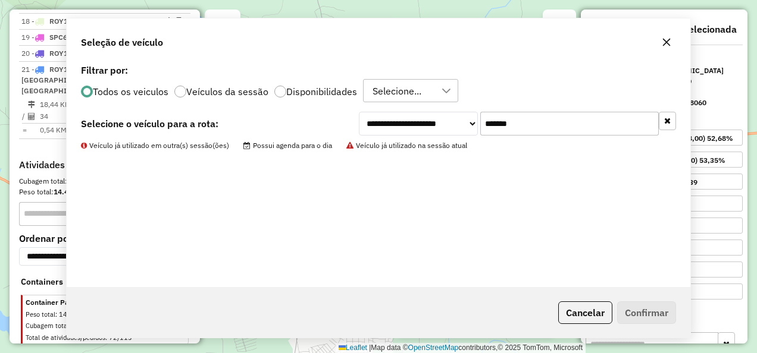
scroll to position [967, 0]
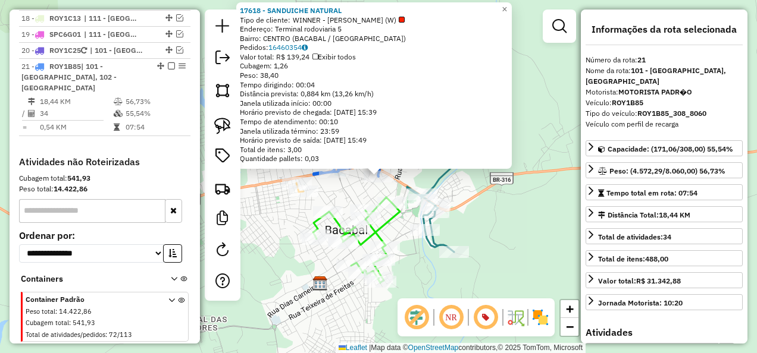
click at [340, 193] on div "17618 - SANDUICHE NATURAL Tipo de cliente: WINNER - ROTA (W) Endereço: Terminal…" at bounding box center [378, 176] width 757 height 353
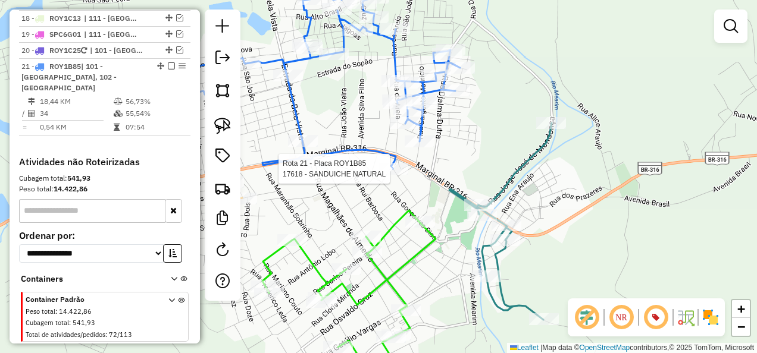
select select "**********"
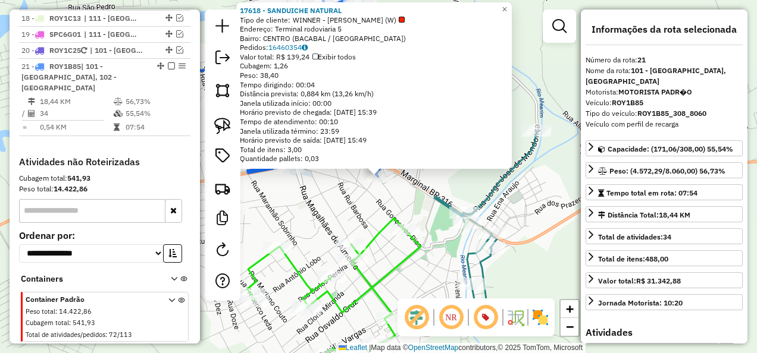
click at [303, 206] on div "17618 - SANDUICHE NATURAL Tipo de cliente: WINNER - ROTA (W) Endereço: Terminal…" at bounding box center [378, 176] width 757 height 353
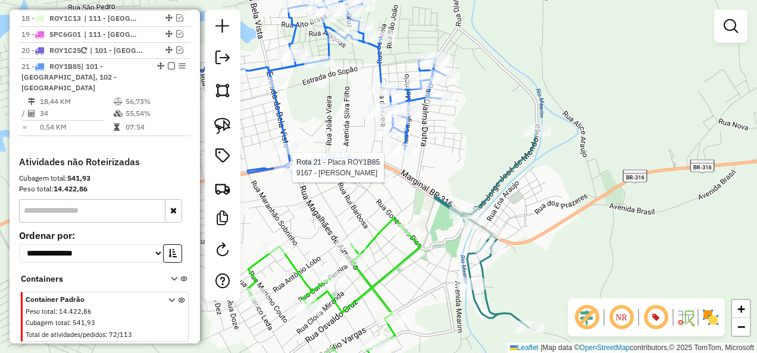
select select "**********"
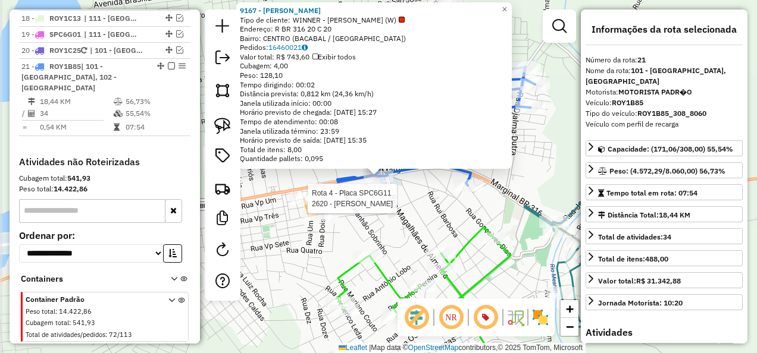
click at [321, 206] on div "Rota 21 - Placa ROY1B85 9167 - IRMAOS LANCHES Rota 4 - Placa SPC6G11 2620 - ANA…" at bounding box center [378, 176] width 757 height 353
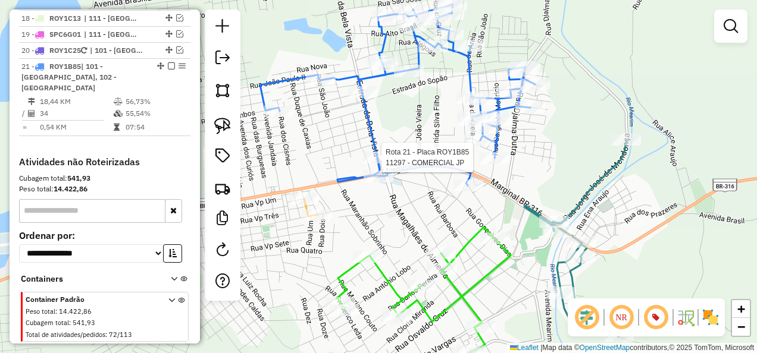
select select "**********"
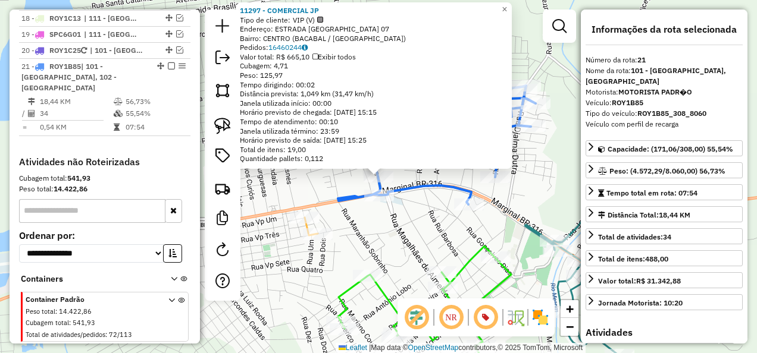
click at [396, 230] on div "Rota 21 - Placa ROY1B85 11297 - COMERCIAL JP Rota 21 - Placa ROY1B85 9167 - IRM…" at bounding box center [378, 176] width 757 height 353
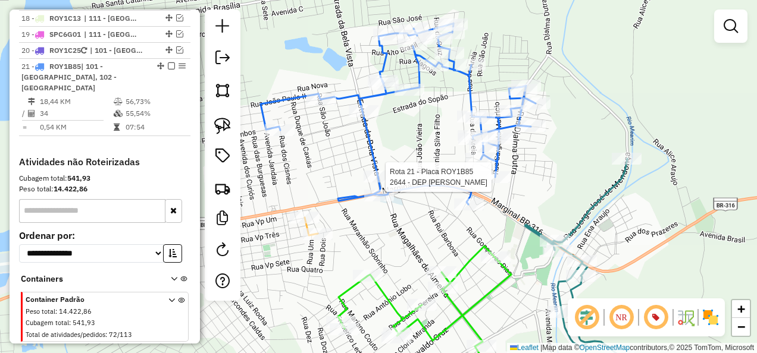
select select "**********"
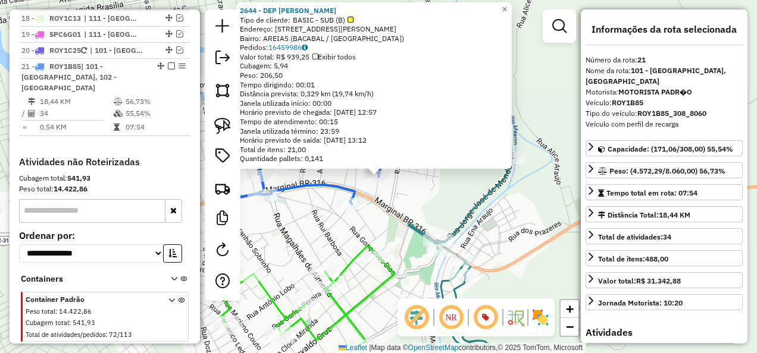
click at [339, 226] on div "2644 - DEP ANT RODRIGUES Tipo de cliente: BASIC - SUB (B) Endereço: R SARGENTO …" at bounding box center [378, 176] width 757 height 353
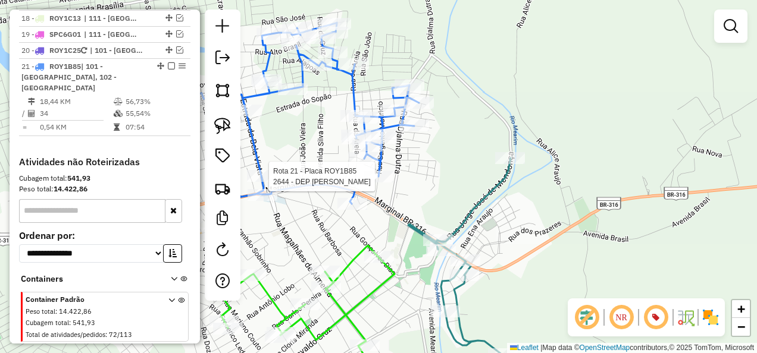
select select "**********"
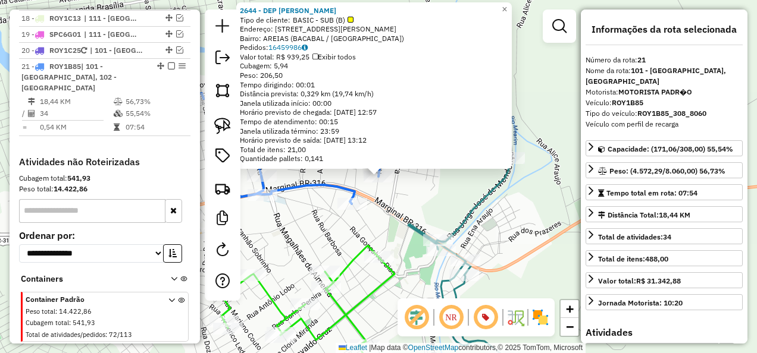
click at [338, 237] on div "2644 - DEP ANT RODRIGUES Tipo de cliente: BASIC - SUB (B) Endereço: R SARGENTO …" at bounding box center [378, 176] width 757 height 353
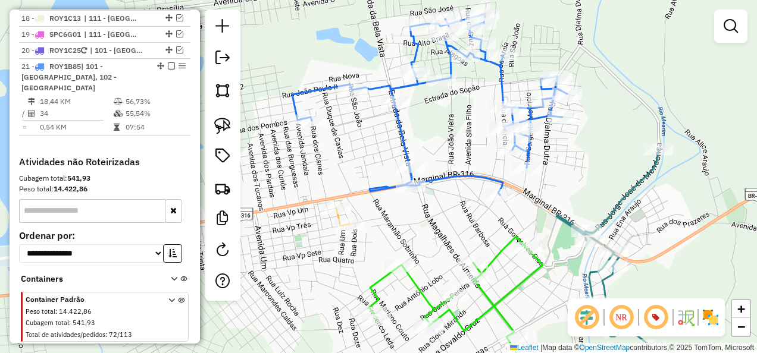
drag, startPoint x: 331, startPoint y: 256, endPoint x: 476, endPoint y: 247, distance: 145.4
click at [476, 247] on div "Janela de atendimento Grade de atendimento Capacidade Transportadoras Veículos …" at bounding box center [378, 176] width 757 height 353
select select "**********"
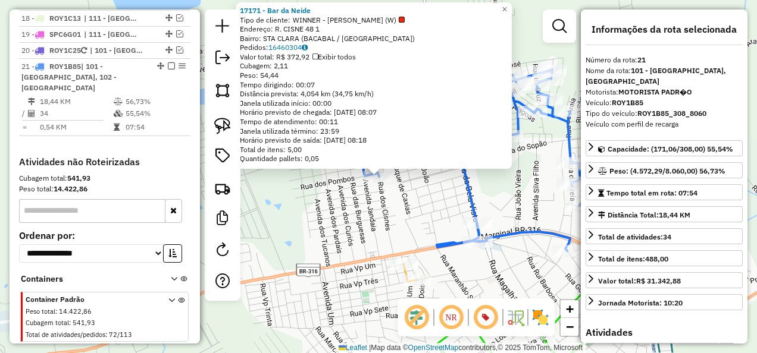
click at [325, 189] on div "17171 - Bar da Neide Tipo de cliente: WINNER - ROTA (W) Endereço: R. CISNE 48 1…" at bounding box center [378, 176] width 757 height 353
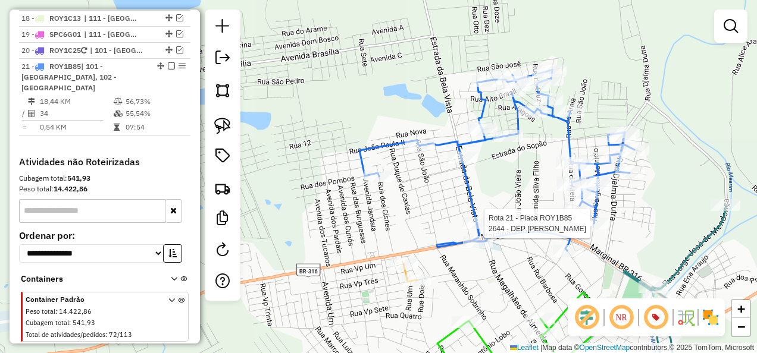
select select "**********"
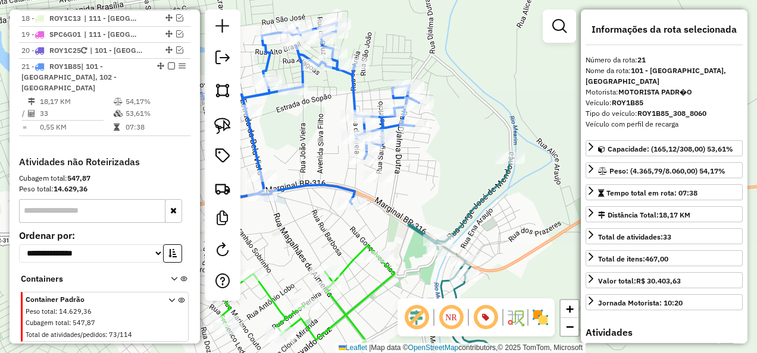
drag, startPoint x: 414, startPoint y: 218, endPoint x: 412, endPoint y: 265, distance: 47.1
click at [412, 261] on div "Janela de atendimento Grade de atendimento Capacidade Transportadoras Veículos …" at bounding box center [378, 176] width 757 height 353
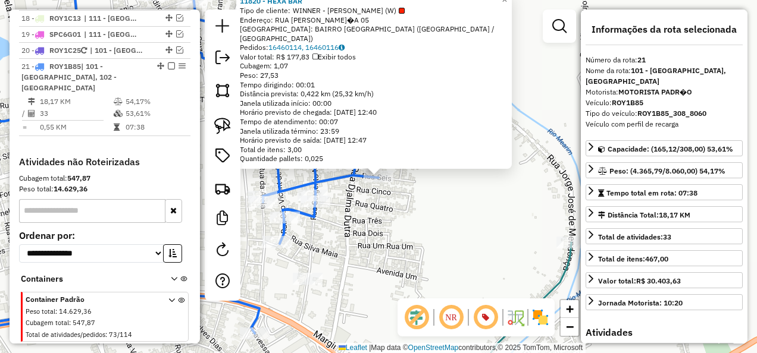
click at [402, 223] on div "11820 - HEXA BAR Tipo de cliente: WINNER - ROTA (W) Endereço: RUA VIRIATO CORR�…" at bounding box center [378, 176] width 757 height 353
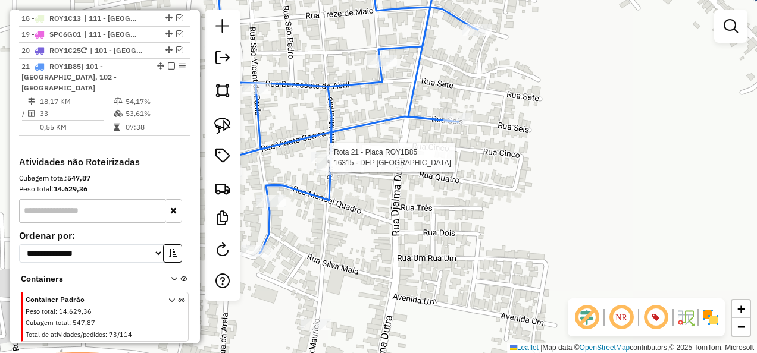
select select "**********"
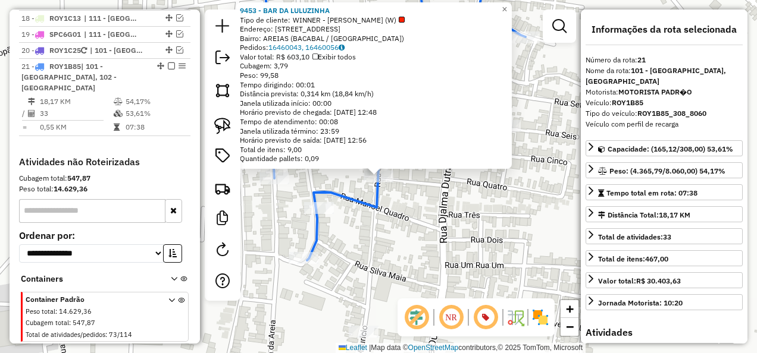
click at [388, 216] on div "Rota 21 - Placa ROY1B85 9453 - BAR DA LULUZINHA × 9453 - BAR DA LULUZINHA Tipo …" at bounding box center [378, 176] width 757 height 353
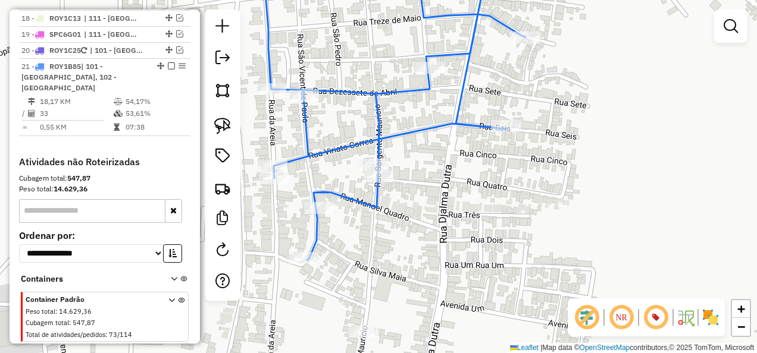
click at [360, 199] on icon at bounding box center [224, 177] width 601 height 424
select select "**********"
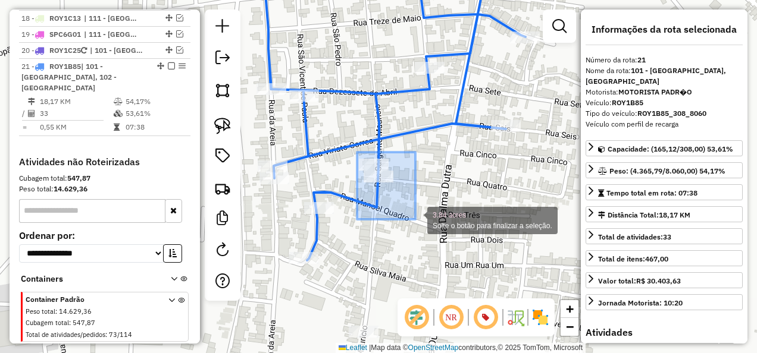
drag, startPoint x: 357, startPoint y: 152, endPoint x: 415, endPoint y: 219, distance: 89.0
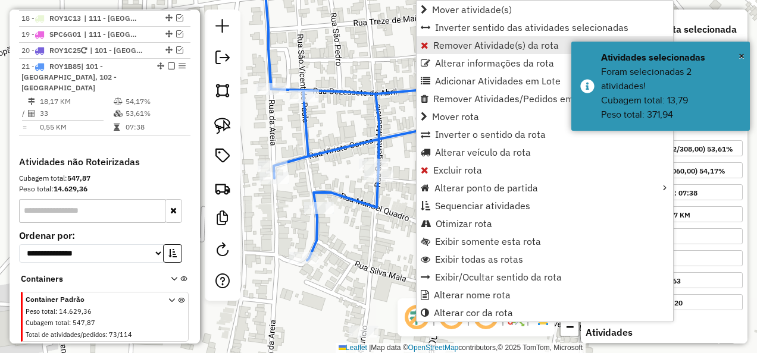
click at [482, 50] on span "Remover Atividade(s) da rota" at bounding box center [496, 45] width 126 height 10
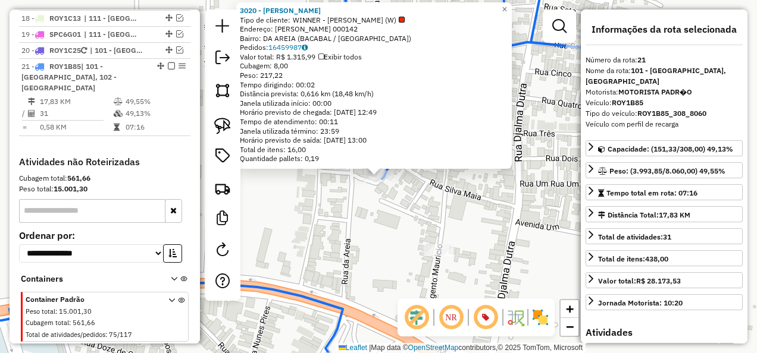
click at [365, 256] on div "3020 - DONA SINHA Tipo de cliente: WINNER - ROTA (W) Endereço: R SAO VICENTE DE…" at bounding box center [378, 176] width 757 height 353
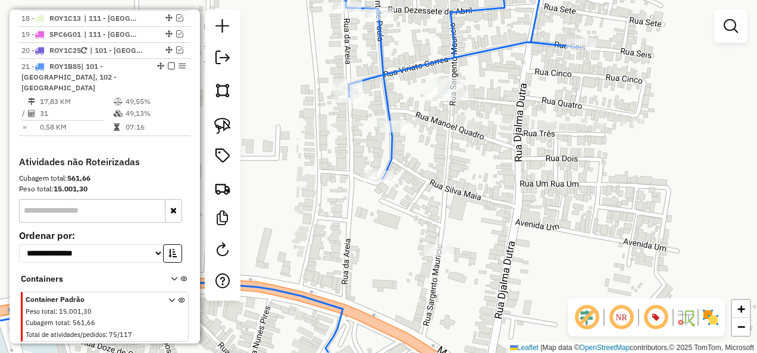
click at [390, 100] on icon at bounding box center [252, 162] width 656 height 394
select select "**********"
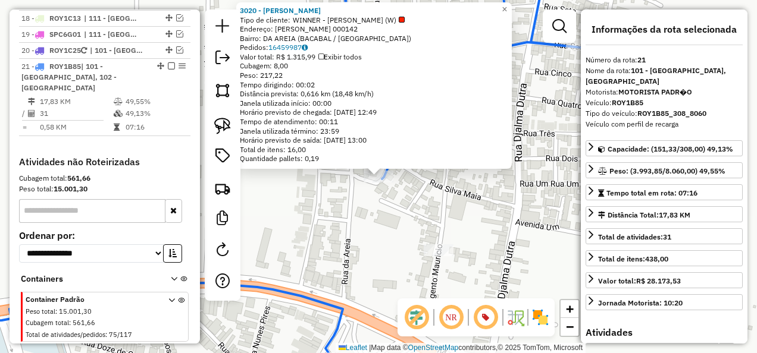
click at [425, 224] on div "3020 - DONA SINHA Tipo de cliente: WINNER - ROTA (W) Endereço: R SAO VICENTE DE…" at bounding box center [378, 176] width 757 height 353
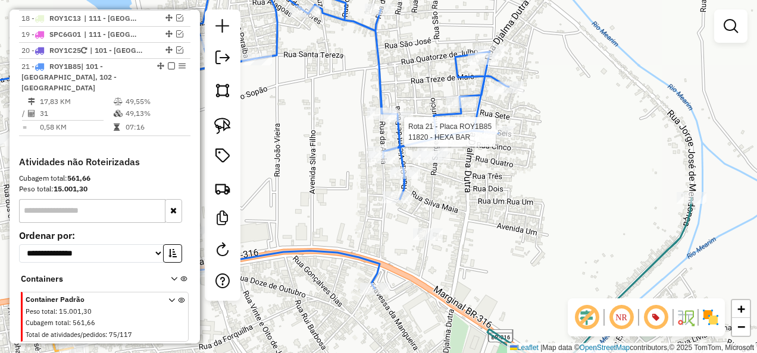
select select "**********"
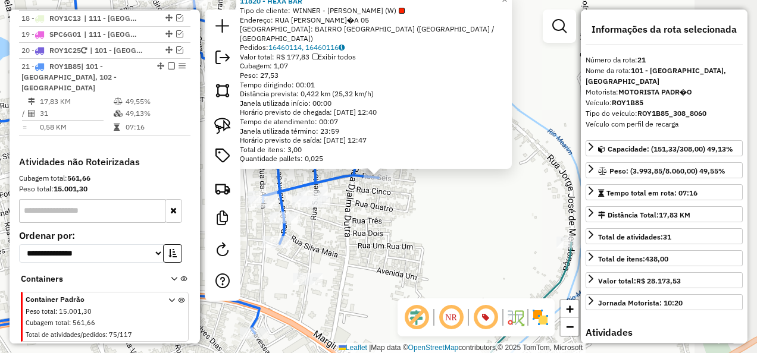
click at [463, 202] on div "Rota 21 - Placa ROY1B85 11820 - HEXA BAR 11820 - HEXA BAR Tipo de cliente: WINN…" at bounding box center [378, 176] width 757 height 353
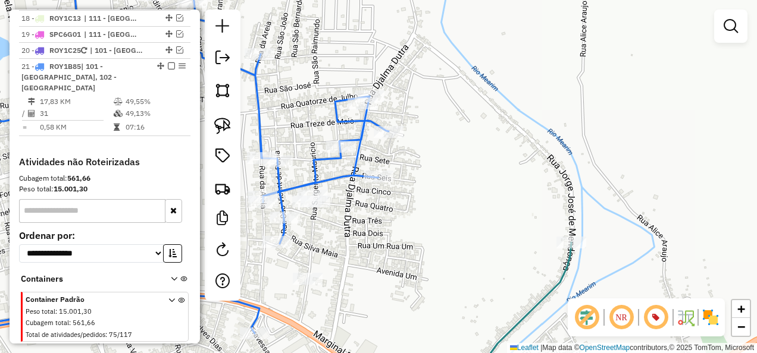
drag, startPoint x: 396, startPoint y: 239, endPoint x: 428, endPoint y: 187, distance: 60.9
click at [426, 188] on div "Janela de atendimento Grade de atendimento Capacidade Transportadoras Veículos …" at bounding box center [378, 176] width 757 height 353
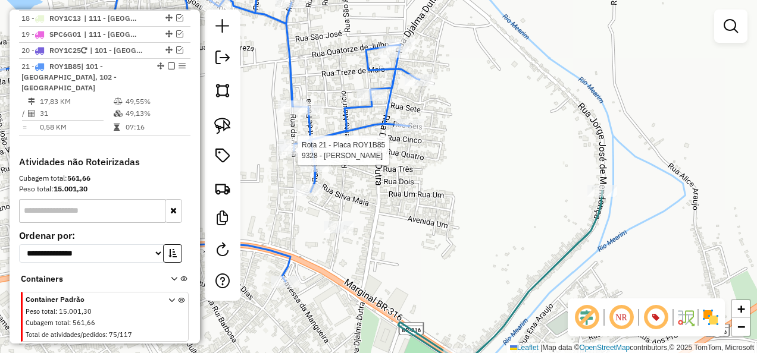
select select "**********"
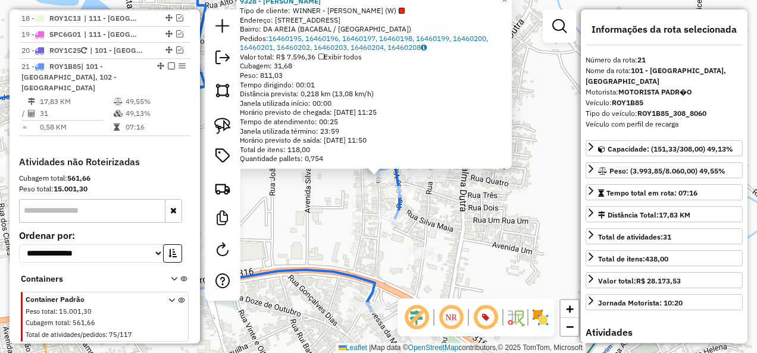
click at [315, 205] on div "9328 - Deposito JR Tipo de cliente: WINNER - ROTA (W) Endereço: RUA DA AREIA 39…" at bounding box center [378, 176] width 757 height 353
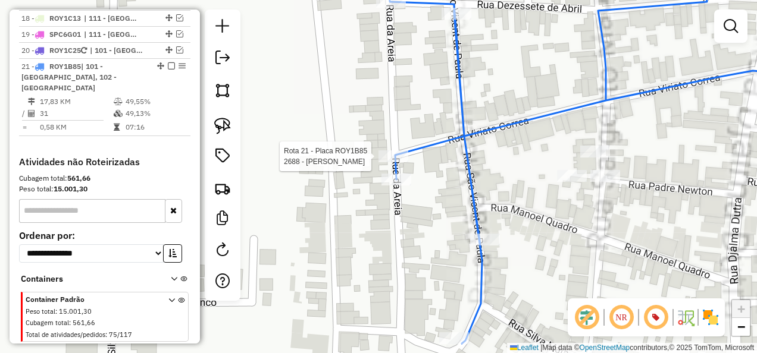
select select "**********"
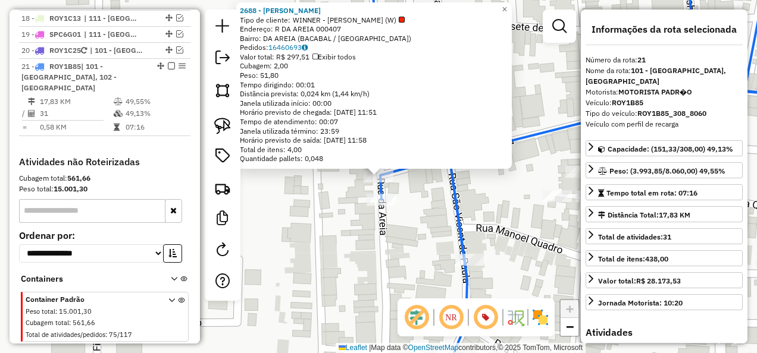
click at [352, 209] on div "2688 - JOSE AMILTON MACIEL Tipo de cliente: WINNER - ROTA (W) Endereço: R DA AR…" at bounding box center [378, 176] width 757 height 353
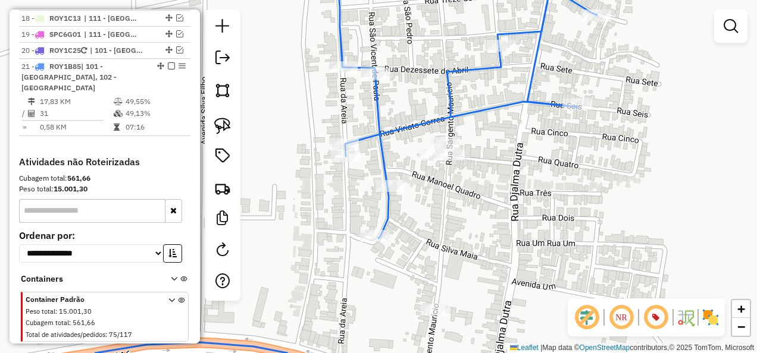
drag, startPoint x: 441, startPoint y: 256, endPoint x: 454, endPoint y: 156, distance: 100.8
click at [453, 163] on div "Janela de atendimento Grade de atendimento Capacidade Transportadoras Veículos …" at bounding box center [378, 176] width 757 height 353
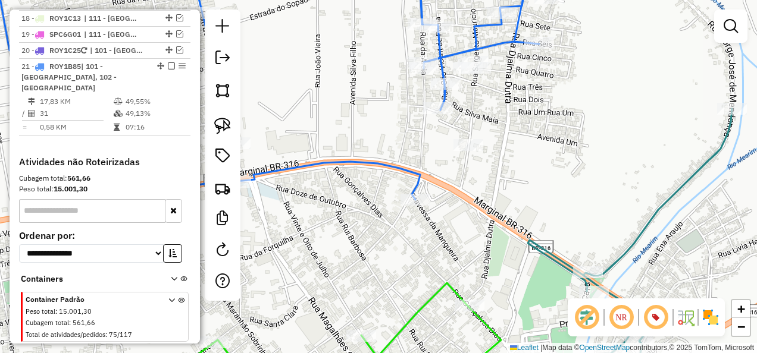
drag, startPoint x: 391, startPoint y: 248, endPoint x: 444, endPoint y: 164, distance: 98.9
click at [436, 180] on div "Janela de atendimento Grade de atendimento Capacidade Transportadoras Veículos …" at bounding box center [378, 176] width 757 height 353
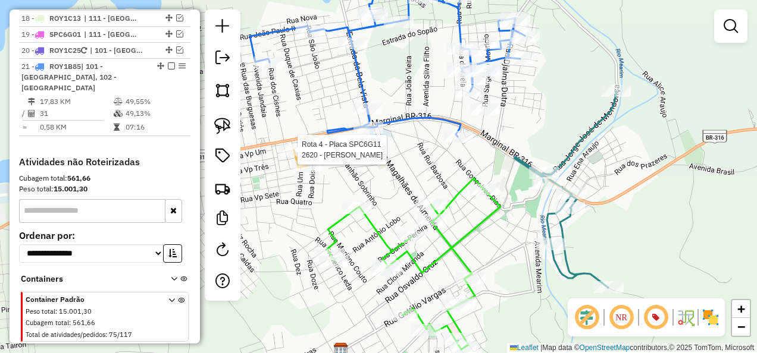
select select "**********"
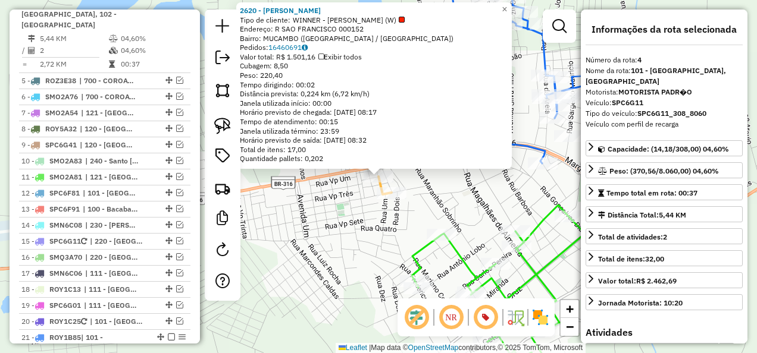
scroll to position [681, 0]
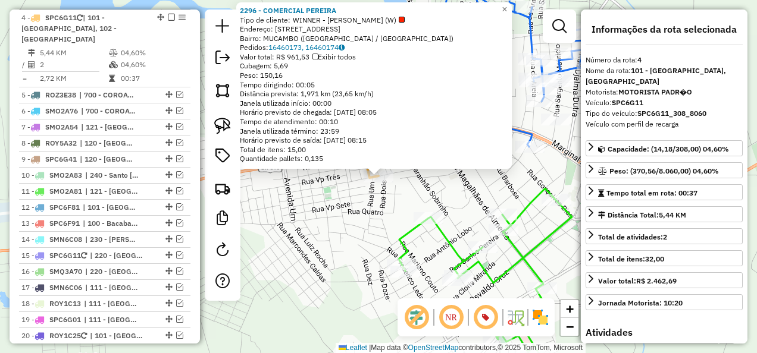
drag, startPoint x: 337, startPoint y: 230, endPoint x: 359, endPoint y: 227, distance: 22.1
click at [339, 230] on div "2296 - COMERCIAL PEREIRA Tipo de cliente: WINNER - ROTA (W) Endereço: AV SAO FR…" at bounding box center [378, 176] width 757 height 353
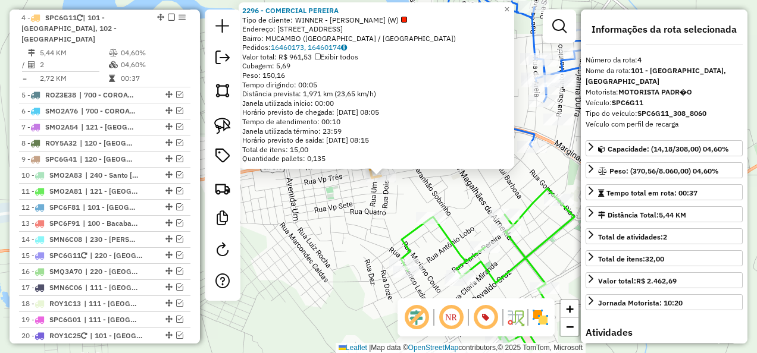
click at [481, 199] on div "2296 - COMERCIAL PEREIRA Tipo de cliente: WINNER - ROTA (W) Endereço: AV SAO FR…" at bounding box center [378, 176] width 757 height 353
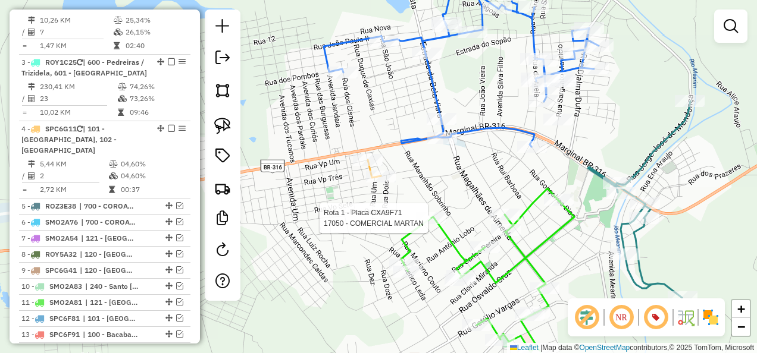
select select "**********"
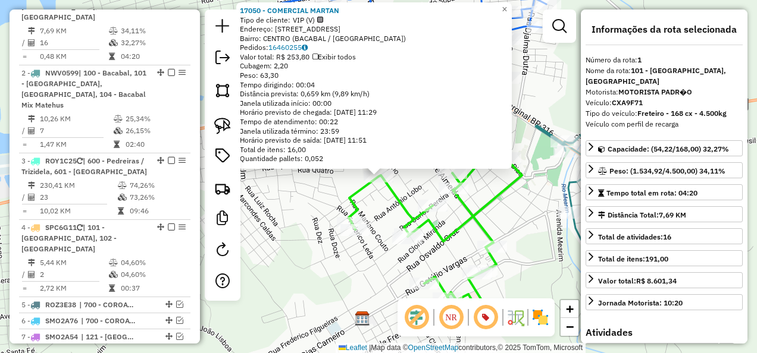
scroll to position [460, 0]
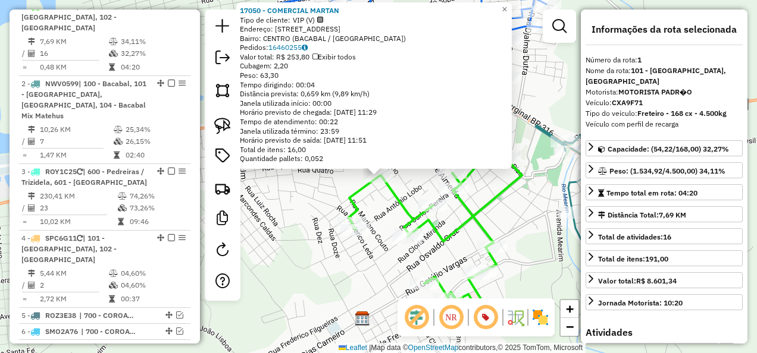
click at [330, 212] on div "Rota 1 - Placa CXA9F71 16094 - CHURRASQ. DA ZENIR 17050 - COMERCIAL MARTAN Tipo…" at bounding box center [378, 176] width 757 height 353
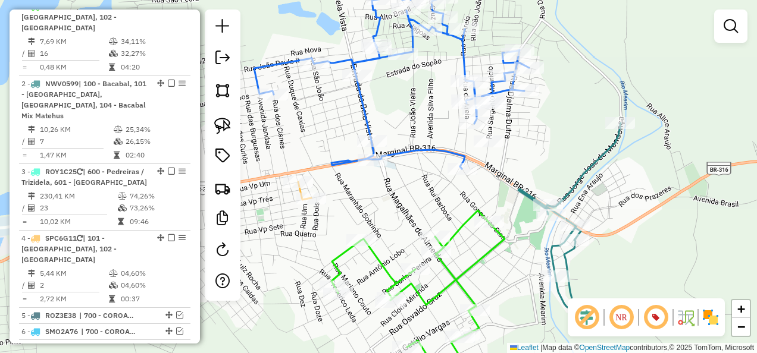
click at [363, 115] on icon at bounding box center [391, 78] width 275 height 181
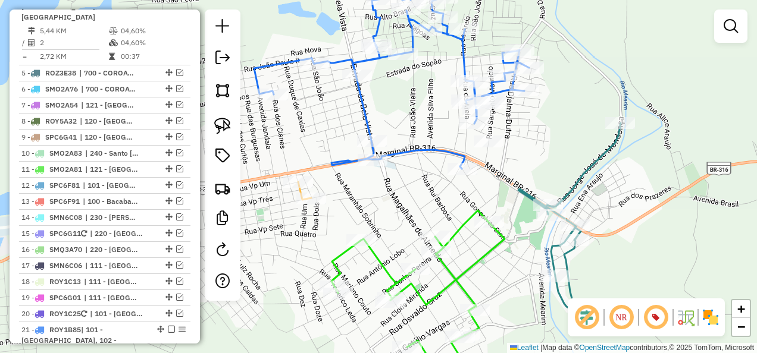
select select "**********"
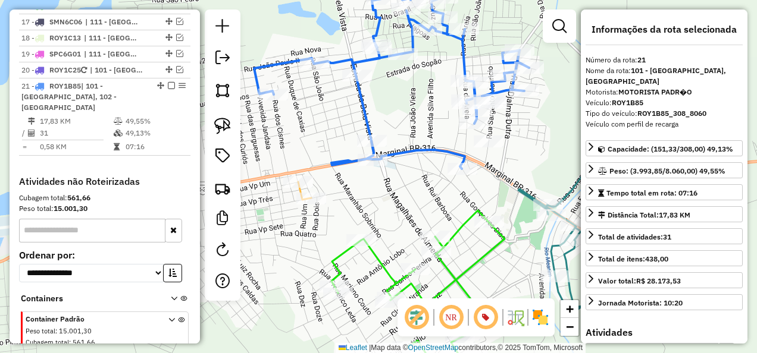
scroll to position [967, 0]
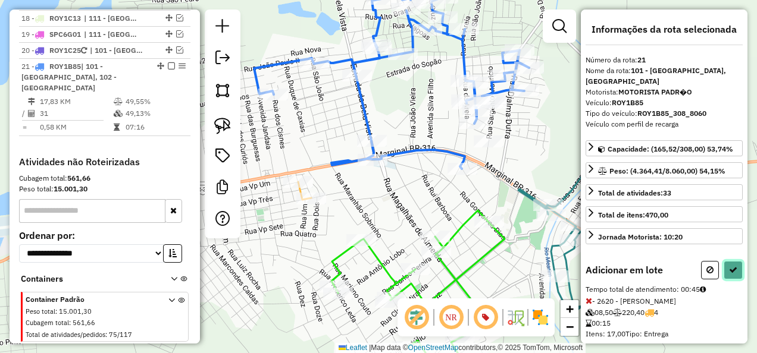
click at [734, 261] on button at bounding box center [732, 270] width 19 height 18
select select "**********"
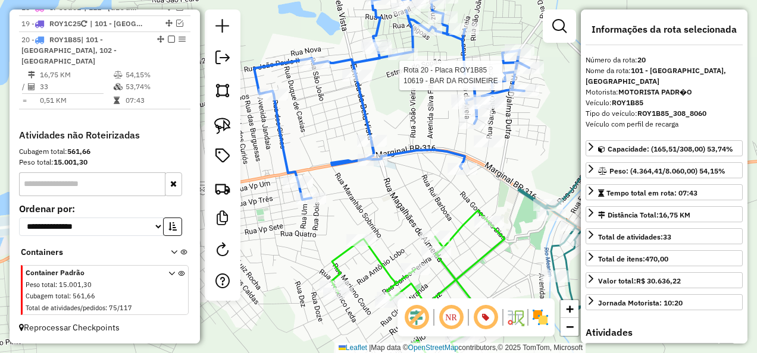
scroll to position [900, 0]
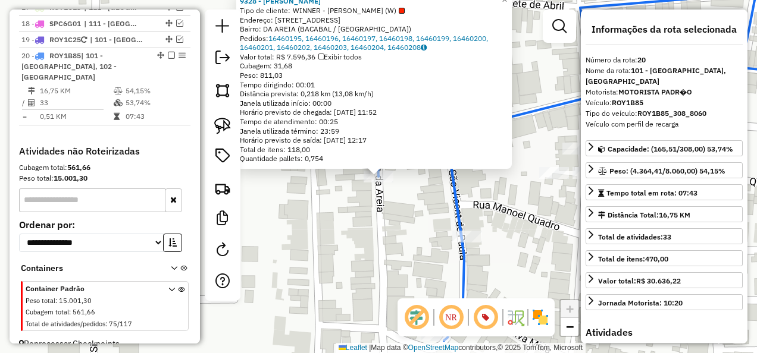
click at [309, 214] on div "Rota 20 - Placa ROY1B85 9328 - Deposito JR 9328 - Deposito JR Tipo de cliente: …" at bounding box center [378, 176] width 757 height 353
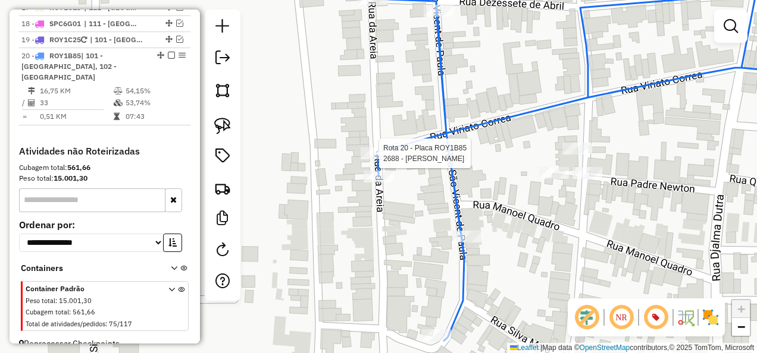
select select "**********"
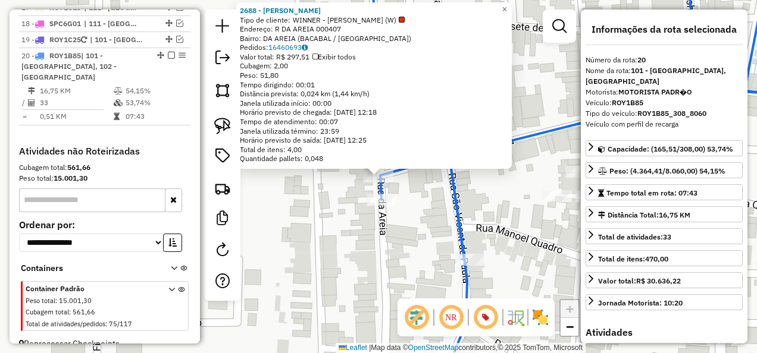
click at [350, 214] on div "Rota 20 - Placa ROY1B85 2688 - JOSE AMILTON MACIEL 2688 - JOSE AMILTON MACIEL T…" at bounding box center [378, 176] width 757 height 353
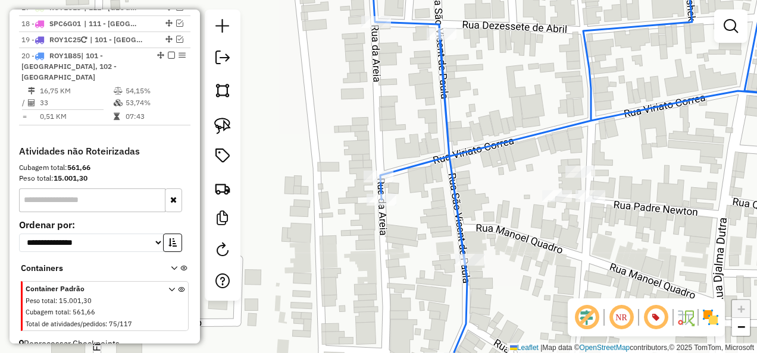
click at [461, 222] on icon at bounding box center [601, 164] width 461 height 399
select select "**********"
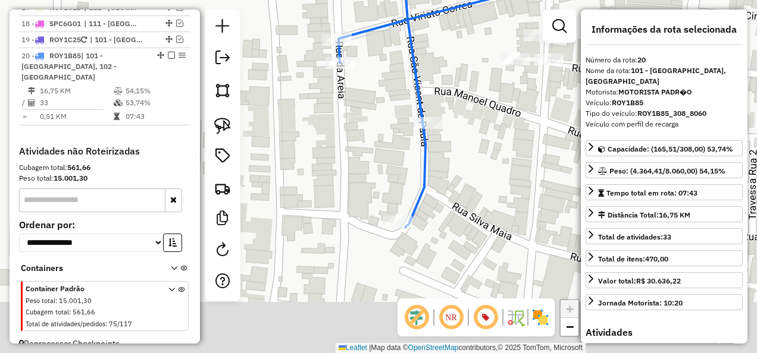
drag, startPoint x: 397, startPoint y: 242, endPoint x: 353, endPoint y: 101, distance: 147.7
click at [355, 101] on div "Janela de atendimento Grade de atendimento Capacidade Transportadoras Veículos …" at bounding box center [378, 176] width 757 height 353
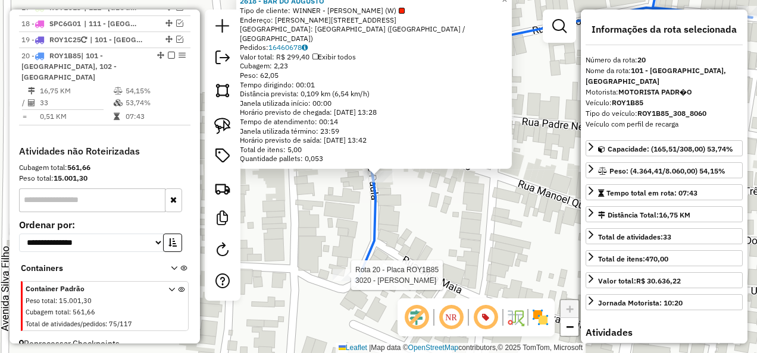
click at [352, 281] on div at bounding box center [348, 275] width 30 height 12
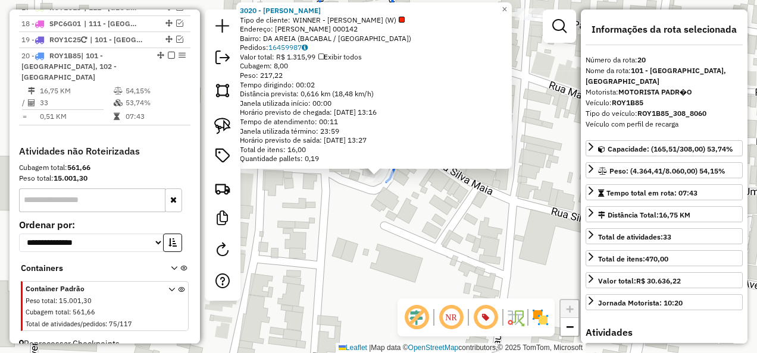
click at [380, 246] on div "Rota 20 - Placa ROY1B85 3020 - DONA SINHA 3020 - DONA SINHA Tipo de cliente: WI…" at bounding box center [378, 176] width 757 height 353
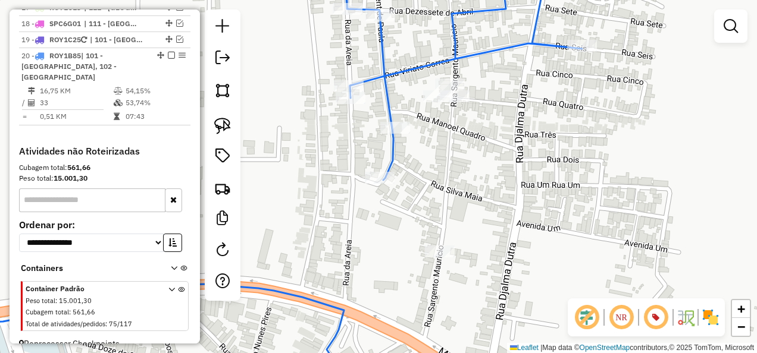
drag, startPoint x: 402, startPoint y: 246, endPoint x: 399, endPoint y: 167, distance: 79.2
click at [402, 199] on div "Janela de atendimento Grade de atendimento Capacidade Transportadoras Veículos …" at bounding box center [378, 176] width 757 height 353
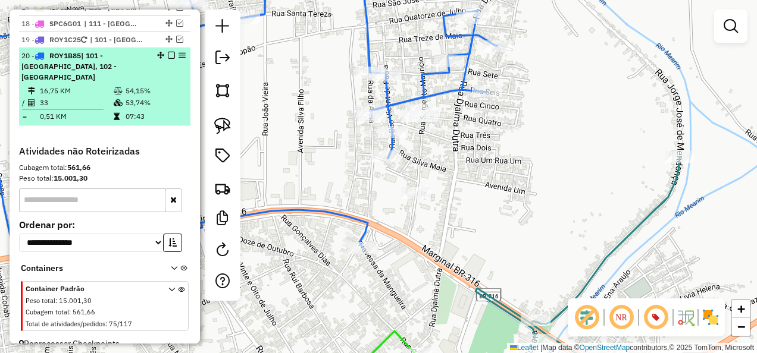
click at [168, 52] on em at bounding box center [171, 55] width 7 height 7
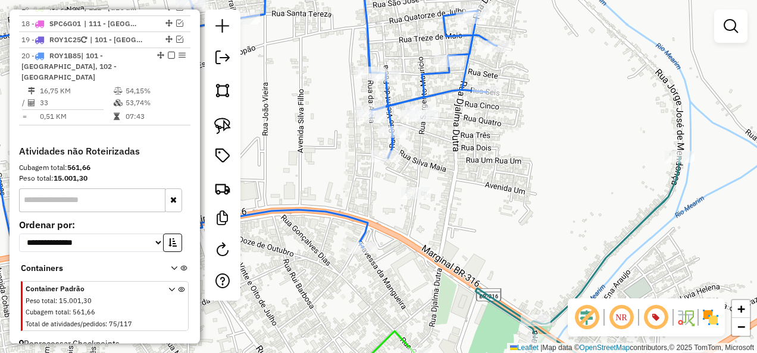
scroll to position [849, 0]
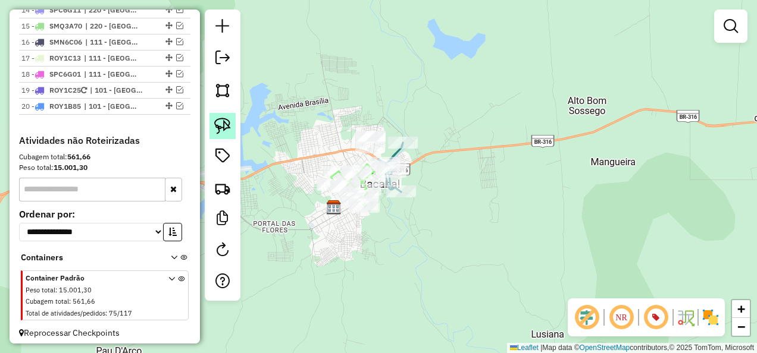
click at [221, 124] on img at bounding box center [222, 126] width 17 height 17
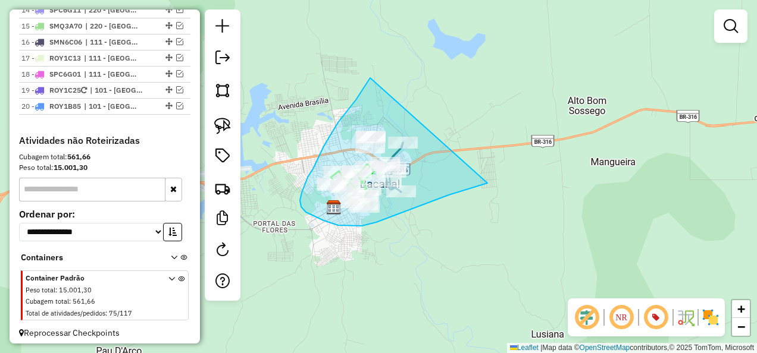
drag, startPoint x: 370, startPoint y: 78, endPoint x: 487, endPoint y: 183, distance: 157.5
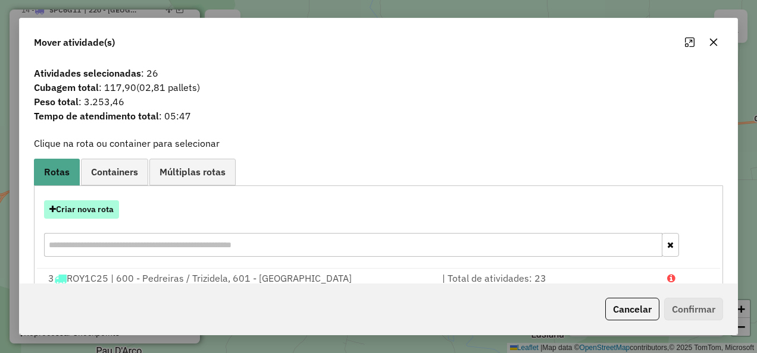
click at [95, 211] on button "Criar nova rota" at bounding box center [81, 209] width 75 height 18
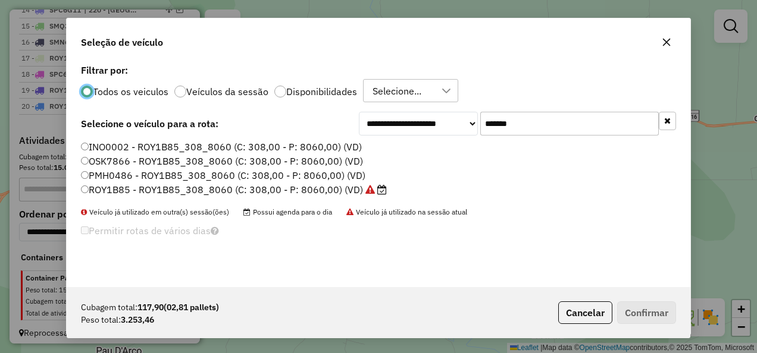
scroll to position [7, 4]
click at [478, 136] on div "**********" at bounding box center [517, 124] width 317 height 24
paste input "text"
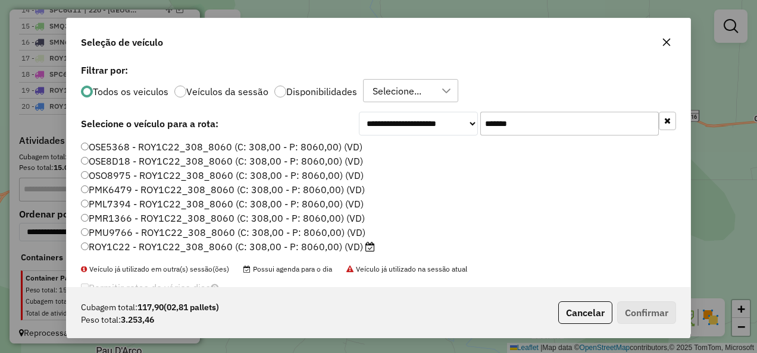
type input "*******"
click at [347, 239] on label "PMU9766 - ROY1C22_308_8060 (C: 308,00 - P: 8060,00) (VD)" at bounding box center [223, 232] width 284 height 14
click at [355, 251] on label "ROY1C22 - ROY1C22_308_8060 (C: 308,00 - P: 8060,00) (VD)" at bounding box center [228, 247] width 294 height 14
click at [638, 311] on button "Confirmar" at bounding box center [646, 313] width 59 height 23
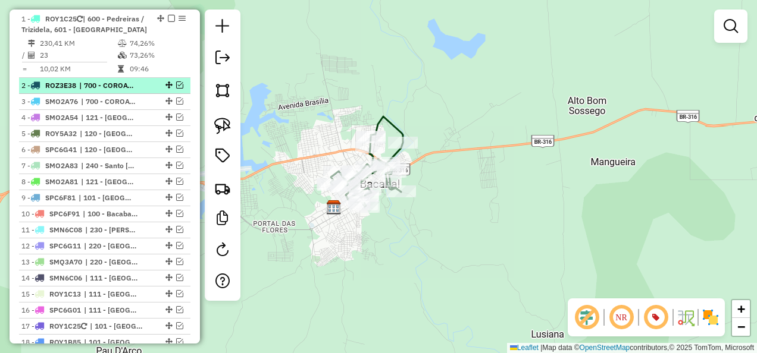
scroll to position [493, 0]
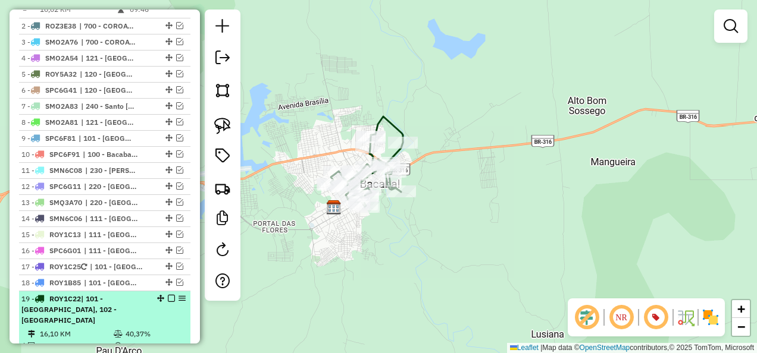
drag, startPoint x: 124, startPoint y: 311, endPoint x: 130, endPoint y: 302, distance: 11.1
click at [124, 311] on div "19 - ROY1C22 | 101 - Bacabal Aeroporto, 102 - Bacabal Frio Bom" at bounding box center [84, 310] width 126 height 32
select select "**********"
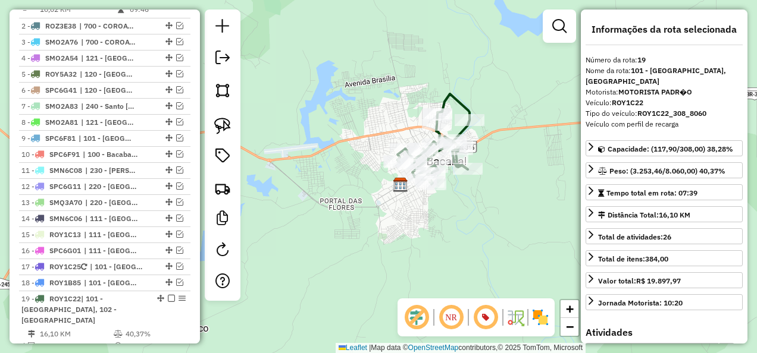
drag, startPoint x: 526, startPoint y: 155, endPoint x: 447, endPoint y: 196, distance: 88.6
click at [453, 193] on div "Janela de atendimento Grade de atendimento Capacidade Transportadoras Veículos …" at bounding box center [378, 176] width 757 height 353
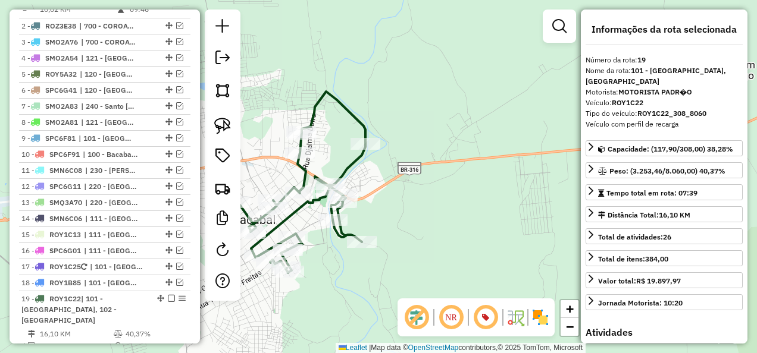
click at [345, 167] on icon at bounding box center [293, 182] width 145 height 181
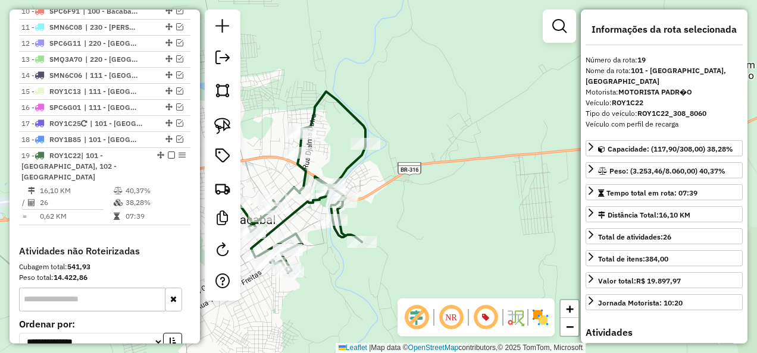
scroll to position [747, 0]
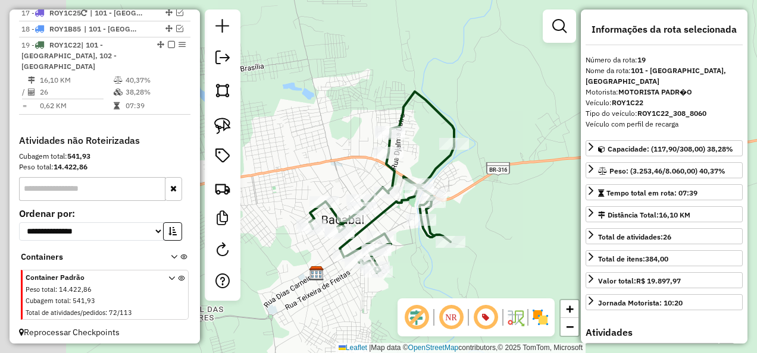
drag, startPoint x: 429, startPoint y: 190, endPoint x: 511, endPoint y: 184, distance: 82.3
click at [511, 189] on div "Janela de atendimento Grade de atendimento Capacidade Transportadoras Veículos …" at bounding box center [378, 176] width 757 height 353
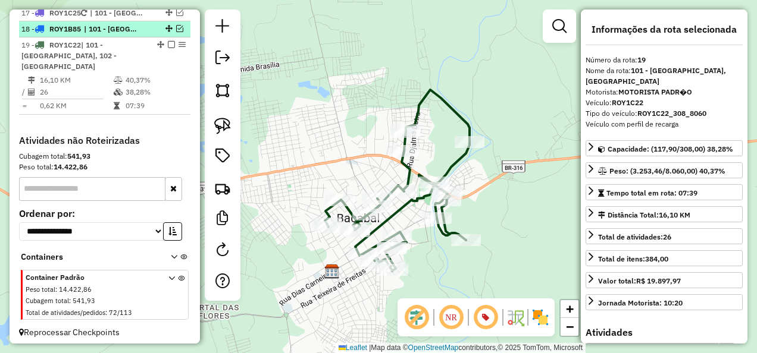
click at [178, 32] on em at bounding box center [179, 28] width 7 height 7
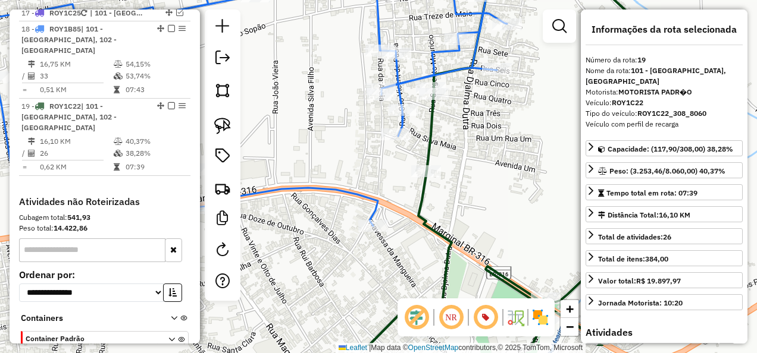
drag, startPoint x: 403, startPoint y: 232, endPoint x: 375, endPoint y: 174, distance: 64.7
click at [376, 175] on div "Janela de atendimento Grade de atendimento Capacidade Transportadoras Veículos …" at bounding box center [378, 176] width 757 height 353
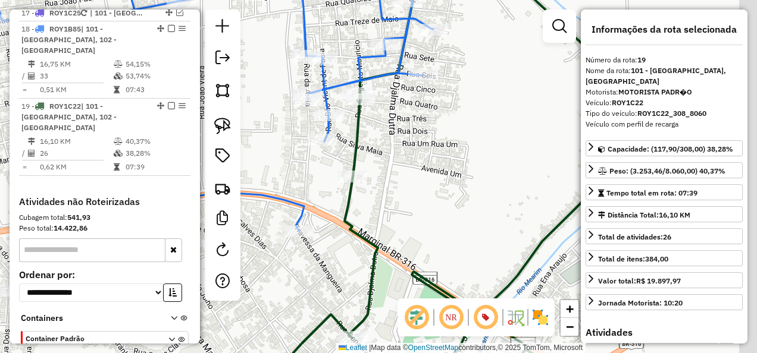
drag, startPoint x: 471, startPoint y: 191, endPoint x: 384, endPoint y: 227, distance: 93.6
click at [384, 227] on div "Janela de atendimento Grade de atendimento Capacidade Transportadoras Veículos …" at bounding box center [378, 176] width 757 height 353
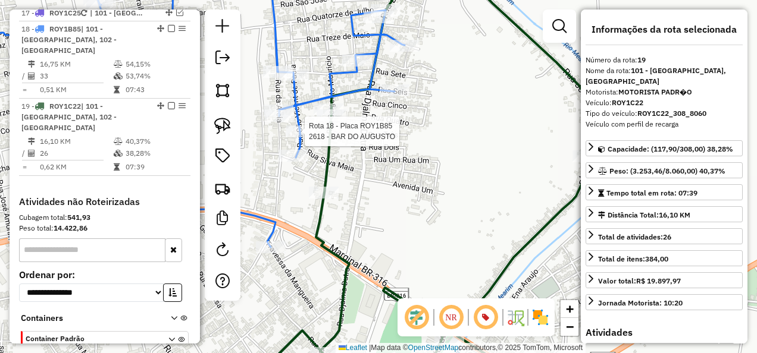
click at [308, 137] on div at bounding box center [301, 132] width 30 height 12
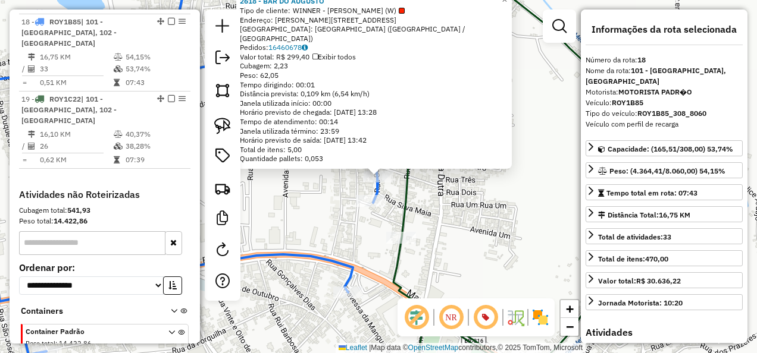
scroll to position [766, 0]
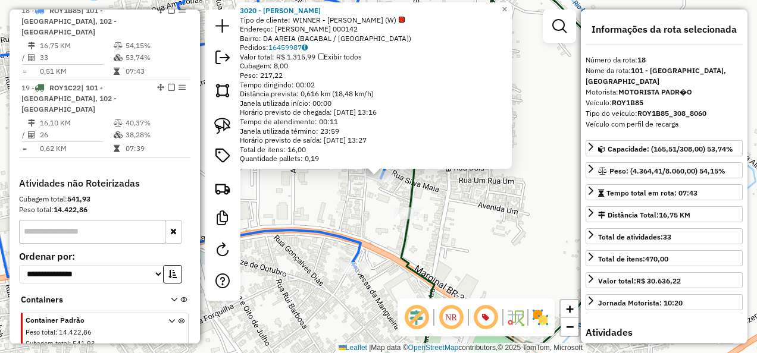
click at [364, 240] on icon at bounding box center [215, 148] width 549 height 366
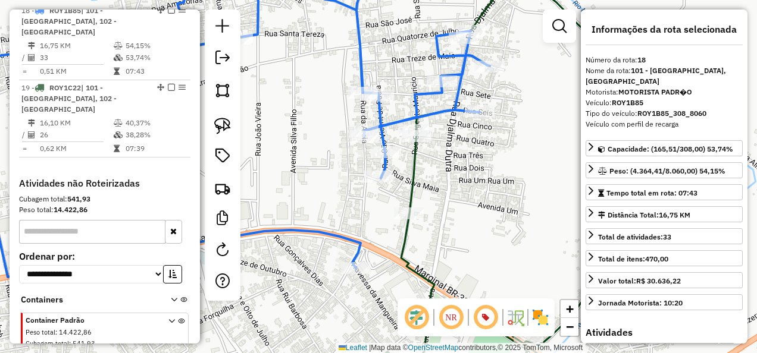
click at [403, 252] on icon at bounding box center [511, 179] width 322 height 419
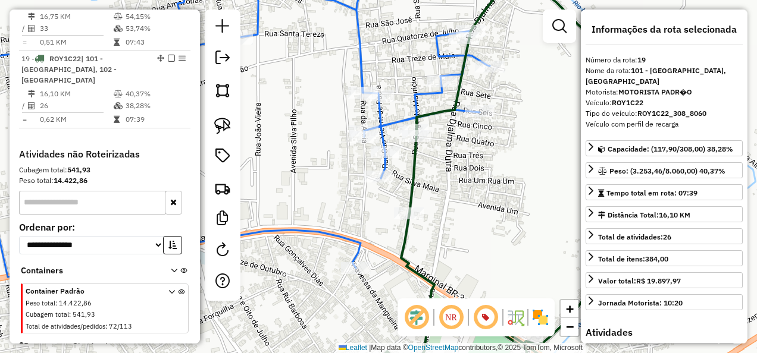
scroll to position [797, 0]
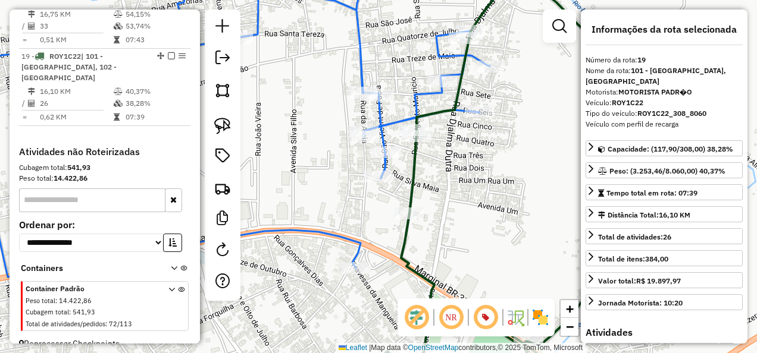
click at [406, 198] on icon at bounding box center [511, 179] width 322 height 419
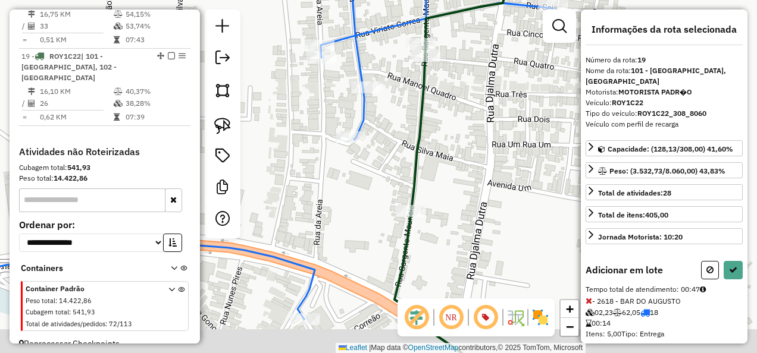
drag, startPoint x: 355, startPoint y: 219, endPoint x: 366, endPoint y: 140, distance: 79.9
click at [363, 149] on div "Janela de atendimento Grade de atendimento Capacidade Transportadoras Veículos …" at bounding box center [378, 176] width 757 height 353
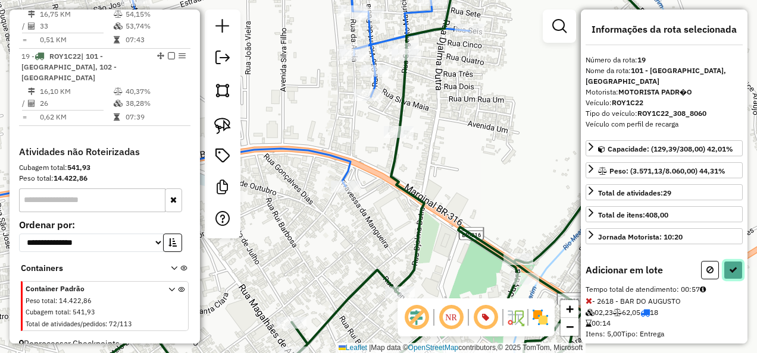
click at [729, 266] on icon at bounding box center [733, 270] width 8 height 8
select select "**********"
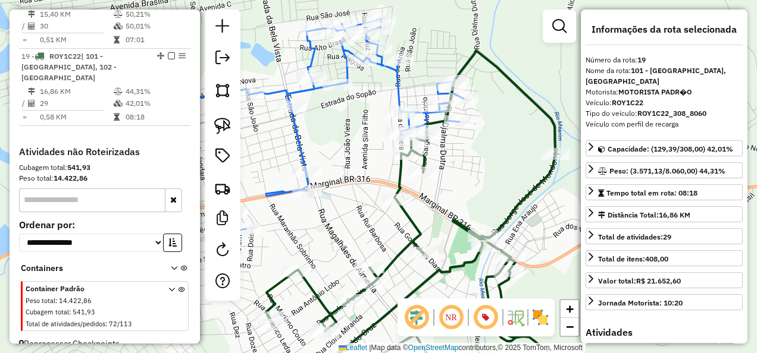
click at [301, 146] on icon at bounding box center [326, 124] width 275 height 212
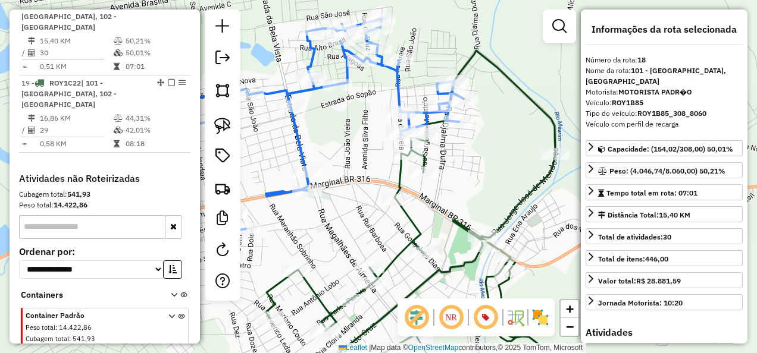
scroll to position [766, 0]
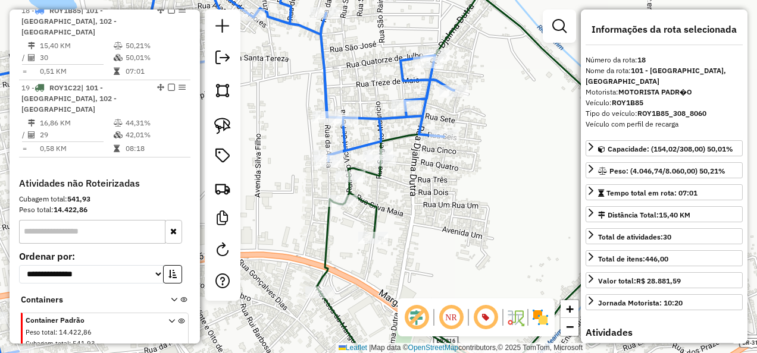
click at [380, 206] on icon at bounding box center [476, 191] width 321 height 395
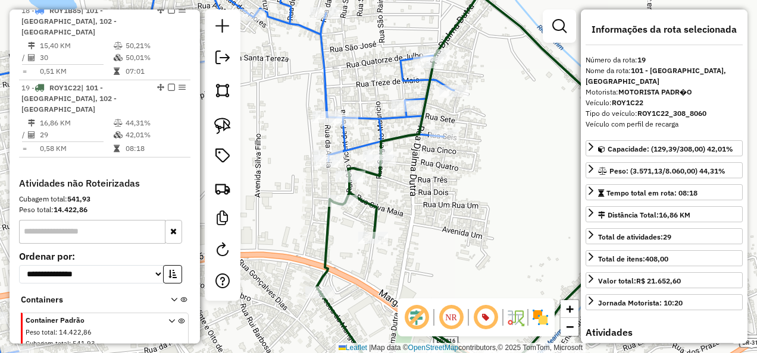
scroll to position [797, 0]
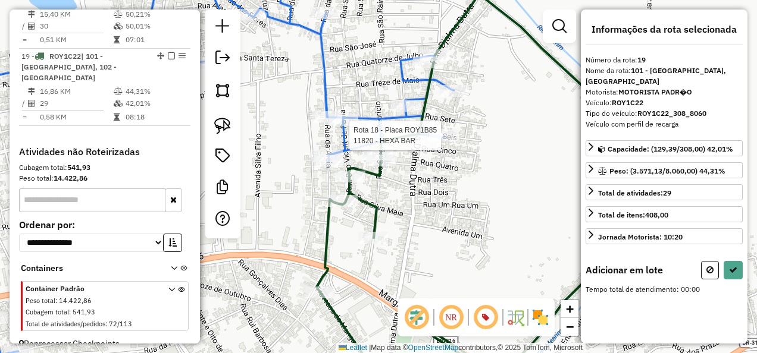
click at [445, 142] on div at bounding box center [444, 136] width 30 height 12
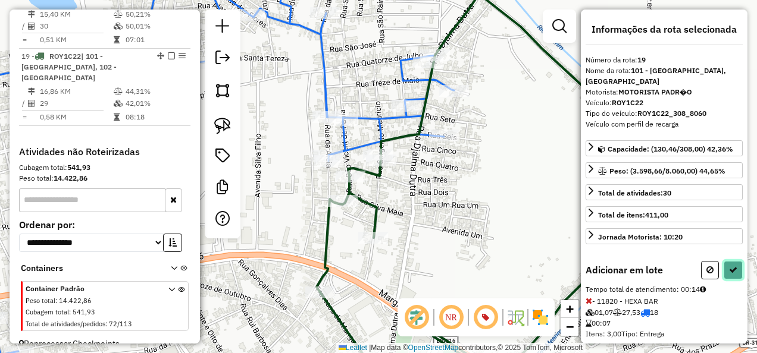
click at [735, 266] on button at bounding box center [732, 270] width 19 height 18
select select "**********"
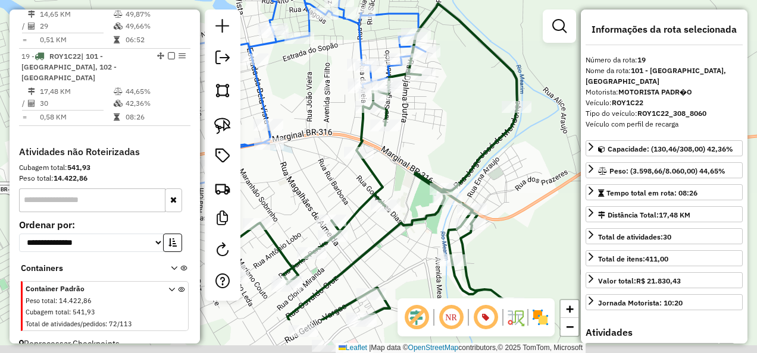
drag, startPoint x: 453, startPoint y: 208, endPoint x: 450, endPoint y: 112, distance: 95.8
click at [453, 128] on div "Janela de atendimento Grade de atendimento Capacidade Transportadoras Veículos …" at bounding box center [378, 176] width 757 height 353
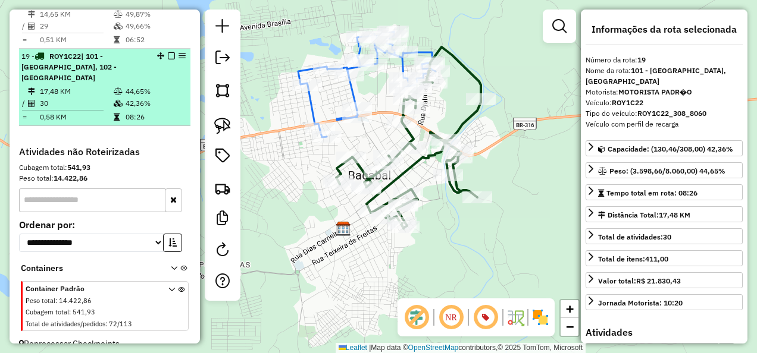
click at [168, 52] on em at bounding box center [171, 55] width 7 height 7
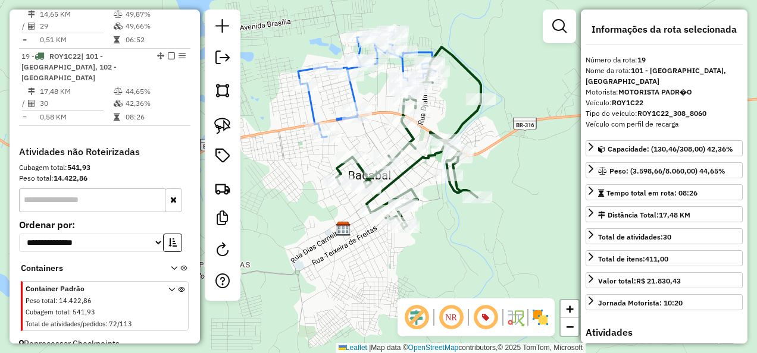
scroll to position [747, 0]
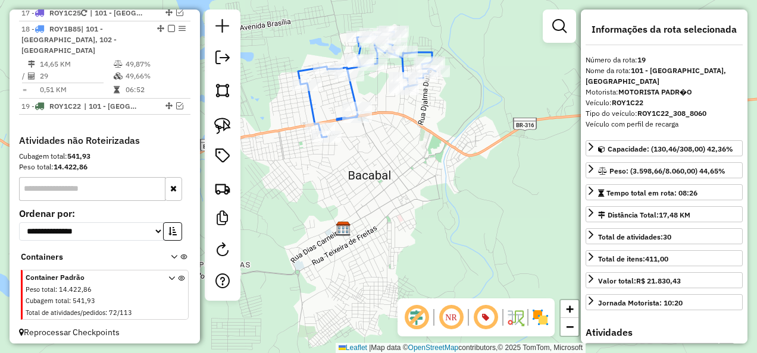
click at [313, 111] on icon at bounding box center [366, 85] width 137 height 106
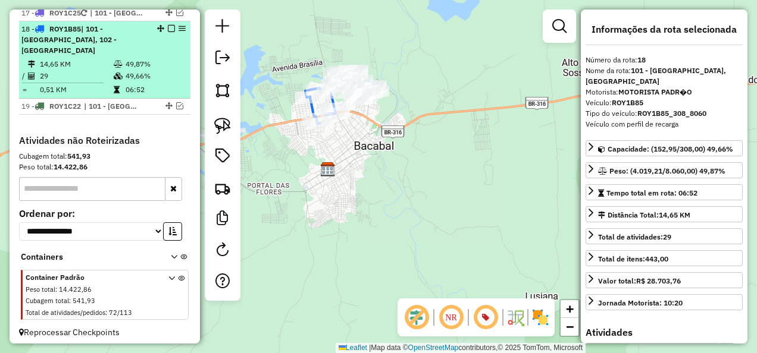
click at [168, 32] on em at bounding box center [171, 28] width 7 height 7
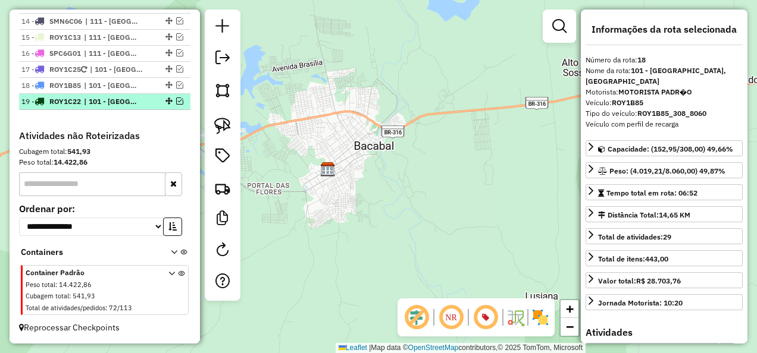
scroll to position [636, 0]
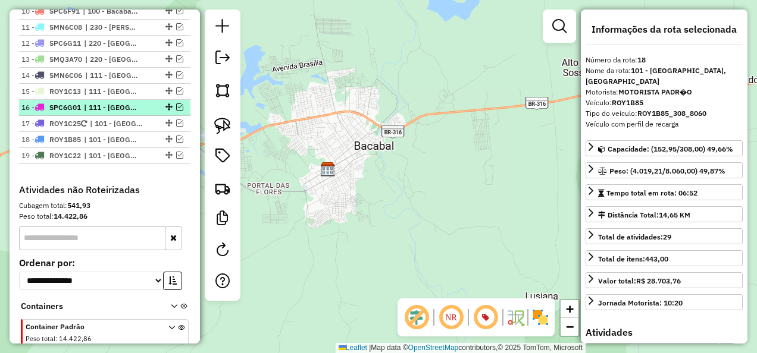
click at [124, 113] on span "| 111 - Lago Verde" at bounding box center [111, 107] width 55 height 11
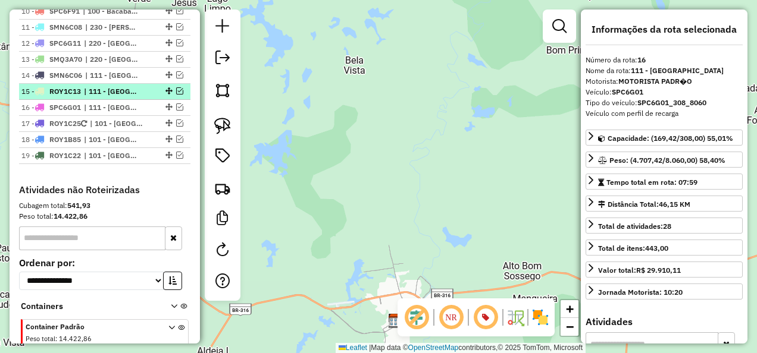
click at [126, 97] on span "| 111 - Lago Verde" at bounding box center [111, 91] width 55 height 11
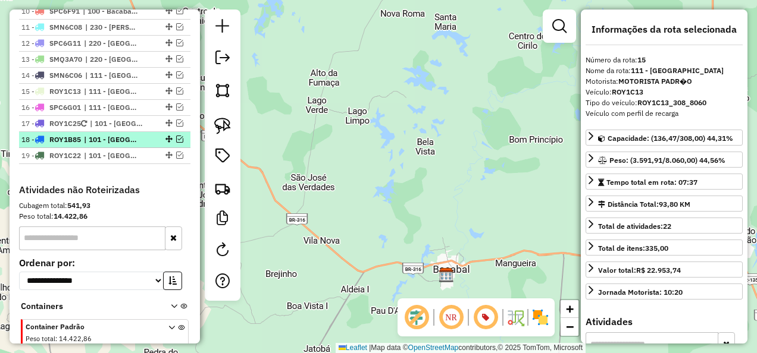
click at [120, 144] on span "| 101 - Bacabal Aeroporto, 102 - Bacabal Frio Bom" at bounding box center [111, 139] width 55 height 11
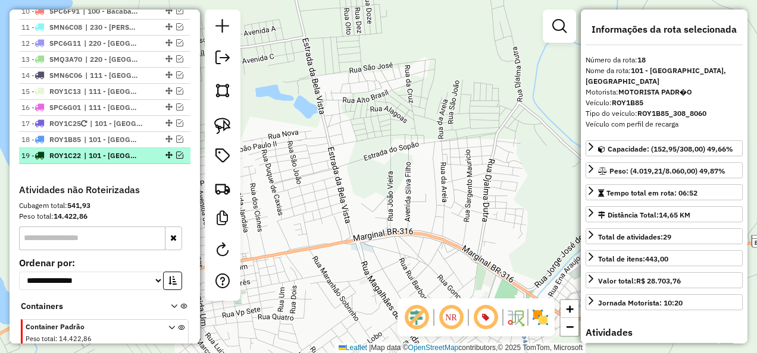
click at [120, 161] on span "| 101 - Bacabal Aeroporto, 102 - Bacabal Frio Bom" at bounding box center [111, 155] width 55 height 11
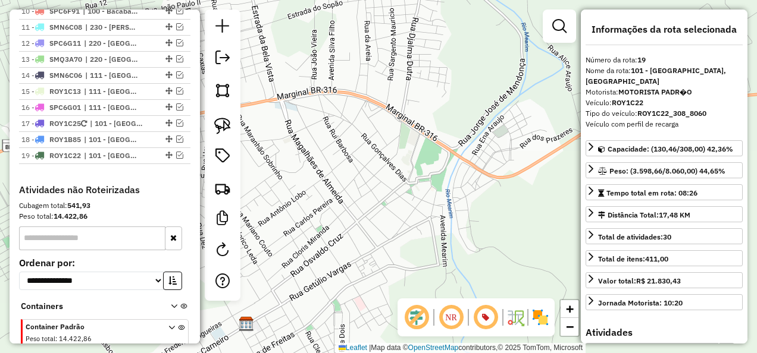
click at [330, 169] on div "Janela de atendimento Grade de atendimento Capacidade Transportadoras Veículos …" at bounding box center [378, 176] width 757 height 353
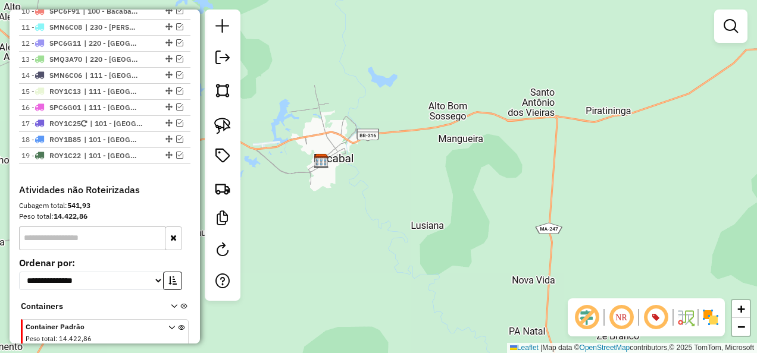
drag, startPoint x: 357, startPoint y: 246, endPoint x: 430, endPoint y: 128, distance: 138.7
click at [410, 152] on div "Janela de atendimento Grade de atendimento Capacidade Transportadoras Veículos …" at bounding box center [378, 176] width 757 height 353
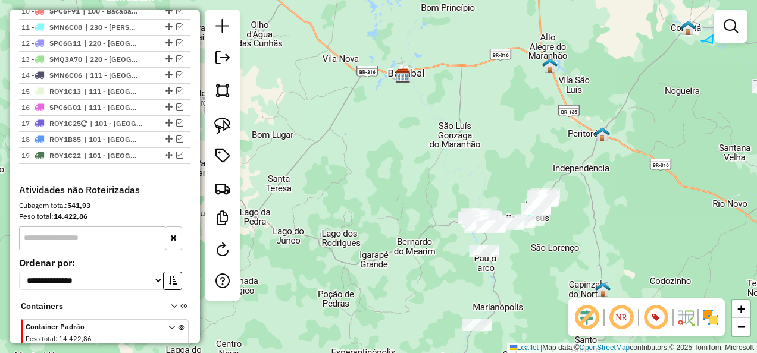
drag, startPoint x: 380, startPoint y: 198, endPoint x: 365, endPoint y: 153, distance: 46.8
click at [368, 165] on div "Janela de atendimento Grade de atendimento Capacidade Transportadoras Veículos …" at bounding box center [378, 176] width 757 height 353
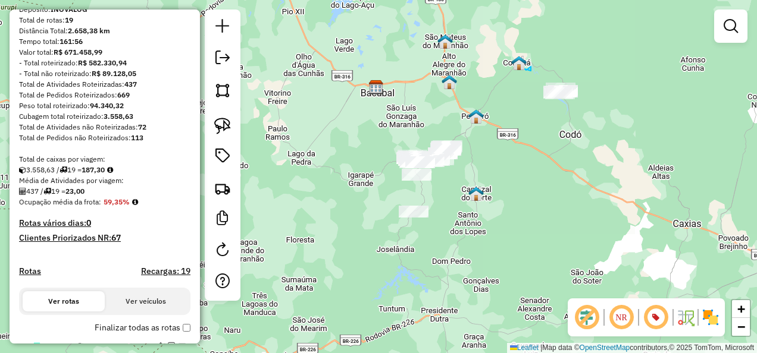
scroll to position [101, 0]
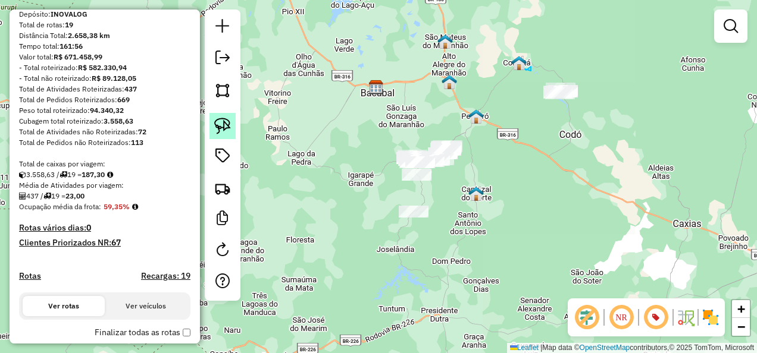
click at [225, 123] on img at bounding box center [222, 126] width 17 height 17
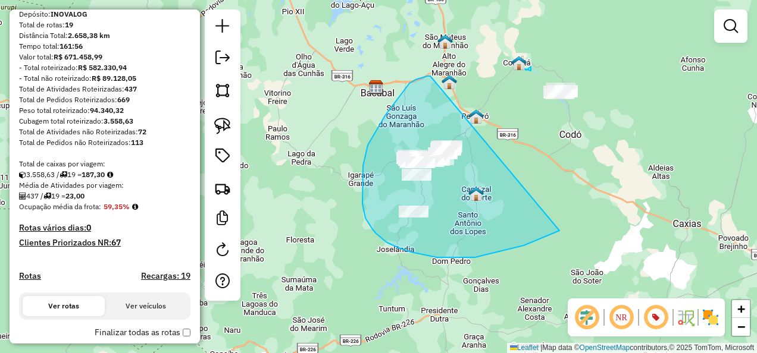
drag, startPoint x: 430, startPoint y: 76, endPoint x: 576, endPoint y: 221, distance: 205.7
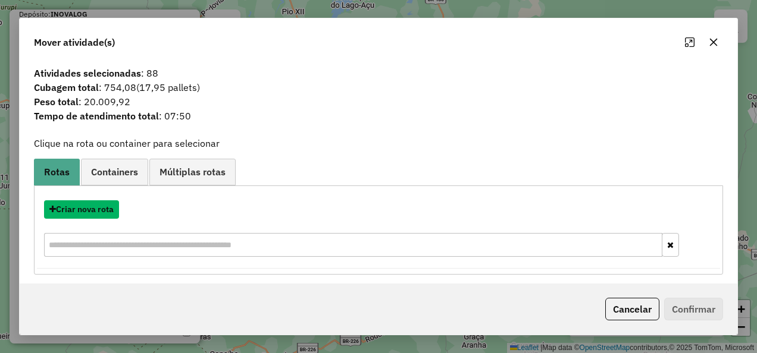
click at [89, 206] on button "Criar nova rota" at bounding box center [81, 209] width 75 height 18
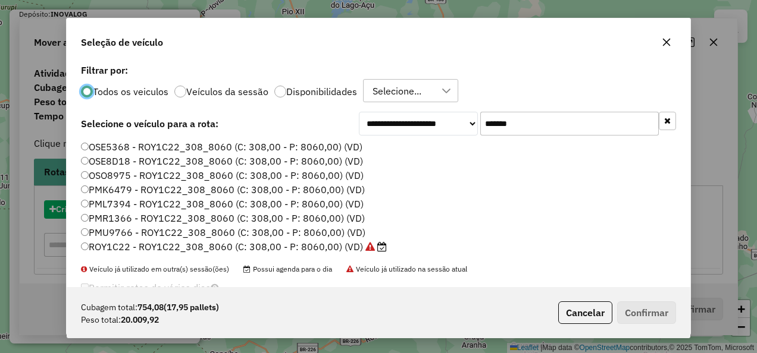
scroll to position [7, 4]
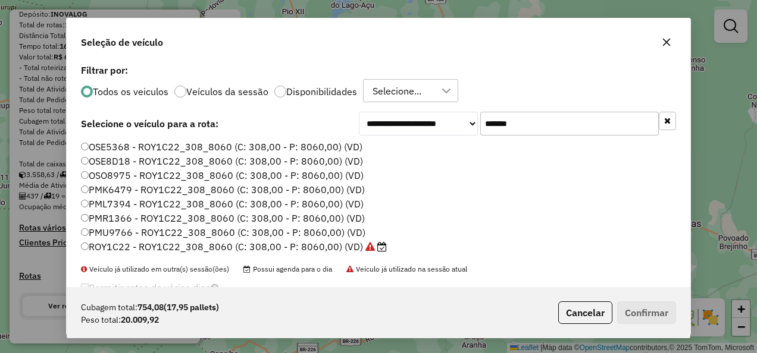
drag, startPoint x: 506, startPoint y: 139, endPoint x: 381, endPoint y: 173, distance: 130.0
click at [381, 173] on div "**********" at bounding box center [378, 174] width 623 height 226
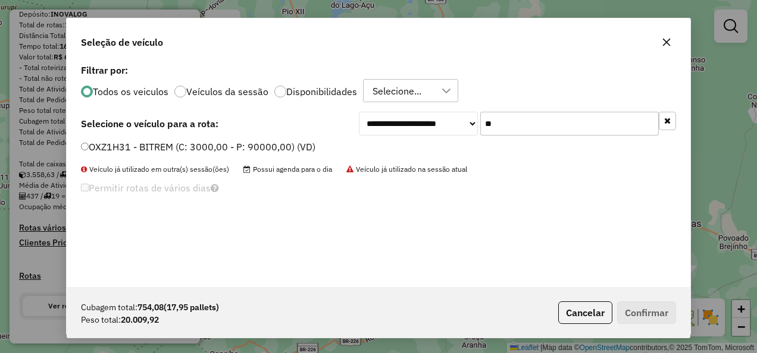
type input "**"
click at [124, 148] on label "OXZ1H31 - BITREM (C: 3000,00 - P: 90000,00) (VD)" at bounding box center [198, 147] width 234 height 14
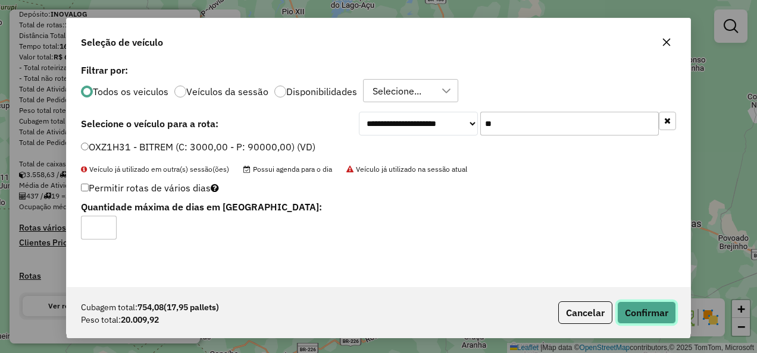
click at [641, 311] on button "Confirmar" at bounding box center [646, 313] width 59 height 23
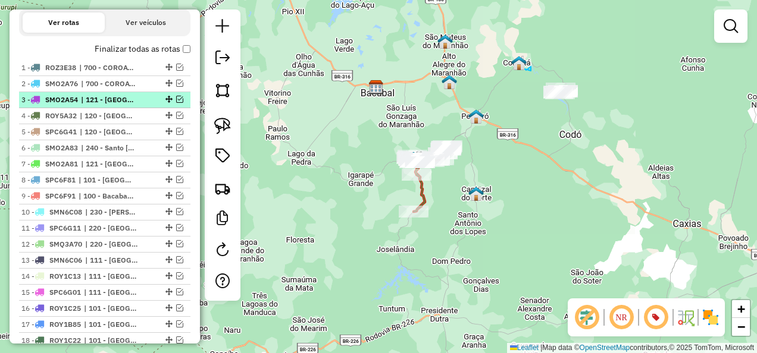
scroll to position [399, 0]
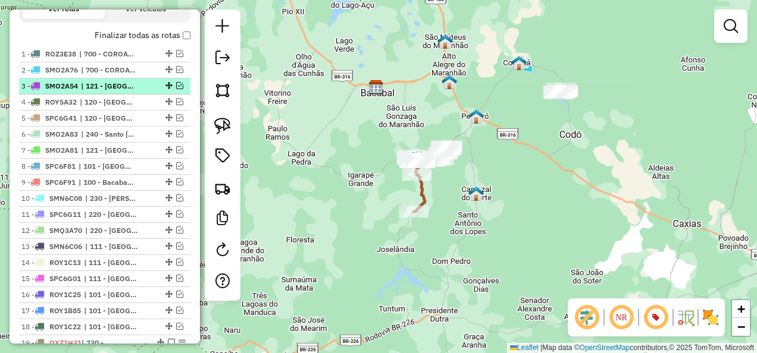
click at [110, 92] on span "| 121 - Alto Alegre do Maranhão , 602 - Peritoró" at bounding box center [108, 86] width 55 height 11
select select "**********"
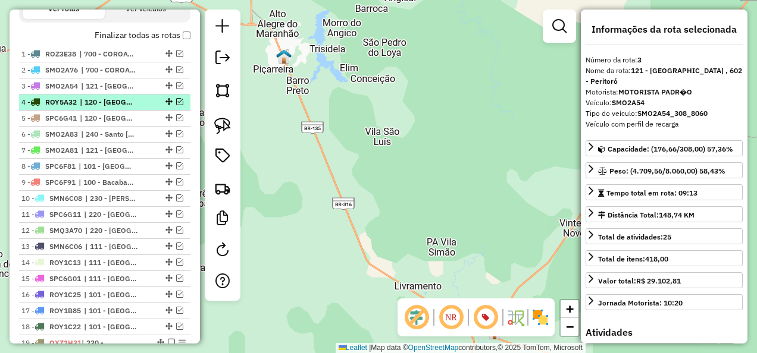
click at [114, 108] on span "| 120 - São Mateus do Maranhão" at bounding box center [107, 102] width 55 height 11
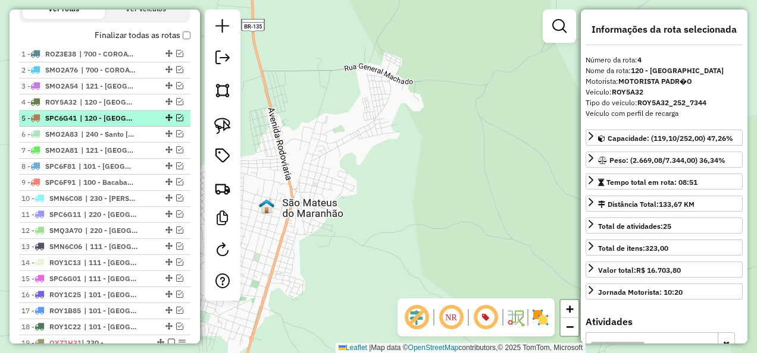
click at [116, 124] on span "| 120 - São Mateus do Maranhão" at bounding box center [107, 118] width 55 height 11
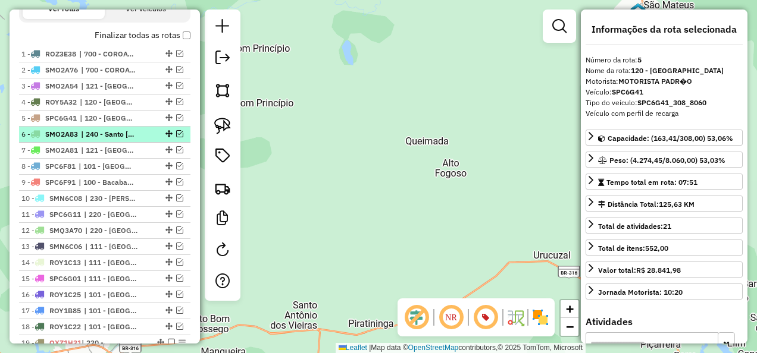
click at [112, 140] on span "| 240 - Santo Antonio dos Lopes" at bounding box center [108, 134] width 55 height 11
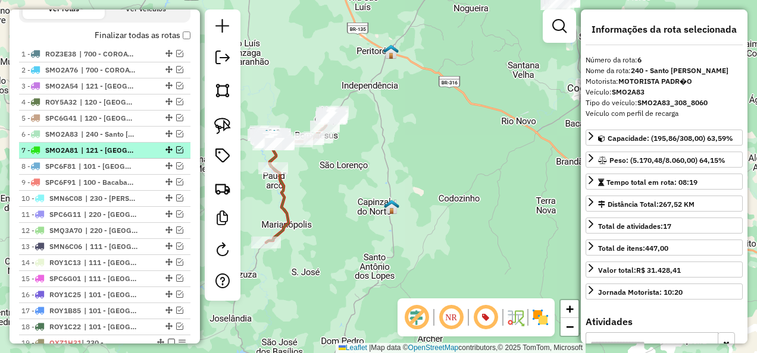
click at [115, 156] on span "| 121 - Alto Alegre do Maranhão , 241 - Capinzal do Norte" at bounding box center [108, 150] width 55 height 11
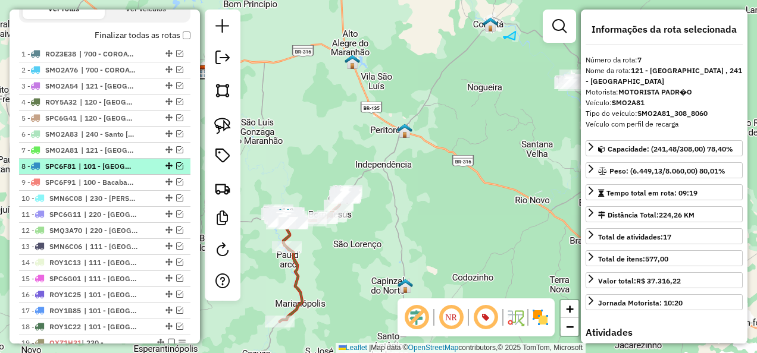
click at [106, 172] on span "| 101 - Bacabal Aeroporto, 110 - Bom Lugar" at bounding box center [106, 166] width 55 height 11
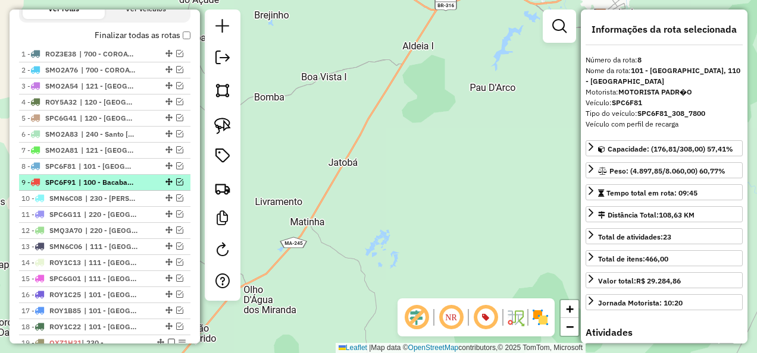
click at [105, 187] on span "| 100 - Bacabal, 210 - São Luis Gonzaga do Maranhão" at bounding box center [106, 182] width 55 height 11
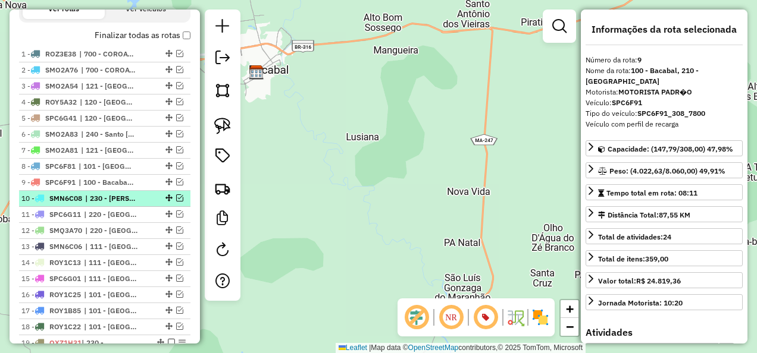
click at [106, 204] on span "| 230 - Bernardo do Mearim" at bounding box center [112, 198] width 55 height 11
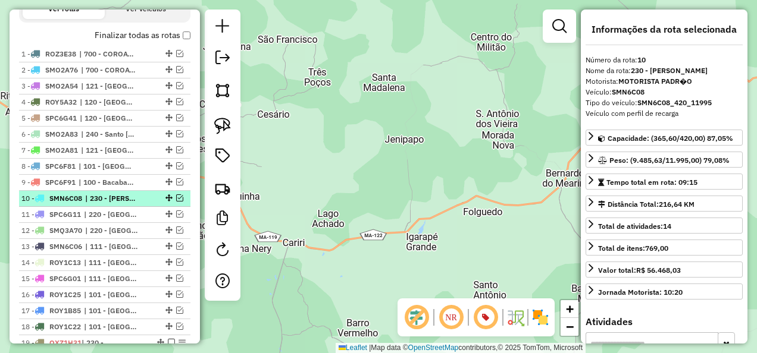
scroll to position [458, 0]
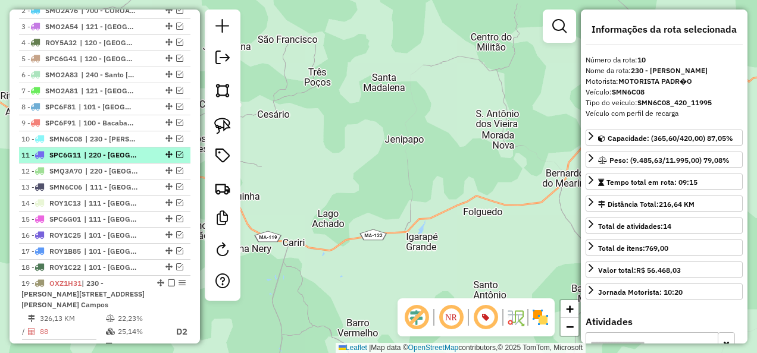
click at [107, 161] on span "| 220 - Lago dos Rodrigues, 231 - Igarapé Grande" at bounding box center [111, 155] width 55 height 11
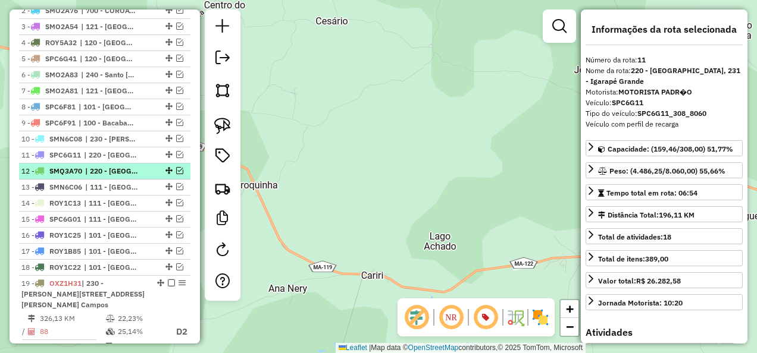
click at [108, 177] on span "| 220 - Lago dos Rodrigues, 221 - Lago do Jungo" at bounding box center [112, 171] width 55 height 11
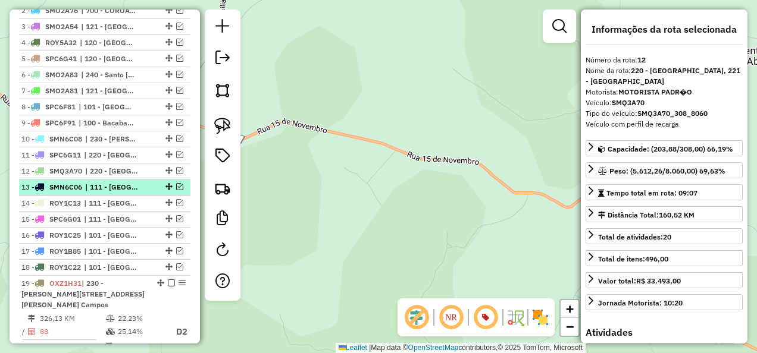
click at [113, 193] on span "| 111 - Lago Verde, 112 - Conceição do Lago'Açu" at bounding box center [112, 187] width 55 height 11
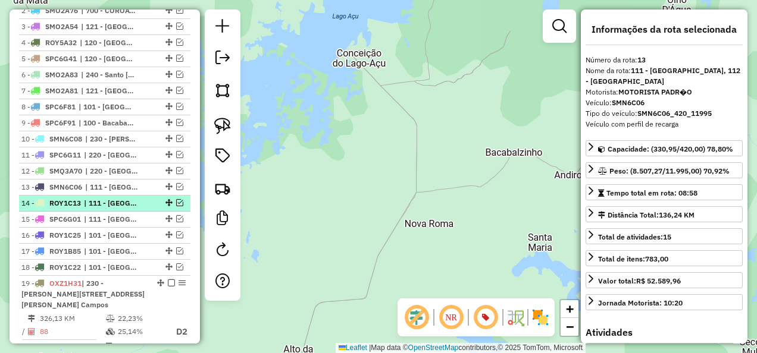
click at [115, 209] on span "| 111 - Lago Verde" at bounding box center [111, 203] width 55 height 11
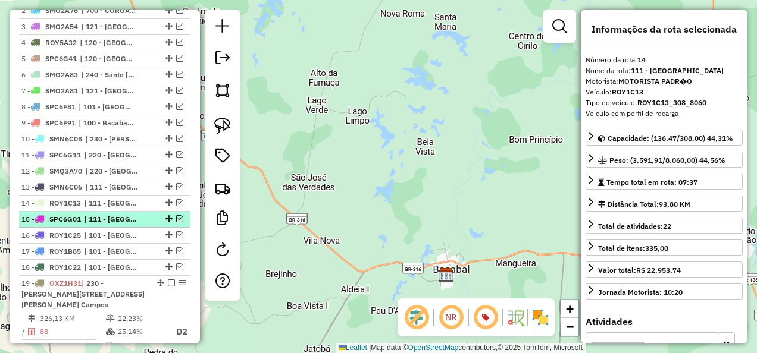
click at [112, 228] on li "15 - SPC6G01 | 111 - Lago Verde" at bounding box center [104, 220] width 171 height 16
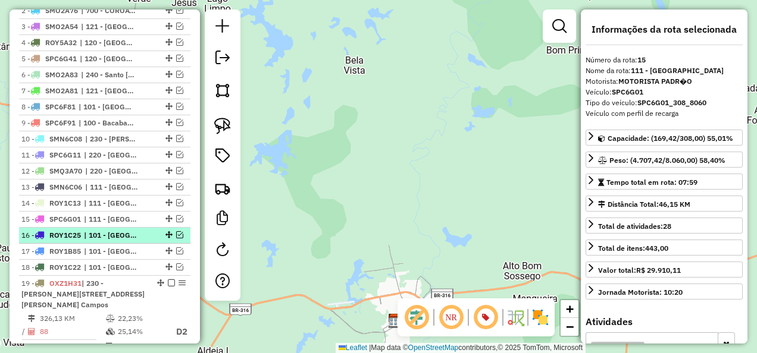
click at [111, 241] on span "| 101 - Bacabal Aeroporto" at bounding box center [111, 235] width 55 height 11
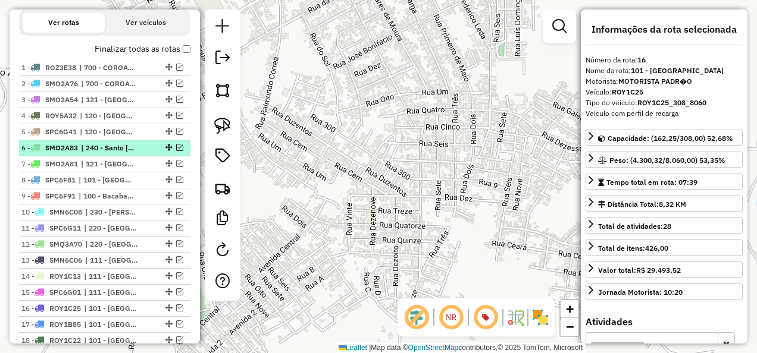
scroll to position [399, 0]
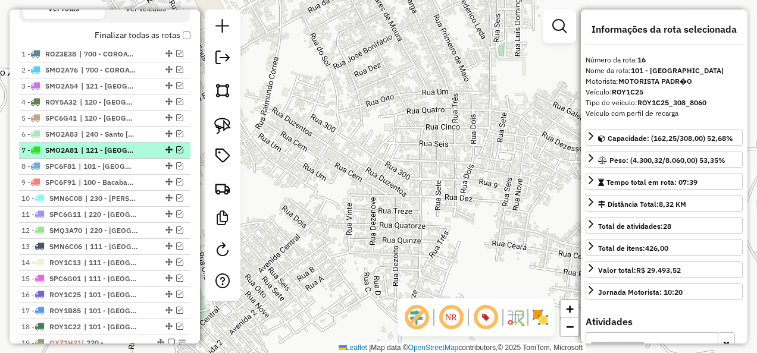
click at [109, 155] on span "| 121 - Alto Alegre do Maranhão , 241 - Capinzal do Norte" at bounding box center [108, 150] width 55 height 11
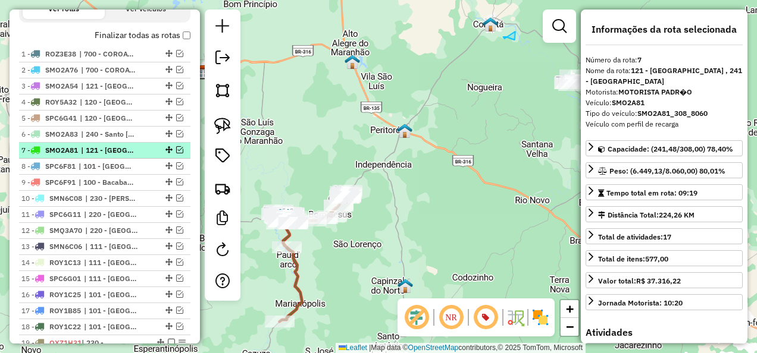
click at [178, 153] on em at bounding box center [179, 149] width 7 height 7
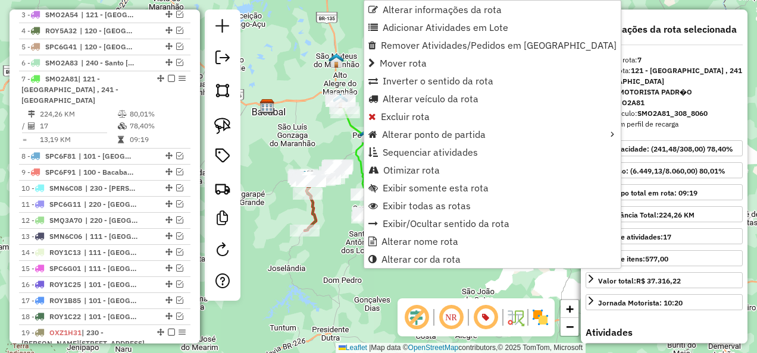
scroll to position [541, 0]
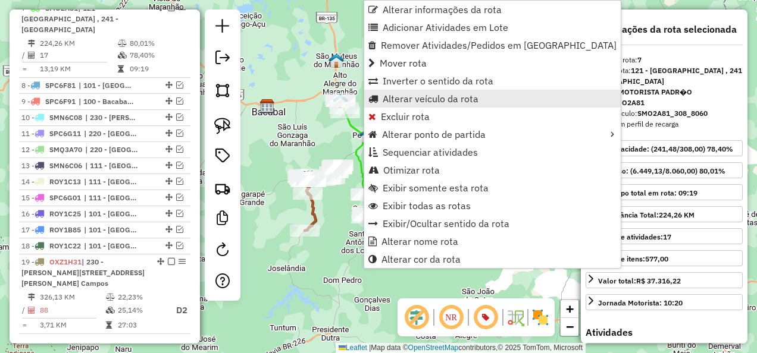
click at [433, 99] on span "Alterar veículo da rota" at bounding box center [430, 99] width 96 height 10
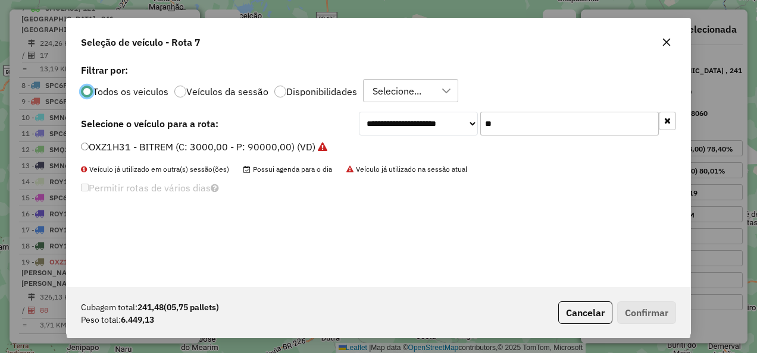
scroll to position [7, 4]
drag, startPoint x: 525, startPoint y: 128, endPoint x: 460, endPoint y: 140, distance: 65.2
click at [460, 140] on div "**********" at bounding box center [378, 174] width 623 height 226
paste input "*****"
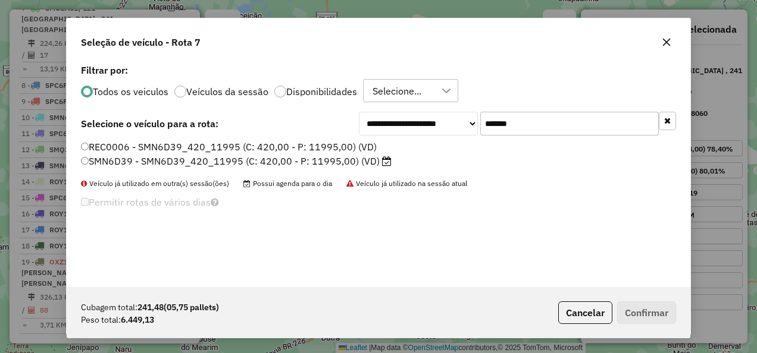
type input "*******"
click at [330, 161] on label "SMN6D39 - SMN6D39_420_11995 (C: 420,00 - P: 11995,00) (VD)" at bounding box center [236, 161] width 311 height 14
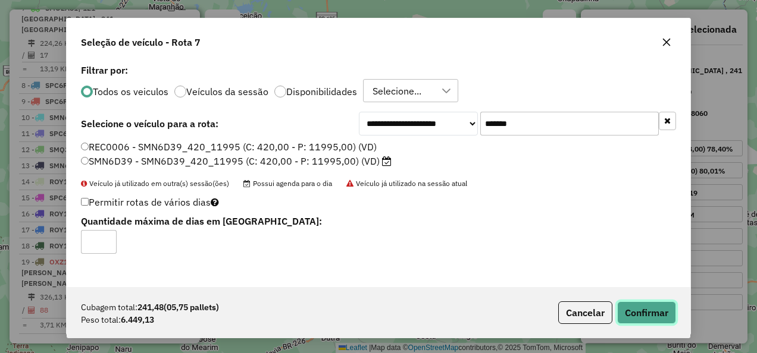
click at [657, 319] on button "Confirmar" at bounding box center [646, 313] width 59 height 23
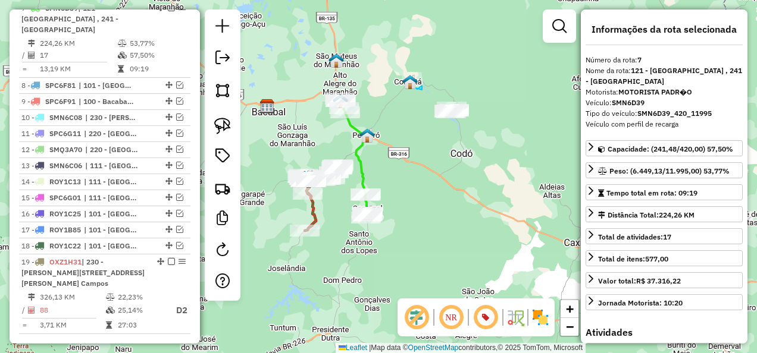
click at [363, 164] on icon at bounding box center [354, 158] width 28 height 119
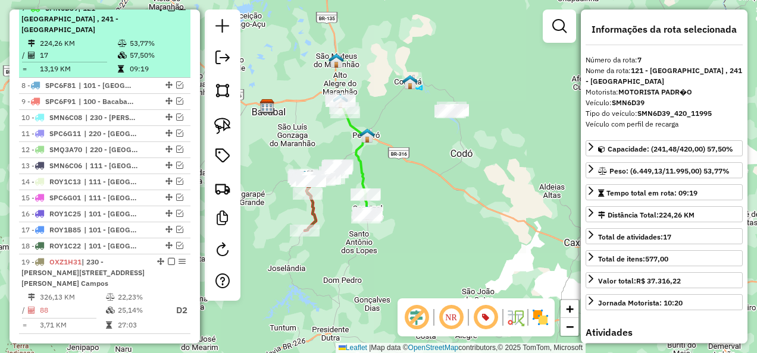
click at [170, 11] on em at bounding box center [171, 7] width 7 height 7
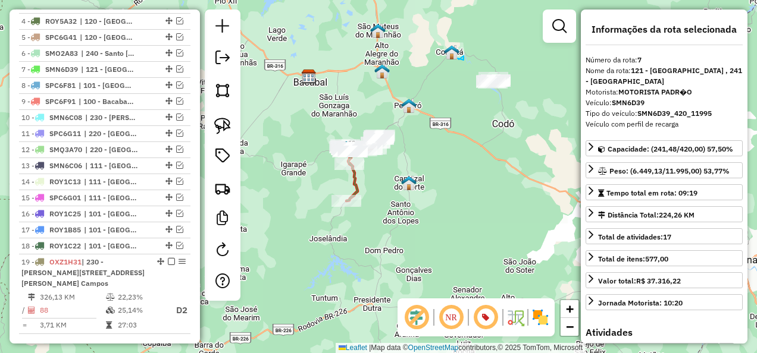
drag, startPoint x: 393, startPoint y: 209, endPoint x: 439, endPoint y: 165, distance: 64.0
click at [437, 177] on div "Janela de atendimento Grade de atendimento Capacidade Transportadoras Veículos …" at bounding box center [378, 176] width 757 height 353
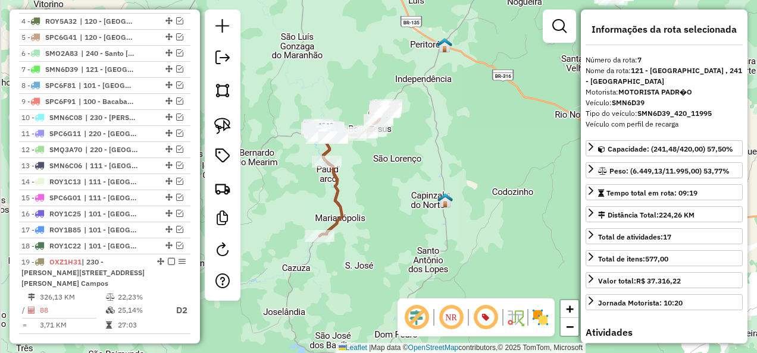
drag, startPoint x: 366, startPoint y: 206, endPoint x: 363, endPoint y: 164, distance: 42.4
click at [366, 168] on div "Janela de atendimento Grade de atendimento Capacidade Transportadoras Veículos …" at bounding box center [378, 176] width 757 height 353
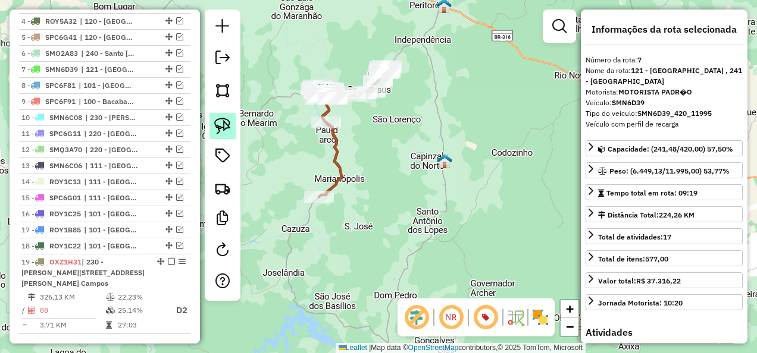
click at [224, 127] on img at bounding box center [222, 126] width 17 height 17
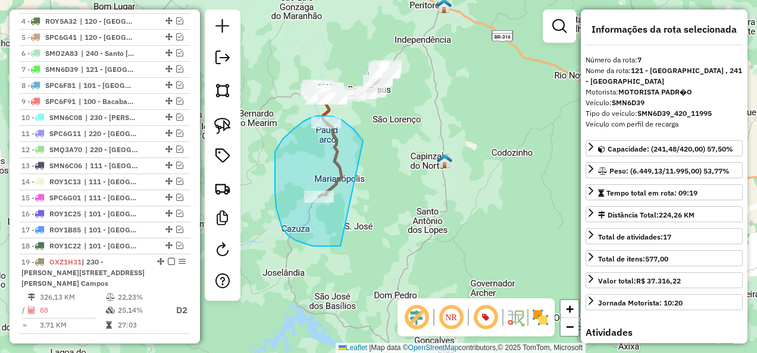
drag, startPoint x: 357, startPoint y: 133, endPoint x: 343, endPoint y: 246, distance: 113.8
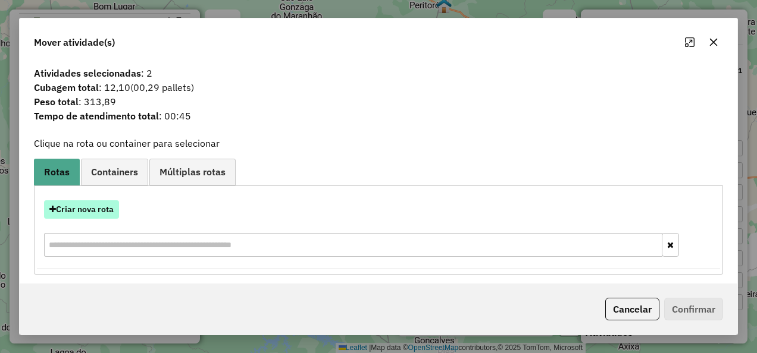
click at [98, 209] on button "Criar nova rota" at bounding box center [81, 209] width 75 height 18
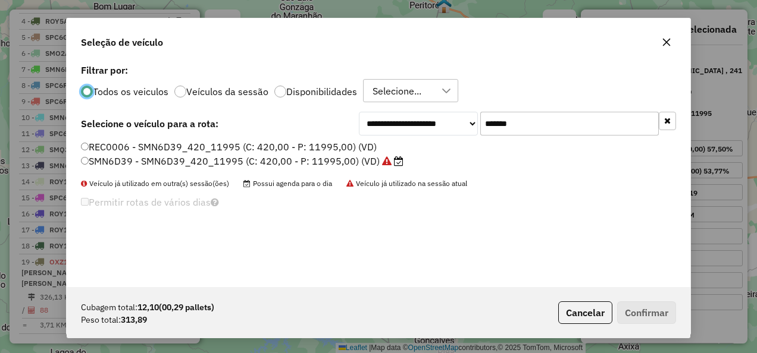
scroll to position [7, 4]
drag, startPoint x: 521, startPoint y: 131, endPoint x: 446, endPoint y: 139, distance: 75.3
click at [446, 139] on div "**********" at bounding box center [378, 174] width 623 height 226
paste input "text"
type input "*******"
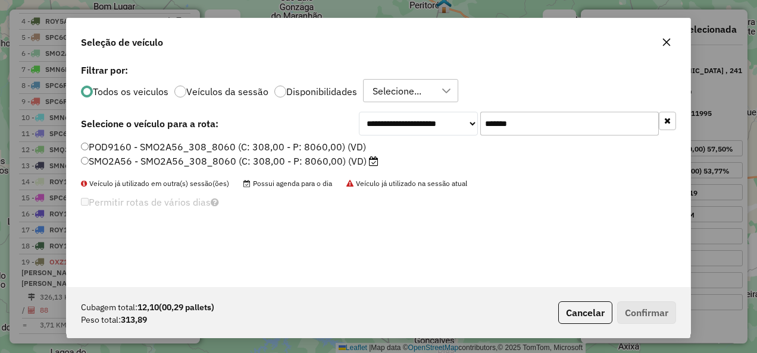
click at [309, 164] on label "SMO2A56 - SMO2A56_308_8060 (C: 308,00 - P: 8060,00) (VD)" at bounding box center [229, 161] width 297 height 14
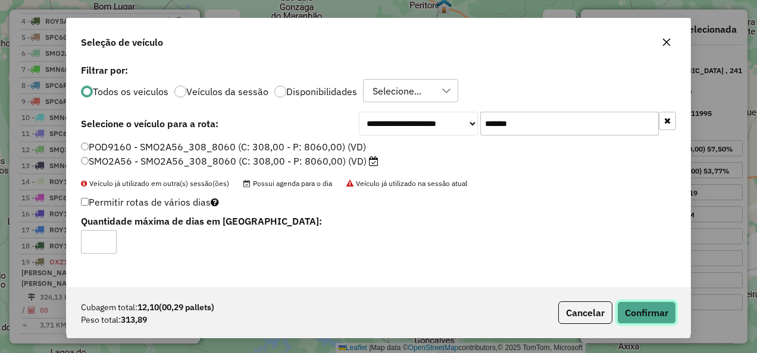
click at [619, 318] on button "Confirmar" at bounding box center [646, 313] width 59 height 23
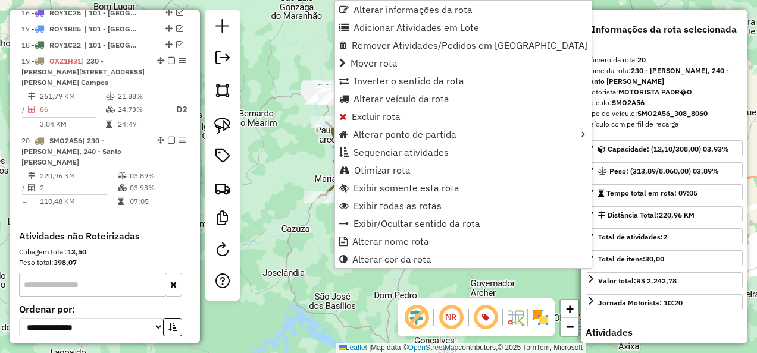
scroll to position [798, 0]
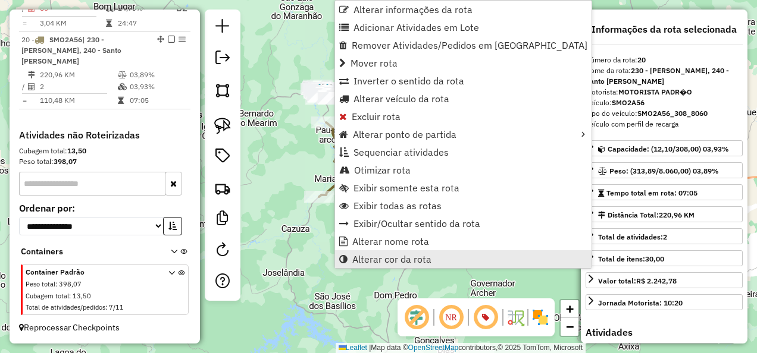
click at [383, 255] on span "Alterar cor da rota" at bounding box center [391, 260] width 79 height 10
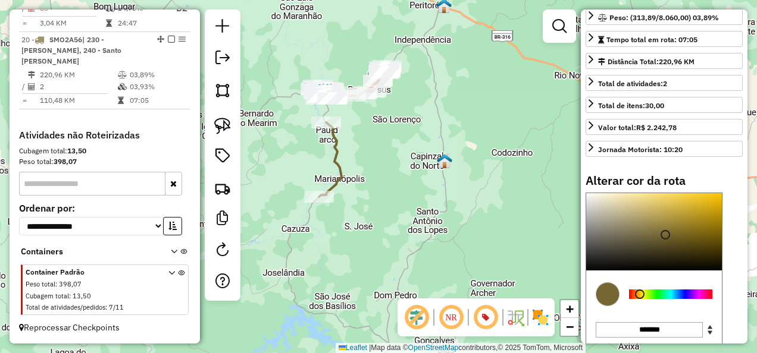
scroll to position [221, 0]
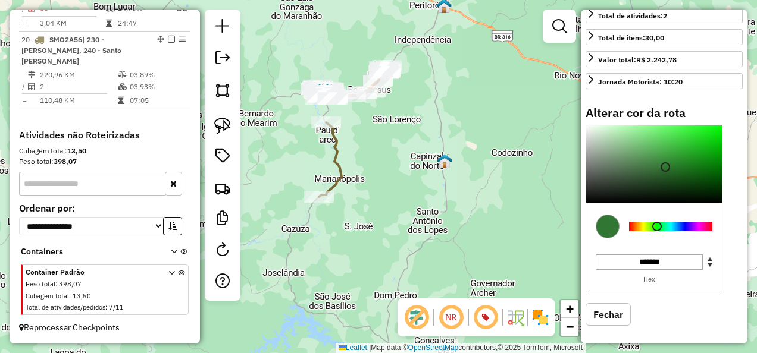
click at [657, 224] on div at bounding box center [670, 227] width 83 height 10
type input "*******"
click at [685, 127] on div at bounding box center [654, 164] width 136 height 77
click at [335, 143] on icon at bounding box center [330, 160] width 23 height 74
select select "**********"
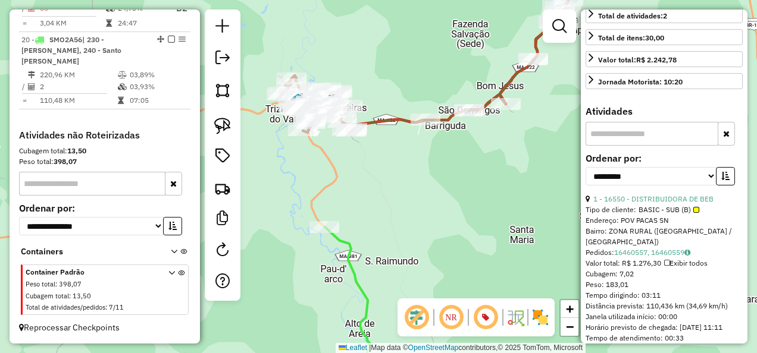
drag, startPoint x: 344, startPoint y: 162, endPoint x: 374, endPoint y: 202, distance: 49.9
click at [373, 200] on div "Janela de atendimento Grade de atendimento Capacidade Transportadoras Veículos …" at bounding box center [378, 176] width 757 height 353
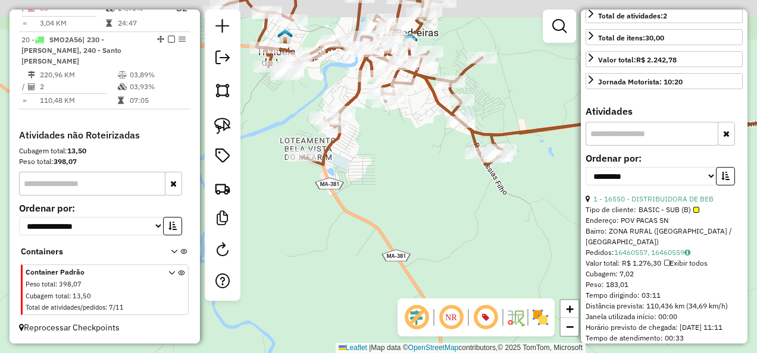
drag, startPoint x: 345, startPoint y: 167, endPoint x: 370, endPoint y: 196, distance: 38.8
click at [370, 195] on div "Janela de atendimento Grade de atendimento Capacidade Transportadoras Veículos …" at bounding box center [378, 176] width 757 height 353
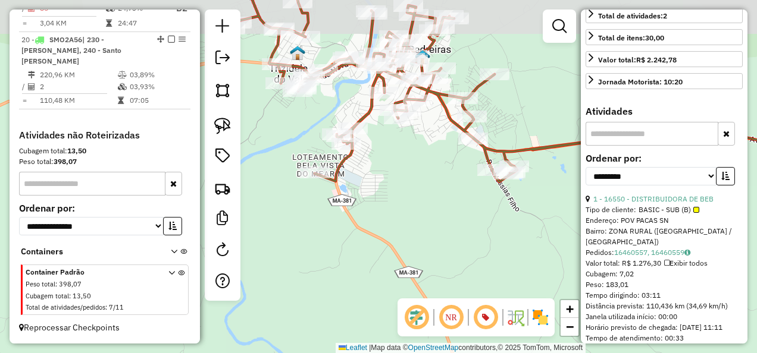
scroll to position [0, 0]
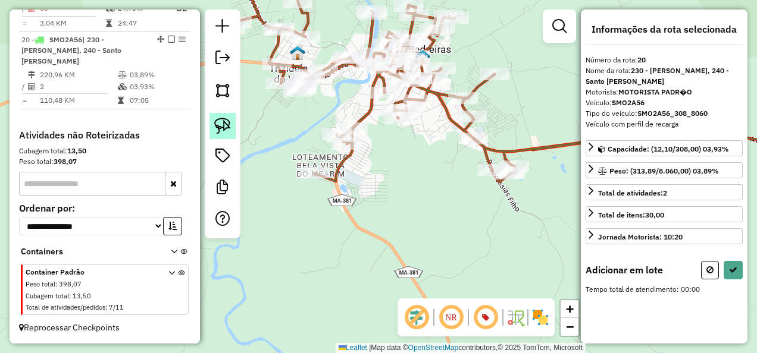
click at [228, 127] on img at bounding box center [222, 126] width 17 height 17
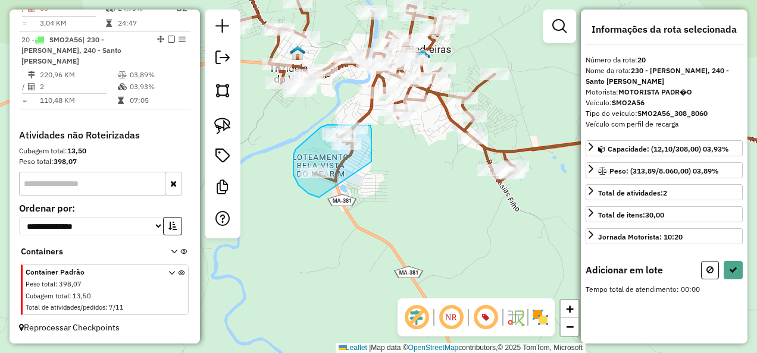
drag, startPoint x: 371, startPoint y: 161, endPoint x: 320, endPoint y: 198, distance: 63.4
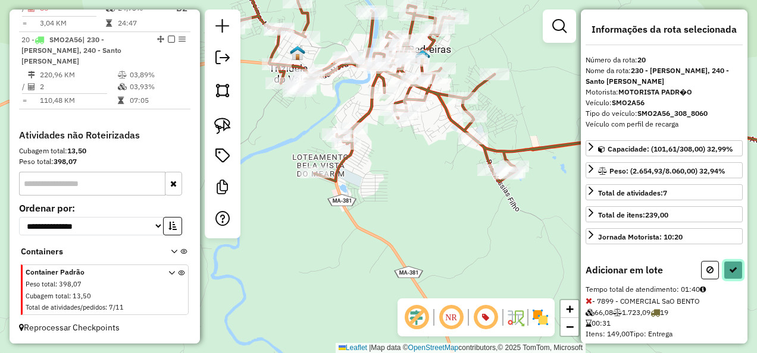
click at [729, 268] on icon at bounding box center [733, 270] width 8 height 8
select select "**********"
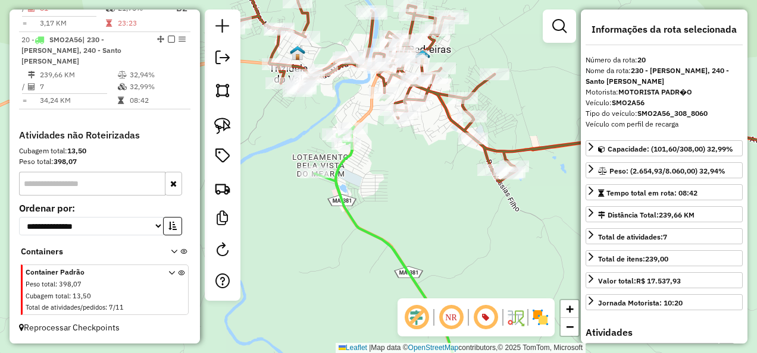
click at [340, 163] on icon at bounding box center [384, 258] width 139 height 262
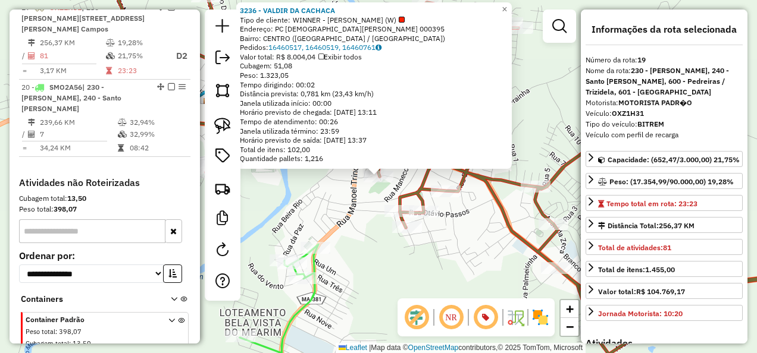
scroll to position [731, 0]
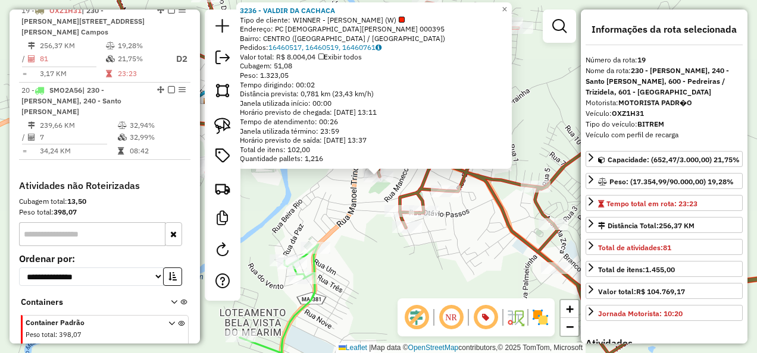
click at [359, 216] on div "3236 - VALDIR DA CACHACA Tipo de cliente: WINNER - ROTA (W) Endereço: PC SATURN…" at bounding box center [378, 176] width 757 height 353
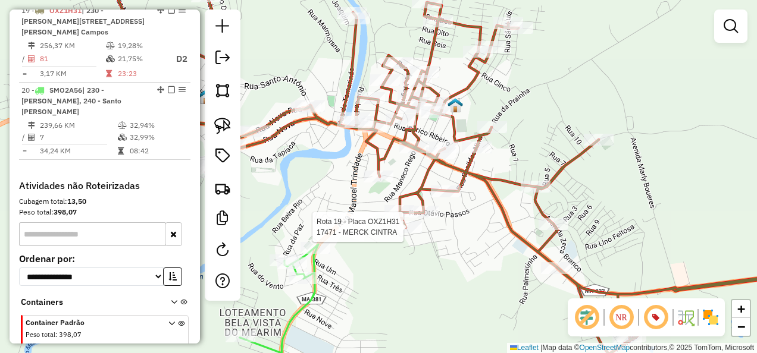
select select "**********"
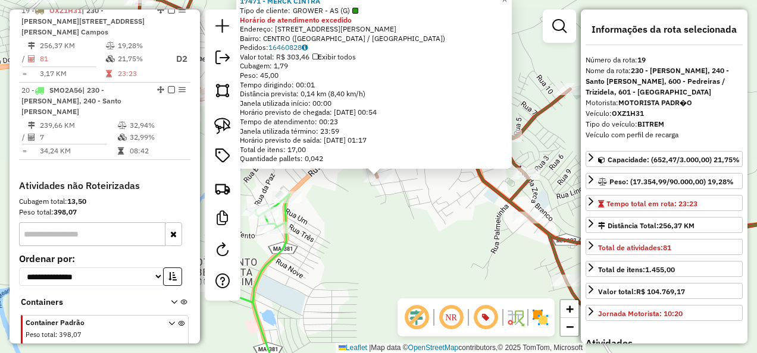
click at [390, 245] on div "Rota 19 - Placa OXZ1H31 17471 - MERCK CINTRA 17471 - MERCK CINTRA Tipo de clien…" at bounding box center [378, 176] width 757 height 353
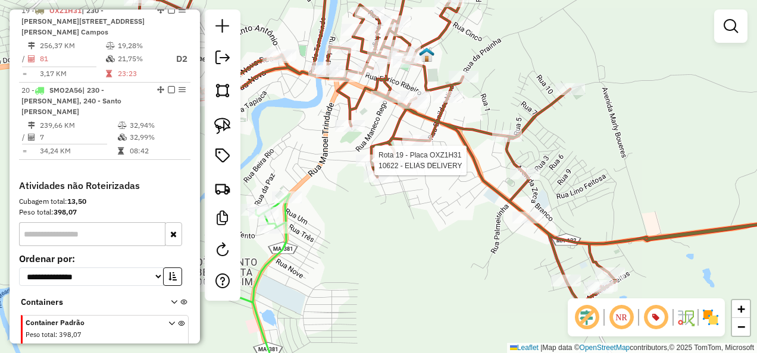
select select "**********"
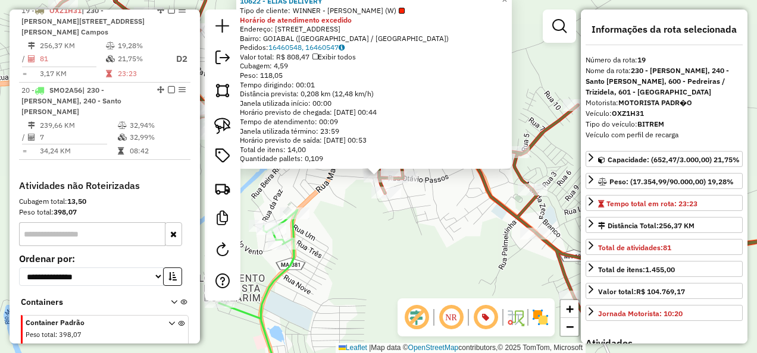
click at [372, 265] on div "10622 - ELIAS DELIVERY Tipo de cliente: WINNER - ROTA (W) Horário de atendiment…" at bounding box center [378, 176] width 757 height 353
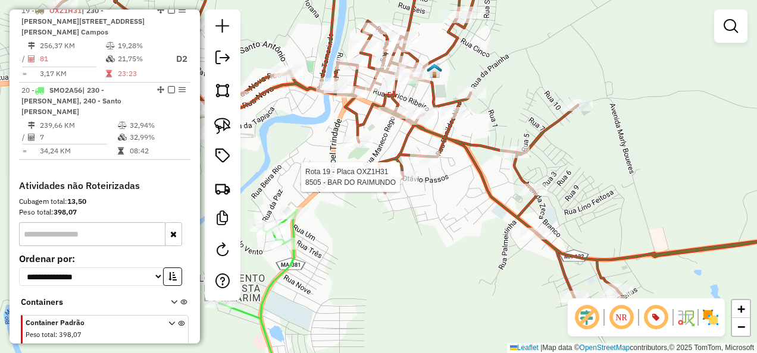
click at [410, 183] on div at bounding box center [403, 177] width 30 height 12
select select "**********"
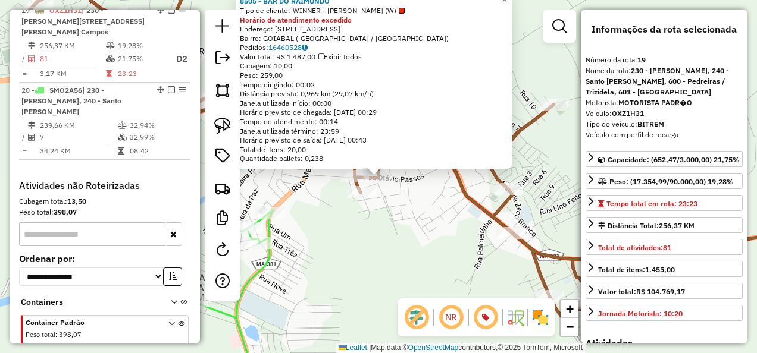
click at [409, 216] on div "Rota 19 - Placa OXZ1H31 8505 - BAR DO RAIMUNDO 8505 - BAR DO RAIMUNDO Tipo de c…" at bounding box center [378, 176] width 757 height 353
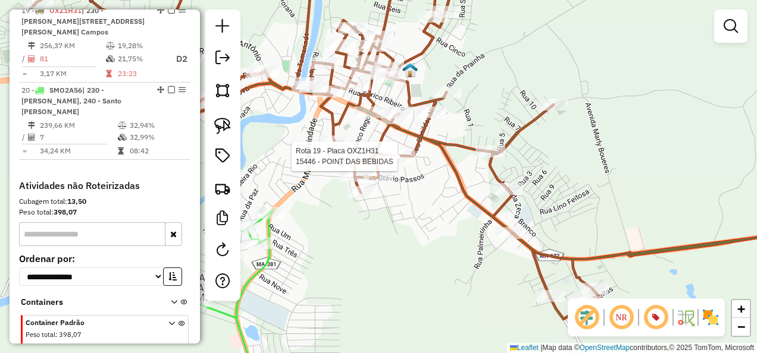
click at [406, 162] on div at bounding box center [400, 156] width 30 height 12
select select "**********"
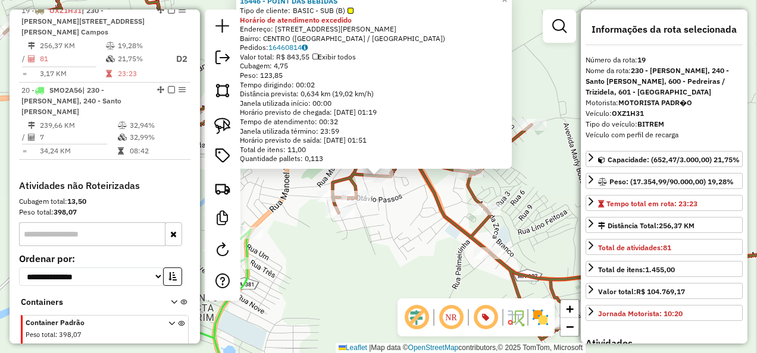
click at [410, 224] on div "Rota 19 - Placa OXZ1H31 15446 - POINT DAS BEBIDAS 15446 - POINT DAS BEBIDAS Tip…" at bounding box center [378, 176] width 757 height 353
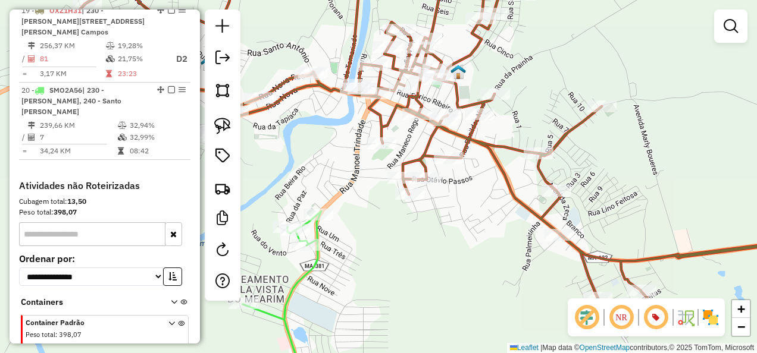
drag, startPoint x: 395, startPoint y: 237, endPoint x: 418, endPoint y: 228, distance: 24.6
click at [415, 231] on div "Janela de atendimento Grade de atendimento Capacidade Transportadoras Veículos …" at bounding box center [378, 176] width 757 height 353
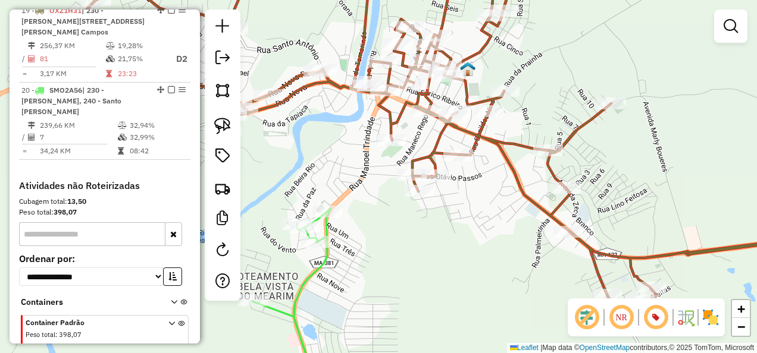
click at [316, 270] on icon at bounding box center [291, 298] width 79 height 181
select select "**********"
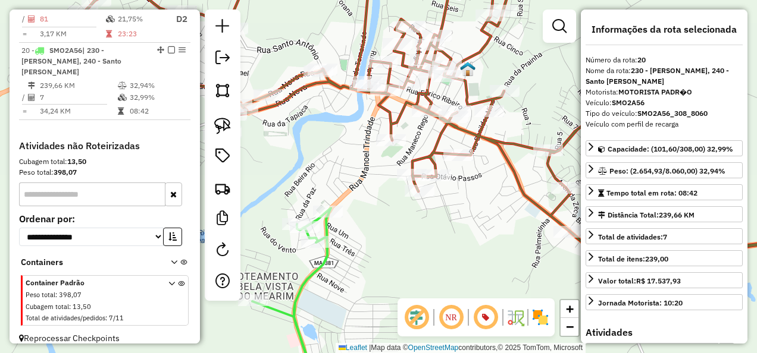
scroll to position [798, 0]
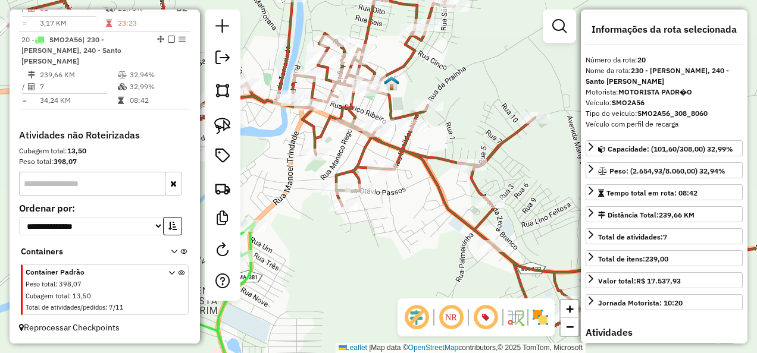
drag, startPoint x: 410, startPoint y: 244, endPoint x: 332, endPoint y: 259, distance: 79.3
click at [332, 259] on div "Janela de atendimento Grade de atendimento Capacidade Transportadoras Veículos …" at bounding box center [378, 176] width 757 height 353
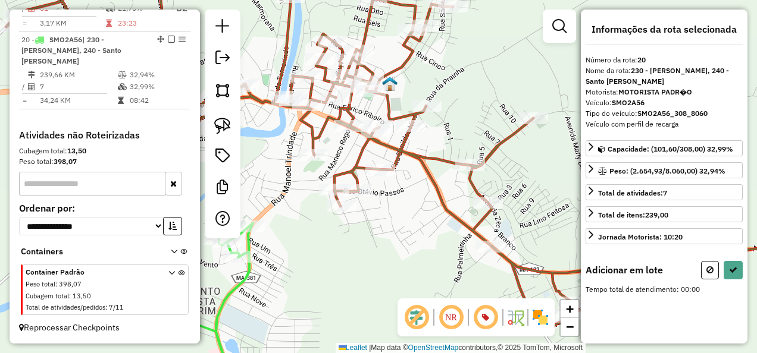
drag, startPoint x: 218, startPoint y: 121, endPoint x: 246, endPoint y: 146, distance: 37.1
click at [218, 121] on img at bounding box center [222, 126] width 17 height 17
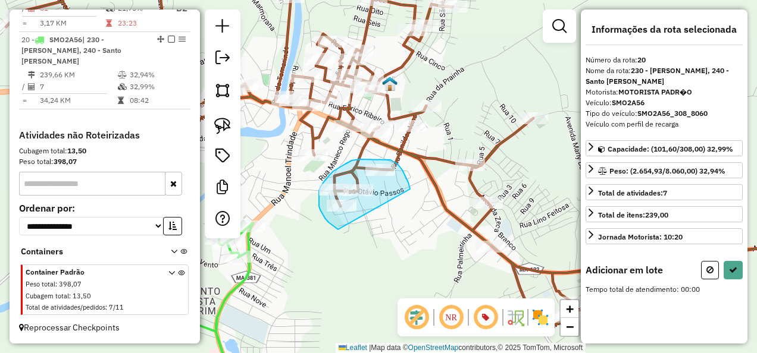
drag, startPoint x: 409, startPoint y: 187, endPoint x: 340, endPoint y: 230, distance: 82.0
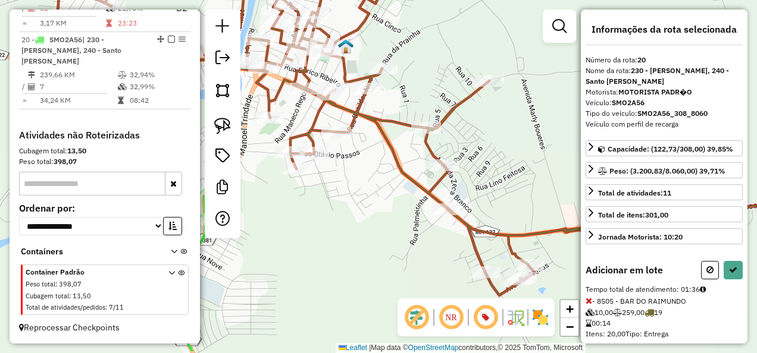
drag, startPoint x: 406, startPoint y: 266, endPoint x: 324, endPoint y: 176, distance: 121.7
click at [325, 177] on div "Janela de atendimento Grade de atendimento Capacidade Transportadoras Veículos …" at bounding box center [378, 176] width 757 height 353
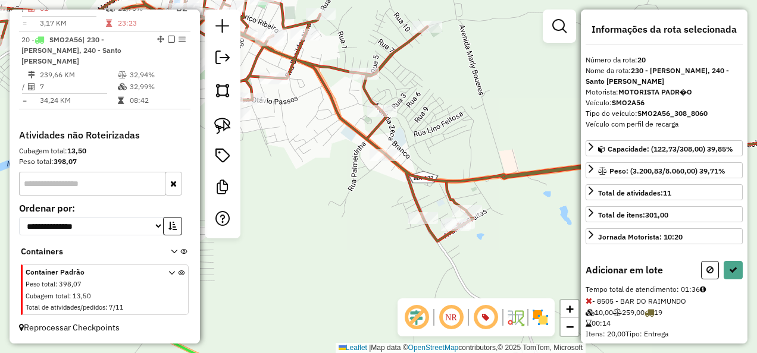
drag, startPoint x: 327, startPoint y: 175, endPoint x: 274, endPoint y: 174, distance: 52.4
click at [274, 174] on div "Janela de atendimento Grade de atendimento Capacidade Transportadoras Veículos …" at bounding box center [378, 176] width 757 height 353
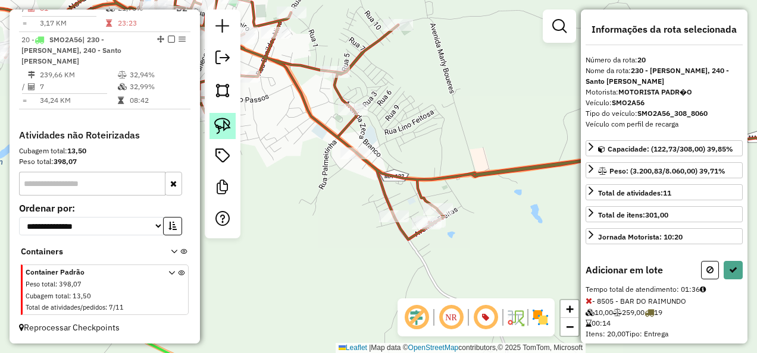
click at [225, 128] on img at bounding box center [222, 126] width 17 height 17
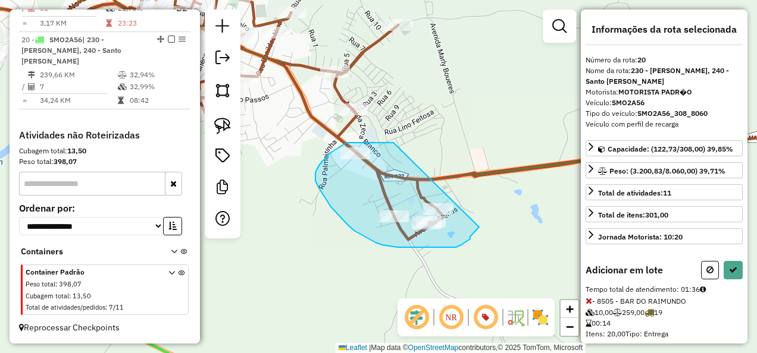
drag, startPoint x: 393, startPoint y: 143, endPoint x: 479, endPoint y: 227, distance: 120.3
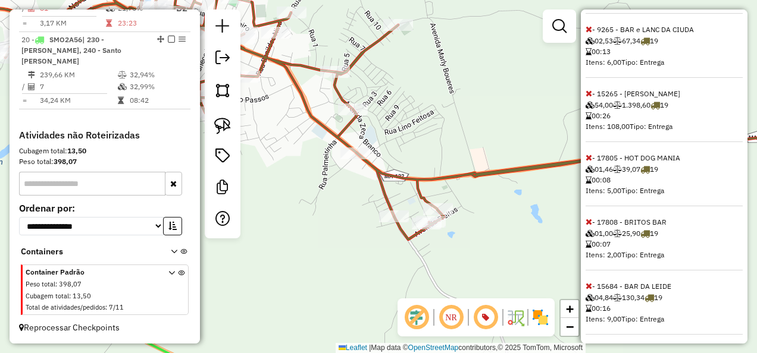
scroll to position [469, 0]
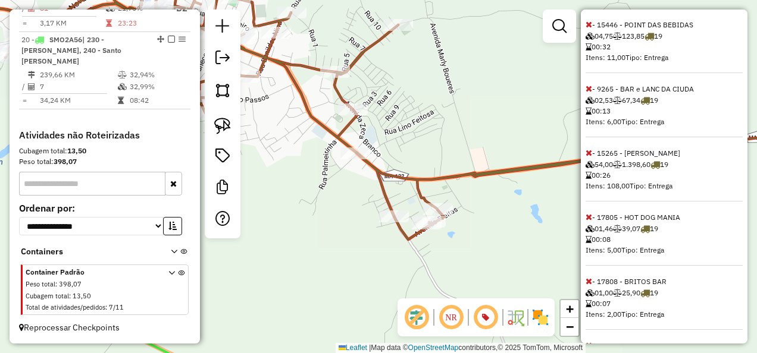
click at [588, 149] on icon at bounding box center [588, 153] width 7 height 8
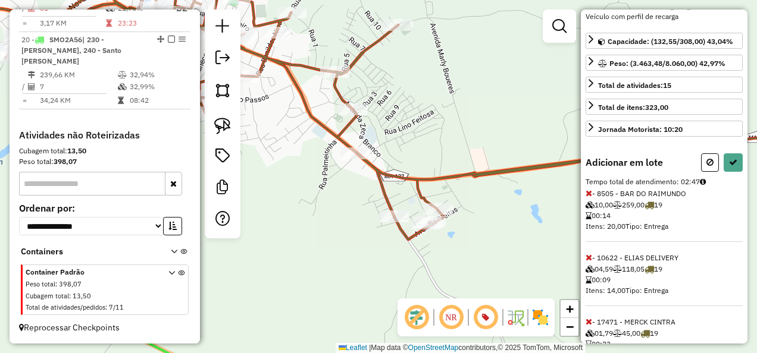
scroll to position [0, 0]
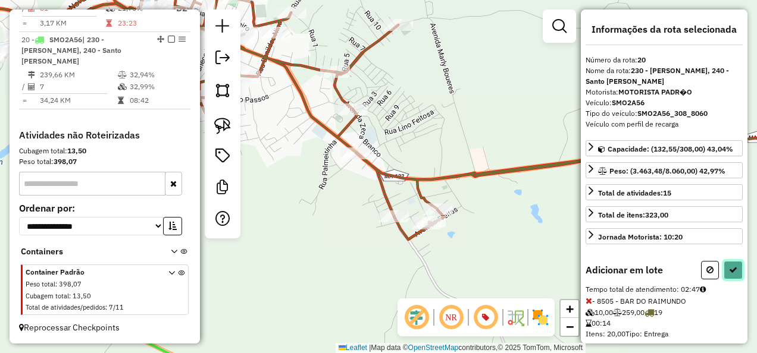
click at [736, 262] on button at bounding box center [732, 270] width 19 height 18
select select "**********"
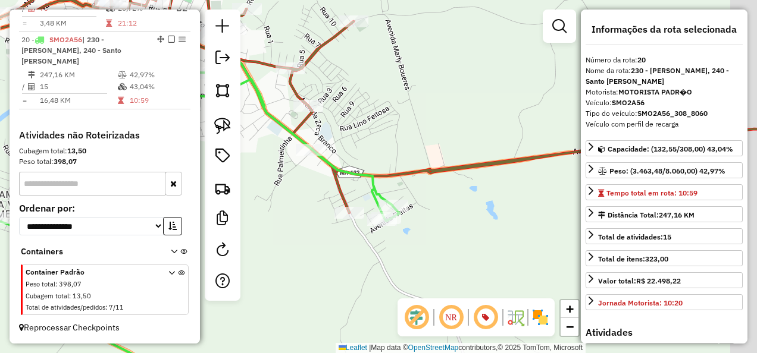
drag, startPoint x: 355, startPoint y: 206, endPoint x: 299, endPoint y: 191, distance: 58.4
click at [306, 199] on div "Janela de atendimento Grade de atendimento Capacidade Transportadoras Veículos …" at bounding box center [378, 176] width 757 height 353
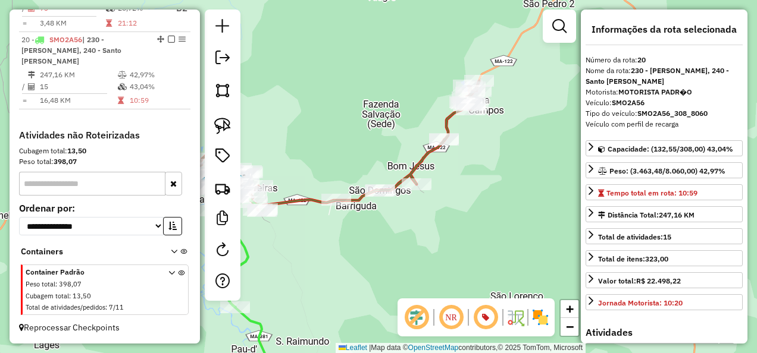
drag, startPoint x: 514, startPoint y: 205, endPoint x: 351, endPoint y: 264, distance: 173.3
click at [352, 263] on div "Janela de atendimento Grade de atendimento Capacidade Transportadoras Veículos …" at bounding box center [378, 176] width 757 height 353
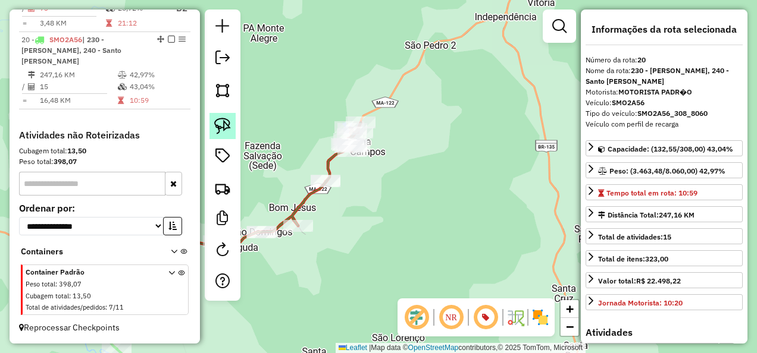
click at [228, 126] on img at bounding box center [222, 126] width 17 height 17
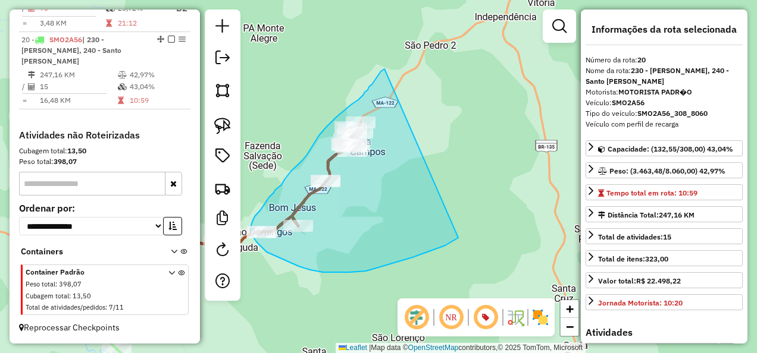
drag, startPoint x: 384, startPoint y: 69, endPoint x: 458, endPoint y: 238, distance: 184.3
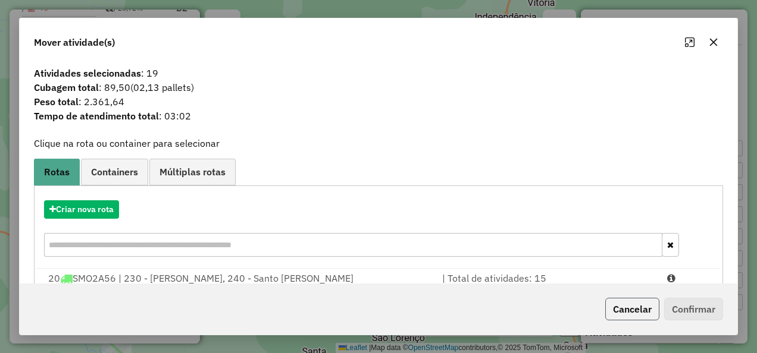
click at [639, 313] on button "Cancelar" at bounding box center [632, 309] width 54 height 23
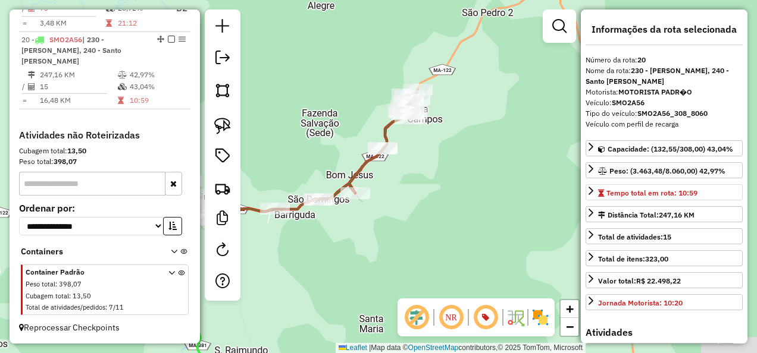
drag, startPoint x: 366, startPoint y: 265, endPoint x: 614, endPoint y: 187, distance: 259.4
click at [614, 187] on hb-router-mapa "Informações da Sessão 980711 - 18/08/2025 Criação: 16/08/2025 14:36 Depósito: I…" at bounding box center [378, 176] width 757 height 353
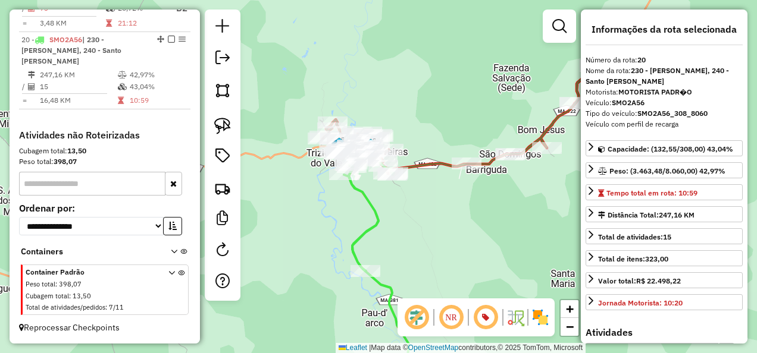
click at [372, 210] on icon at bounding box center [377, 271] width 67 height 235
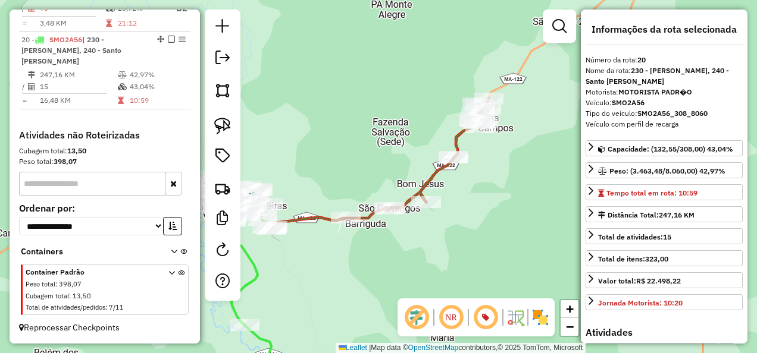
drag, startPoint x: 451, startPoint y: 195, endPoint x: 310, endPoint y: 259, distance: 154.7
click at [310, 259] on div "Janela de atendimento Grade de atendimento Capacidade Transportadoras Veículos …" at bounding box center [378, 176] width 757 height 353
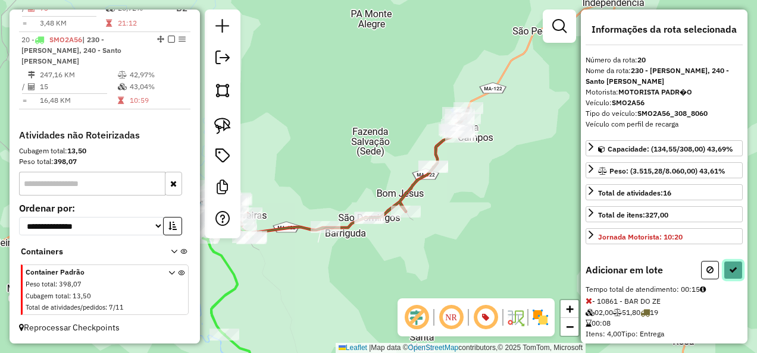
click at [728, 262] on button at bounding box center [732, 270] width 19 height 18
select select "**********"
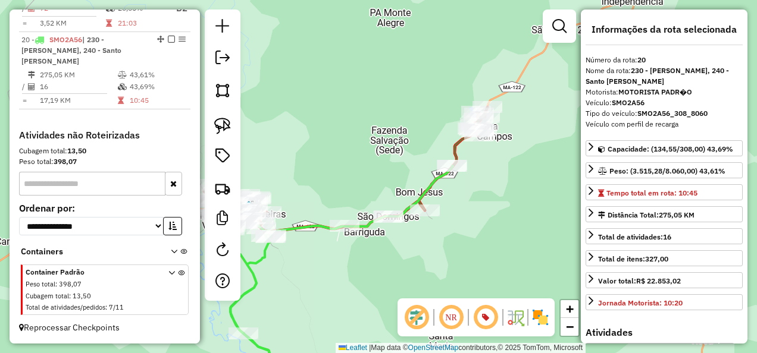
drag, startPoint x: 449, startPoint y: 232, endPoint x: 435, endPoint y: 218, distance: 19.8
click at [451, 228] on div "Janela de atendimento Grade de atendimento Capacidade Transportadoras Veículos …" at bounding box center [378, 176] width 757 height 353
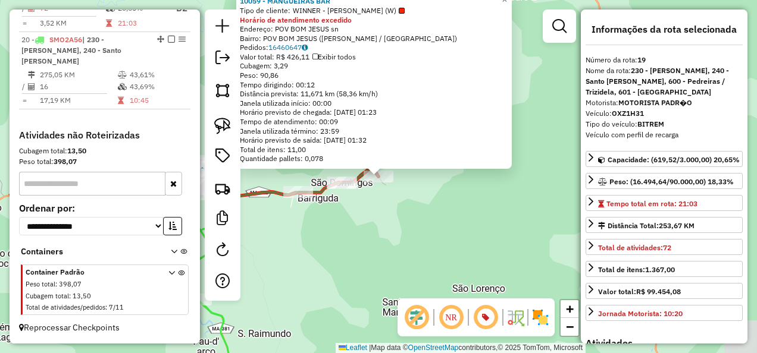
click at [432, 230] on div "Rota 19 - Placa OXZ1H31 10059 - MANGUEIRAS BAR 10059 - MANGUEIRAS BAR Tipo de c…" at bounding box center [378, 176] width 757 height 353
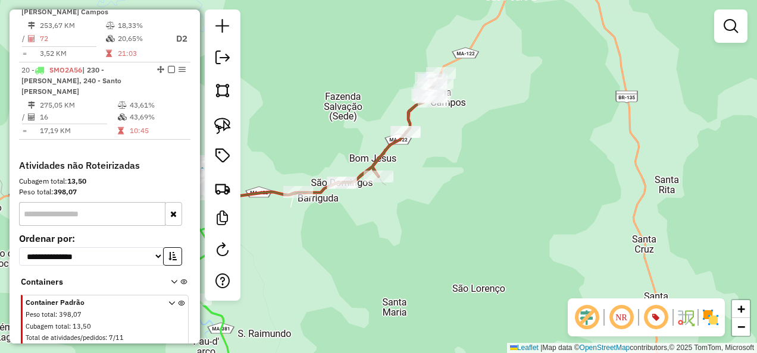
scroll to position [731, 0]
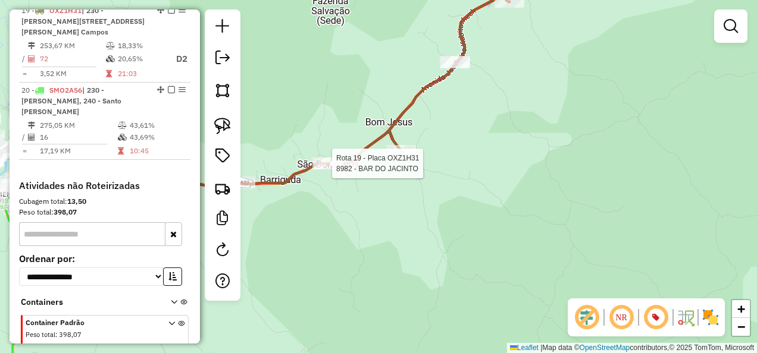
select select "**********"
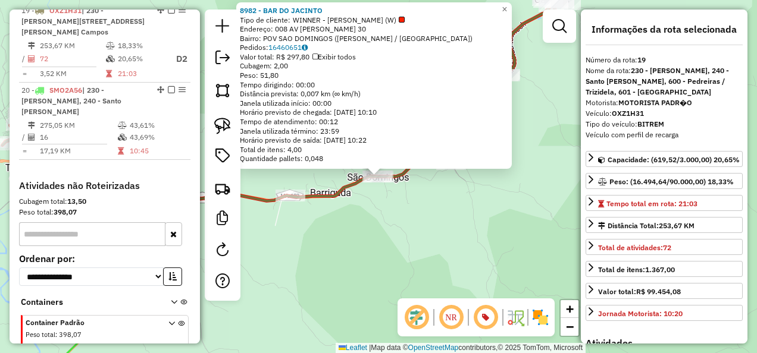
click at [372, 216] on div "Rota 19 - Placa OXZ1H31 8982 - BAR DO JACINTO 8982 - BAR DO JACINTO Tipo de cli…" at bounding box center [378, 176] width 757 height 353
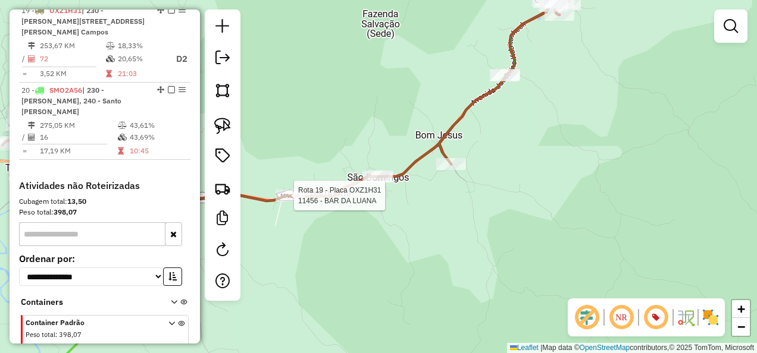
select select "**********"
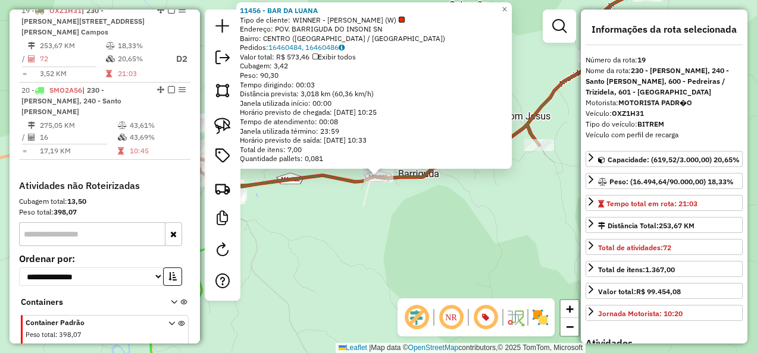
click at [358, 227] on div "11456 - BAR DA LUANA Tipo de cliente: WINNER - ROTA (W) Endereço: POV. BARRIGUD…" at bounding box center [378, 176] width 757 height 353
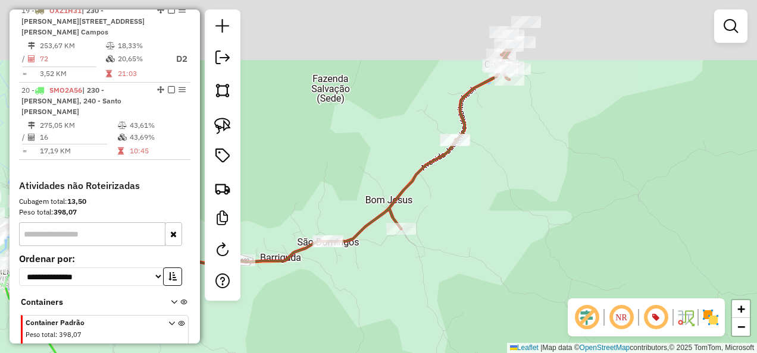
drag, startPoint x: 602, startPoint y: 143, endPoint x: 426, endPoint y: 230, distance: 196.3
click at [432, 242] on div "Janela de atendimento Grade de atendimento Capacidade Transportadoras Veículos …" at bounding box center [378, 176] width 757 height 353
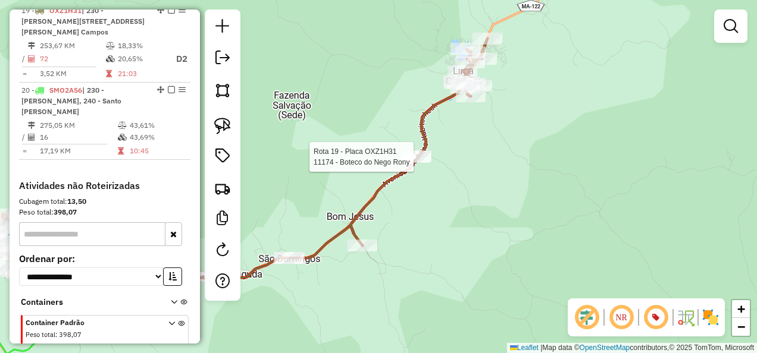
select select "**********"
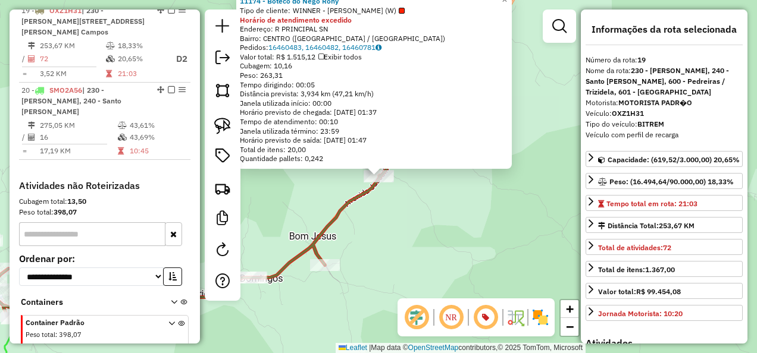
click at [399, 225] on div "11174 - Boteco do Nego Rony Tipo de cliente: WINNER - ROTA (W) Horário de atend…" at bounding box center [378, 176] width 757 height 353
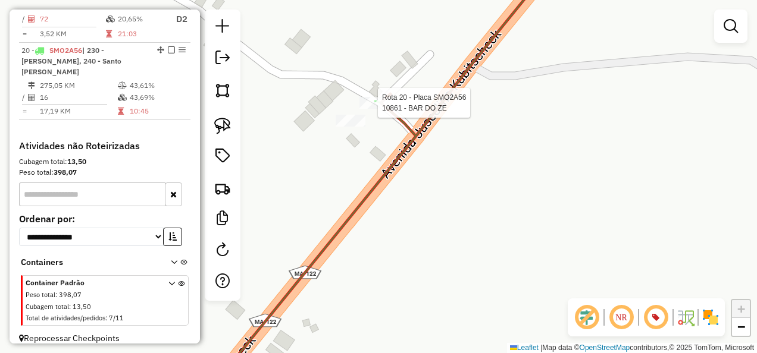
select select "**********"
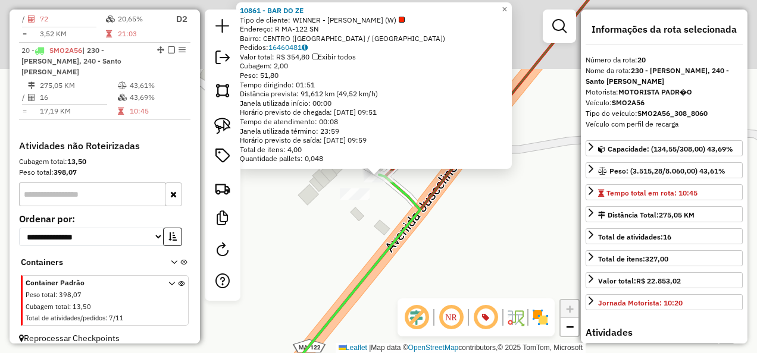
scroll to position [798, 0]
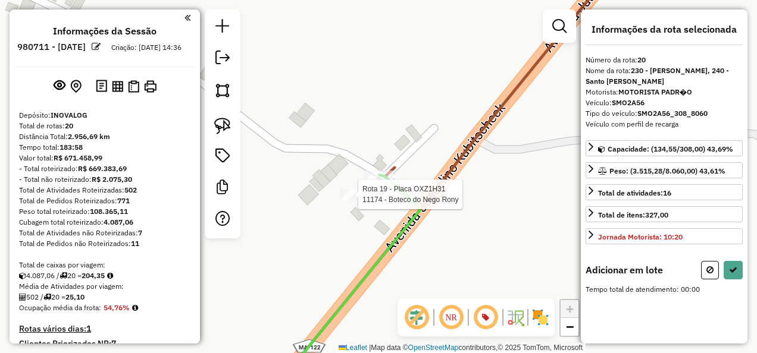
scroll to position [798, 0]
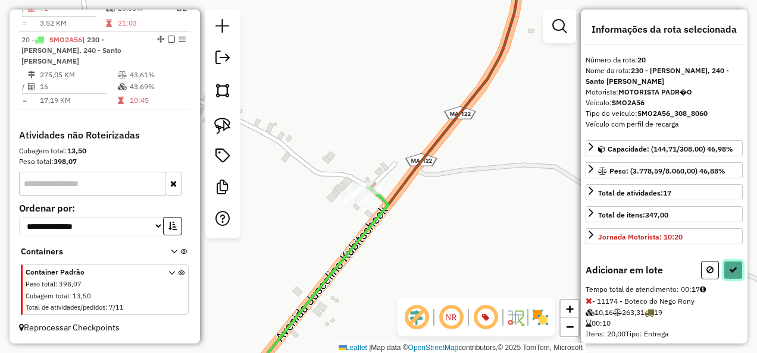
click at [733, 272] on button at bounding box center [732, 270] width 19 height 18
select select "**********"
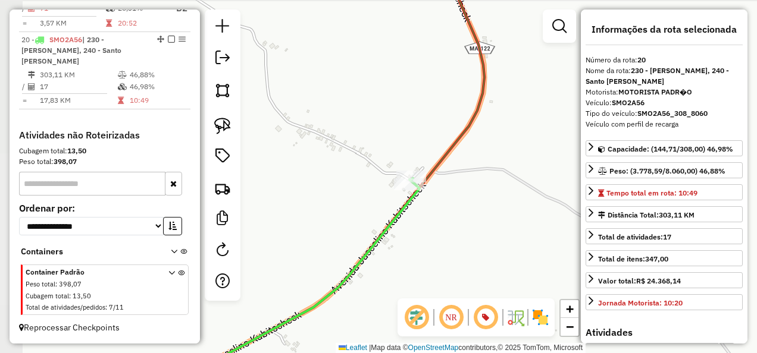
drag, startPoint x: 399, startPoint y: 263, endPoint x: 498, endPoint y: 187, distance: 124.3
click at [495, 192] on div "Janela de atendimento Grade de atendimento Capacidade Transportadoras Veículos …" at bounding box center [378, 176] width 757 height 353
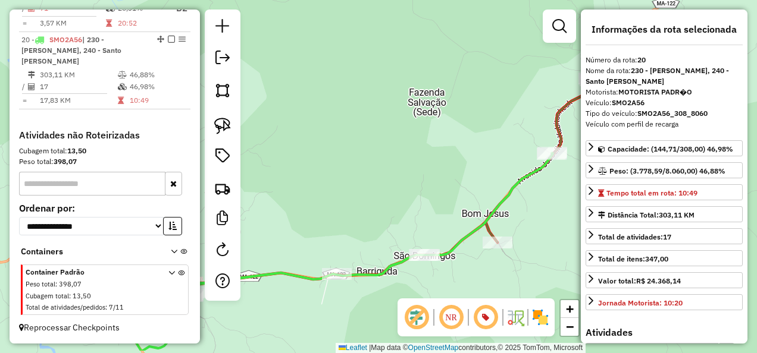
drag, startPoint x: 376, startPoint y: 217, endPoint x: 446, endPoint y: 165, distance: 86.4
click at [437, 173] on div "Janela de atendimento Grade de atendimento Capacidade Transportadoras Veículos …" at bounding box center [378, 176] width 757 height 353
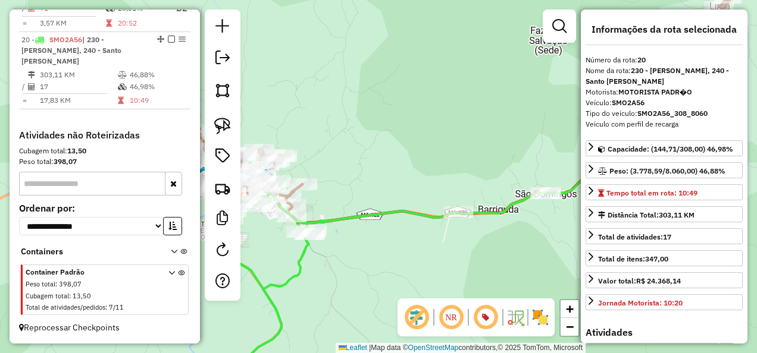
drag, startPoint x: 370, startPoint y: 245, endPoint x: 427, endPoint y: 237, distance: 57.1
click at [422, 238] on div "Janela de atendimento Grade de atendimento Capacidade Transportadoras Veículos …" at bounding box center [378, 176] width 757 height 353
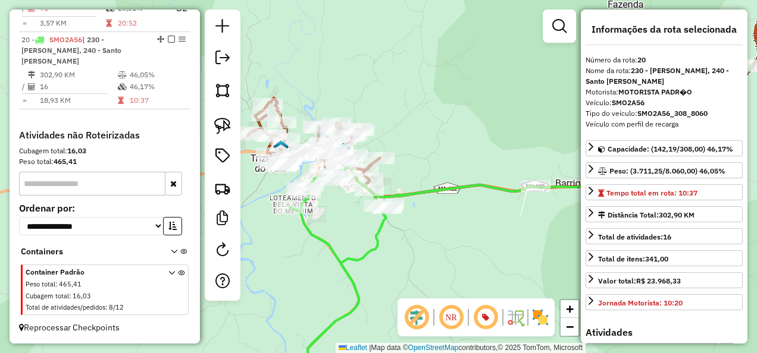
click at [356, 255] on icon at bounding box center [521, 227] width 462 height 324
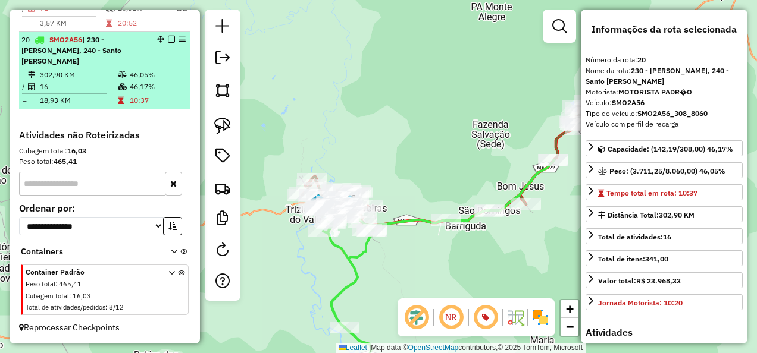
click at [168, 42] on em at bounding box center [171, 39] width 7 height 7
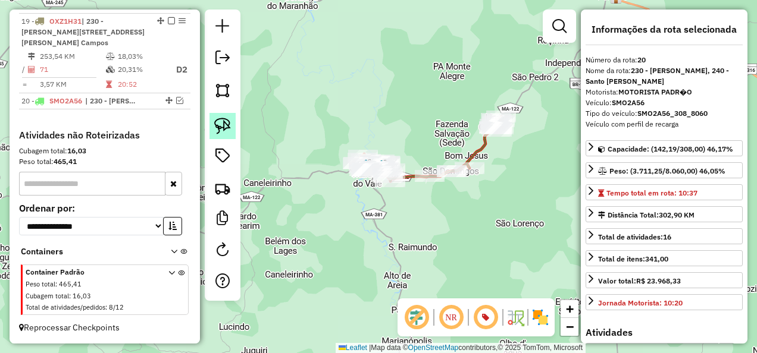
click at [223, 123] on img at bounding box center [222, 126] width 17 height 17
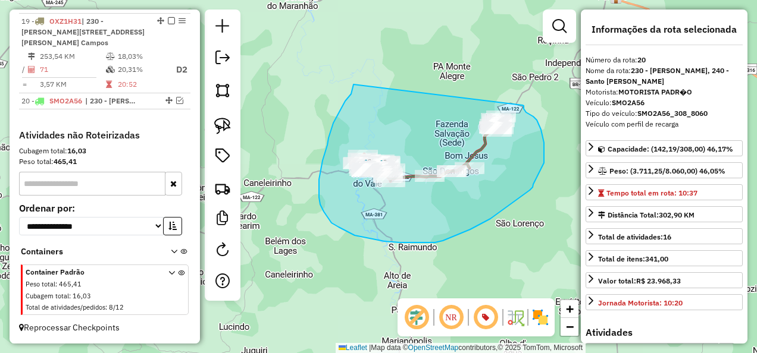
drag, startPoint x: 353, startPoint y: 84, endPoint x: 522, endPoint y: 105, distance: 170.2
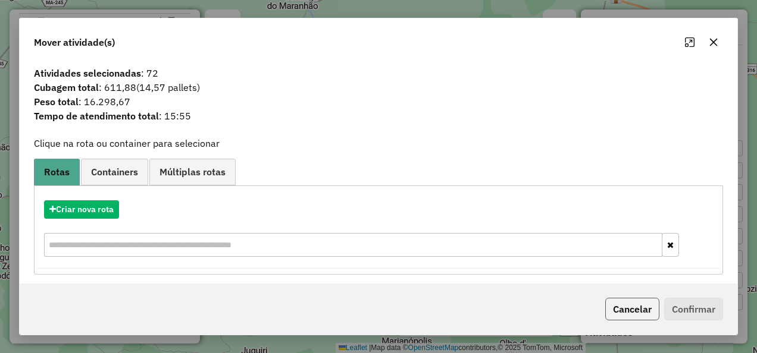
click at [635, 311] on button "Cancelar" at bounding box center [632, 309] width 54 height 23
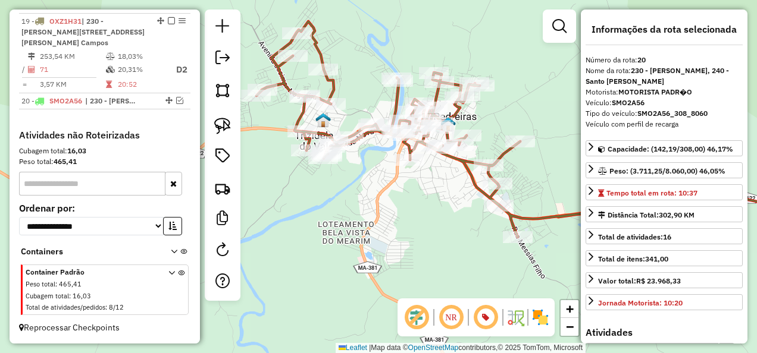
drag, startPoint x: 356, startPoint y: 184, endPoint x: 412, endPoint y: 217, distance: 64.0
click at [412, 216] on div "Janela de atendimento Grade de atendimento Capacidade Transportadoras Veículos …" at bounding box center [378, 176] width 757 height 353
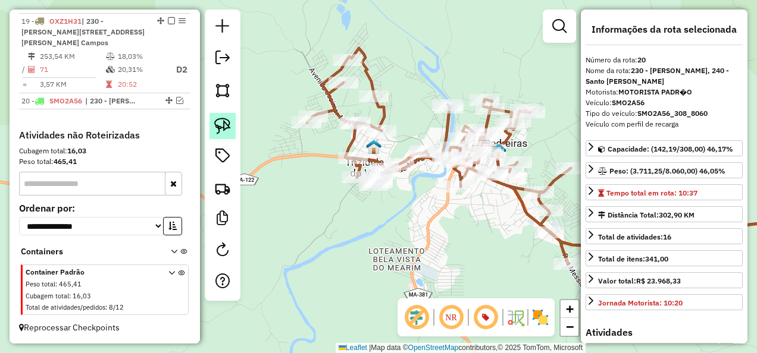
click at [217, 130] on img at bounding box center [222, 126] width 17 height 17
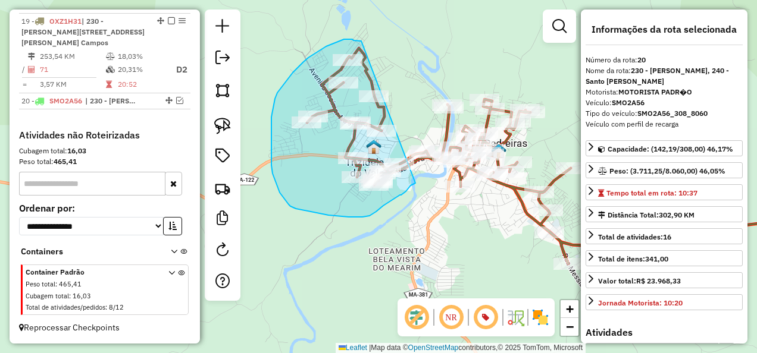
drag, startPoint x: 361, startPoint y: 41, endPoint x: 416, endPoint y: 183, distance: 152.0
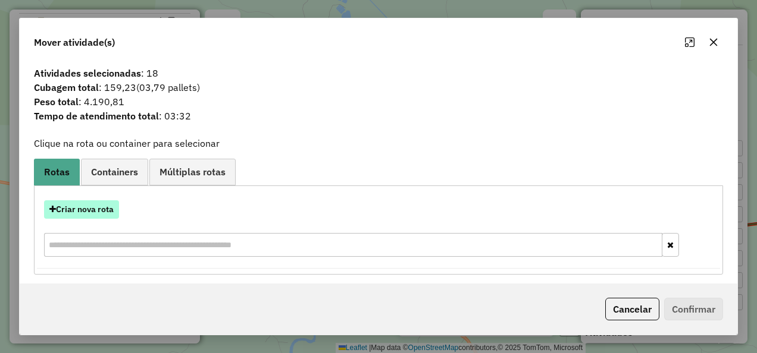
click at [96, 215] on button "Criar nova rota" at bounding box center [81, 209] width 75 height 18
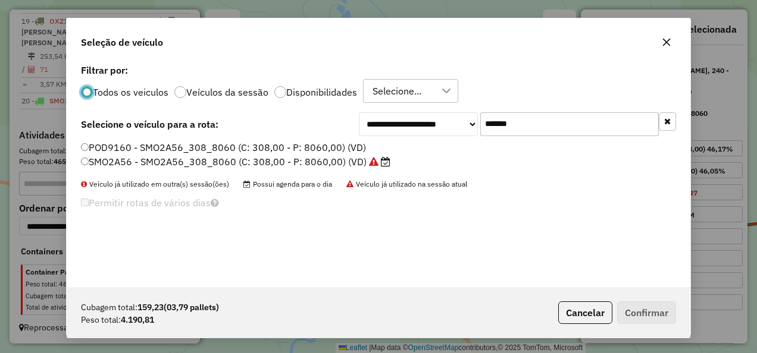
scroll to position [7, 4]
drag, startPoint x: 534, startPoint y: 138, endPoint x: 402, endPoint y: 173, distance: 137.1
click at [402, 173] on div "**********" at bounding box center [378, 174] width 623 height 226
paste input "text"
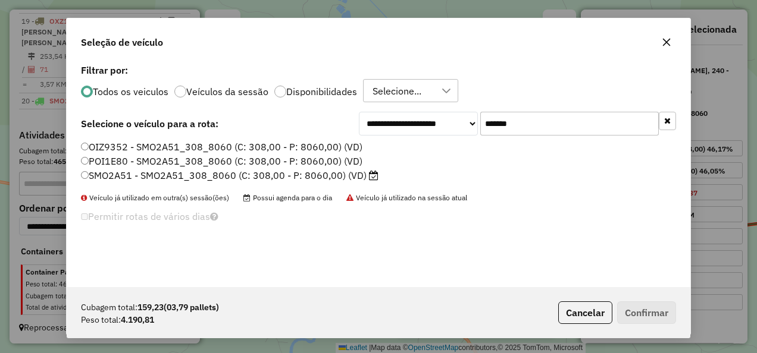
type input "*******"
click at [322, 174] on label "SMO2A51 - SMO2A51_308_8060 (C: 308,00 - P: 8060,00) (VD)" at bounding box center [229, 175] width 297 height 14
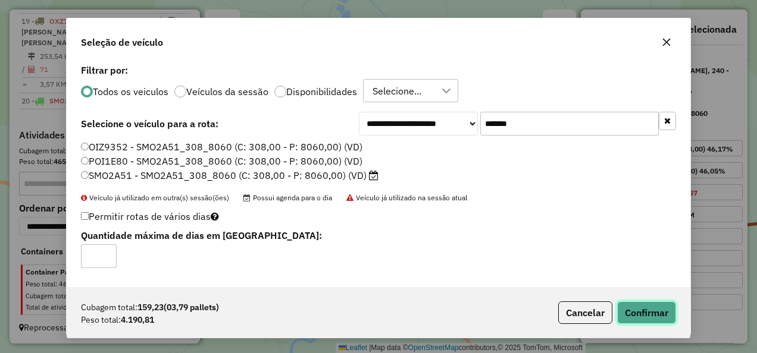
click at [652, 312] on button "Confirmar" at bounding box center [646, 313] width 59 height 23
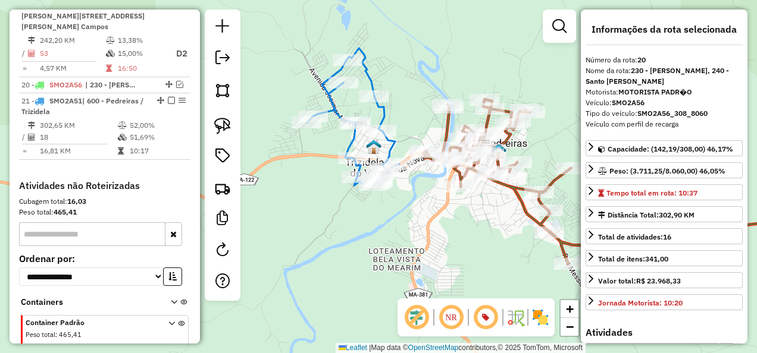
scroll to position [803, 0]
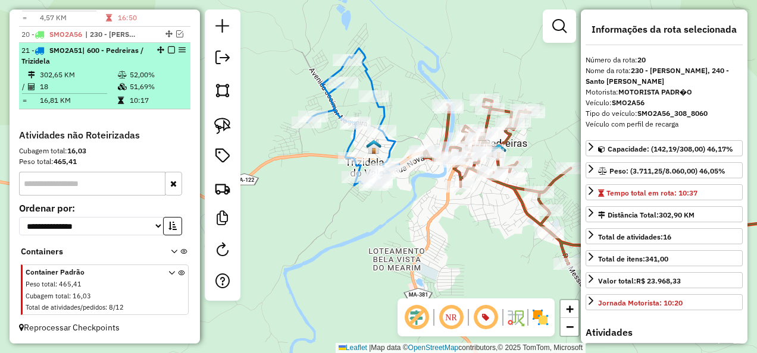
click at [169, 51] on em at bounding box center [171, 49] width 7 height 7
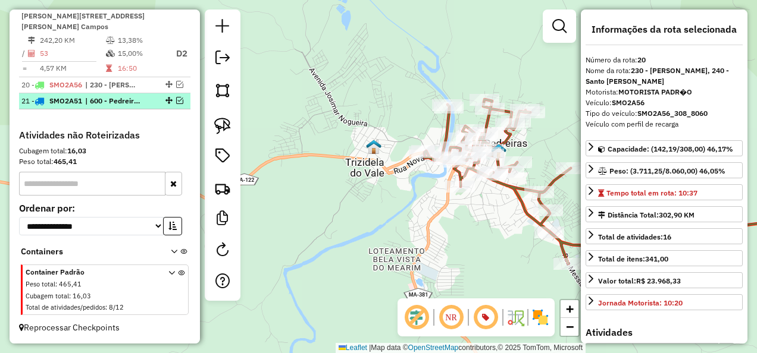
scroll to position [752, 0]
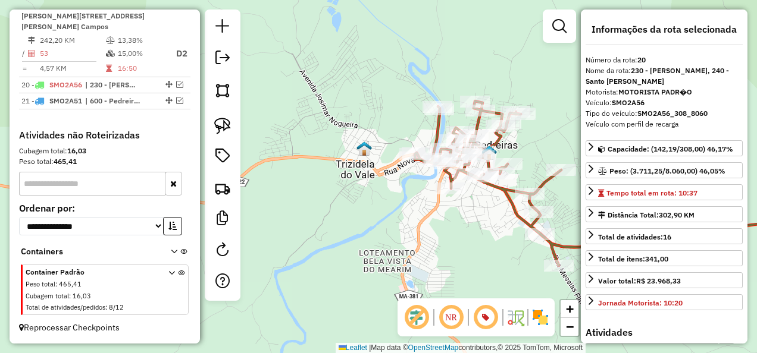
drag, startPoint x: 395, startPoint y: 205, endPoint x: 344, endPoint y: 184, distance: 55.2
click at [344, 184] on div "Janela de atendimento Grade de atendimento Capacidade Transportadoras Veículos …" at bounding box center [378, 176] width 757 height 353
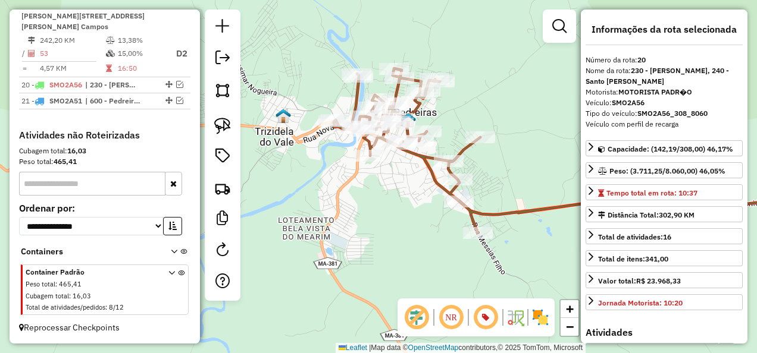
drag, startPoint x: 384, startPoint y: 203, endPoint x: 334, endPoint y: 184, distance: 53.3
click at [334, 184] on div "Janela de atendimento Grade de atendimento Capacidade Transportadoras Veículos …" at bounding box center [378, 176] width 757 height 353
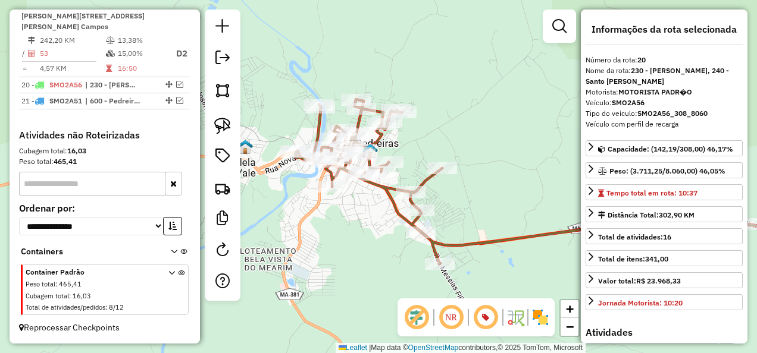
drag, startPoint x: 356, startPoint y: 202, endPoint x: 306, endPoint y: 232, distance: 57.6
click at [323, 244] on div "Janela de atendimento Grade de atendimento Capacidade Transportadoras Veículos …" at bounding box center [378, 176] width 757 height 353
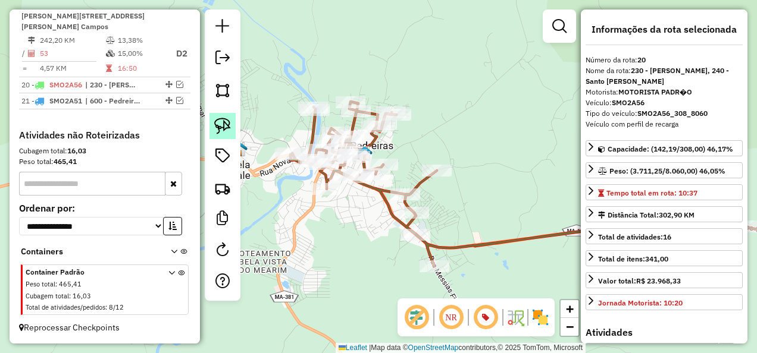
click at [228, 126] on img at bounding box center [222, 126] width 17 height 17
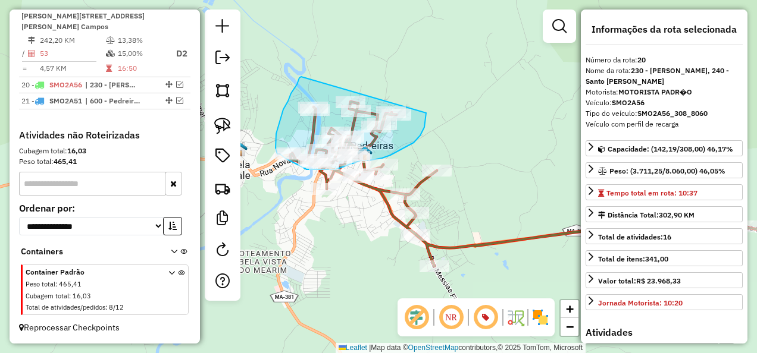
drag, startPoint x: 301, startPoint y: 77, endPoint x: 426, endPoint y: 113, distance: 130.1
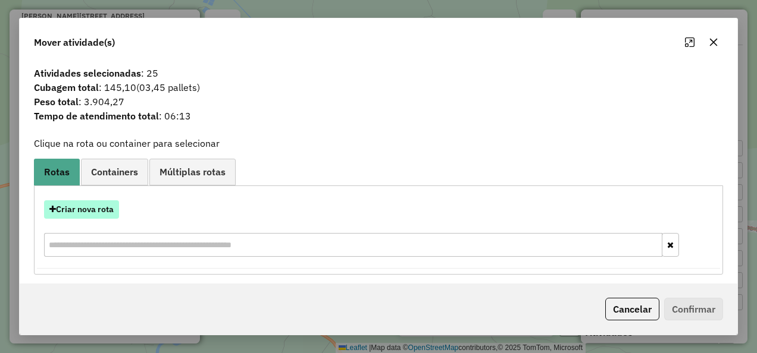
click at [98, 215] on button "Criar nova rota" at bounding box center [81, 209] width 75 height 18
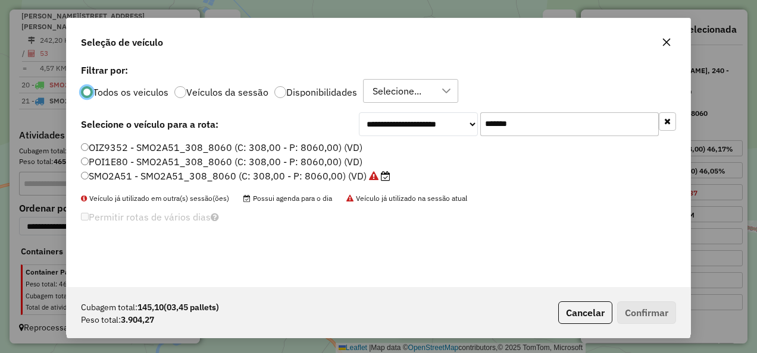
scroll to position [7, 4]
drag, startPoint x: 477, startPoint y: 133, endPoint x: 460, endPoint y: 136, distance: 16.8
click at [460, 136] on div "**********" at bounding box center [378, 174] width 623 height 226
paste input "text"
type input "*******"
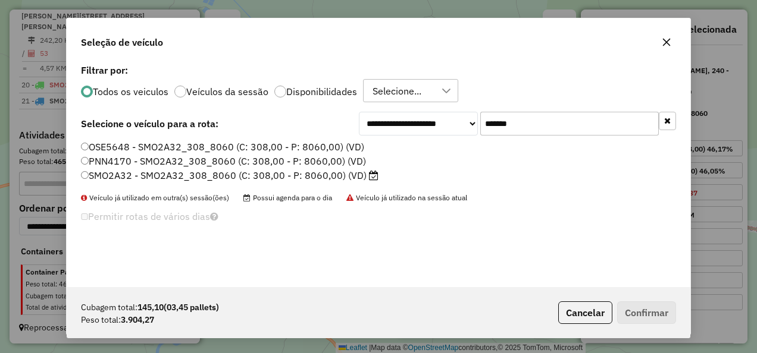
click at [315, 182] on label "SMO2A32 - SMO2A32_308_8060 (C: 308,00 - P: 8060,00) (VD)" at bounding box center [229, 175] width 297 height 14
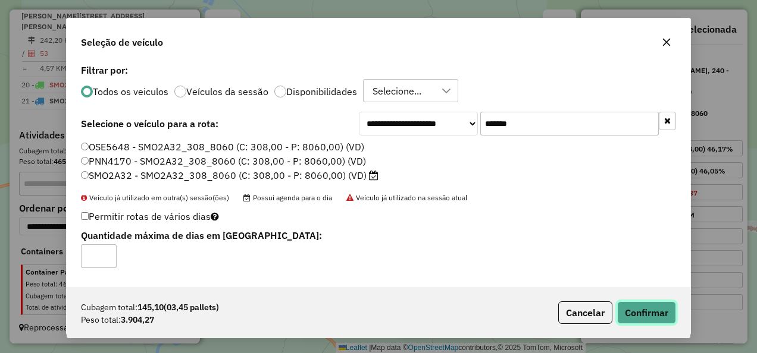
click at [651, 313] on button "Confirmar" at bounding box center [646, 313] width 59 height 23
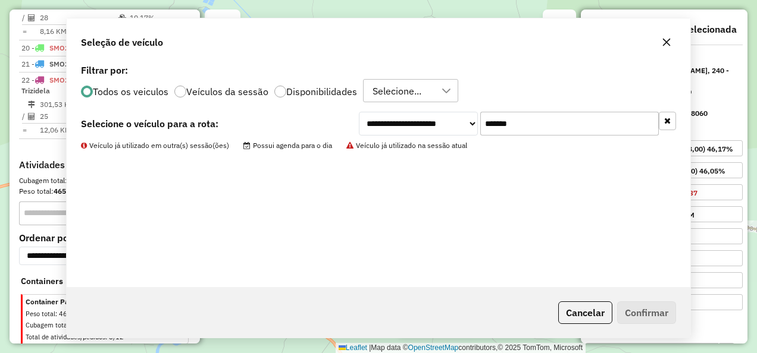
scroll to position [816, 0]
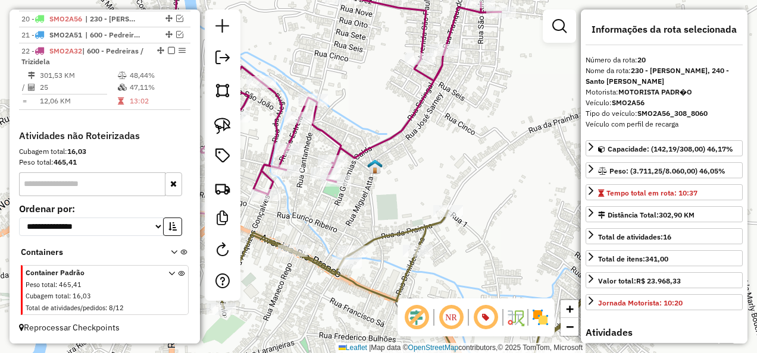
click at [340, 190] on div "Janela de atendimento Grade de atendimento Capacidade Transportadoras Veículos …" at bounding box center [378, 176] width 757 height 353
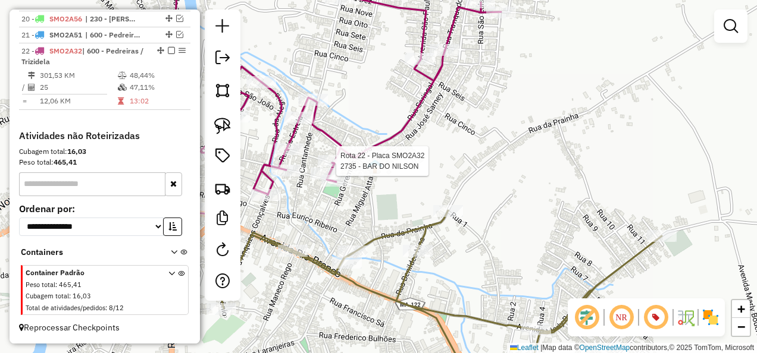
select select "**********"
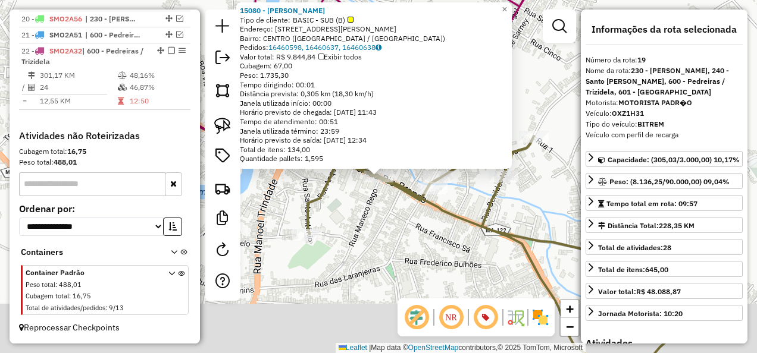
scroll to position [731, 0]
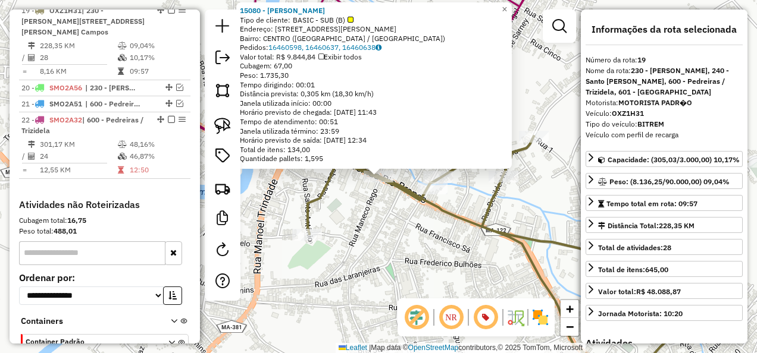
click at [402, 235] on div "15080 - VALENTINA BEBIDAS Tipo de cliente: BASIC - SUB (B) Endereço: [STREET_AD…" at bounding box center [378, 176] width 757 height 353
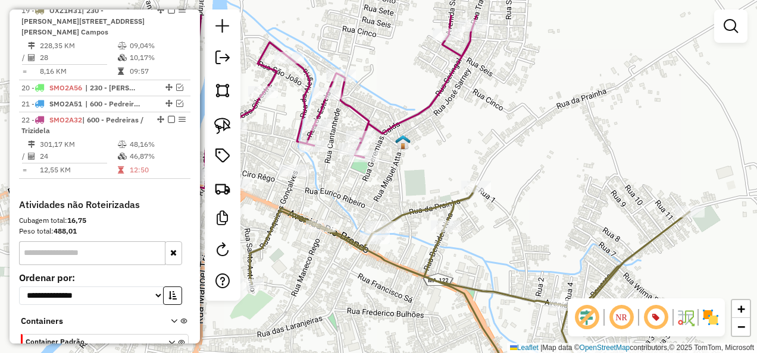
drag, startPoint x: 387, startPoint y: 136, endPoint x: 329, endPoint y: 186, distance: 76.3
click at [329, 186] on div "Janela de atendimento Grade de atendimento Capacidade Transportadoras Veículos …" at bounding box center [378, 176] width 757 height 353
select select "**********"
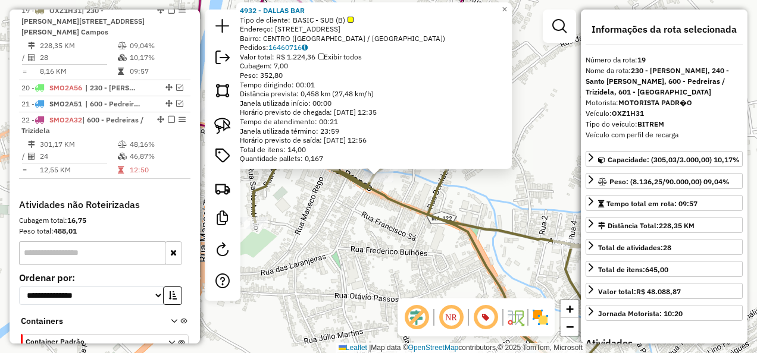
click at [375, 218] on div "Rota 19 - Placa OXZ1H31 4932 - [GEOGRAPHIC_DATA] BAR × 4932 - DALLAS BAR Tipo d…" at bounding box center [378, 176] width 757 height 353
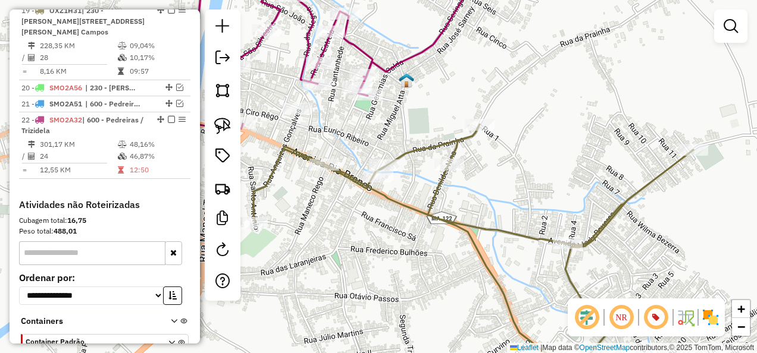
click at [397, 58] on icon at bounding box center [292, 47] width 367 height 164
select select "**********"
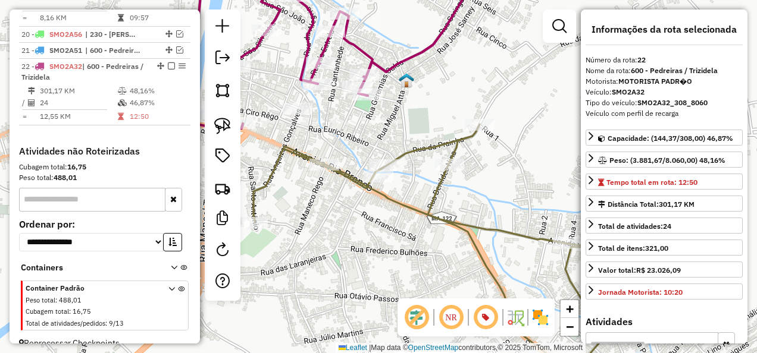
scroll to position [816, 0]
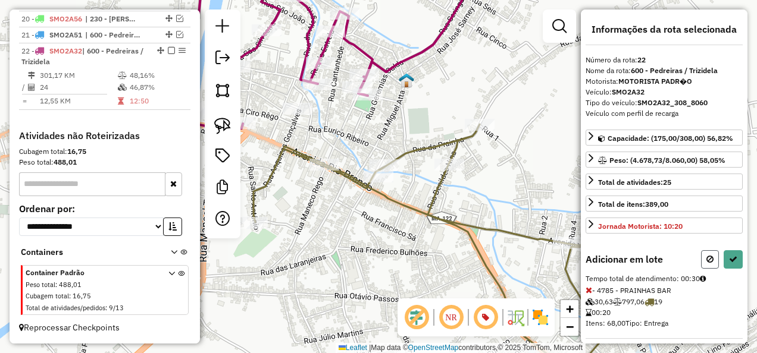
click at [706, 258] on icon at bounding box center [709, 259] width 7 height 8
select select "**********"
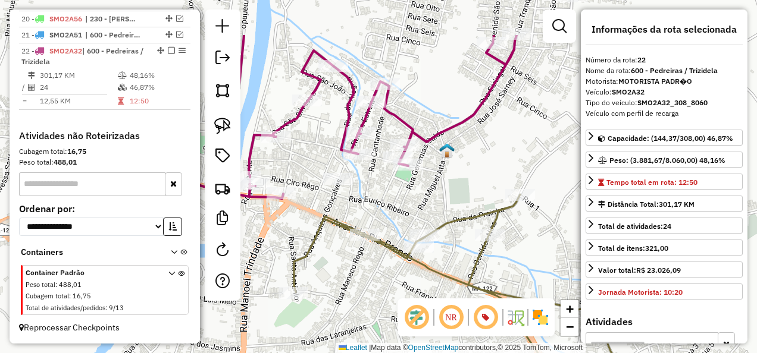
drag, startPoint x: 355, startPoint y: 124, endPoint x: 393, endPoint y: 199, distance: 84.3
click at [396, 199] on div "Janela de atendimento Grade de atendimento Capacidade Transportadoras Veículos …" at bounding box center [378, 176] width 757 height 353
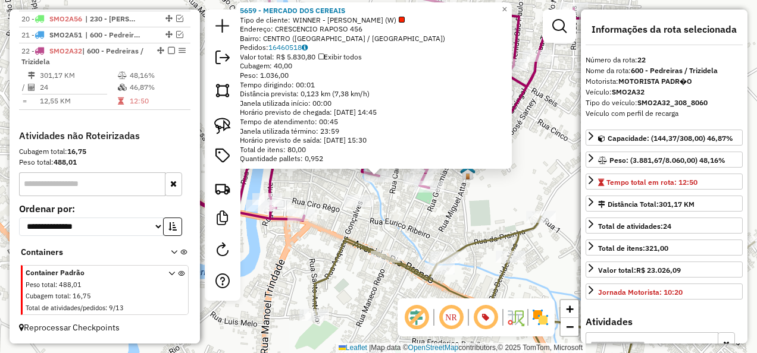
click at [331, 184] on div "5659 - MERCADO DOS CEREAIS Tipo de cliente: WINNER - ROTA (W) Endereço: CRESCEN…" at bounding box center [378, 176] width 757 height 353
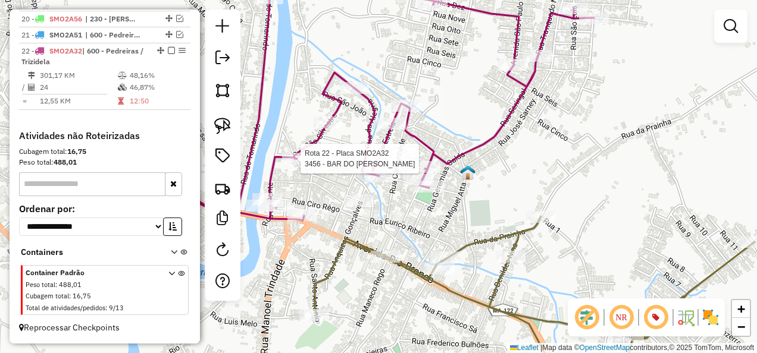
select select "**********"
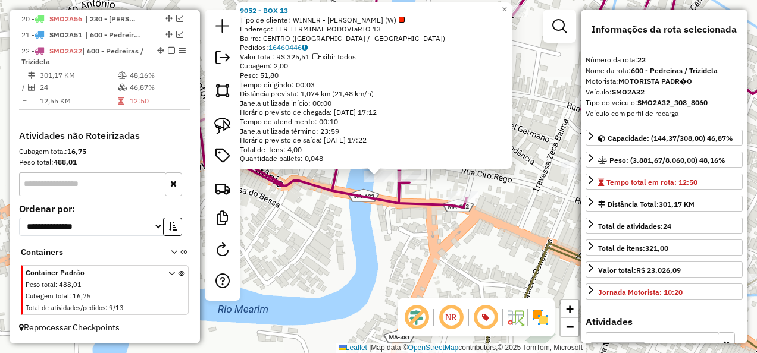
click at [358, 249] on div "9052 - BOX 13 Tipo de cliente: WINNER - ROTA (W) Endereço: TER TERMINAL RODOVIa…" at bounding box center [378, 176] width 757 height 353
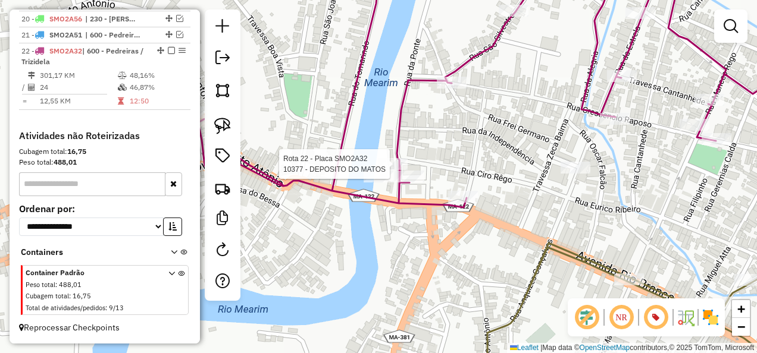
select select "**********"
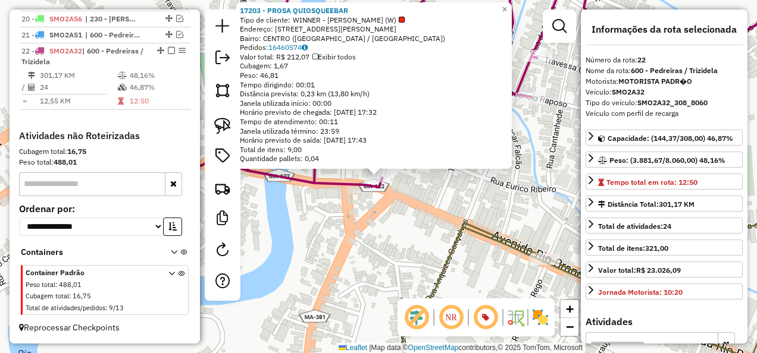
click at [423, 213] on div "Rota 22 - Placa SMO2A32 17203 - PROSA QUIOSQUEEBAR 17203 - PROSA QUIOSQUEEBAR T…" at bounding box center [378, 176] width 757 height 353
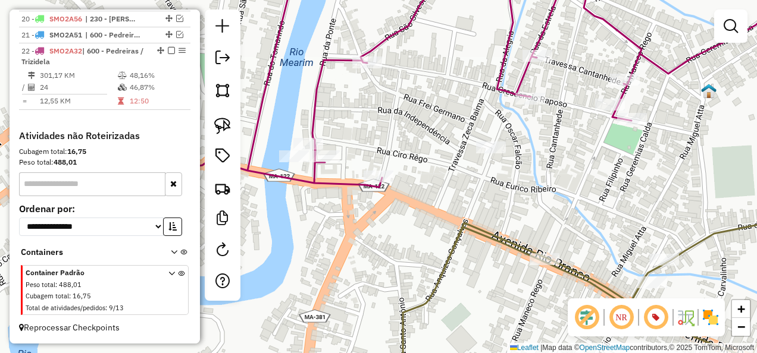
click at [338, 181] on icon at bounding box center [456, 76] width 684 height 222
select select "**********"
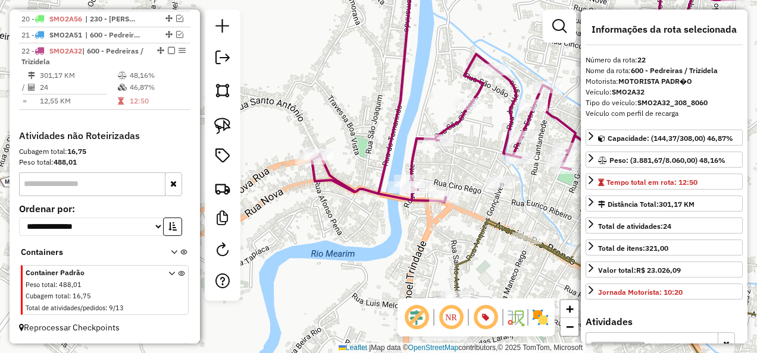
drag, startPoint x: 316, startPoint y: 211, endPoint x: 415, endPoint y: 231, distance: 100.7
click at [410, 231] on div "Janela de atendimento Grade de atendimento Capacidade Transportadoras Veículos …" at bounding box center [378, 176] width 757 height 353
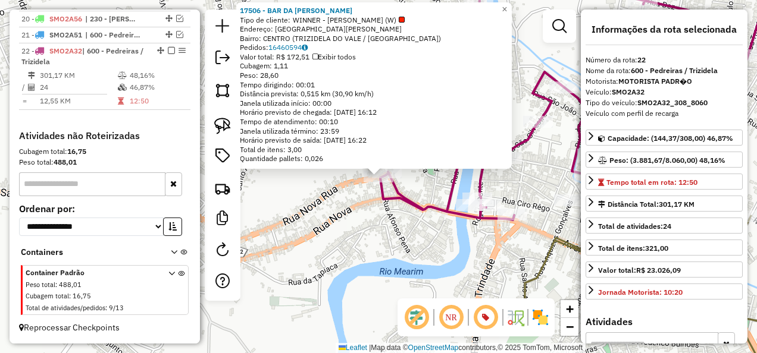
click at [368, 230] on div "Rota 22 - Placa SMO2A32 17506 - BAR DA [PERSON_NAME] 17506 - BAR DA [PERSON_NAM…" at bounding box center [378, 176] width 757 height 353
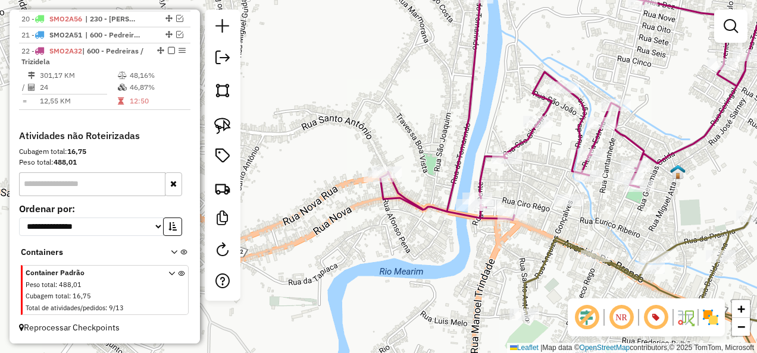
drag, startPoint x: 407, startPoint y: 258, endPoint x: 354, endPoint y: 195, distance: 82.8
click at [355, 196] on div "Janela de atendimento Grade de atendimento Capacidade Transportadoras Veículos …" at bounding box center [378, 176] width 757 height 353
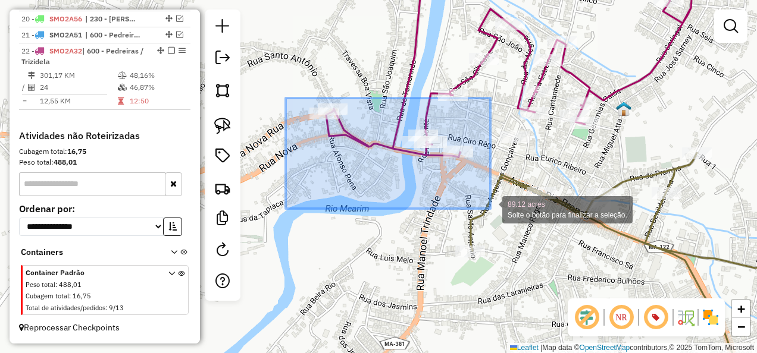
drag, startPoint x: 326, startPoint y: 145, endPoint x: 490, endPoint y: 209, distance: 176.3
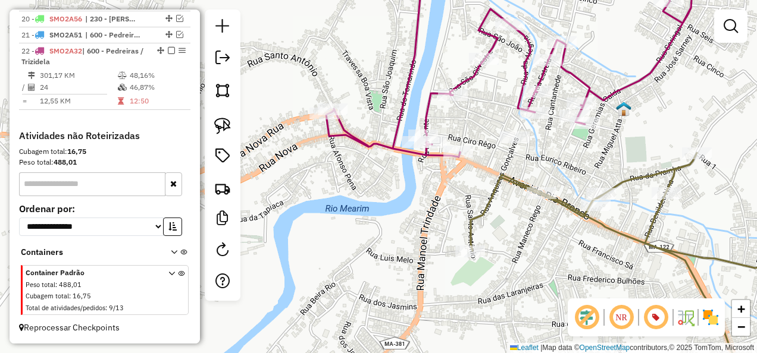
click at [424, 114] on icon at bounding box center [514, 61] width 376 height 192
select select "**********"
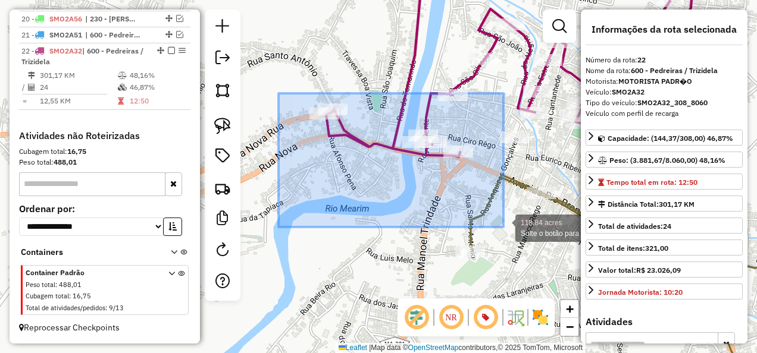
drag, startPoint x: 291, startPoint y: 118, endPoint x: 503, endPoint y: 227, distance: 238.1
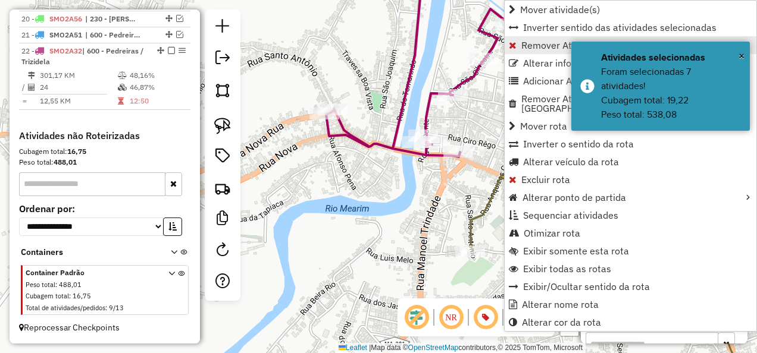
click at [529, 43] on span "Remover Atividade(s) da rota" at bounding box center [584, 45] width 126 height 10
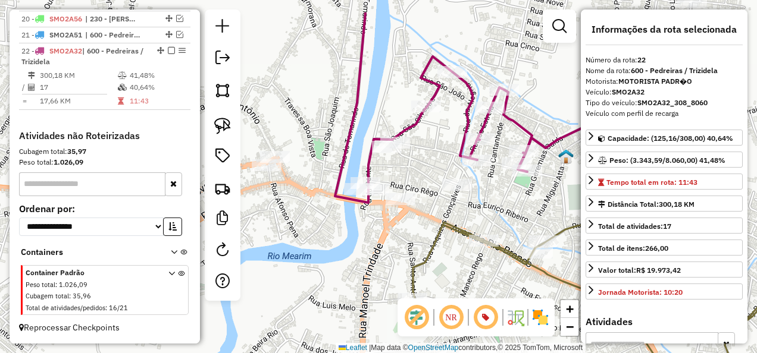
drag, startPoint x: 464, startPoint y: 201, endPoint x: 404, endPoint y: 250, distance: 77.3
click at [404, 250] on div "Janela de atendimento Grade de atendimento Capacidade Transportadoras Veículos …" at bounding box center [378, 176] width 757 height 353
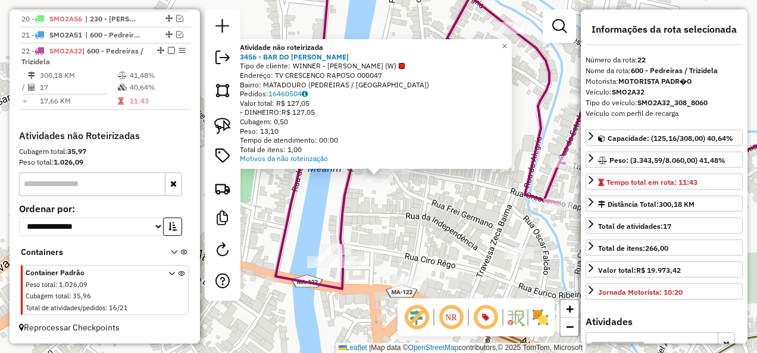
click at [392, 222] on div "Atividade não roteirizada 3456 - BAR DO [PERSON_NAME] de cliente: WINNER - ROTA…" at bounding box center [378, 176] width 757 height 353
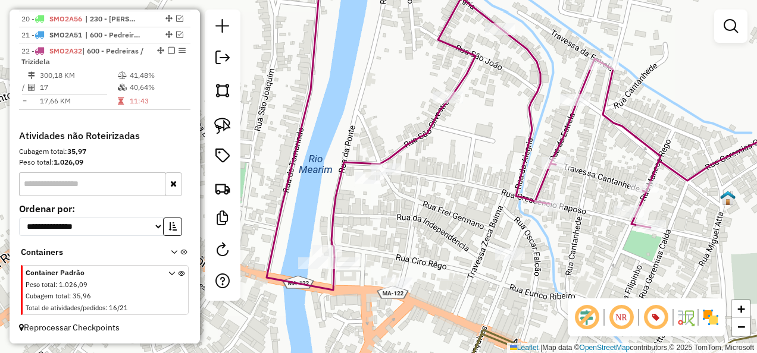
drag, startPoint x: 449, startPoint y: 245, endPoint x: 376, endPoint y: 208, distance: 81.9
click at [379, 211] on div "Janela de atendimento Grade de atendimento Capacidade Transportadoras Veículos …" at bounding box center [378, 176] width 757 height 353
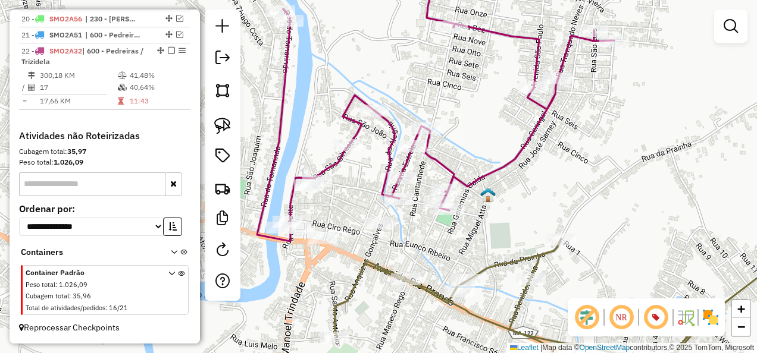
drag, startPoint x: 471, startPoint y: 211, endPoint x: 454, endPoint y: 235, distance: 29.0
click at [454, 235] on div "Janela de atendimento Grade de atendimento Capacidade Transportadoras Veículos …" at bounding box center [378, 176] width 757 height 353
select select "**********"
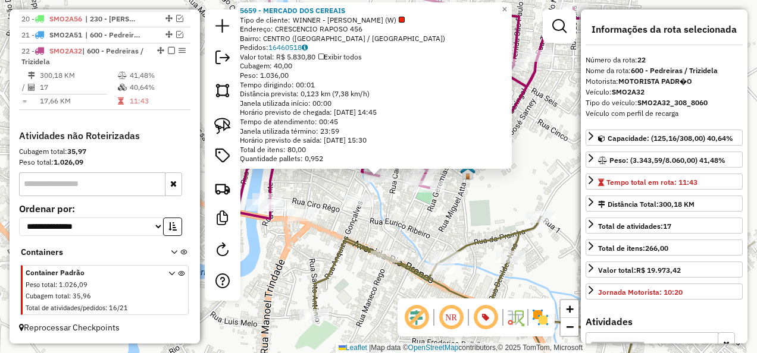
click at [393, 237] on div "5659 - MERCADO DOS CEREAIS Tipo de cliente: WINNER - ROTA (W) Endereço: CRESCEN…" at bounding box center [378, 176] width 757 height 353
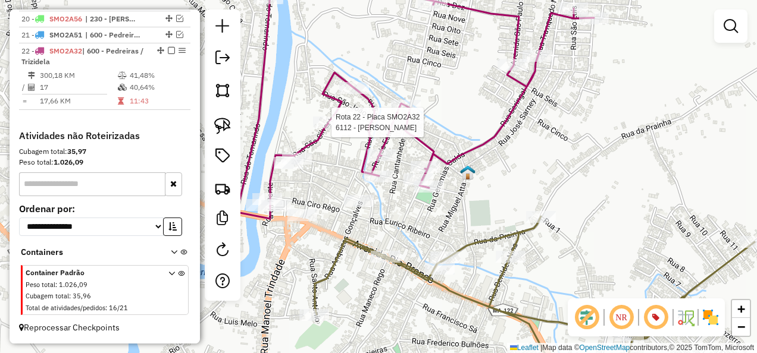
click at [322, 128] on div at bounding box center [328, 123] width 30 height 12
select select "**********"
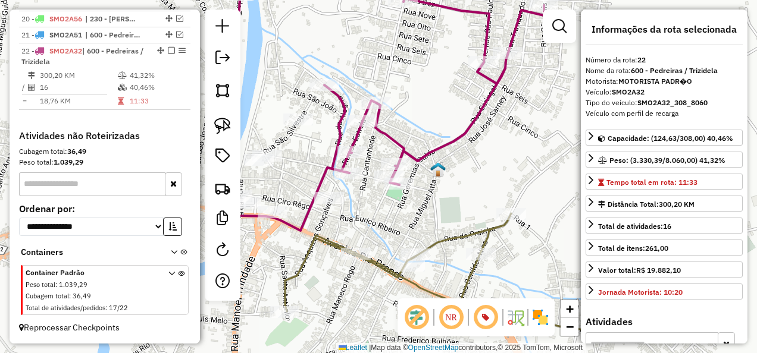
drag, startPoint x: 534, startPoint y: 224, endPoint x: 397, endPoint y: 112, distance: 176.7
click at [406, 121] on div "Janela de atendimento Grade de atendimento Capacidade Transportadoras Veículos …" at bounding box center [378, 176] width 757 height 353
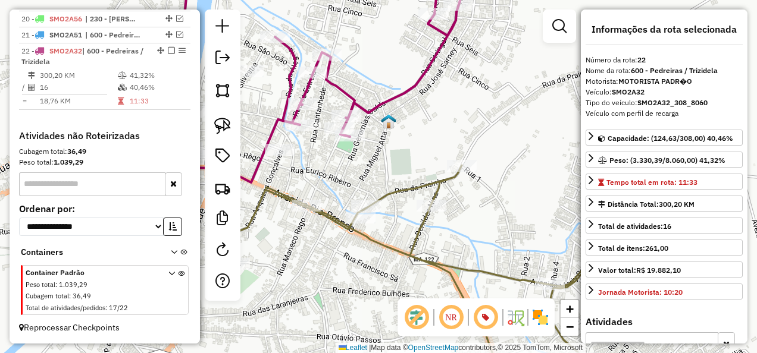
click at [385, 99] on icon at bounding box center [336, 74] width 357 height 218
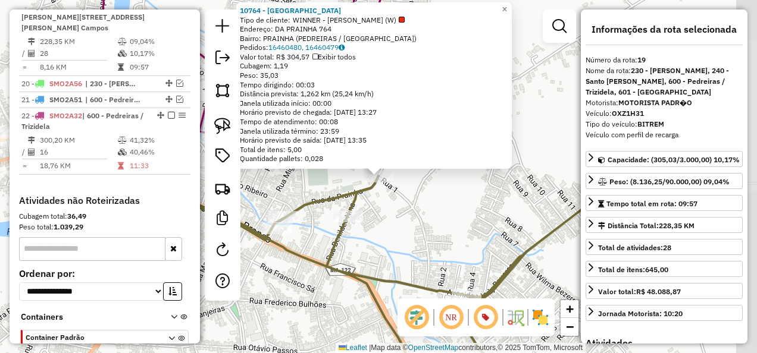
scroll to position [731, 0]
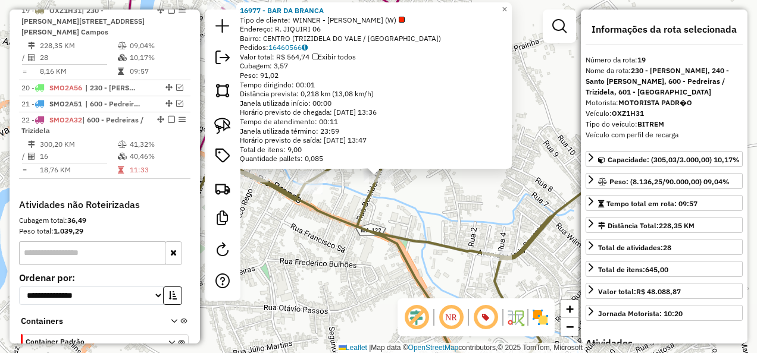
click at [403, 237] on icon at bounding box center [403, 262] width 440 height 253
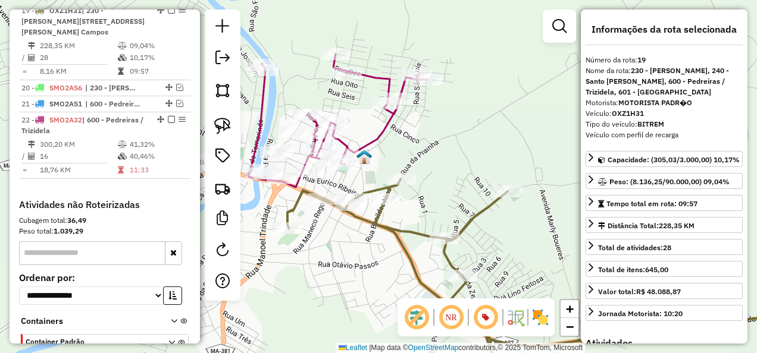
drag, startPoint x: 389, startPoint y: 214, endPoint x: 362, endPoint y: 159, distance: 60.9
click at [363, 166] on div "Janela de atendimento Grade de atendimento Capacidade Transportadoras Veículos …" at bounding box center [378, 176] width 757 height 353
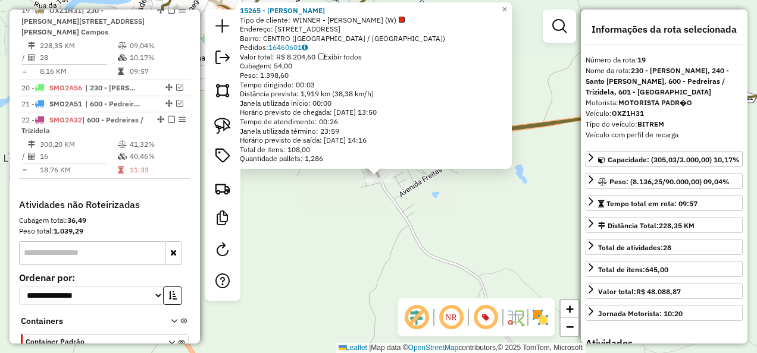
click at [336, 231] on div "Rota 19 - Placa OXZ1H31 15265 - [PERSON_NAME] 15265 - [PERSON_NAME] Tipo de cli…" at bounding box center [378, 176] width 757 height 353
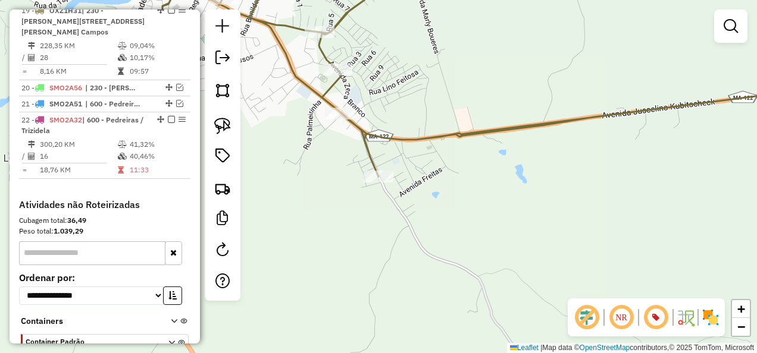
drag, startPoint x: 341, startPoint y: 221, endPoint x: 441, endPoint y: 305, distance: 130.1
click at [441, 305] on div "Janela de atendimento Grade de atendimento Capacidade Transportadoras Veículos …" at bounding box center [378, 176] width 757 height 353
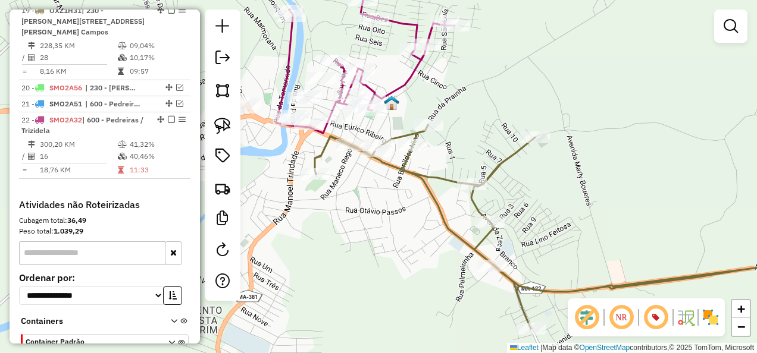
drag, startPoint x: 393, startPoint y: 240, endPoint x: 399, endPoint y: 252, distance: 14.1
click at [394, 252] on div "Janela de atendimento Grade de atendimento Capacidade Transportadoras Veículos …" at bounding box center [378, 176] width 757 height 353
click at [430, 131] on div at bounding box center [429, 126] width 30 height 12
select select "**********"
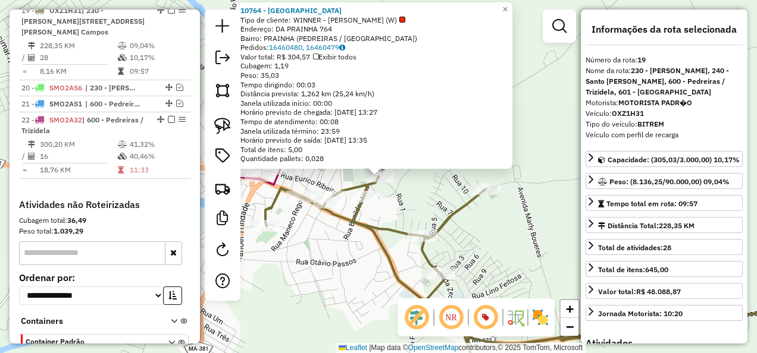
click at [358, 240] on div "10764 - [GEOGRAPHIC_DATA] Tipo de cliente: WINNER - [GEOGRAPHIC_DATA] (W) Ender…" at bounding box center [378, 176] width 757 height 353
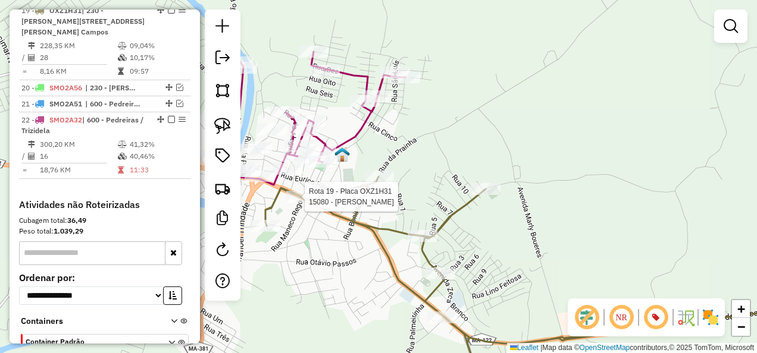
select select "**********"
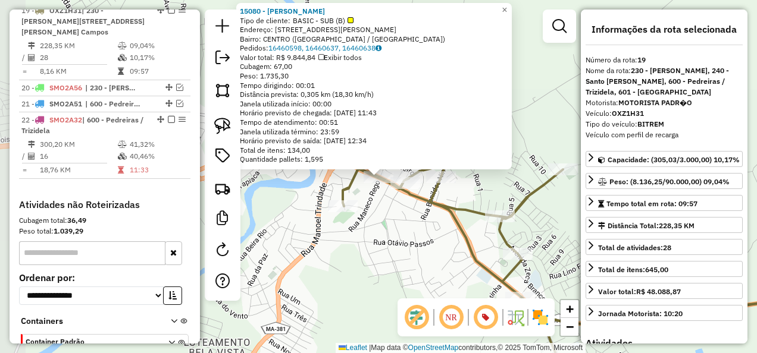
click at [366, 224] on div "Rota 19 - Placa OXZ1H31 15080 - [PERSON_NAME] 15080 - VALENTINA BEBIDAS Tipo de…" at bounding box center [378, 176] width 757 height 353
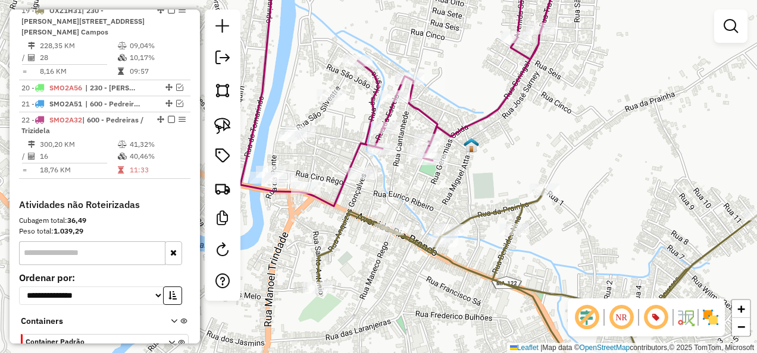
click at [437, 121] on icon at bounding box center [418, 86] width 357 height 242
select select "**********"
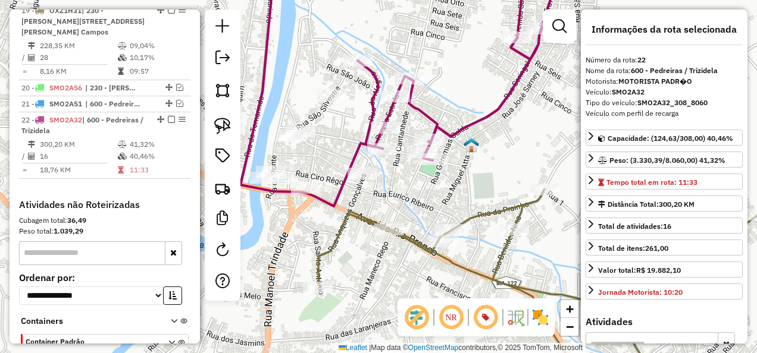
scroll to position [816, 0]
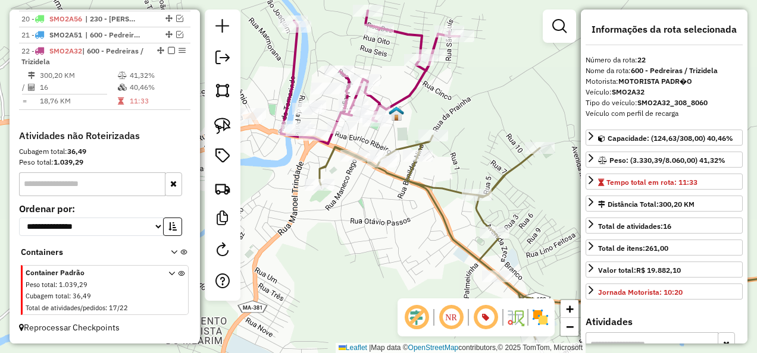
drag, startPoint x: 440, startPoint y: 241, endPoint x: 318, endPoint y: 205, distance: 126.7
click at [318, 205] on div "Janela de atendimento Grade de atendimento Capacidade Transportadoras Veículos …" at bounding box center [378, 176] width 757 height 353
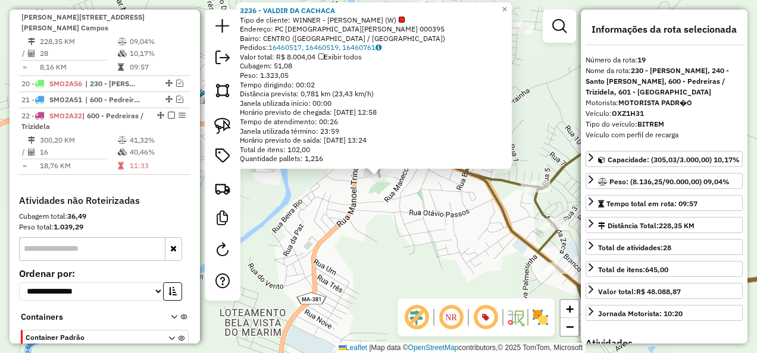
scroll to position [731, 0]
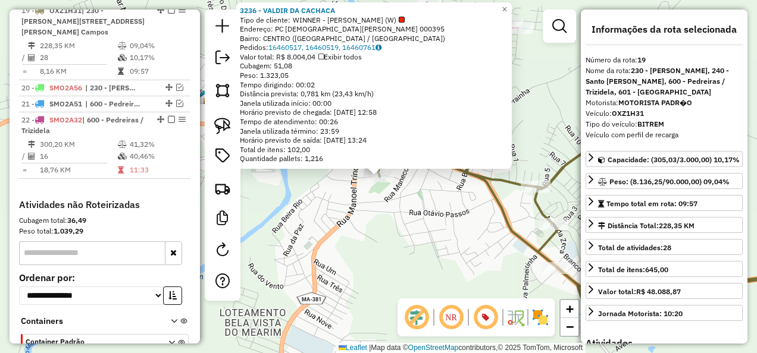
click at [344, 225] on div "3236 - VALDIR DA CACHACA Tipo de cliente: WINNER - ROTA (W) Endereço: PC [DEMOG…" at bounding box center [378, 176] width 757 height 353
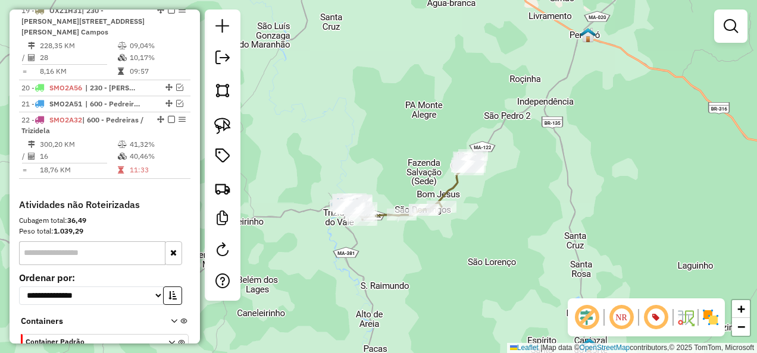
drag, startPoint x: 222, startPoint y: 128, endPoint x: 269, endPoint y: 112, distance: 49.1
click at [222, 128] on img at bounding box center [222, 126] width 17 height 17
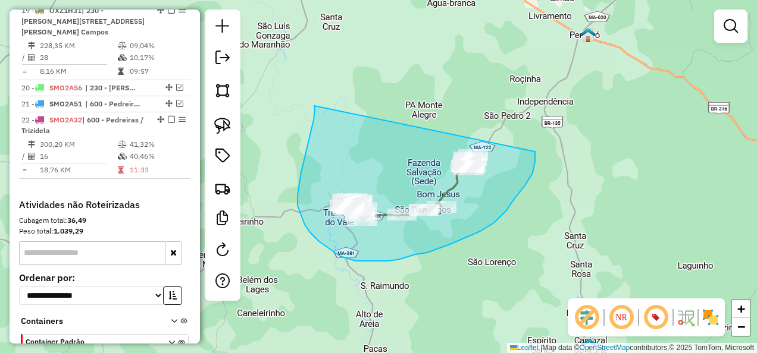
drag, startPoint x: 314, startPoint y: 106, endPoint x: 535, endPoint y: 152, distance: 225.4
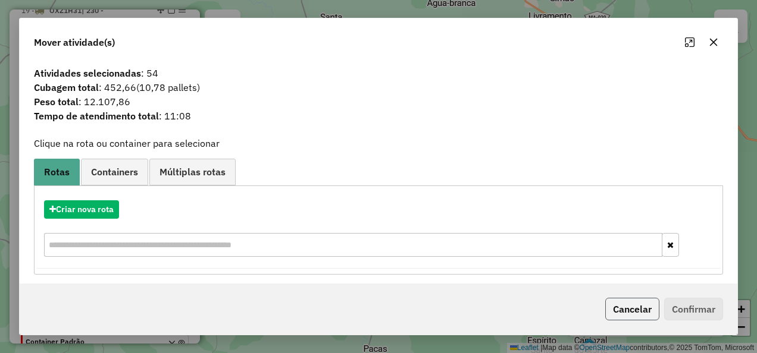
click at [640, 305] on button "Cancelar" at bounding box center [632, 309] width 54 height 23
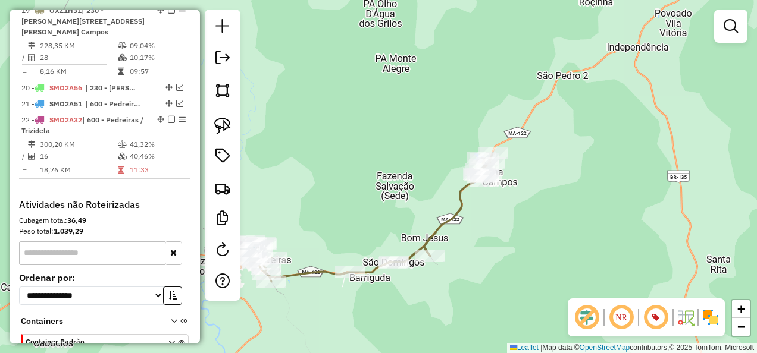
drag, startPoint x: 582, startPoint y: 187, endPoint x: 476, endPoint y: 236, distance: 116.0
click at [479, 235] on div "Janela de atendimento Grade de atendimento Capacidade Transportadoras Veículos …" at bounding box center [378, 176] width 757 height 353
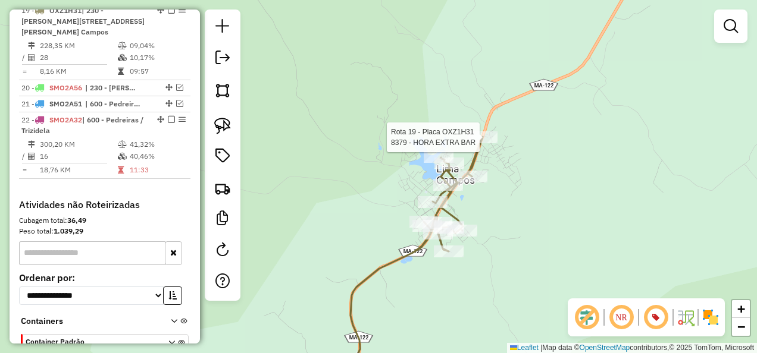
select select "**********"
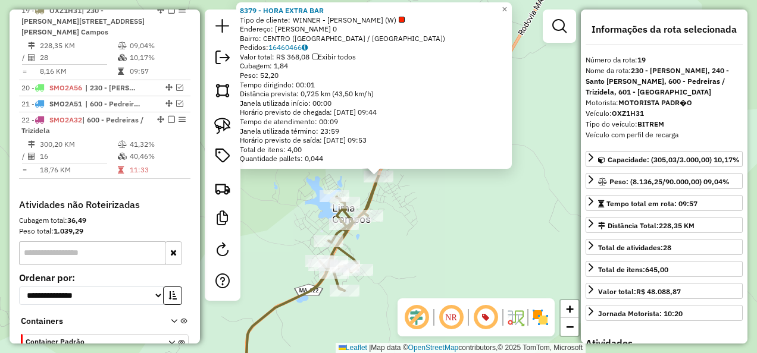
click at [433, 262] on div "8379 - HORA EXTRA BAR Tipo de cliente: WINNER - ROTA (W) Endereço: R [PERSON_NA…" at bounding box center [378, 176] width 757 height 353
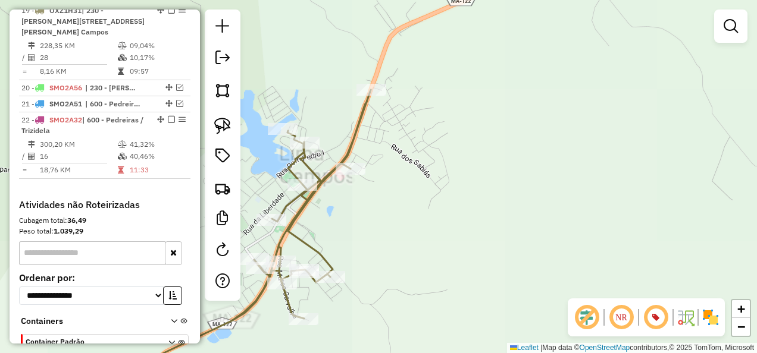
drag, startPoint x: 439, startPoint y: 227, endPoint x: 466, endPoint y: 214, distance: 30.3
click at [464, 217] on div "Janela de atendimento Grade de atendimento Capacidade Transportadoras Veículos …" at bounding box center [378, 176] width 757 height 353
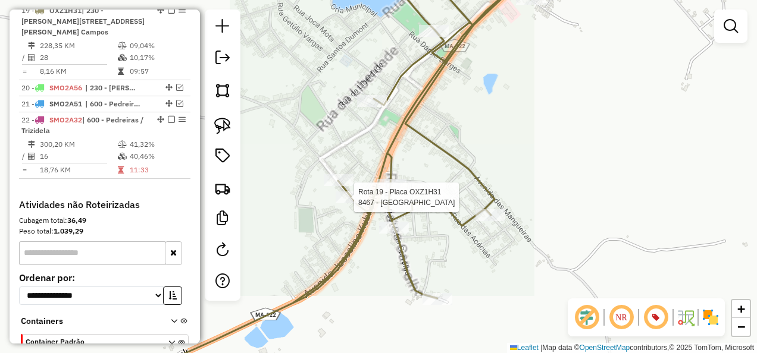
select select "**********"
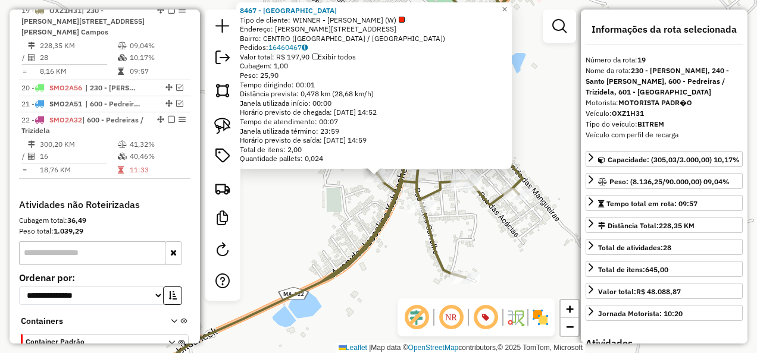
click at [347, 231] on div "Rota 19 - Placa OXZ1H31 8467 - BAR DA SANTA 8467 - BAR DA SANTA Tipo de cliente…" at bounding box center [378, 176] width 757 height 353
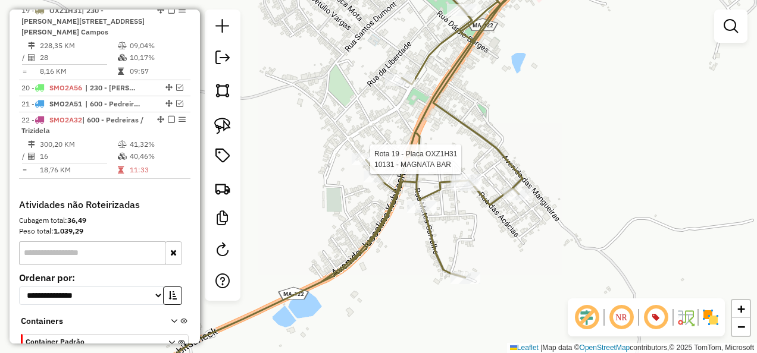
select select "**********"
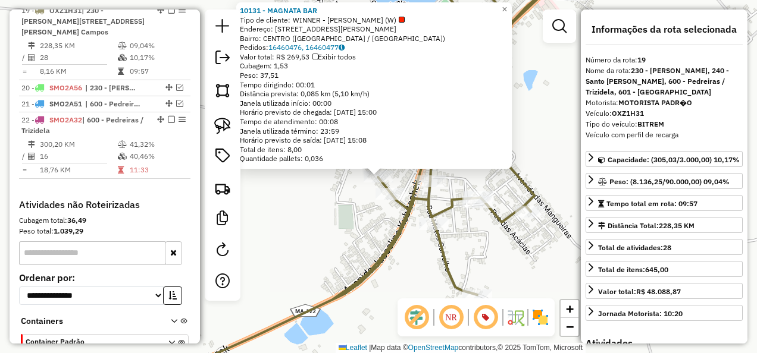
click at [375, 217] on div "10131 - MAGNATA BAR Tipo de cliente: WINNER - ROTA (W) Endereço: [STREET_ADDRES…" at bounding box center [378, 176] width 757 height 353
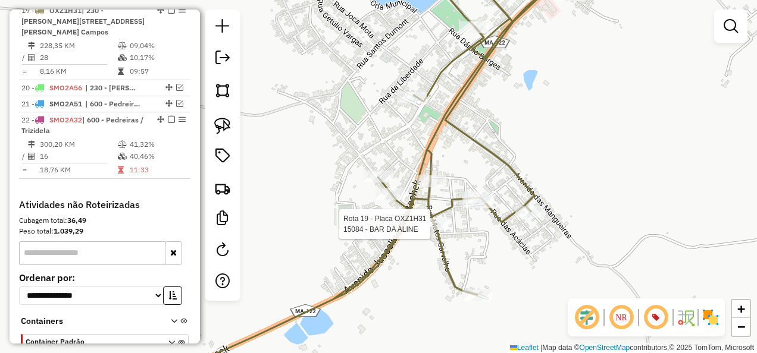
select select "**********"
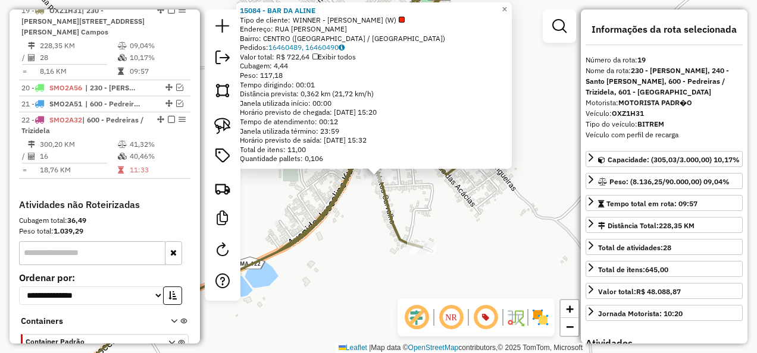
click at [372, 251] on div "Rota 19 - Placa OXZ1H31 15084 - BAR DA ALINE 15084 - BAR DA ALINE Tipo de clien…" at bounding box center [378, 176] width 757 height 353
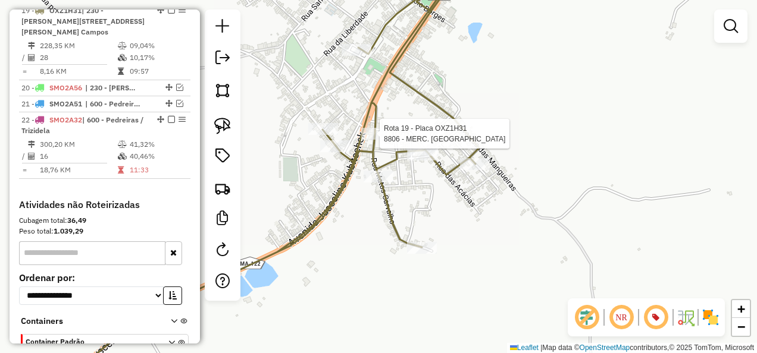
select select "**********"
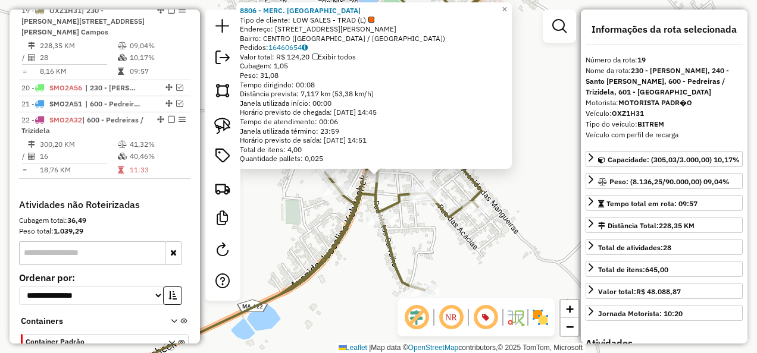
click at [476, 254] on div "8806 - MERC. HONOLULU Tipo de cliente: LOW SALES - TRAD (L) Endereço: 081 [STRE…" at bounding box center [378, 176] width 757 height 353
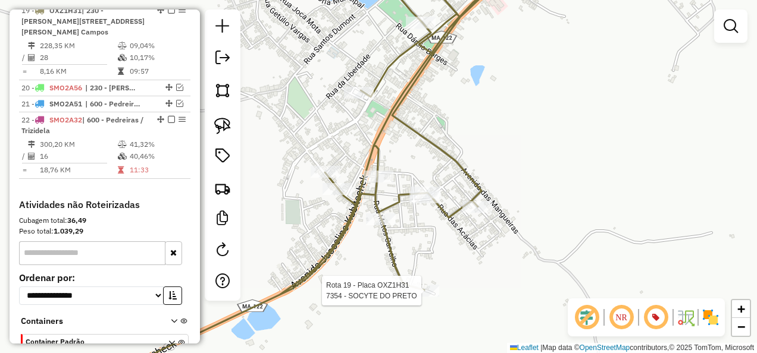
select select "**********"
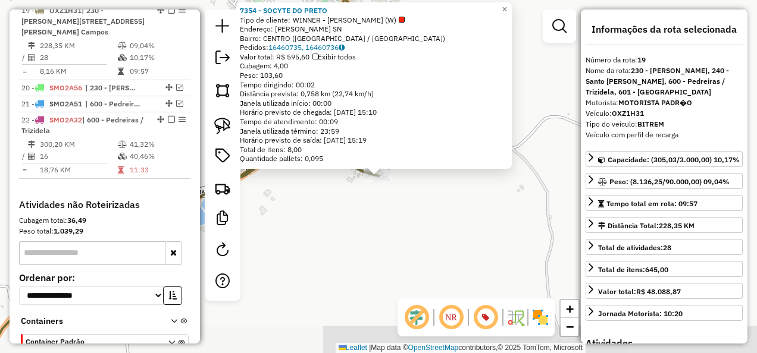
click at [446, 288] on div "7354 - SOCYTE DO PRETO Tipo de cliente: WINNER - ROTA (W) Endereço: R MATOS CAR…" at bounding box center [378, 176] width 757 height 353
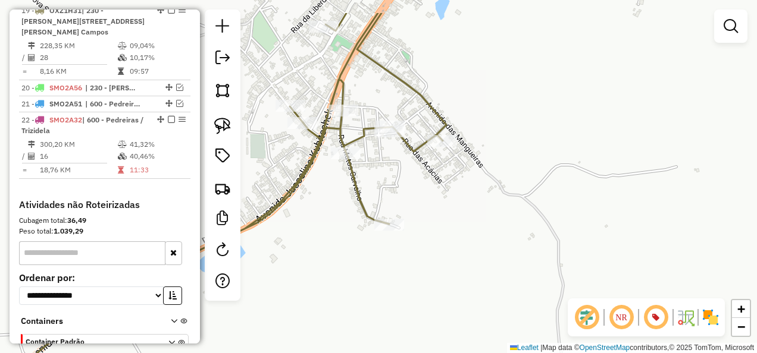
drag, startPoint x: 433, startPoint y: 174, endPoint x: 444, endPoint y: 237, distance: 64.0
click at [444, 237] on div "Janela de atendimento Grade de atendimento Capacidade Transportadoras Veículos …" at bounding box center [378, 176] width 757 height 353
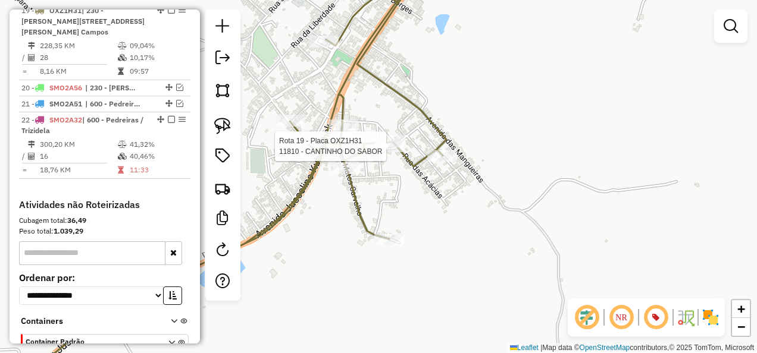
select select "**********"
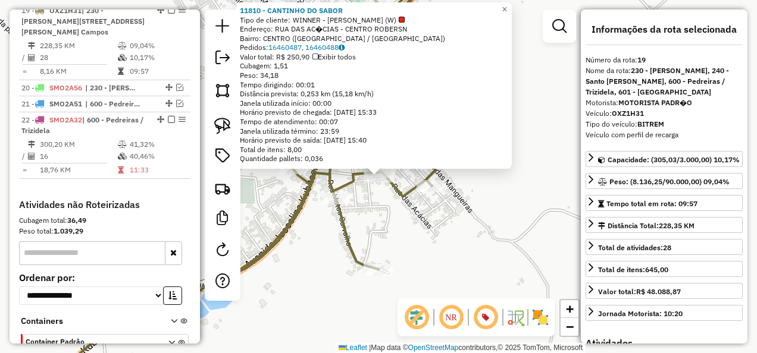
click at [401, 224] on div "Rota 19 - Placa OXZ1H31 11810 - CANTINHO DO SABOR 11810 - CANTINHO DO SABOR Tip…" at bounding box center [378, 176] width 757 height 353
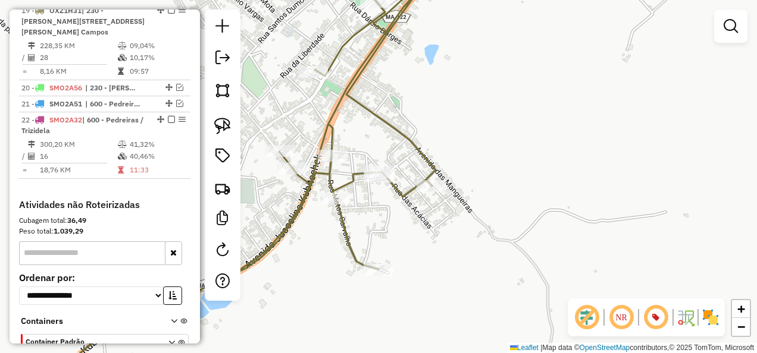
click at [387, 165] on div "Rota 19 - Placa OXZ1H31 9700 - bar Do [PERSON_NAME] de atendimento Grade de ate…" at bounding box center [378, 176] width 757 height 353
select select "**********"
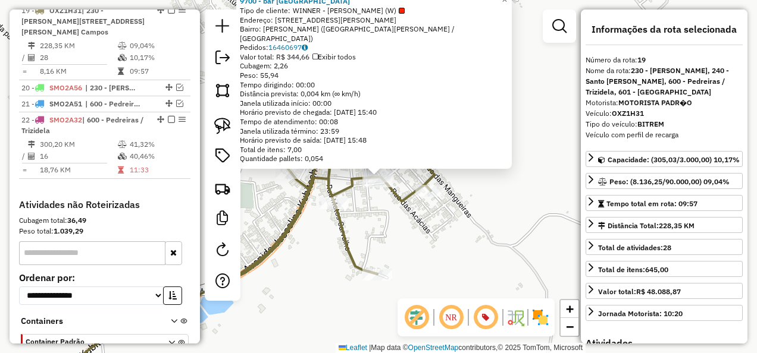
click at [447, 194] on div "9700 - bar Do Paulo Tipo de cliente: WINNER - ROTA (W) Endereço: 081 [STREET_AD…" at bounding box center [378, 176] width 757 height 353
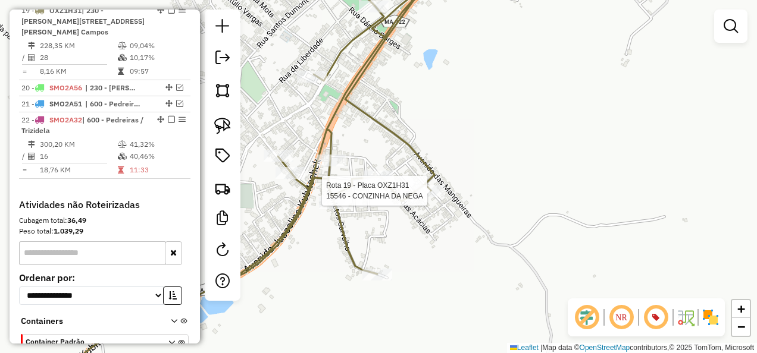
select select "**********"
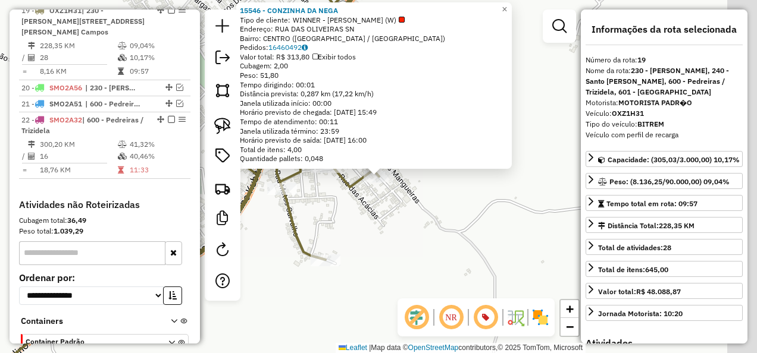
click at [443, 231] on div "Rota 19 - Placa OXZ1H31 15546 - CONZINHA DA NEGA 15546 - CONZINHA DA NEGA Tipo …" at bounding box center [378, 176] width 757 height 353
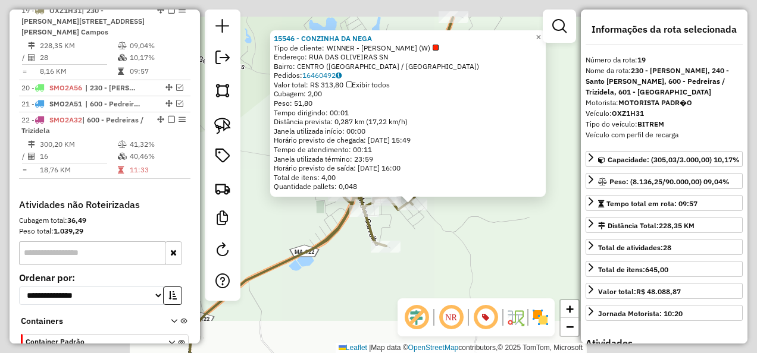
click at [444, 232] on div "15546 - CONZINHA DA NEGA Tipo de cliente: WINNER - ROTA (W) Endereço: RUA DAS O…" at bounding box center [378, 176] width 757 height 353
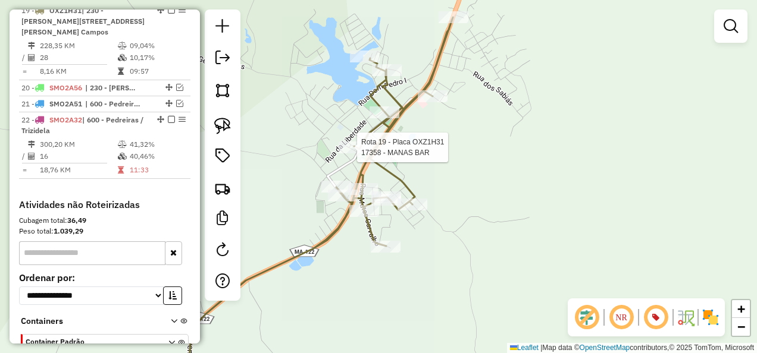
click at [351, 153] on div at bounding box center [353, 148] width 30 height 12
select select "**********"
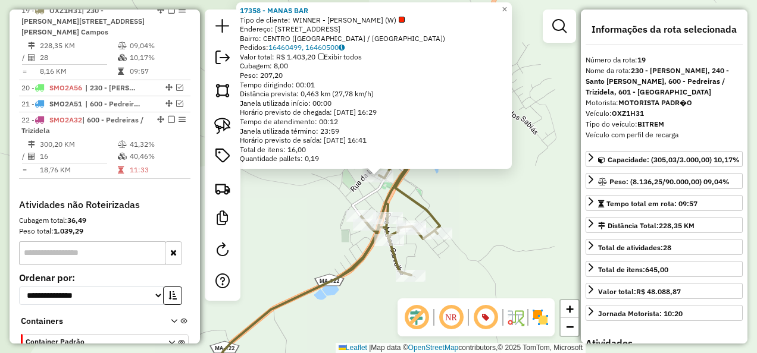
click at [317, 192] on div "17358 - MANAS BAR Tipo de cliente: WINNER - ROTA (W) Endereço: [STREET_ADDRESS]…" at bounding box center [378, 176] width 757 height 353
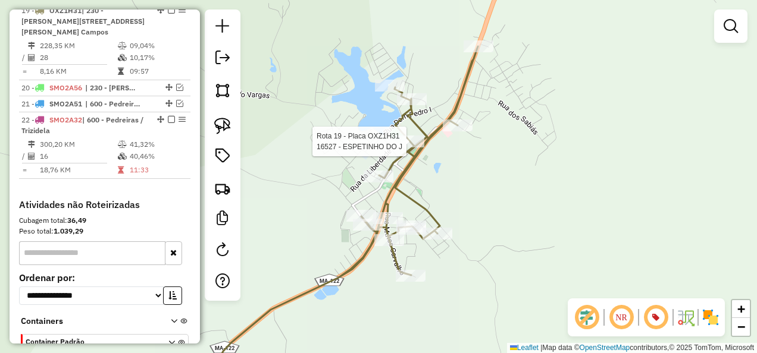
select select "**********"
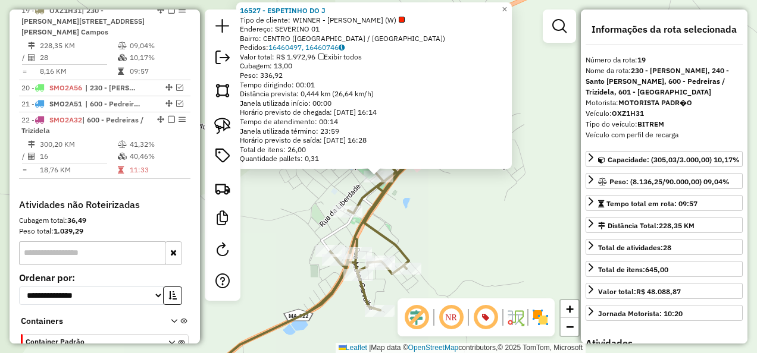
click at [410, 215] on div "16527 - ESPETINHO DO J Tipo de cliente: WINNER - ROTA (W) Endereço: SEVERINO 01…" at bounding box center [378, 176] width 757 height 353
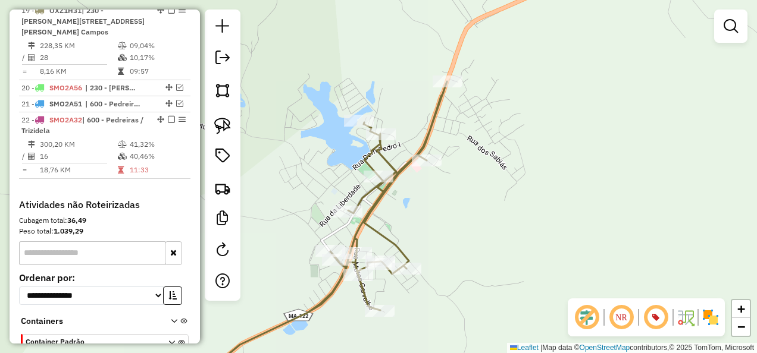
drag, startPoint x: 429, startPoint y: 246, endPoint x: 468, endPoint y: 143, distance: 110.3
click at [462, 157] on div "Rota 19 - Placa OXZ1H31 16527 - ESPETINHO DO J Janela de atendimento Grade de a…" at bounding box center [378, 176] width 757 height 353
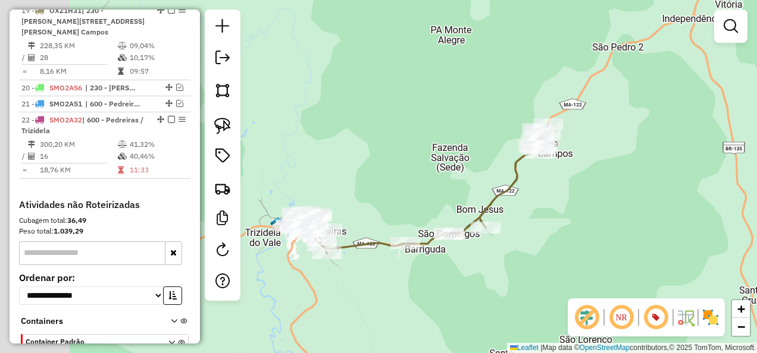
drag, startPoint x: 359, startPoint y: 276, endPoint x: 422, endPoint y: 251, distance: 67.8
click at [441, 265] on div "Janela de atendimento Grade de atendimento Capacidade Transportadoras Veículos …" at bounding box center [378, 176] width 757 height 353
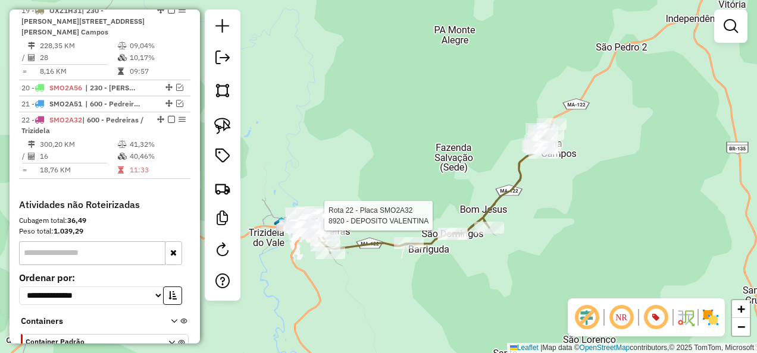
select select "**********"
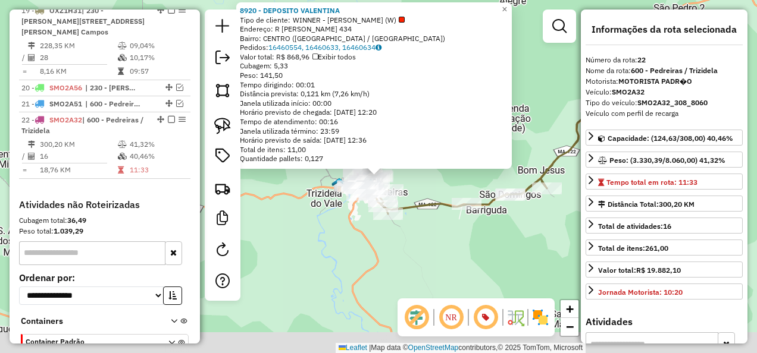
scroll to position [816, 0]
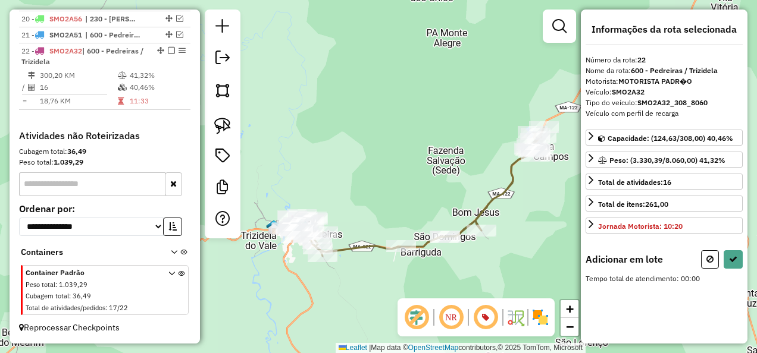
drag, startPoint x: 502, startPoint y: 138, endPoint x: 385, endPoint y: 203, distance: 133.9
click at [389, 202] on div "Janela de atendimento Grade de atendimento Capacidade Transportadoras Veículos …" at bounding box center [378, 176] width 757 height 353
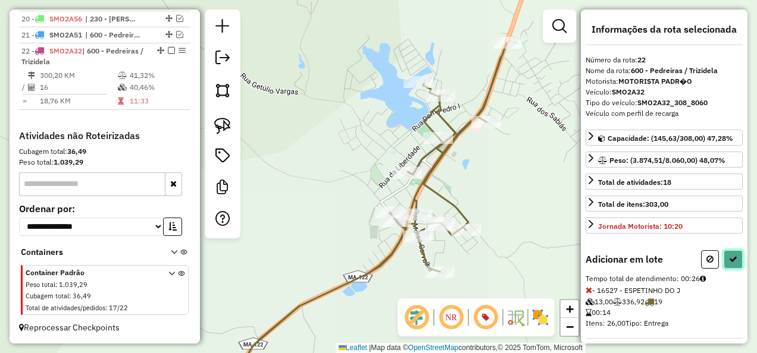
click at [730, 255] on icon at bounding box center [733, 259] width 8 height 8
select select "**********"
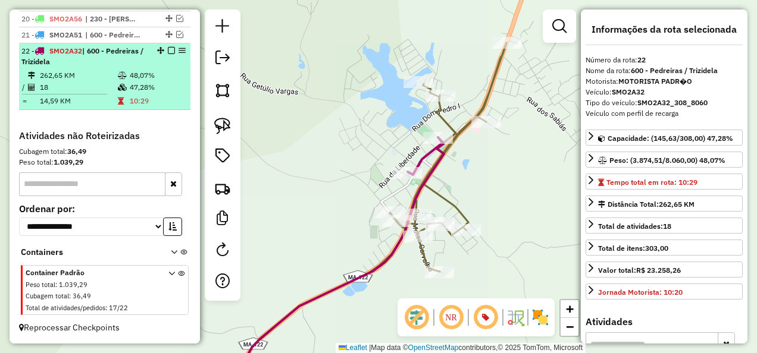
click at [168, 52] on em at bounding box center [171, 50] width 7 height 7
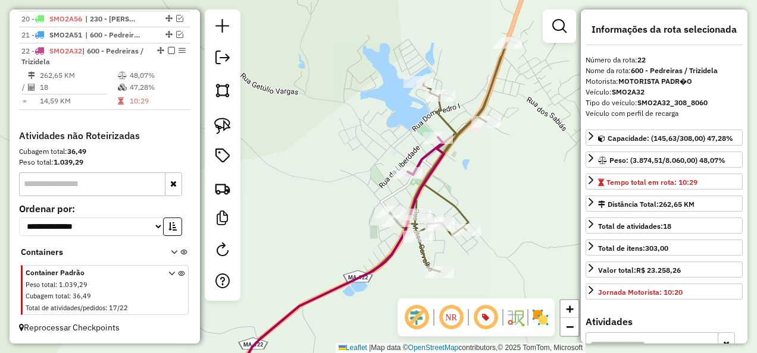
scroll to position [765, 0]
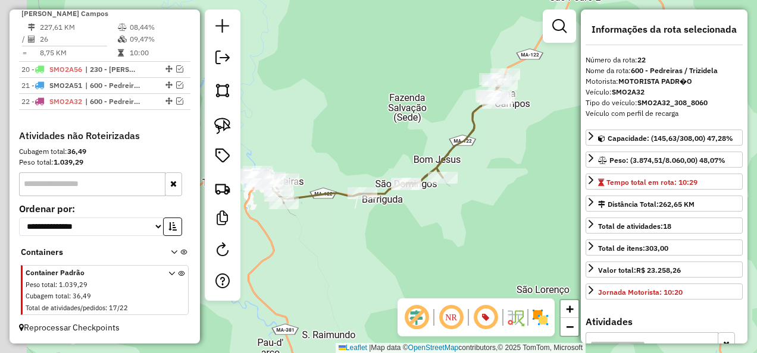
drag, startPoint x: 368, startPoint y: 242, endPoint x: 459, endPoint y: 213, distance: 96.1
click at [459, 213] on div "Janela de atendimento Grade de atendimento Capacidade Transportadoras Veículos …" at bounding box center [378, 176] width 757 height 353
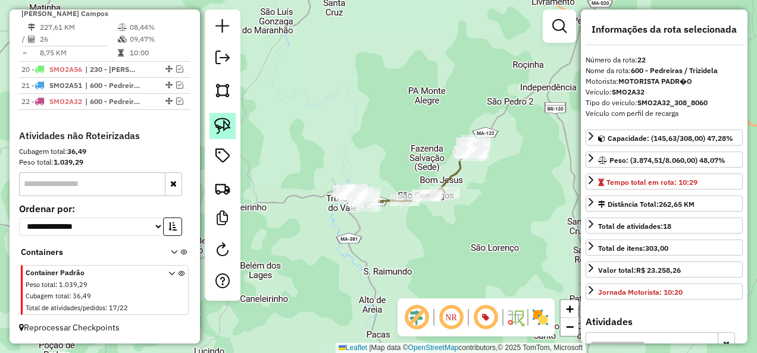
click at [232, 126] on link at bounding box center [222, 126] width 26 height 26
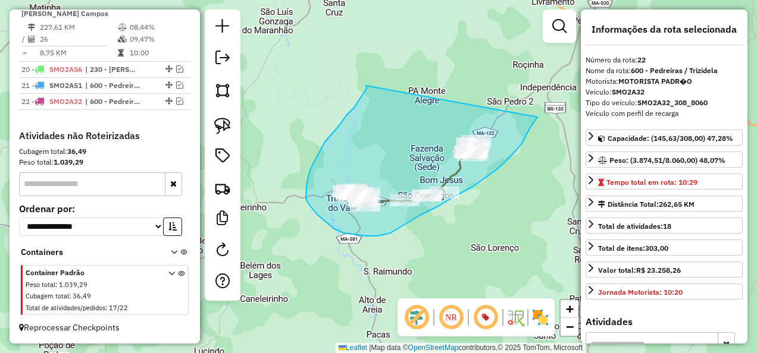
drag, startPoint x: 366, startPoint y: 86, endPoint x: 537, endPoint y: 117, distance: 174.2
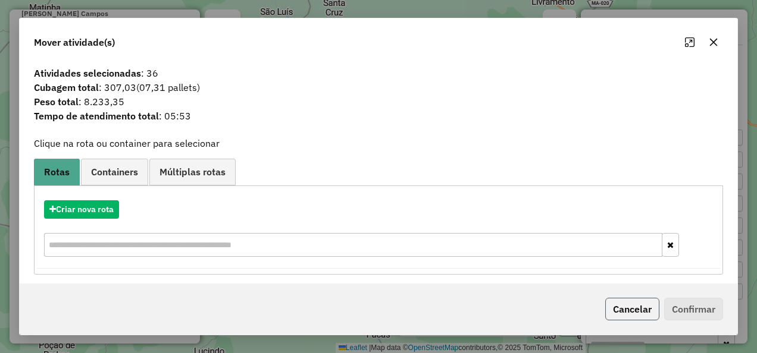
click at [622, 307] on button "Cancelar" at bounding box center [632, 309] width 54 height 23
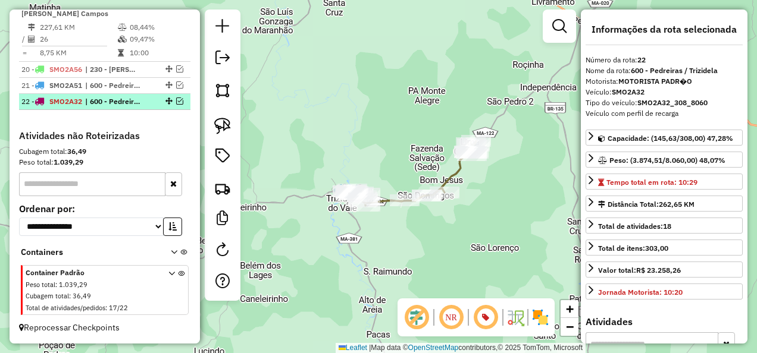
click at [126, 102] on span "| 600 - Pedreiras / Trizidela" at bounding box center [112, 101] width 55 height 11
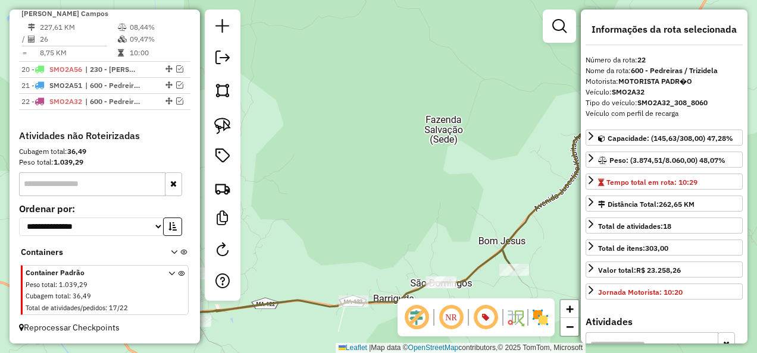
click at [419, 192] on div "Janela de atendimento Grade de atendimento Capacidade Transportadoras Veículos …" at bounding box center [378, 176] width 757 height 353
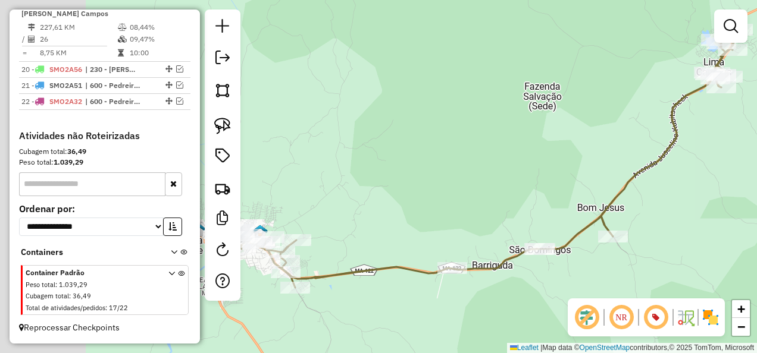
drag, startPoint x: 425, startPoint y: 200, endPoint x: 538, endPoint y: 144, distance: 125.6
click at [522, 155] on div "Janela de atendimento Grade de atendimento Capacidade Transportadoras Veículos …" at bounding box center [378, 176] width 757 height 353
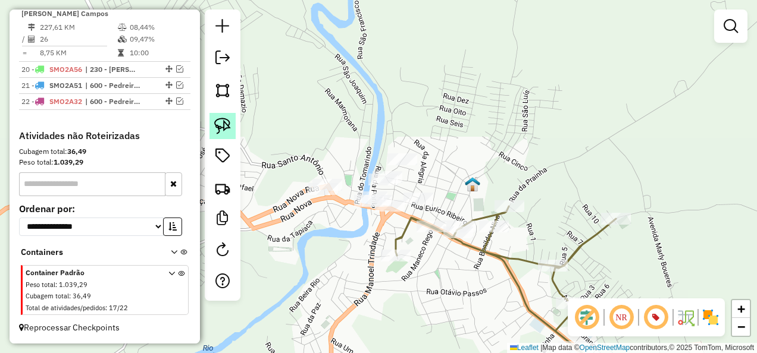
click at [219, 122] on img at bounding box center [222, 126] width 17 height 17
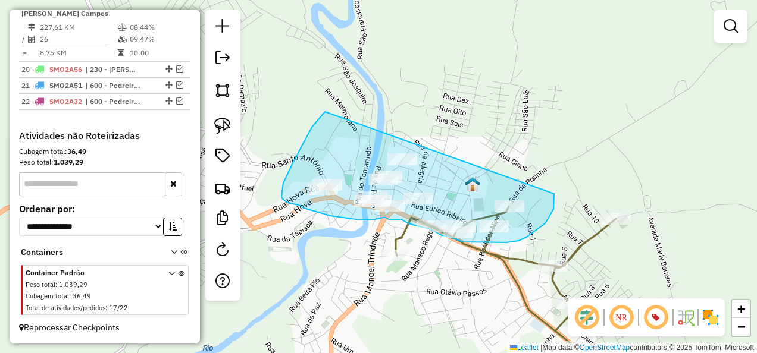
drag, startPoint x: 283, startPoint y: 183, endPoint x: 554, endPoint y: 194, distance: 270.9
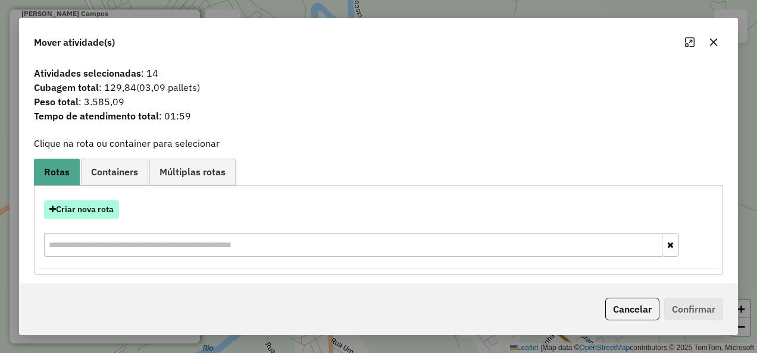
click at [103, 211] on button "Criar nova rota" at bounding box center [81, 209] width 75 height 18
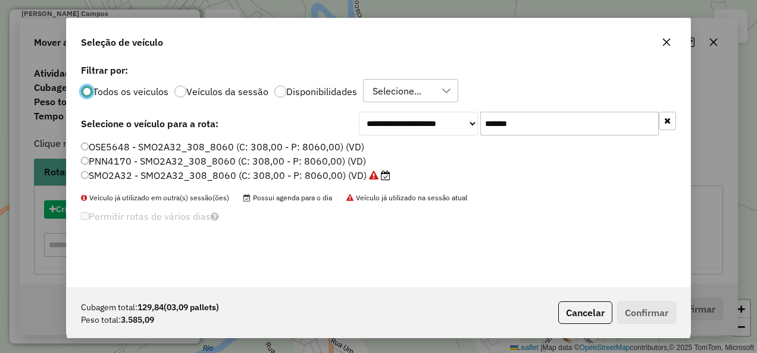
scroll to position [7, 4]
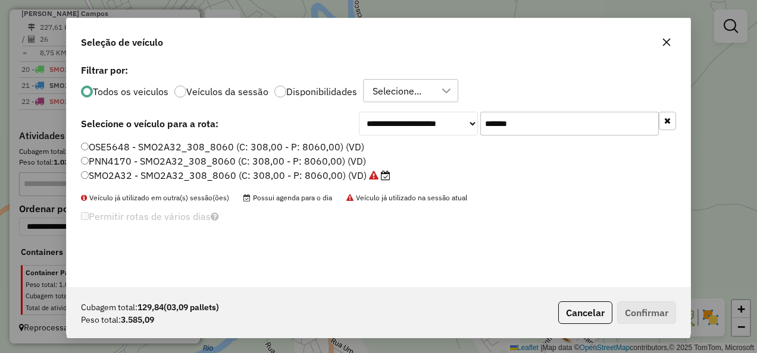
drag, startPoint x: 554, startPoint y: 117, endPoint x: 440, endPoint y: 144, distance: 116.7
click at [440, 144] on div "**********" at bounding box center [378, 174] width 623 height 226
paste input "text"
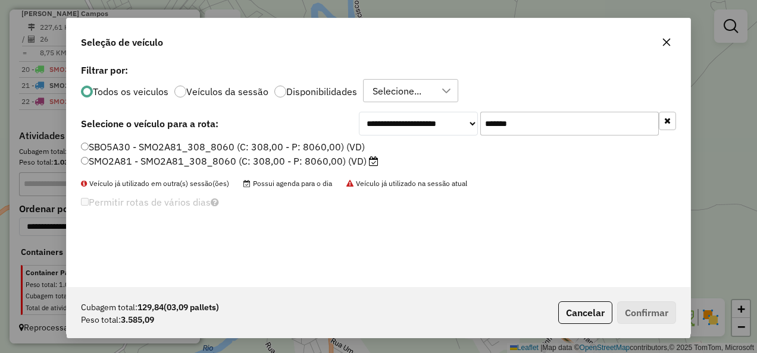
type input "*******"
click at [344, 159] on label "SMO2A81 - SMO2A81_308_8060 (C: 308,00 - P: 8060,00) (VD)" at bounding box center [229, 161] width 297 height 14
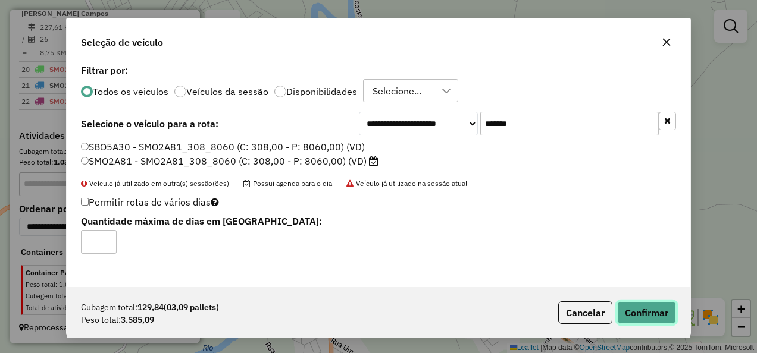
click at [632, 318] on button "Confirmar" at bounding box center [646, 313] width 59 height 23
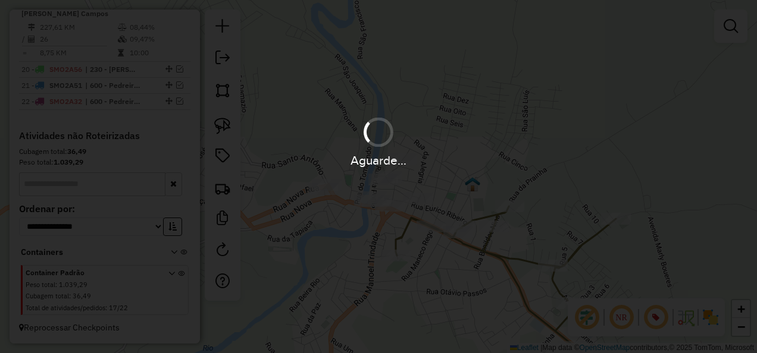
scroll to position [816, 0]
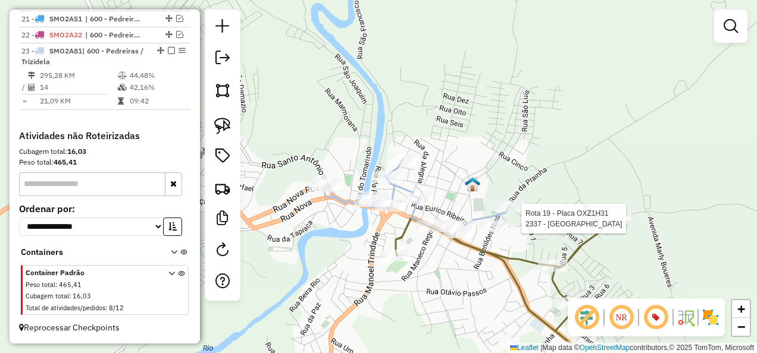
select select "**********"
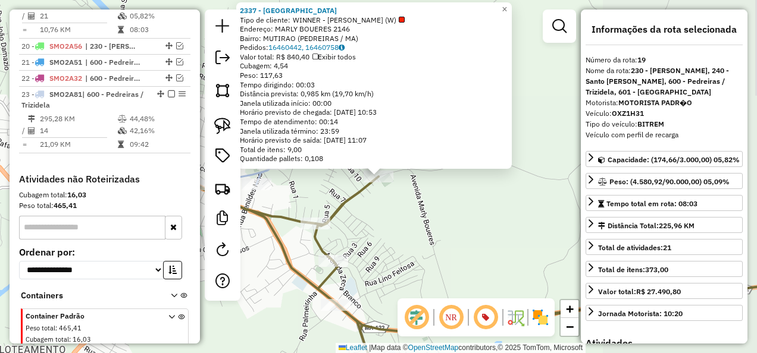
scroll to position [731, 0]
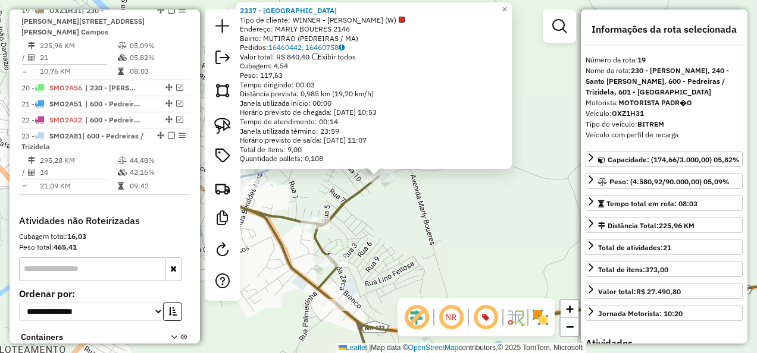
click at [321, 233] on icon at bounding box center [495, 271] width 674 height 193
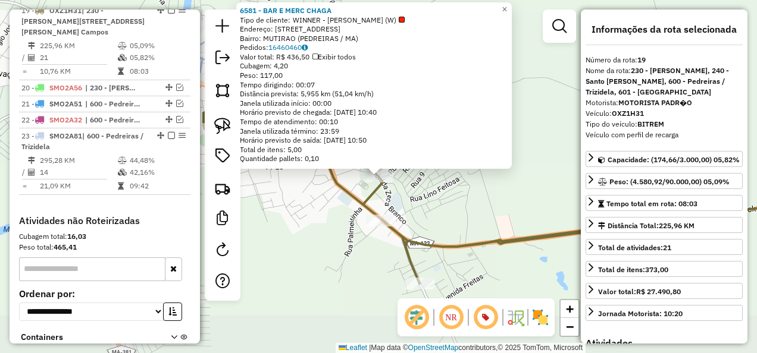
click at [424, 222] on div "Rota 19 - Placa OXZ1H31 6581 - BAR E MERC CHAGA 6581 - BAR E MERC CHAGA Tipo de…" at bounding box center [378, 176] width 757 height 353
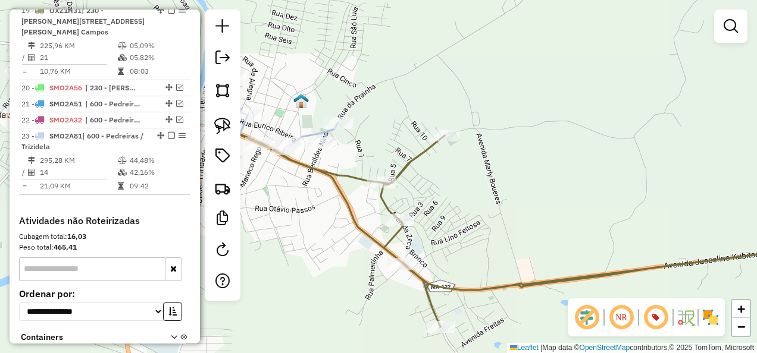
click at [306, 133] on icon at bounding box center [244, 115] width 185 height 79
select select "**********"
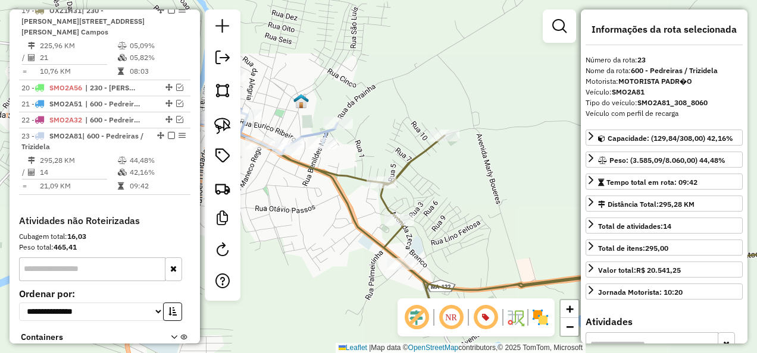
scroll to position [832, 0]
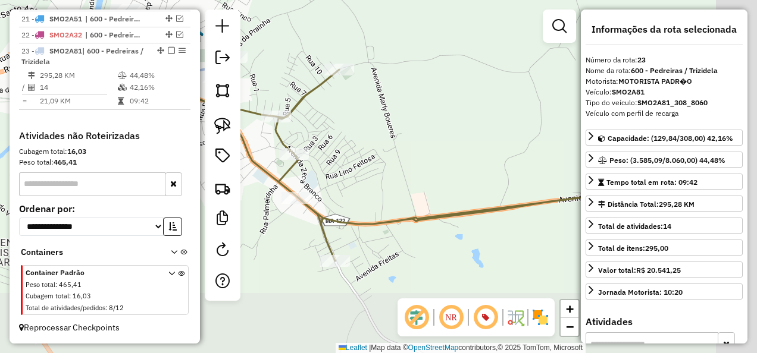
drag, startPoint x: 416, startPoint y: 188, endPoint x: 345, endPoint y: 149, distance: 80.9
click at [360, 155] on div "Janela de atendimento Grade de atendimento Capacidade Transportadoras Veículos …" at bounding box center [378, 176] width 757 height 353
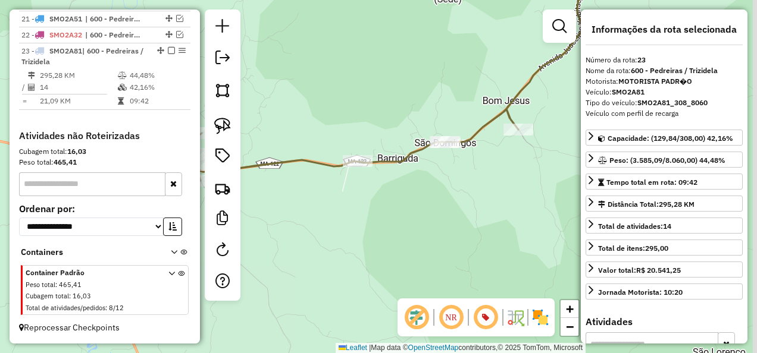
drag, startPoint x: 509, startPoint y: 211, endPoint x: 374, endPoint y: 221, distance: 135.4
click at [374, 221] on div "Janela de atendimento Grade de atendimento Capacidade Transportadoras Veículos …" at bounding box center [378, 176] width 757 height 353
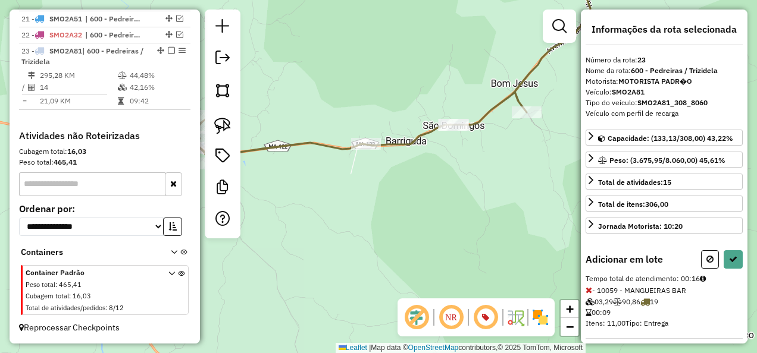
drag, startPoint x: 550, startPoint y: 112, endPoint x: 617, endPoint y: 55, distance: 87.7
click at [616, 55] on hb-router-mapa "Informações da Sessão 980711 - [DATE] Criação: [DATE] 14:36 Depósito: INOVALOG …" at bounding box center [378, 176] width 757 height 353
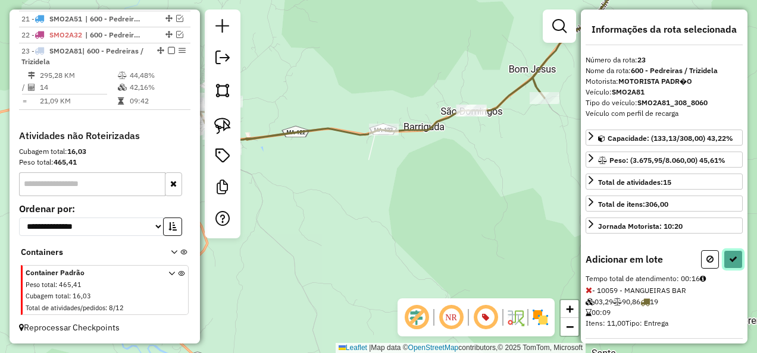
click at [732, 255] on icon at bounding box center [733, 259] width 8 height 8
select select "**********"
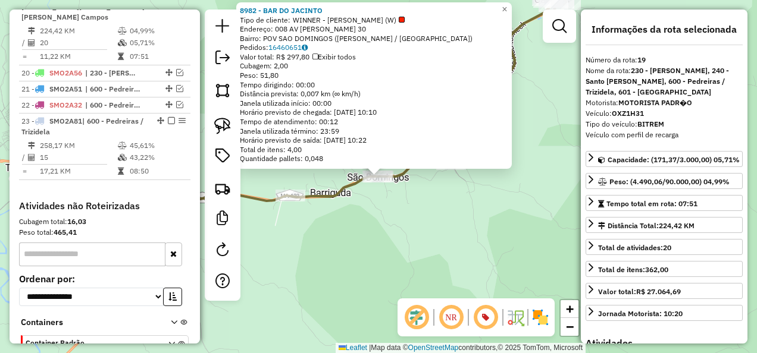
scroll to position [731, 0]
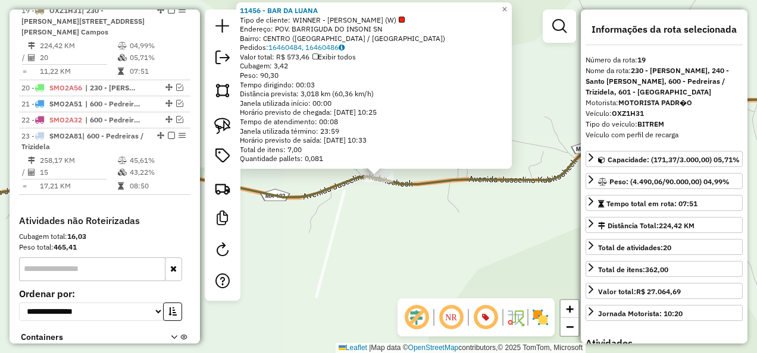
click at [426, 247] on div "11456 - BAR DA LUANA Tipo de cliente: WINNER - ROTA (W) Endereço: POV. BARRIGUD…" at bounding box center [378, 176] width 757 height 353
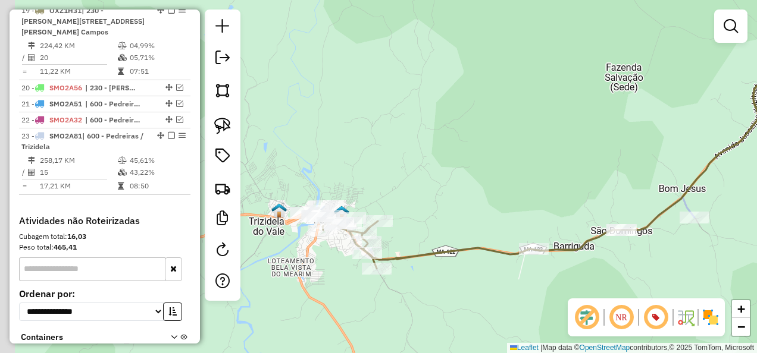
drag, startPoint x: 381, startPoint y: 249, endPoint x: 488, endPoint y: 274, distance: 109.4
click at [488, 274] on div "Janela de atendimento Grade de atendimento Capacidade Transportadoras Veículos …" at bounding box center [378, 176] width 757 height 353
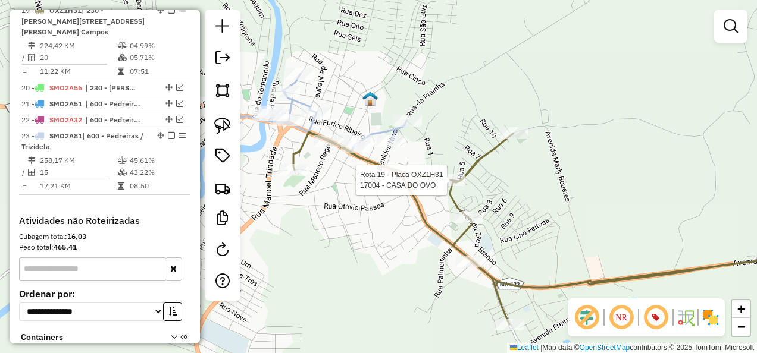
click at [450, 186] on div at bounding box center [450, 180] width 30 height 12
select select "**********"
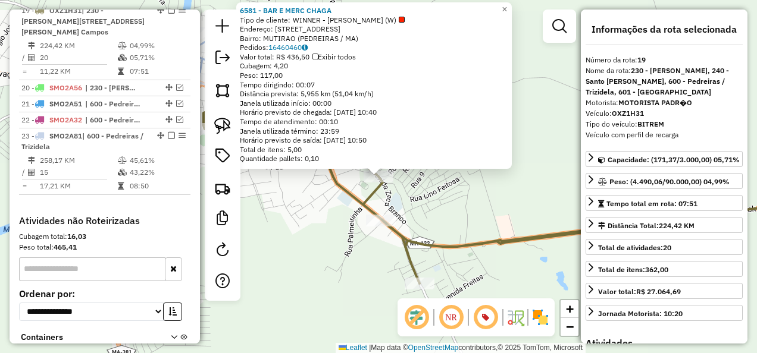
click at [443, 240] on icon at bounding box center [517, 187] width 629 height 193
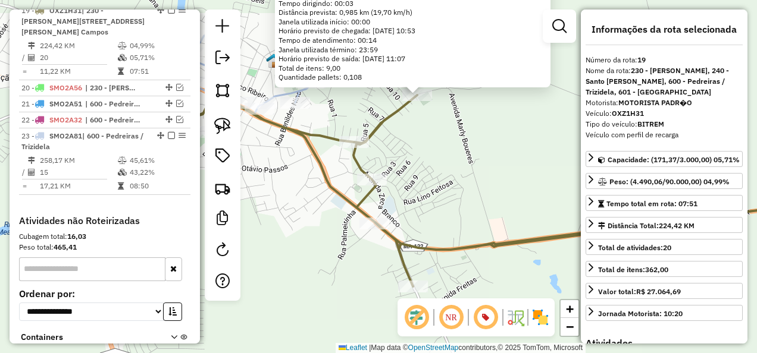
drag, startPoint x: 402, startPoint y: 208, endPoint x: 436, endPoint y: 140, distance: 75.8
click at [443, 124] on div "2337 - BAR DO MARACA Tipo de cliente: WINNER - ROTA (W) Endereço: MARLY BOUERES…" at bounding box center [378, 176] width 757 height 353
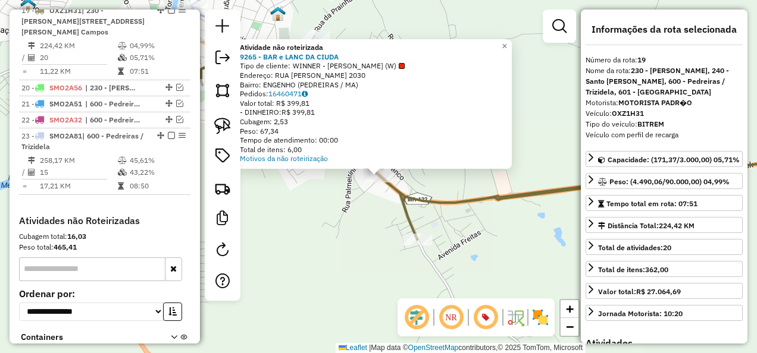
click at [346, 217] on div "Atividade não roteirizada 9265 - BAR e LANC DA CIUDA Tipo de cliente: WINNER - …" at bounding box center [378, 176] width 757 height 353
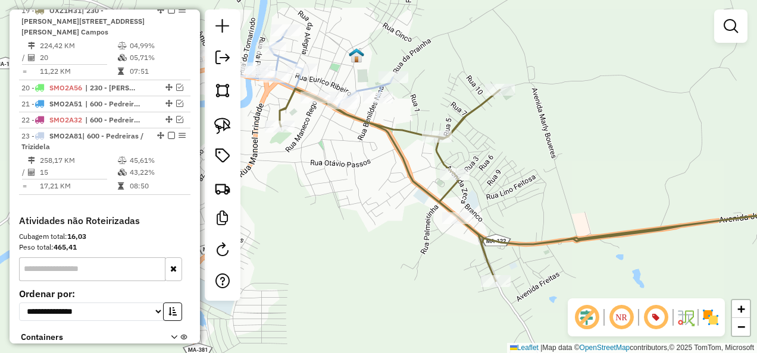
drag, startPoint x: 339, startPoint y: 236, endPoint x: 434, endPoint y: 288, distance: 108.6
click at [434, 288] on div "Janela de atendimento Grade de atendimento Capacidade Transportadoras Veículos …" at bounding box center [378, 176] width 757 height 353
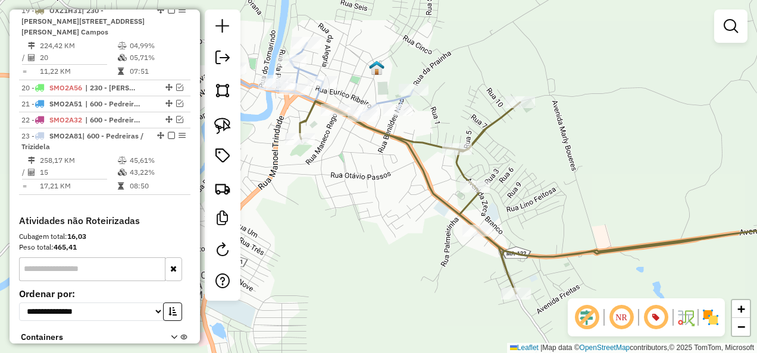
click at [385, 98] on icon at bounding box center [530, 150] width 604 height 214
select select "**********"
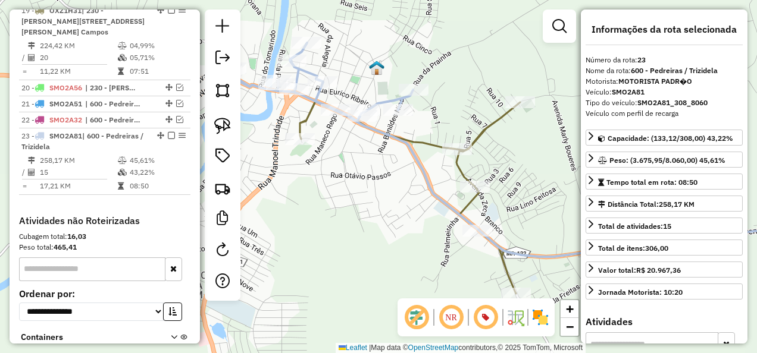
scroll to position [832, 0]
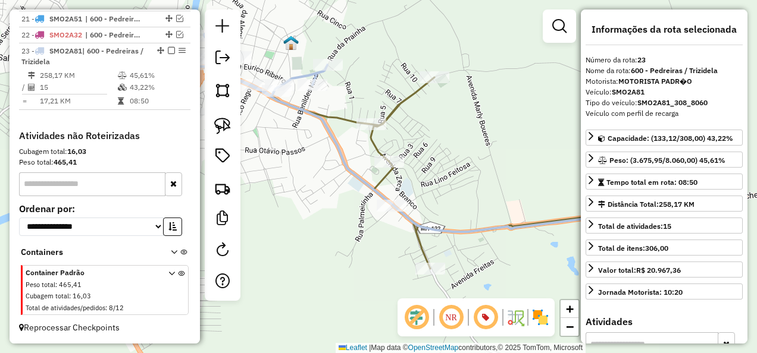
drag, startPoint x: 513, startPoint y: 183, endPoint x: 437, endPoint y: 158, distance: 80.7
click at [437, 158] on div "Janela de atendimento Grade de atendimento Capacidade Transportadoras Veículos …" at bounding box center [378, 176] width 757 height 353
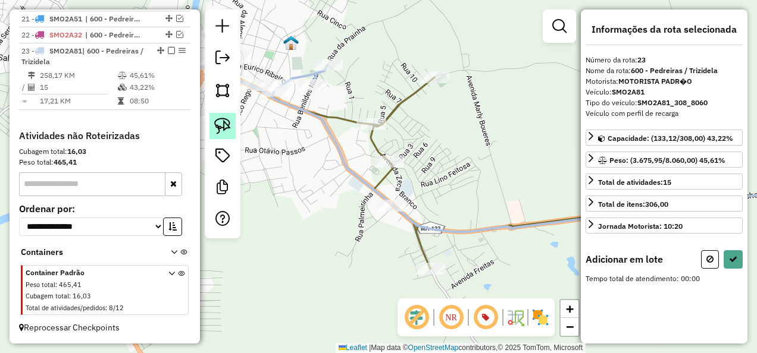
click at [219, 128] on img at bounding box center [222, 126] width 17 height 17
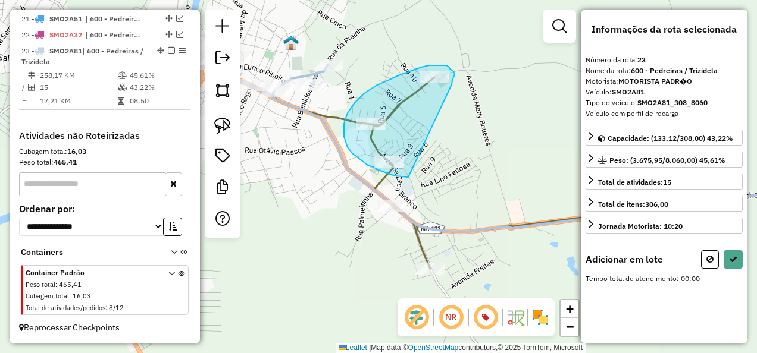
drag, startPoint x: 453, startPoint y: 71, endPoint x: 408, endPoint y: 177, distance: 115.1
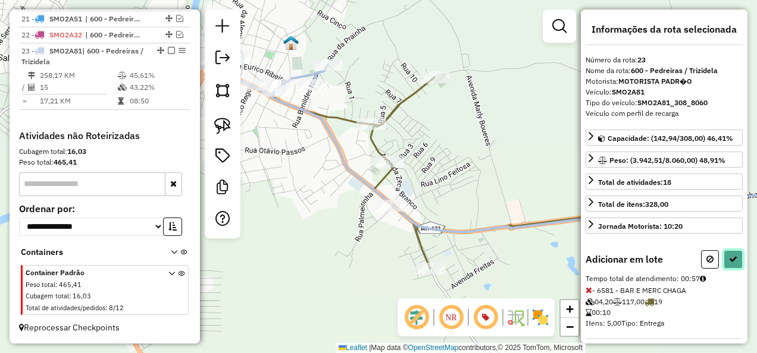
click at [729, 255] on icon at bounding box center [733, 259] width 8 height 8
select select "**********"
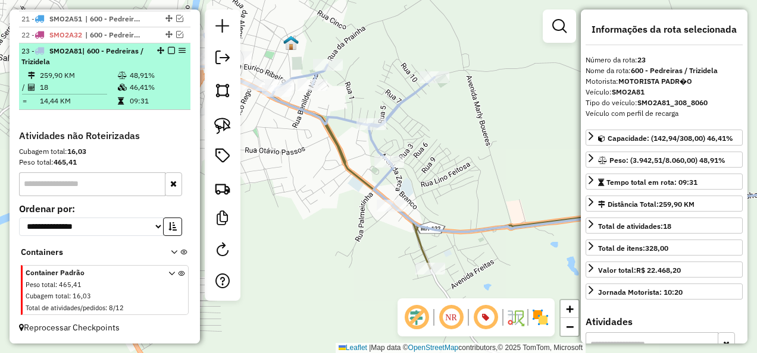
click at [170, 51] on em at bounding box center [171, 50] width 7 height 7
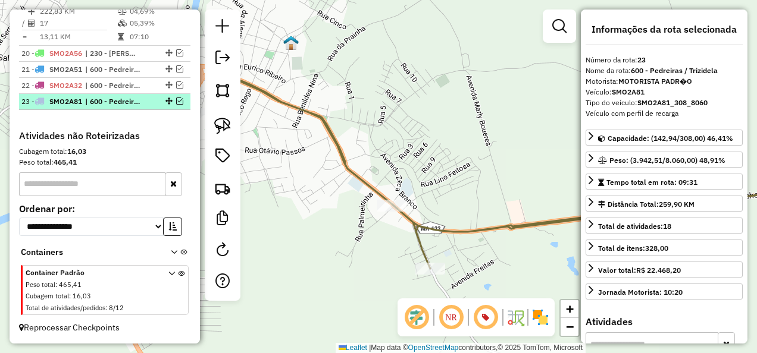
scroll to position [781, 0]
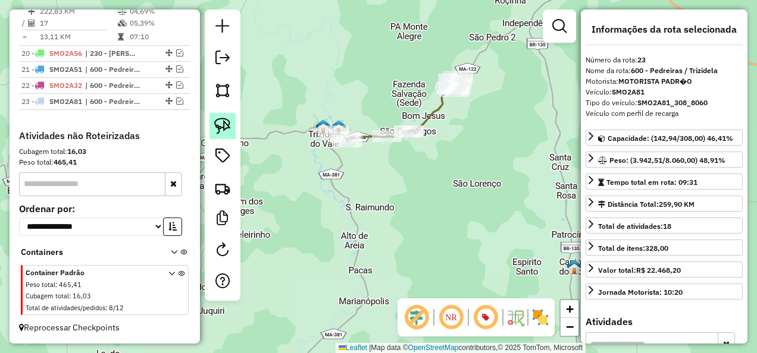
click at [220, 126] on img at bounding box center [222, 126] width 17 height 17
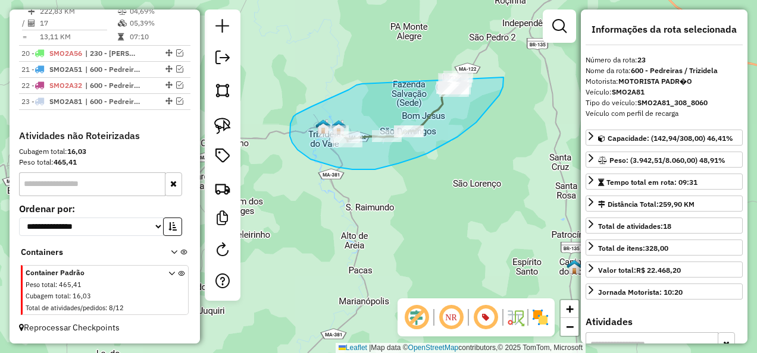
drag, startPoint x: 362, startPoint y: 84, endPoint x: 502, endPoint y: 61, distance: 142.3
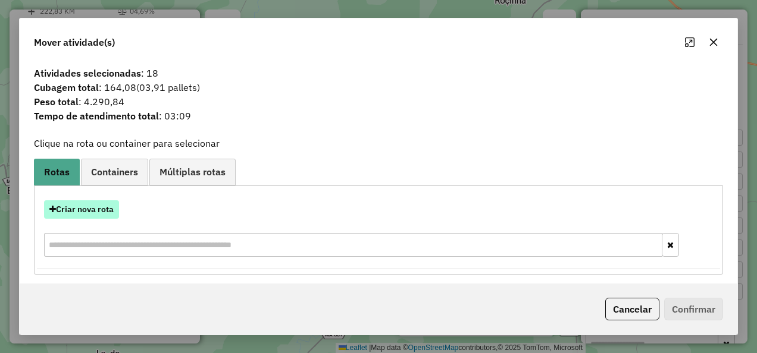
click at [93, 213] on button "Criar nova rota" at bounding box center [81, 209] width 75 height 18
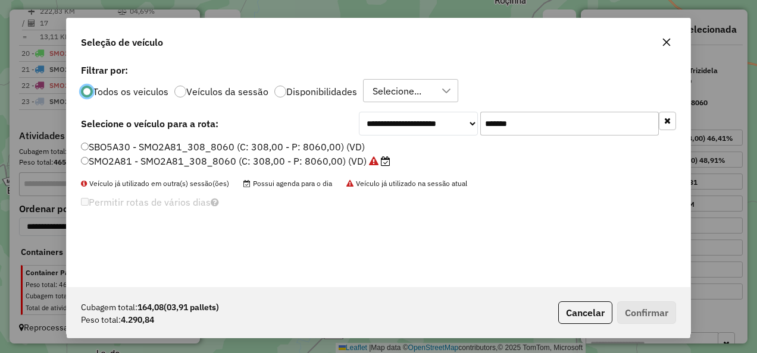
scroll to position [7, 4]
drag, startPoint x: 502, startPoint y: 135, endPoint x: 475, endPoint y: 142, distance: 27.6
click at [475, 142] on div "**********" at bounding box center [378, 174] width 623 height 226
paste input "text"
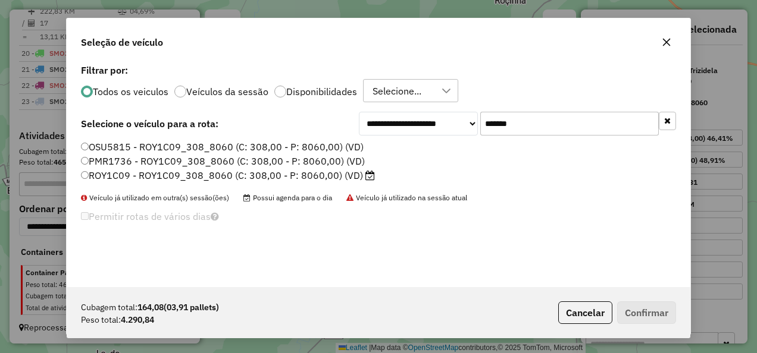
type input "*******"
click at [316, 176] on label "ROY1C09 - ROY1C09_308_8060 (C: 308,00 - P: 8060,00) (VD)" at bounding box center [228, 175] width 294 height 14
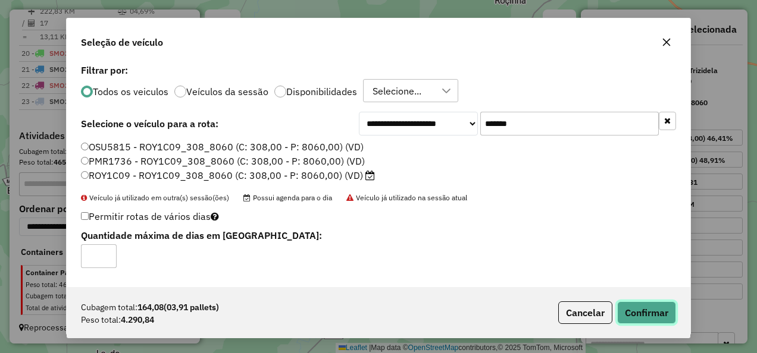
click at [643, 312] on button "Confirmar" at bounding box center [646, 313] width 59 height 23
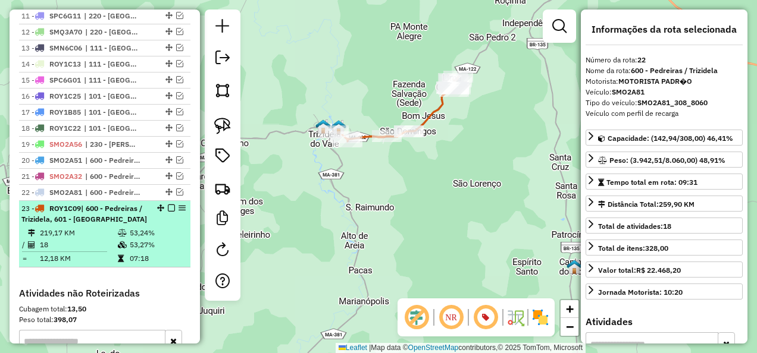
scroll to position [581, 0]
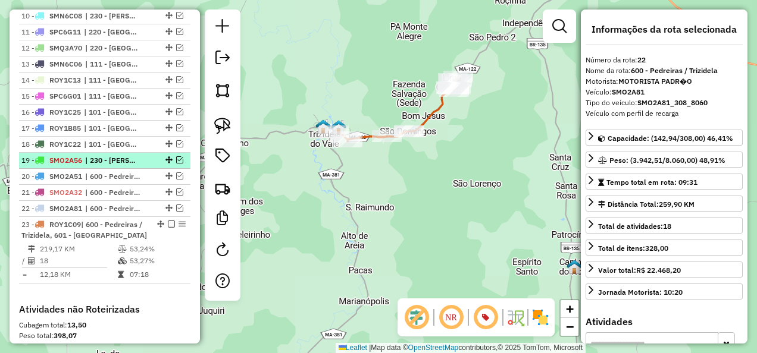
click at [133, 166] on span "| 230 - [PERSON_NAME], 240 - Santo [PERSON_NAME]" at bounding box center [112, 160] width 55 height 11
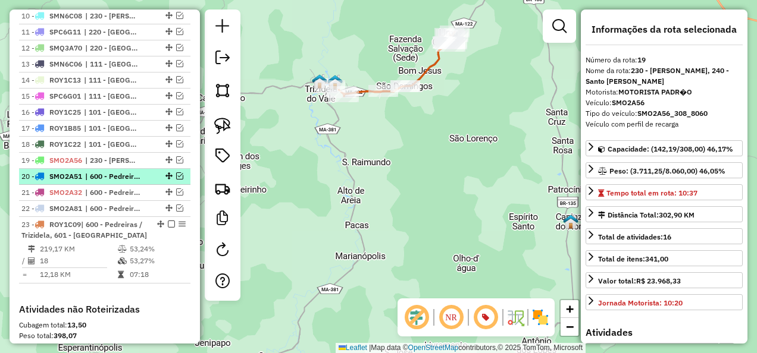
click at [133, 181] on span "| 600 - Pedreiras / Trizidela" at bounding box center [112, 176] width 55 height 11
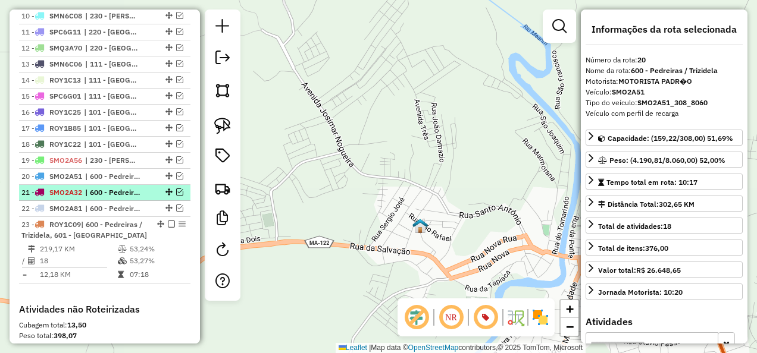
click at [130, 198] on span "| 600 - Pedreiras / Trizidela" at bounding box center [112, 192] width 55 height 11
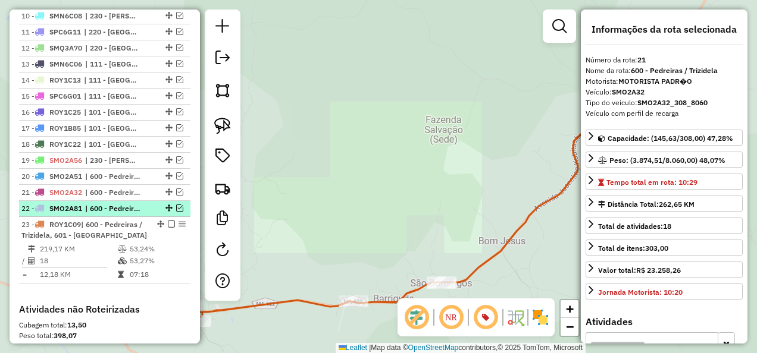
click at [128, 214] on span "| 600 - Pedreiras / Trizidela" at bounding box center [112, 208] width 55 height 11
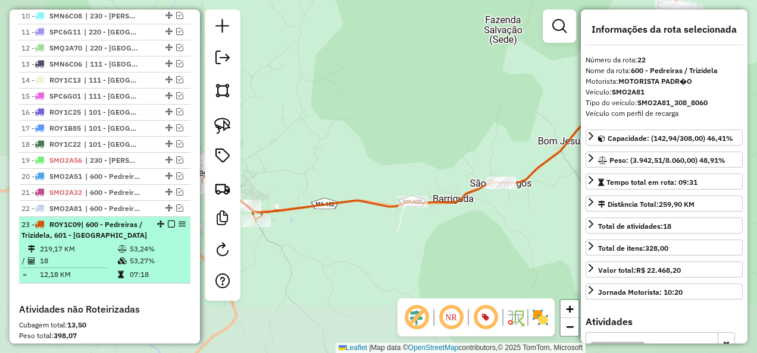
click at [128, 225] on div "23 - ROY1C09 | 600 - Pedreiras / Trizidela, 601 - [GEOGRAPHIC_DATA]" at bounding box center [84, 229] width 126 height 21
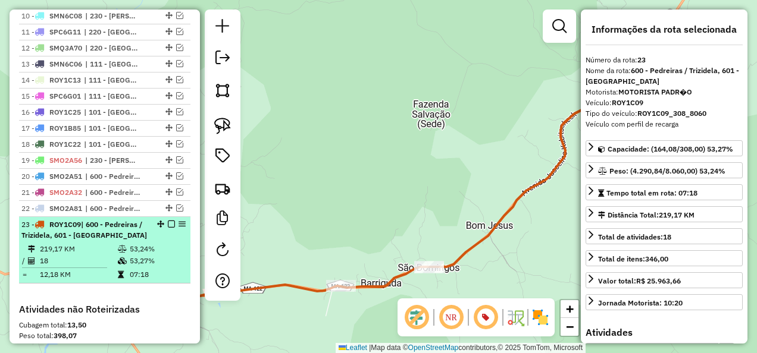
click at [168, 227] on em at bounding box center [171, 224] width 7 height 7
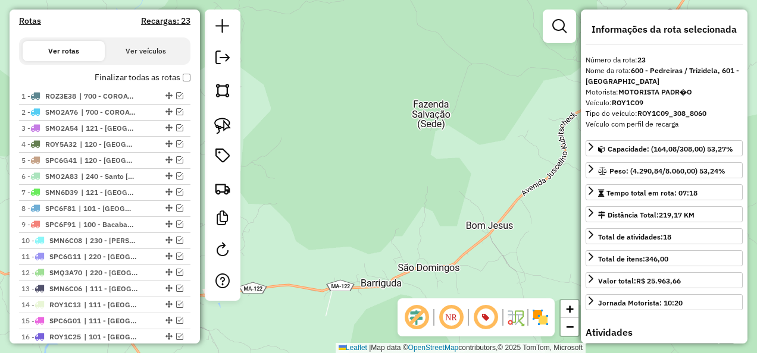
scroll to position [357, 0]
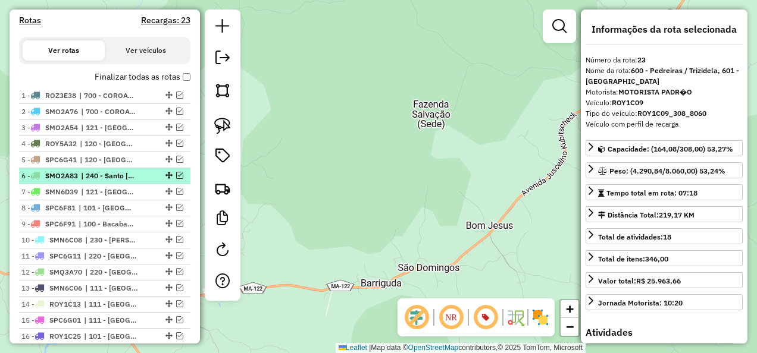
click at [113, 181] on span "| 240 - Santo [PERSON_NAME]" at bounding box center [108, 176] width 55 height 11
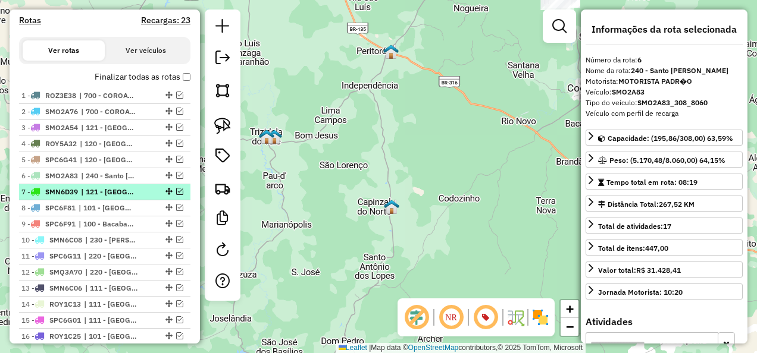
click at [115, 197] on span "| 121 - [GEOGRAPHIC_DATA] , 241 - [GEOGRAPHIC_DATA]" at bounding box center [108, 192] width 55 height 11
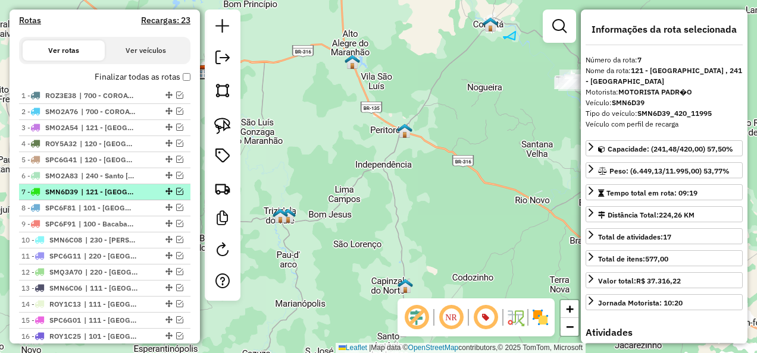
click at [176, 195] on em at bounding box center [179, 191] width 7 height 7
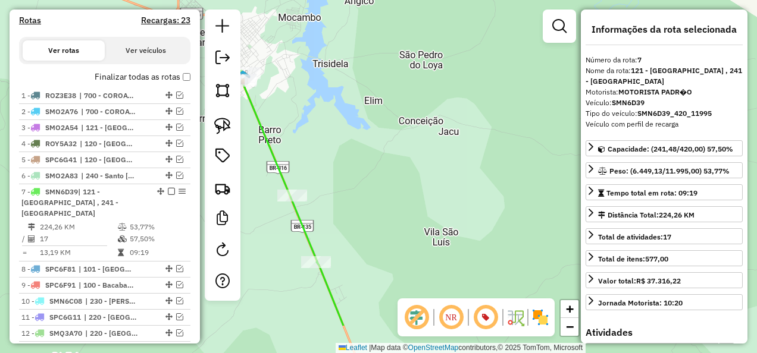
drag, startPoint x: 384, startPoint y: 184, endPoint x: 329, endPoint y: 72, distance: 125.3
click at [333, 94] on div "Janela de atendimento Grade de atendimento Capacidade Transportadoras Veículos …" at bounding box center [378, 176] width 757 height 353
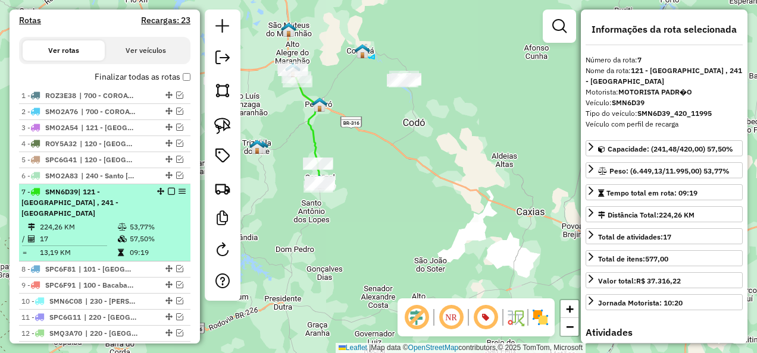
click at [169, 195] on em at bounding box center [171, 191] width 7 height 7
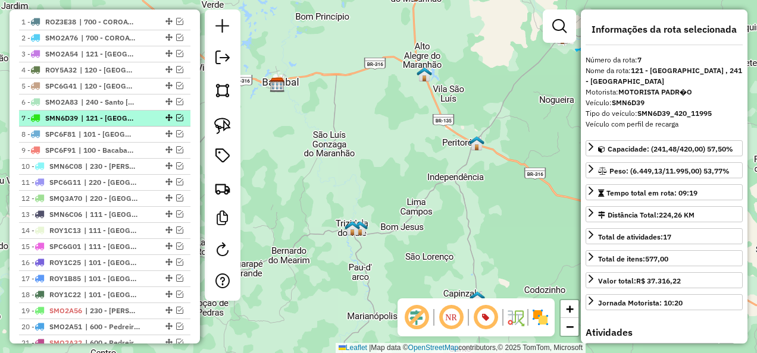
scroll to position [535, 0]
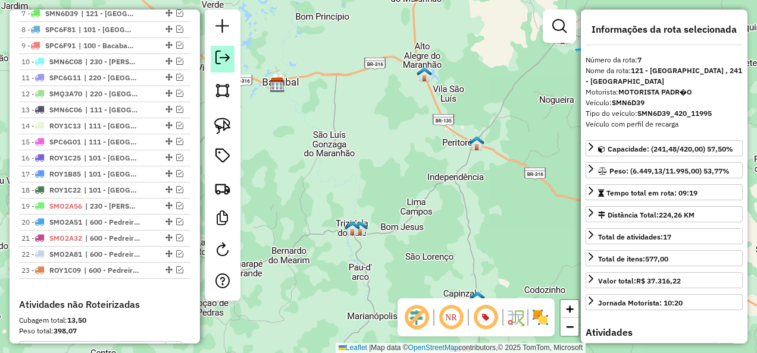
click at [217, 59] on em at bounding box center [222, 58] width 14 height 14
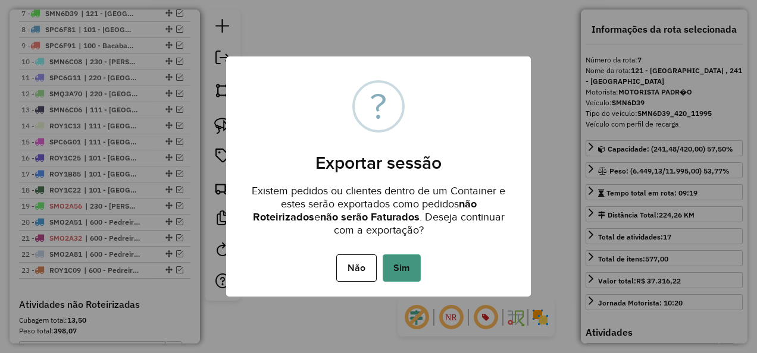
click at [415, 270] on button "Sim" at bounding box center [401, 268] width 38 height 27
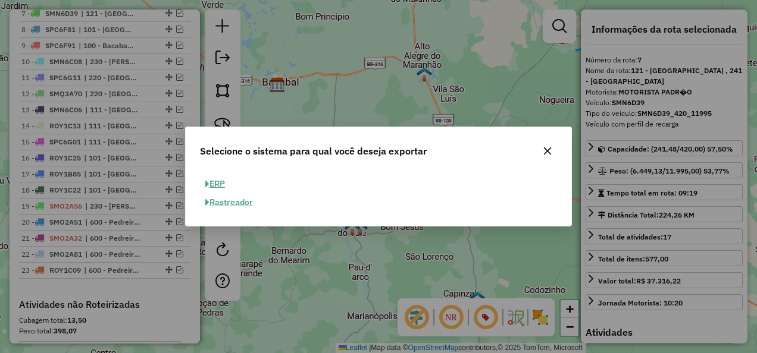
click at [221, 183] on button "ERP" at bounding box center [215, 184] width 30 height 18
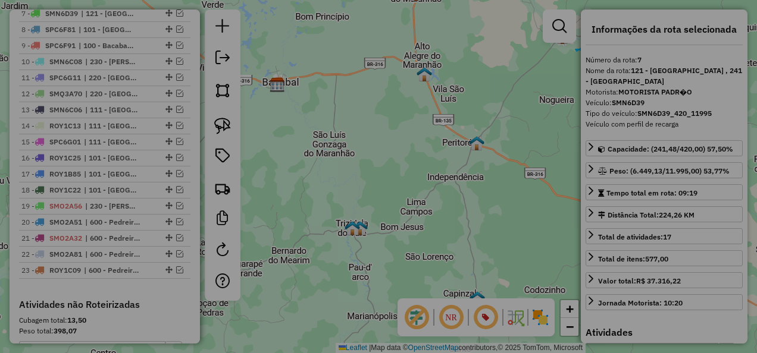
select select "**"
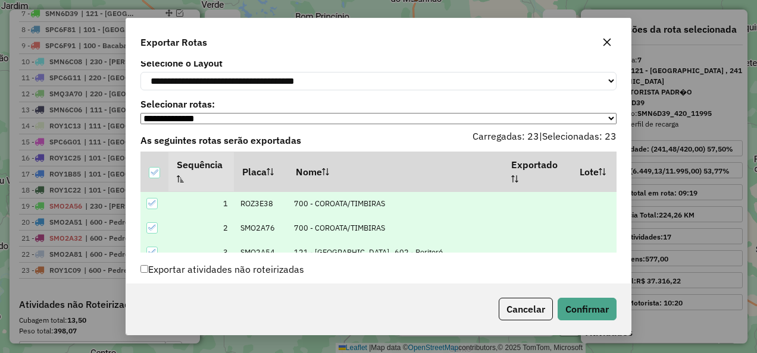
scroll to position [64, 0]
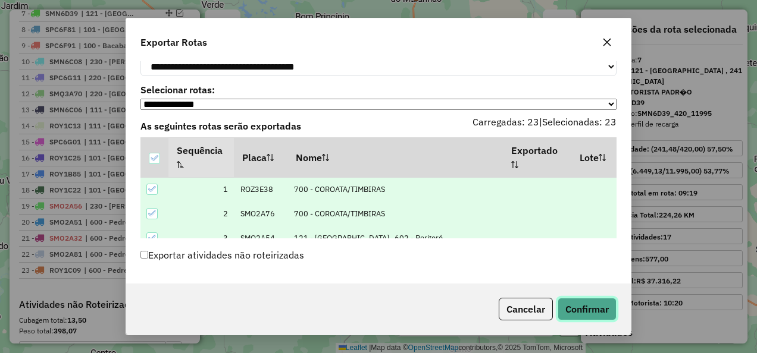
click at [579, 318] on button "Confirmar" at bounding box center [586, 309] width 59 height 23
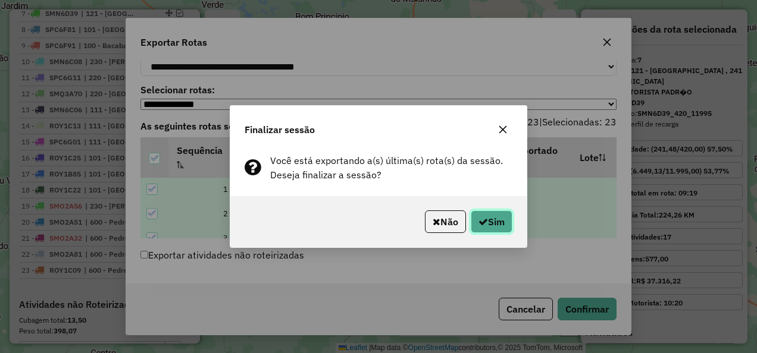
click at [487, 222] on button "Sim" at bounding box center [492, 222] width 42 height 23
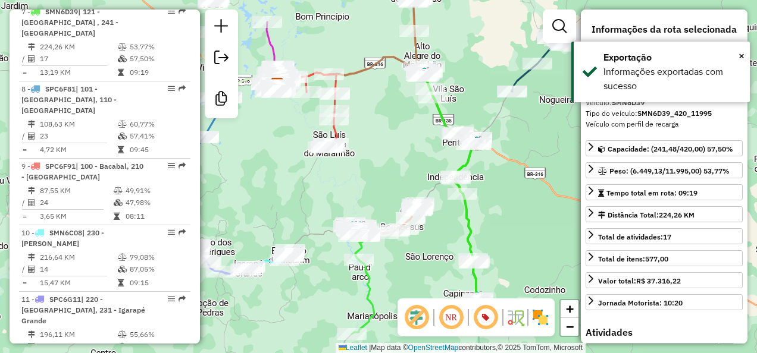
scroll to position [852, 0]
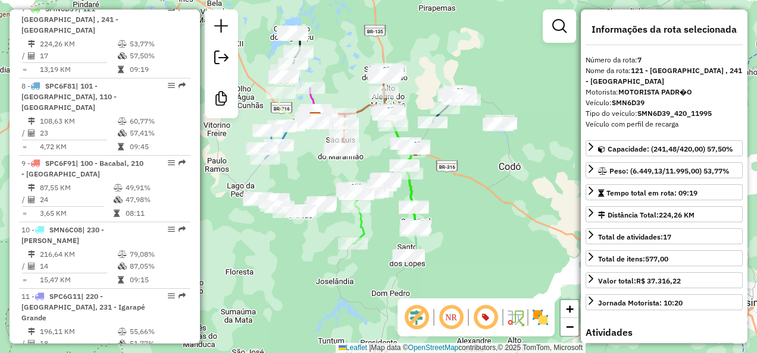
drag, startPoint x: 464, startPoint y: 203, endPoint x: 457, endPoint y: 233, distance: 30.6
click at [458, 233] on div "Janela de atendimento Grade de atendimento Capacidade Transportadoras Veículos …" at bounding box center [378, 176] width 757 height 353
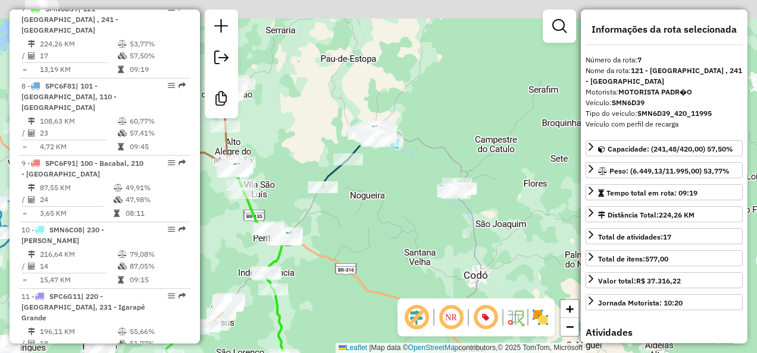
drag, startPoint x: 508, startPoint y: 167, endPoint x: 366, endPoint y: 231, distance: 155.5
click at [366, 231] on div "Janela de atendimento Grade de atendimento Capacidade Transportadoras Veículos …" at bounding box center [378, 176] width 757 height 353
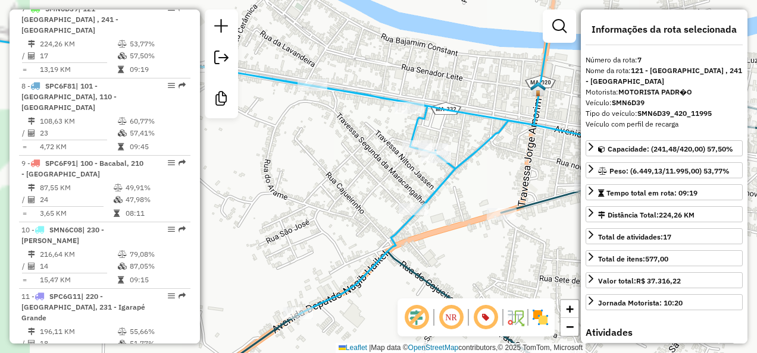
drag, startPoint x: 287, startPoint y: 190, endPoint x: 318, endPoint y: 244, distance: 62.3
click at [318, 243] on div "Janela de atendimento Grade de atendimento Capacidade Transportadoras Veículos …" at bounding box center [378, 176] width 757 height 353
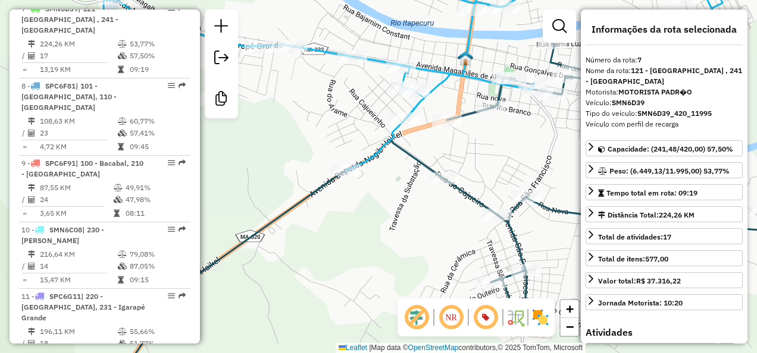
drag, startPoint x: 485, startPoint y: 193, endPoint x: 517, endPoint y: 87, distance: 110.5
click at [516, 90] on div "Janela de atendimento Grade de atendimento Capacidade Transportadoras Veículos …" at bounding box center [378, 176] width 757 height 353
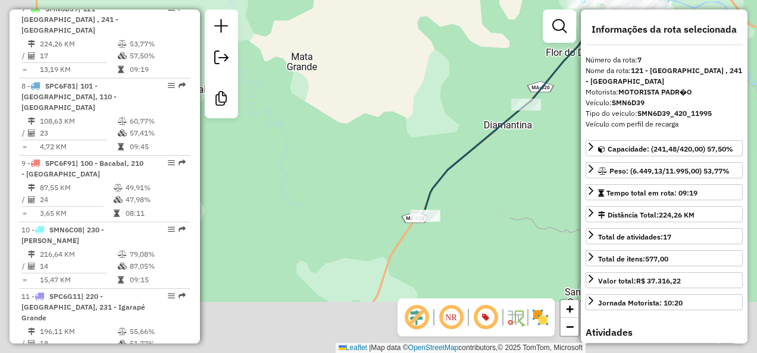
drag, startPoint x: 325, startPoint y: 256, endPoint x: 456, endPoint y: 115, distance: 192.3
click at [455, 118] on div "Janela de atendimento Grade de atendimento Capacidade Transportadoras Veículos …" at bounding box center [378, 176] width 757 height 353
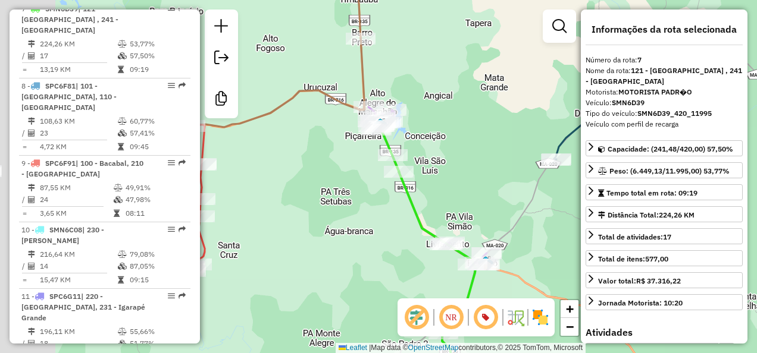
drag, startPoint x: 347, startPoint y: 131, endPoint x: 579, endPoint y: 149, distance: 233.3
click at [562, 149] on div "Janela de atendimento Grade de atendimento Capacidade Transportadoras Veículos …" at bounding box center [378, 176] width 757 height 353
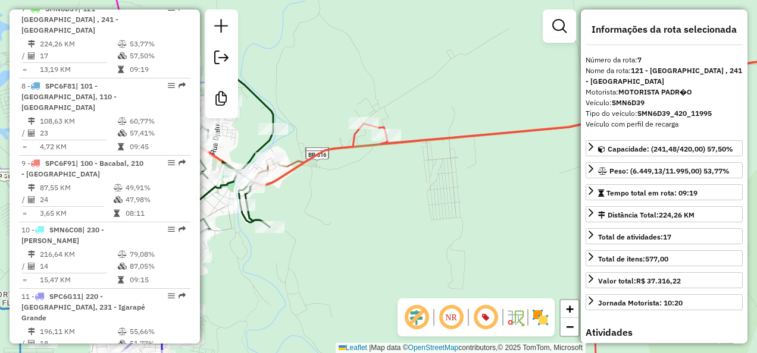
drag, startPoint x: 331, startPoint y: 217, endPoint x: 380, endPoint y: 211, distance: 49.1
click at [377, 212] on div "Janela de atendimento Grade de atendimento Capacidade Transportadoras Veículos …" at bounding box center [378, 176] width 757 height 353
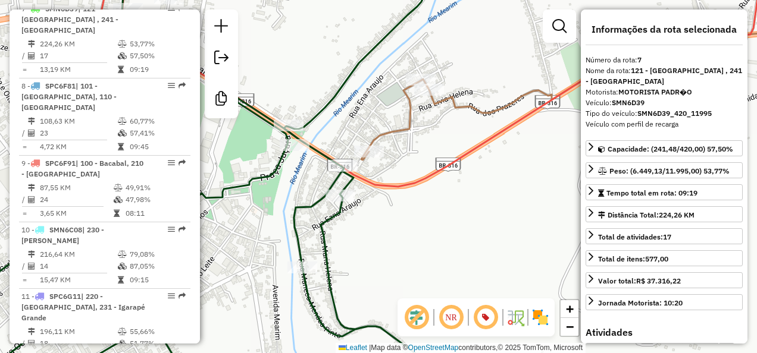
click at [273, 168] on icon at bounding box center [178, 177] width 508 height 424
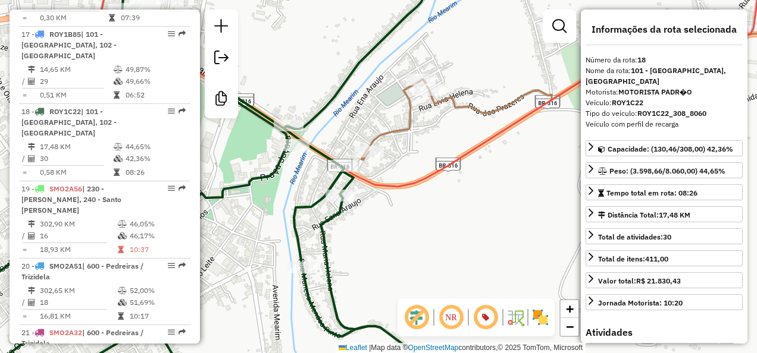
scroll to position [1583, 0]
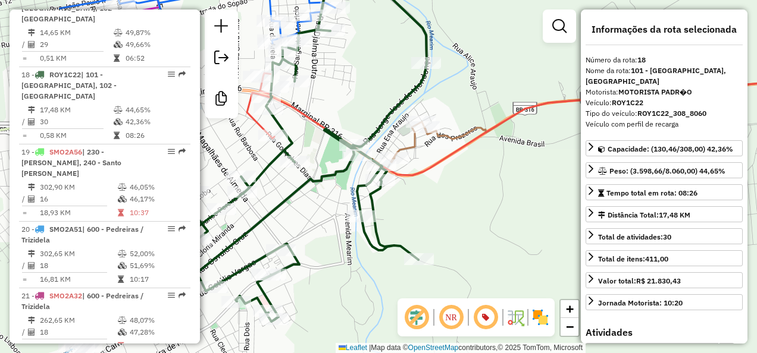
click at [496, 218] on div "Janela de atendimento Grade de atendimento Capacidade Transportadoras Veículos …" at bounding box center [378, 176] width 757 height 353
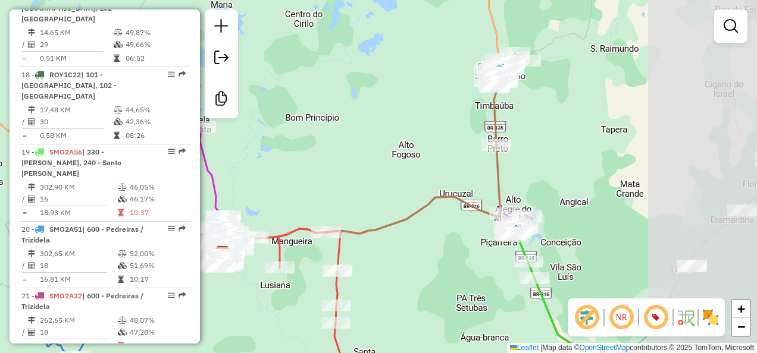
drag, startPoint x: 589, startPoint y: 170, endPoint x: 403, endPoint y: 237, distance: 197.7
click at [403, 237] on div "Janela de atendimento Grade de atendimento Capacidade Transportadoras Veículos …" at bounding box center [378, 176] width 757 height 353
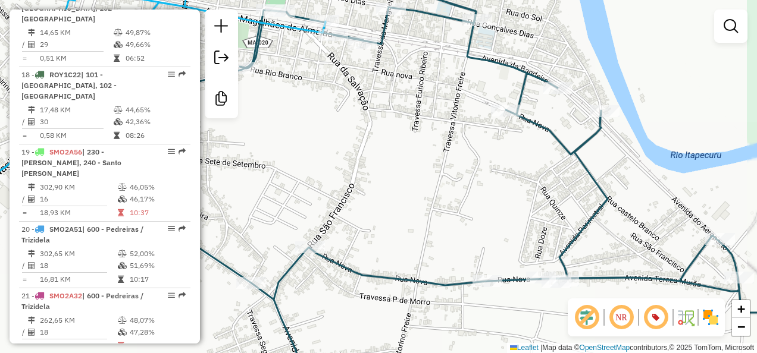
drag, startPoint x: 394, startPoint y: 132, endPoint x: 539, endPoint y: 244, distance: 182.8
click at [530, 239] on div "Janela de atendimento Grade de atendimento Capacidade Transportadoras Veículos …" at bounding box center [378, 176] width 757 height 353
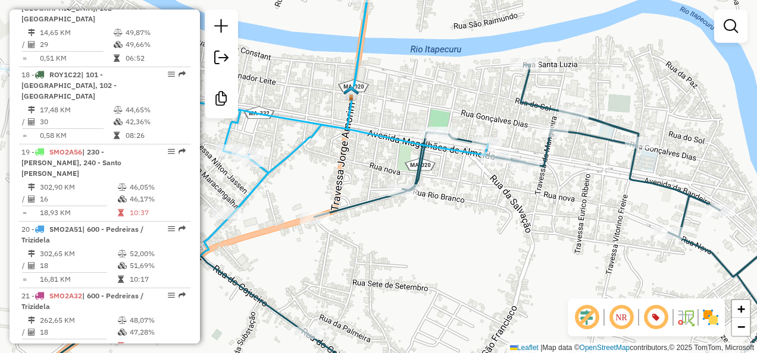
drag, startPoint x: 329, startPoint y: 187, endPoint x: 454, endPoint y: 195, distance: 125.8
click at [453, 195] on div "Janela de atendimento Grade de atendimento Capacidade Transportadoras Veículos …" at bounding box center [378, 176] width 757 height 353
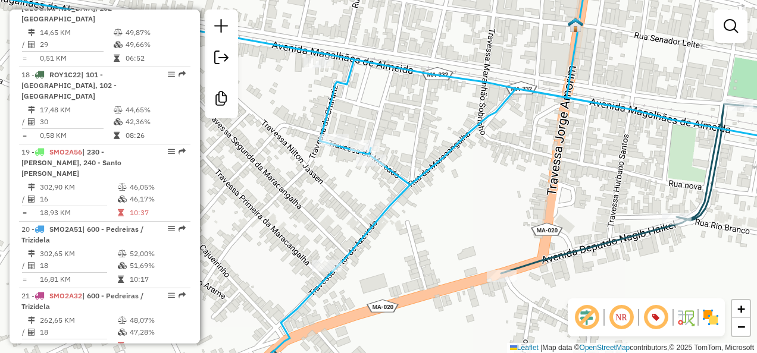
click at [394, 202] on icon at bounding box center [378, 177] width 908 height 424
select select "**********"
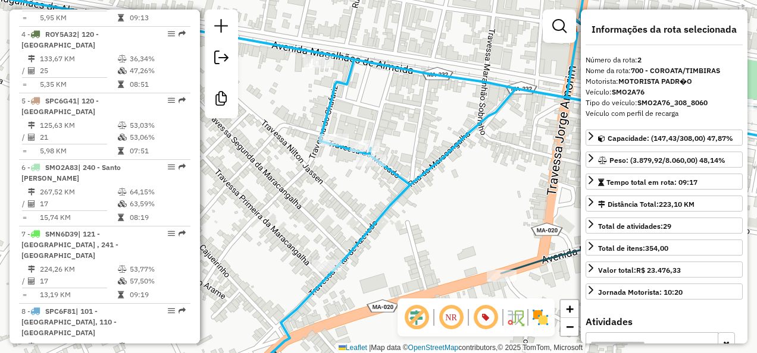
scroll to position [520, 0]
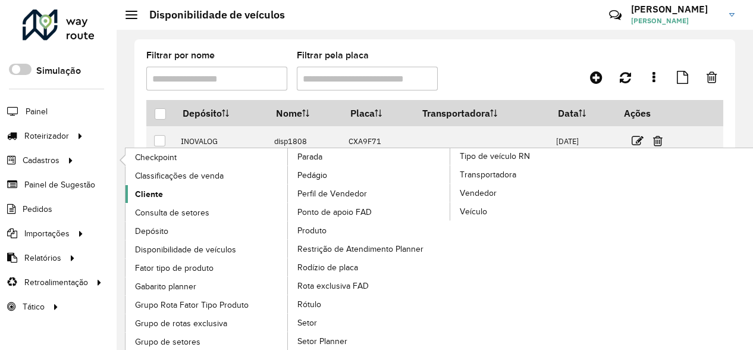
click at [145, 193] on span "Cliente" at bounding box center [149, 194] width 28 height 12
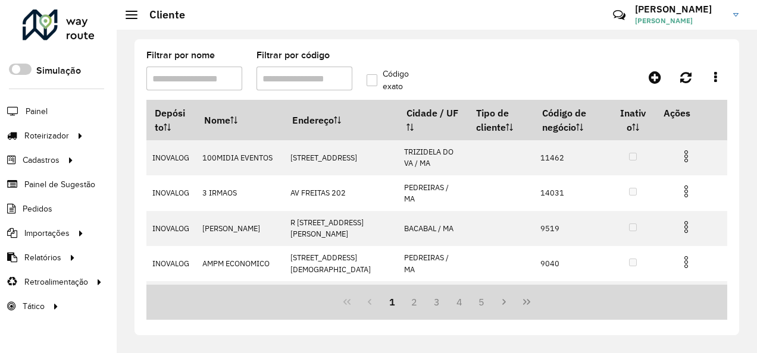
click at [308, 79] on input "Filtrar por código" at bounding box center [304, 79] width 96 height 24
type input "*****"
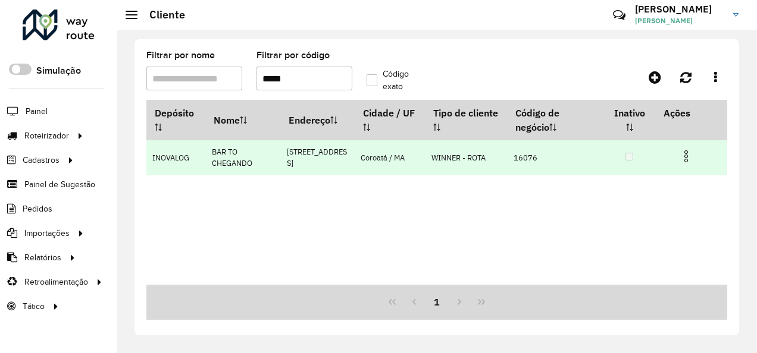
click at [679, 161] on img at bounding box center [686, 156] width 14 height 14
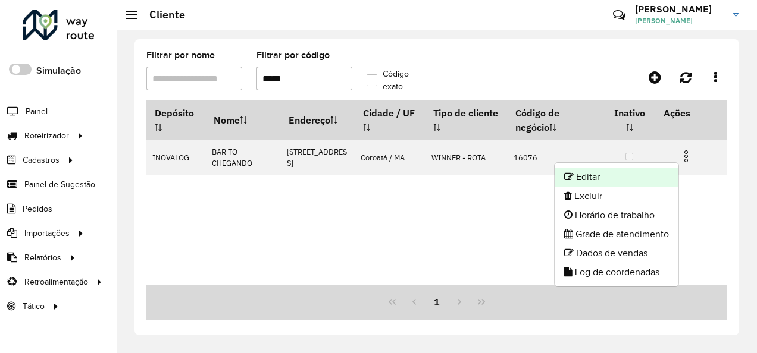
click at [625, 177] on li "Editar" at bounding box center [616, 177] width 124 height 19
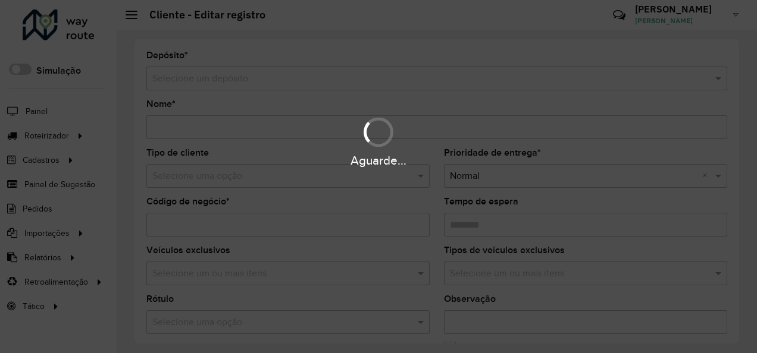
type input "**********"
type input "*****"
type input "********"
type input "**********"
type input "*******"
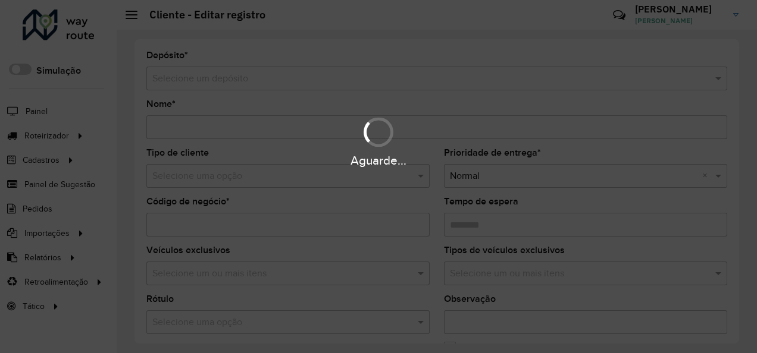
type input "*********"
type input "**********"
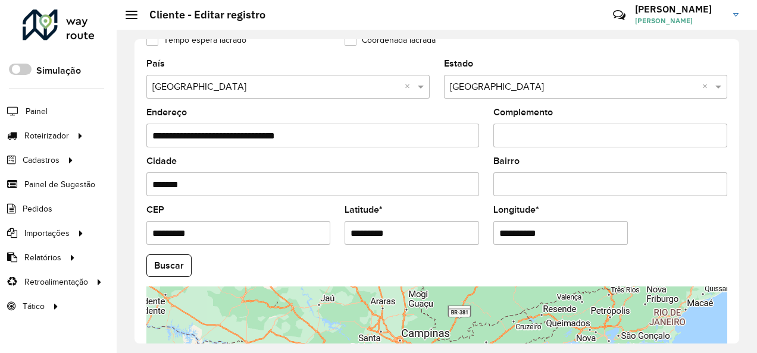
scroll to position [529, 0]
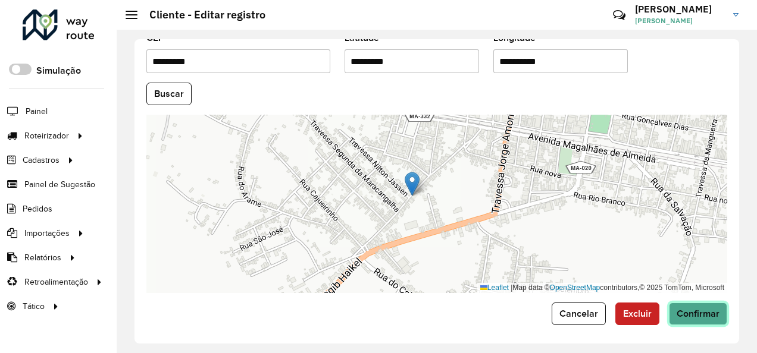
click at [709, 309] on span "Confirmar" at bounding box center [697, 314] width 43 height 10
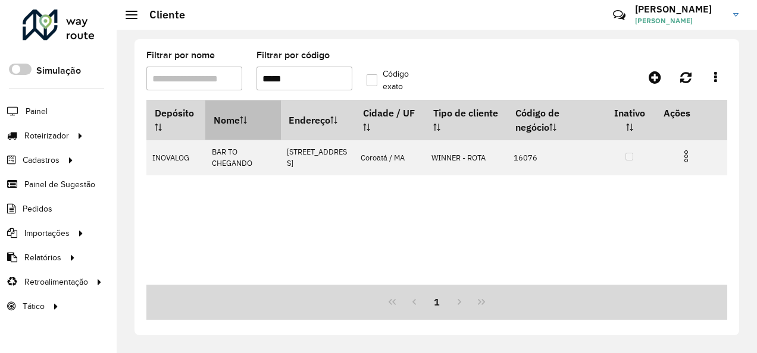
drag, startPoint x: 308, startPoint y: 82, endPoint x: 225, endPoint y: 109, distance: 87.7
click at [225, 109] on hb-list-container "Filtrar por nome Filtrar por código ***** Código exato Depósito Nome Endereço C…" at bounding box center [436, 185] width 581 height 269
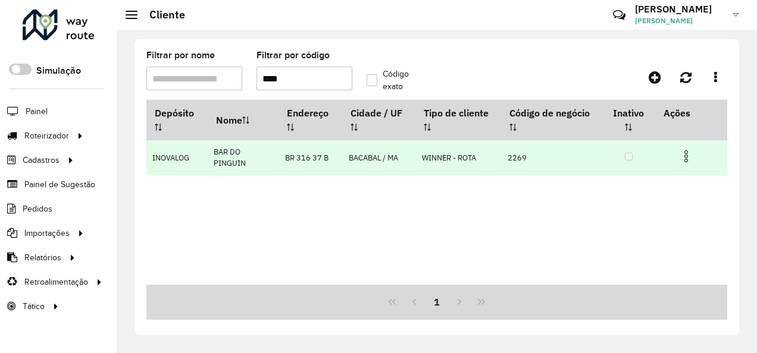
type input "****"
click at [688, 157] on img at bounding box center [686, 156] width 14 height 14
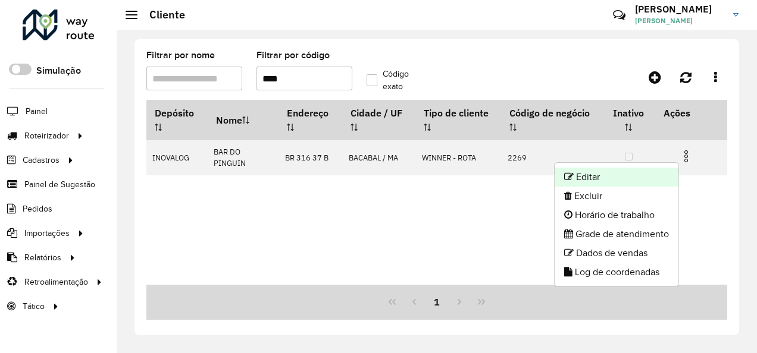
click at [606, 178] on li "Editar" at bounding box center [616, 177] width 124 height 19
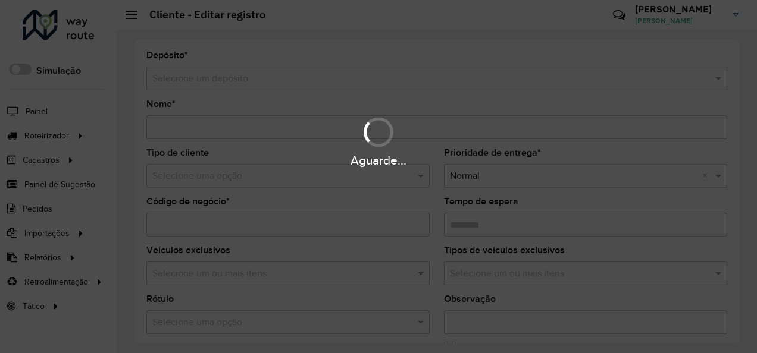
type input "**********"
type input "****"
type input "********"
type input "**********"
type input "*******"
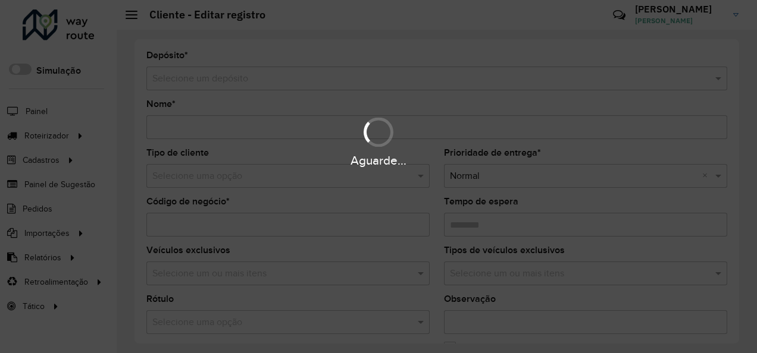
type input "******"
type input "*********"
type input "**********"
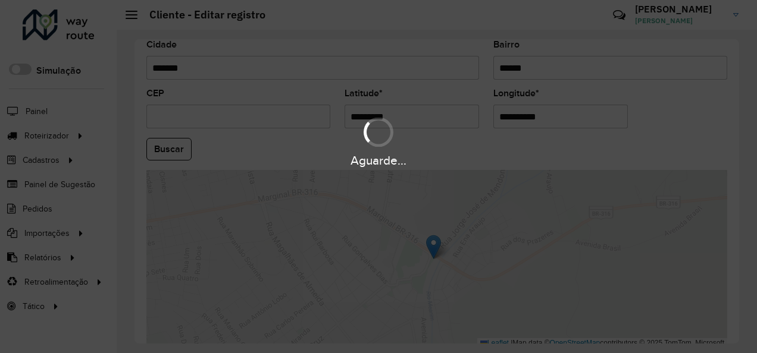
scroll to position [529, 0]
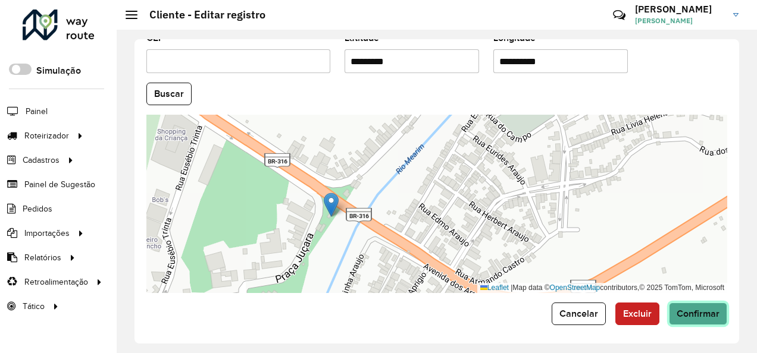
click at [698, 309] on span "Confirmar" at bounding box center [697, 314] width 43 height 10
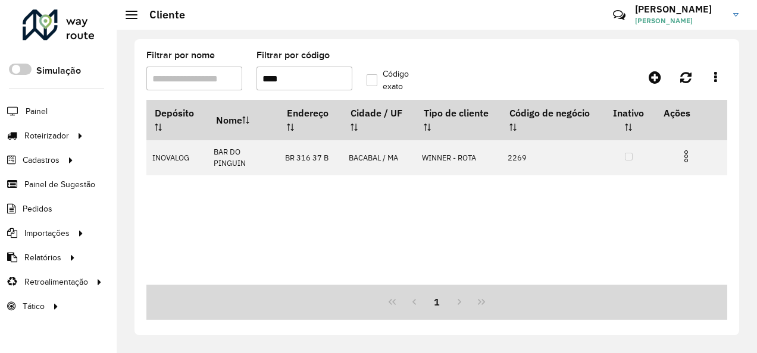
drag, startPoint x: 298, startPoint y: 80, endPoint x: 259, endPoint y: 91, distance: 40.9
click at [259, 91] on formly-field "Filtrar por código ****" at bounding box center [304, 75] width 110 height 49
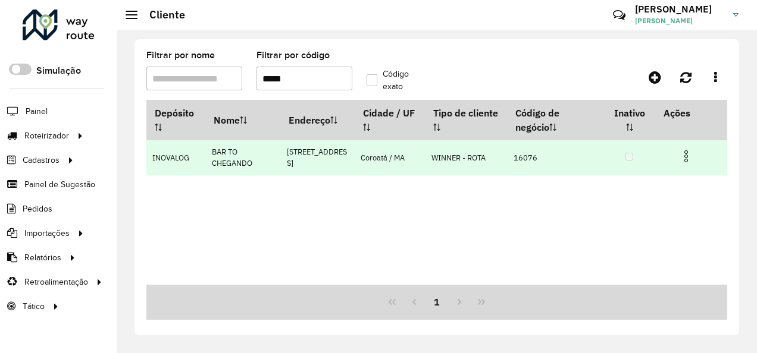
type input "*****"
click at [686, 158] on img at bounding box center [686, 156] width 14 height 14
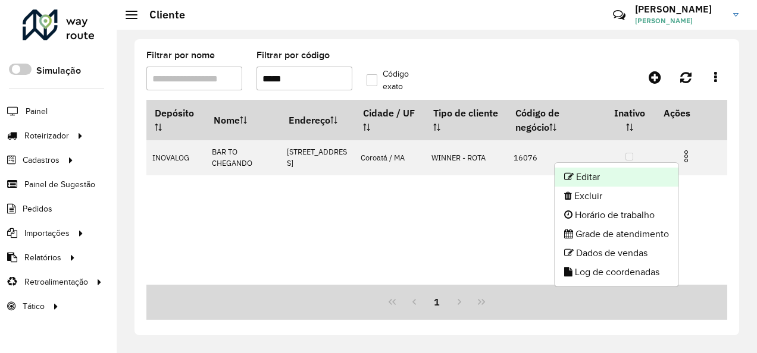
click at [602, 176] on li "Editar" at bounding box center [616, 177] width 124 height 19
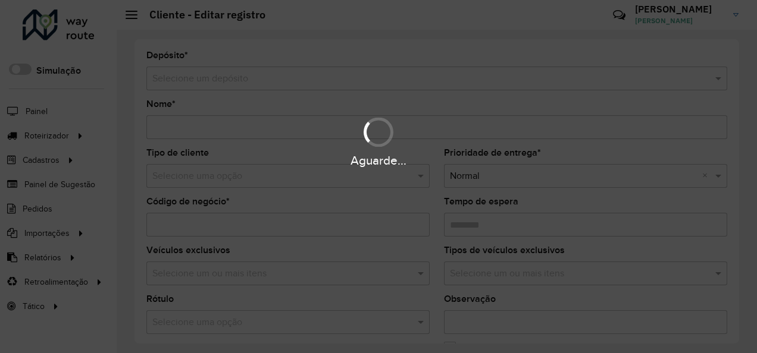
type input "**********"
type input "*****"
type input "********"
type input "**********"
type input "*******"
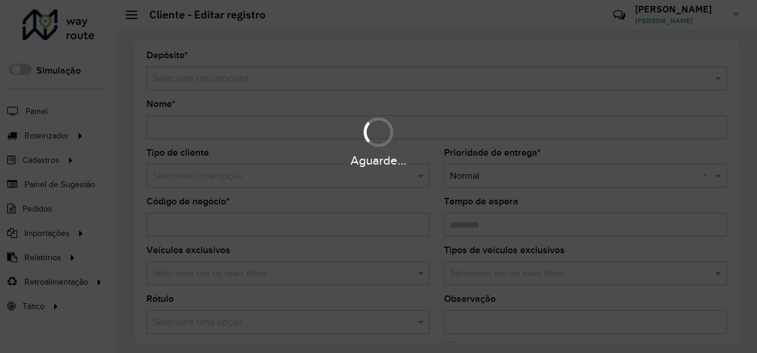
type input "*********"
type input "**********"
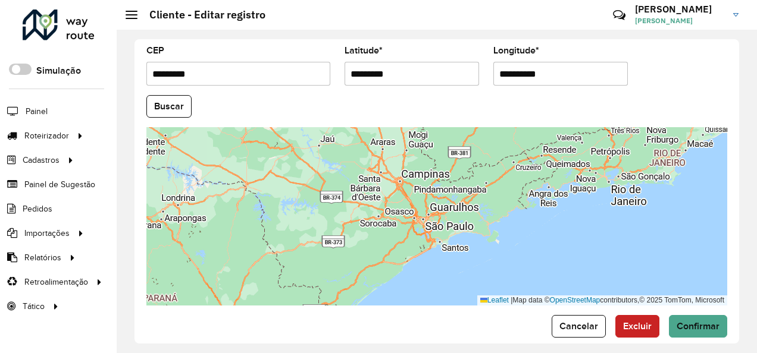
scroll to position [529, 0]
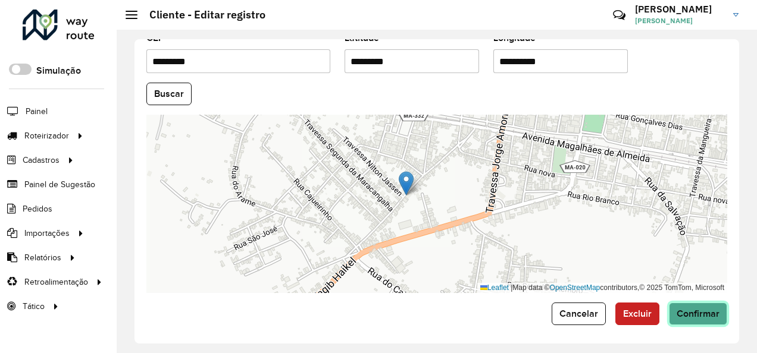
click at [694, 309] on span "Confirmar" at bounding box center [697, 314] width 43 height 10
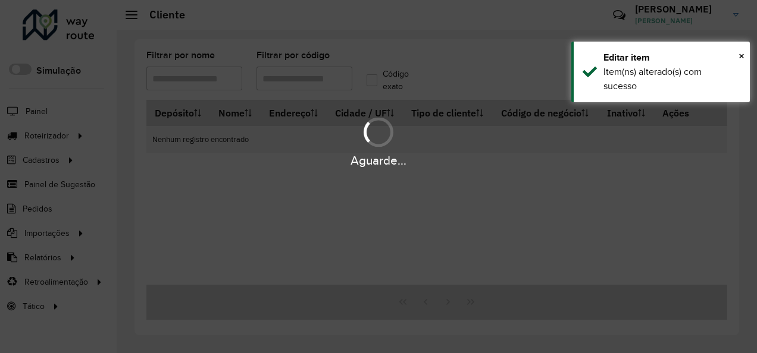
type input "*****"
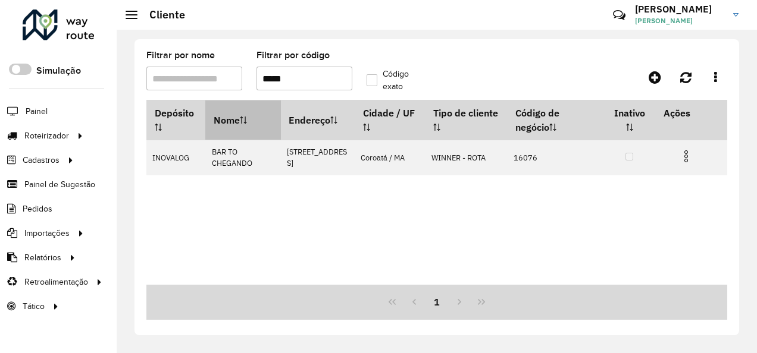
drag, startPoint x: 264, startPoint y: 86, endPoint x: 215, endPoint y: 105, distance: 52.9
click at [231, 100] on hb-list-container "Filtrar por nome Filtrar por código ***** Código exato Depósito Nome Endereço C…" at bounding box center [436, 185] width 581 height 269
